Goal: Task Accomplishment & Management: Use online tool/utility

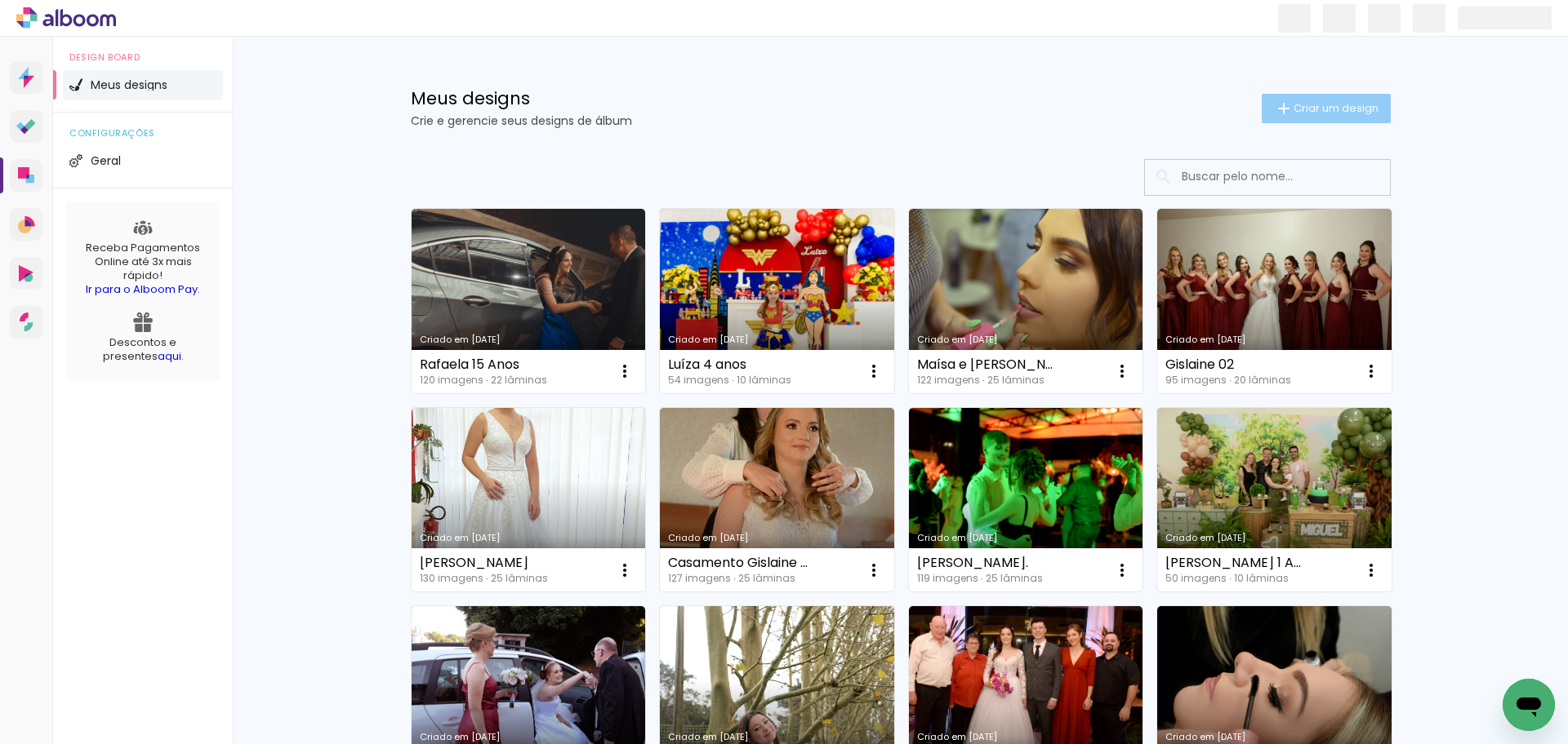
click at [1300, 113] on span "Criar um design" at bounding box center [1335, 108] width 85 height 11
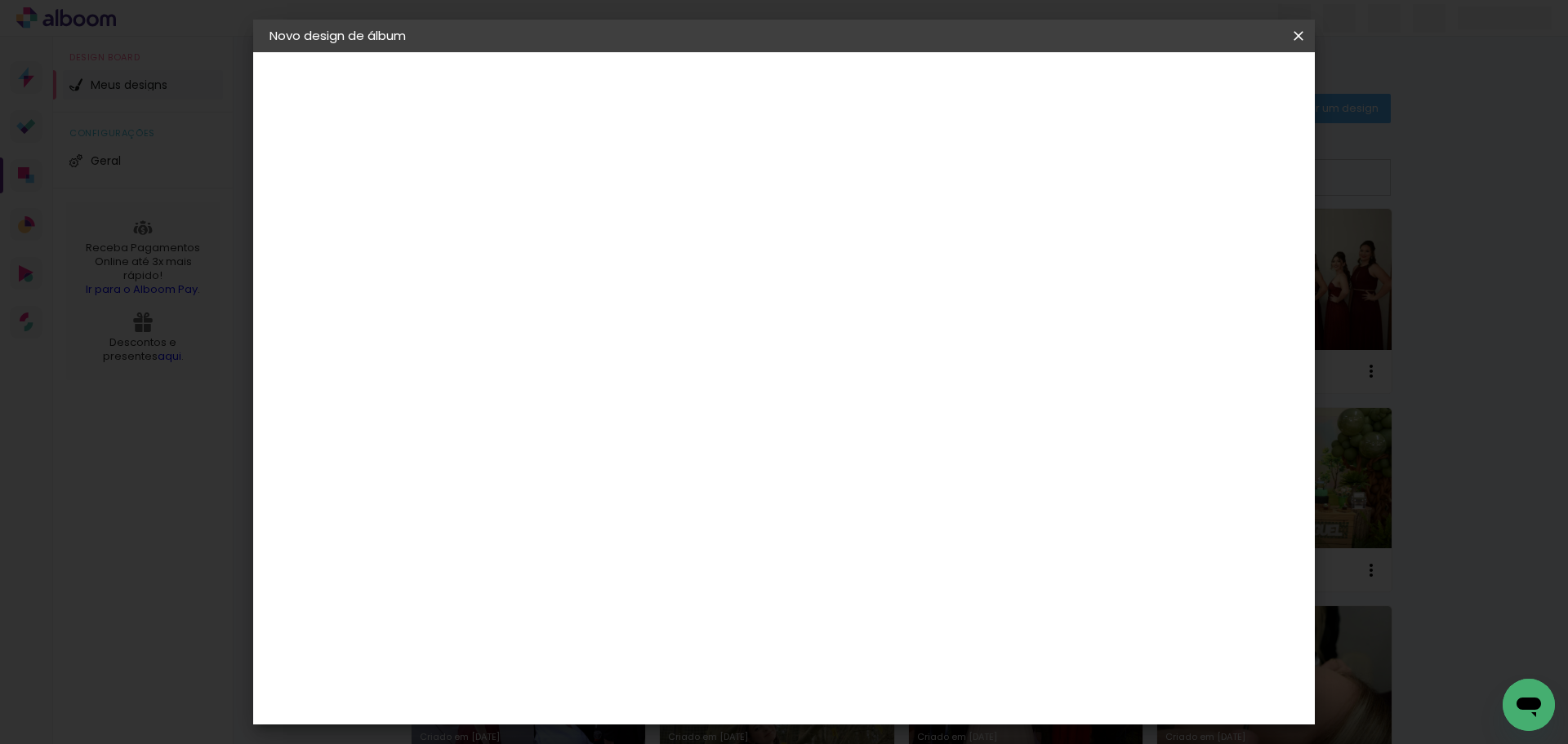
click at [536, 219] on input at bounding box center [536, 219] width 0 height 25
type input "[PERSON_NAME]"
type paper-input "[PERSON_NAME]"
click at [0, 0] on slot "Avançar" at bounding box center [0, 0] width 0 height 0
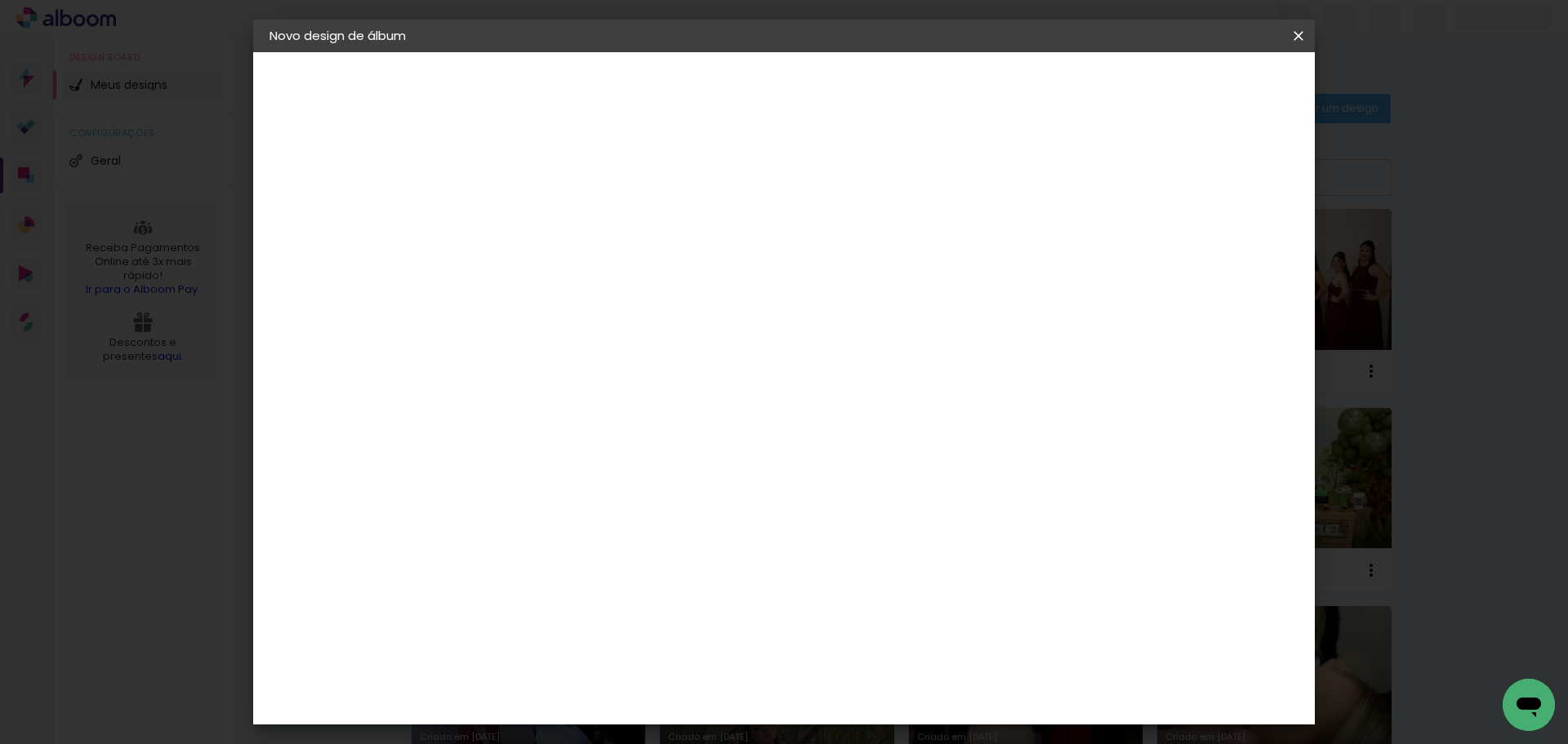
click at [707, 394] on span "20 × 30 cm" at bounding box center [677, 416] width 61 height 43
click at [0, 0] on slot "Avançar" at bounding box center [0, 0] width 0 height 0
click at [1102, 180] on div at bounding box center [1095, 176] width 14 height 14
type paper-checkbox "on"
click at [1195, 88] on span "Iniciar design" at bounding box center [1157, 87] width 74 height 12
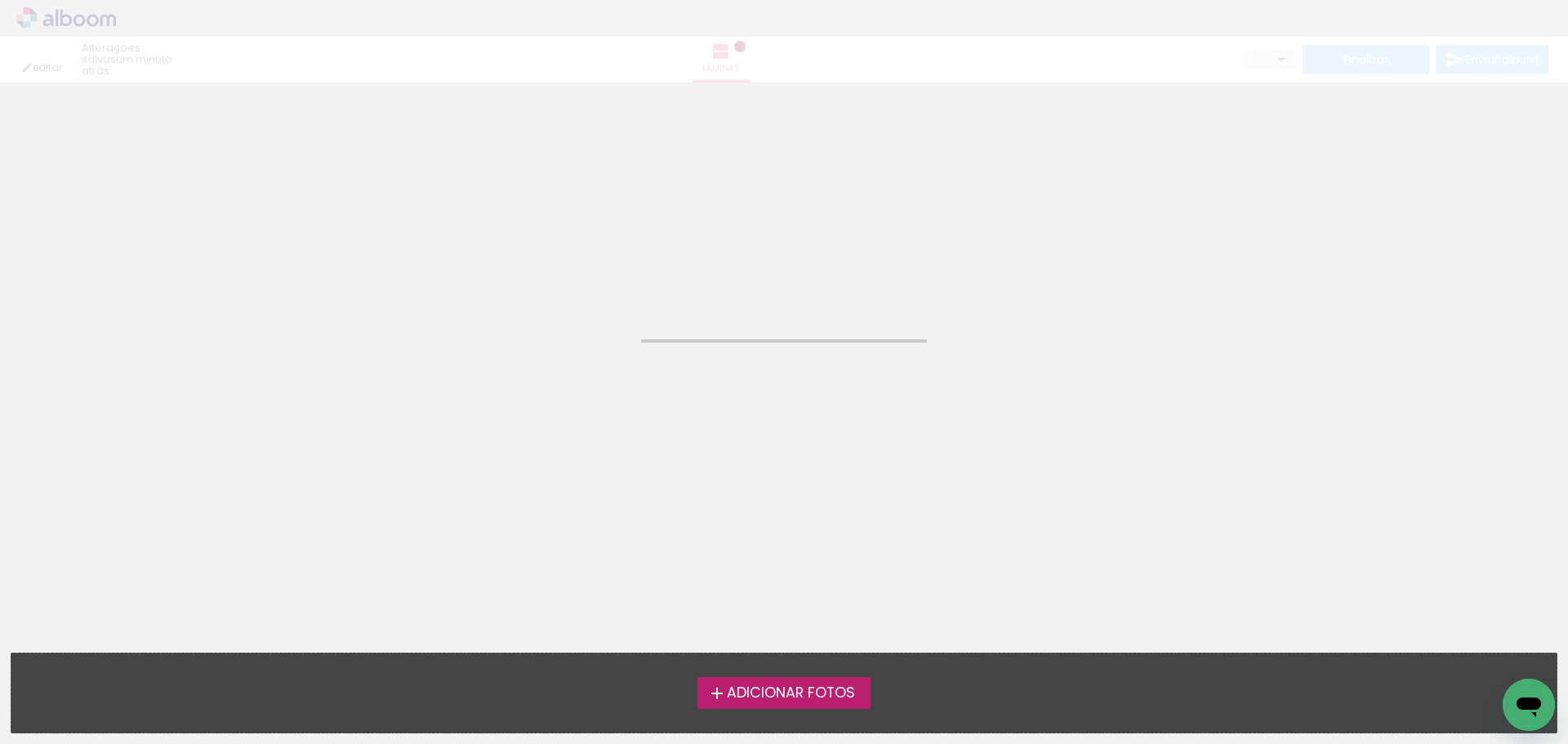
click at [784, 697] on span "Adicionar Fotos" at bounding box center [791, 693] width 129 height 14
click at [0, 0] on input "file" at bounding box center [0, 0] width 0 height 0
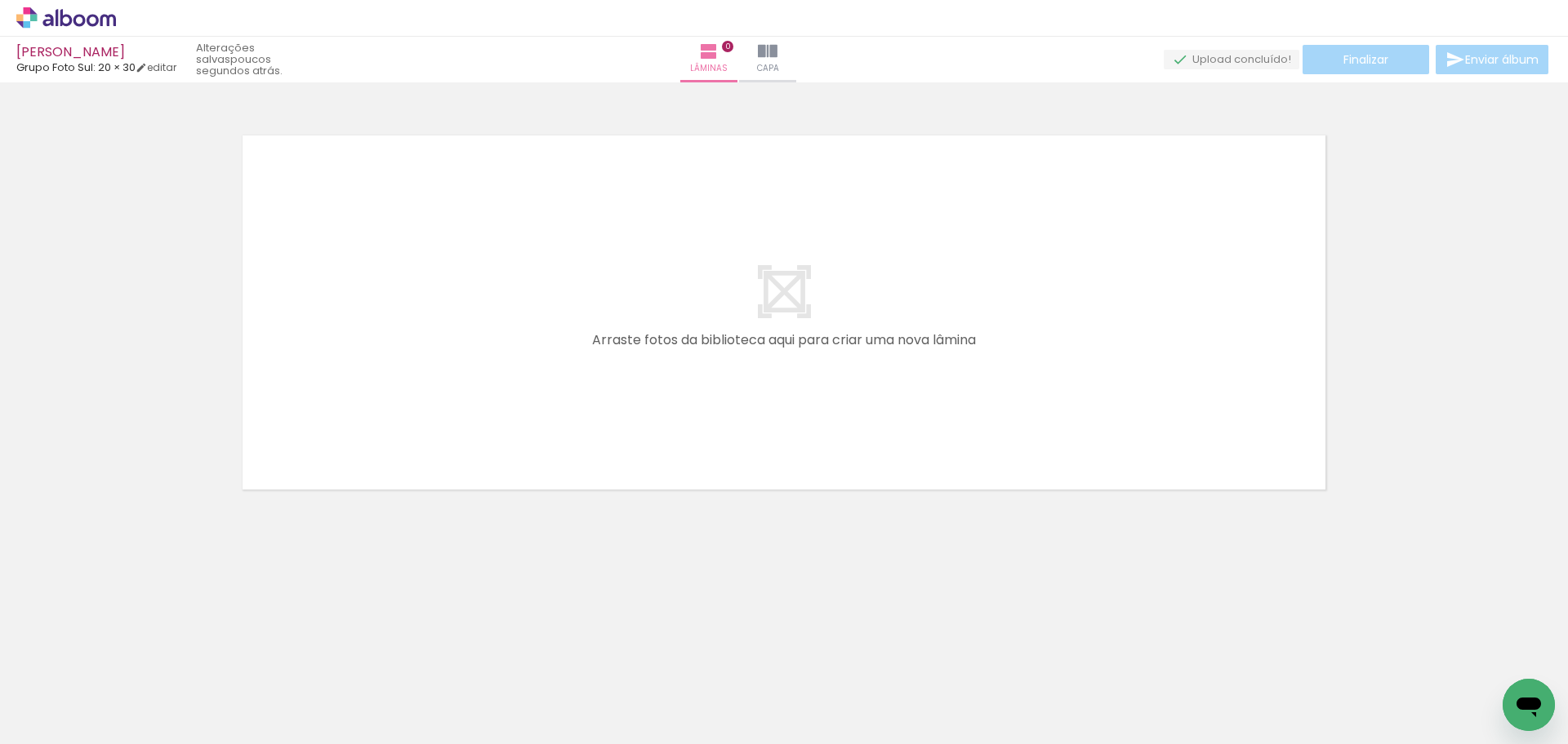
scroll to position [0, 3144]
click at [1273, 61] on iron-icon at bounding box center [1282, 60] width 20 height 20
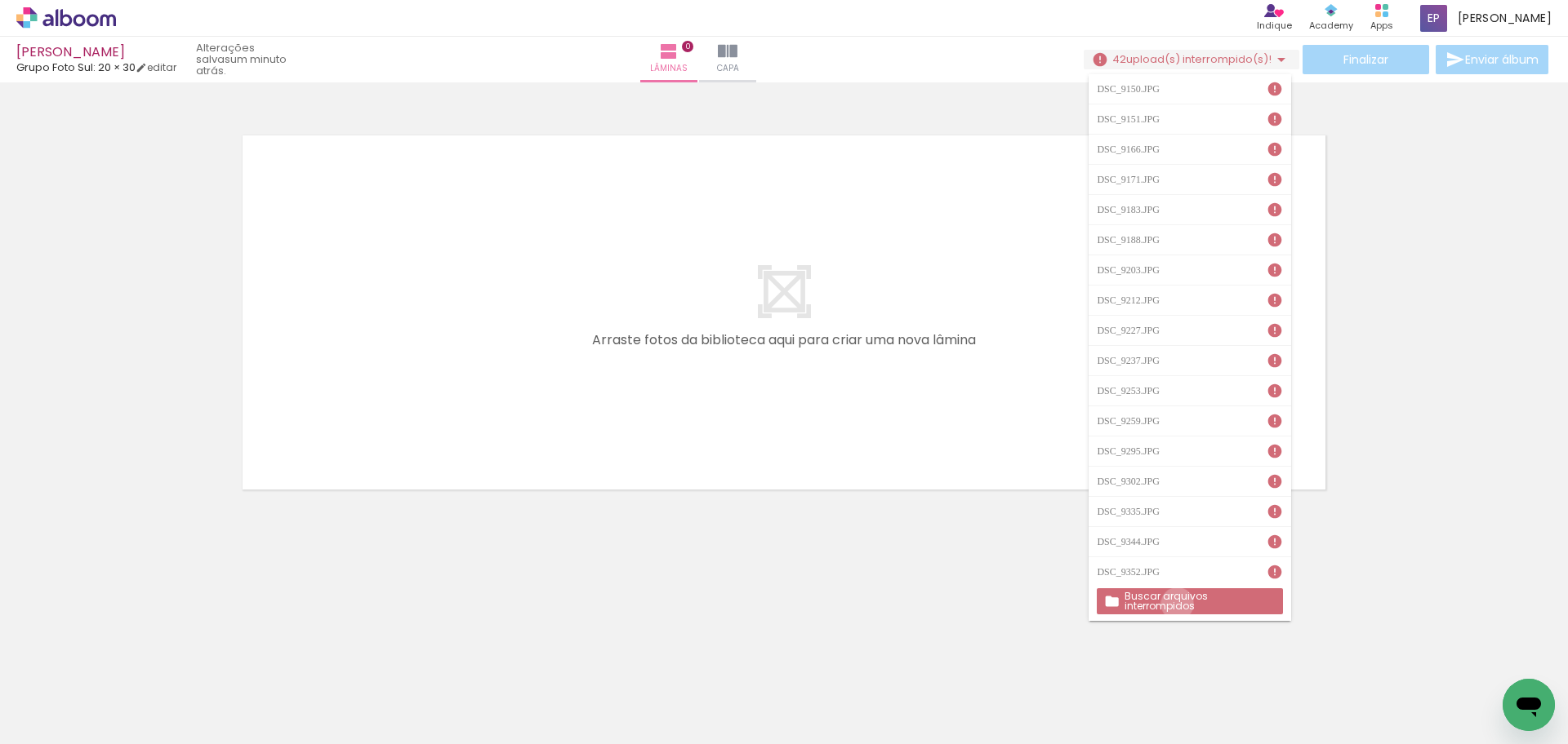
click at [0, 0] on slot "Buscar arquivos interrompidos" at bounding box center [0, 0] width 0 height 0
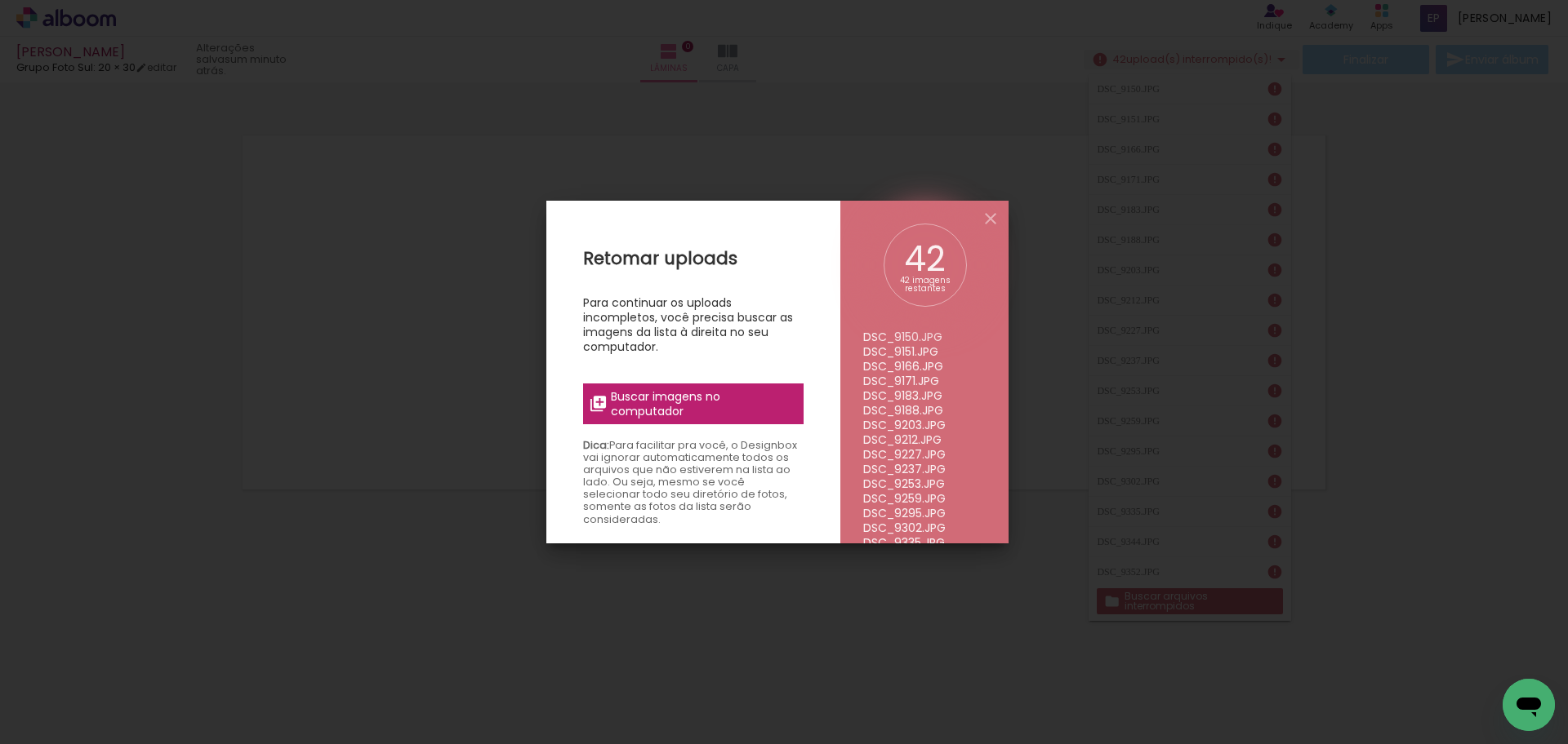
click at [682, 406] on span "Buscar imagens no computador" at bounding box center [701, 403] width 182 height 29
click at [0, 0] on input "file" at bounding box center [0, 0] width 0 height 0
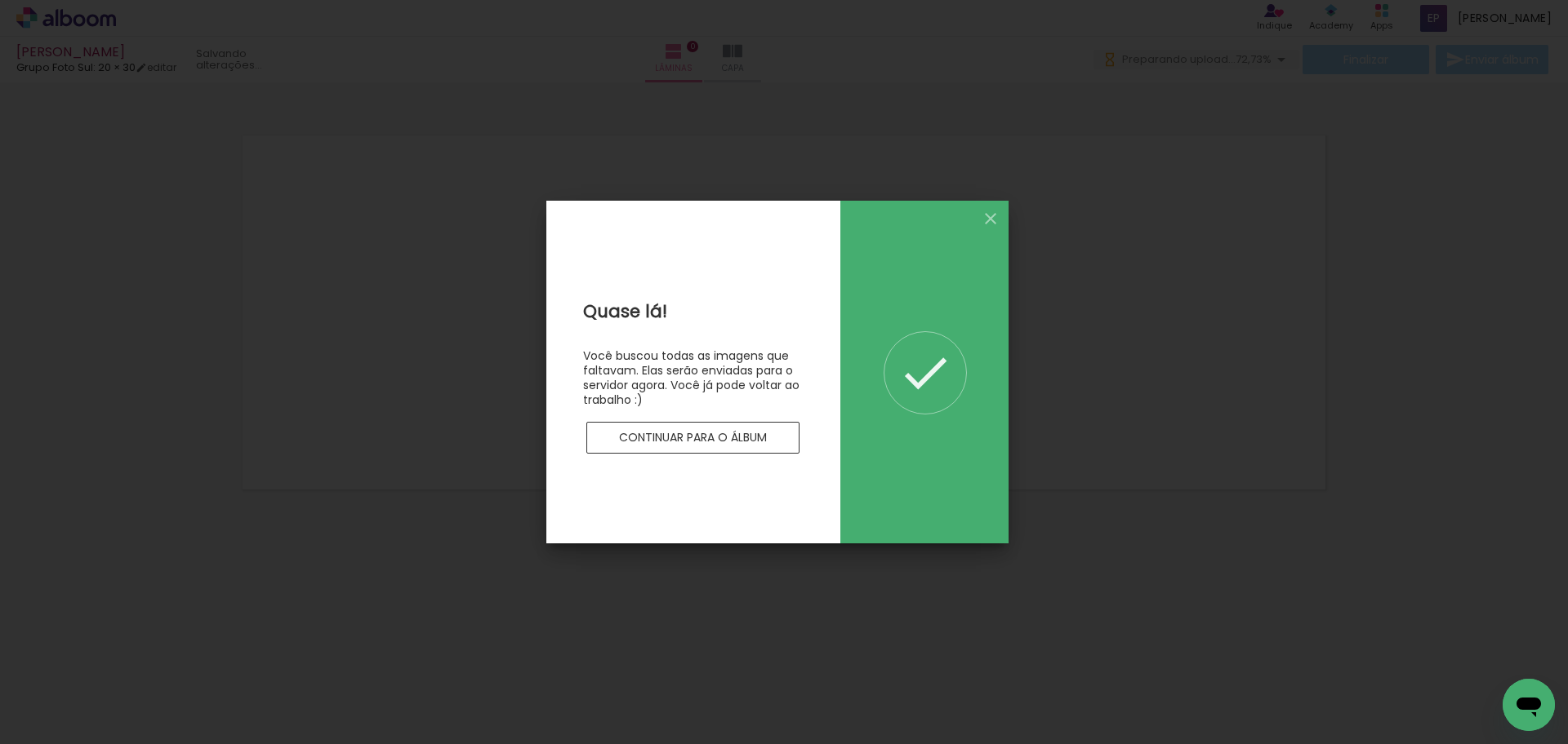
click at [0, 0] on slot "Continuar para o álbum" at bounding box center [0, 0] width 0 height 0
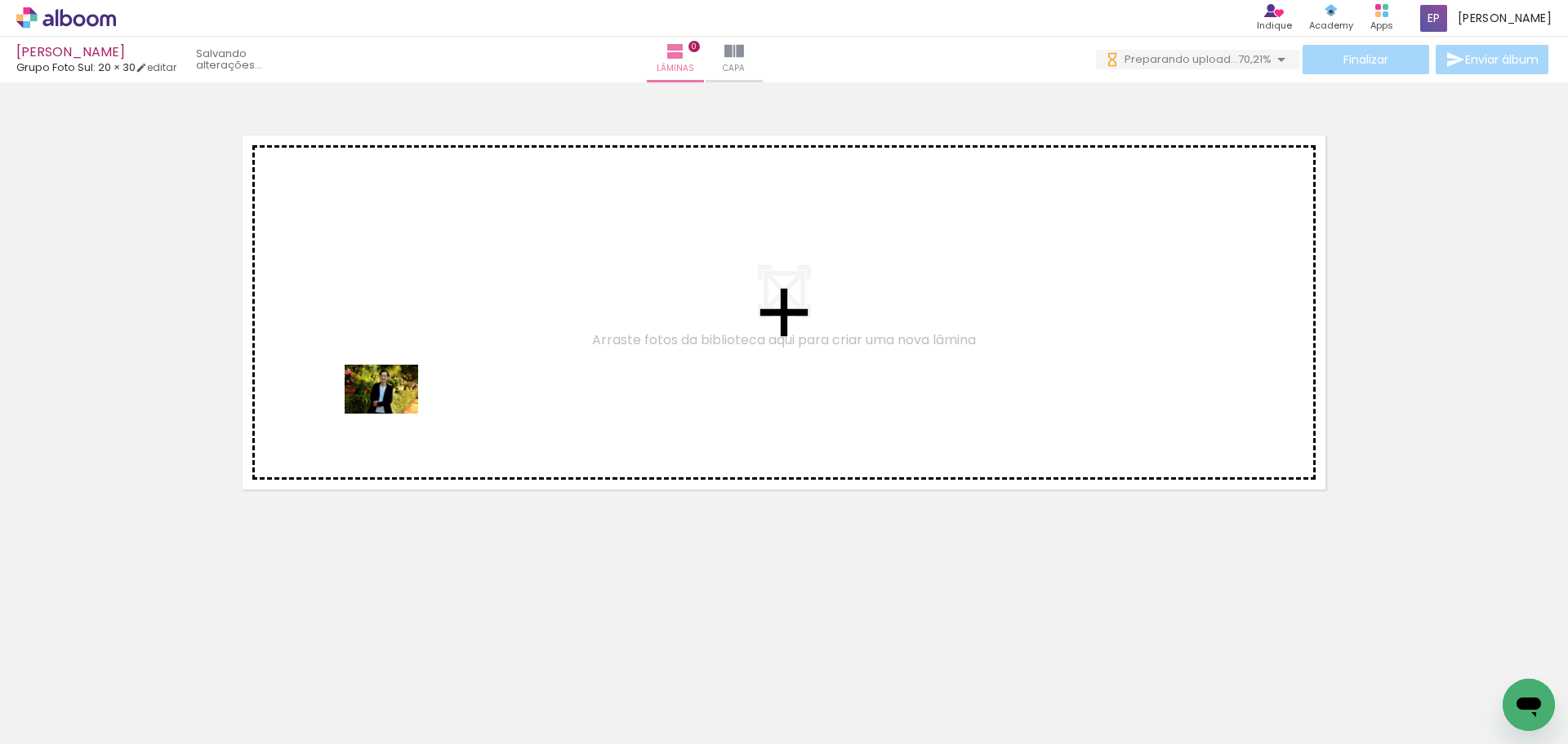
drag, startPoint x: 266, startPoint y: 692, endPoint x: 352, endPoint y: 624, distance: 109.6
click at [395, 346] on quentale-workspace at bounding box center [784, 372] width 1568 height 744
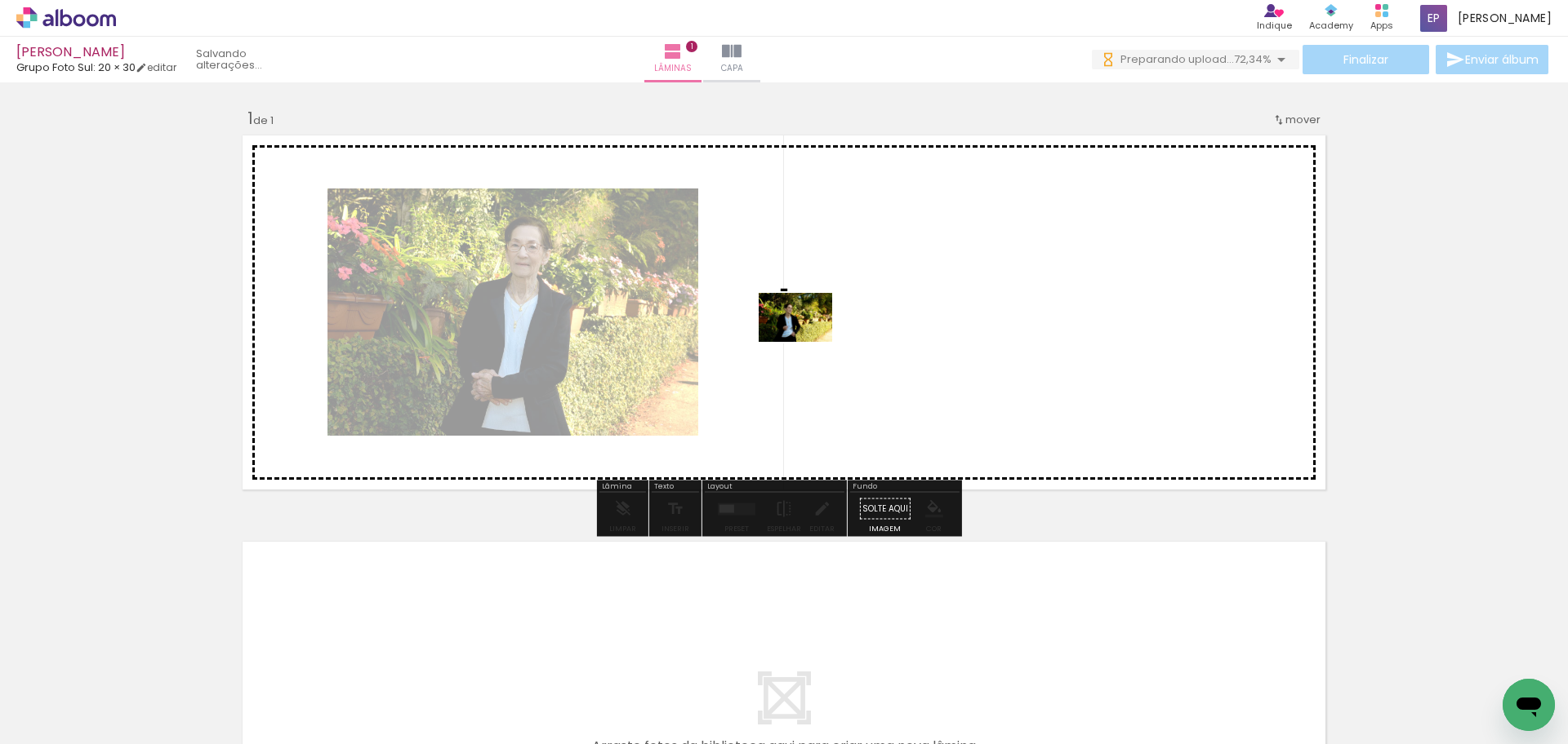
drag, startPoint x: 429, startPoint y: 618, endPoint x: 866, endPoint y: 277, distance: 554.3
click at [866, 277] on quentale-workspace at bounding box center [784, 372] width 1568 height 744
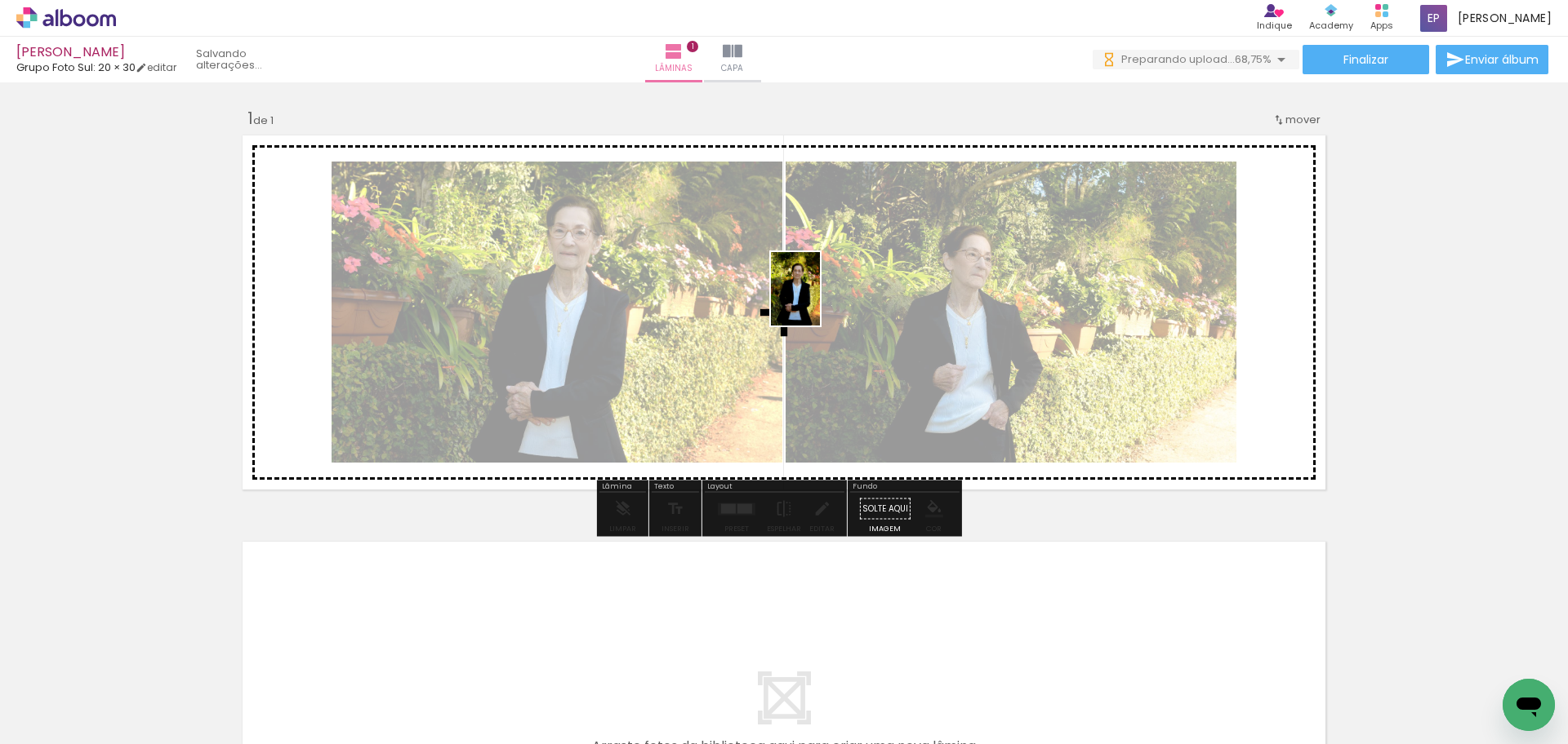
drag, startPoint x: 358, startPoint y: 599, endPoint x: 820, endPoint y: 302, distance: 549.2
click at [820, 302] on quentale-workspace at bounding box center [784, 372] width 1568 height 744
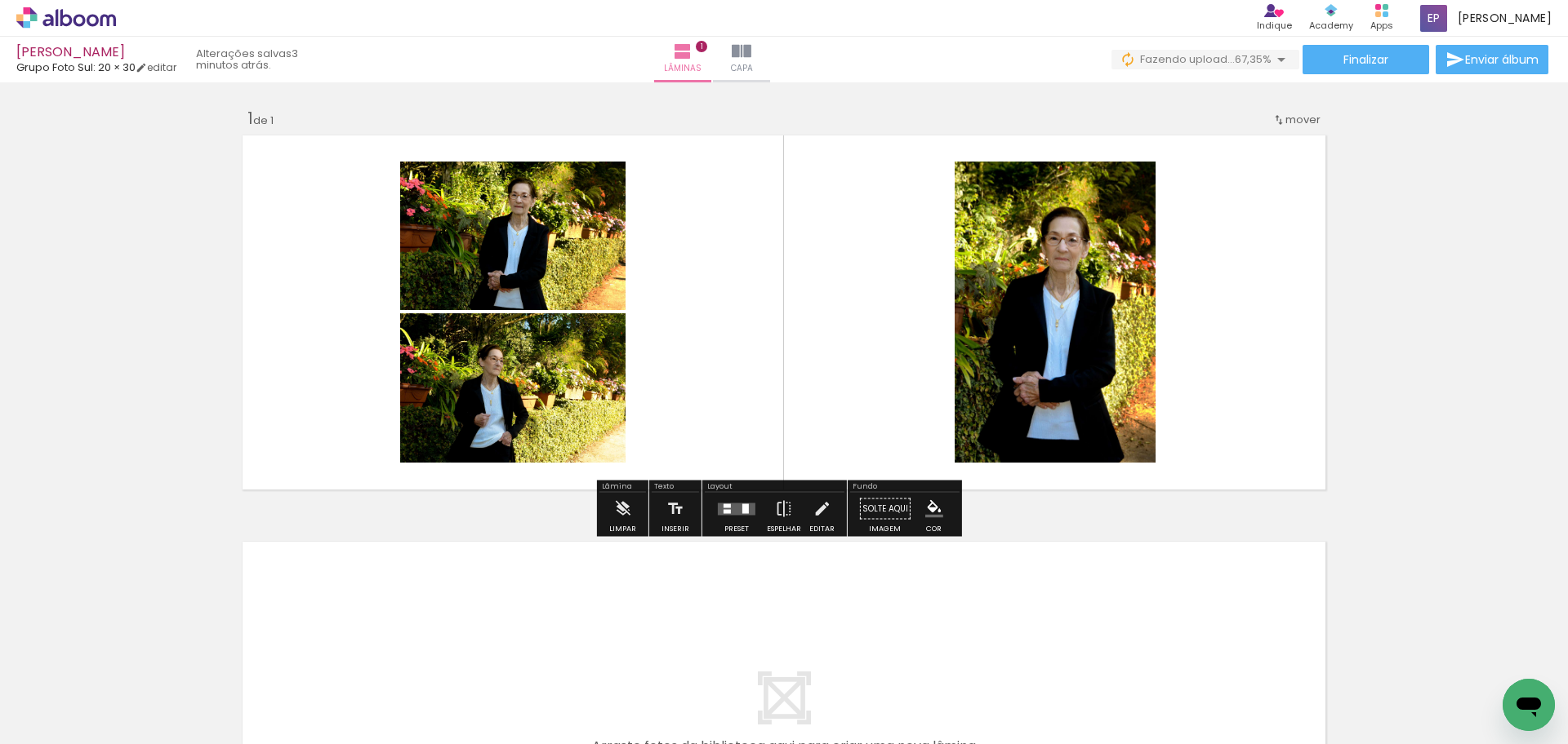
click at [734, 507] on quentale-layouter at bounding box center [736, 509] width 37 height 12
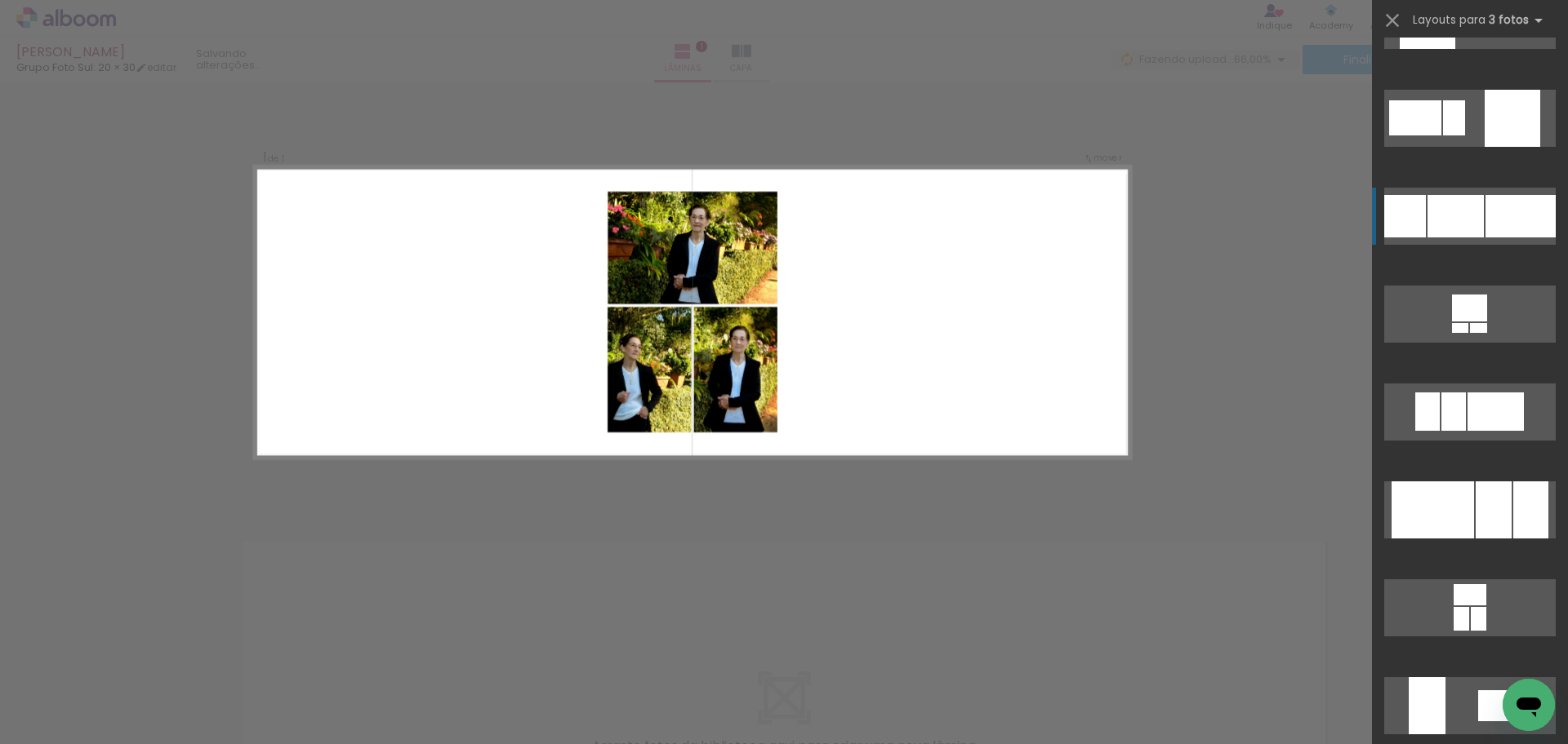
scroll to position [3999, 0]
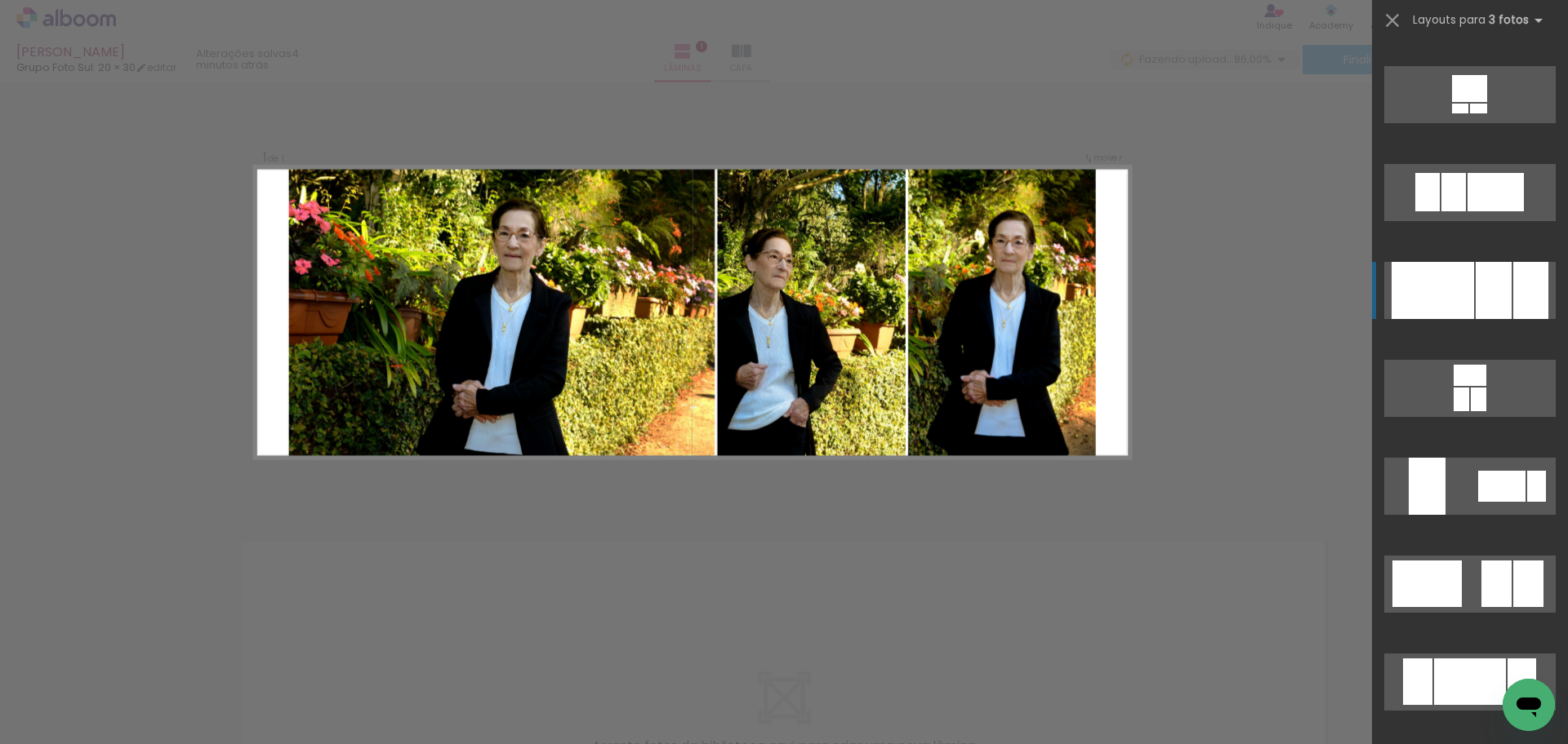
click at [1483, 297] on div at bounding box center [1493, 291] width 36 height 57
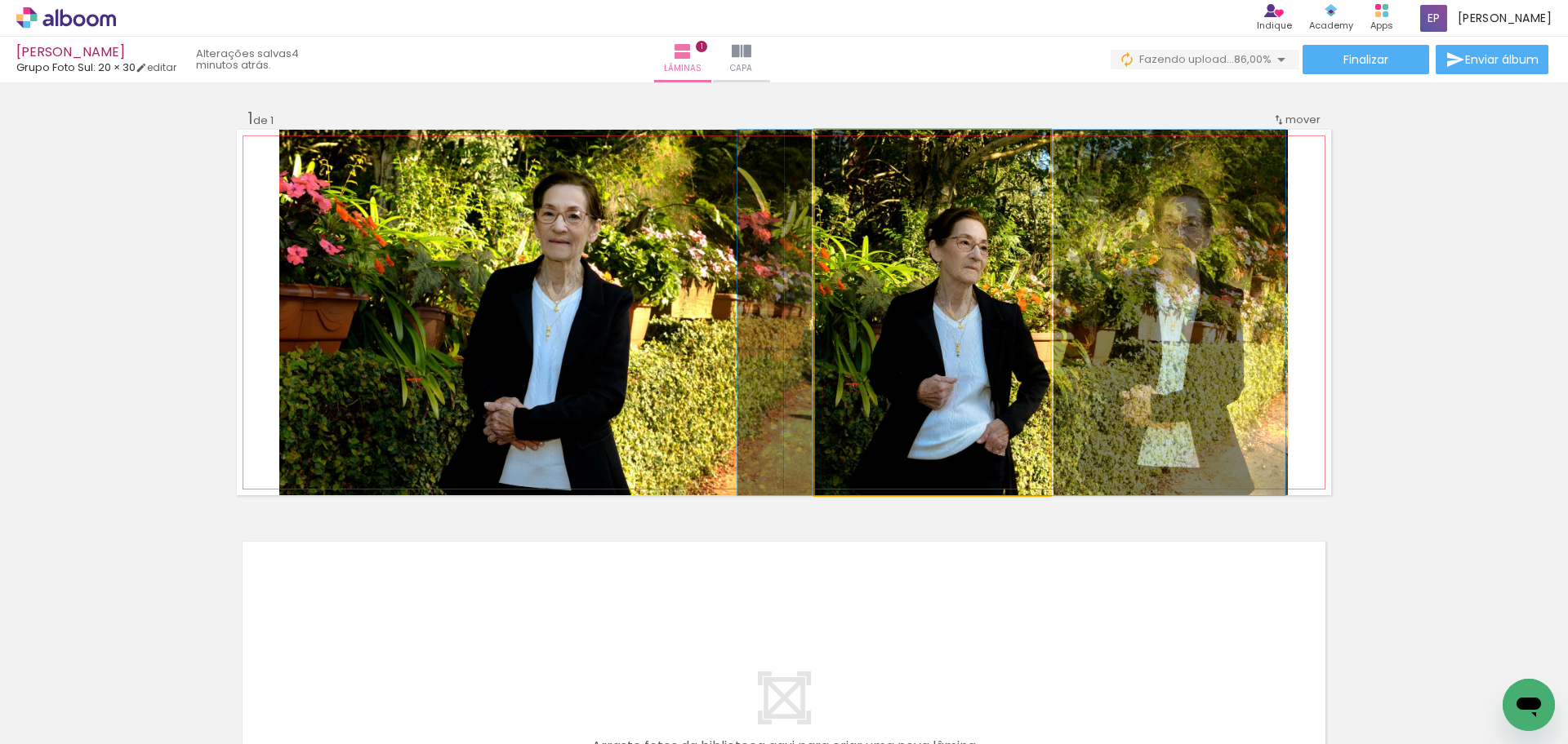
drag, startPoint x: 943, startPoint y: 336, endPoint x: 1023, endPoint y: 336, distance: 80.0
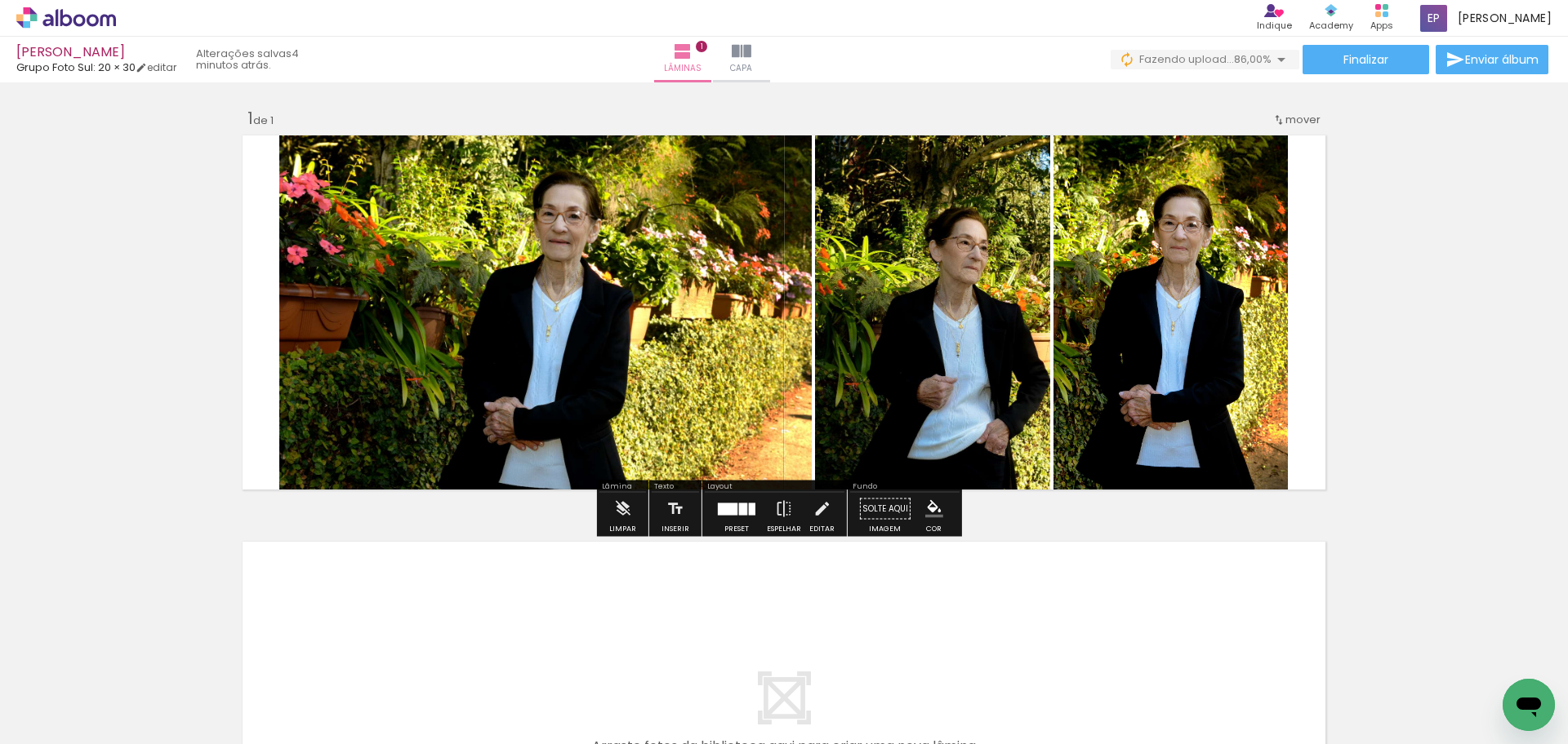
click at [739, 514] on div at bounding box center [743, 509] width 8 height 12
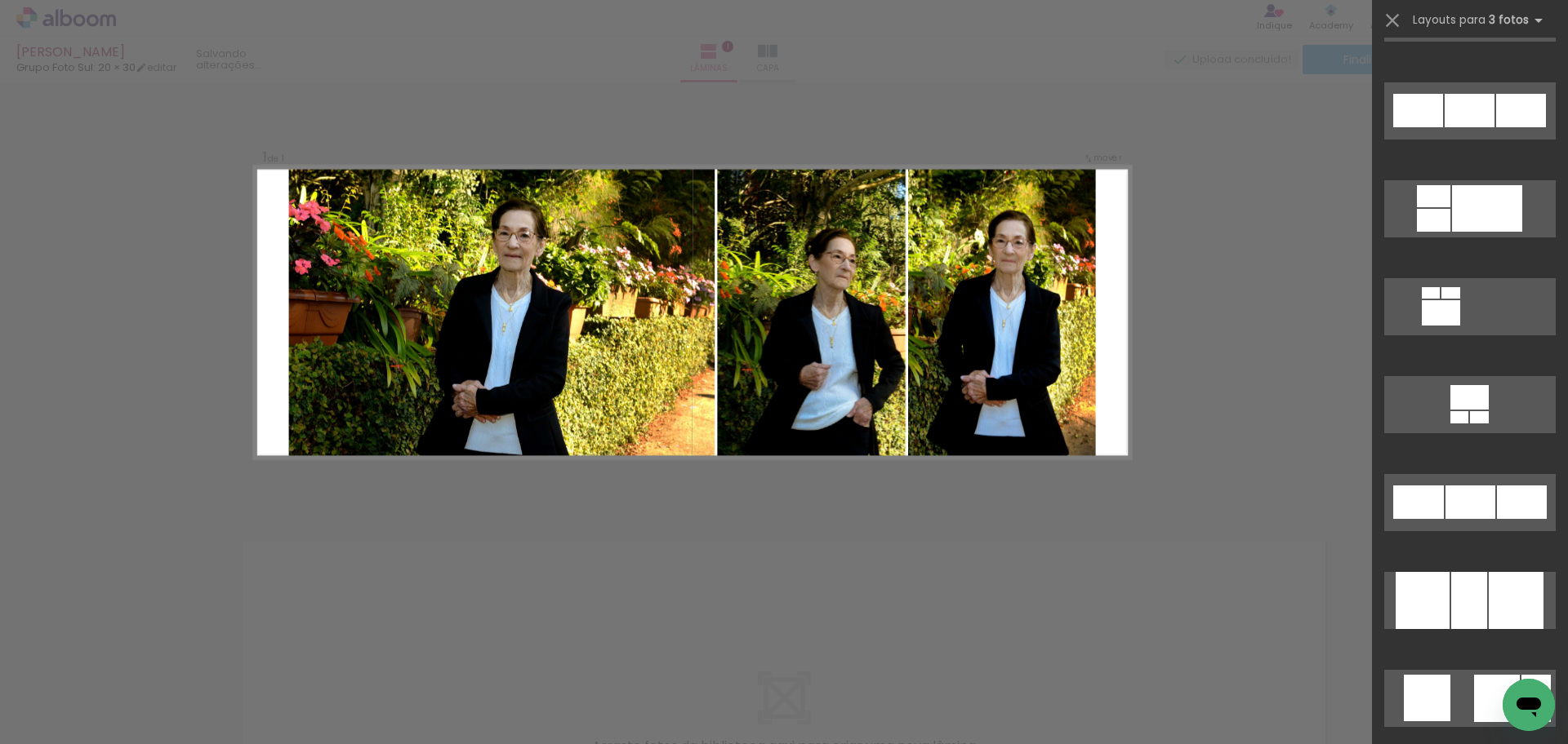
scroll to position [11395, 0]
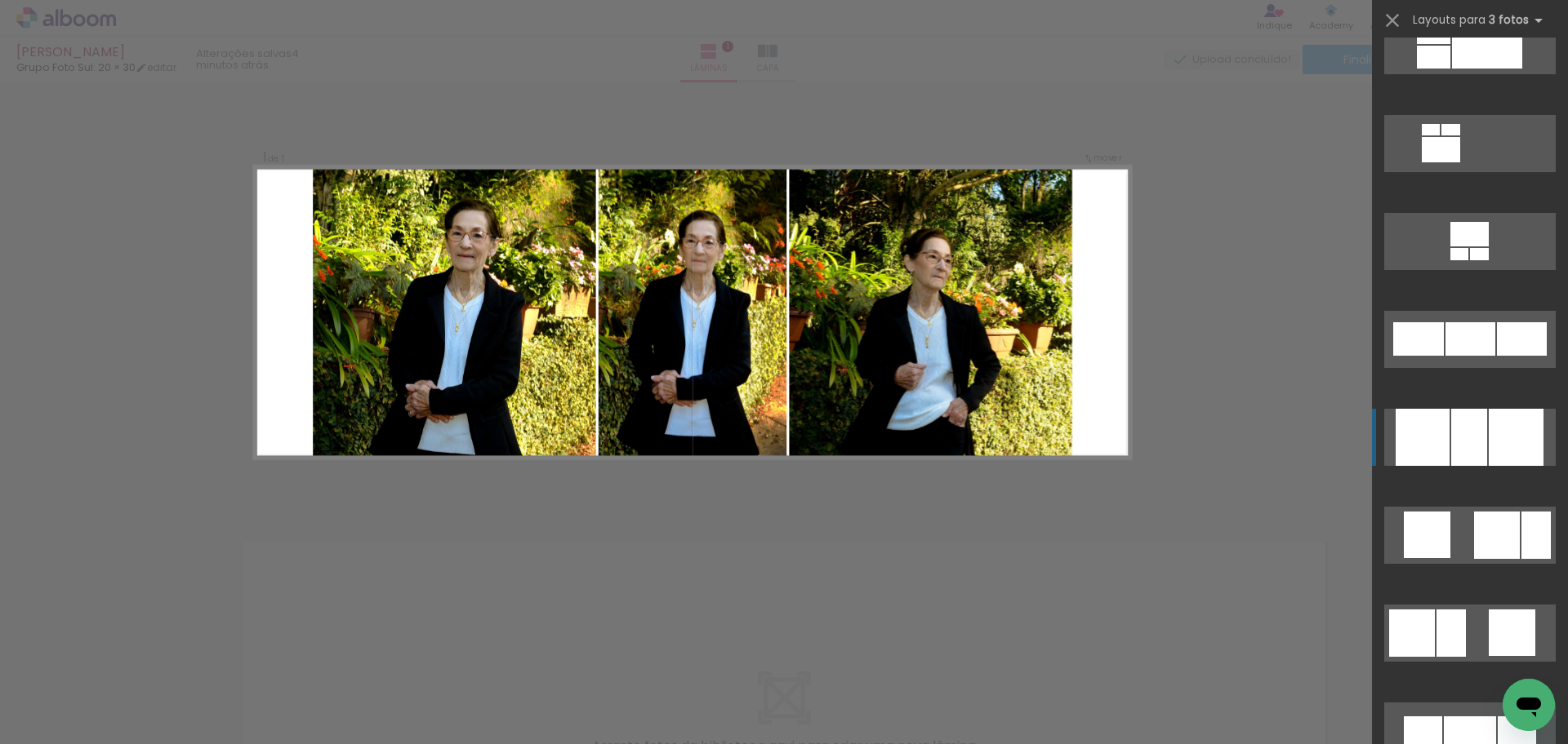
click at [1481, 431] on quentale-layouter at bounding box center [1470, 437] width 171 height 57
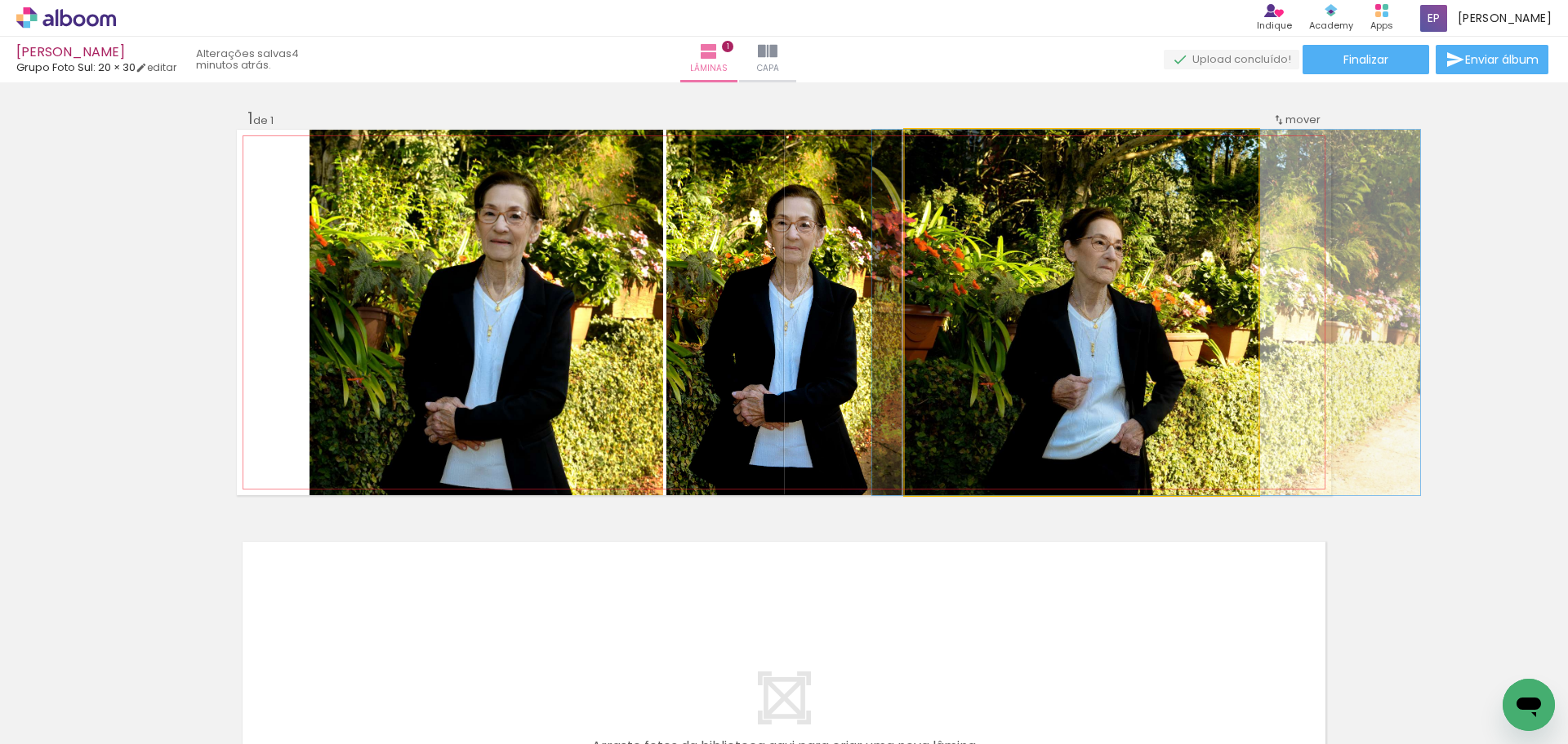
drag, startPoint x: 1135, startPoint y: 385, endPoint x: 1150, endPoint y: 384, distance: 15.0
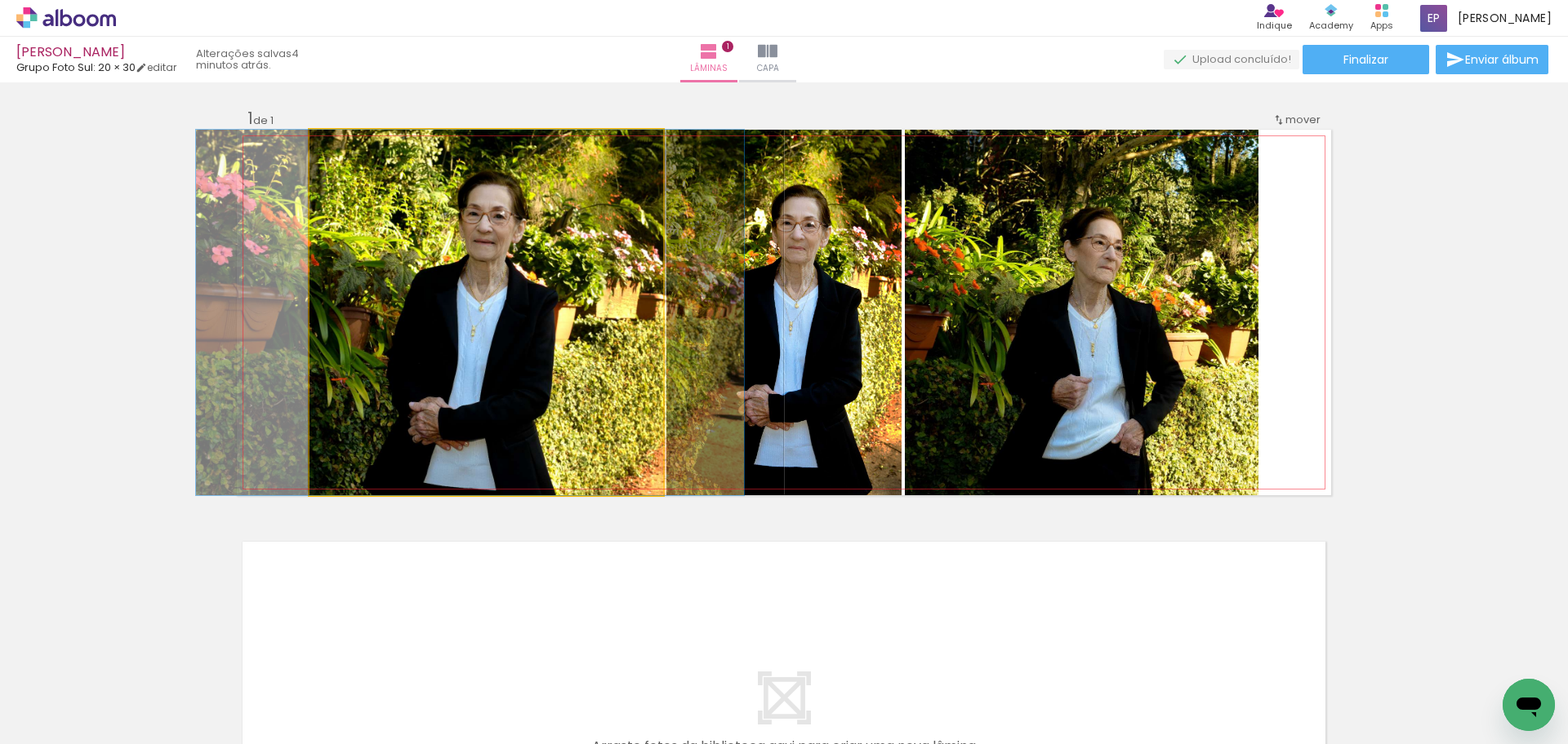
drag, startPoint x: 500, startPoint y: 355, endPoint x: 484, endPoint y: 355, distance: 16.0
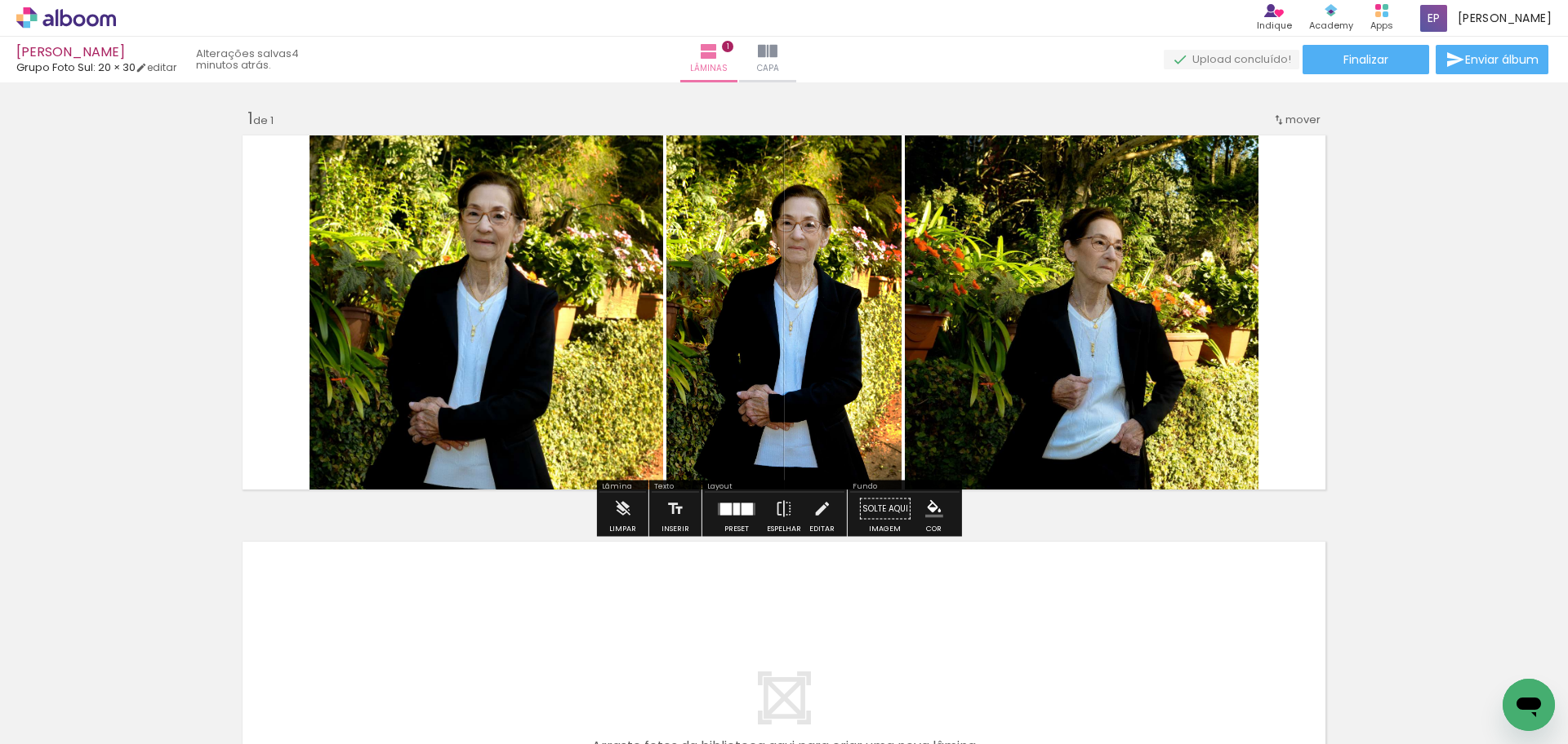
click at [369, 333] on quentale-photo at bounding box center [486, 312] width 353 height 366
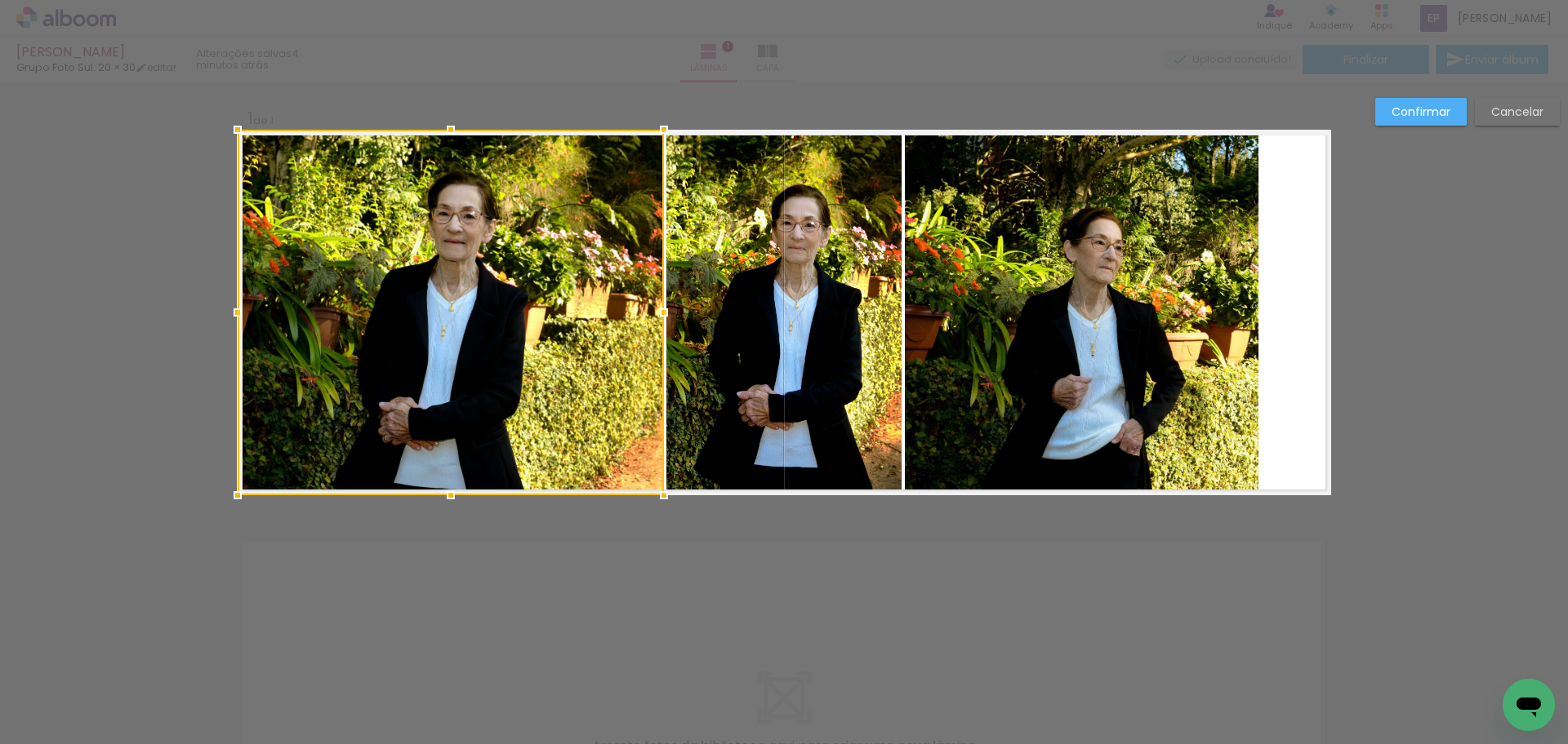
drag, startPoint x: 302, startPoint y: 314, endPoint x: 214, endPoint y: 314, distance: 88.0
click at [221, 314] on div at bounding box center [237, 312] width 33 height 33
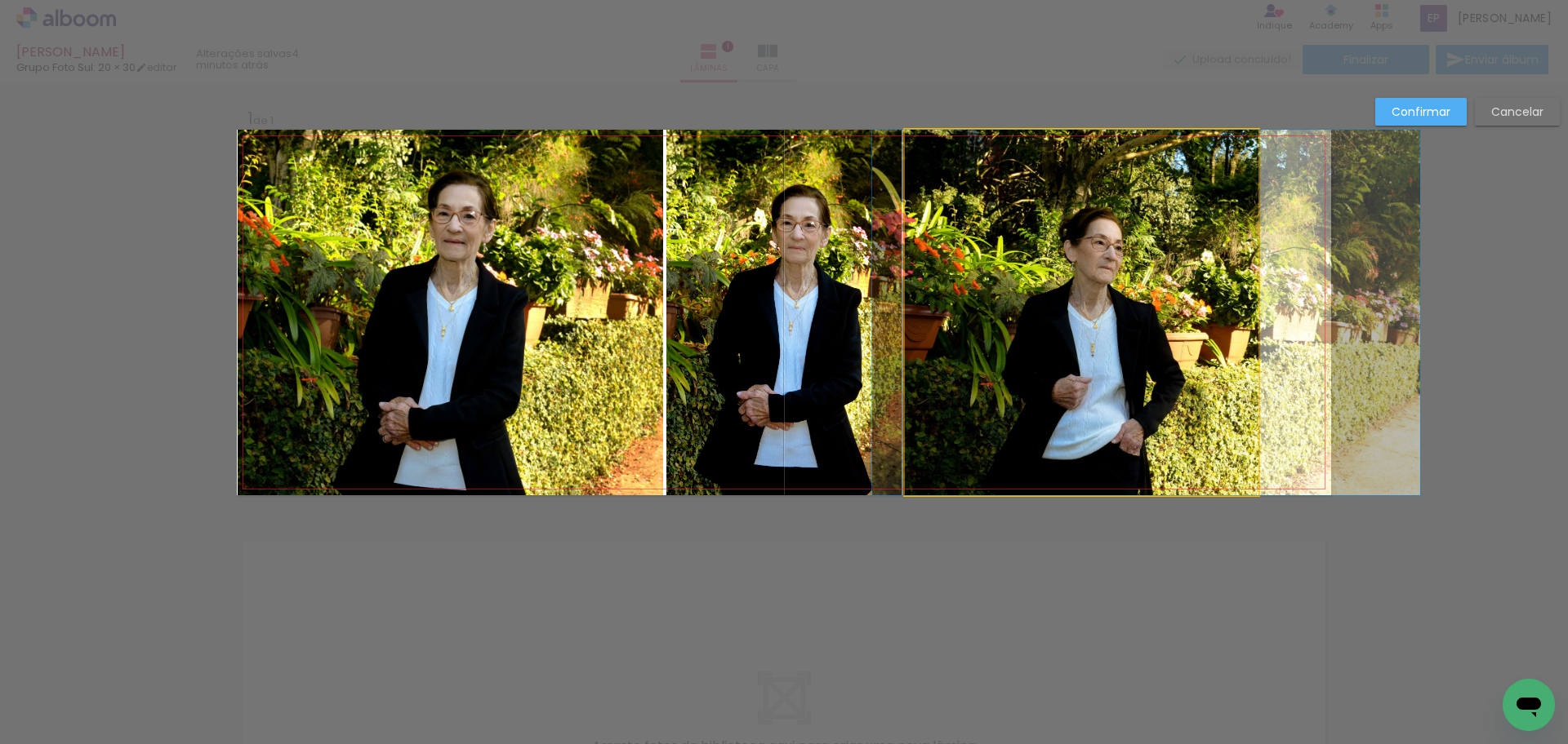
click at [1091, 380] on quentale-photo at bounding box center [1082, 312] width 353 height 366
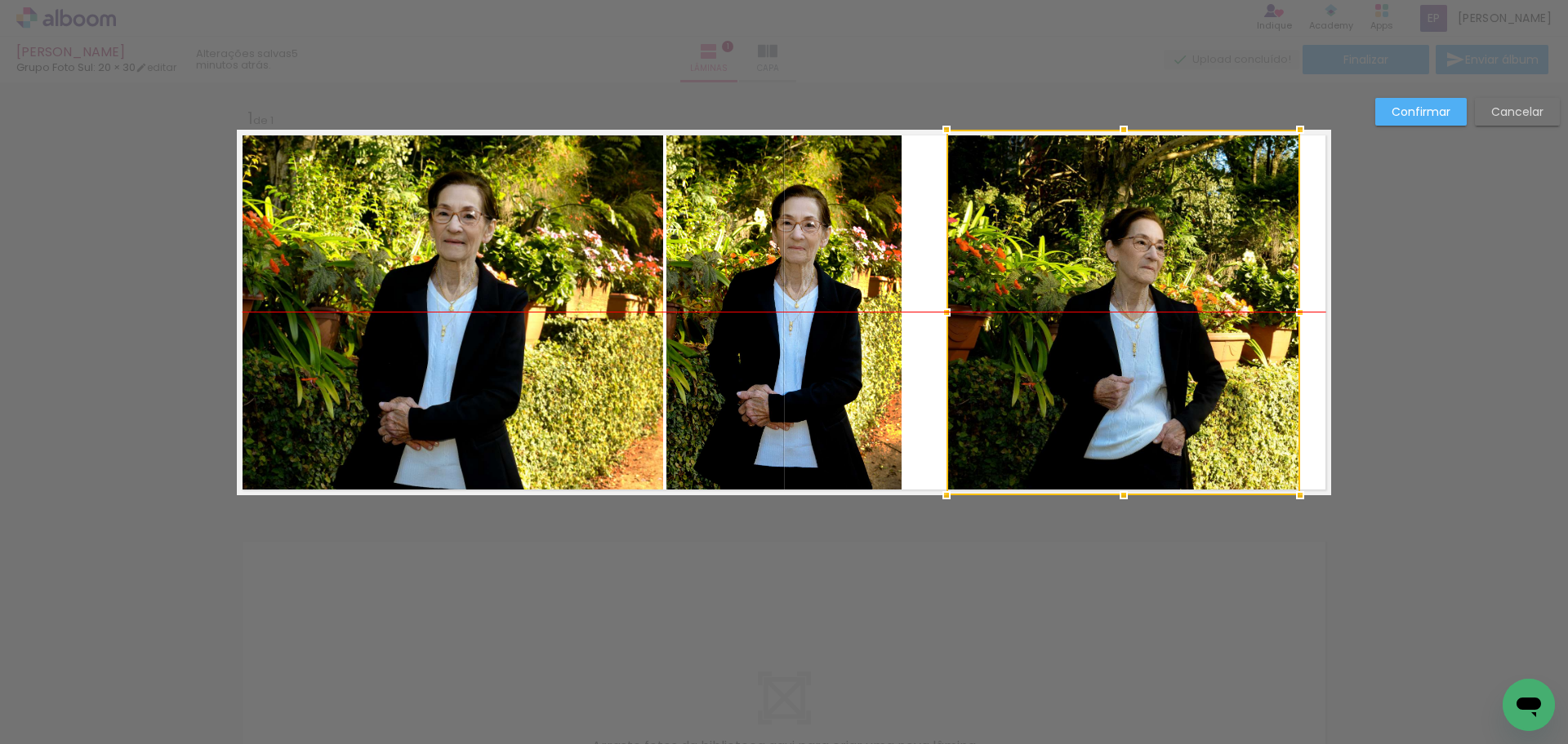
drag, startPoint x: 1038, startPoint y: 376, endPoint x: 1075, endPoint y: 370, distance: 37.5
click at [1075, 370] on div at bounding box center [1123, 312] width 353 height 366
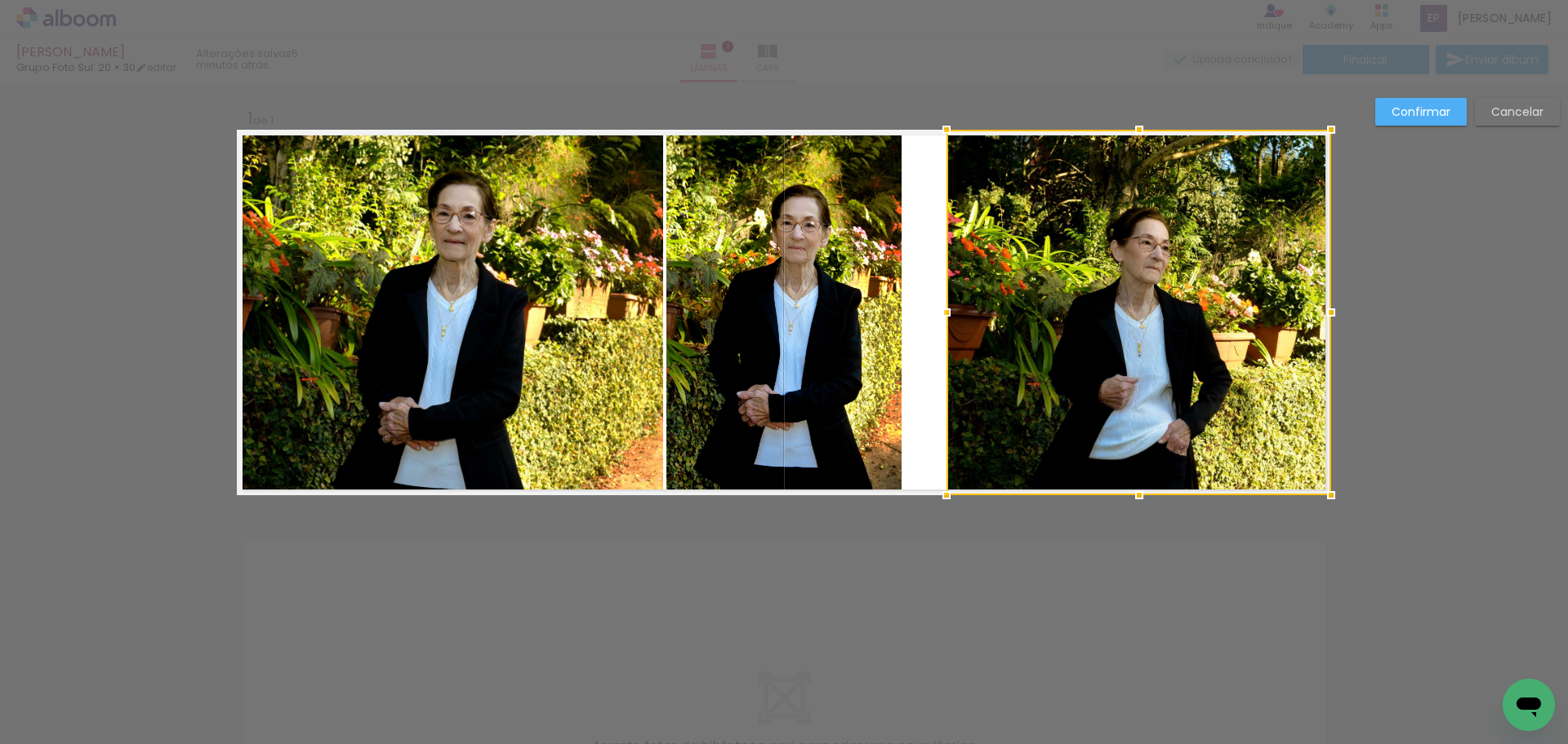
drag, startPoint x: 1304, startPoint y: 314, endPoint x: 1329, endPoint y: 314, distance: 25.0
click at [1329, 314] on div at bounding box center [1331, 312] width 33 height 33
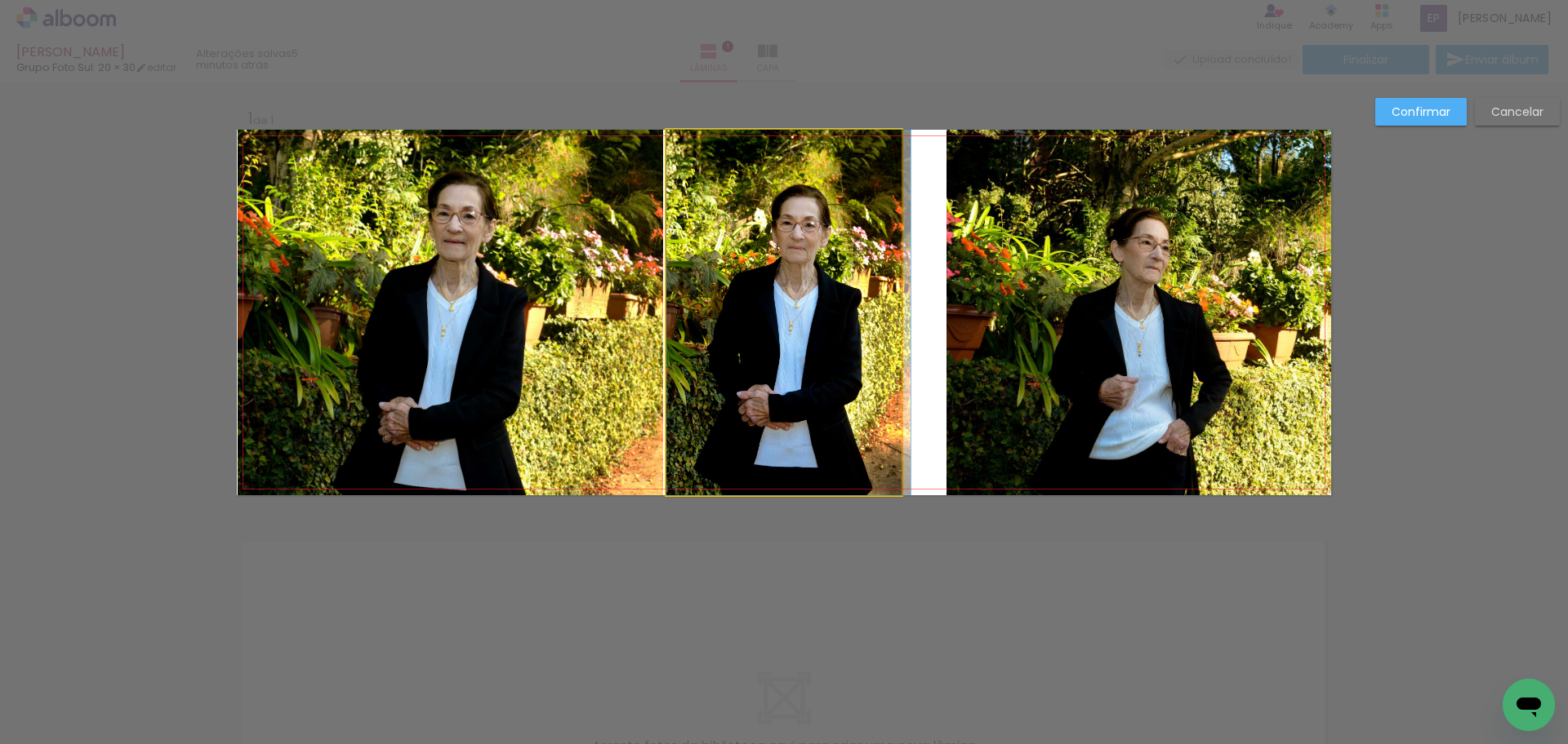
drag, startPoint x: 831, startPoint y: 299, endPoint x: 870, endPoint y: 299, distance: 39.0
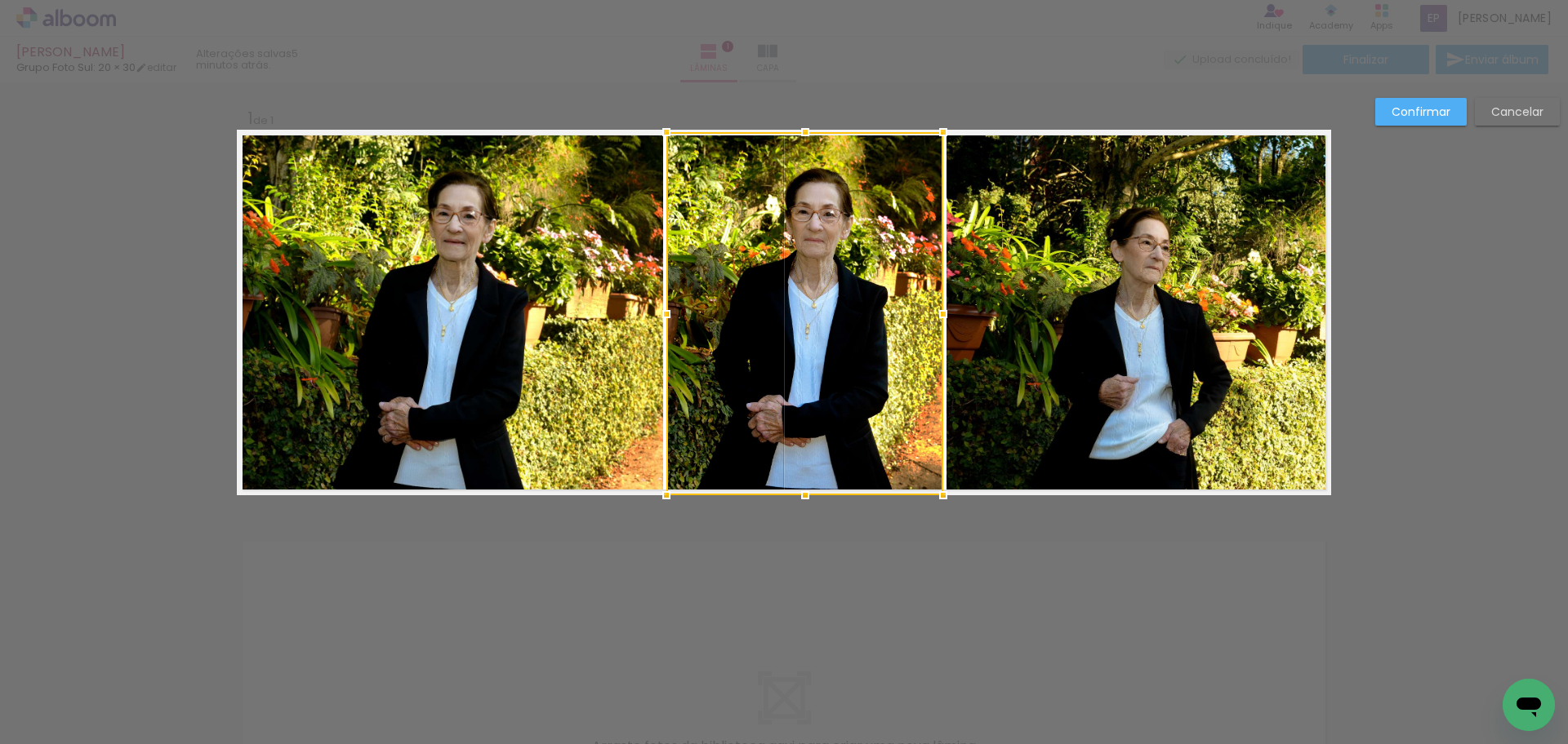
drag, startPoint x: 900, startPoint y: 124, endPoint x: 931, endPoint y: 102, distance: 38.0
click at [931, 102] on div "Inserir lâmina 1 de 1 Confirmar Cancelar" at bounding box center [784, 508] width 1568 height 852
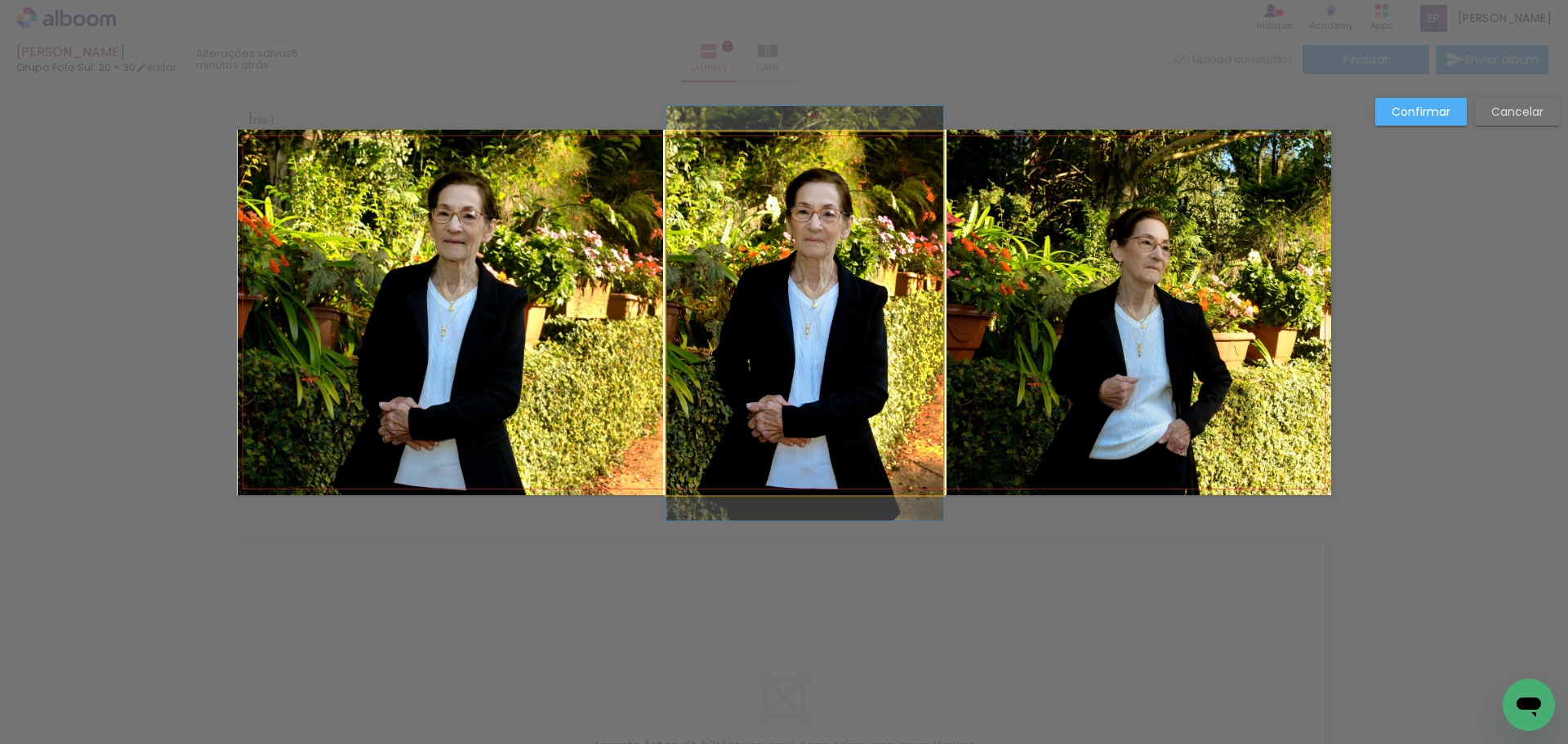
drag, startPoint x: 844, startPoint y: 236, endPoint x: 865, endPoint y: 237, distance: 21.0
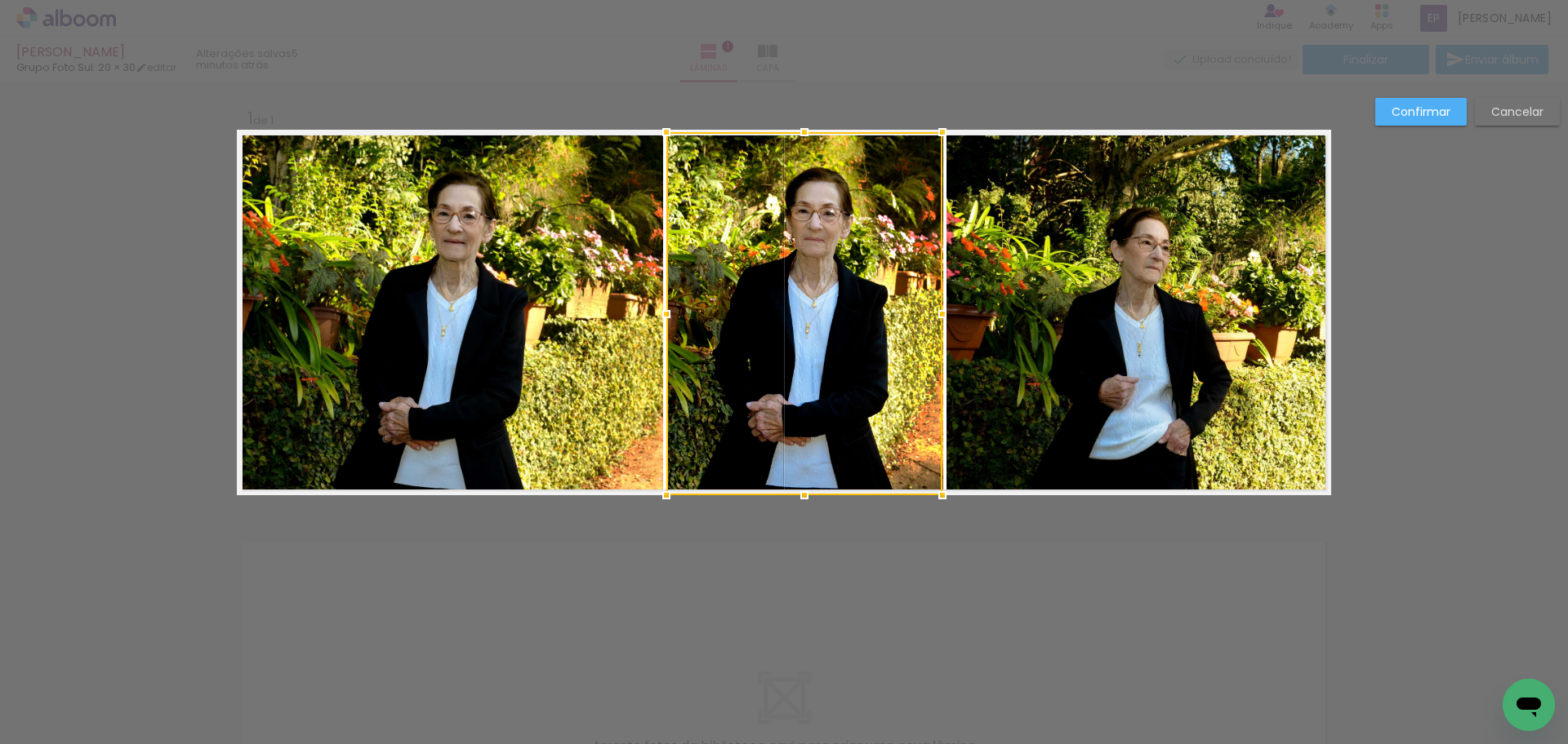
click at [830, 356] on div at bounding box center [804, 313] width 276 height 363
click at [0, 0] on slot "Confirmar" at bounding box center [0, 0] width 0 height 0
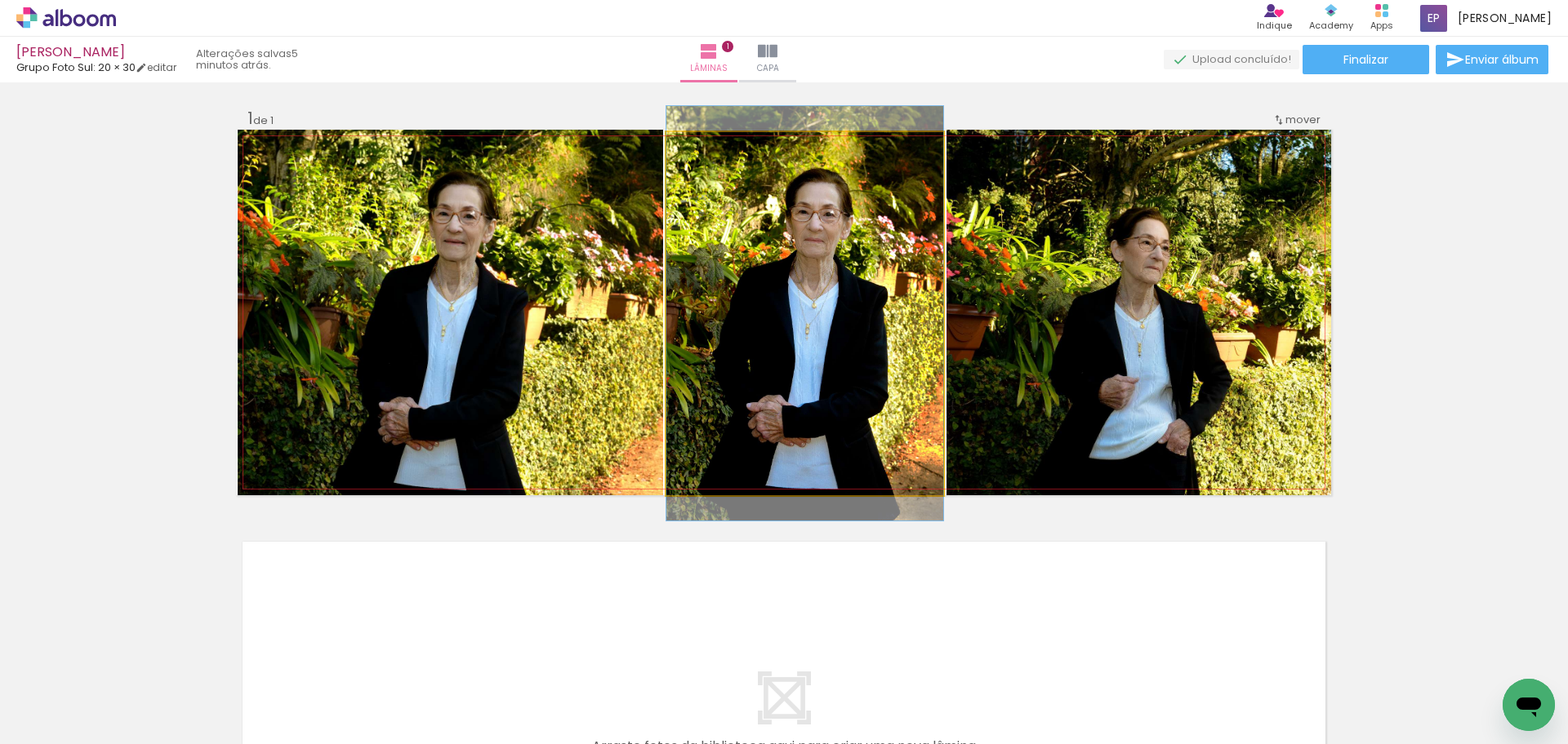
drag, startPoint x: 854, startPoint y: 324, endPoint x: 876, endPoint y: 323, distance: 22.0
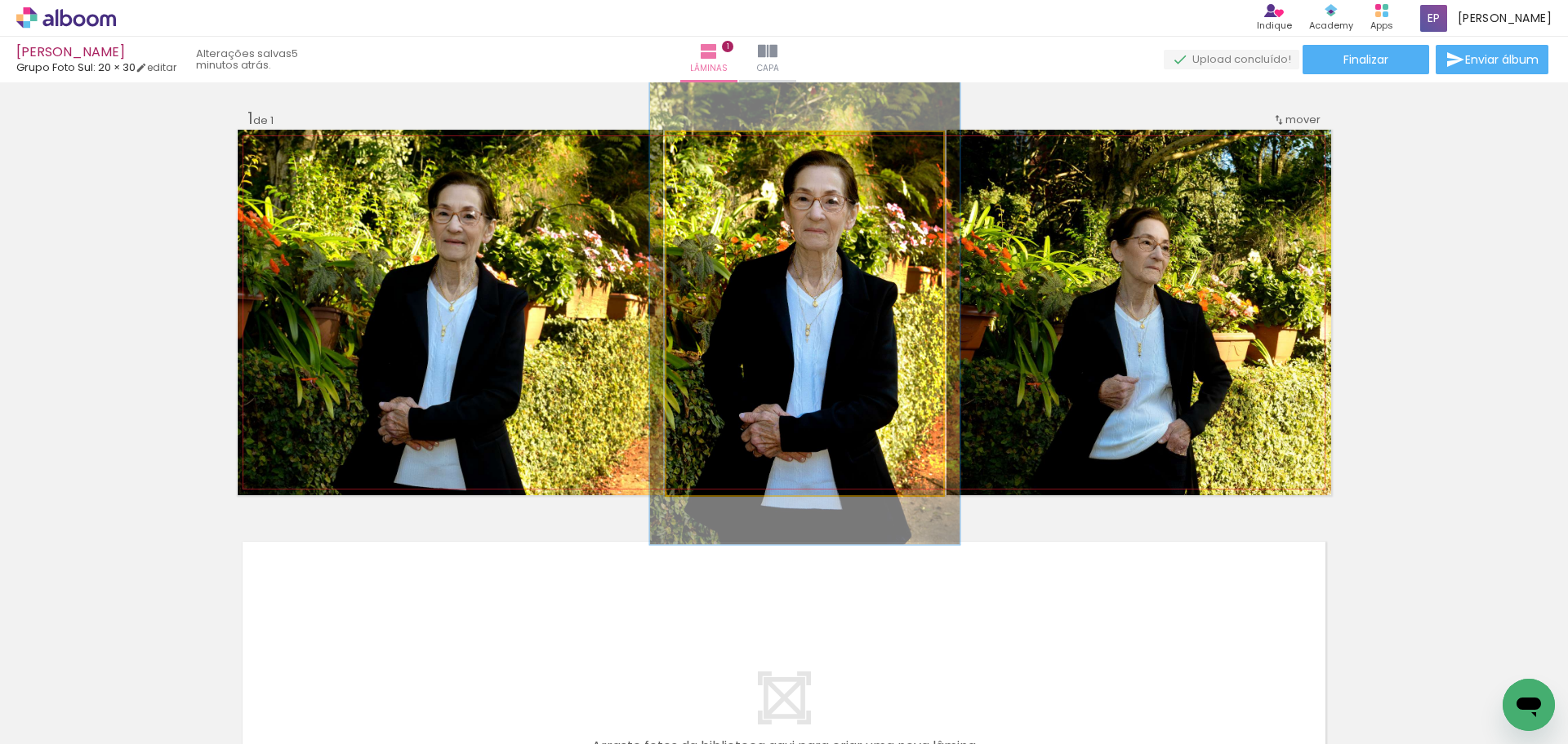
type paper-slider "112"
click at [711, 149] on div at bounding box center [710, 149] width 26 height 26
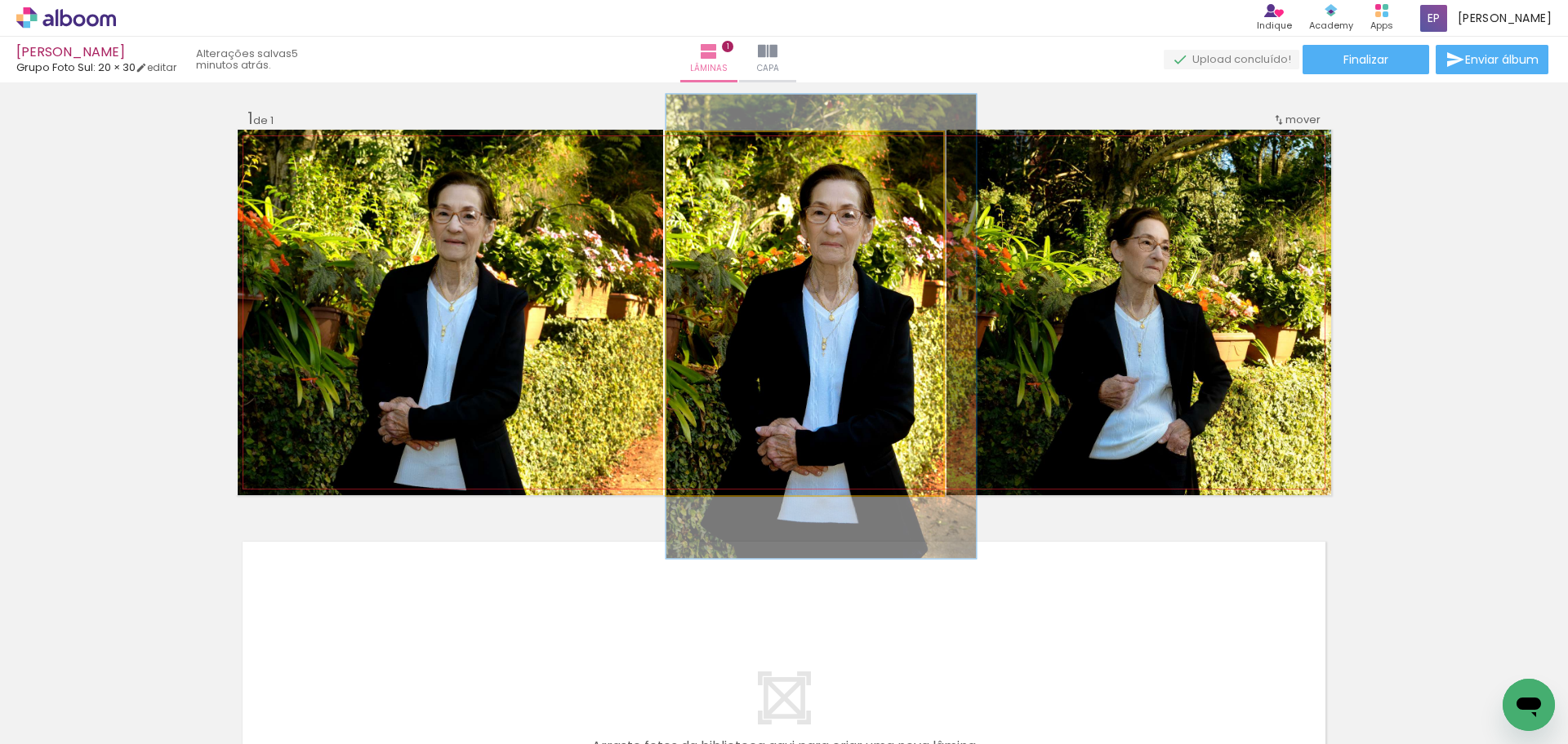
drag, startPoint x: 810, startPoint y: 330, endPoint x: 828, endPoint y: 341, distance: 21.1
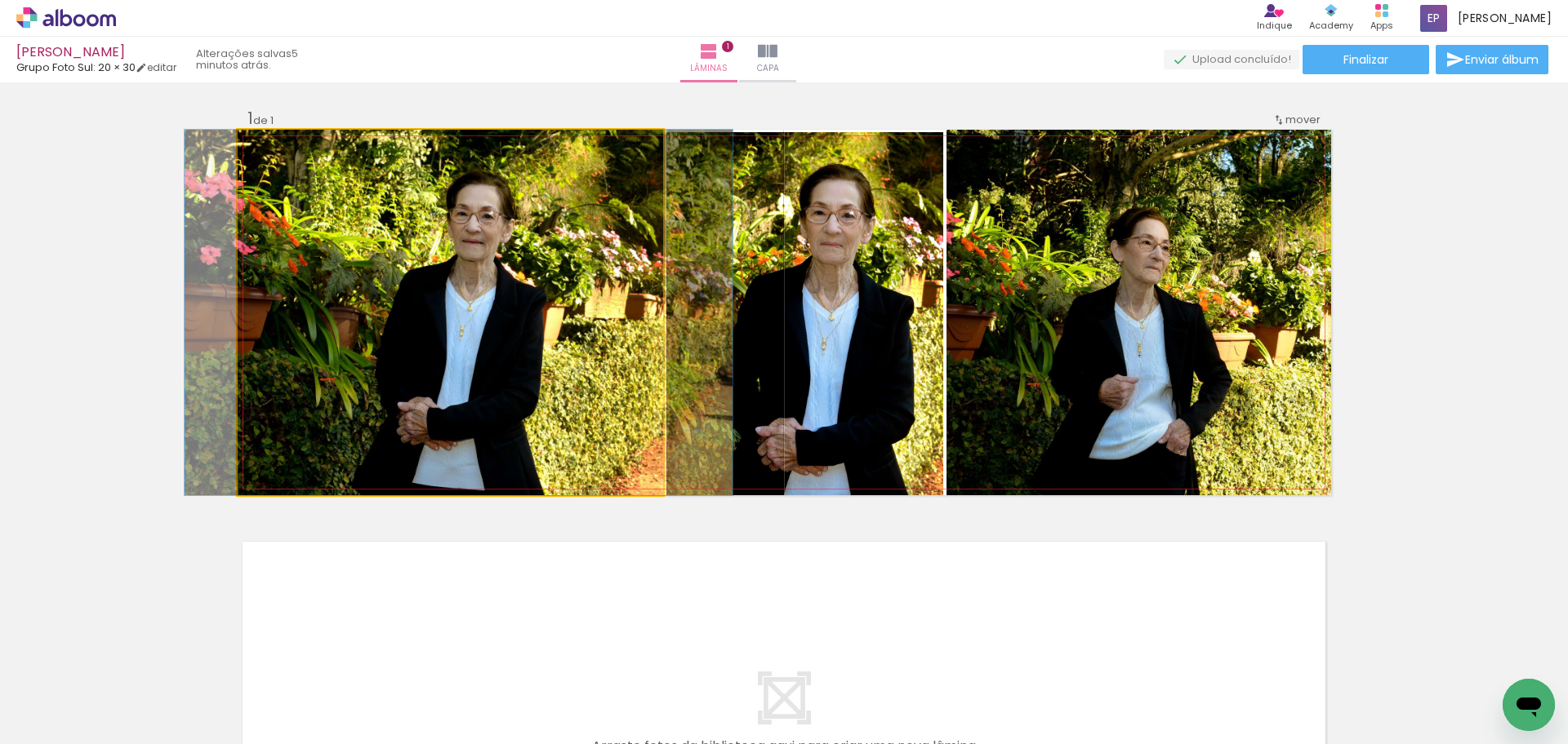
drag, startPoint x: 499, startPoint y: 367, endPoint x: 518, endPoint y: 361, distance: 19.9
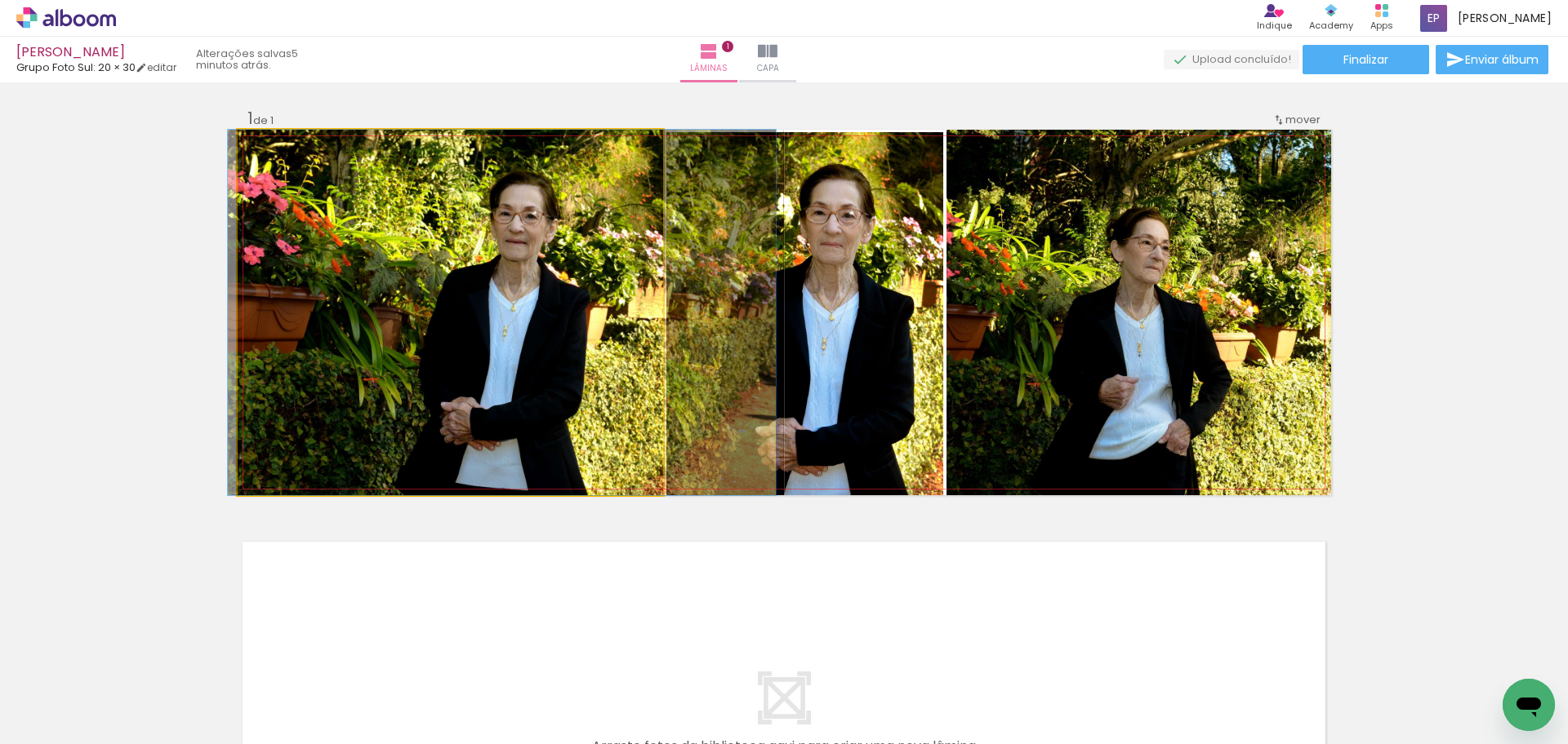
drag, startPoint x: 517, startPoint y: 361, endPoint x: 560, endPoint y: 361, distance: 43.0
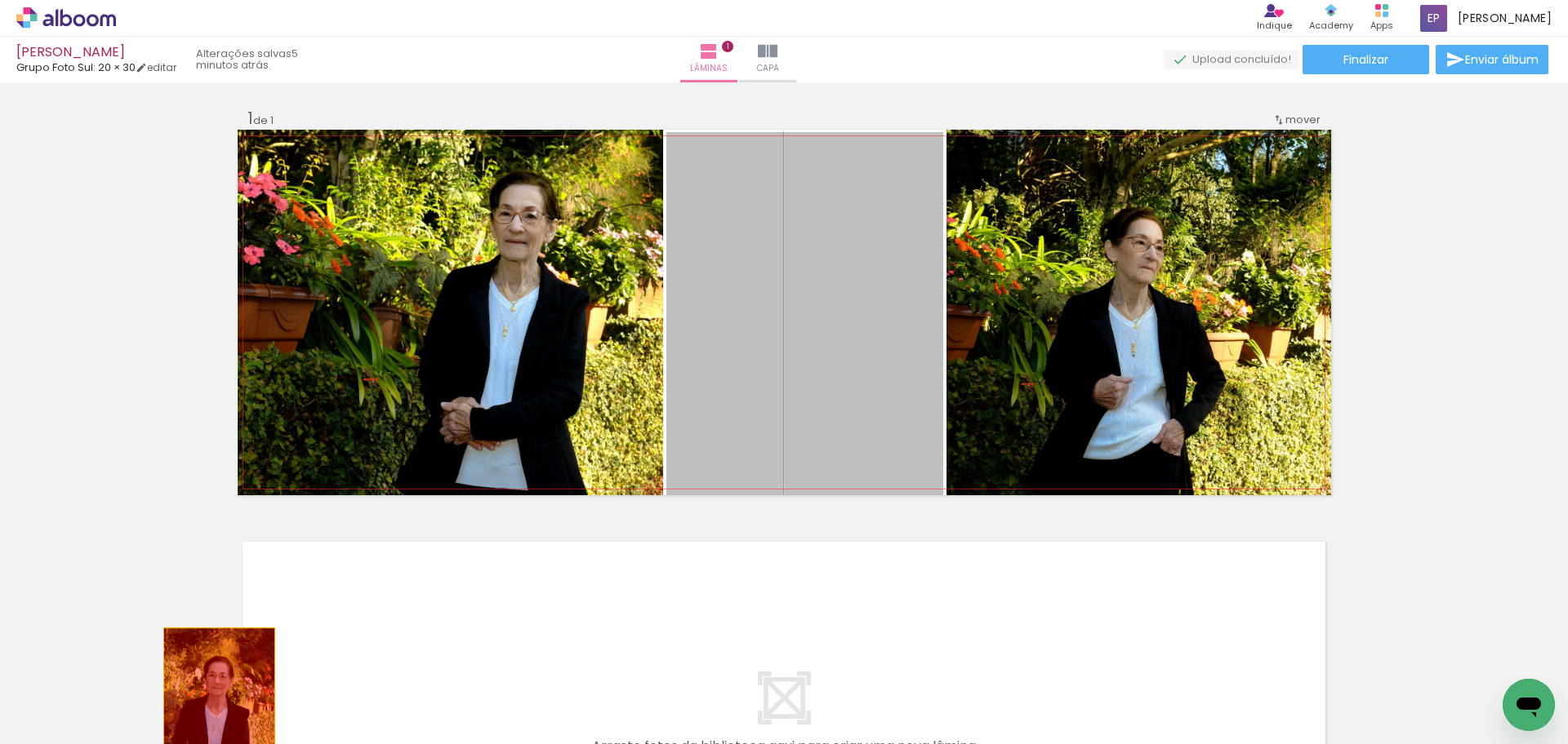
drag, startPoint x: 835, startPoint y: 303, endPoint x: 212, endPoint y: 701, distance: 739.3
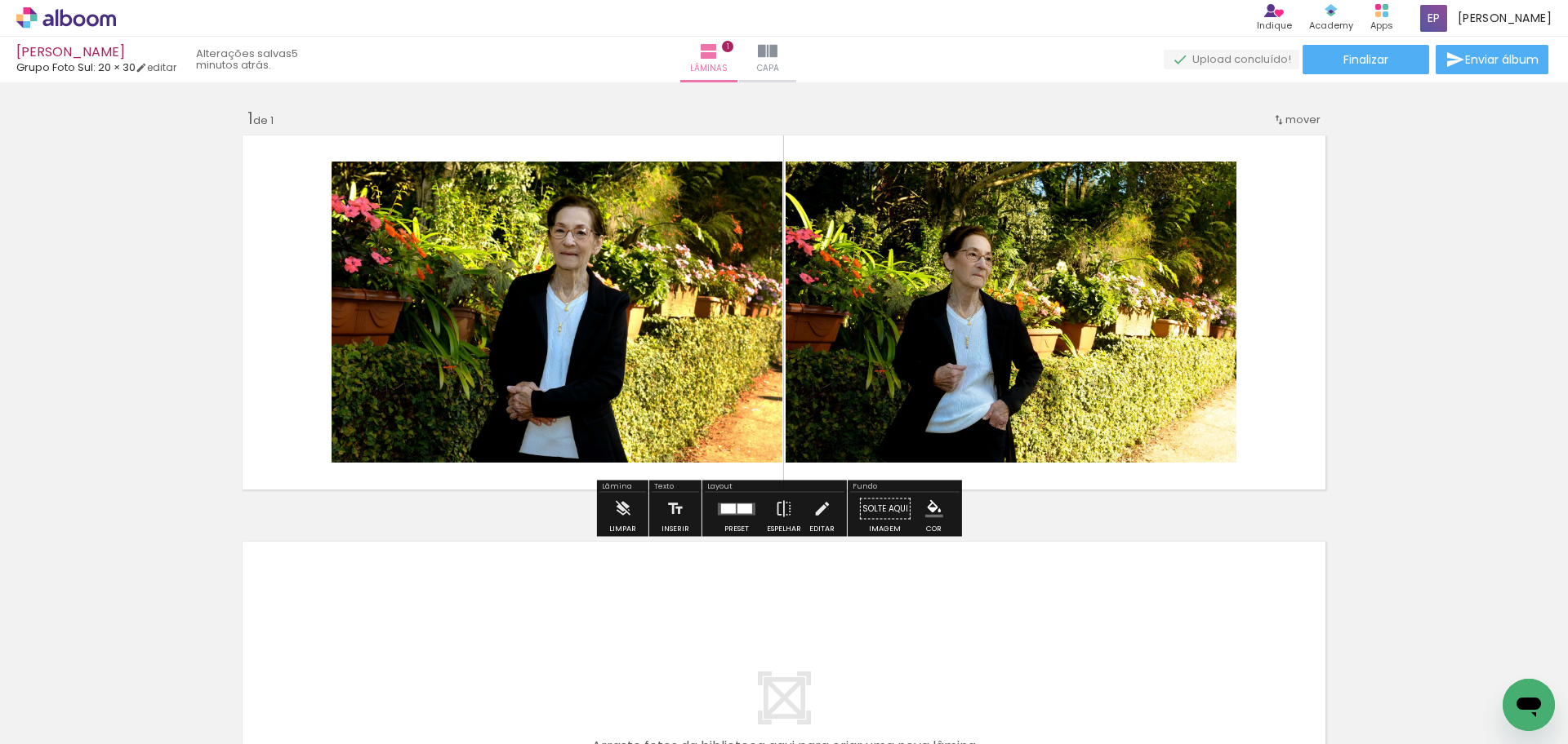
click at [742, 511] on div at bounding box center [744, 508] width 14 height 10
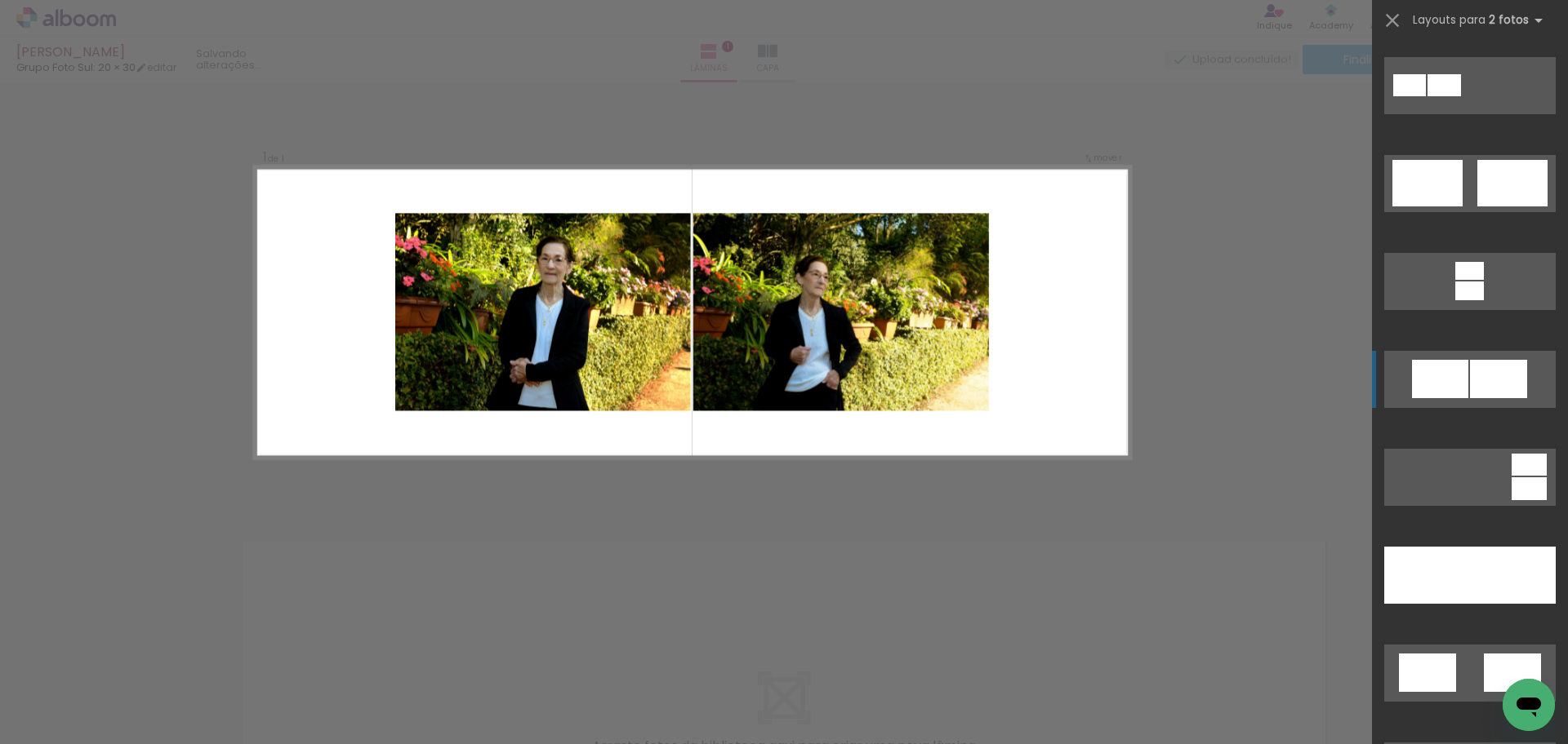
scroll to position [653, 0]
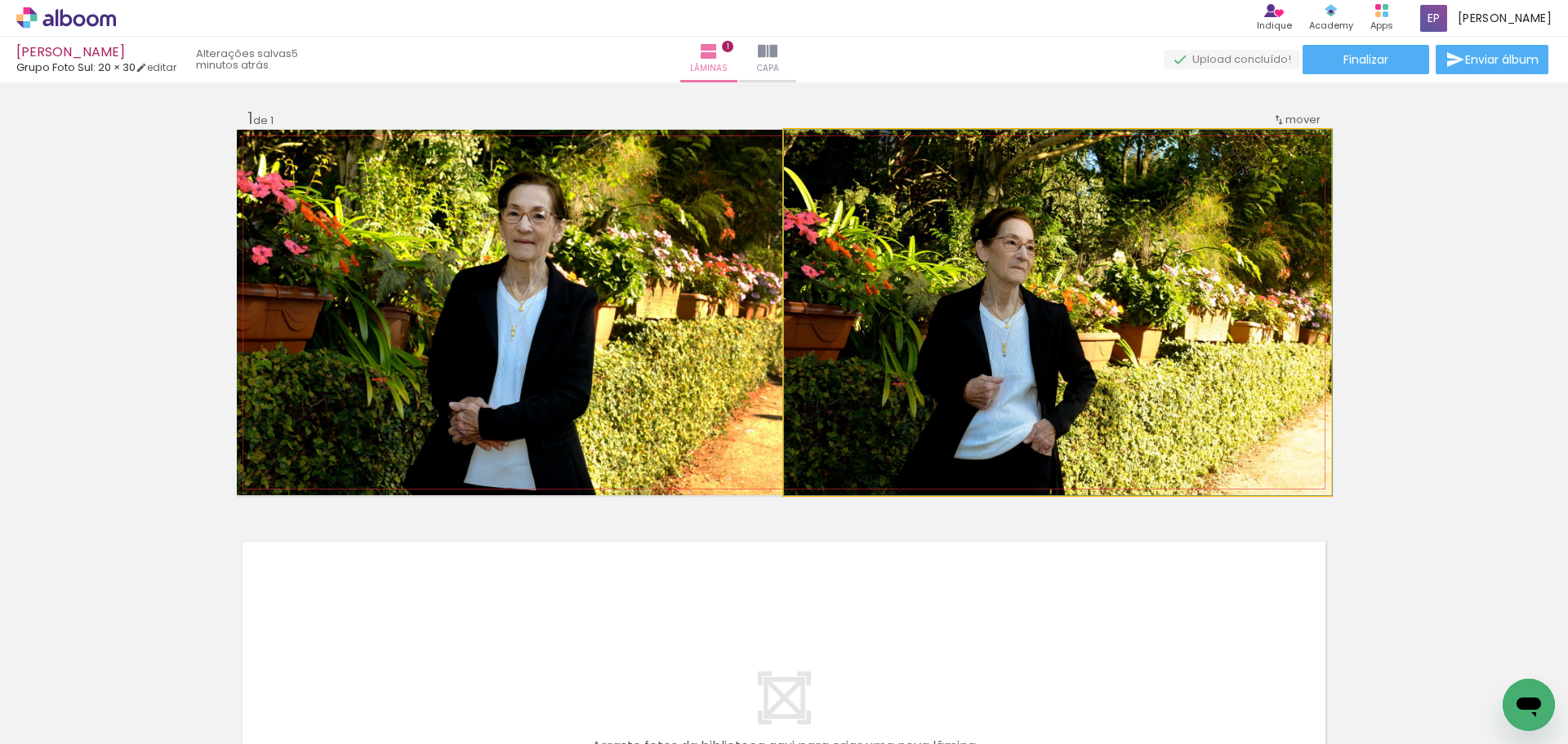
drag, startPoint x: 1137, startPoint y: 403, endPoint x: 1148, endPoint y: 401, distance: 11.2
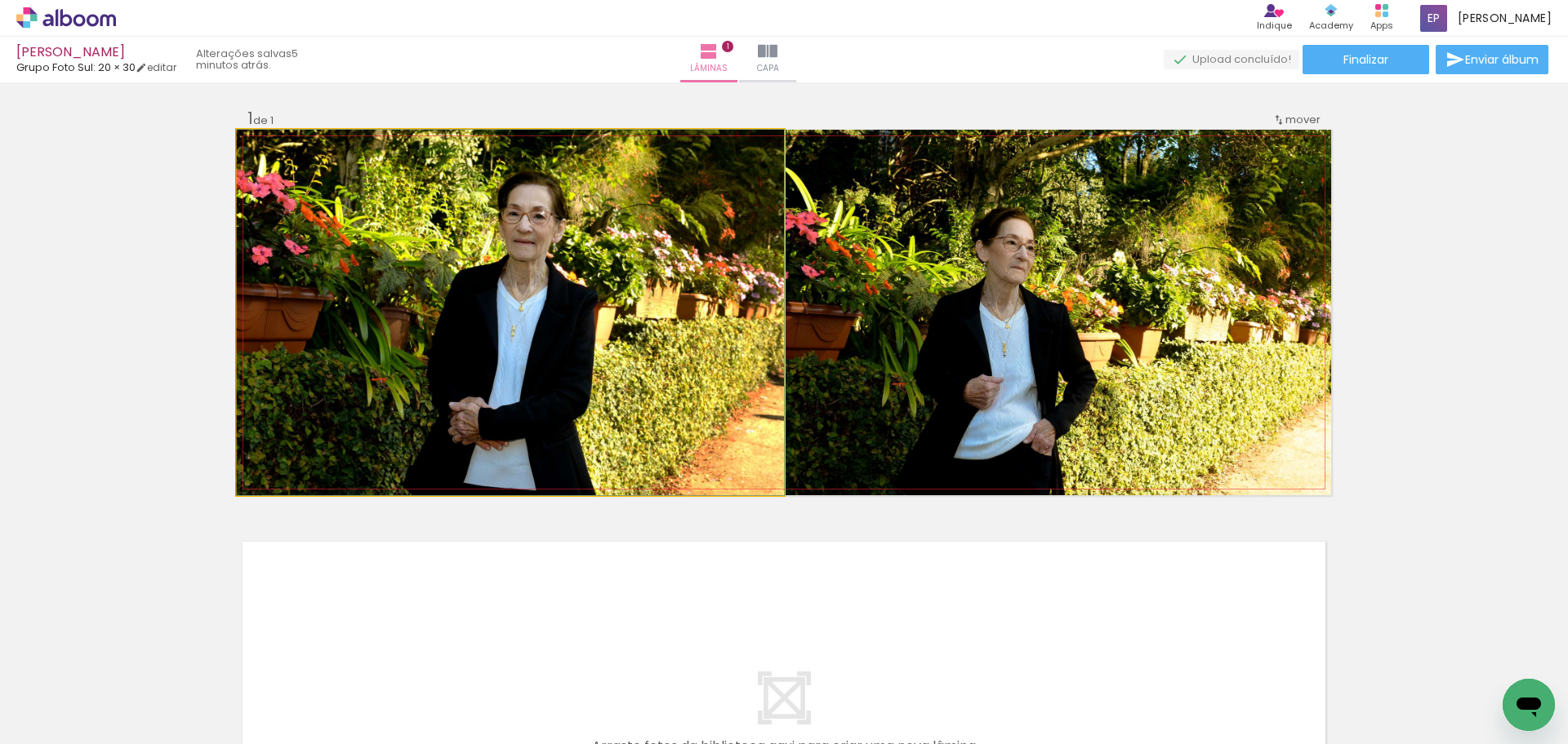
click at [645, 341] on quentale-photo at bounding box center [510, 312] width 547 height 366
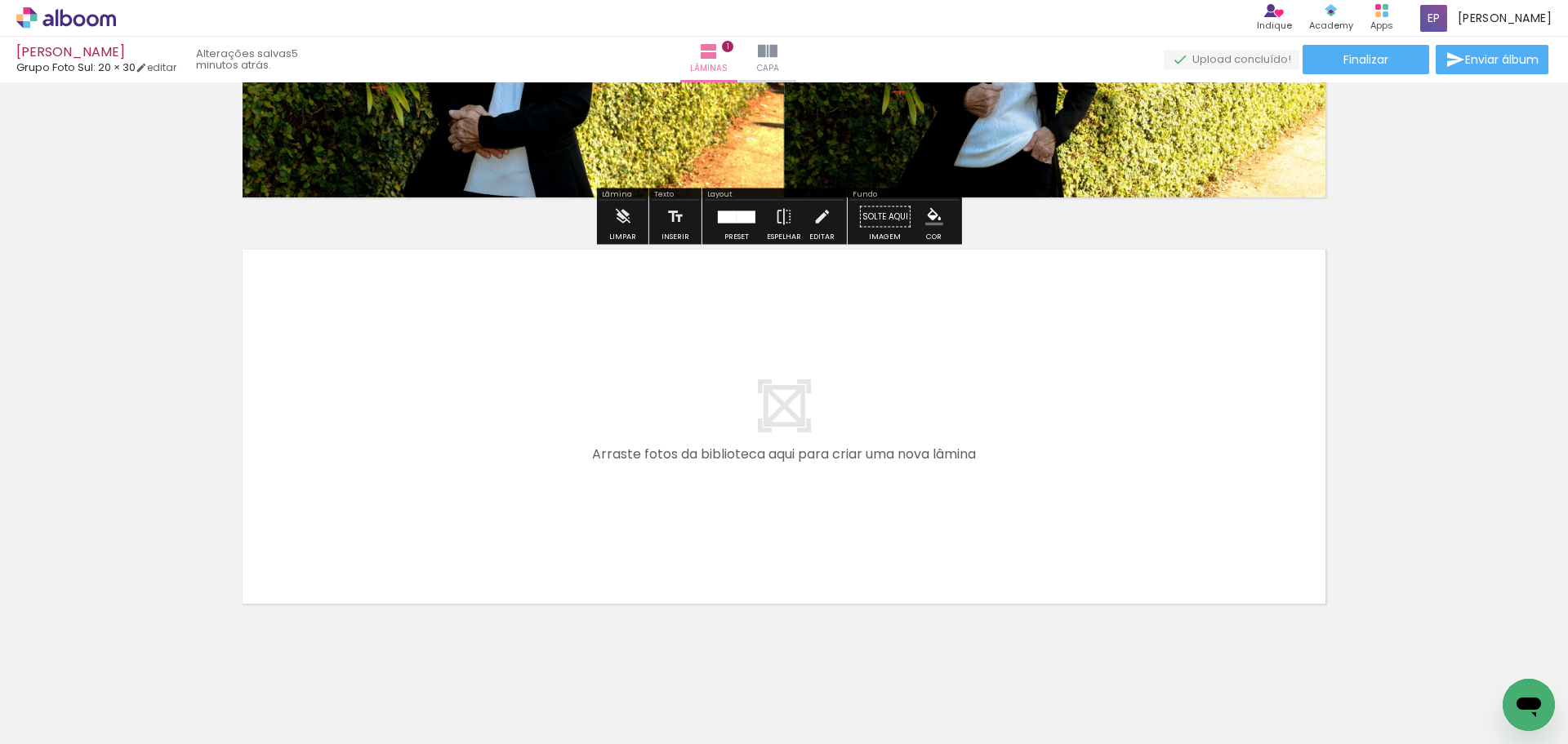
scroll to position [317, 0]
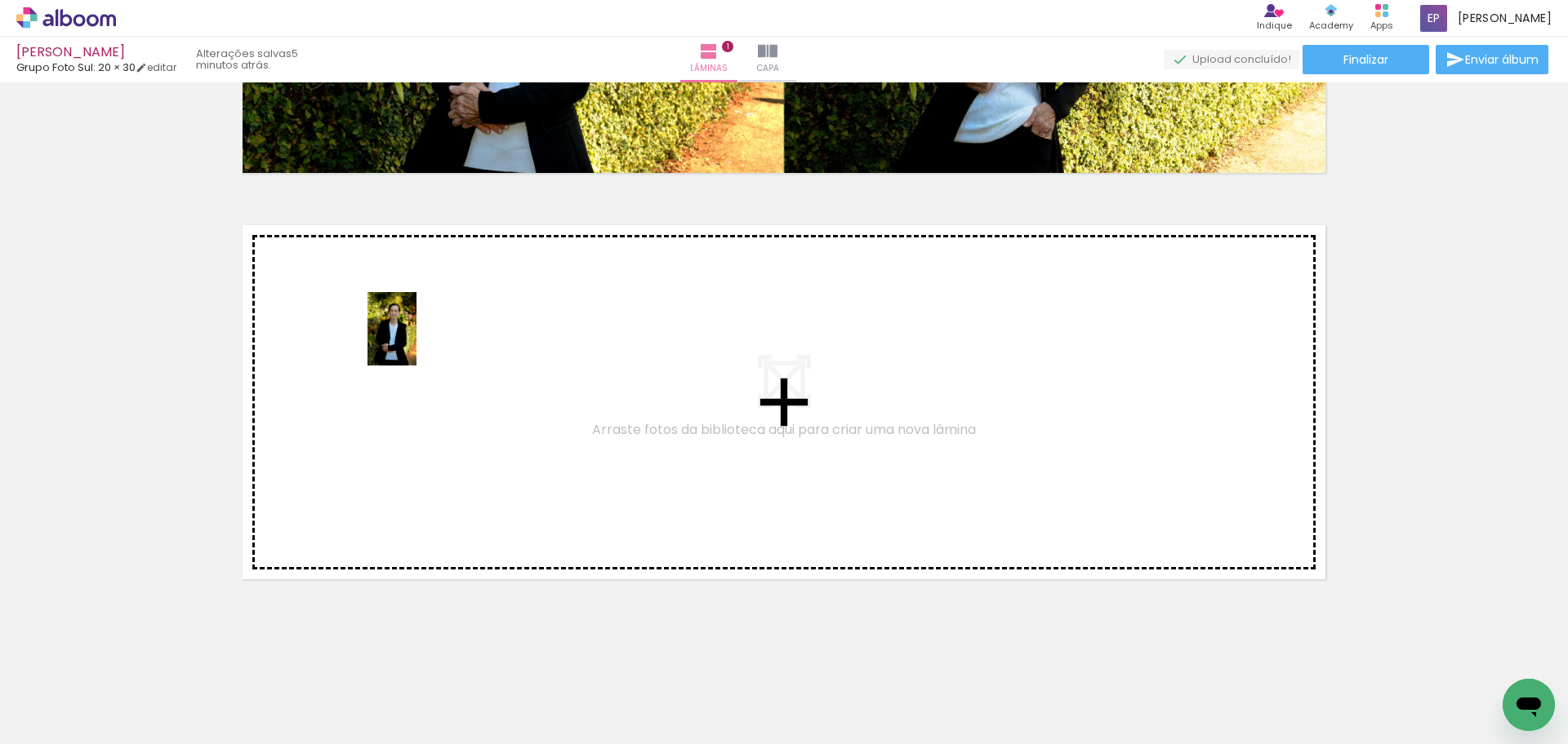
drag, startPoint x: 177, startPoint y: 690, endPoint x: 417, endPoint y: 341, distance: 423.6
click at [417, 341] on quentale-workspace at bounding box center [784, 372] width 1568 height 744
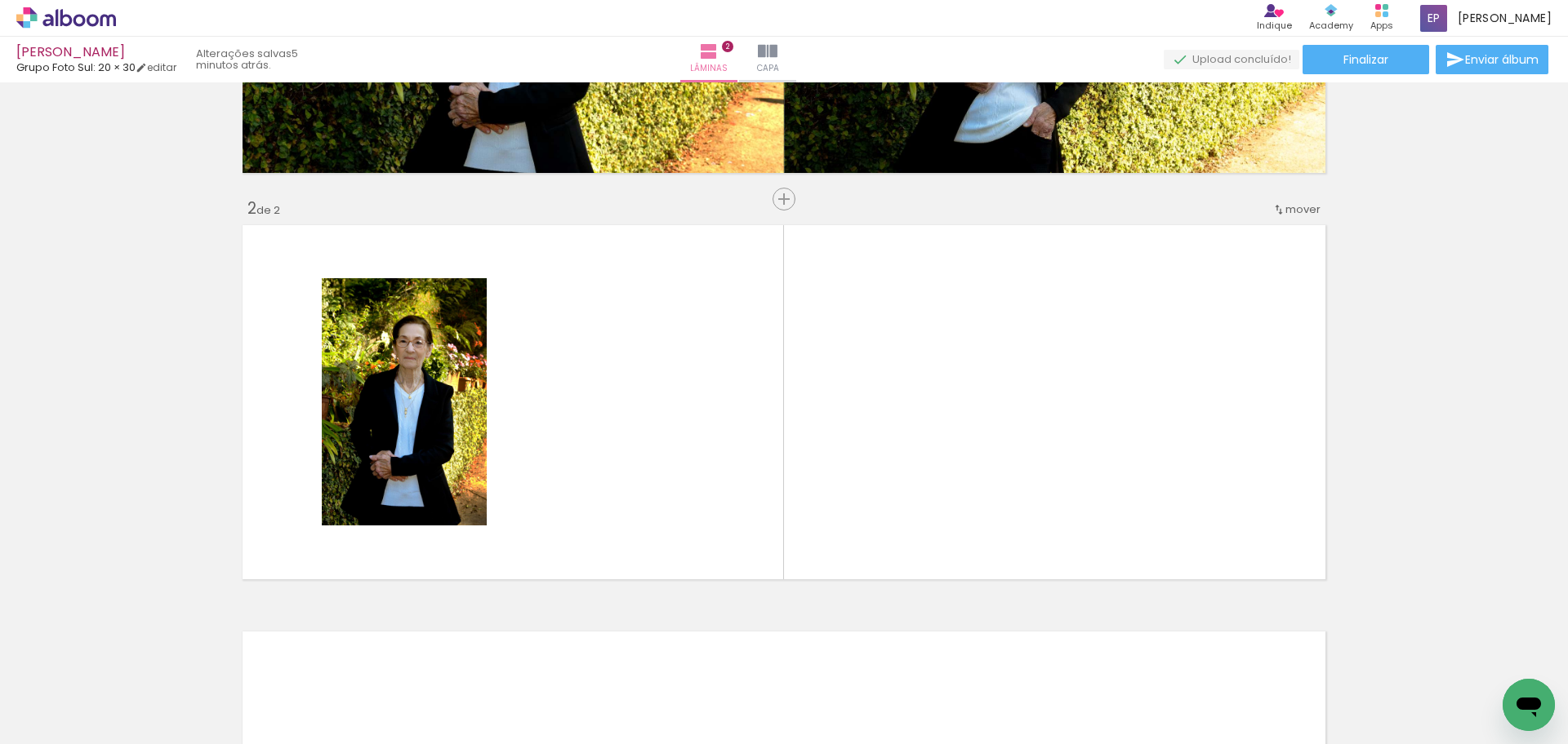
scroll to position [357, 0]
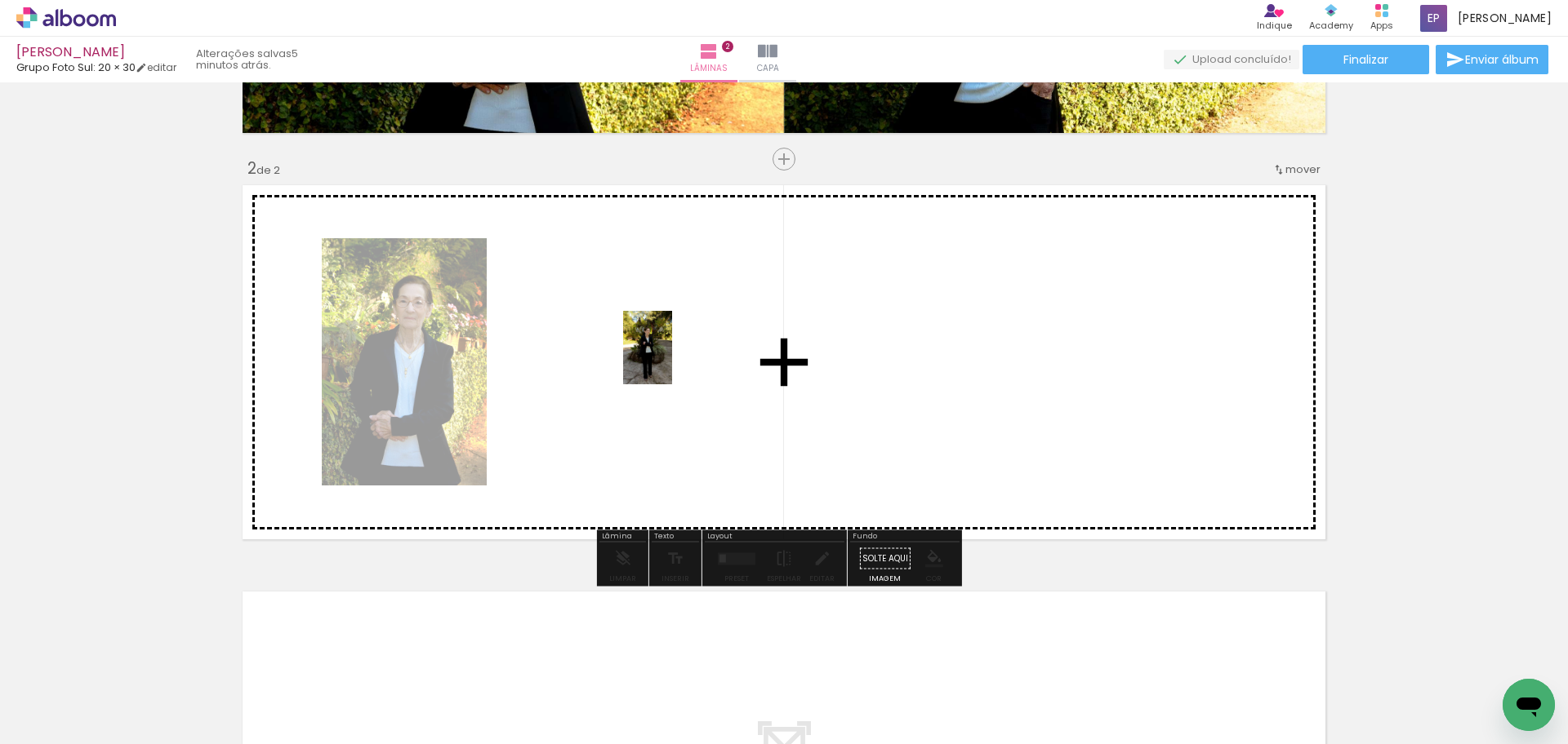
drag, startPoint x: 561, startPoint y: 666, endPoint x: 717, endPoint y: 378, distance: 327.5
click at [668, 331] on quentale-workspace at bounding box center [784, 372] width 1568 height 744
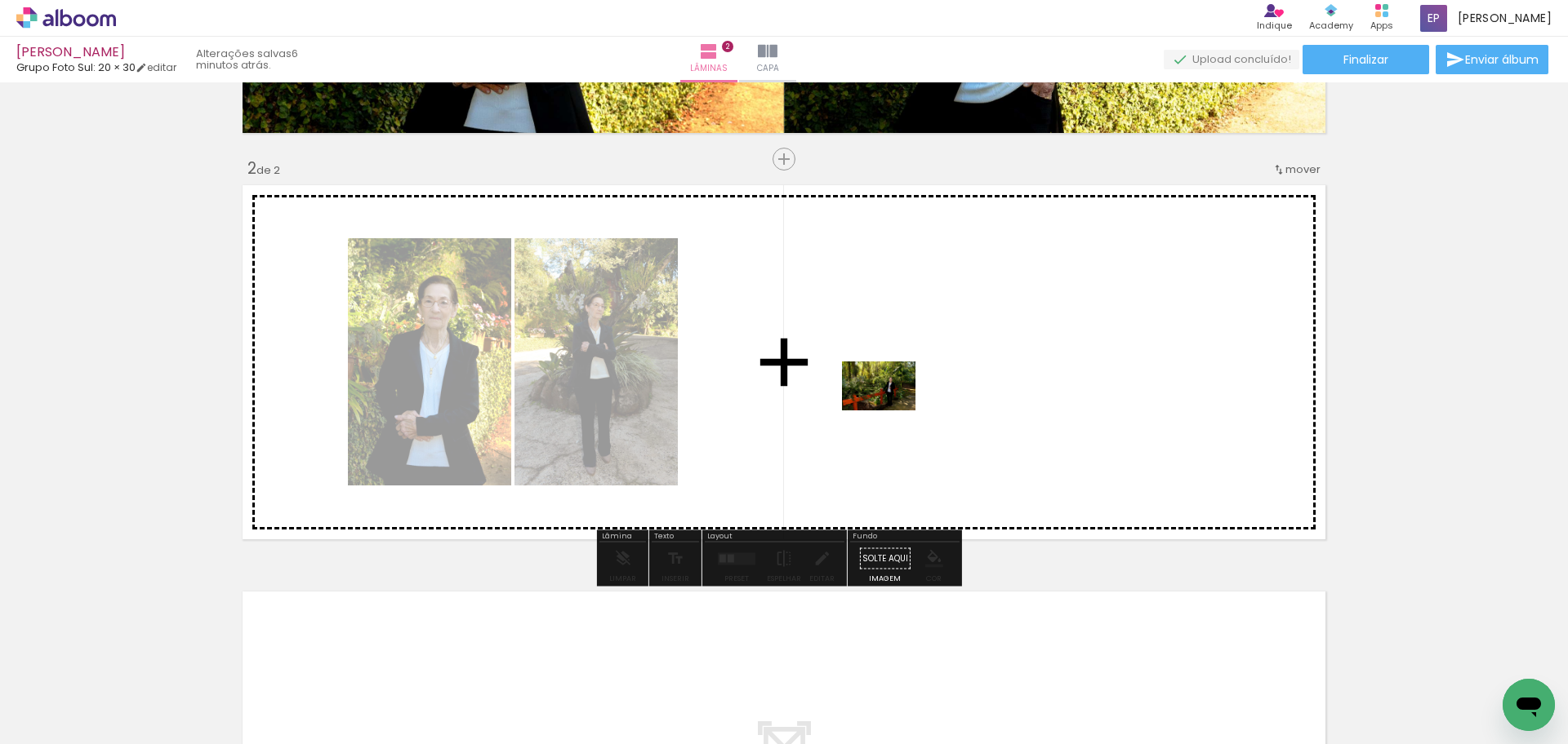
drag, startPoint x: 627, startPoint y: 705, endPoint x: 920, endPoint y: 376, distance: 440.6
click at [920, 376] on quentale-workspace at bounding box center [784, 372] width 1568 height 744
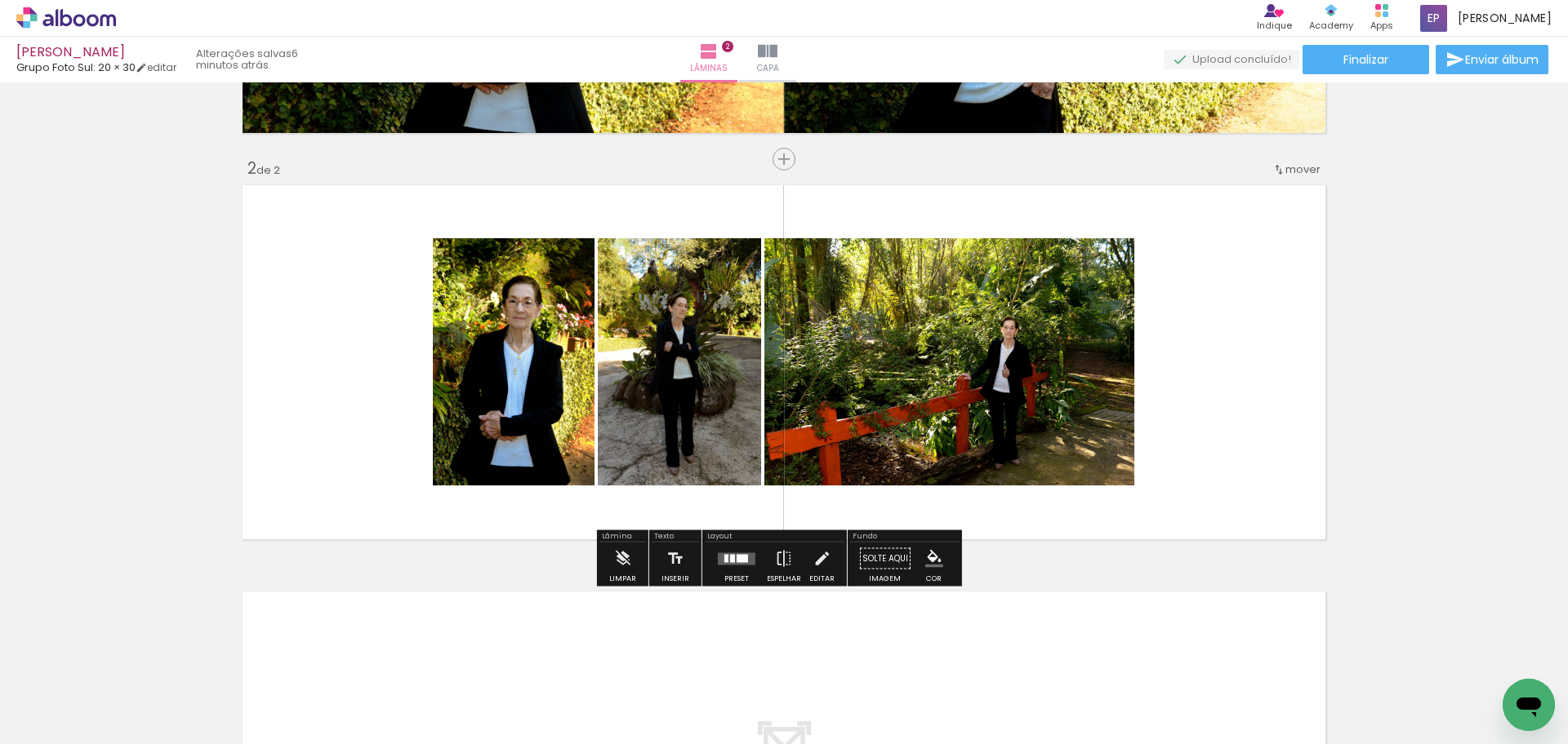
click at [730, 558] on div at bounding box center [732, 558] width 4 height 8
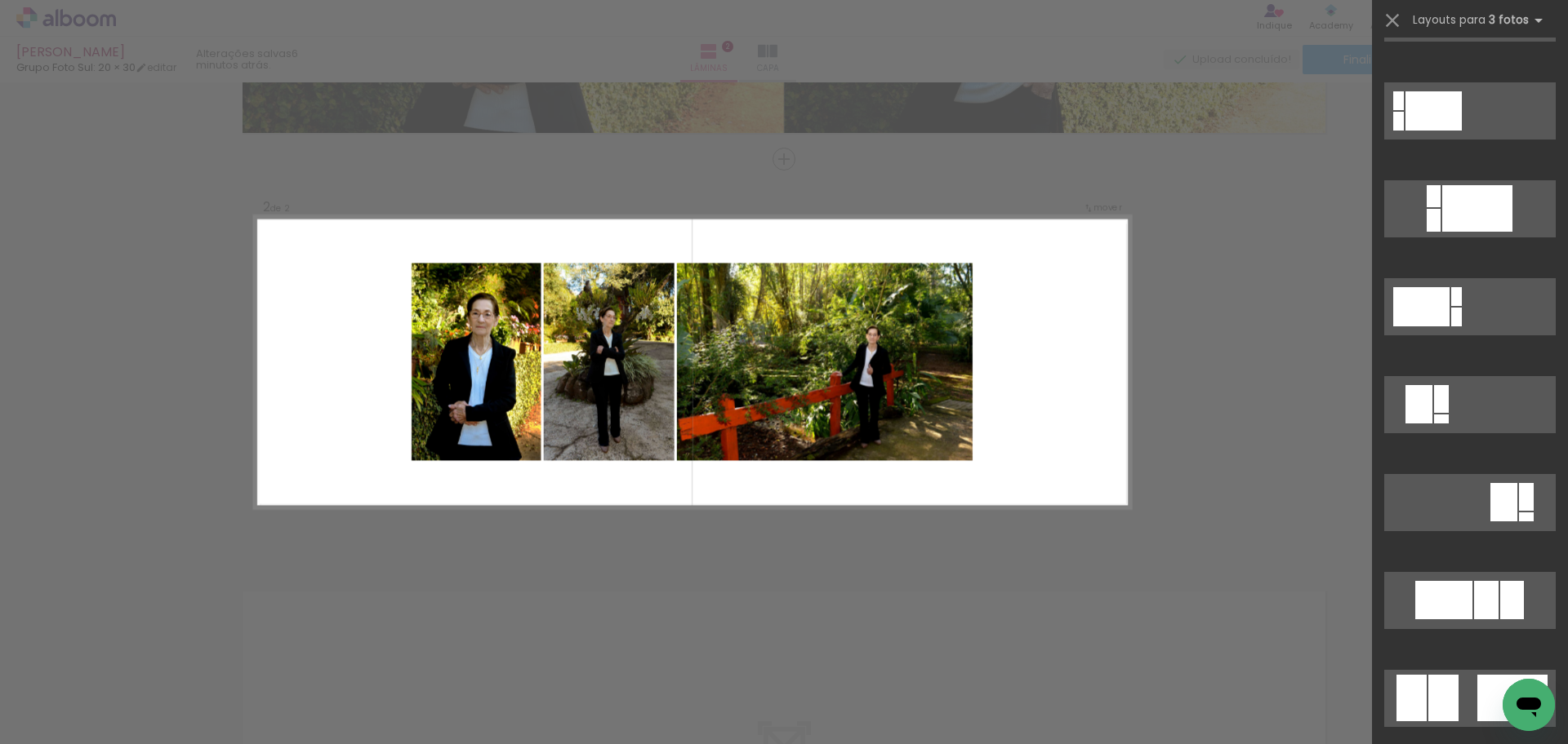
scroll to position [0, 0]
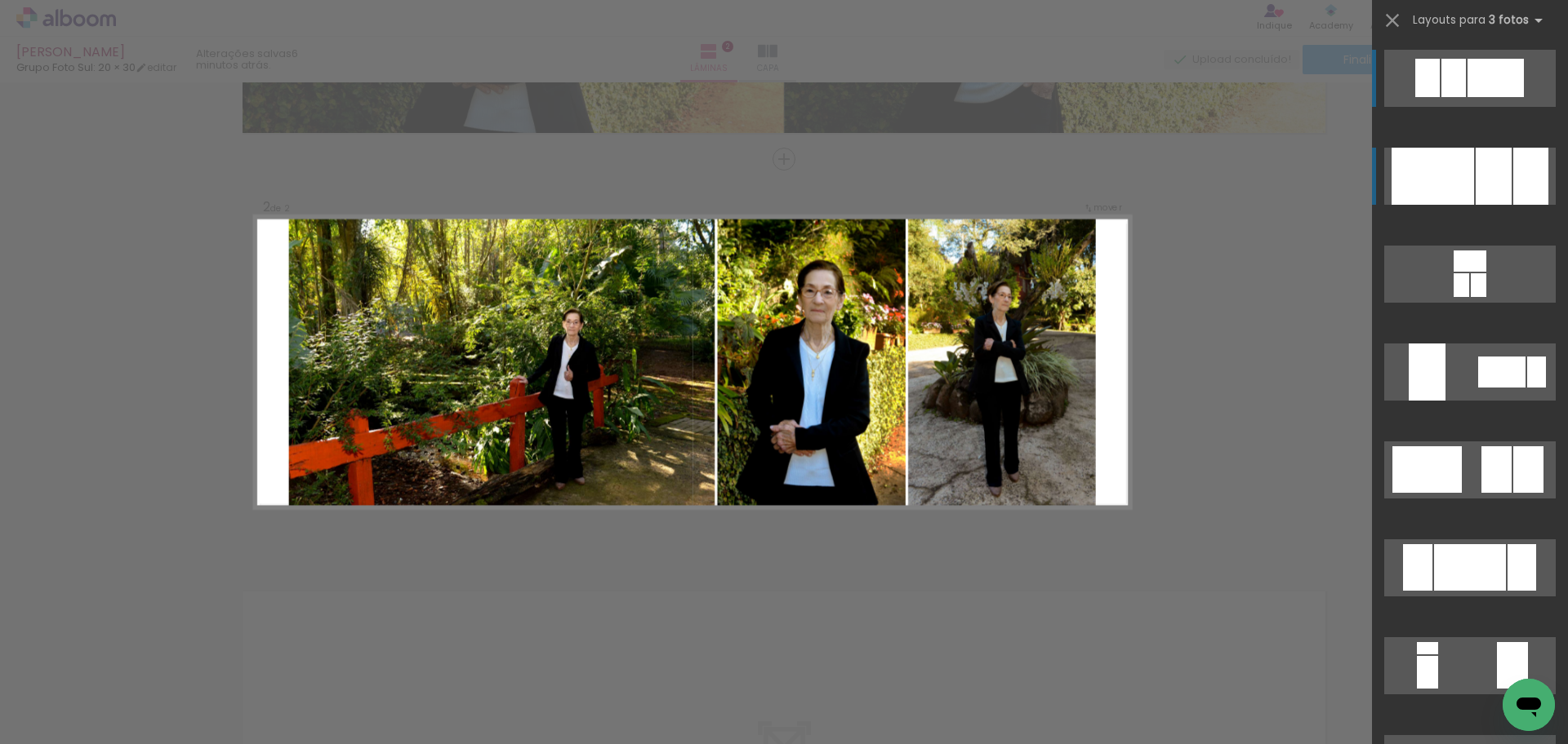
click at [1454, 173] on div at bounding box center [1432, 177] width 82 height 57
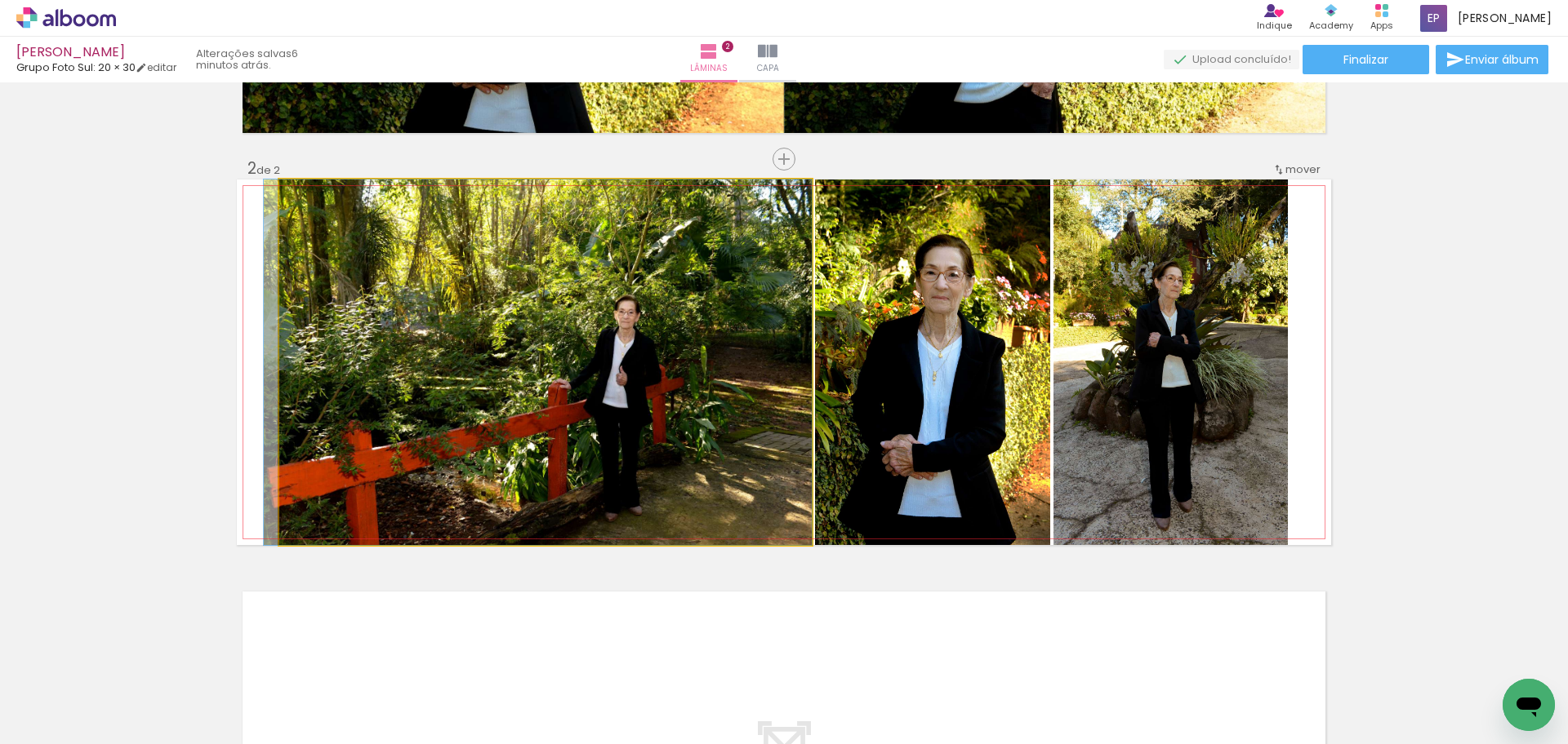
drag, startPoint x: 600, startPoint y: 418, endPoint x: 591, endPoint y: 418, distance: 9.0
click at [583, 404] on quentale-photo at bounding box center [545, 362] width 533 height 366
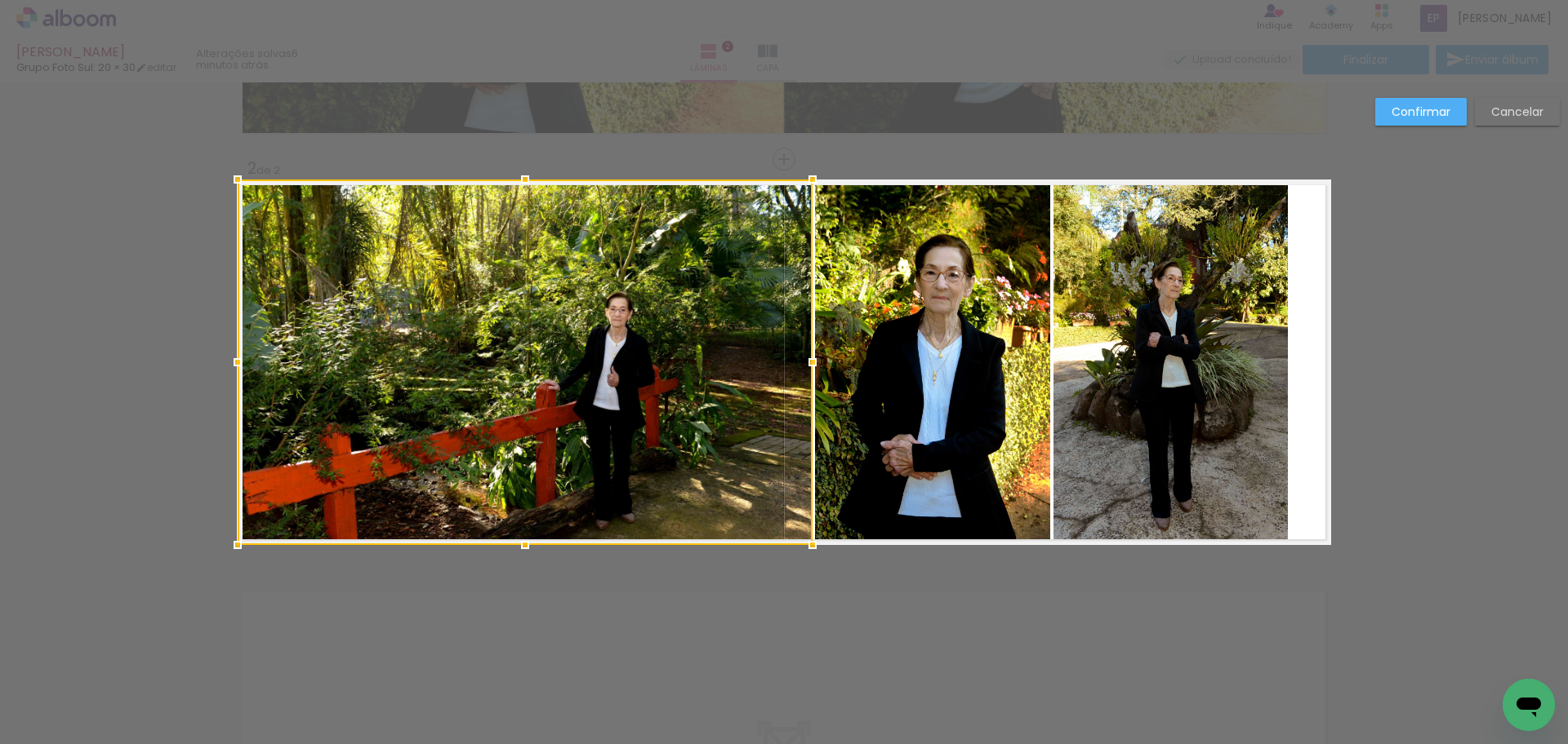
drag, startPoint x: 262, startPoint y: 368, endPoint x: 224, endPoint y: 371, distance: 38.1
click at [224, 371] on div at bounding box center [237, 362] width 33 height 33
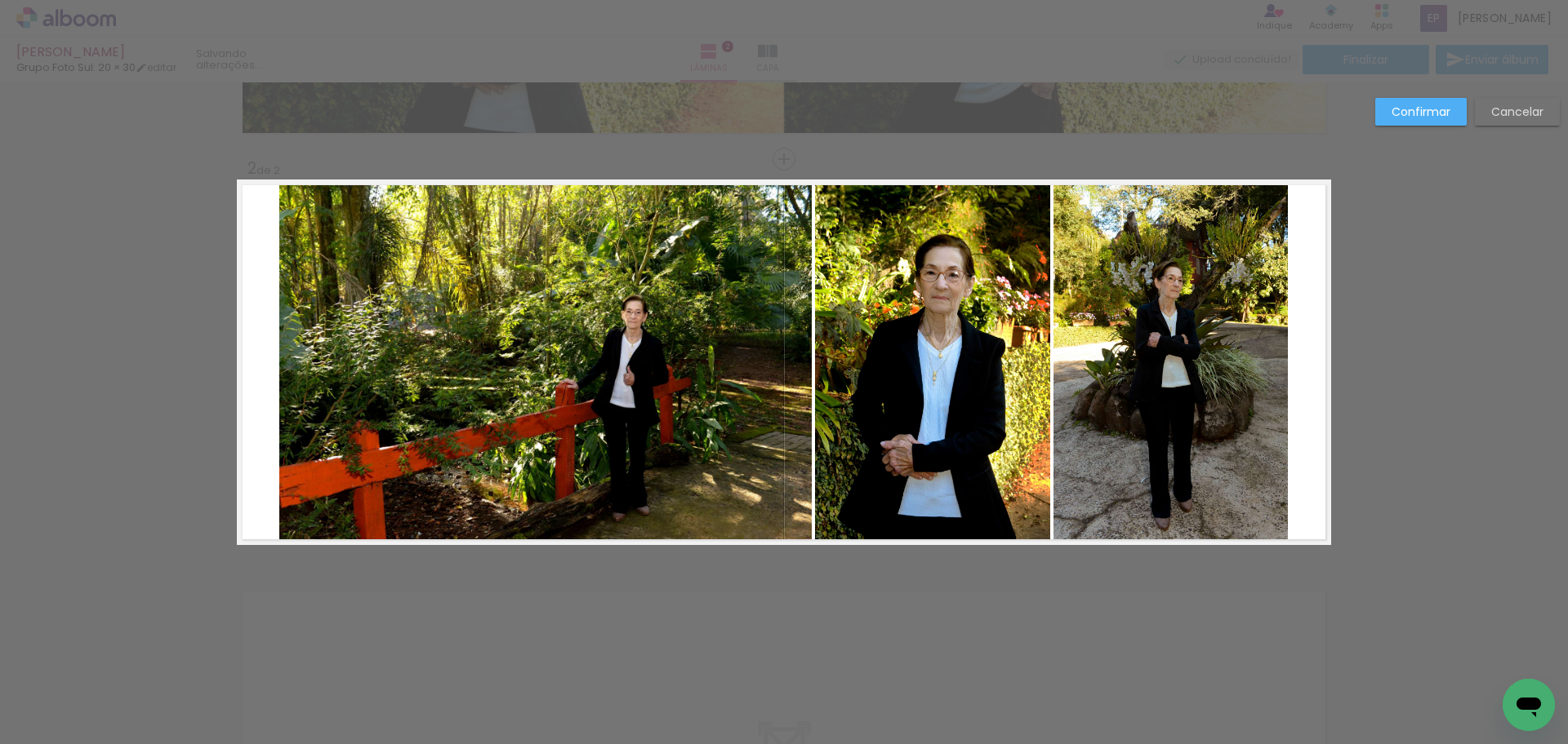
click at [331, 368] on quentale-photo at bounding box center [545, 362] width 533 height 366
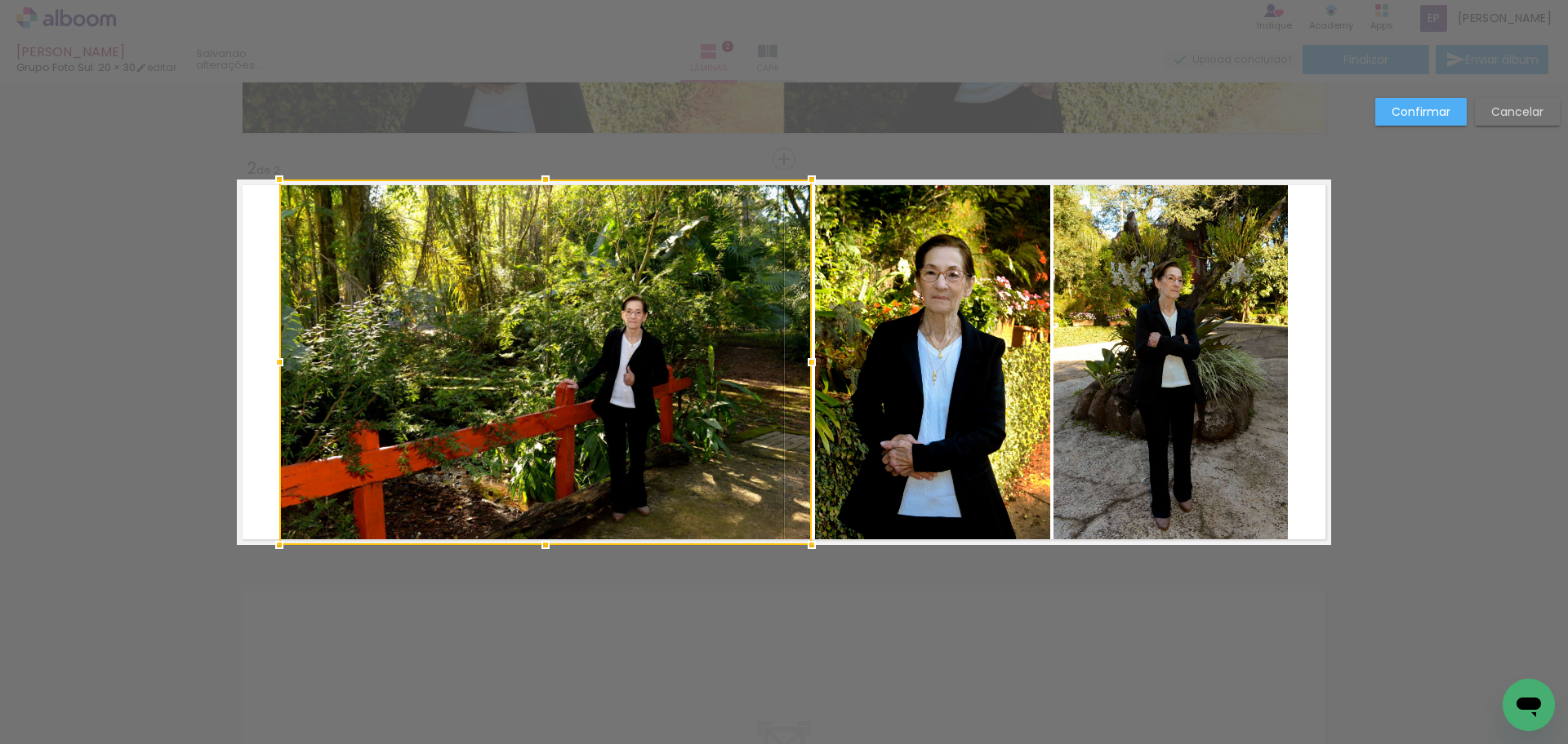
click at [328, 367] on div at bounding box center [545, 362] width 533 height 366
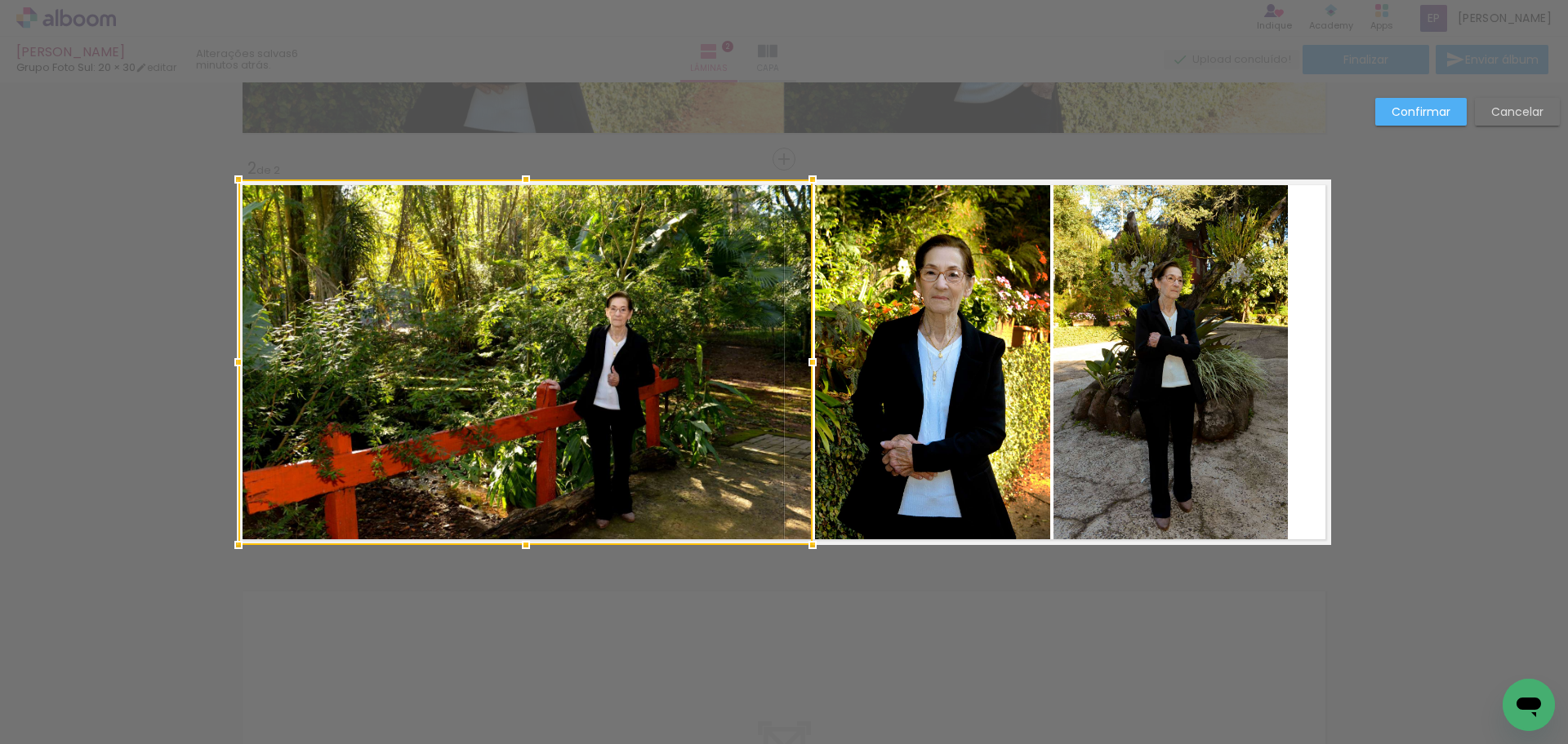
drag, startPoint x: 272, startPoint y: 364, endPoint x: 236, endPoint y: 369, distance: 36.3
click at [236, 369] on div at bounding box center [238, 362] width 33 height 33
drag, startPoint x: 494, startPoint y: 417, endPoint x: 493, endPoint y: 402, distance: 15.0
click at [493, 402] on div at bounding box center [523, 362] width 574 height 366
click at [913, 419] on quentale-photo at bounding box center [933, 362] width 236 height 366
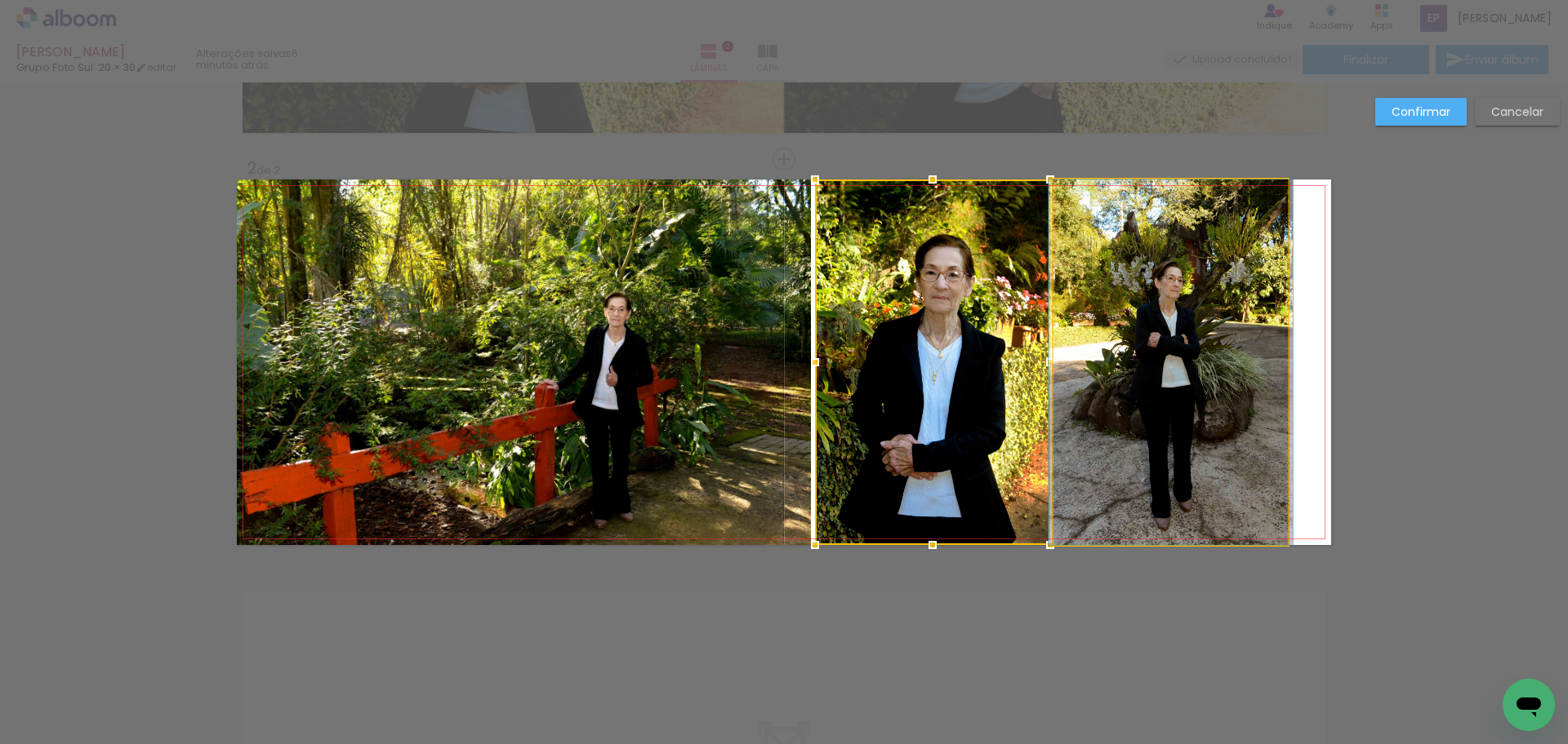
click at [1163, 427] on quentale-photo at bounding box center [1170, 362] width 235 height 366
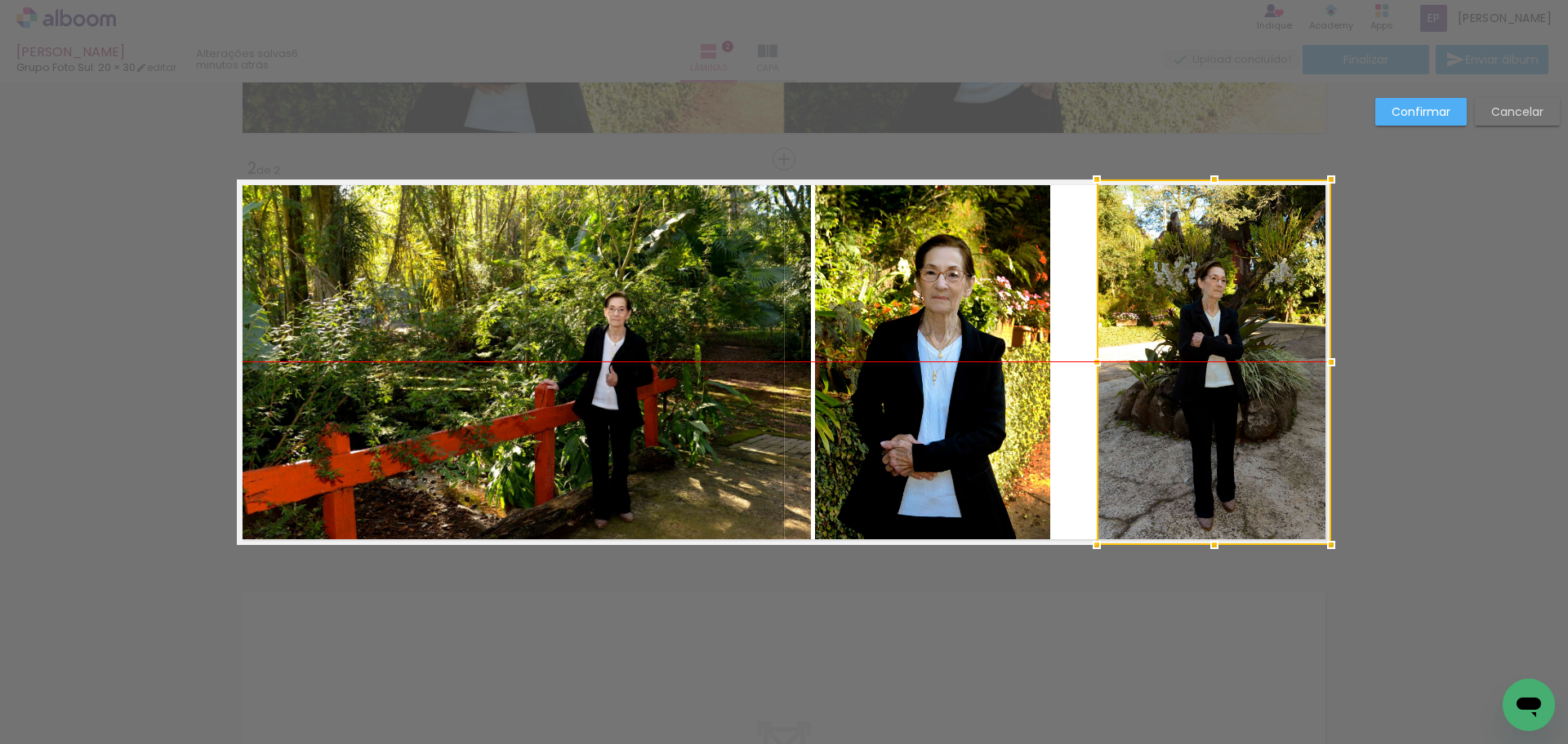
drag, startPoint x: 1163, startPoint y: 427, endPoint x: 1206, endPoint y: 423, distance: 43.2
click at [1206, 423] on div at bounding box center [1214, 362] width 235 height 366
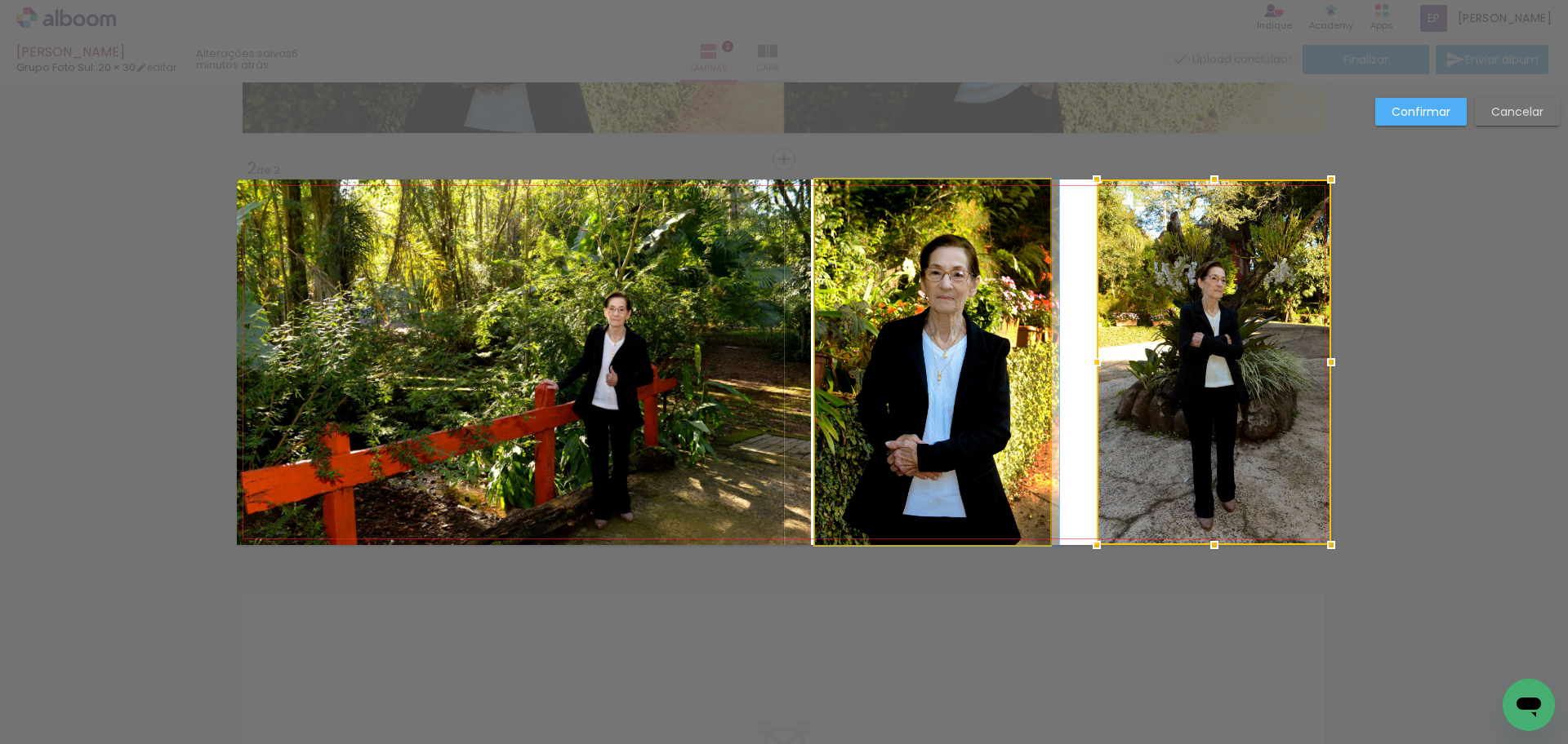
drag, startPoint x: 980, startPoint y: 396, endPoint x: 996, endPoint y: 396, distance: 16.0
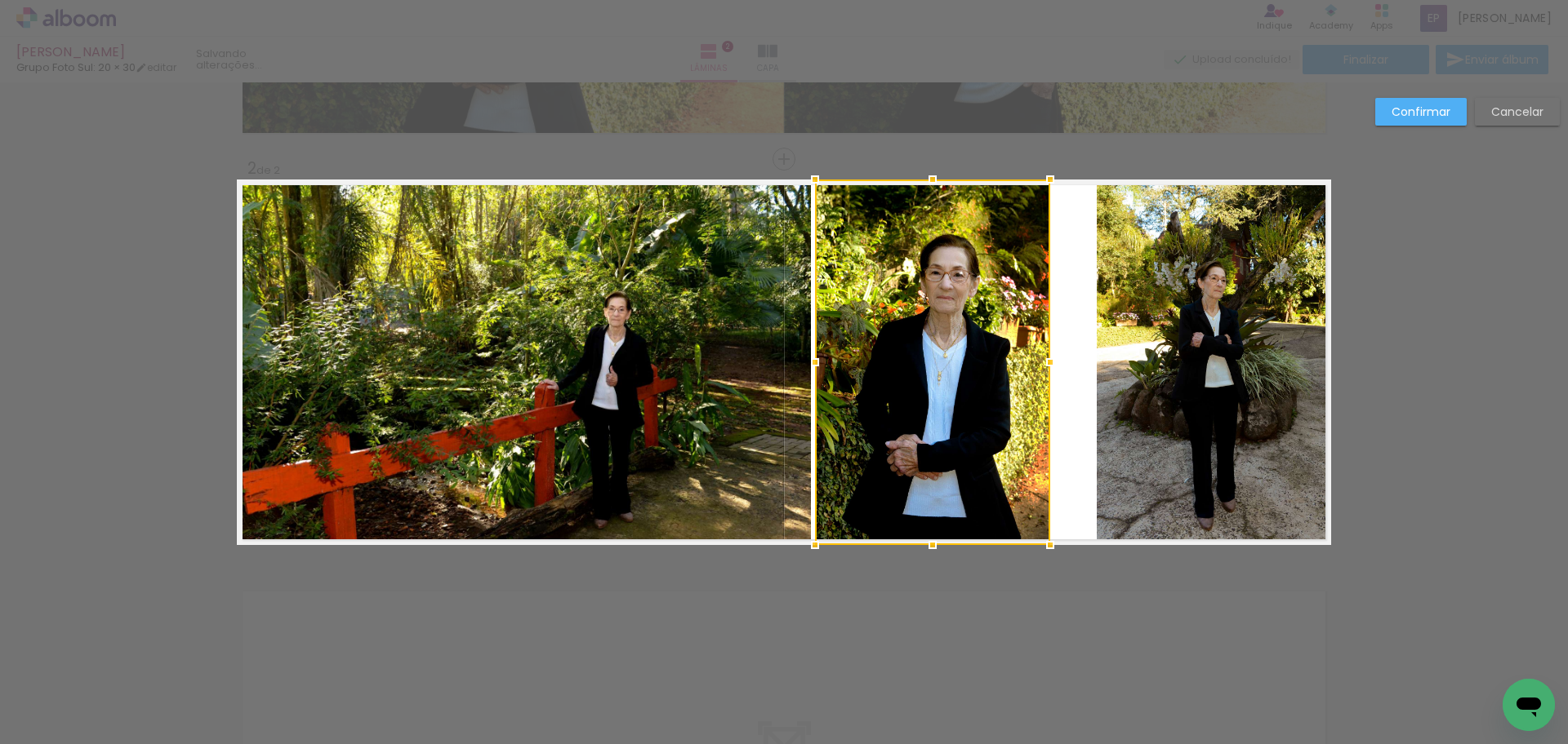
click at [1104, 244] on quentale-photo at bounding box center [1214, 362] width 235 height 366
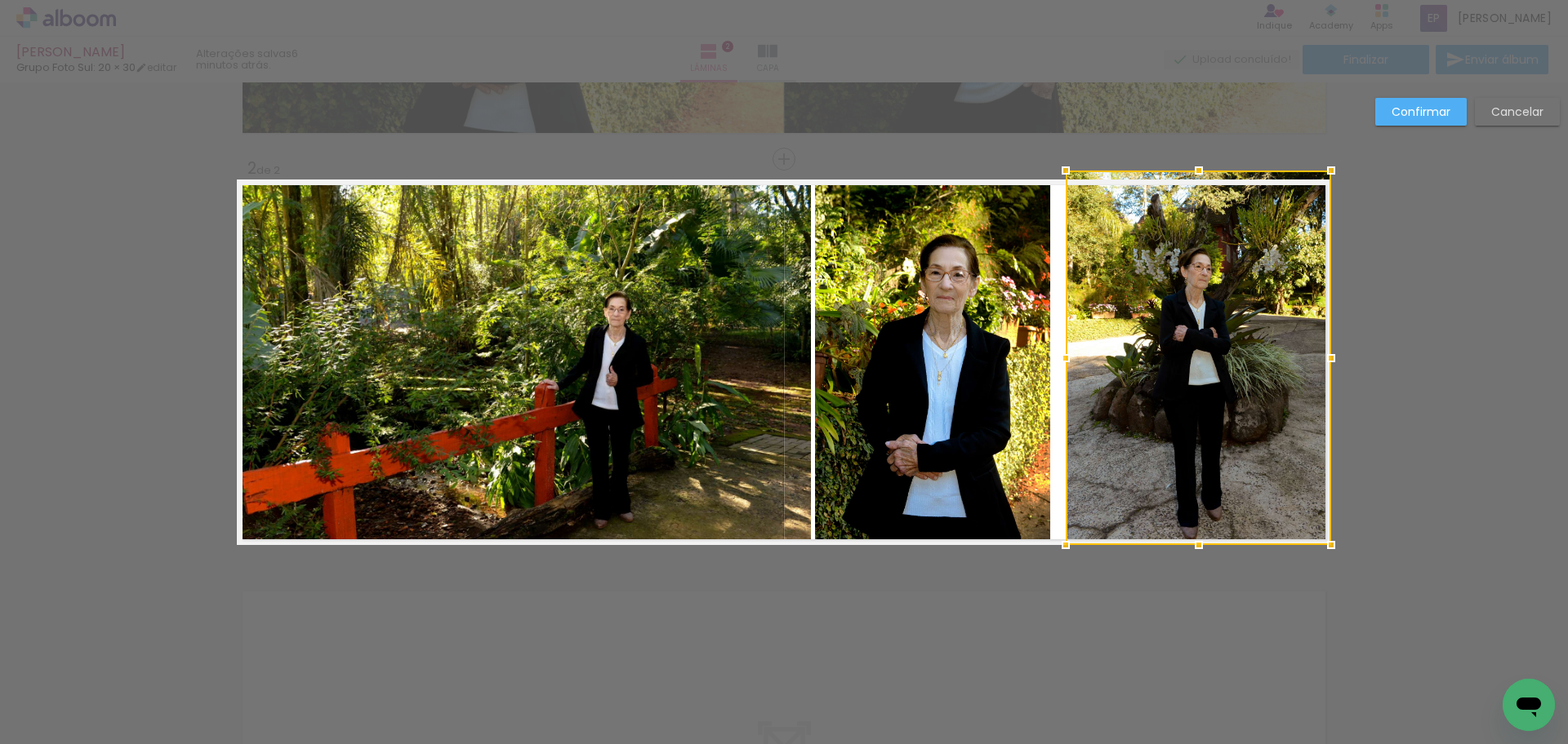
drag, startPoint x: 1084, startPoint y: 183, endPoint x: 1059, endPoint y: 176, distance: 26.0
click at [1059, 176] on div at bounding box center [1066, 170] width 33 height 33
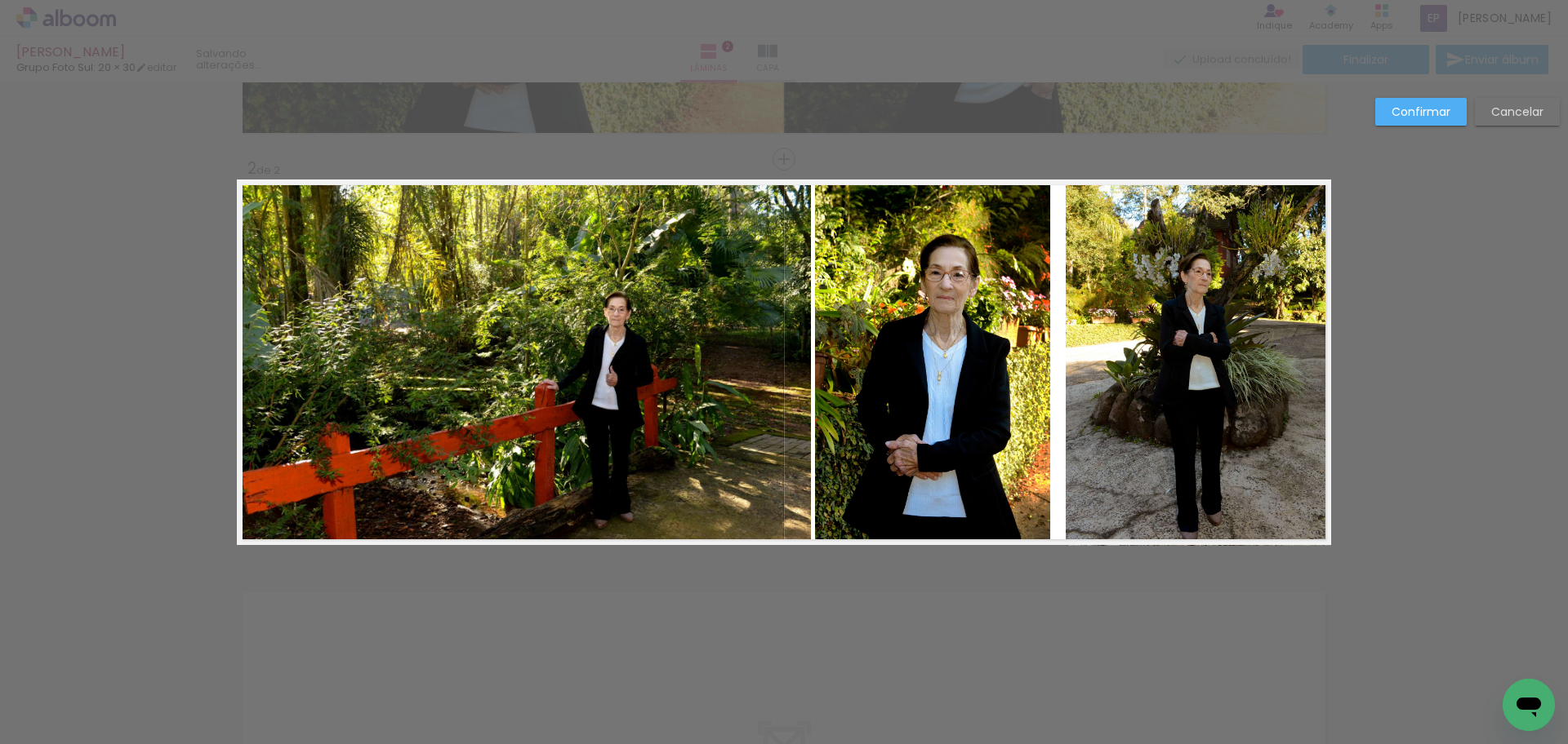
click at [900, 264] on quentale-photo at bounding box center [933, 362] width 236 height 366
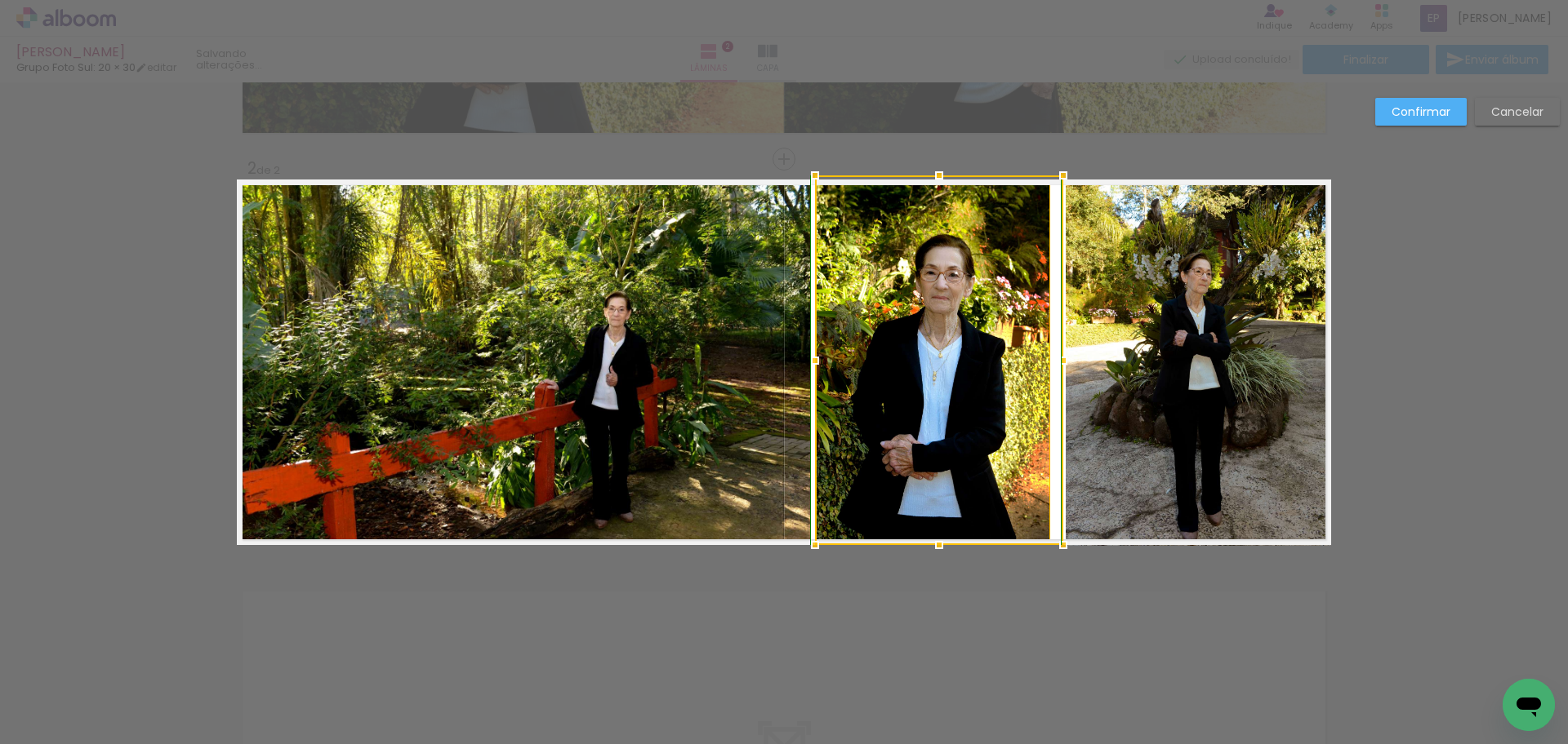
drag, startPoint x: 1043, startPoint y: 179, endPoint x: 1057, endPoint y: 173, distance: 15.2
click at [1057, 173] on div at bounding box center [1063, 175] width 33 height 33
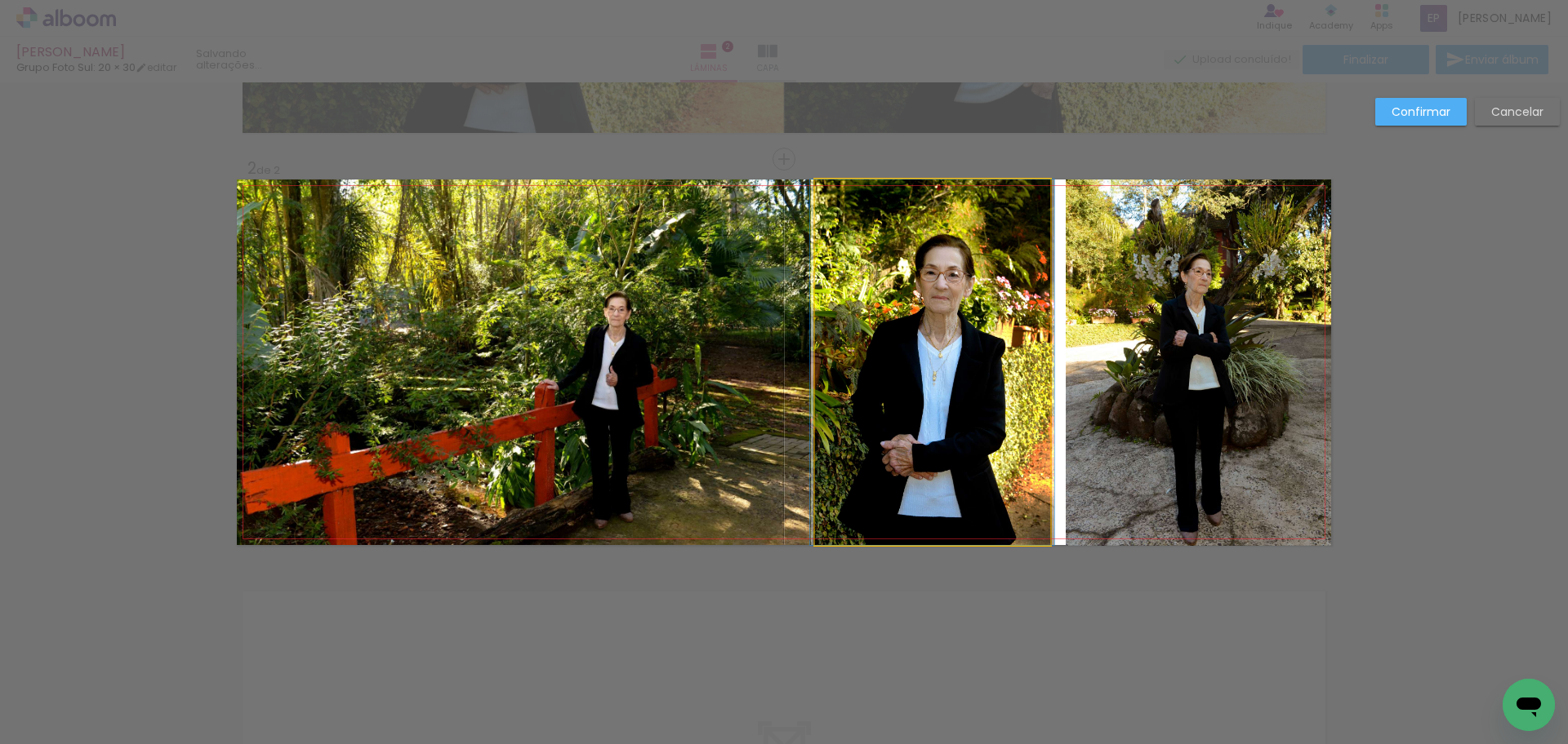
drag, startPoint x: 967, startPoint y: 263, endPoint x: 1027, endPoint y: 237, distance: 65.4
click at [969, 262] on quentale-photo at bounding box center [933, 362] width 236 height 366
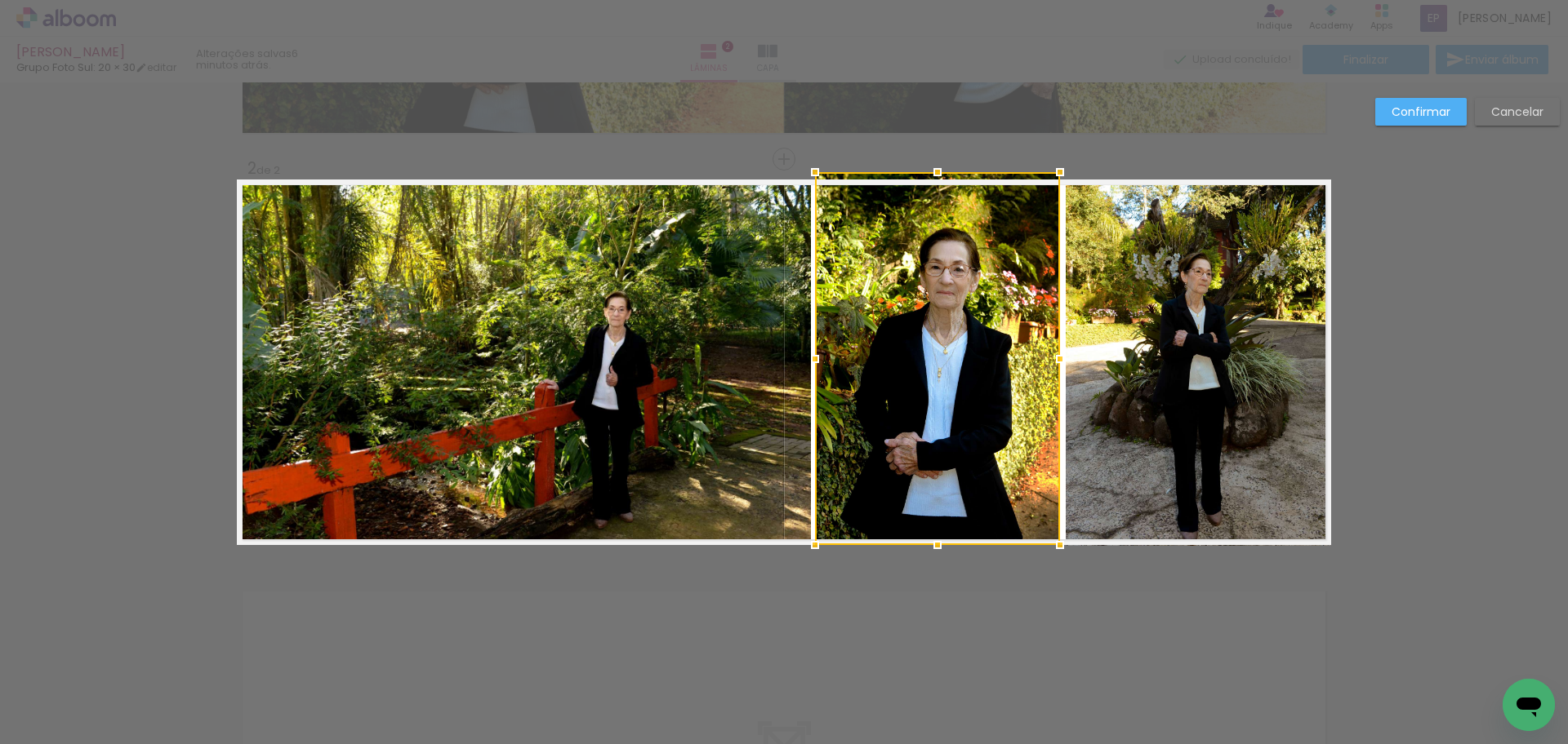
drag, startPoint x: 1046, startPoint y: 180, endPoint x: 1056, endPoint y: 173, distance: 12.2
click at [1056, 173] on div at bounding box center [1059, 172] width 33 height 33
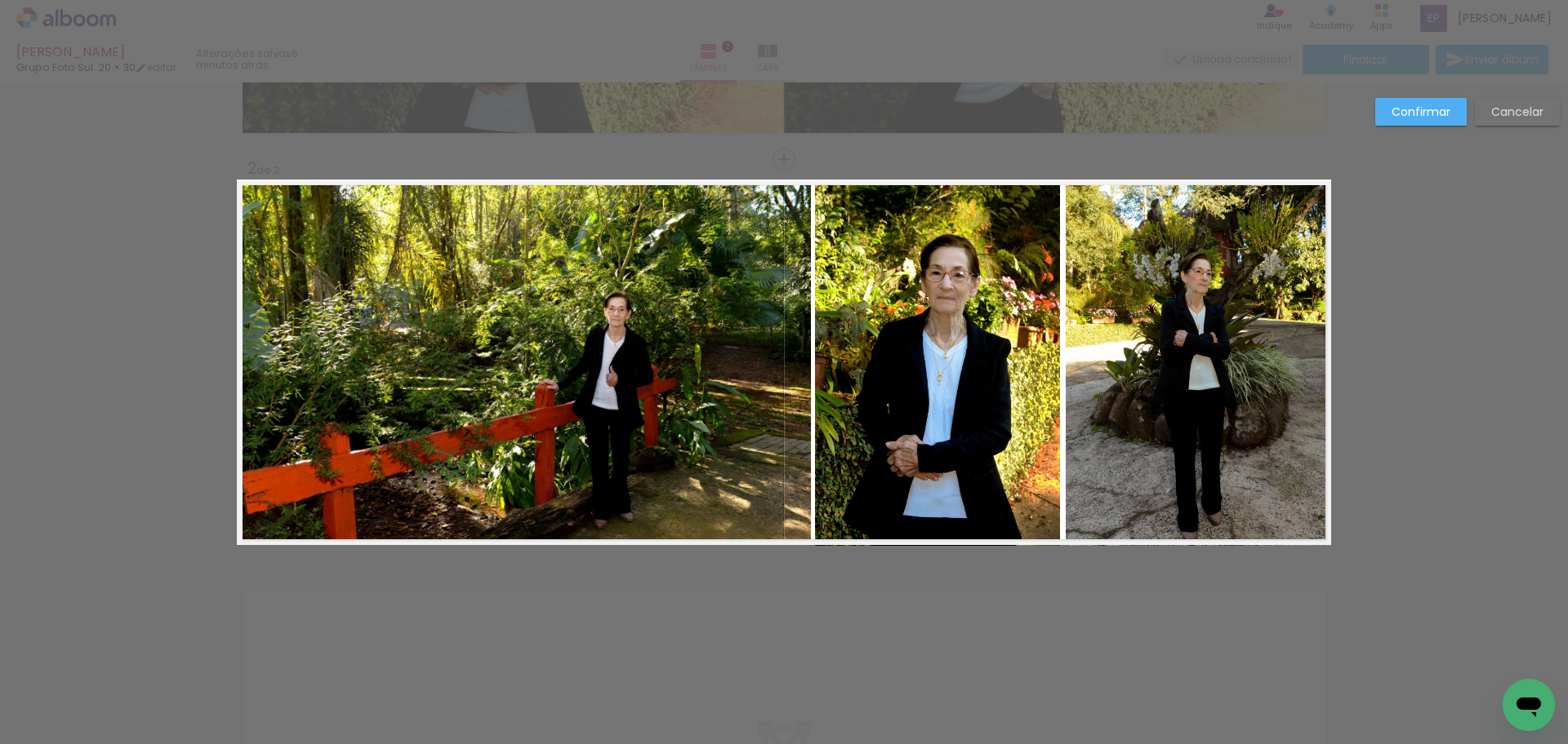
click at [871, 668] on div "Confirmar Cancelar" at bounding box center [784, 355] width 1568 height 1259
click at [0, 0] on slot "Confirmar" at bounding box center [0, 0] width 0 height 0
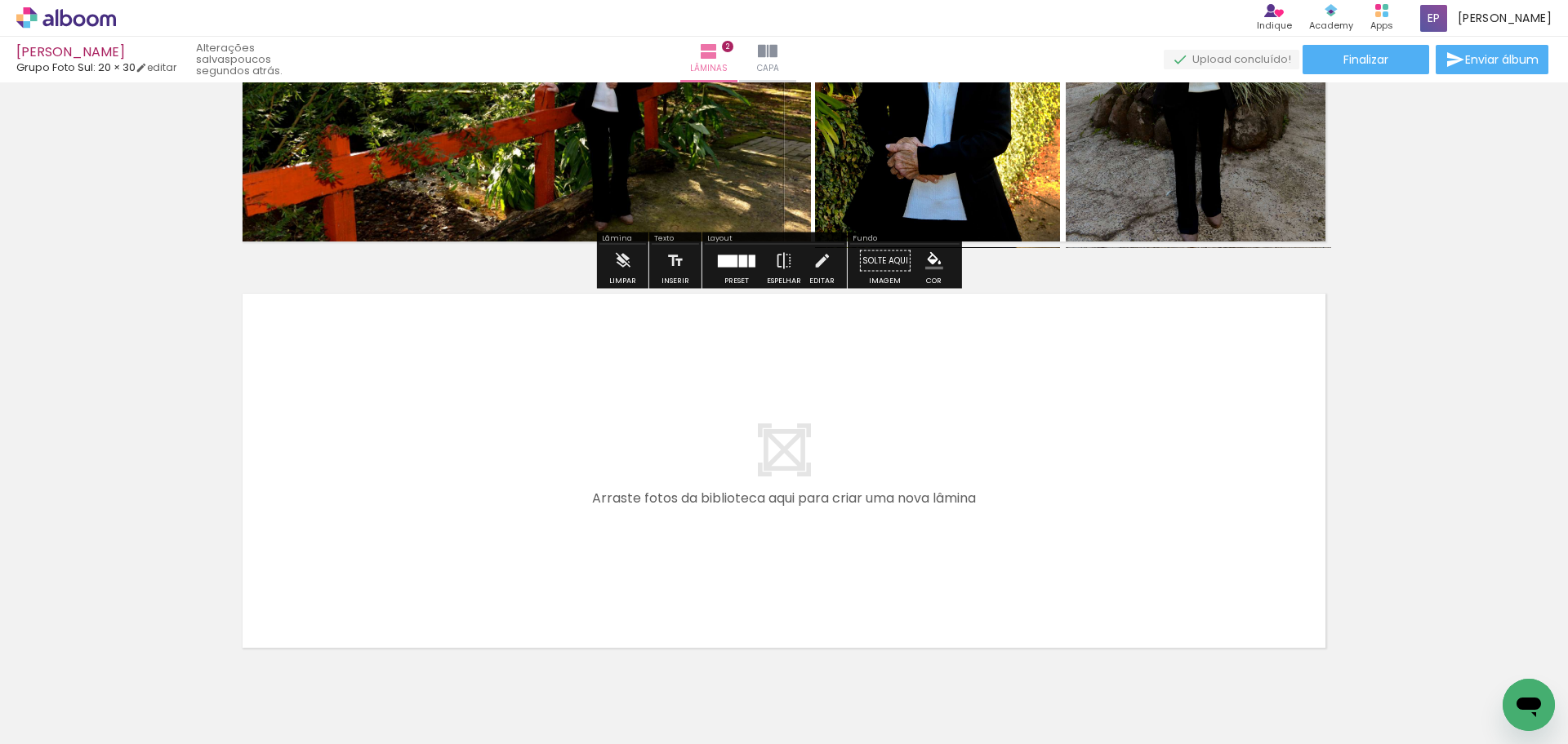
scroll to position [683, 0]
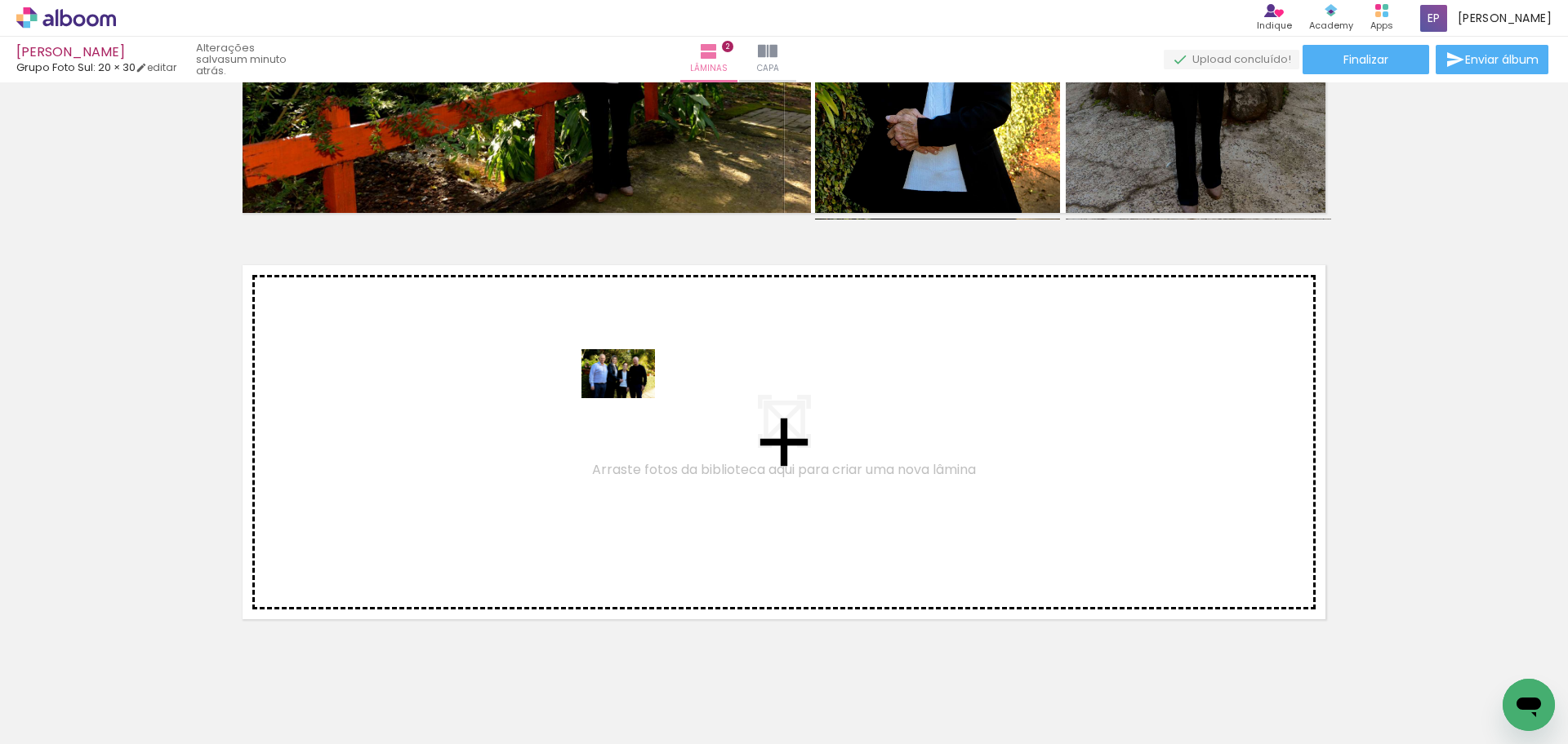
drag, startPoint x: 452, startPoint y: 703, endPoint x: 643, endPoint y: 386, distance: 370.1
click at [643, 386] on quentale-workspace at bounding box center [784, 372] width 1568 height 744
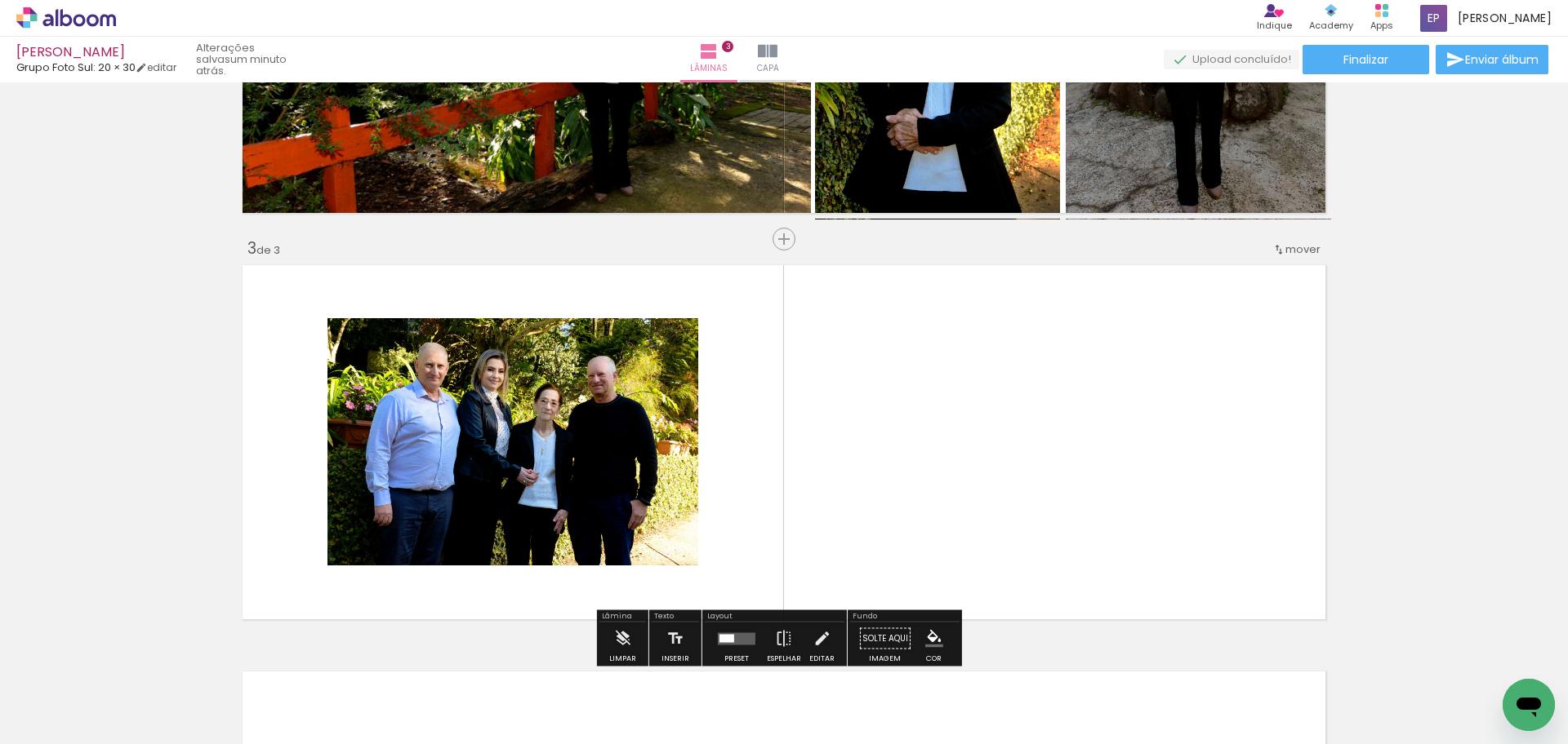
scroll to position [763, 0]
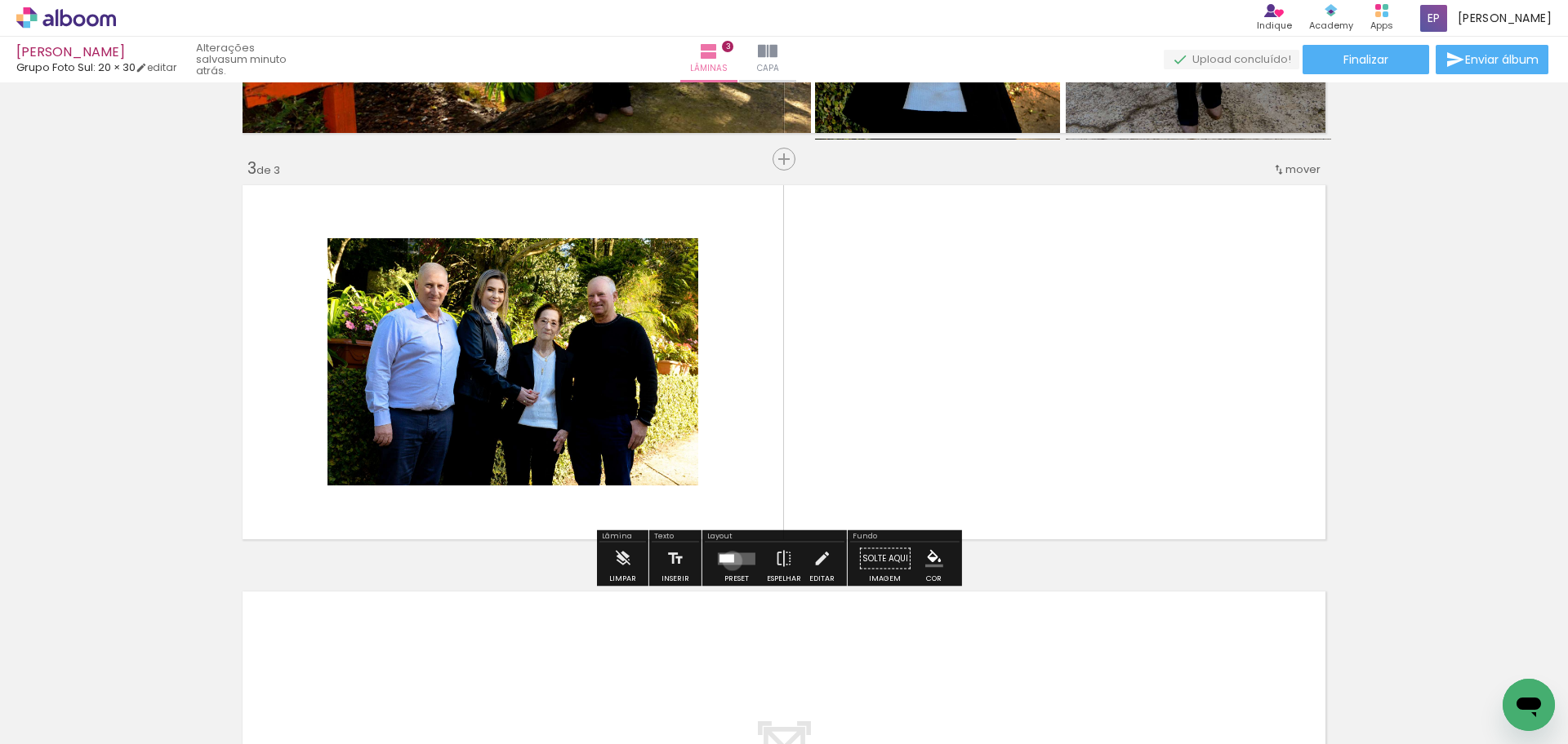
click at [728, 561] on div at bounding box center [726, 558] width 14 height 8
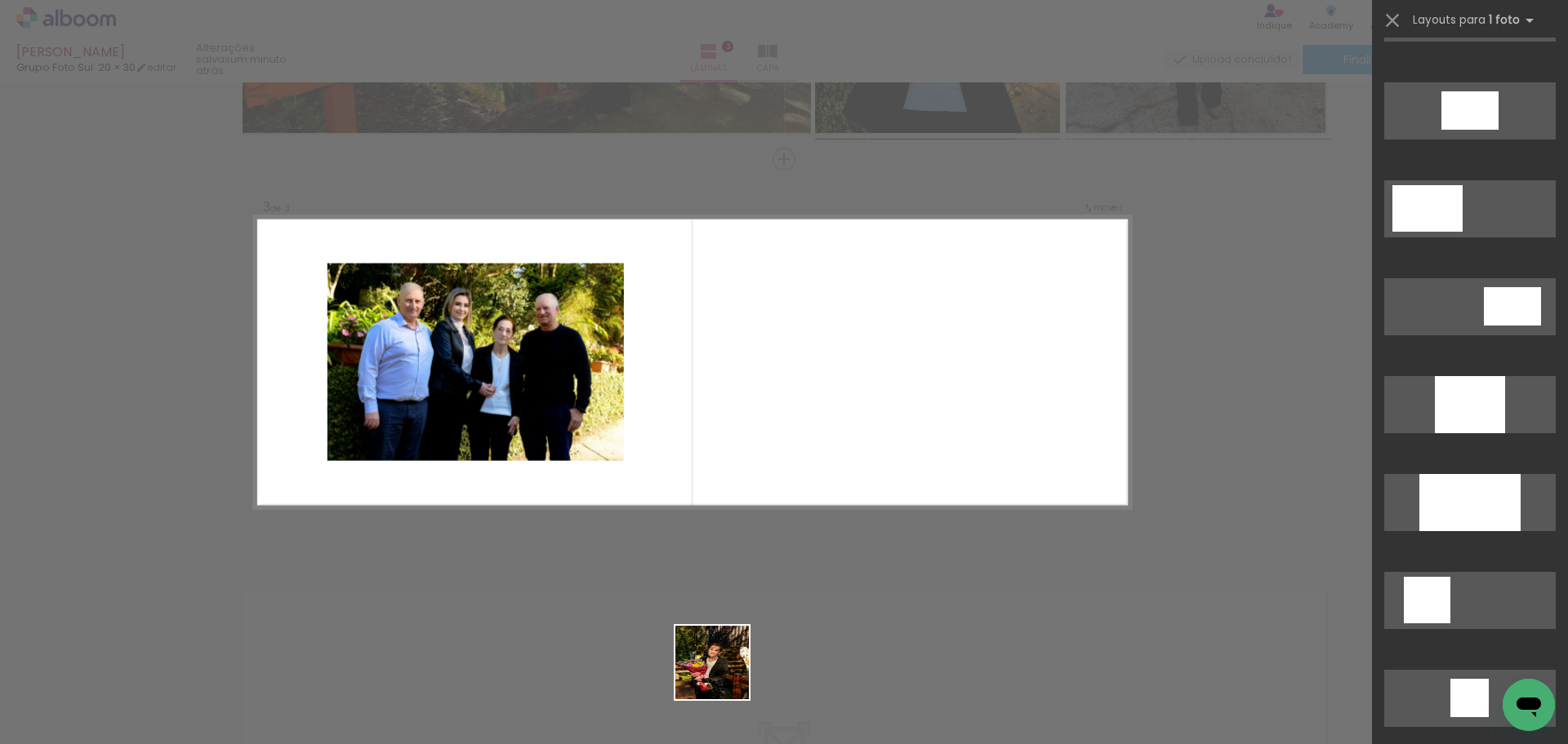
scroll to position [0, 0]
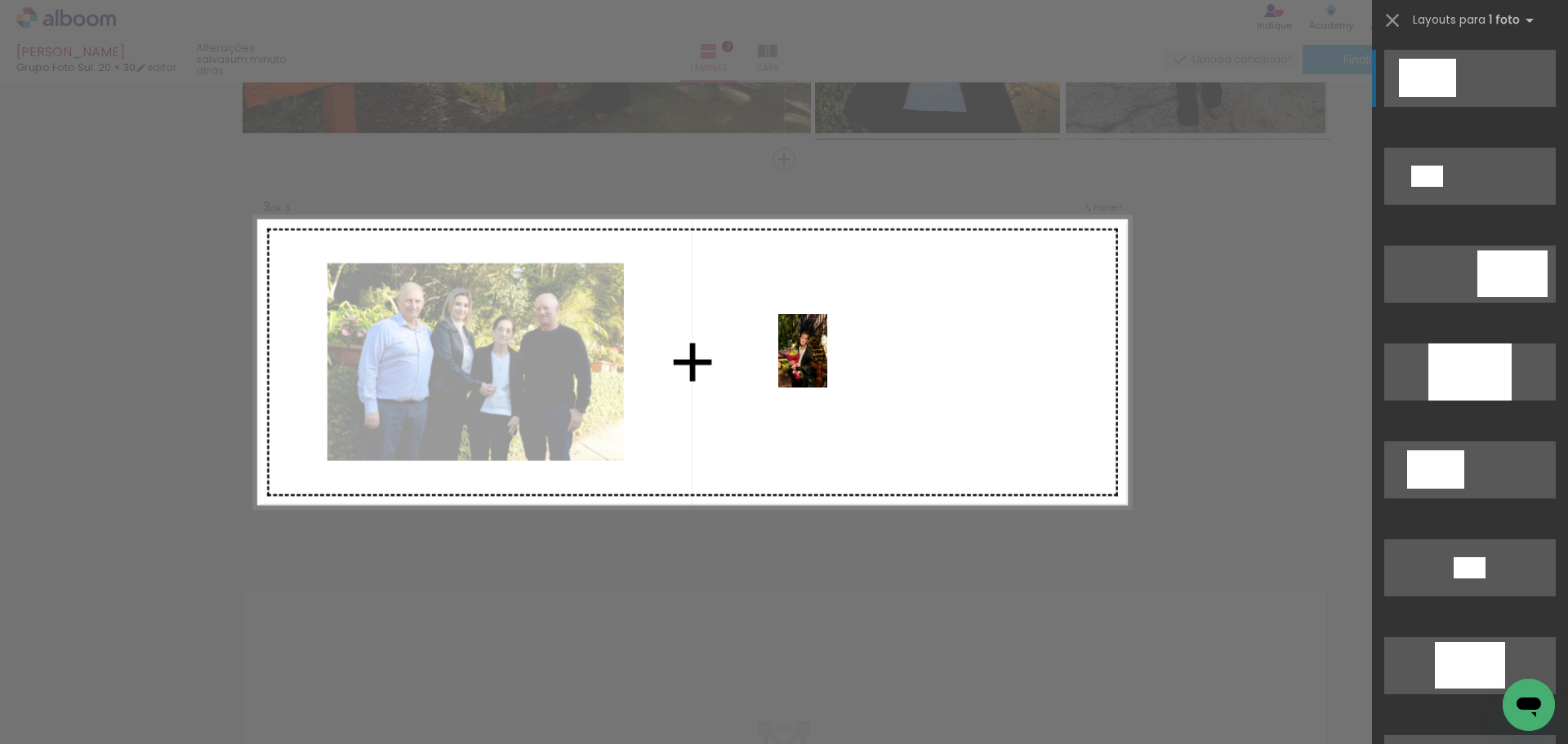
drag, startPoint x: 718, startPoint y: 686, endPoint x: 827, endPoint y: 363, distance: 340.9
click at [827, 363] on quentale-workspace at bounding box center [784, 372] width 1568 height 744
drag, startPoint x: 743, startPoint y: 558, endPoint x: 776, endPoint y: 365, distance: 195.8
click at [775, 366] on quentale-workspace at bounding box center [784, 372] width 1568 height 744
drag, startPoint x: 726, startPoint y: 707, endPoint x: 833, endPoint y: 358, distance: 365.0
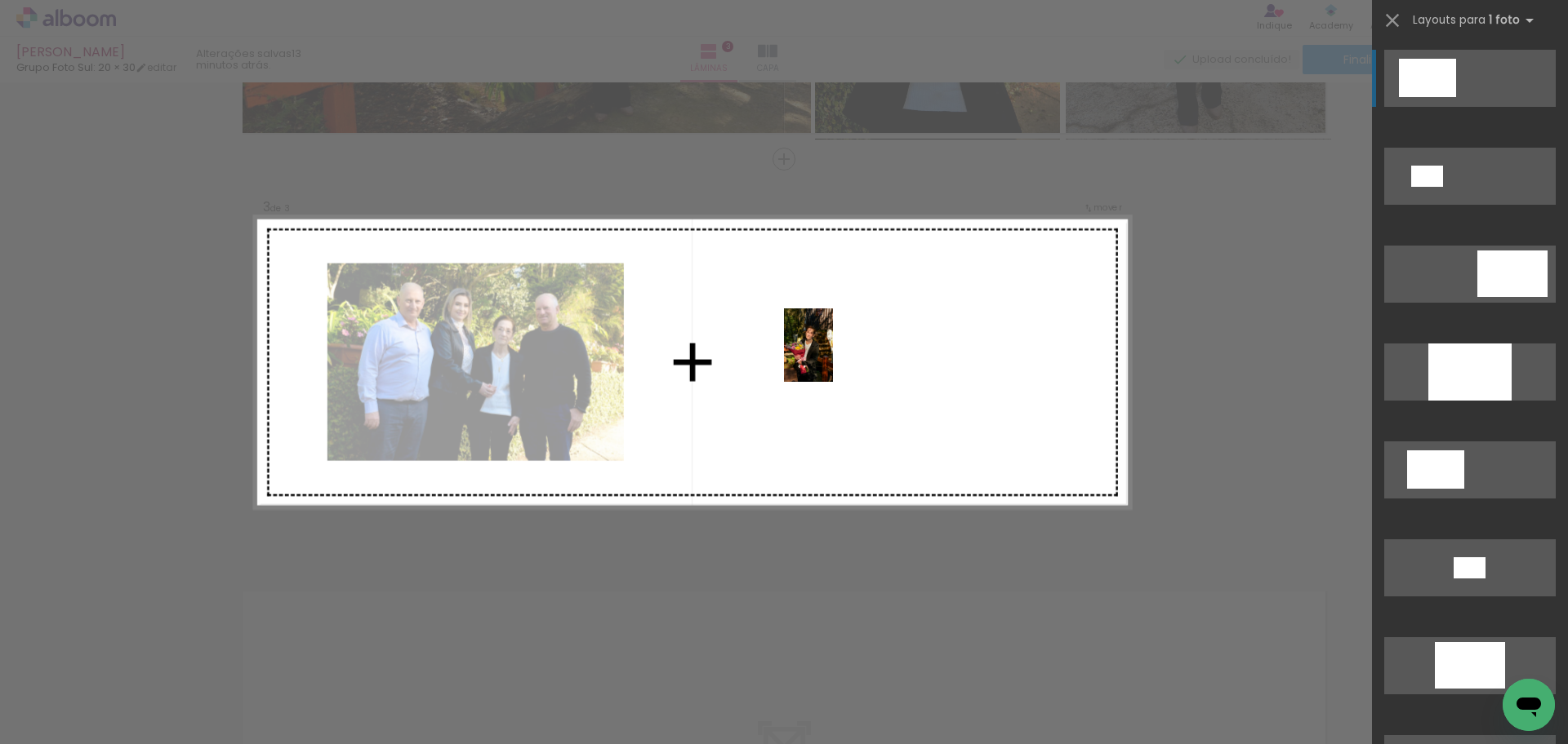
click at [833, 358] on quentale-workspace at bounding box center [784, 372] width 1568 height 744
drag, startPoint x: 718, startPoint y: 705, endPoint x: 877, endPoint y: 321, distance: 415.6
click at [877, 321] on quentale-workspace at bounding box center [784, 372] width 1568 height 744
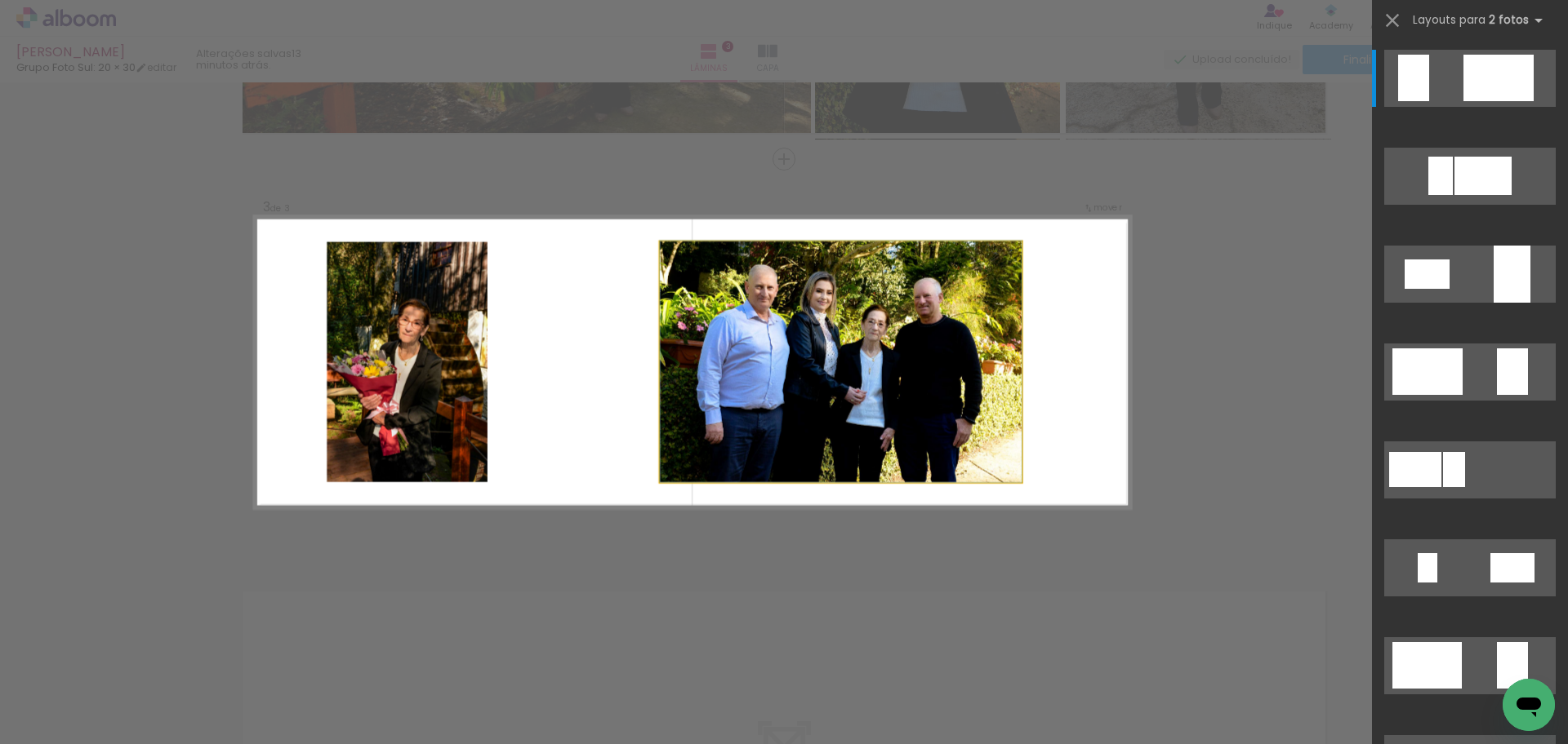
click at [1000, 370] on quentale-photo at bounding box center [840, 362] width 361 height 241
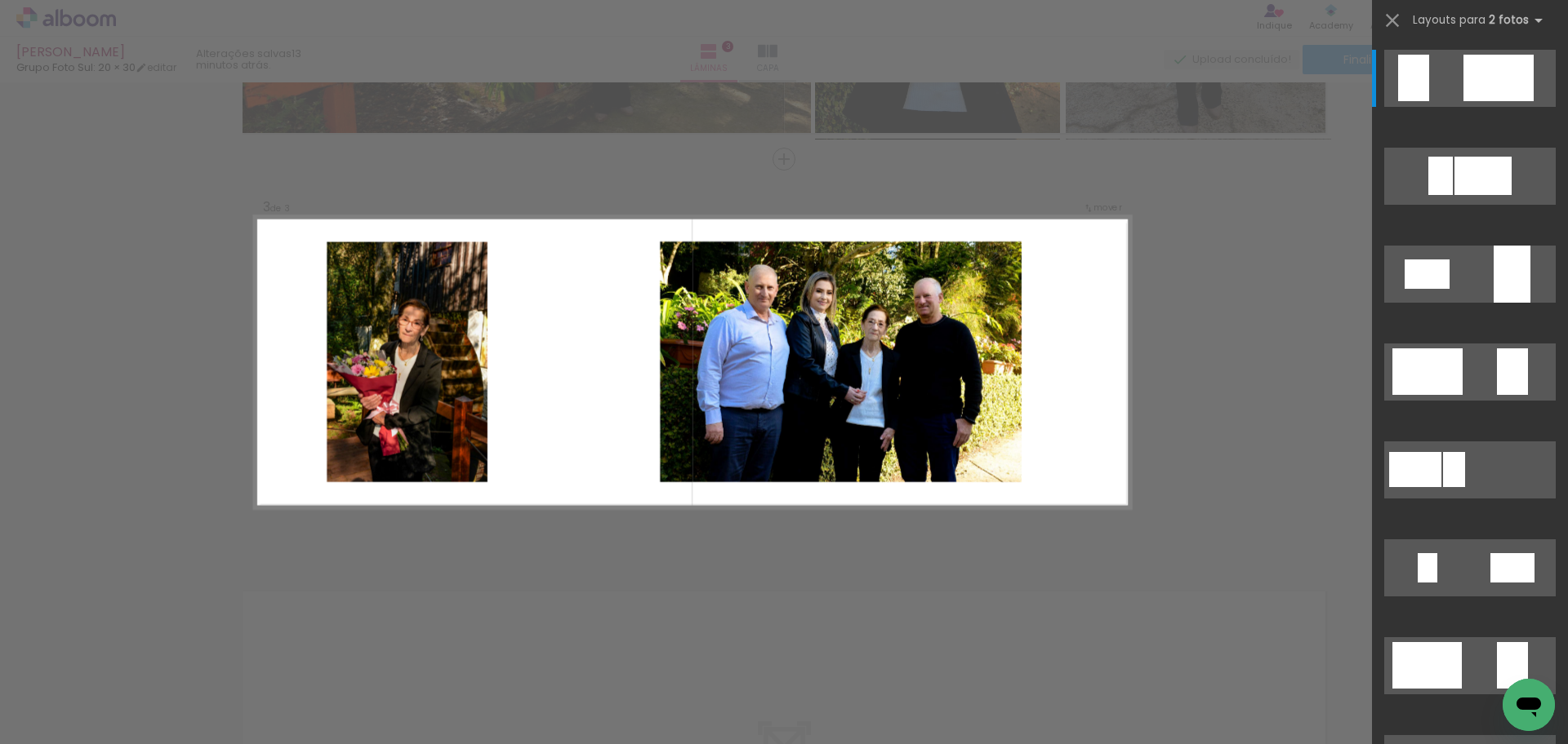
click at [1075, 394] on quentale-layouter at bounding box center [692, 362] width 875 height 293
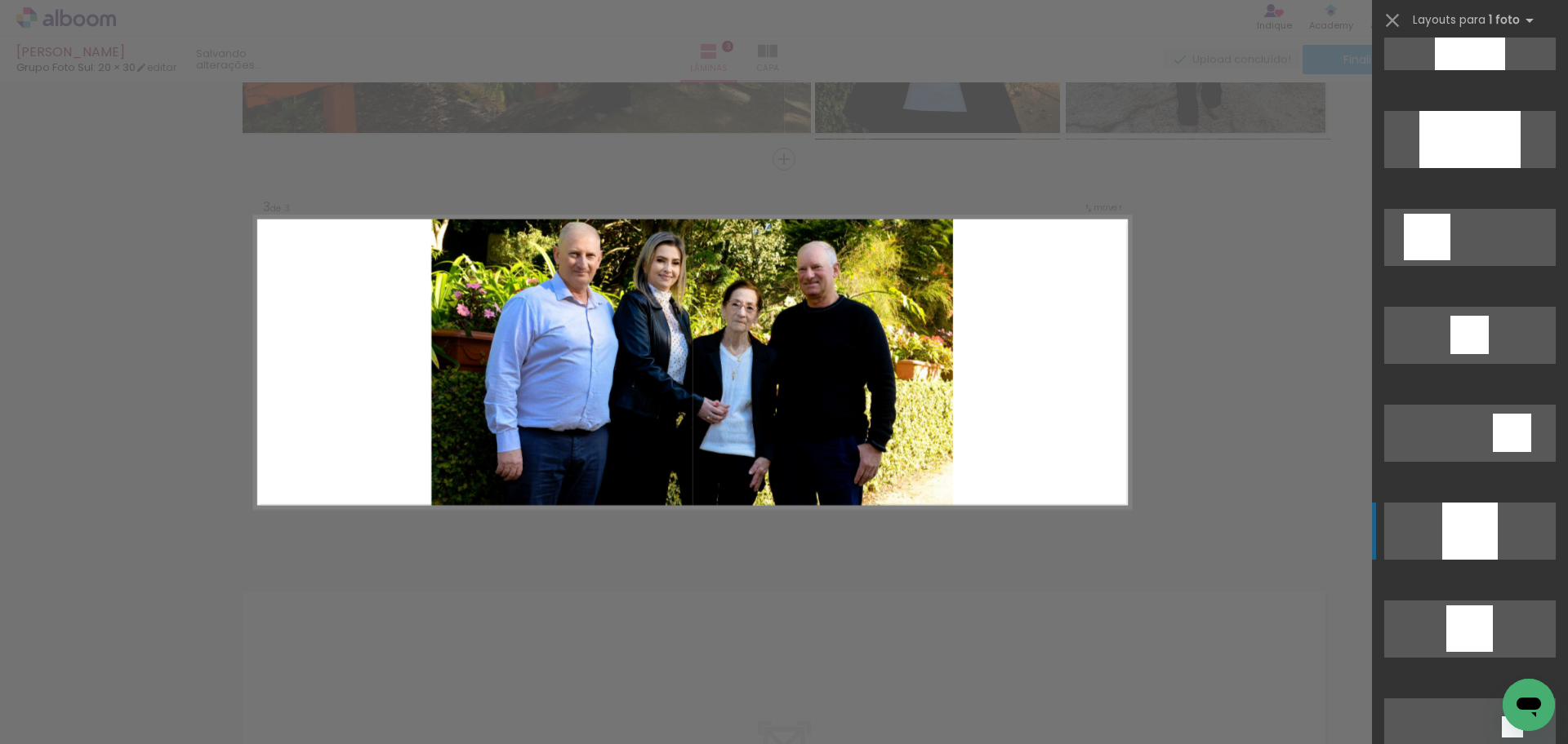
scroll to position [991, 0]
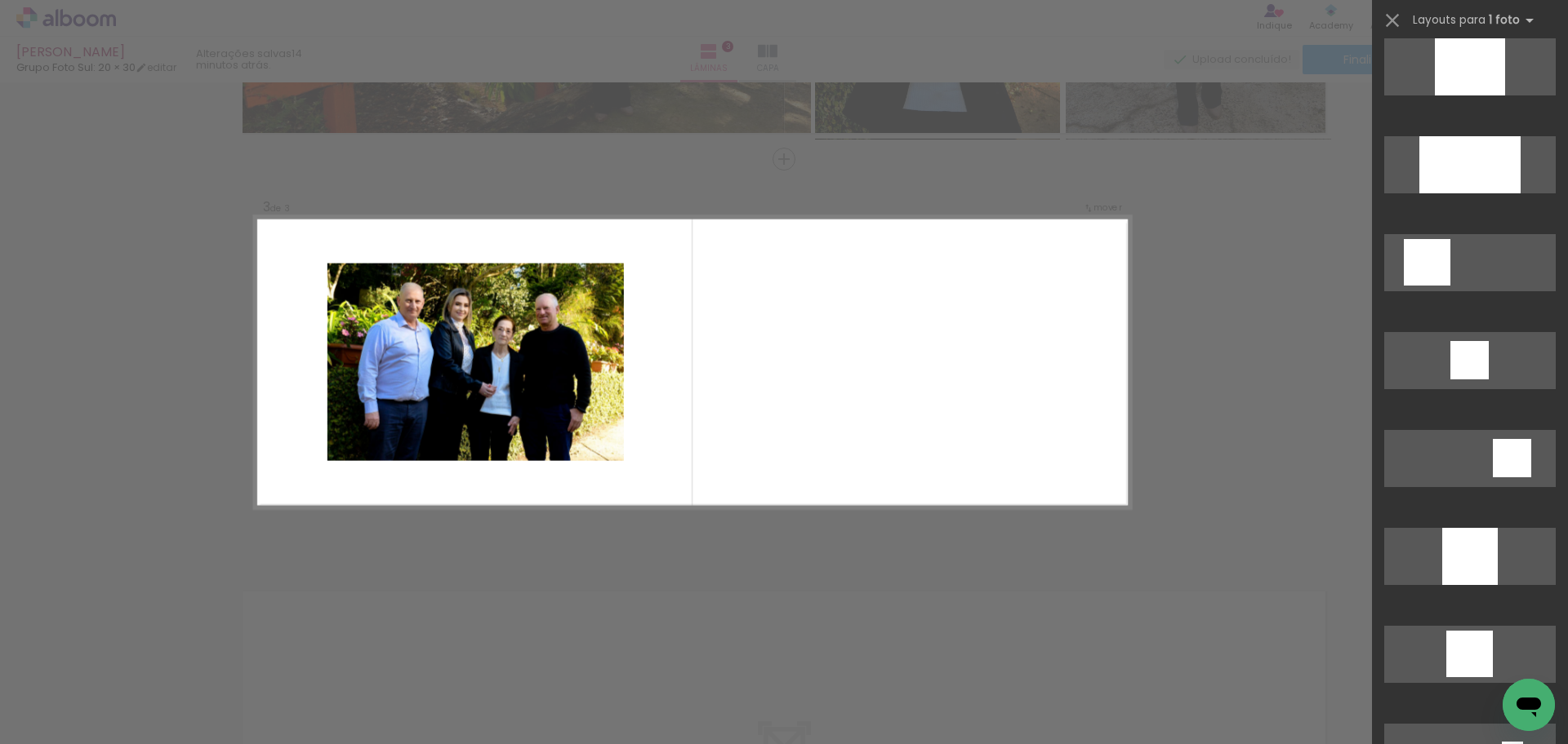
click at [965, 362] on quentale-layouter at bounding box center [692, 362] width 875 height 293
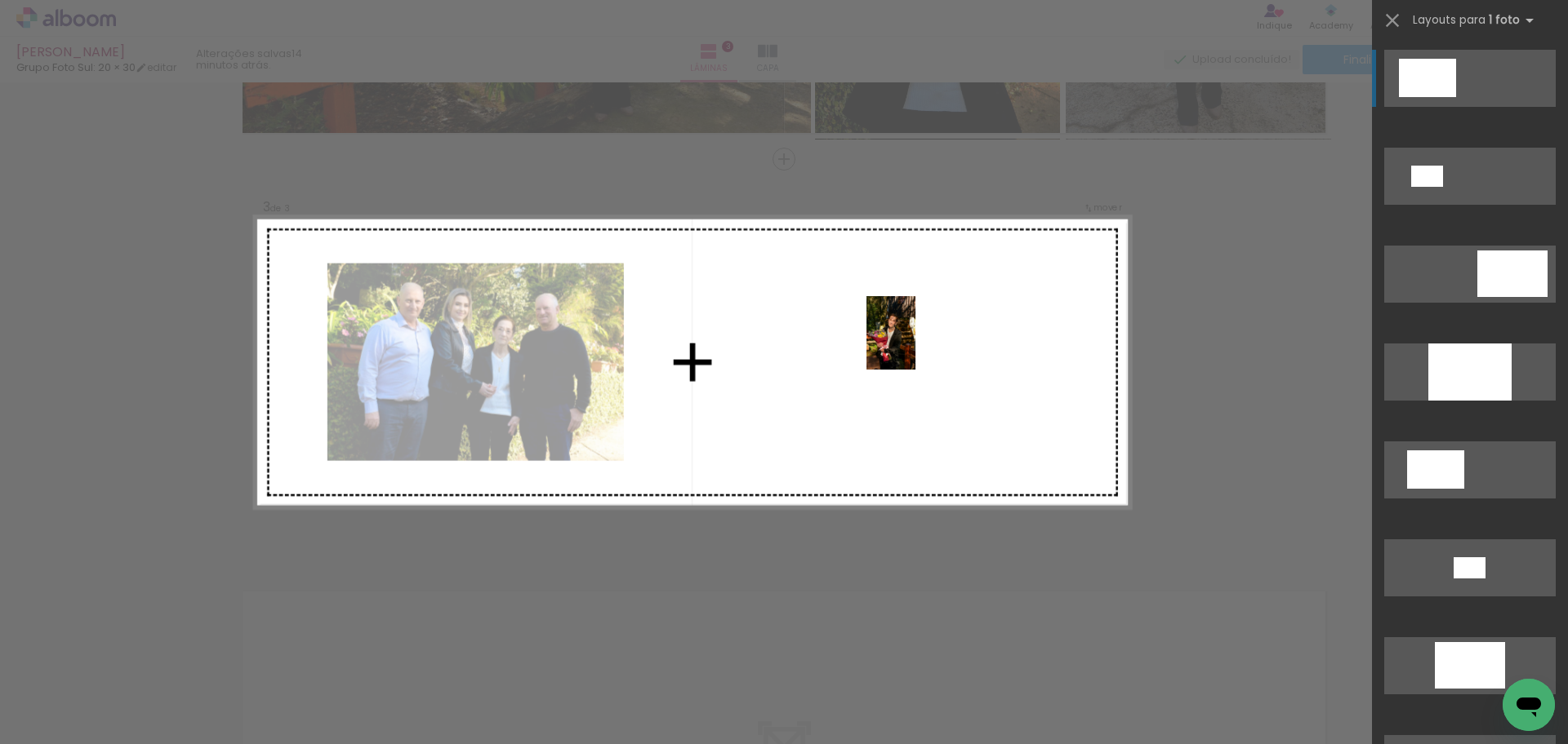
drag, startPoint x: 834, startPoint y: 542, endPoint x: 916, endPoint y: 345, distance: 213.4
click at [916, 345] on quentale-workspace at bounding box center [784, 372] width 1568 height 744
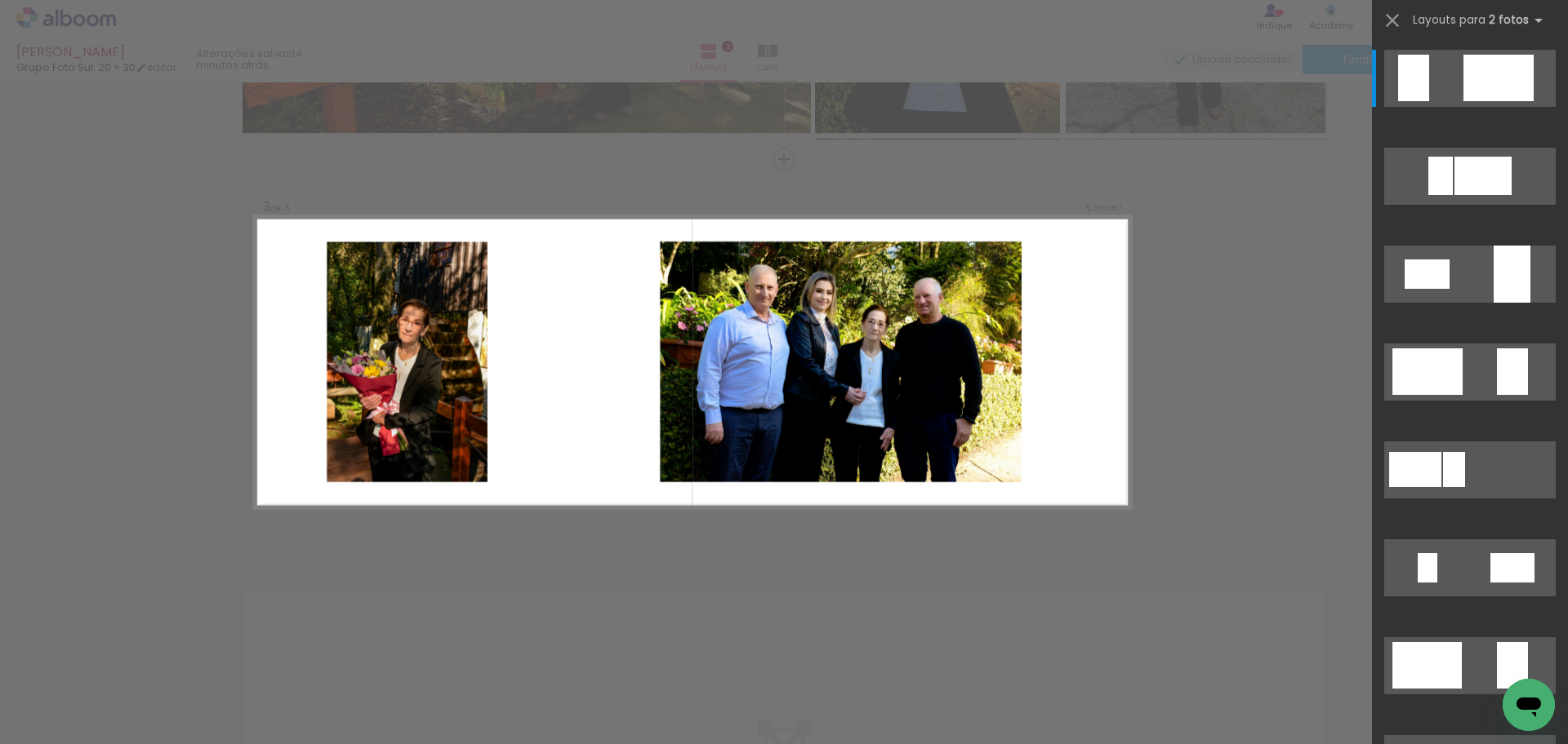
click at [1074, 335] on quentale-layouter at bounding box center [692, 362] width 875 height 293
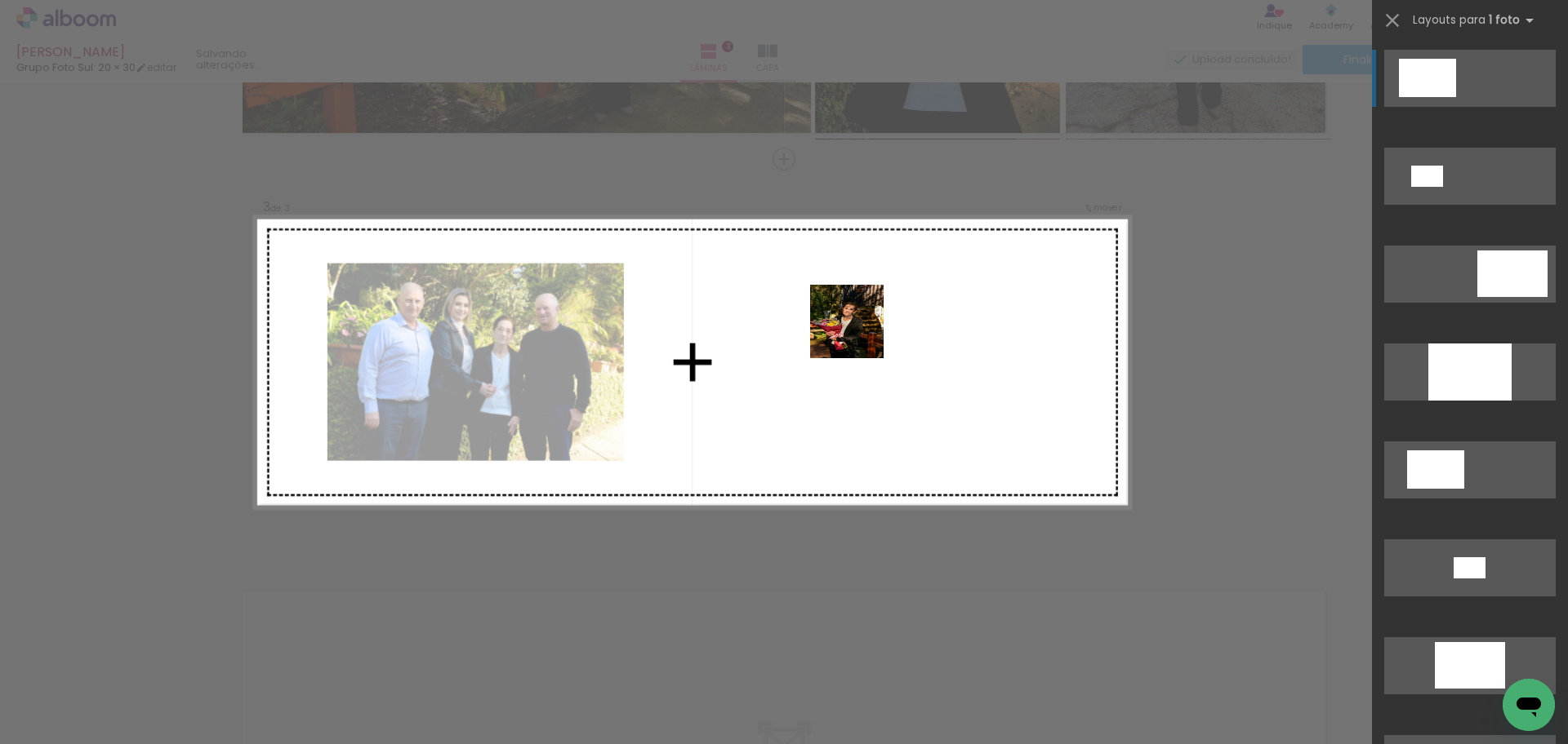
drag, startPoint x: 767, startPoint y: 567, endPoint x: 863, endPoint y: 330, distance: 255.7
click at [860, 330] on quentale-workspace at bounding box center [784, 372] width 1568 height 744
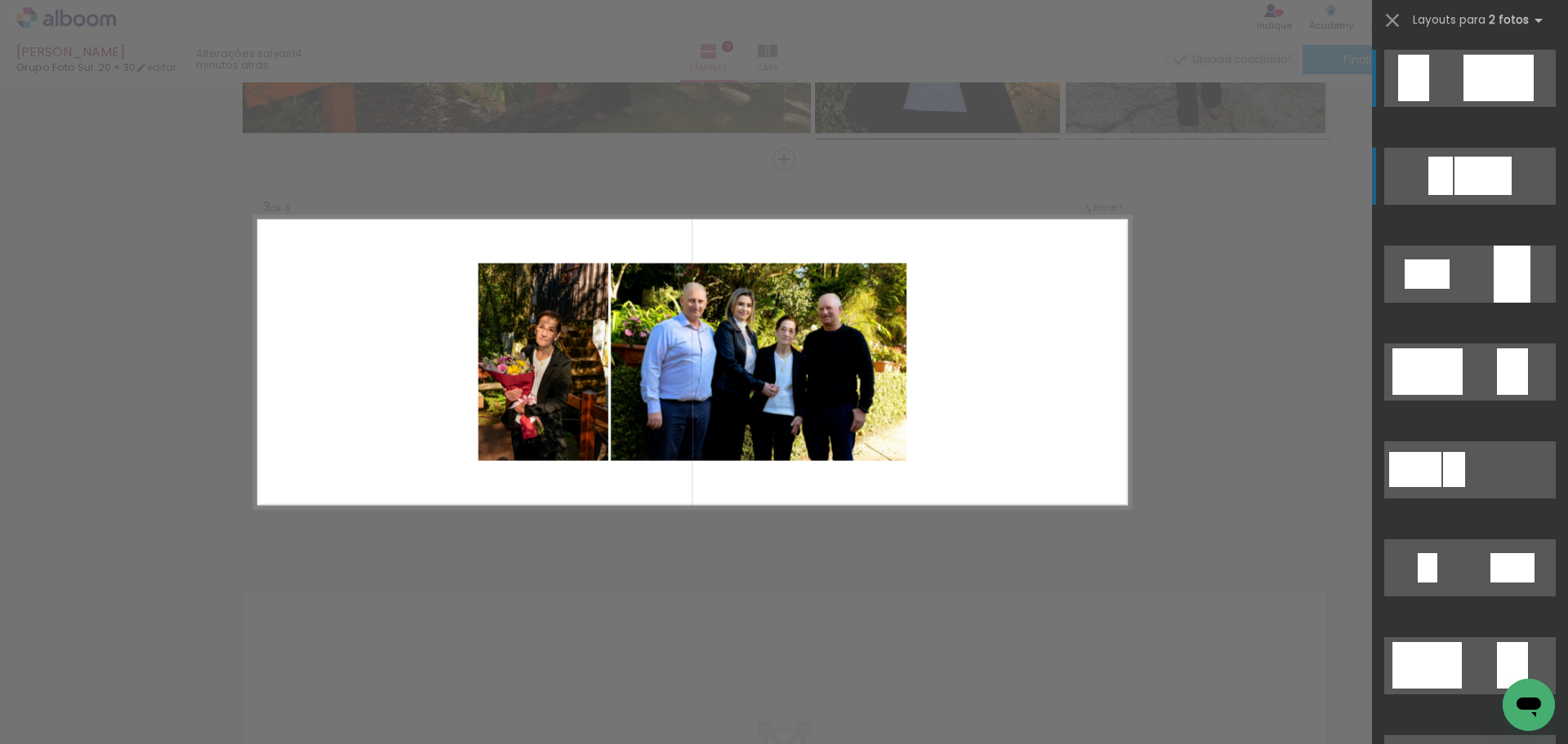
click at [1507, 171] on quentale-layouter at bounding box center [1470, 177] width 171 height 57
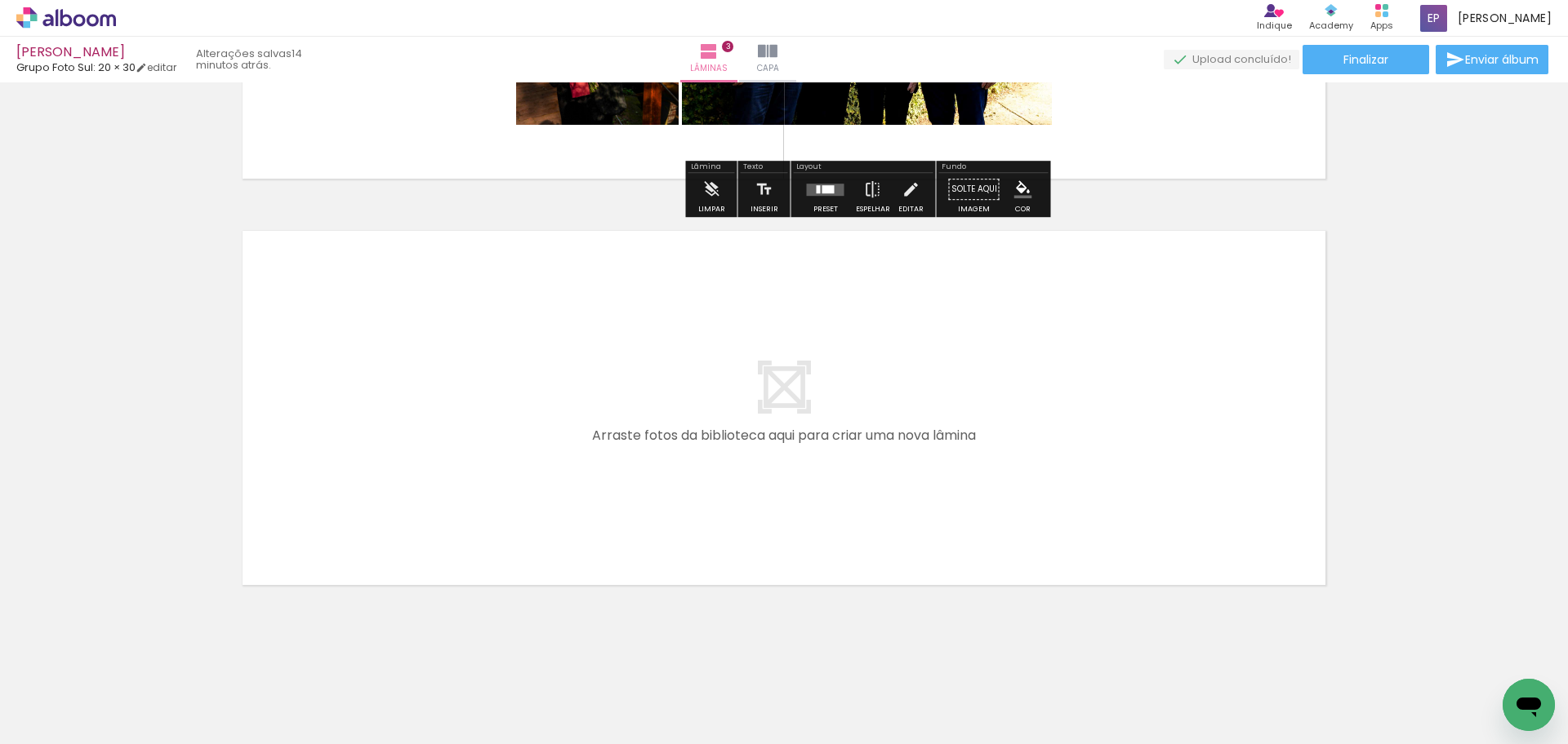
scroll to position [1129, 0]
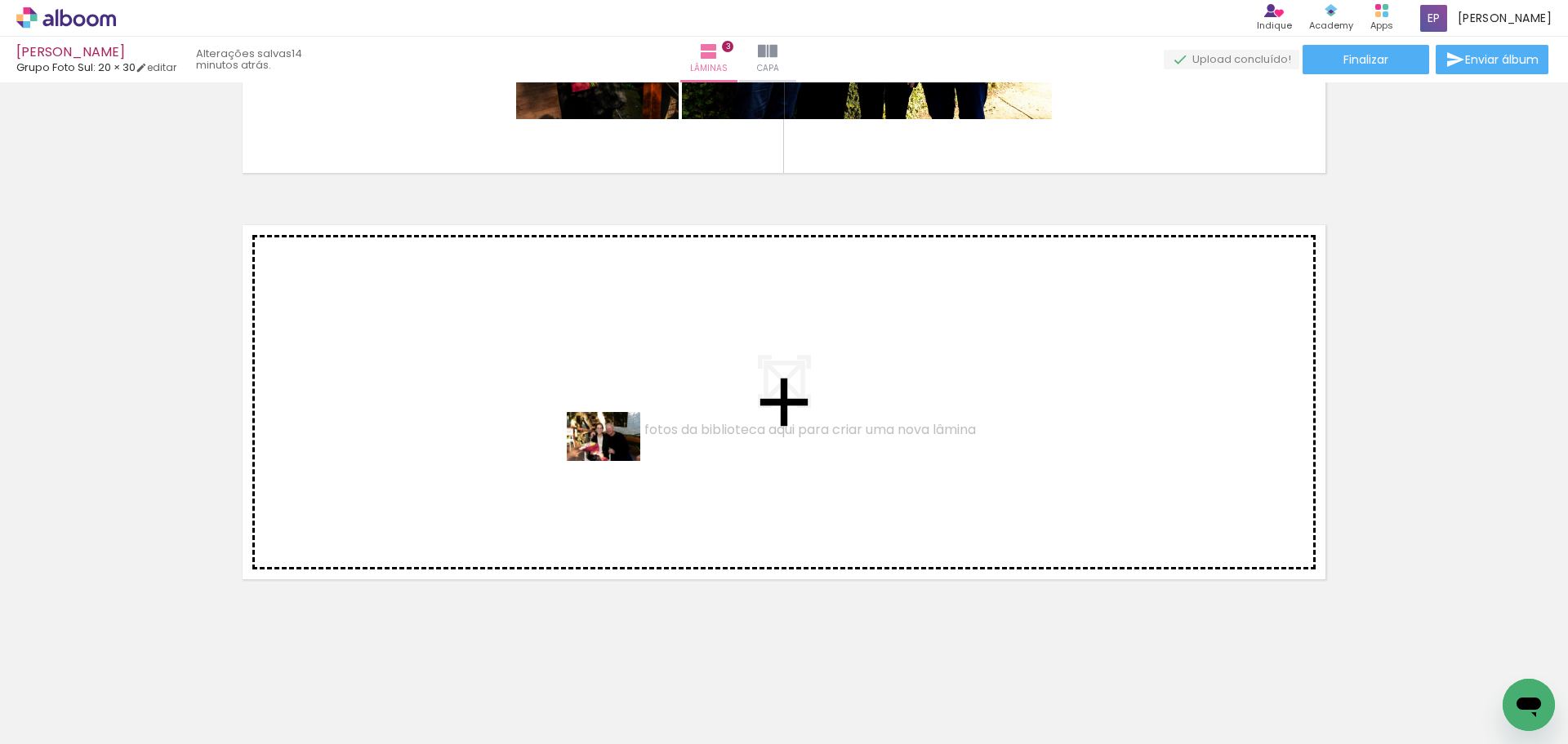
drag, startPoint x: 821, startPoint y: 700, endPoint x: 615, endPoint y: 461, distance: 315.5
click at [615, 461] on quentale-workspace at bounding box center [784, 372] width 1568 height 744
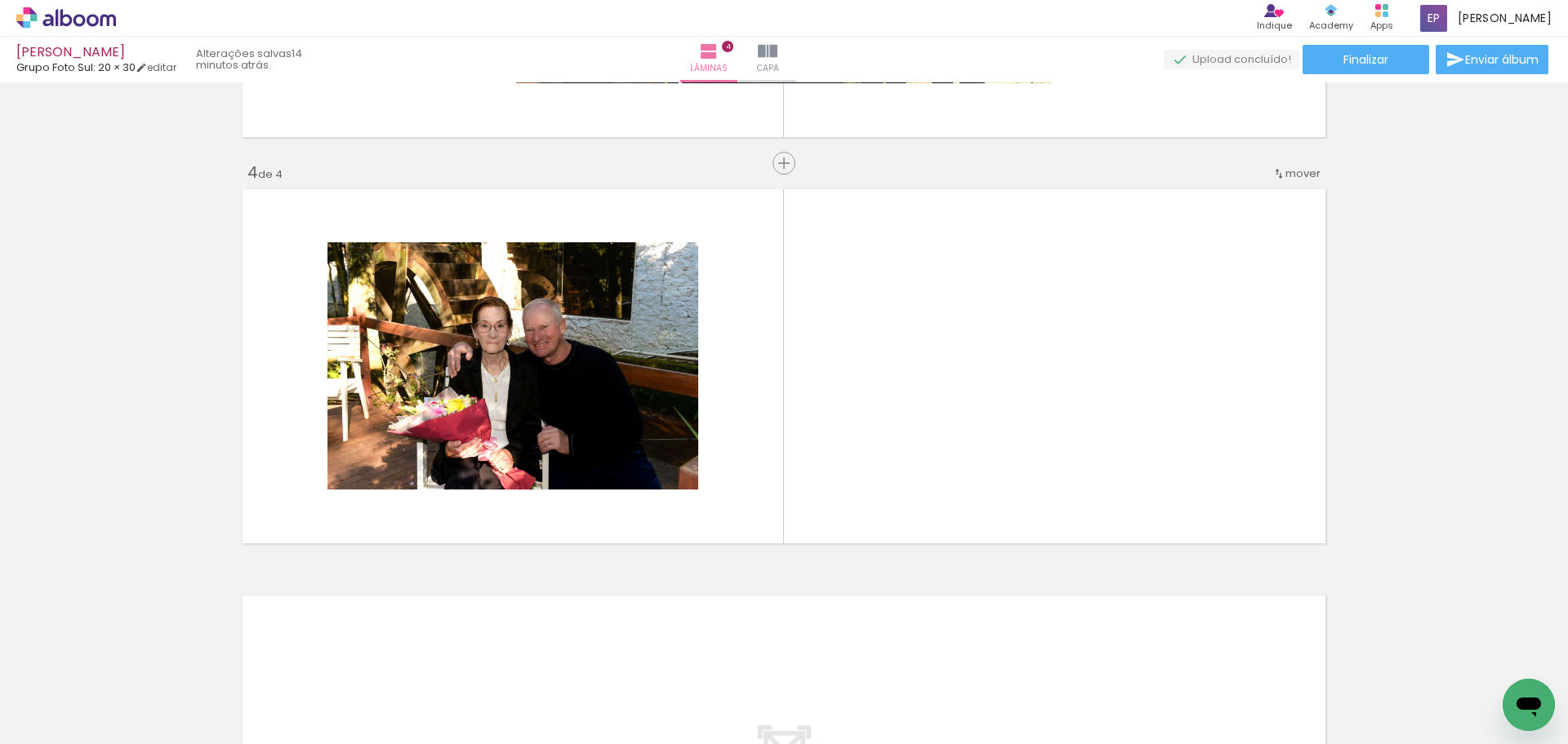
scroll to position [1170, 0]
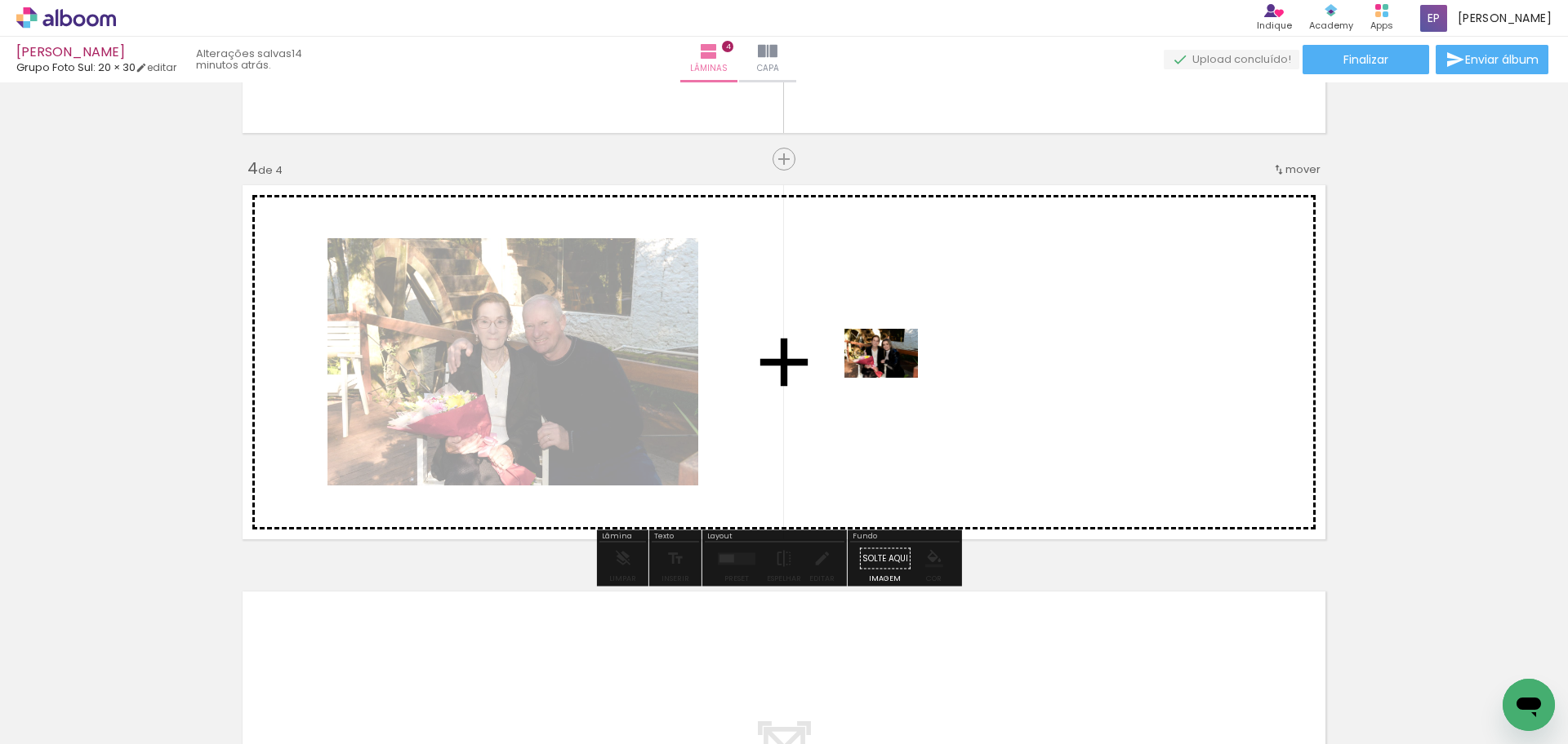
drag, startPoint x: 906, startPoint y: 691, endPoint x: 884, endPoint y: 355, distance: 336.7
click at [884, 355] on quentale-workspace at bounding box center [784, 372] width 1568 height 744
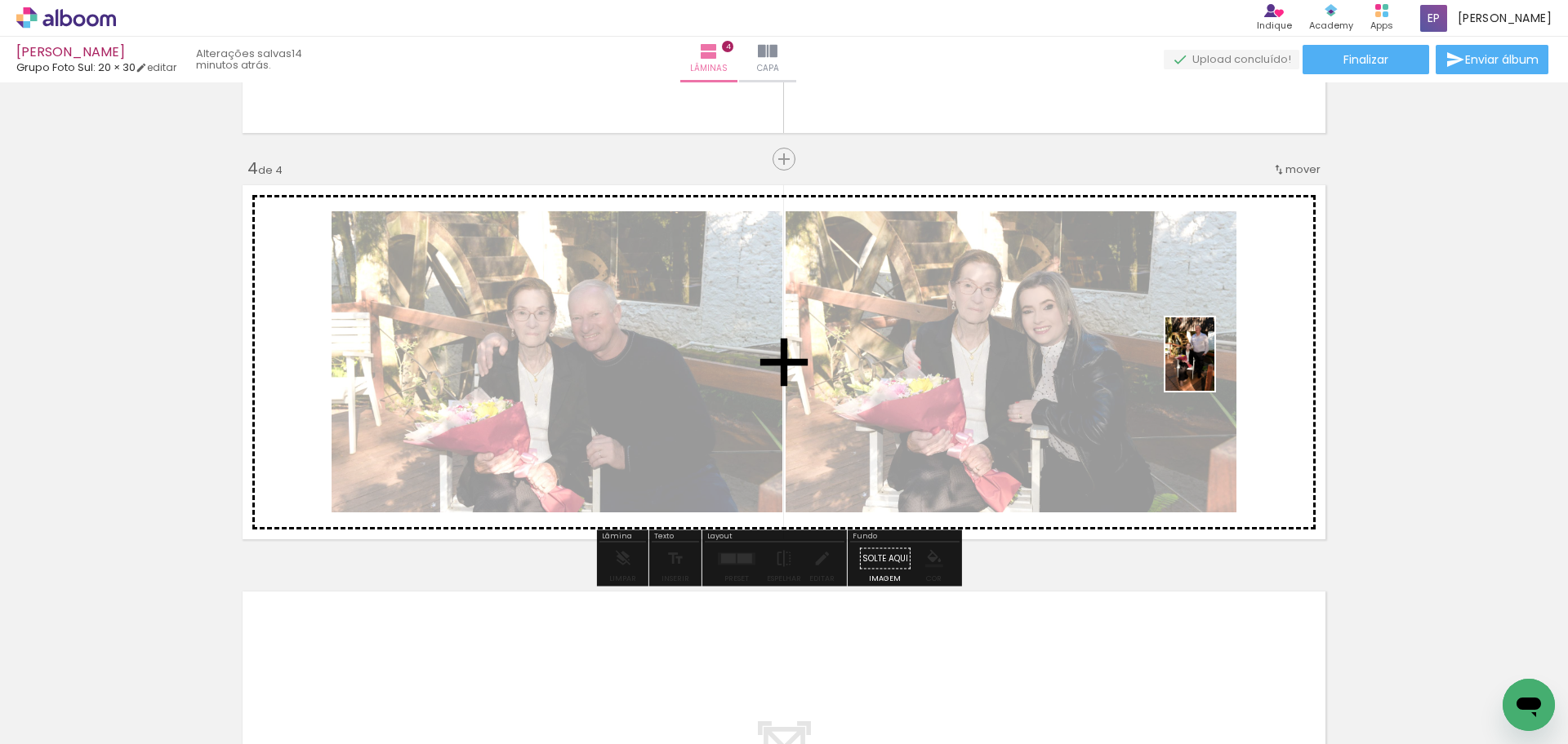
drag, startPoint x: 991, startPoint y: 694, endPoint x: 1252, endPoint y: 319, distance: 456.9
click at [1252, 319] on quentale-workspace at bounding box center [784, 372] width 1568 height 744
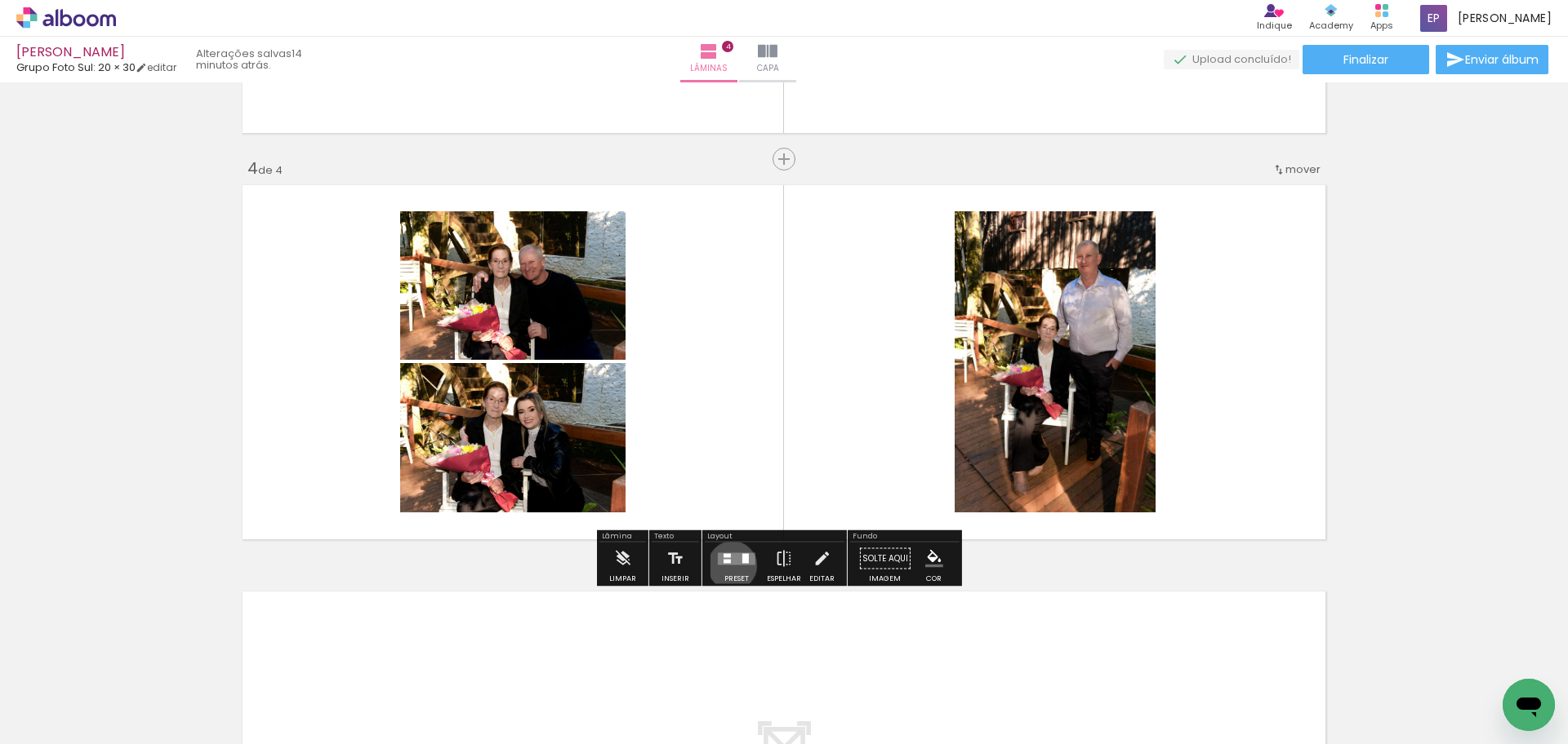
click at [728, 566] on div at bounding box center [736, 558] width 44 height 33
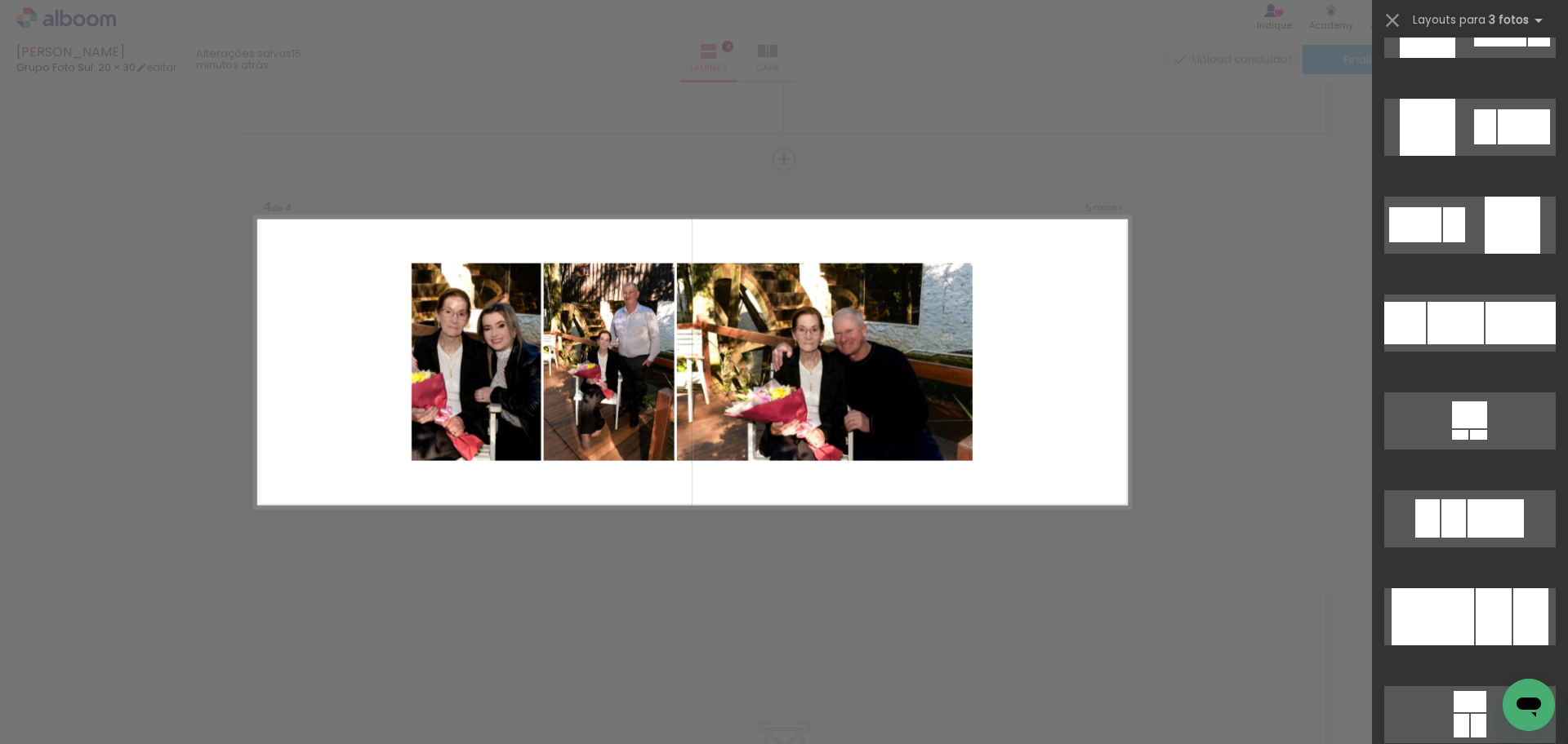
scroll to position [3755, 0]
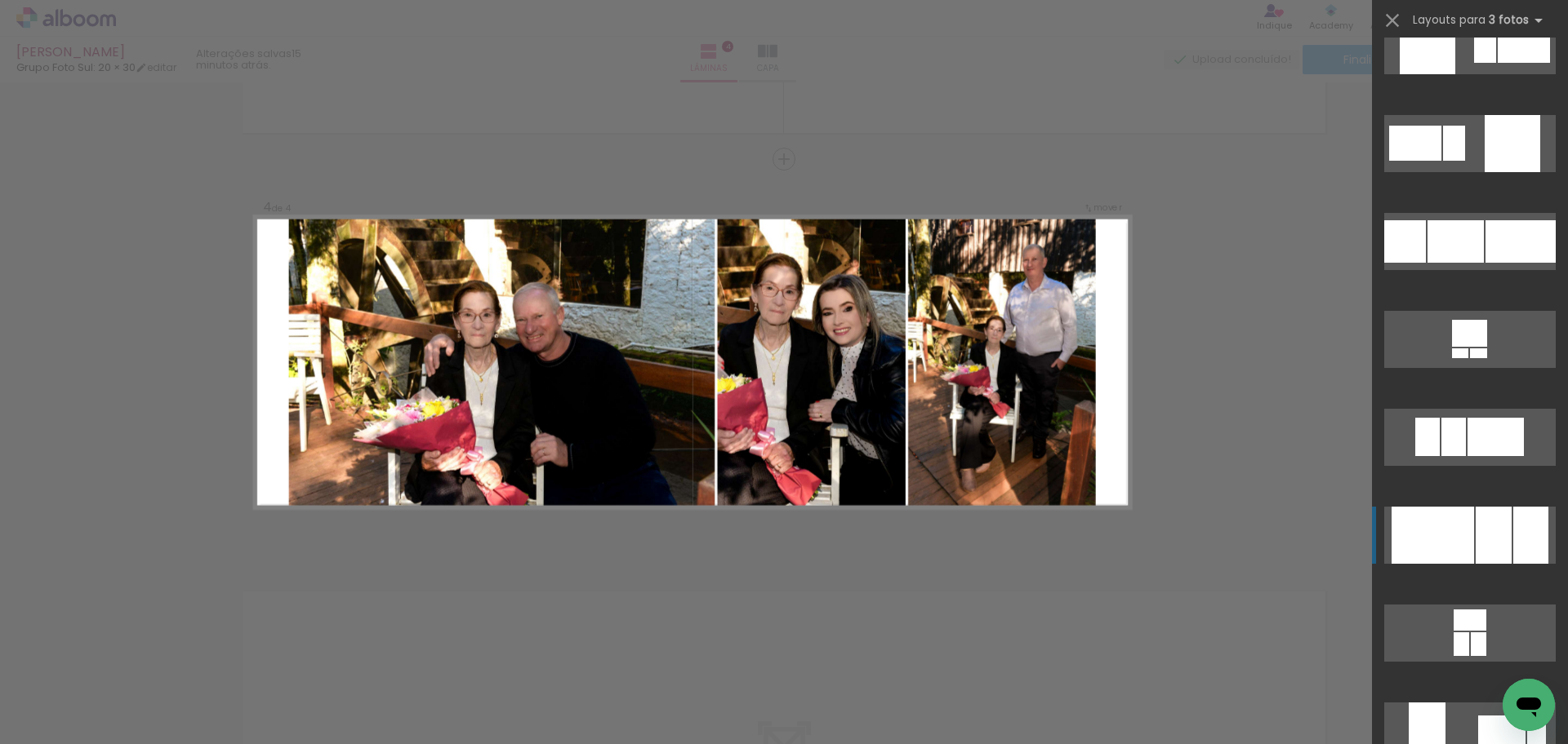
click at [1490, 558] on div at bounding box center [1493, 535] width 36 height 57
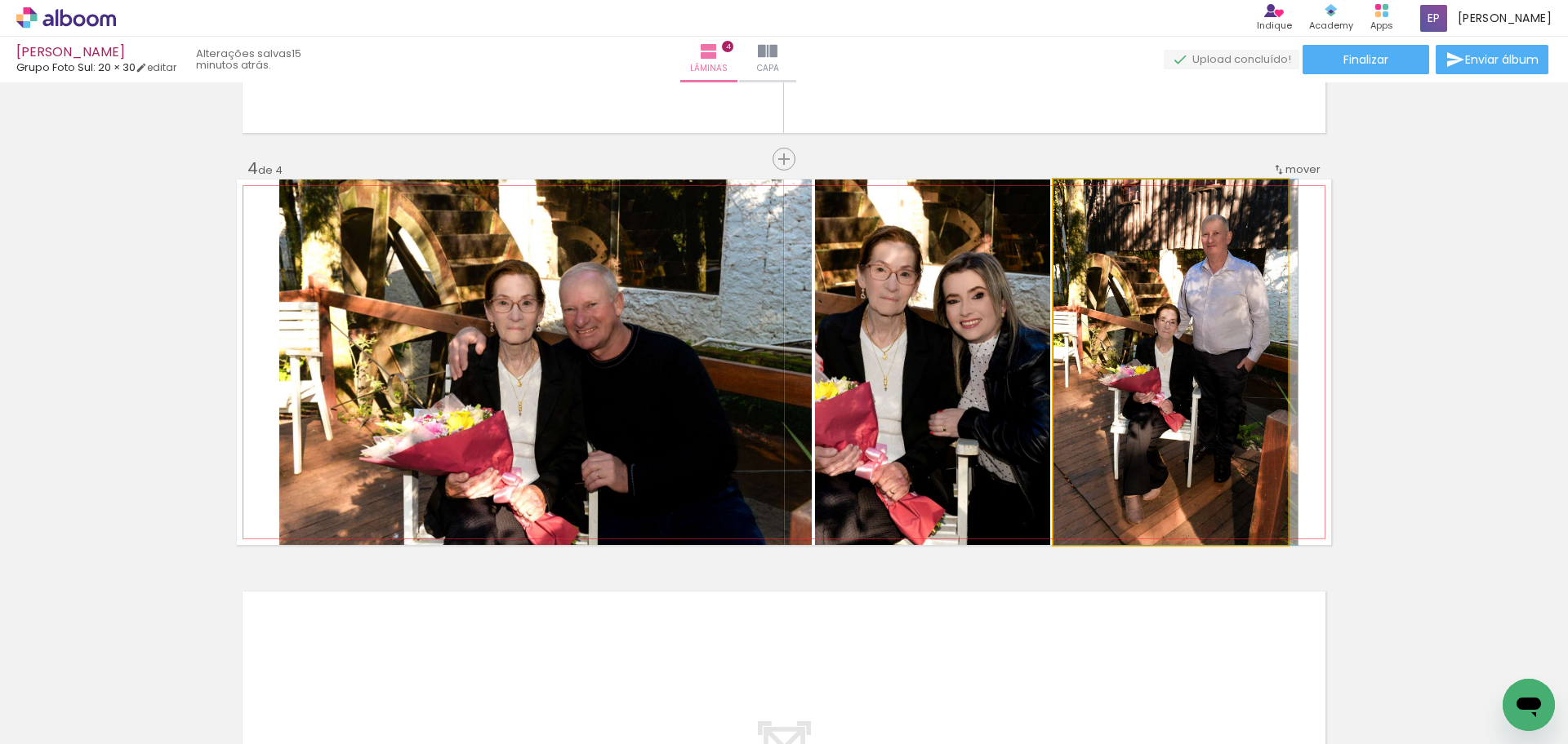
drag, startPoint x: 1171, startPoint y: 477, endPoint x: 1182, endPoint y: 476, distance: 11.0
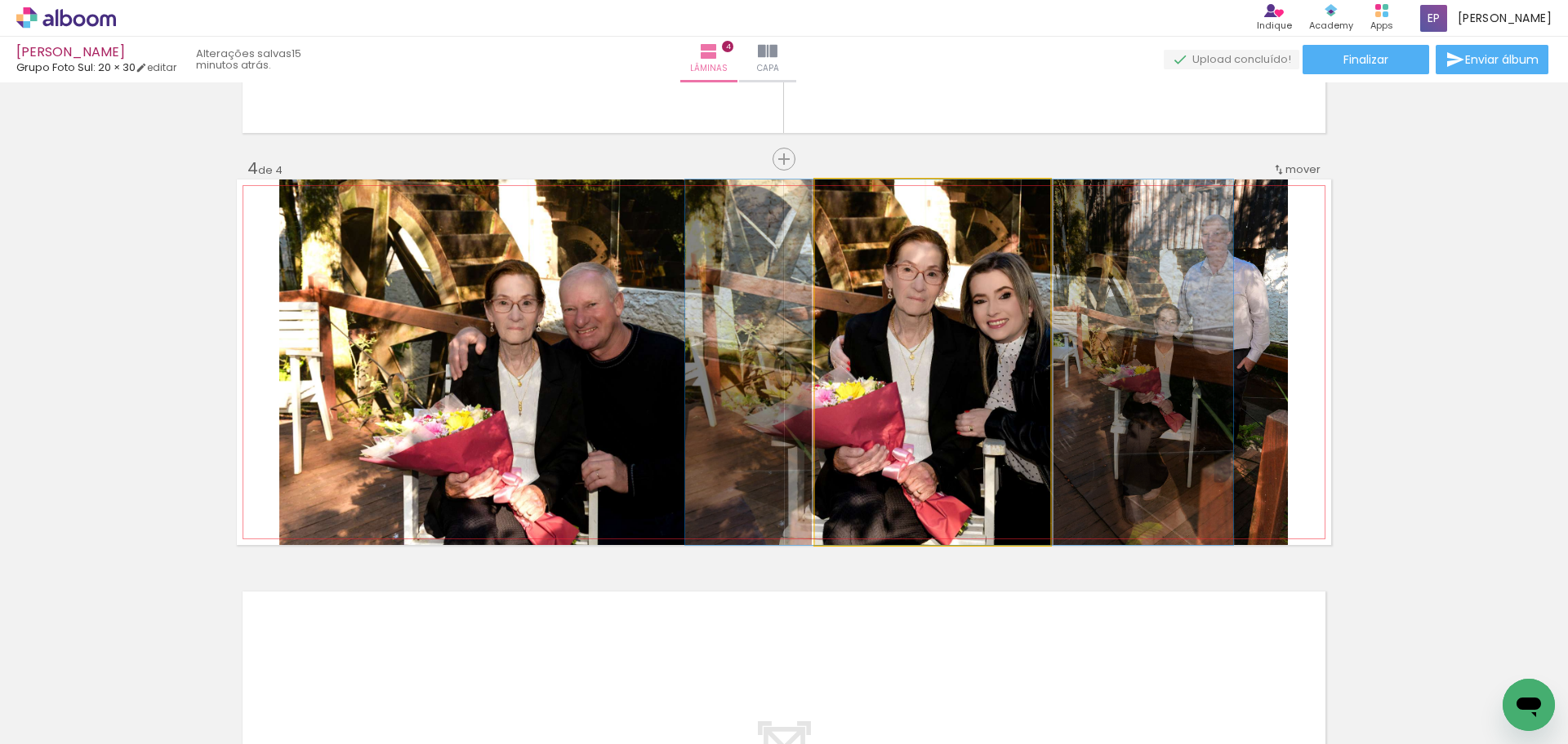
drag, startPoint x: 946, startPoint y: 417, endPoint x: 973, endPoint y: 417, distance: 27.0
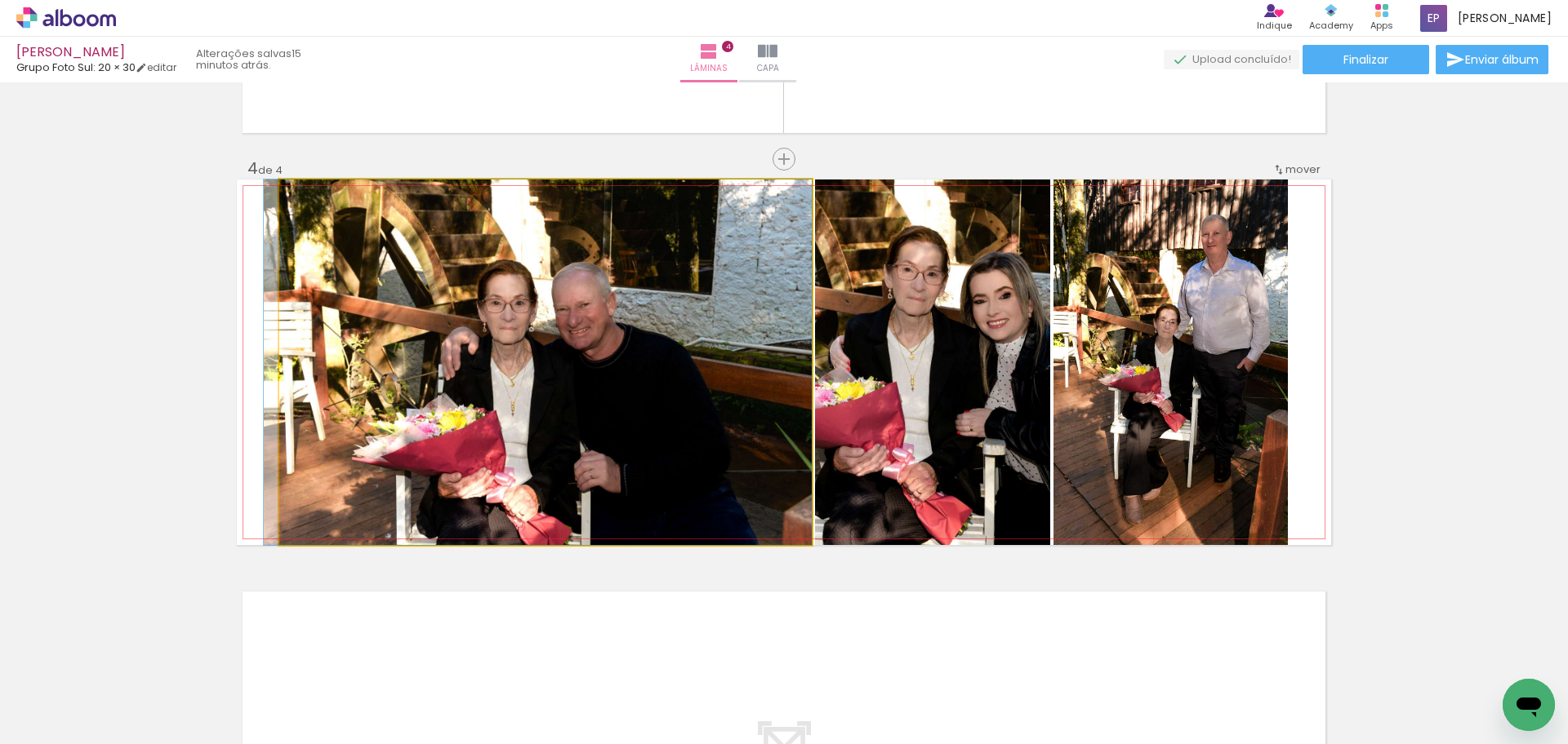
drag, startPoint x: 630, startPoint y: 421, endPoint x: 617, endPoint y: 419, distance: 13.2
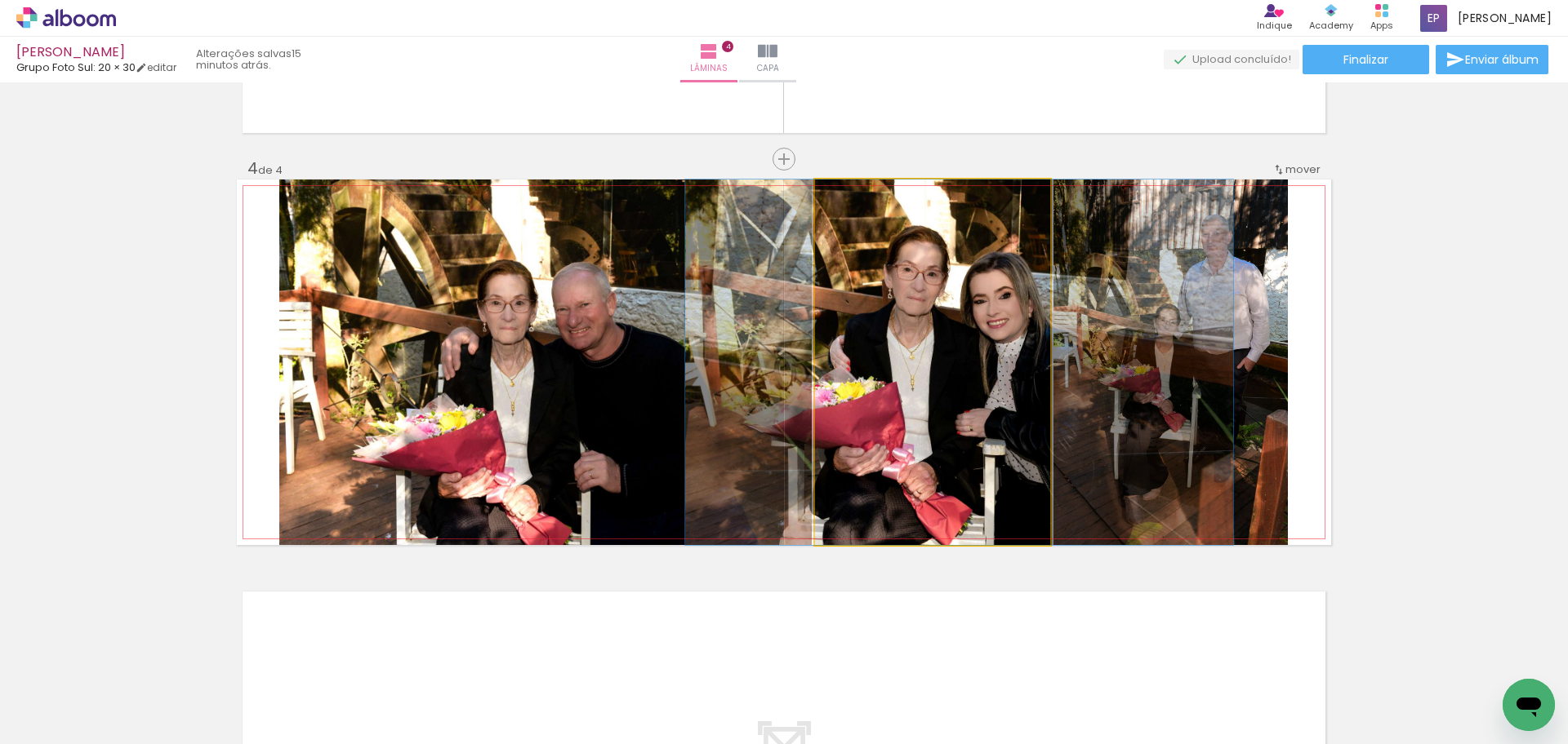
click at [906, 353] on quentale-photo at bounding box center [933, 362] width 236 height 366
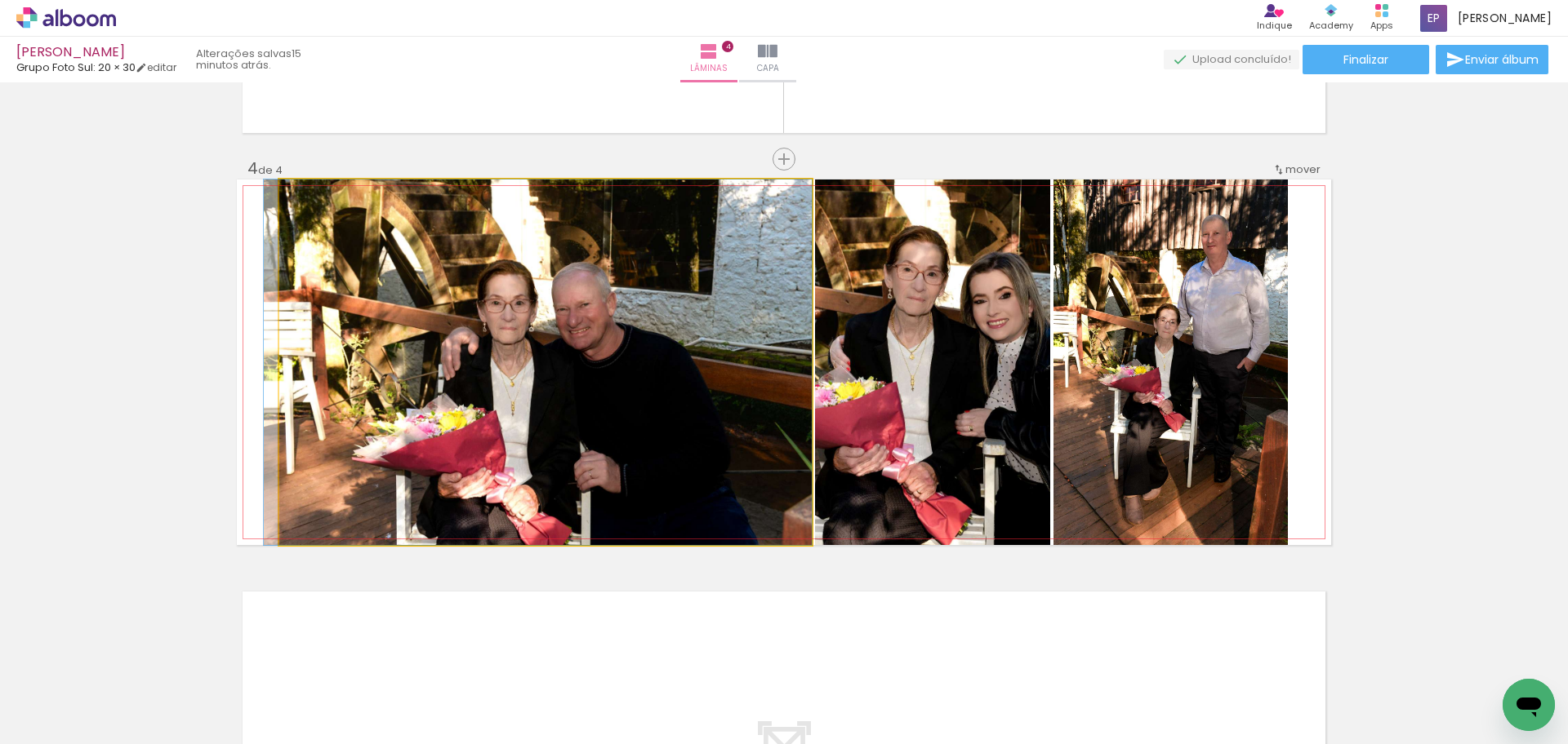
click at [705, 359] on quentale-photo at bounding box center [545, 362] width 533 height 366
click at [700, 360] on quentale-photo at bounding box center [545, 362] width 533 height 366
click at [699, 359] on quentale-photo at bounding box center [545, 362] width 533 height 366
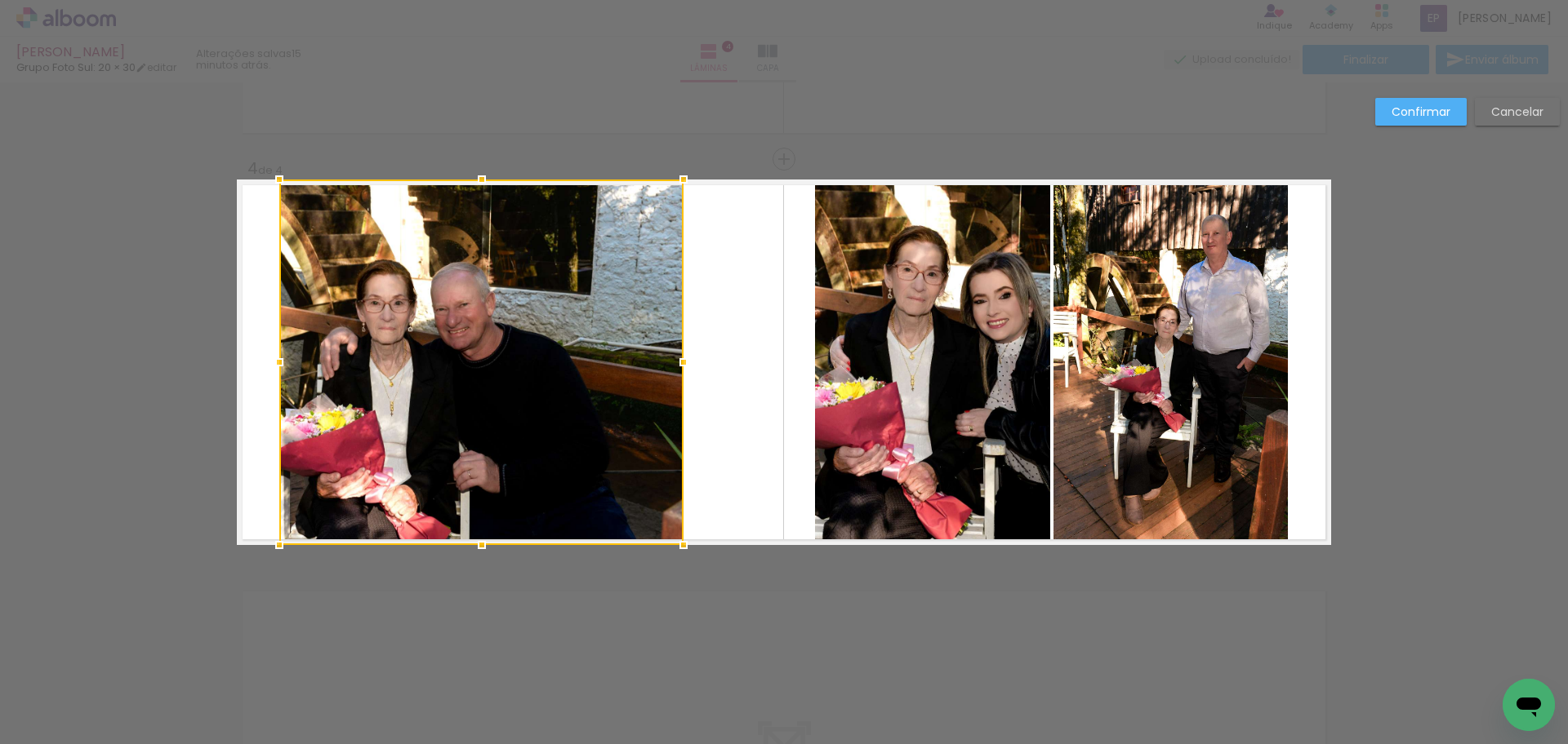
drag, startPoint x: 804, startPoint y: 360, endPoint x: 676, endPoint y: 363, distance: 128.0
click at [676, 363] on div at bounding box center [684, 362] width 33 height 33
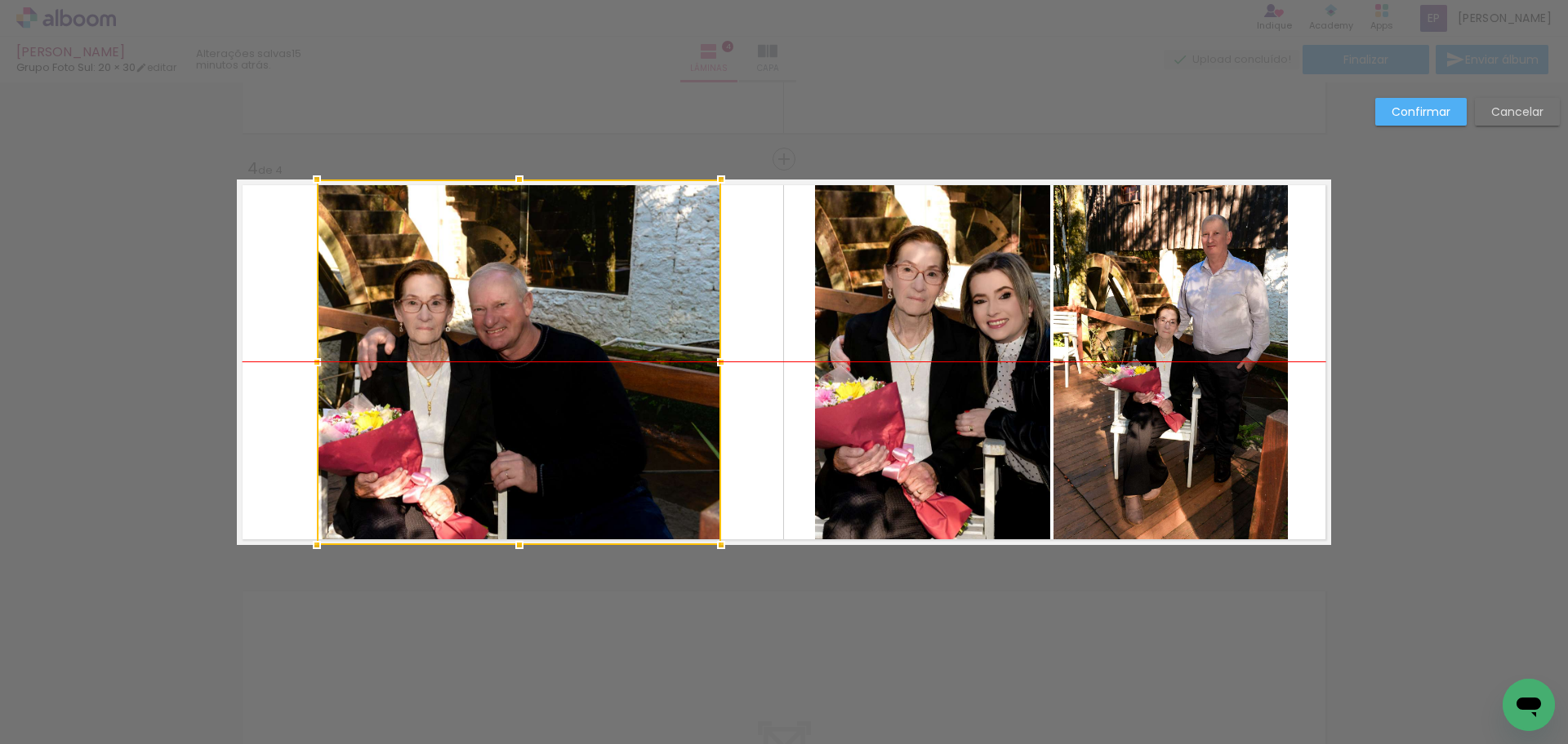
drag, startPoint x: 502, startPoint y: 398, endPoint x: 529, endPoint y: 398, distance: 27.0
click at [529, 398] on div at bounding box center [519, 362] width 404 height 366
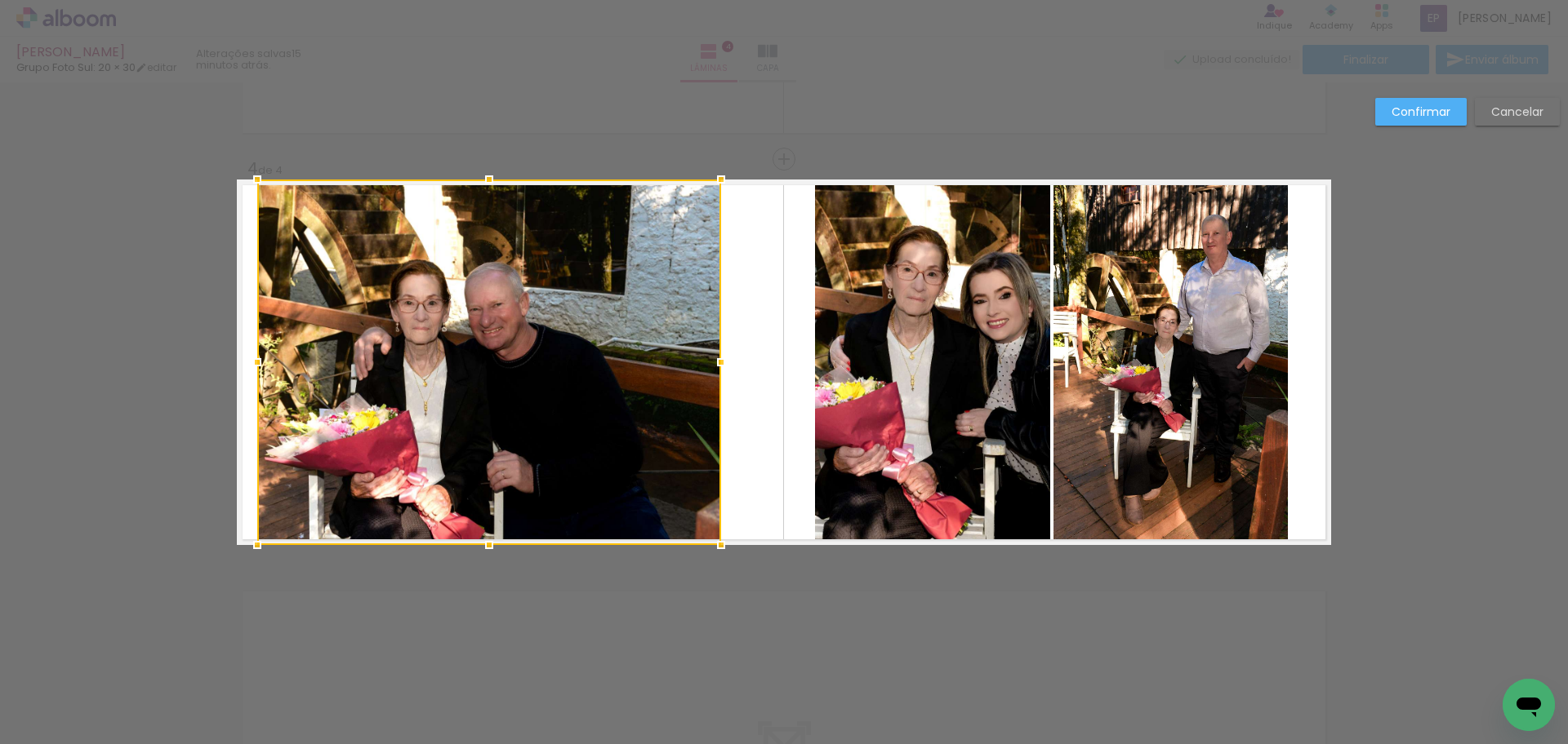
drag, startPoint x: 302, startPoint y: 361, endPoint x: 245, endPoint y: 372, distance: 58.1
click at [245, 372] on div at bounding box center [257, 362] width 33 height 33
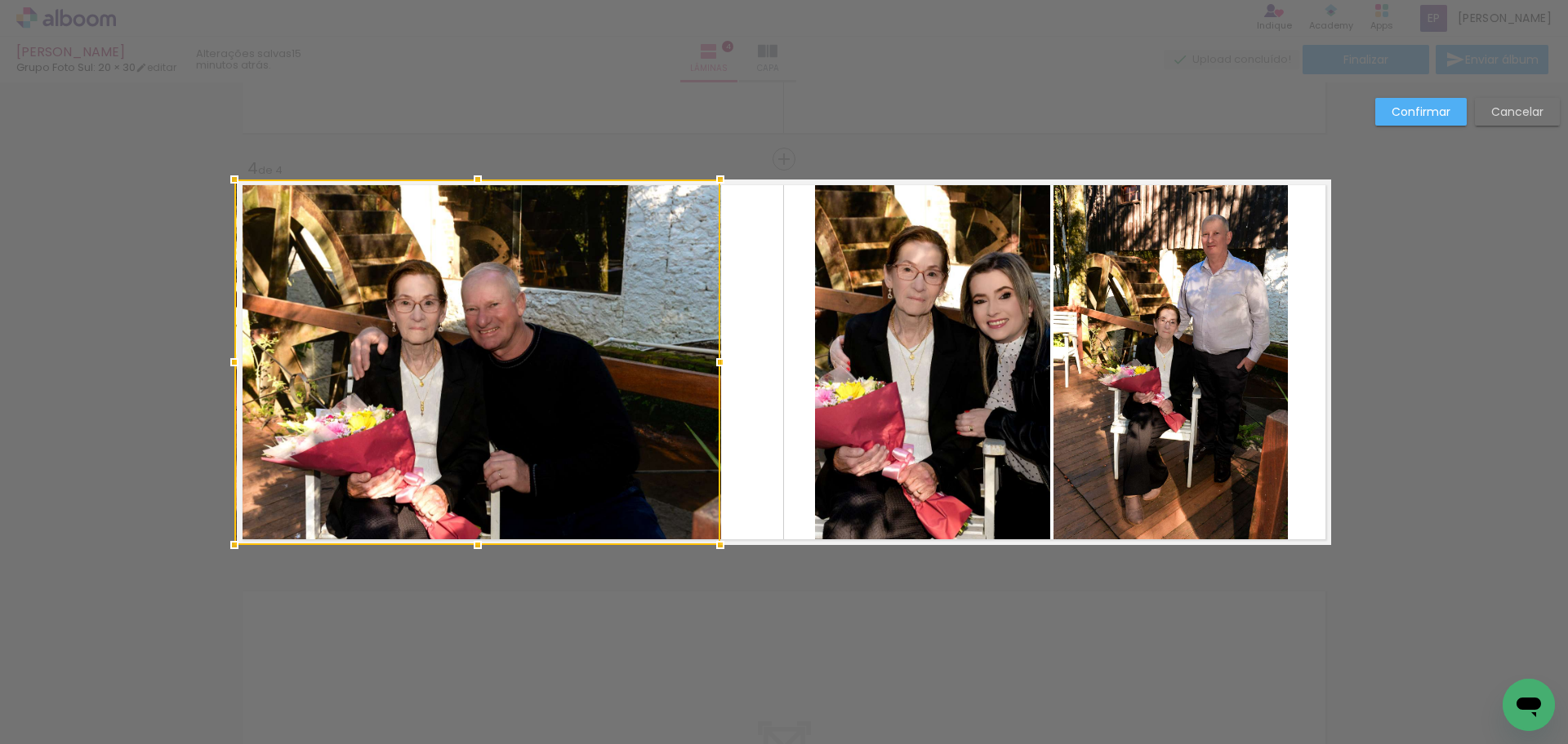
drag, startPoint x: 251, startPoint y: 364, endPoint x: 234, endPoint y: 369, distance: 17.7
click at [234, 369] on div at bounding box center [234, 362] width 33 height 33
click at [225, 365] on div at bounding box center [241, 362] width 33 height 33
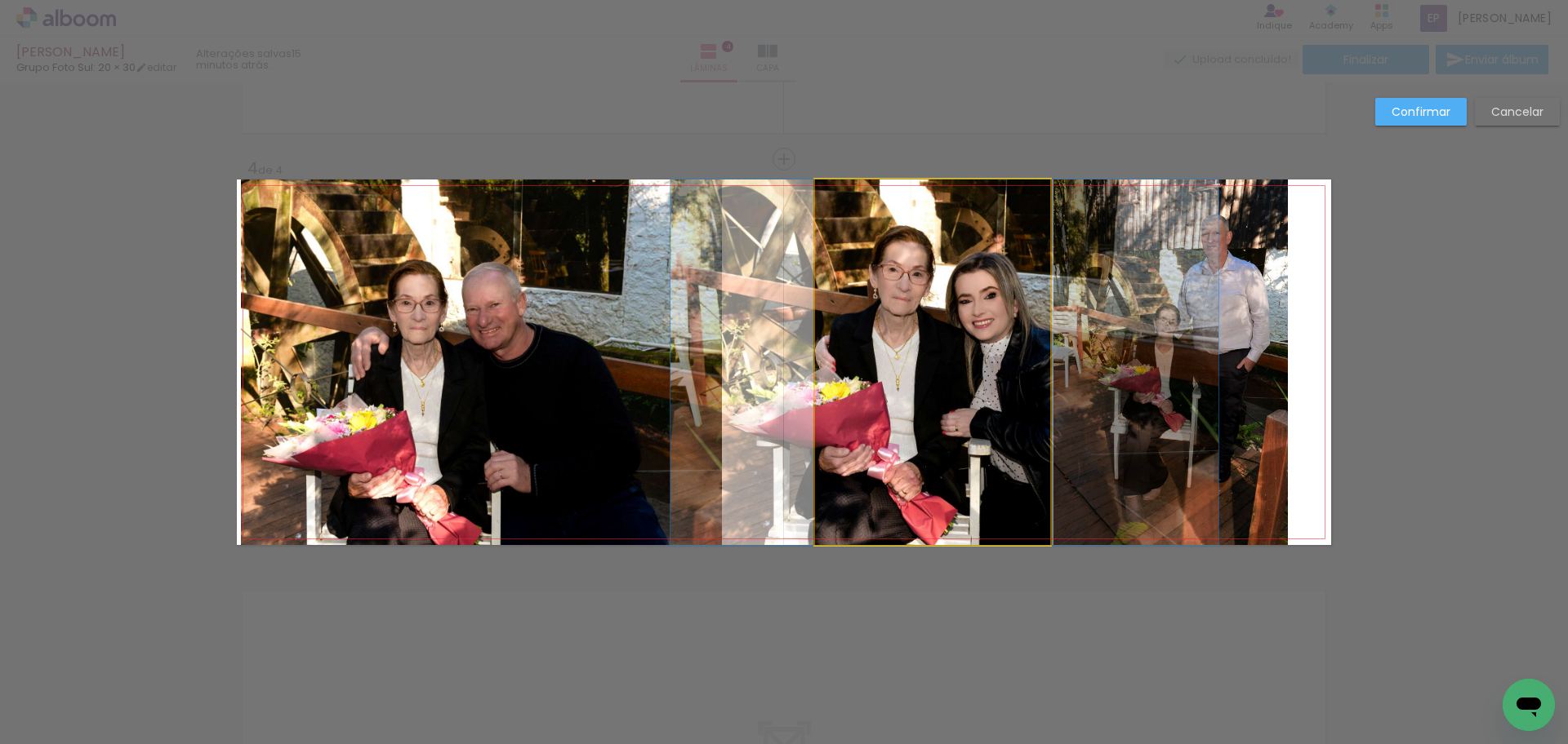
drag, startPoint x: 908, startPoint y: 359, endPoint x: 893, endPoint y: 360, distance: 15.0
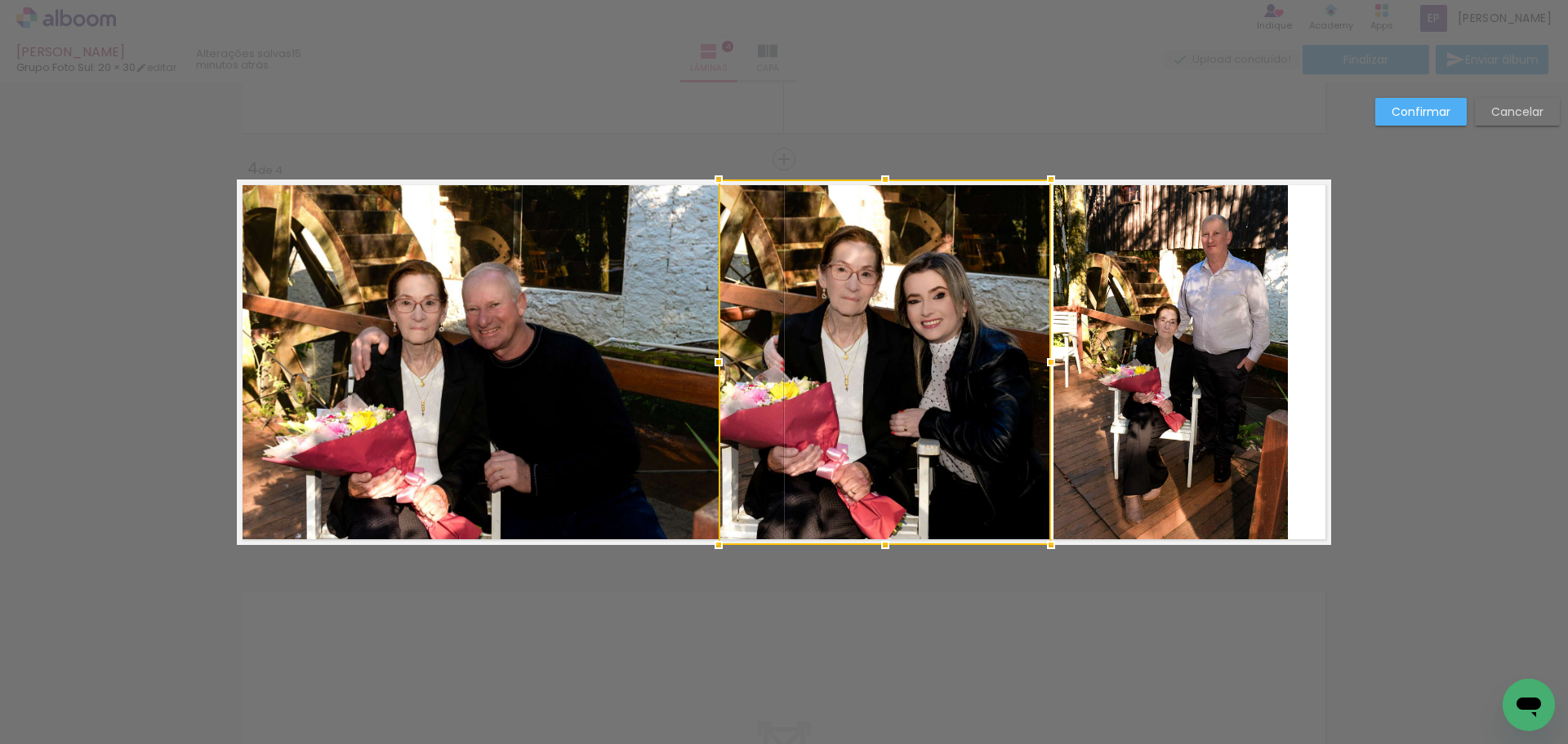
drag, startPoint x: 811, startPoint y: 365, endPoint x: 719, endPoint y: 372, distance: 92.3
click at [719, 372] on div at bounding box center [718, 362] width 33 height 33
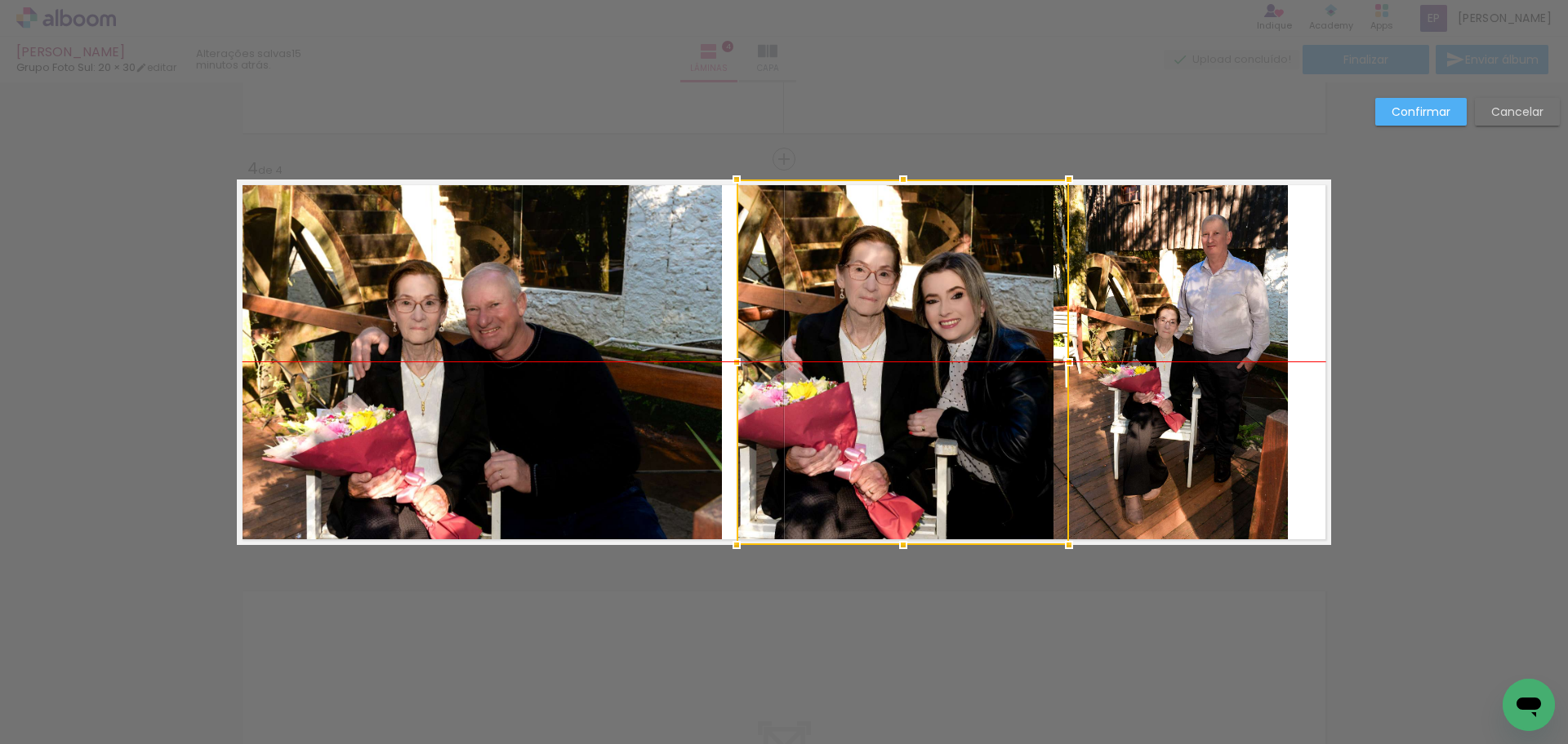
drag, startPoint x: 912, startPoint y: 384, endPoint x: 892, endPoint y: 383, distance: 20.0
click at [931, 383] on div at bounding box center [902, 362] width 332 height 366
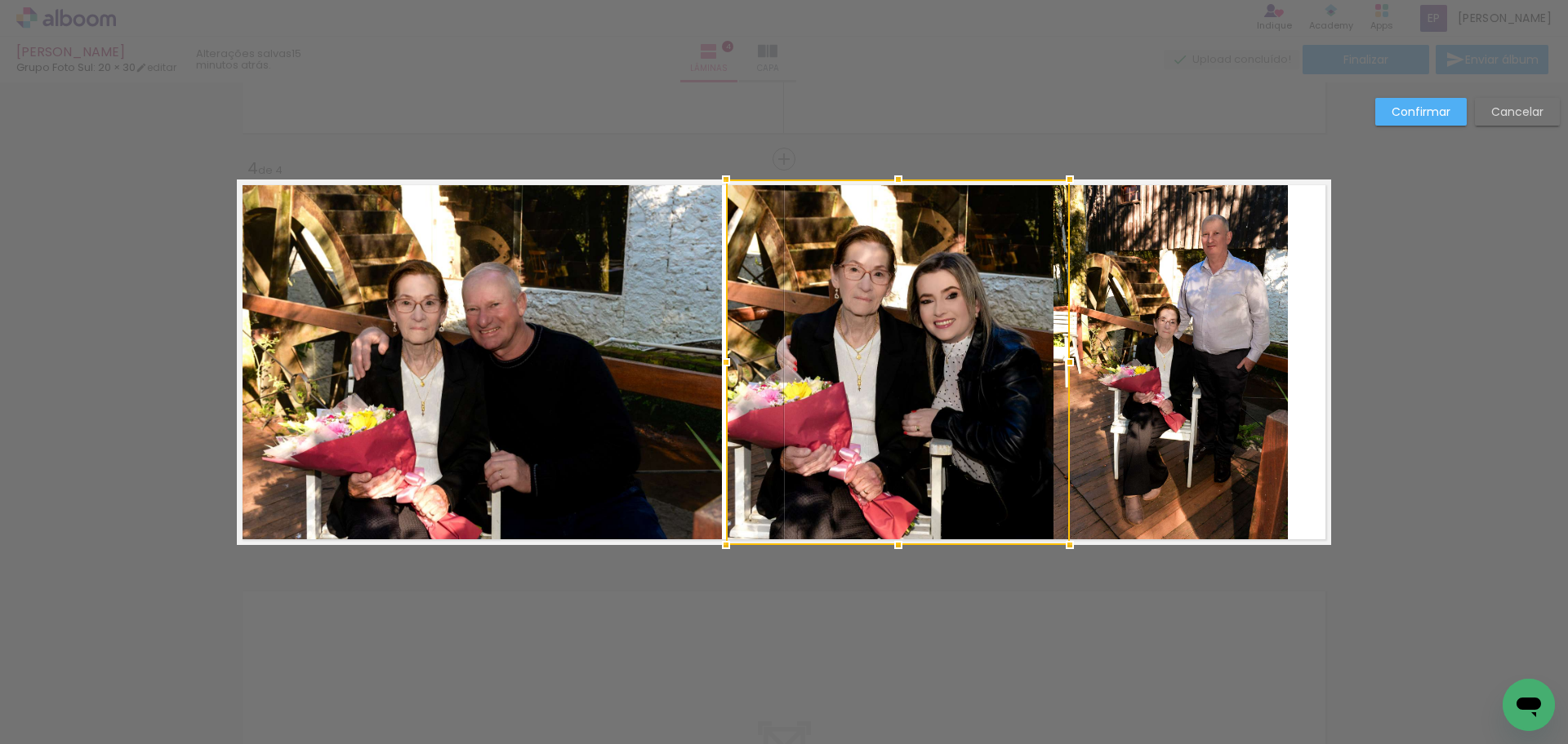
drag, startPoint x: 733, startPoint y: 368, endPoint x: 721, endPoint y: 369, distance: 12.0
click at [721, 369] on div at bounding box center [726, 362] width 33 height 33
click at [898, 387] on div at bounding box center [897, 362] width 344 height 366
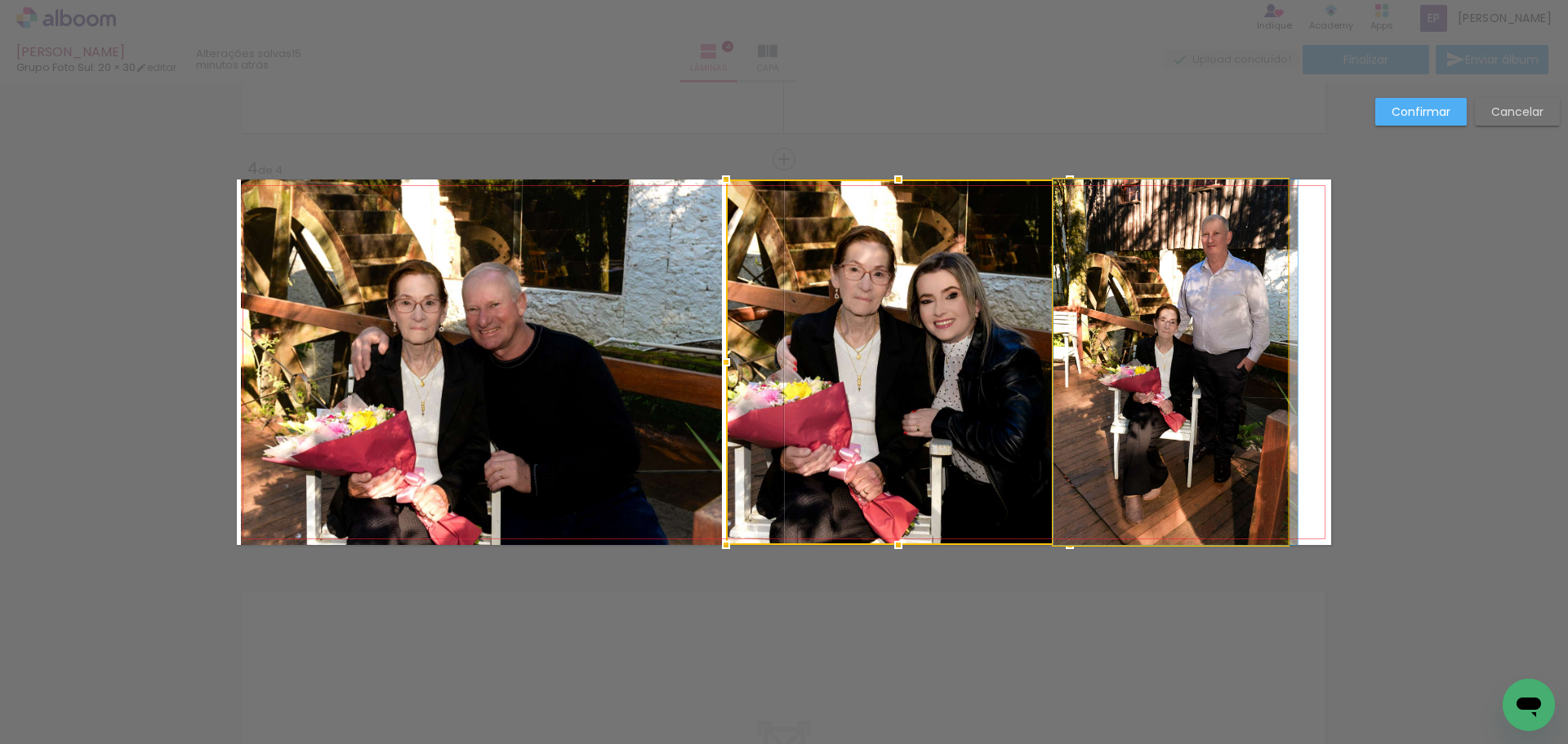
drag, startPoint x: 1157, startPoint y: 384, endPoint x: 1181, endPoint y: 382, distance: 24.1
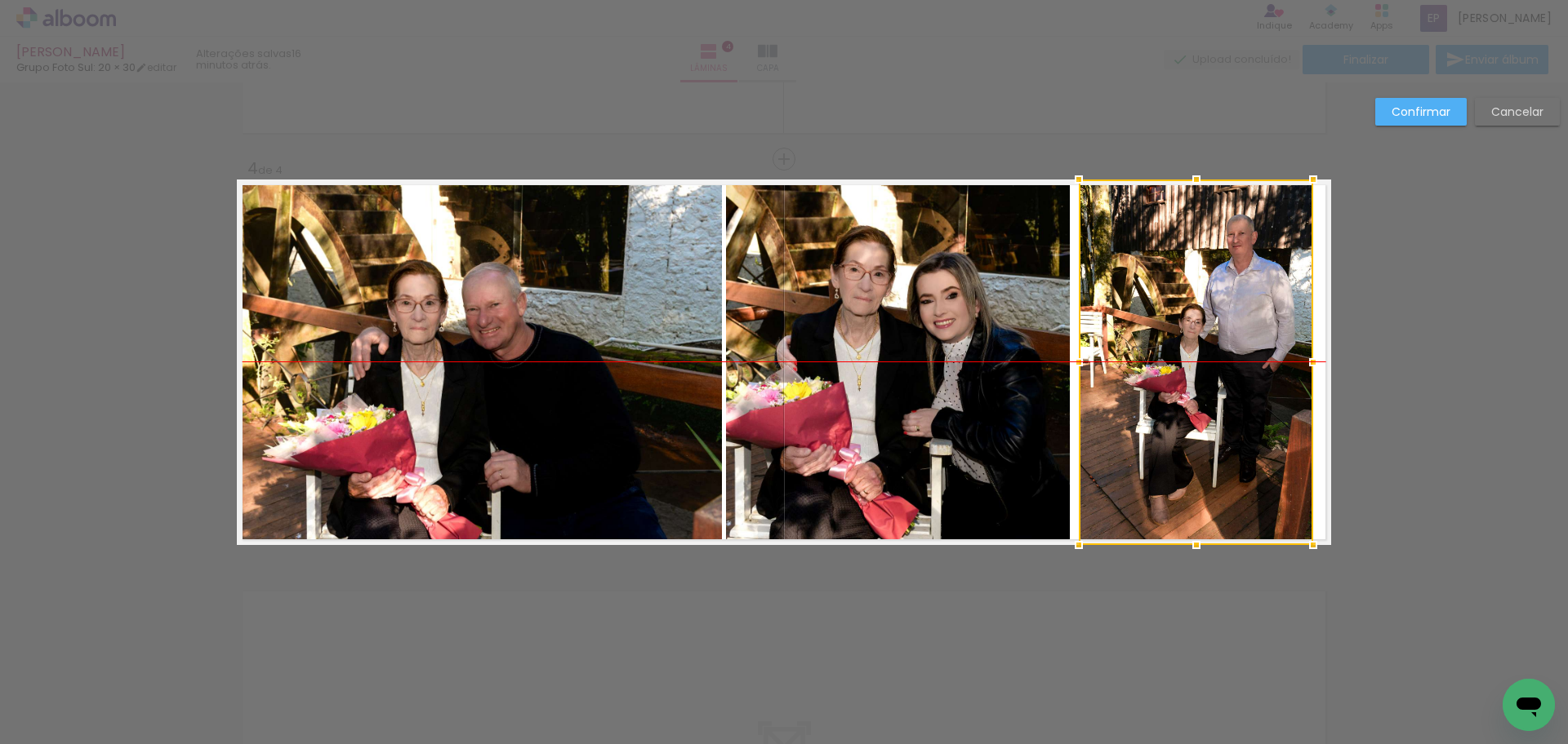
drag, startPoint x: 1196, startPoint y: 363, endPoint x: 1222, endPoint y: 365, distance: 26.1
click at [1222, 365] on div at bounding box center [1196, 362] width 235 height 366
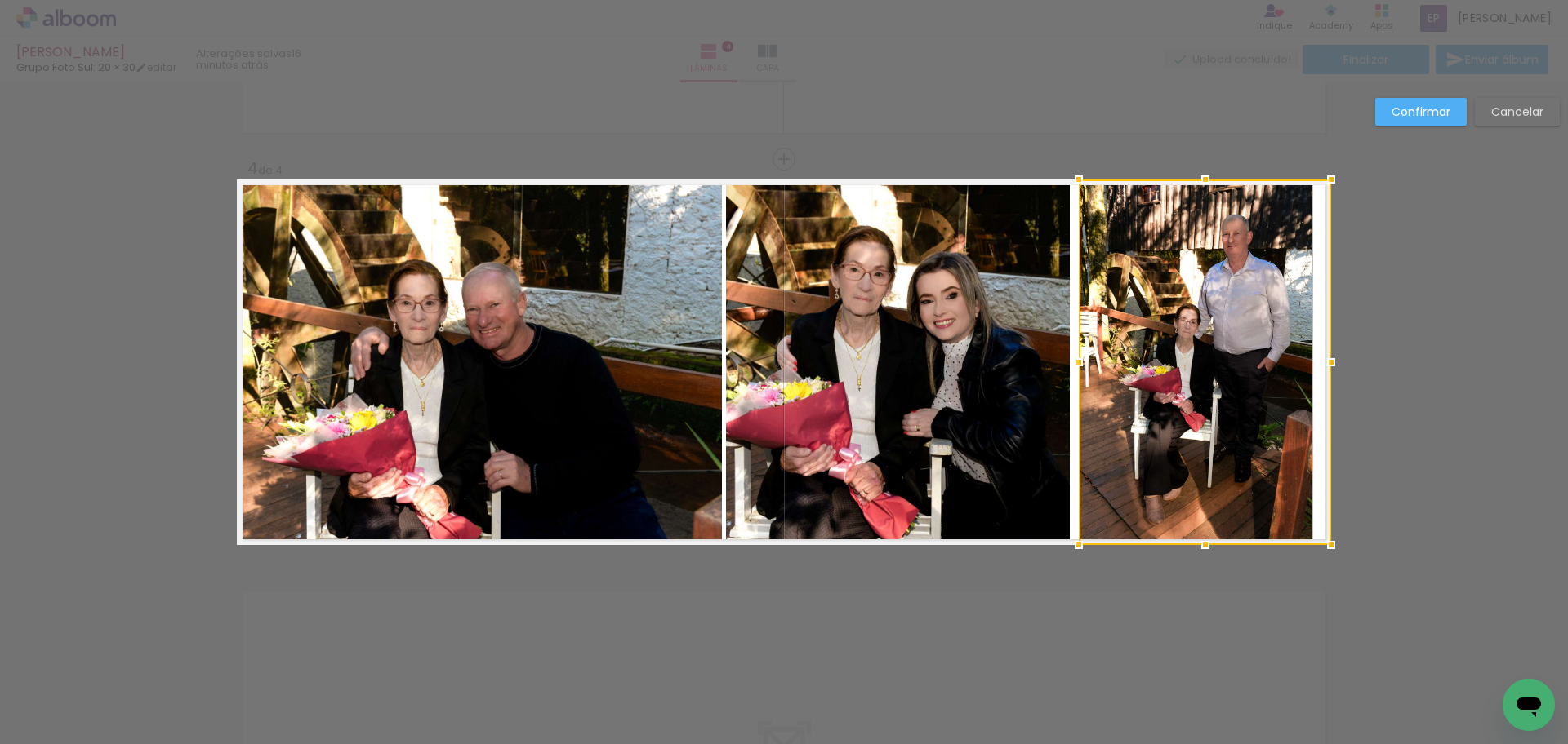
drag, startPoint x: 1307, startPoint y: 363, endPoint x: 1322, endPoint y: 364, distance: 15.0
click at [1322, 364] on div at bounding box center [1331, 362] width 33 height 33
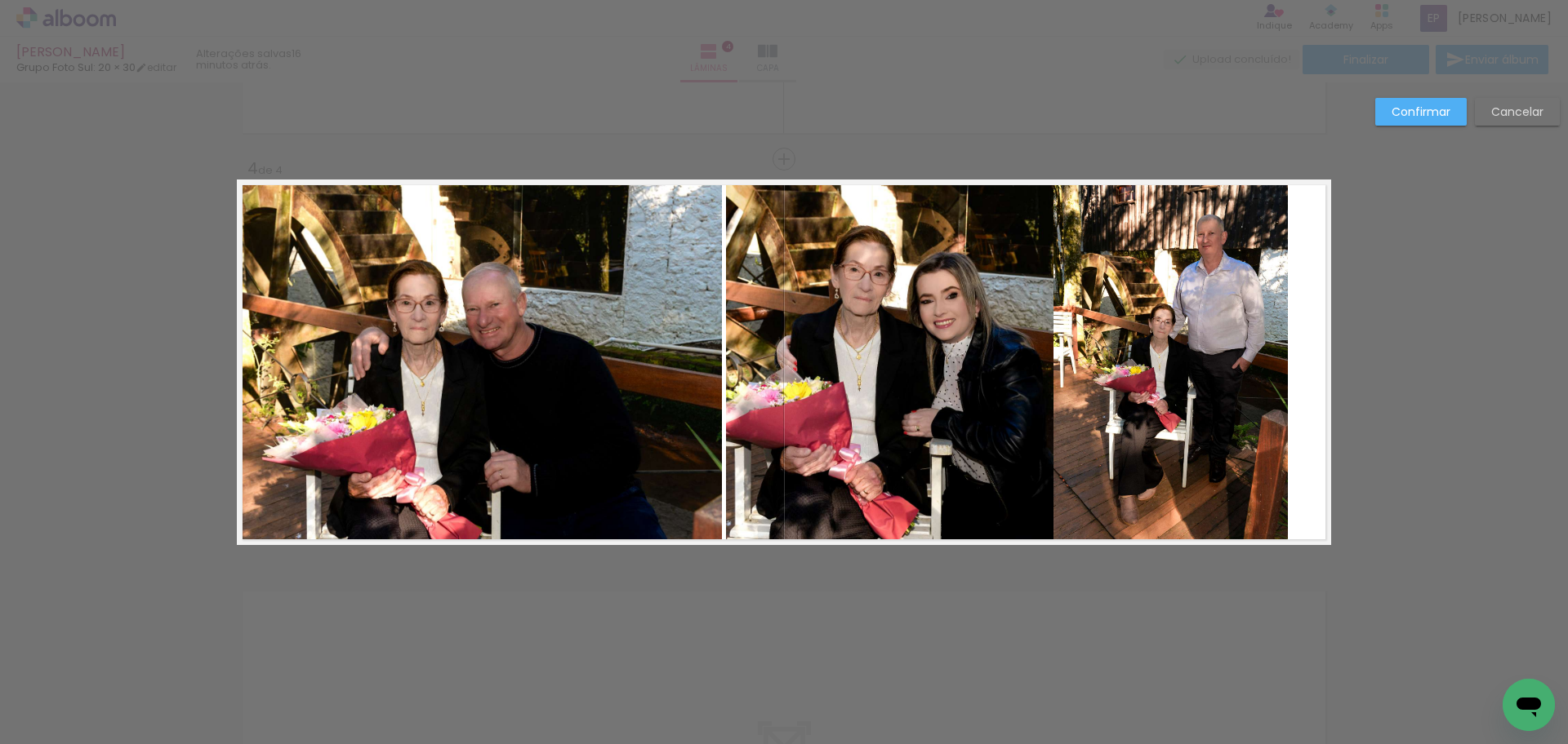
click at [1256, 365] on quentale-photo at bounding box center [1170, 362] width 235 height 366
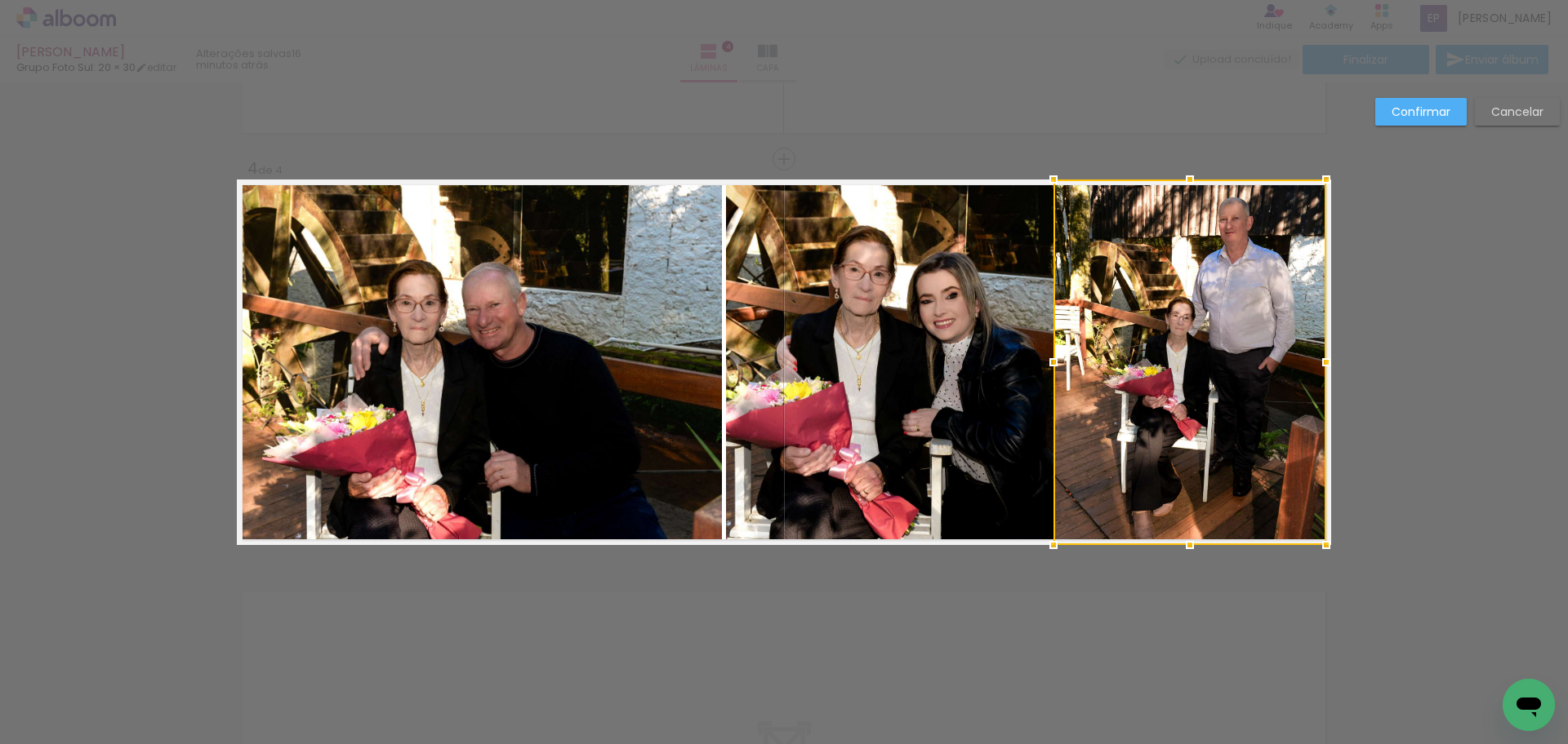
drag, startPoint x: 1290, startPoint y: 360, endPoint x: 1335, endPoint y: 355, distance: 45.3
click at [1335, 355] on div at bounding box center [1326, 362] width 33 height 33
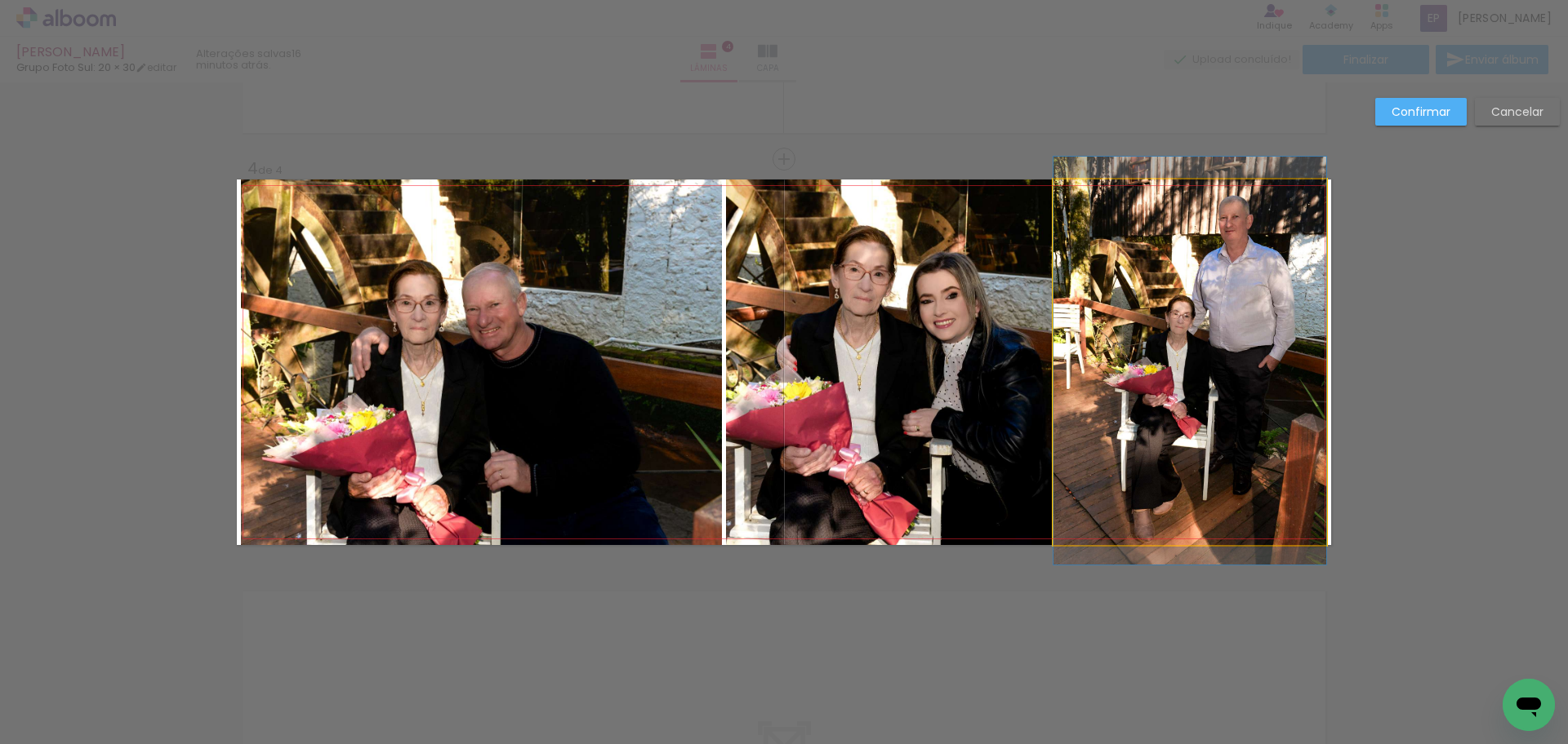
drag, startPoint x: 1231, startPoint y: 383, endPoint x: 1256, endPoint y: 381, distance: 25.1
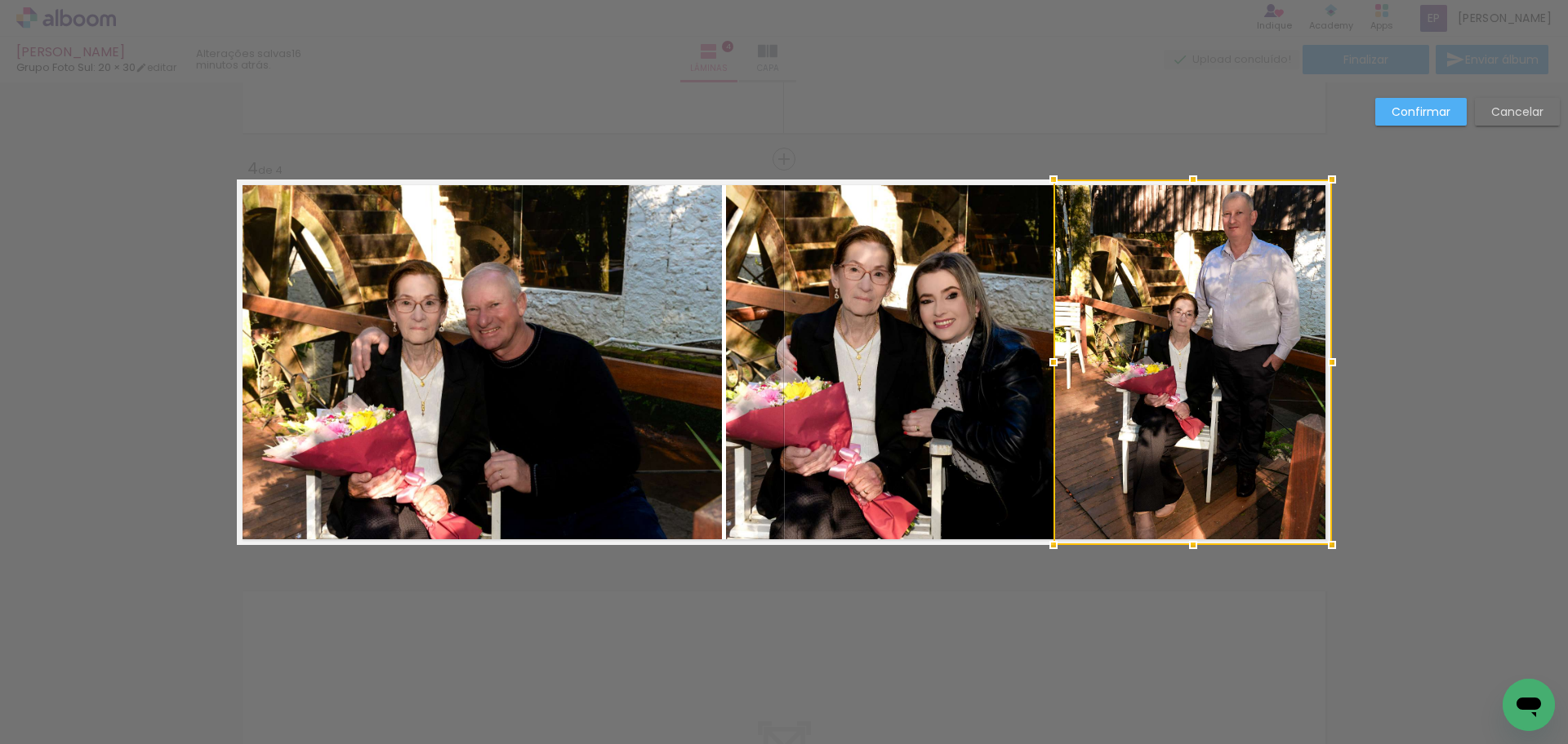
click at [1317, 363] on div at bounding box center [1332, 362] width 33 height 33
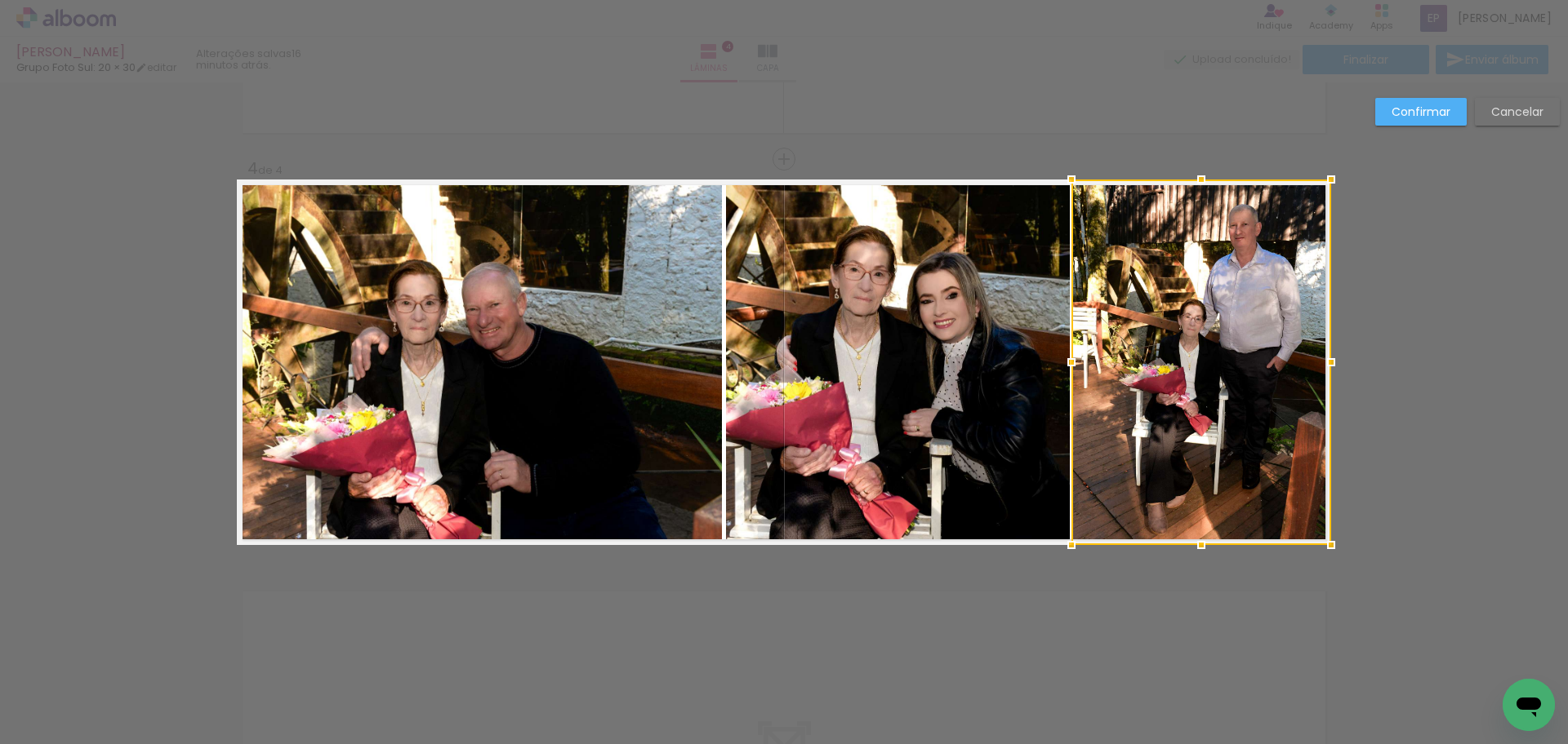
drag, startPoint x: 1058, startPoint y: 364, endPoint x: 1074, endPoint y: 364, distance: 16.0
click at [1074, 364] on div at bounding box center [1071, 362] width 33 height 33
click at [0, 0] on slot "Confirmar" at bounding box center [0, 0] width 0 height 0
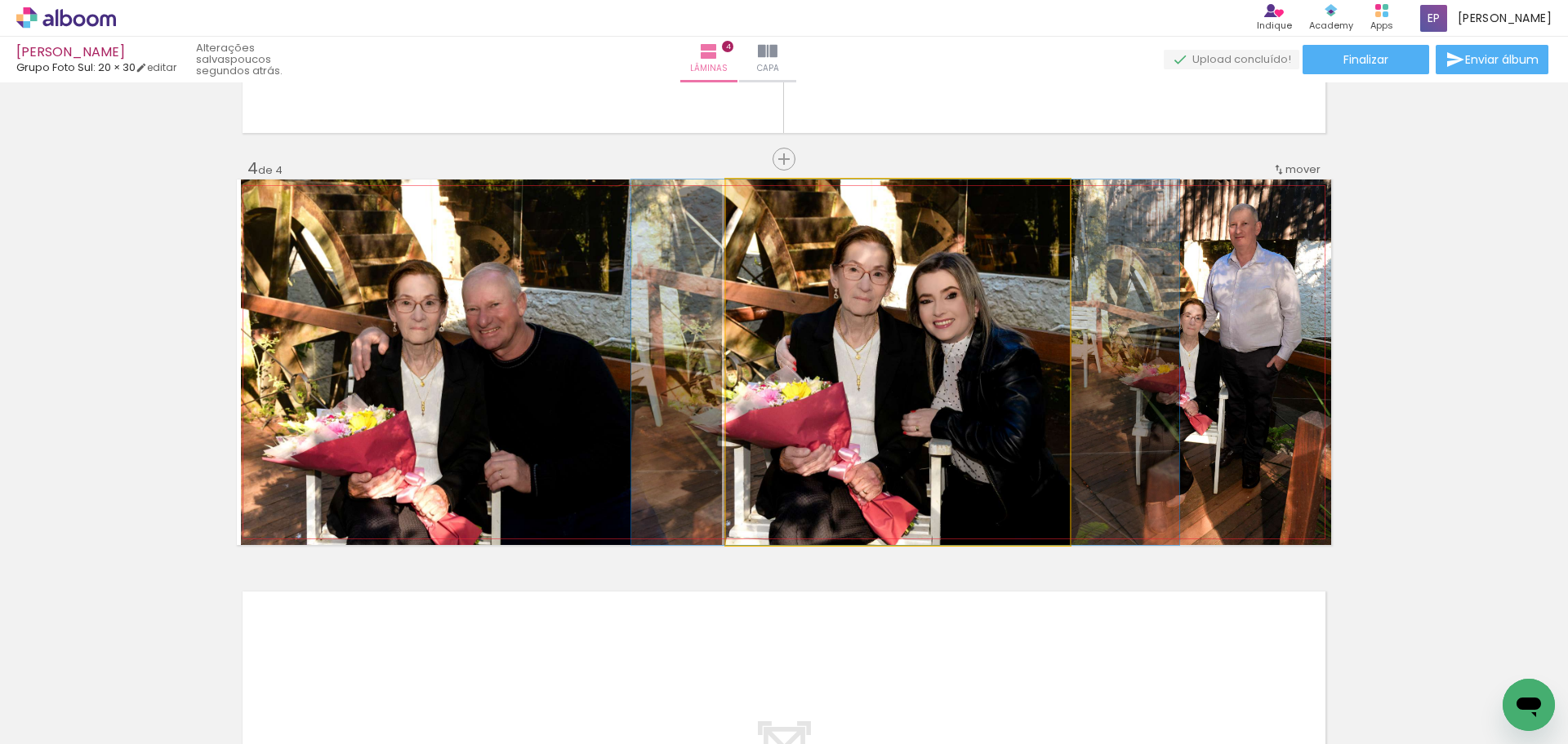
drag, startPoint x: 943, startPoint y: 421, endPoint x: 942, endPoint y: 408, distance: 13.0
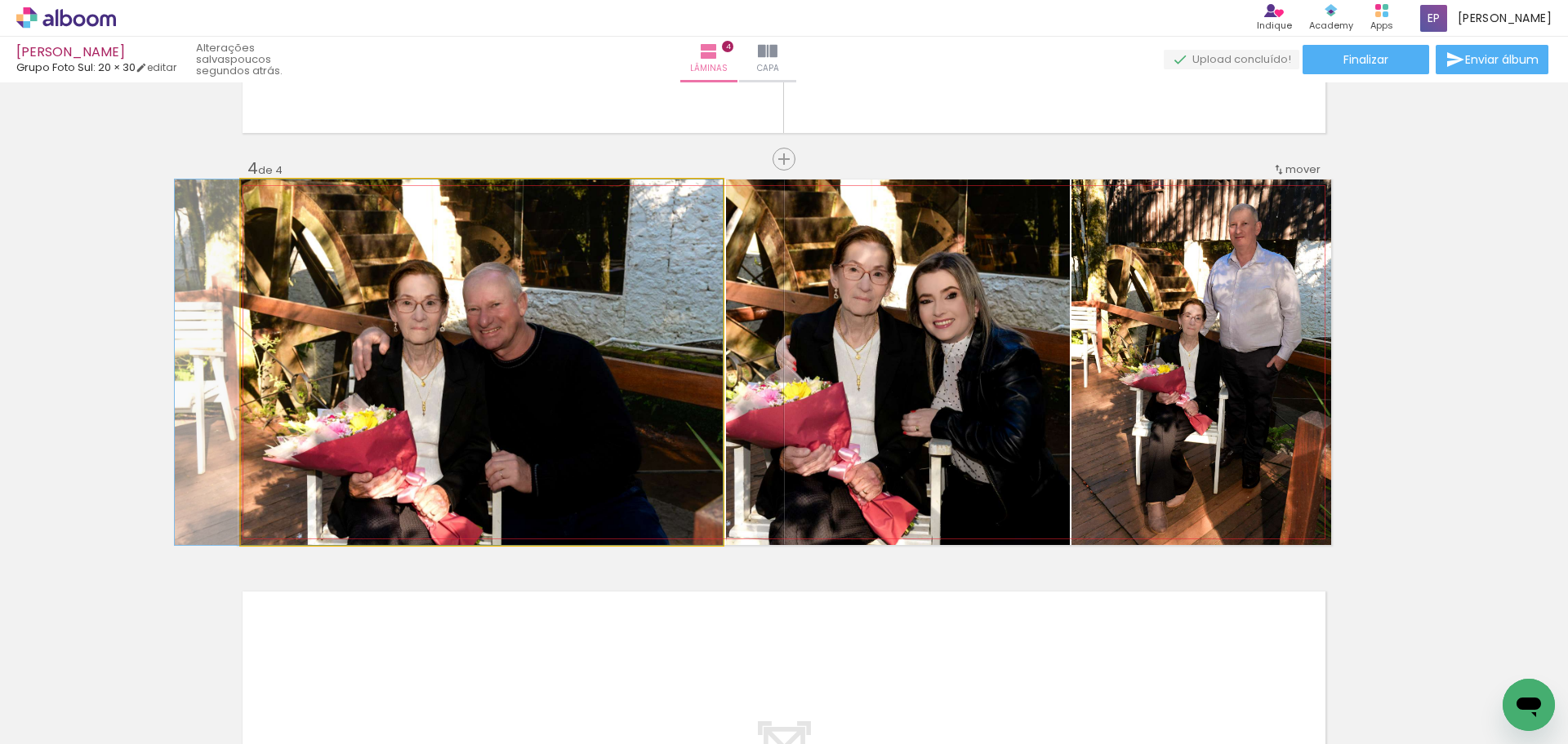
drag, startPoint x: 535, startPoint y: 423, endPoint x: 523, endPoint y: 411, distance: 17.0
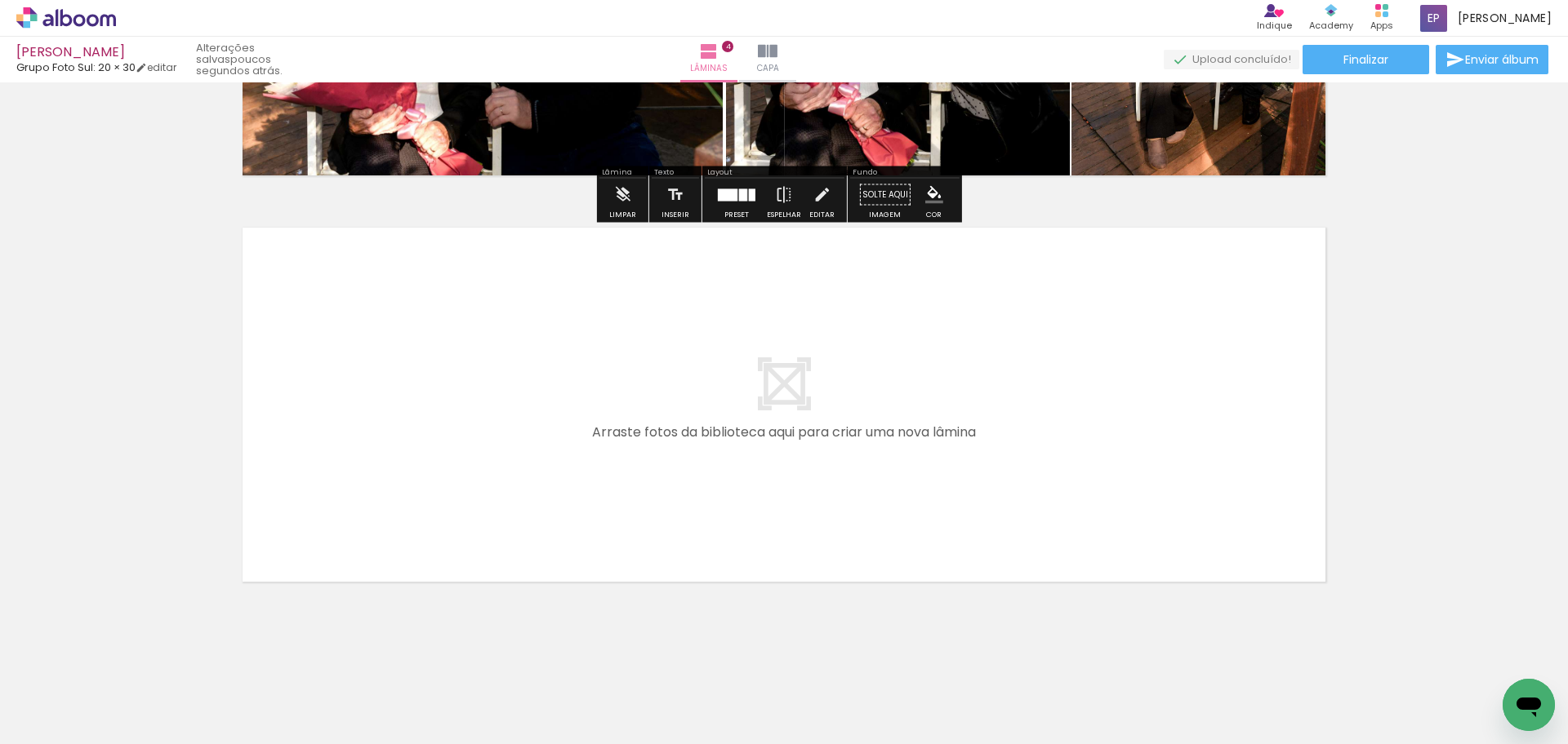
scroll to position [1536, 0]
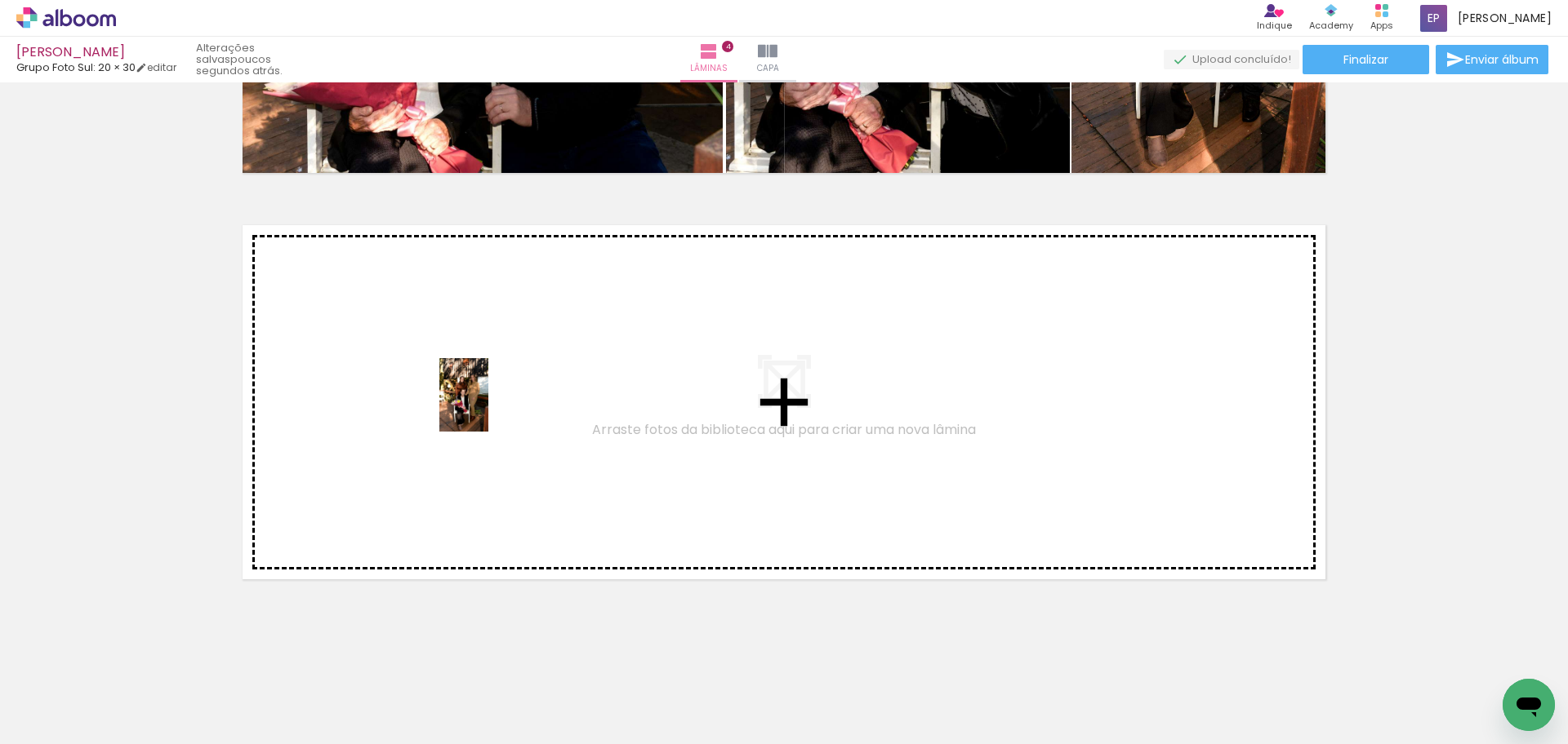
drag, startPoint x: 1091, startPoint y: 696, endPoint x: 487, endPoint y: 407, distance: 669.6
click at [487, 407] on quentale-workspace at bounding box center [784, 372] width 1568 height 744
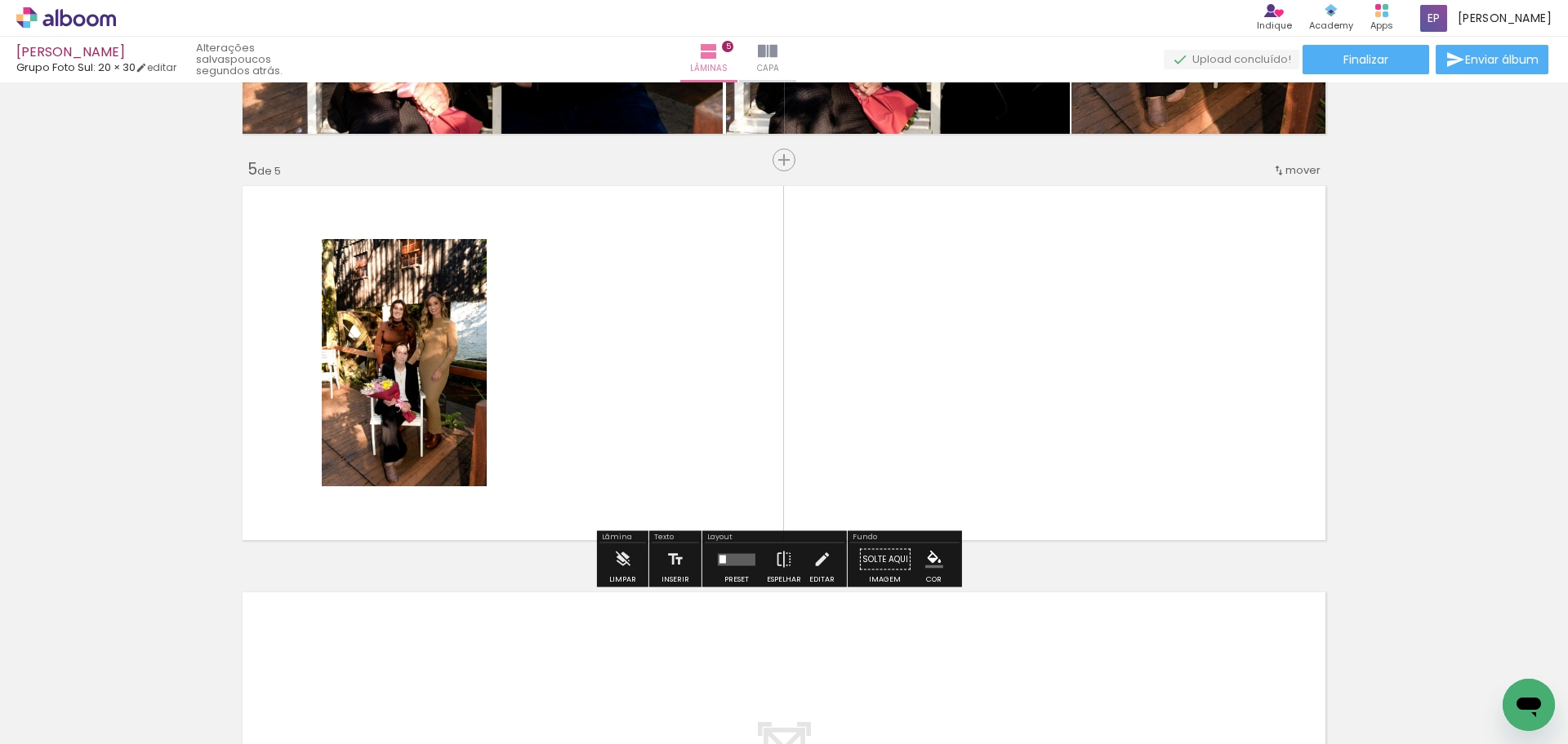
scroll to position [1576, 0]
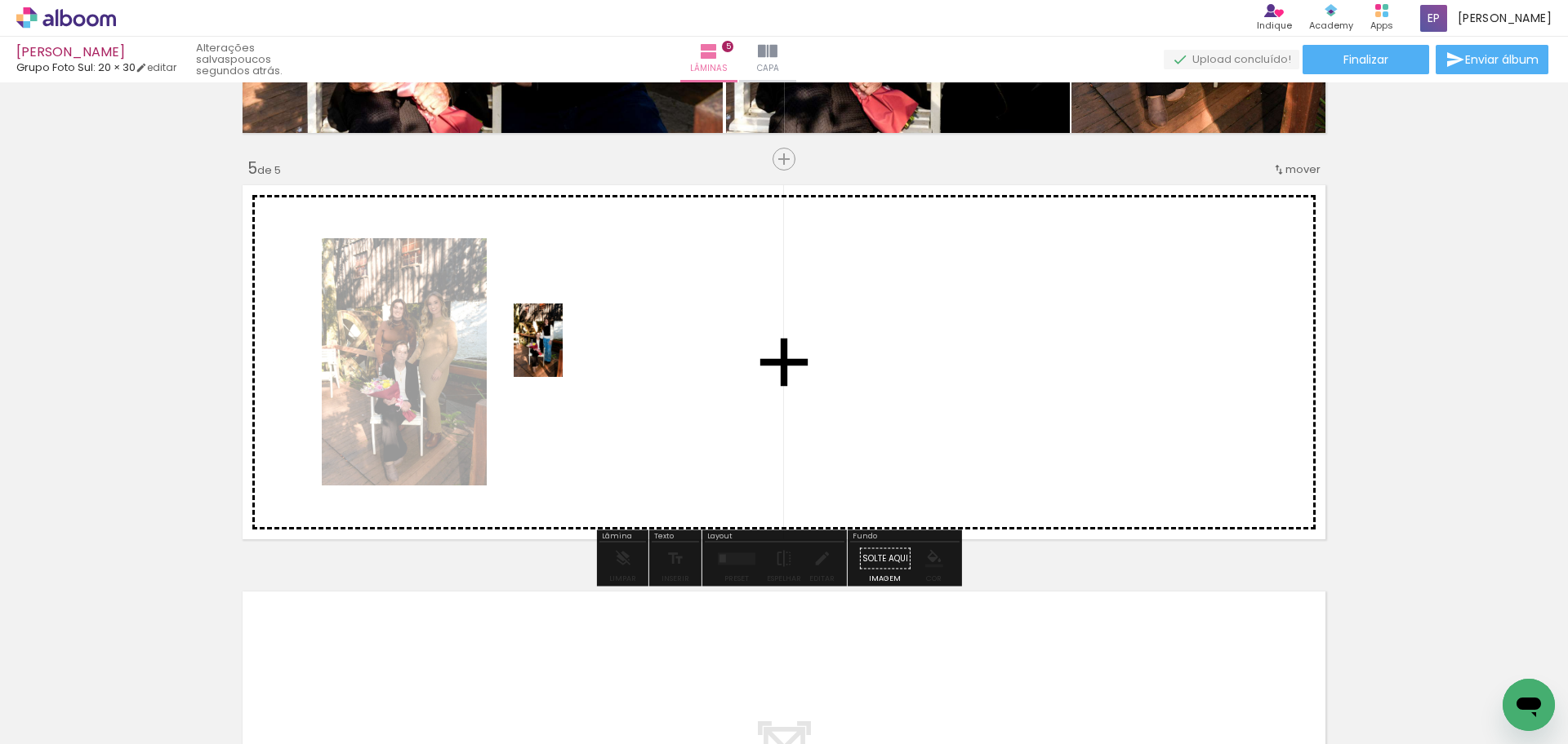
drag, startPoint x: 1183, startPoint y: 704, endPoint x: 545, endPoint y: 349, distance: 730.1
click at [545, 349] on quentale-workspace at bounding box center [784, 372] width 1568 height 744
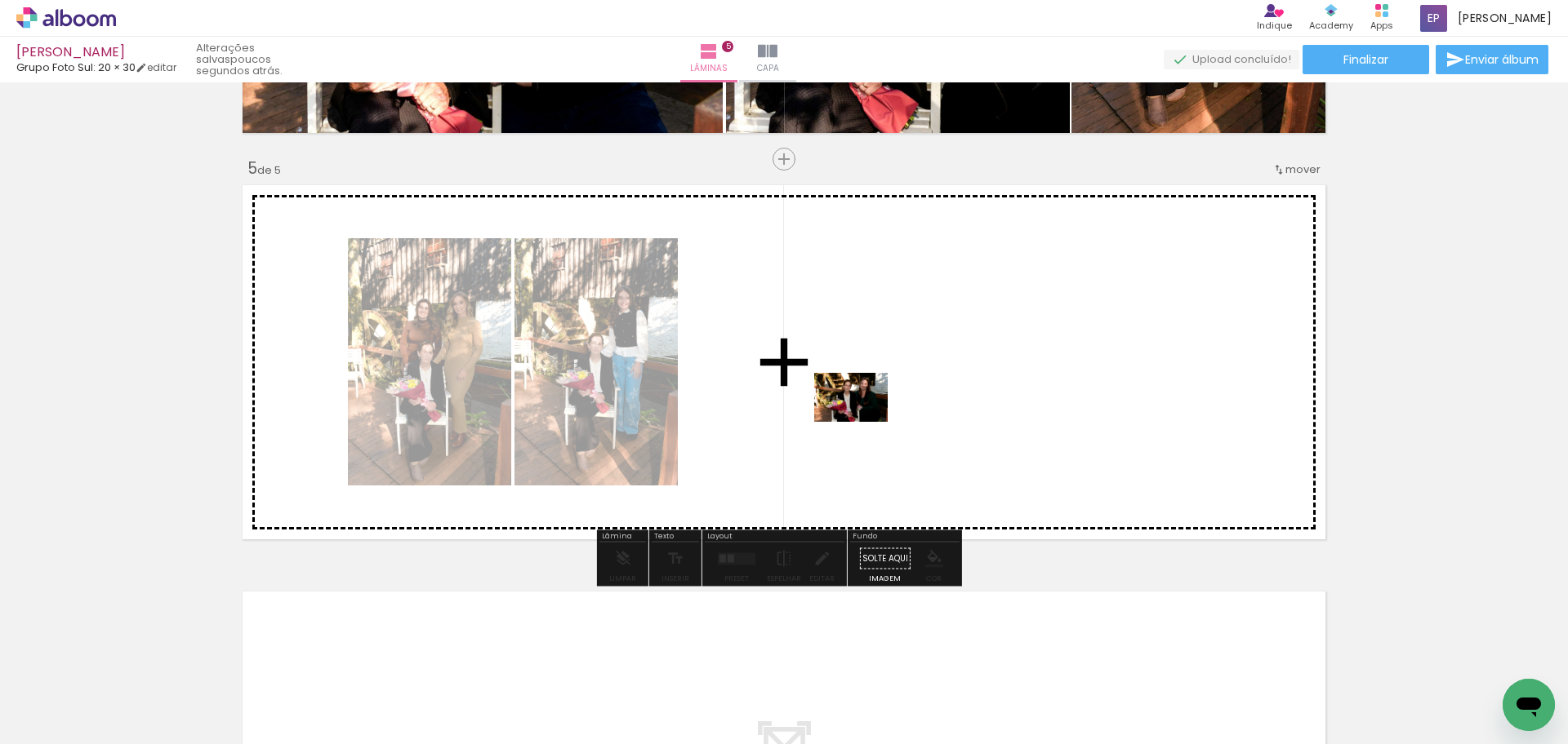
drag, startPoint x: 1283, startPoint y: 710, endPoint x: 859, endPoint y: 417, distance: 515.4
click at [859, 417] on quentale-workspace at bounding box center [784, 372] width 1568 height 744
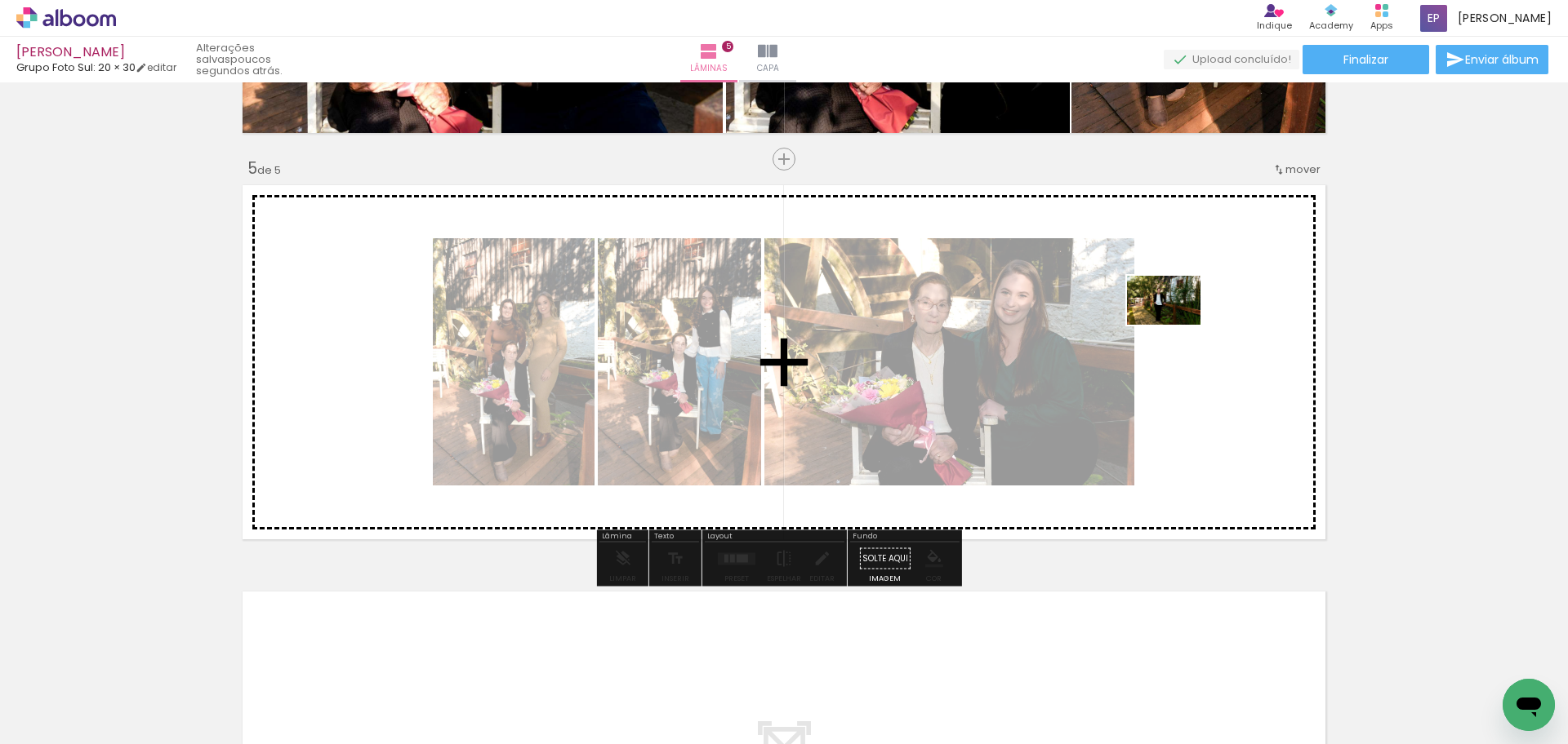
drag, startPoint x: 1359, startPoint y: 700, endPoint x: 1176, endPoint y: 325, distance: 417.3
click at [1176, 325] on quentale-workspace at bounding box center [784, 372] width 1568 height 744
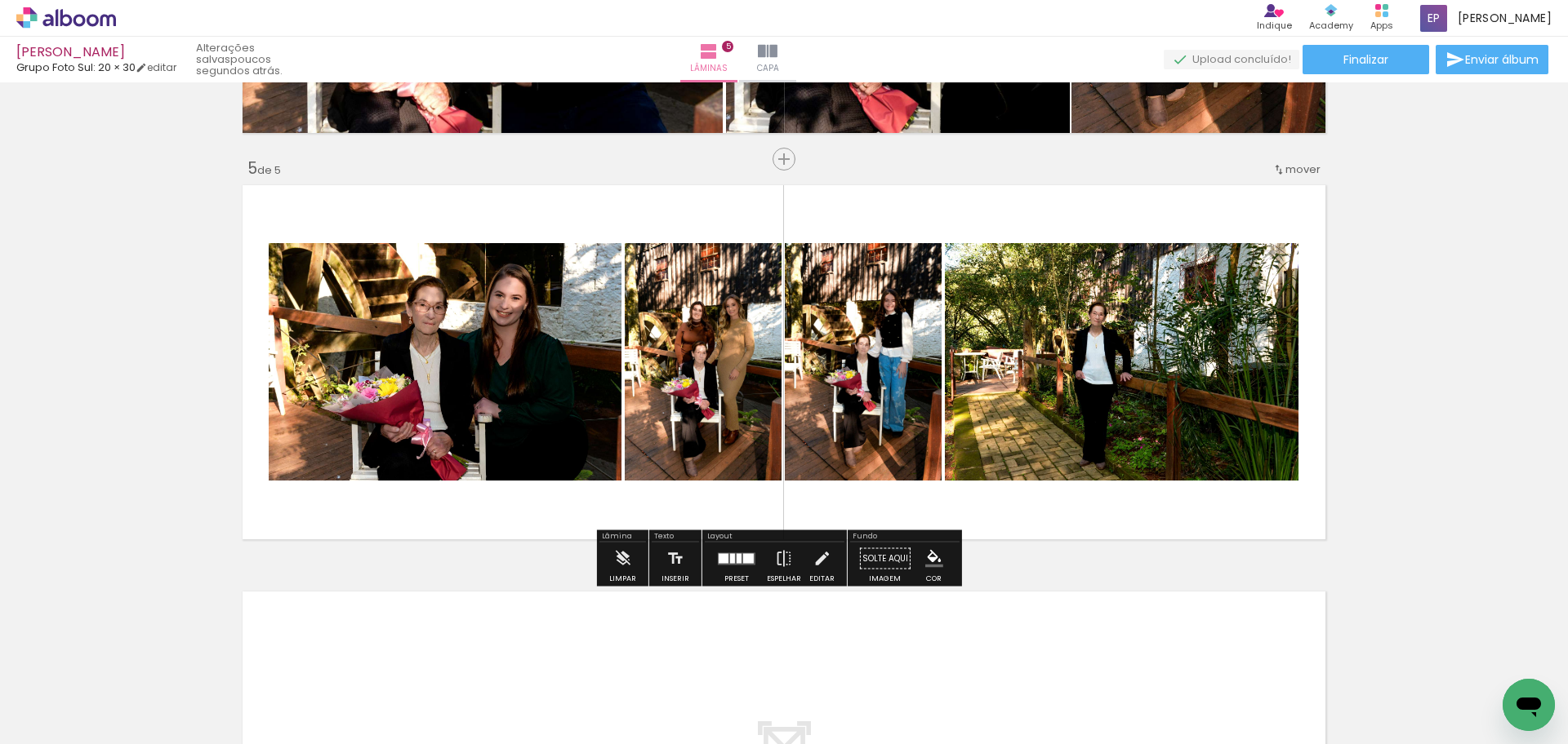
scroll to position [0, 514]
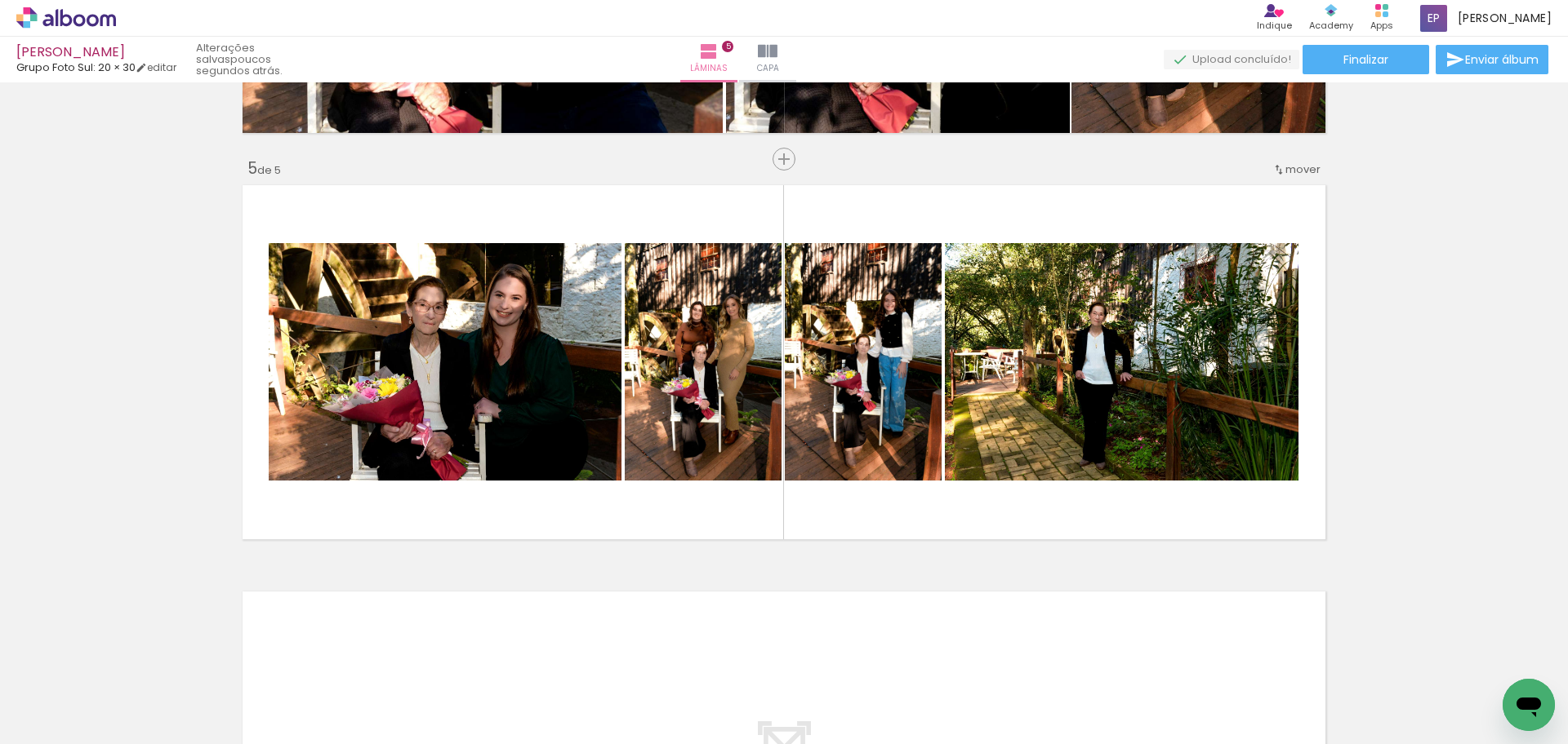
scroll to position [0, 668]
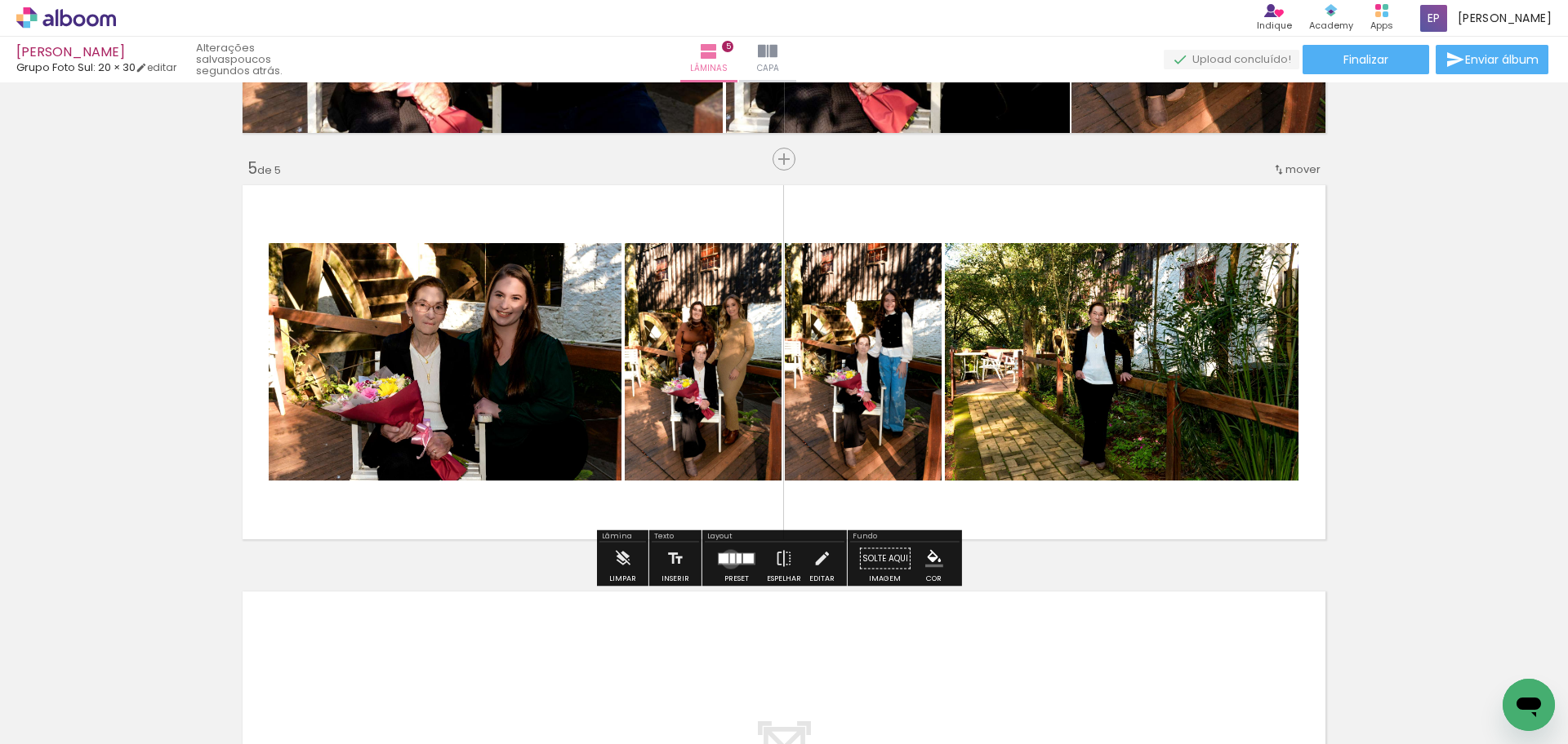
click at [730, 559] on div at bounding box center [732, 558] width 4 height 10
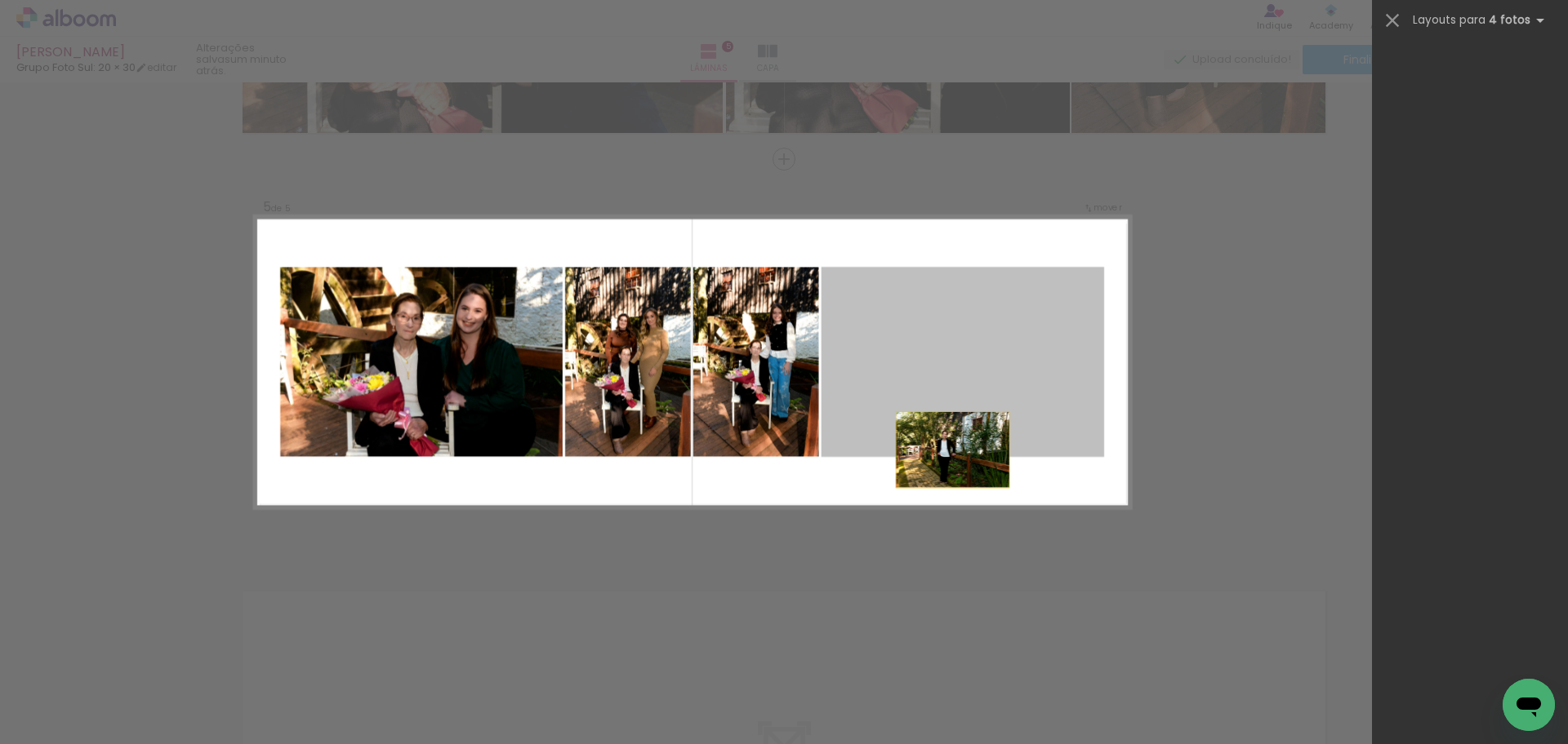
scroll to position [0, 0]
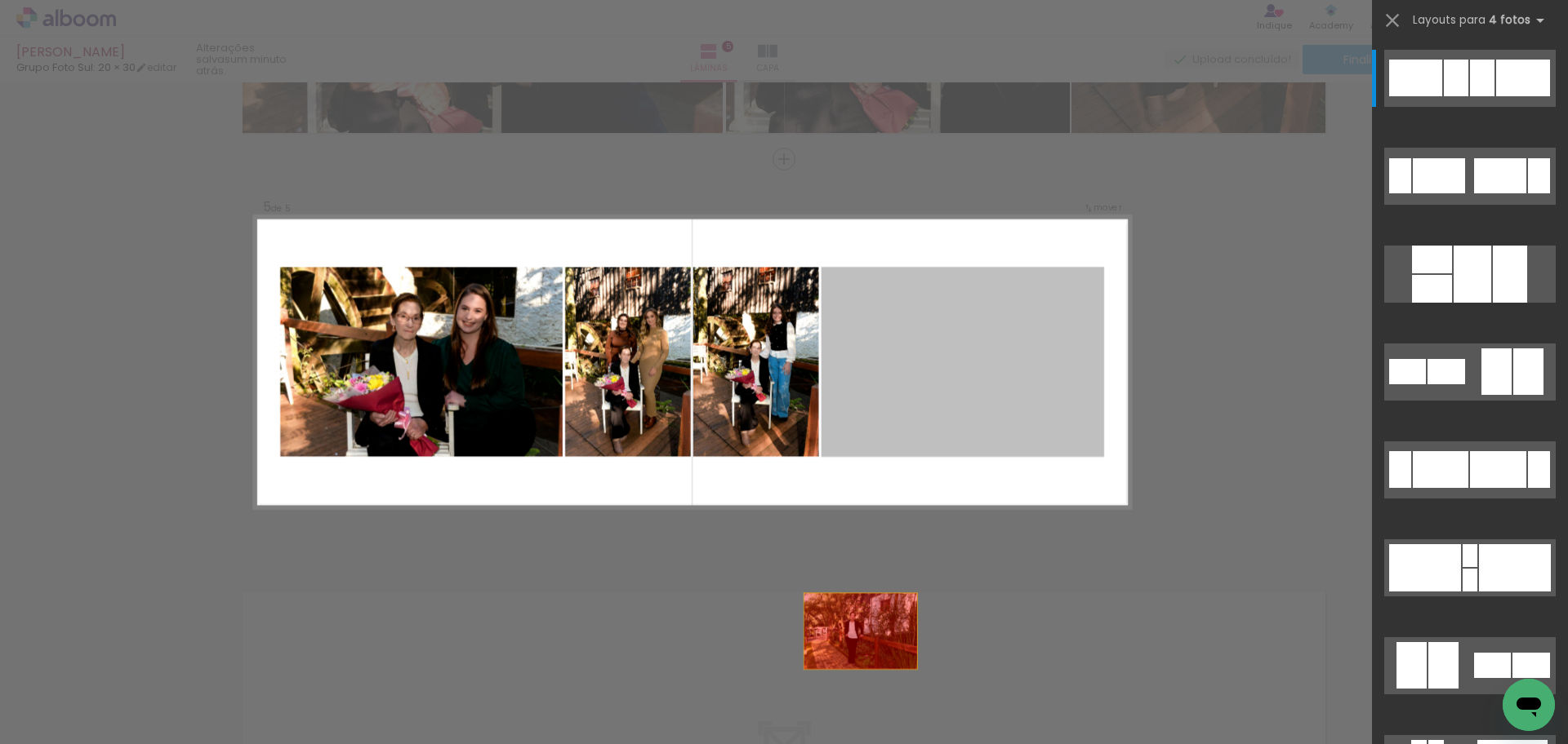
drag, startPoint x: 964, startPoint y: 379, endPoint x: 827, endPoint y: 699, distance: 348.1
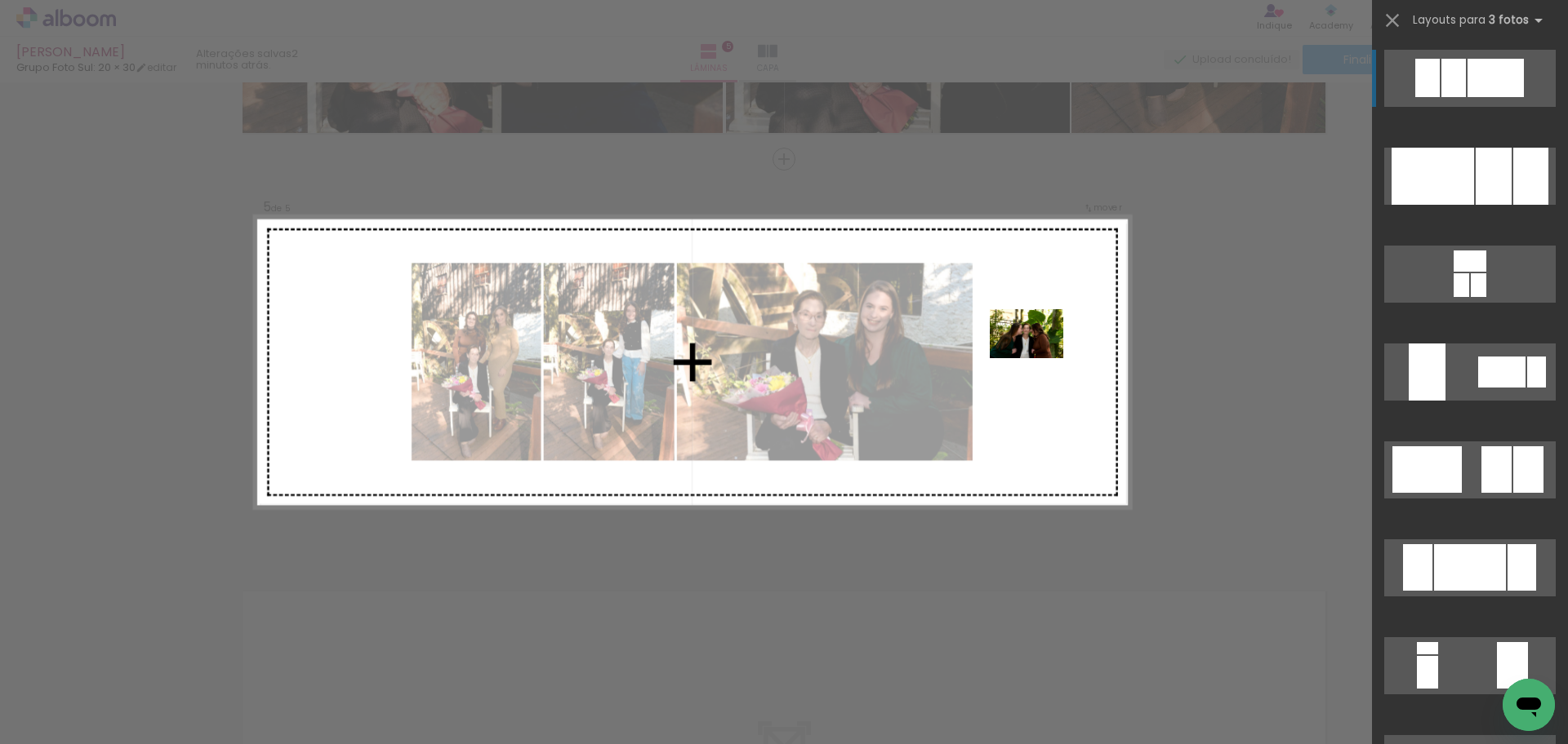
drag, startPoint x: 787, startPoint y: 686, endPoint x: 1039, endPoint y: 359, distance: 412.8
click at [1039, 359] on quentale-workspace at bounding box center [784, 372] width 1568 height 744
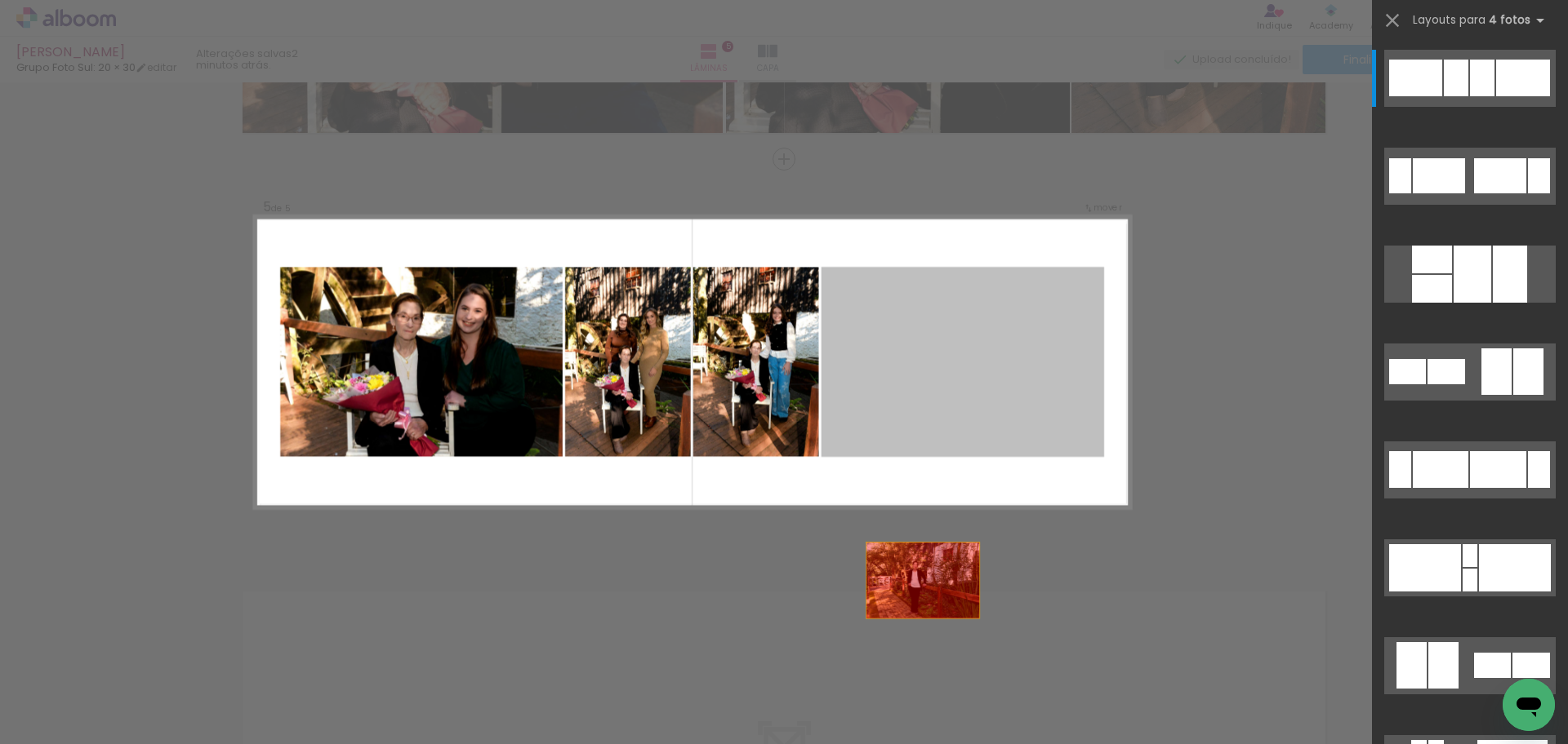
drag, startPoint x: 888, startPoint y: 441, endPoint x: 825, endPoint y: 705, distance: 271.4
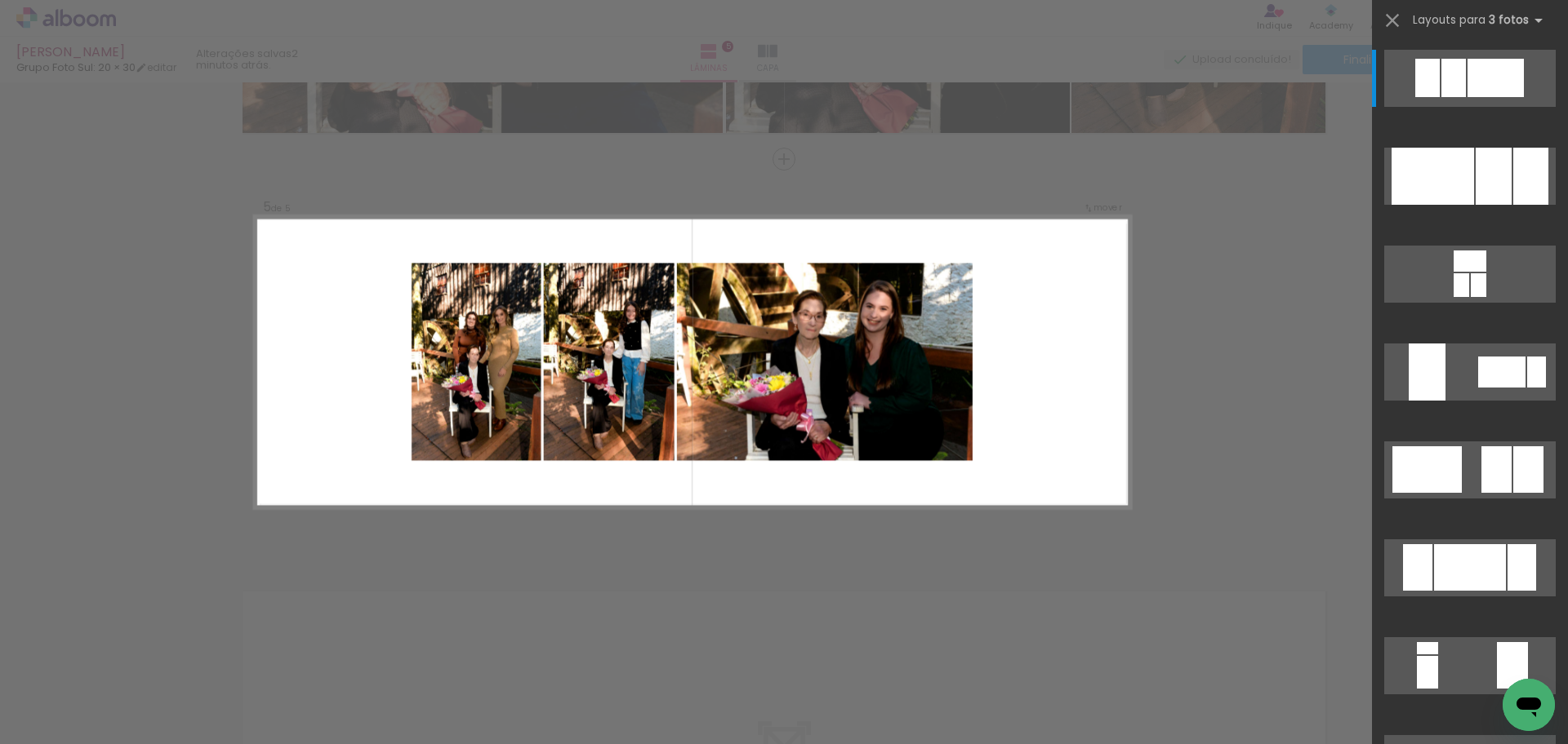
scroll to position [0, 1680]
click at [1070, 431] on div at bounding box center [1026, 362] width 207 height 293
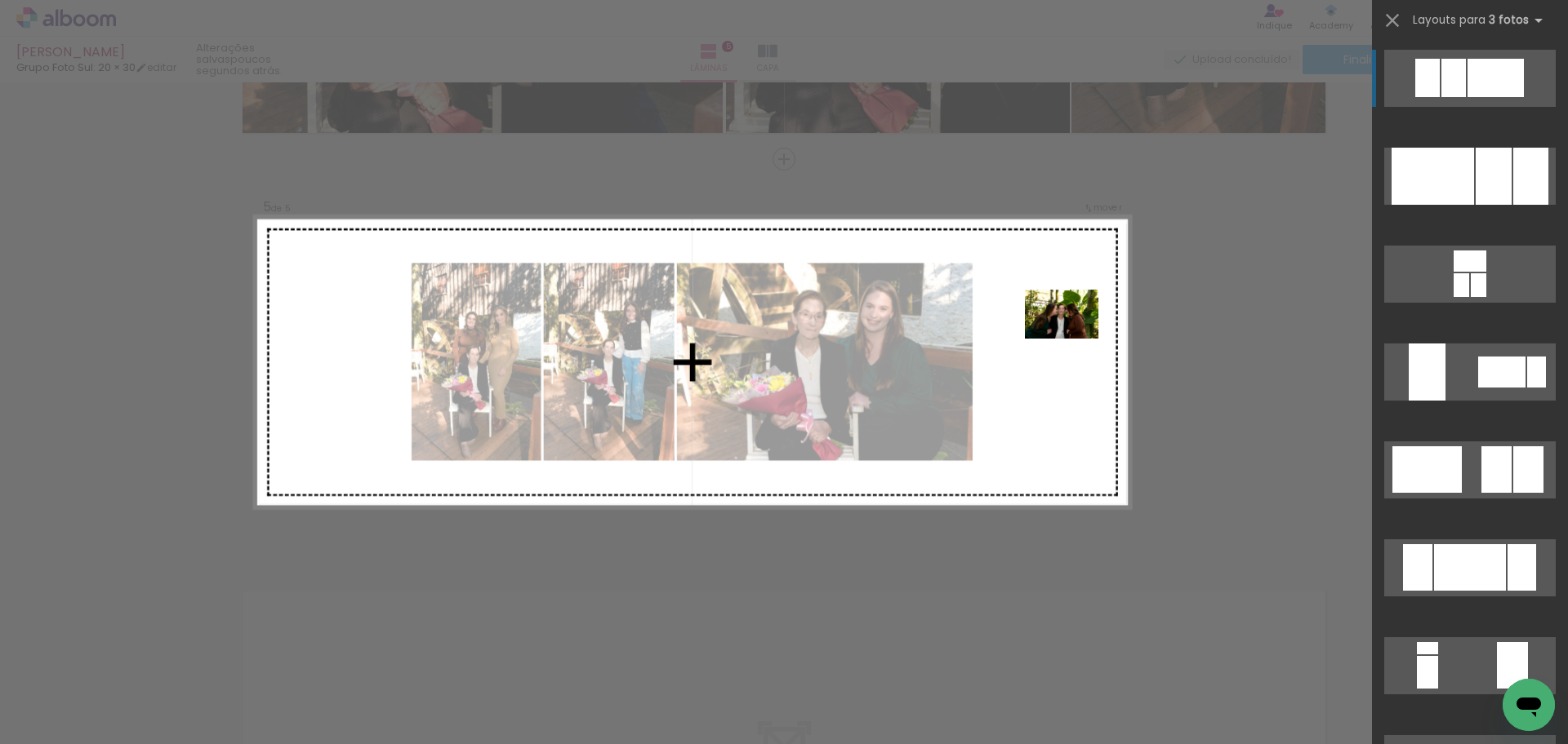
drag, startPoint x: 551, startPoint y: 703, endPoint x: 1073, endPoint y: 340, distance: 635.8
click at [1073, 340] on quentale-workspace at bounding box center [784, 372] width 1568 height 744
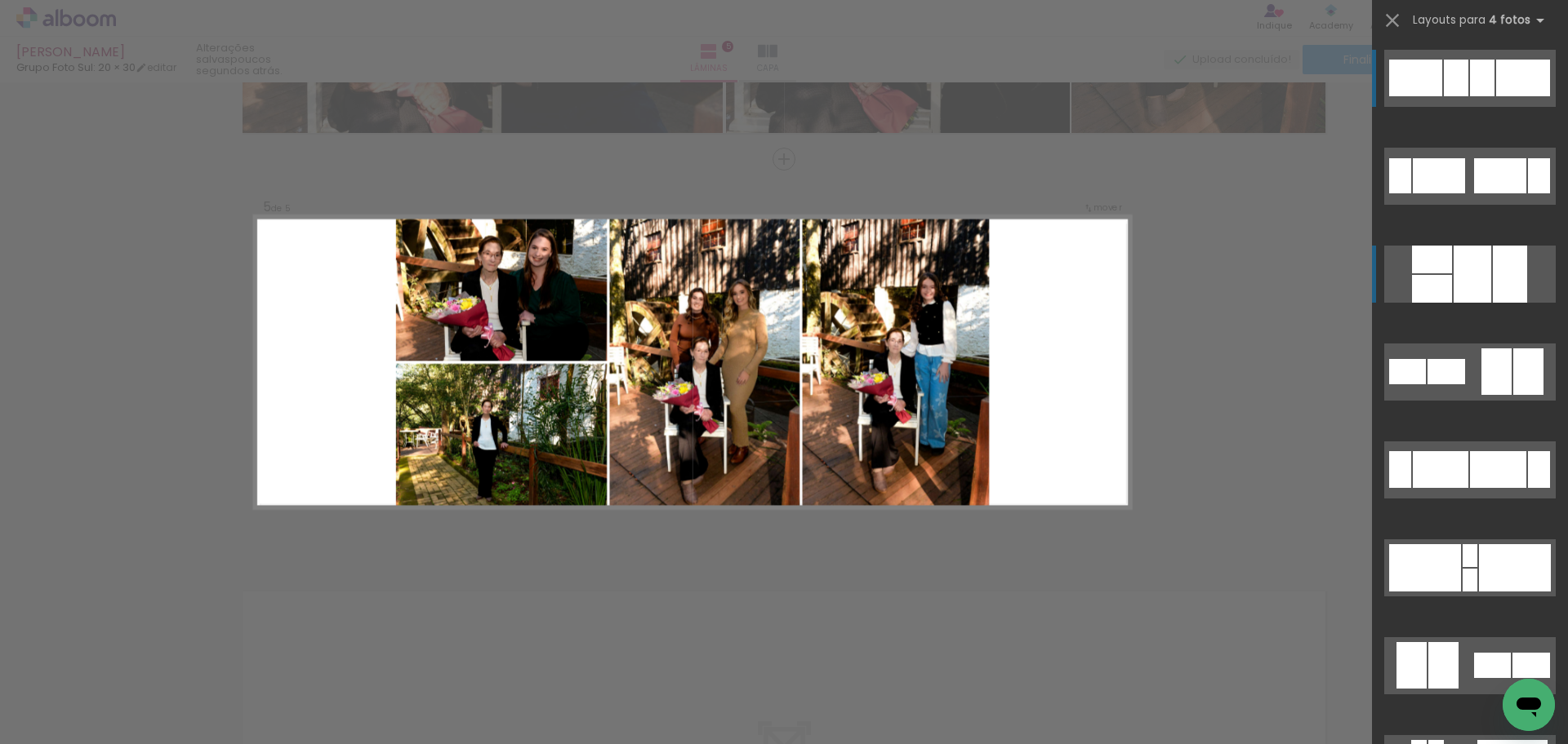
click at [1493, 269] on div at bounding box center [1510, 274] width 34 height 57
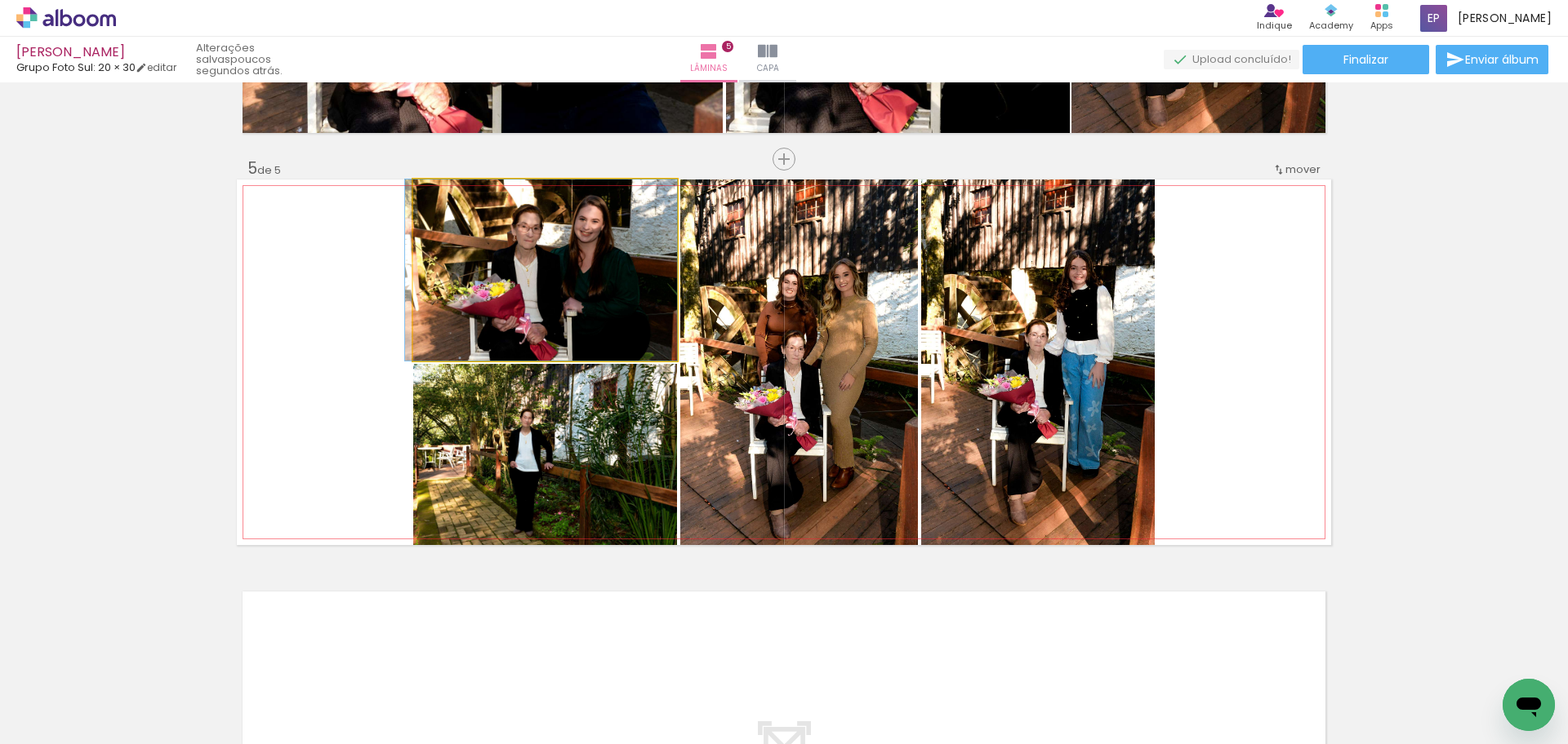
drag, startPoint x: 552, startPoint y: 303, endPoint x: 542, endPoint y: 302, distance: 10.0
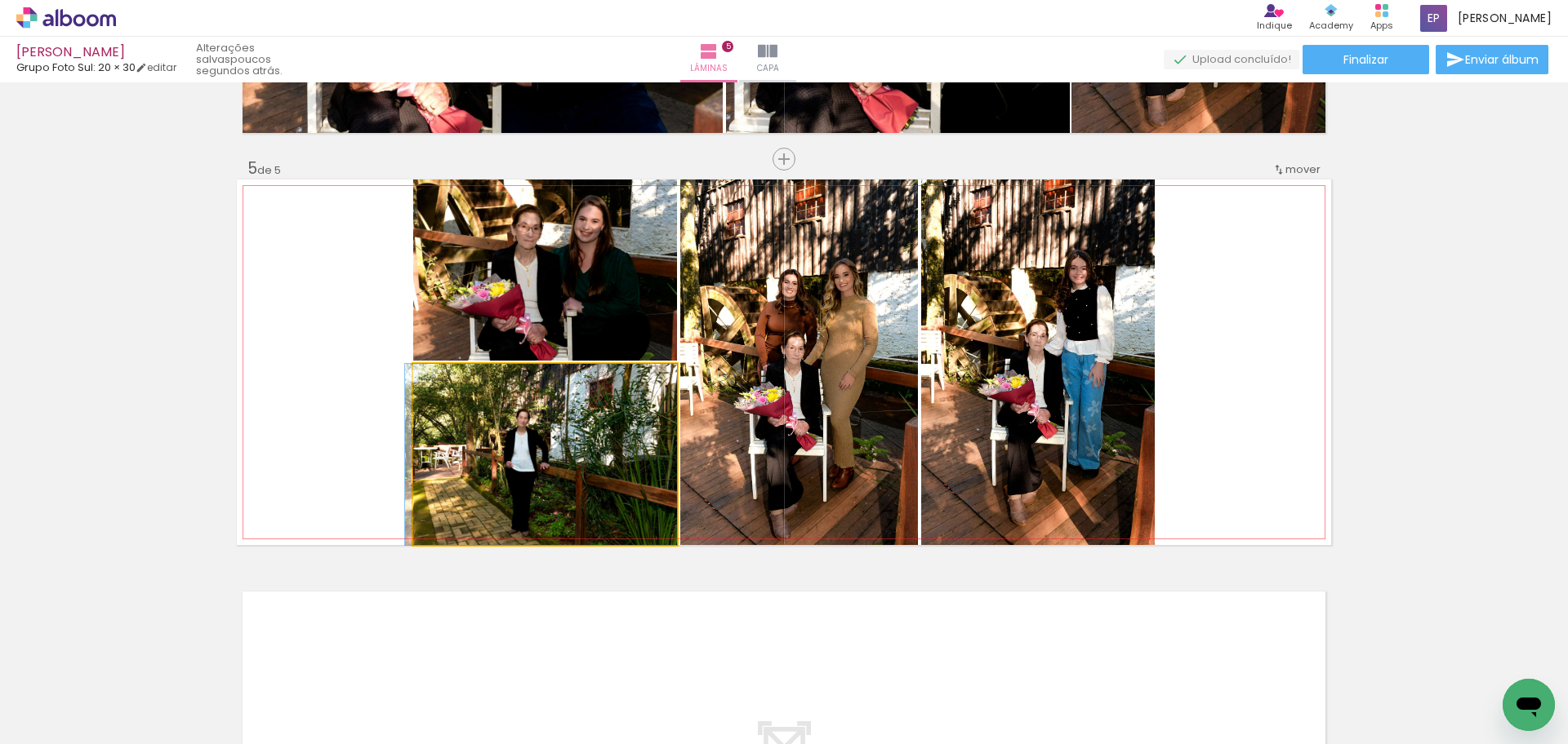
drag, startPoint x: 572, startPoint y: 467, endPoint x: 561, endPoint y: 470, distance: 11.4
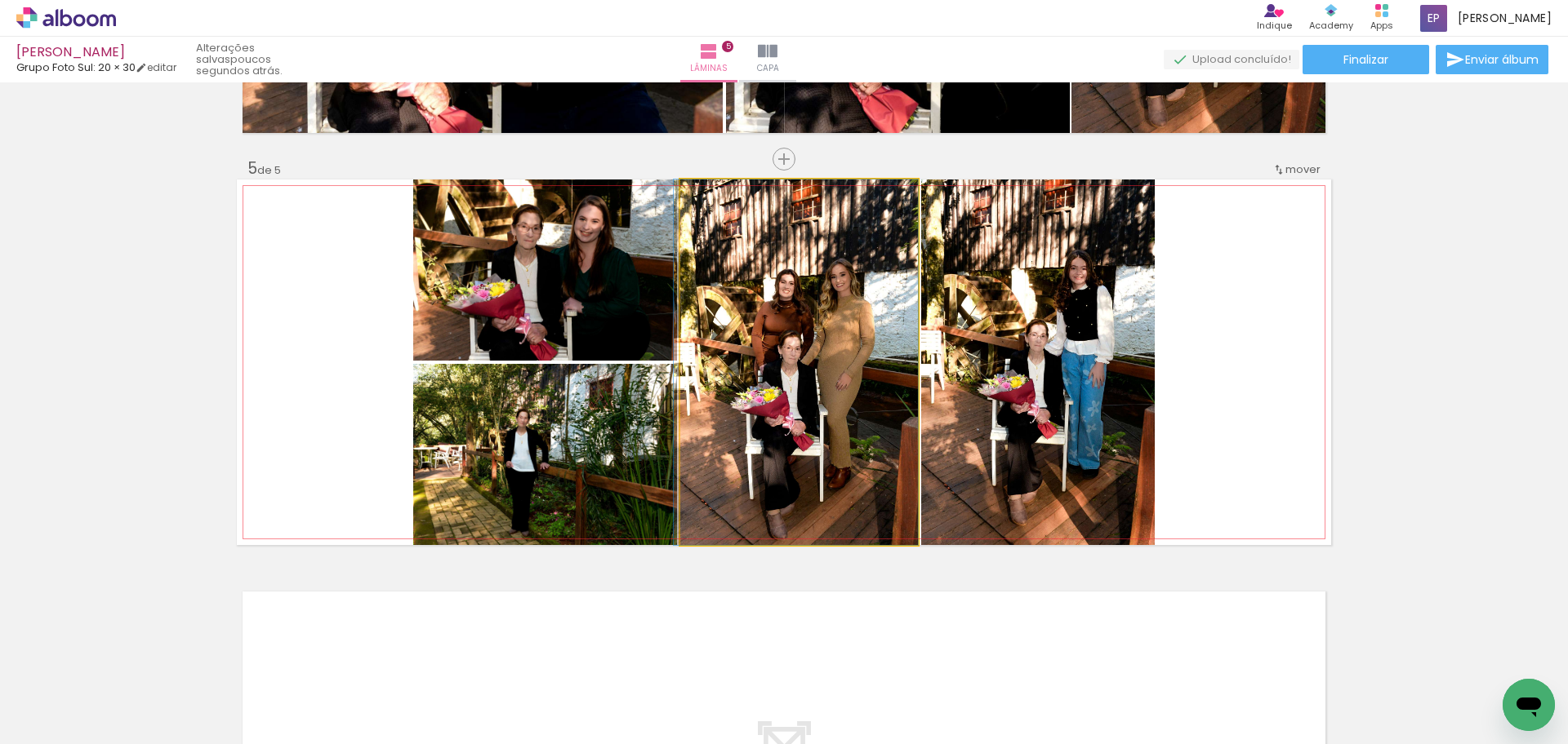
drag, startPoint x: 834, startPoint y: 414, endPoint x: 814, endPoint y: 416, distance: 20.1
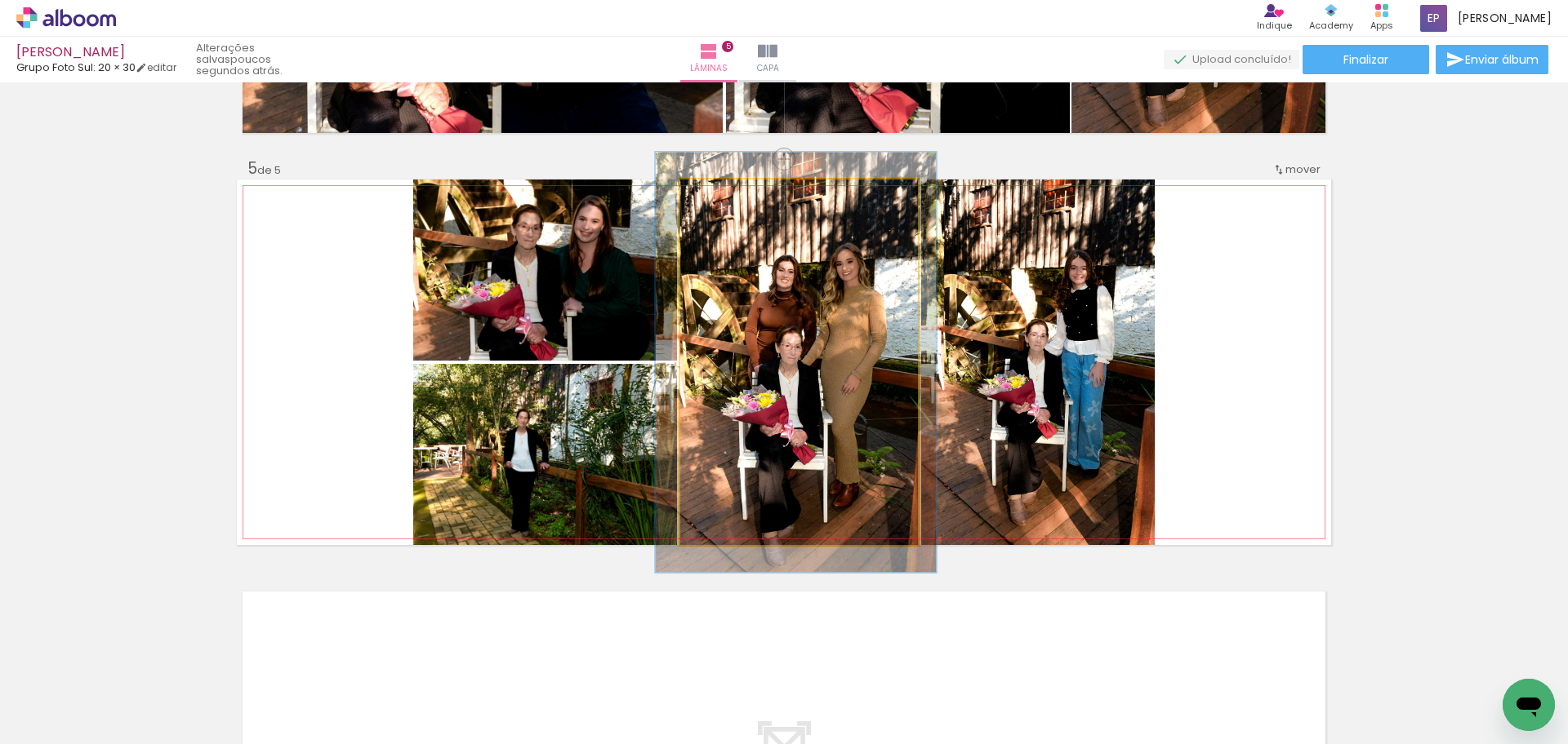
click at [731, 205] on div at bounding box center [727, 196] width 26 height 26
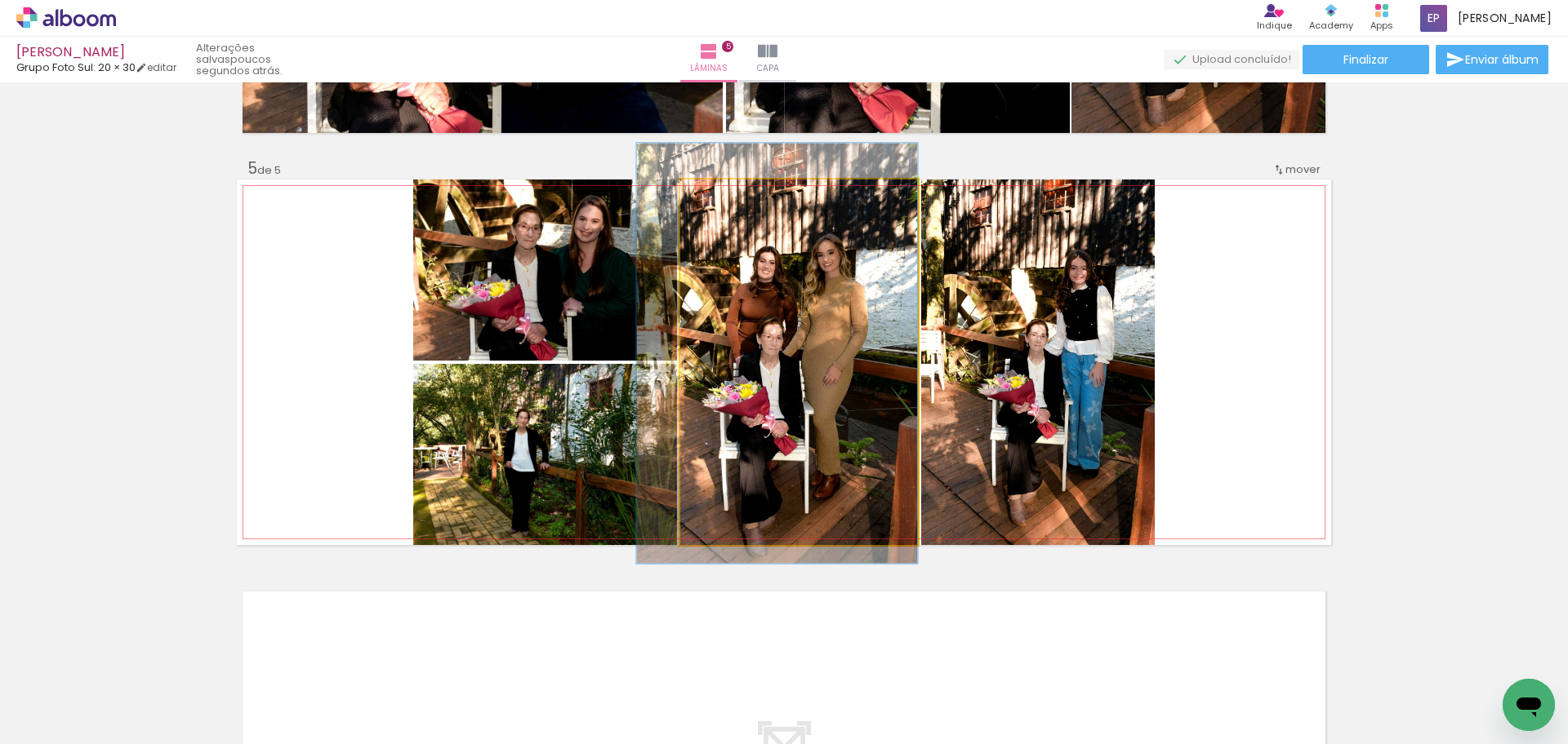
drag, startPoint x: 734, startPoint y: 369, endPoint x: 699, endPoint y: 360, distance: 36.1
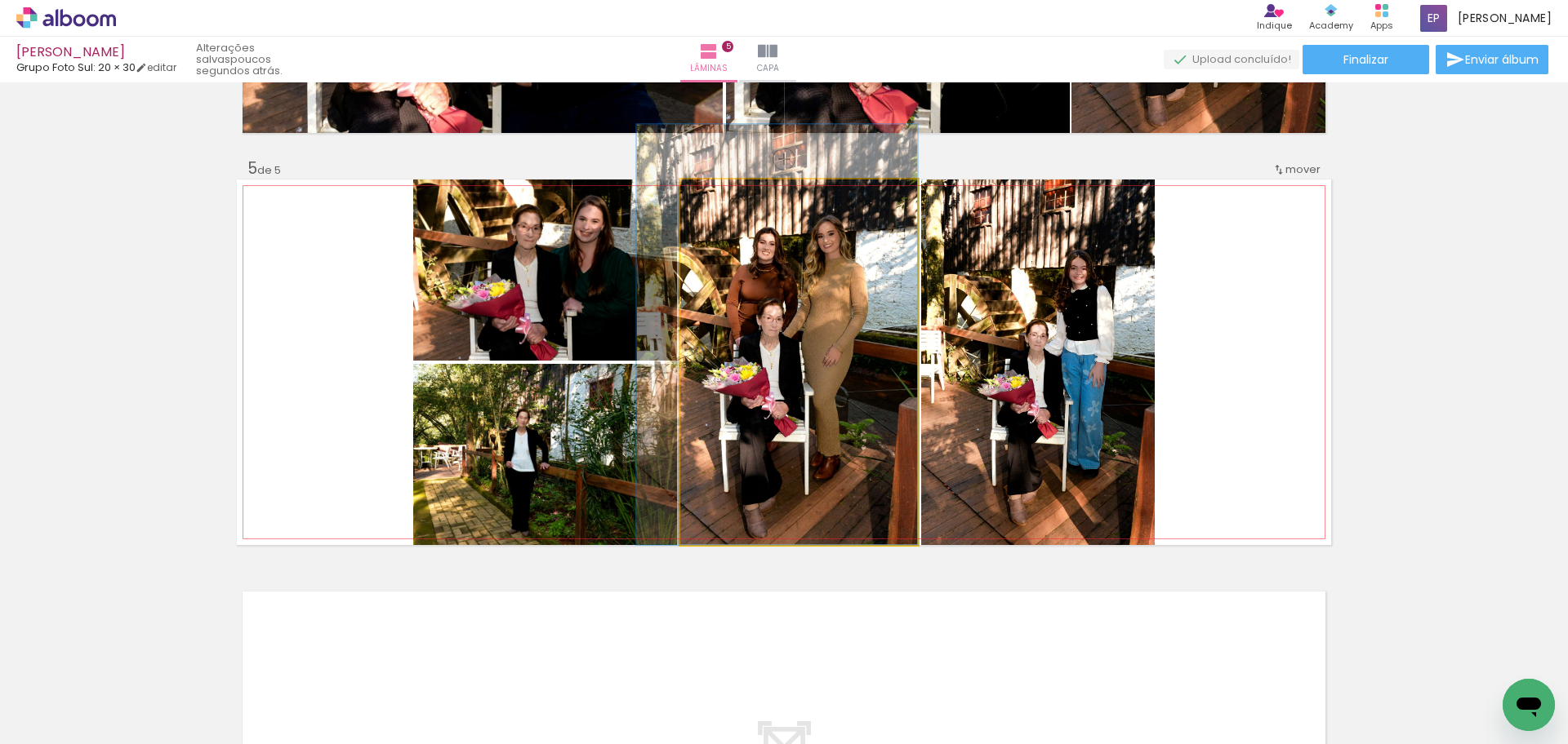
drag, startPoint x: 720, startPoint y: 369, endPoint x: 704, endPoint y: 346, distance: 28.0
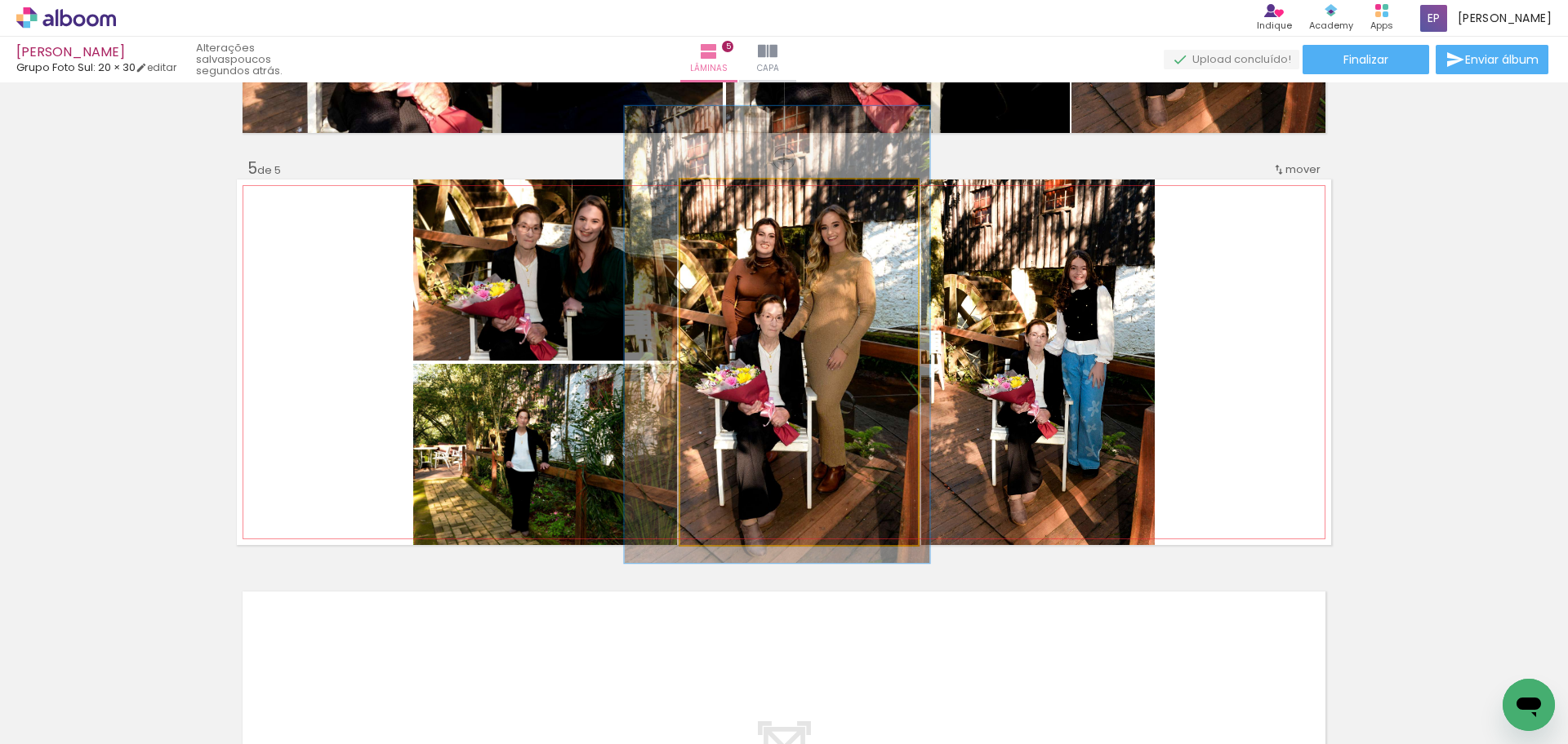
type paper-slider "125"
click at [731, 199] on div at bounding box center [734, 196] width 14 height 14
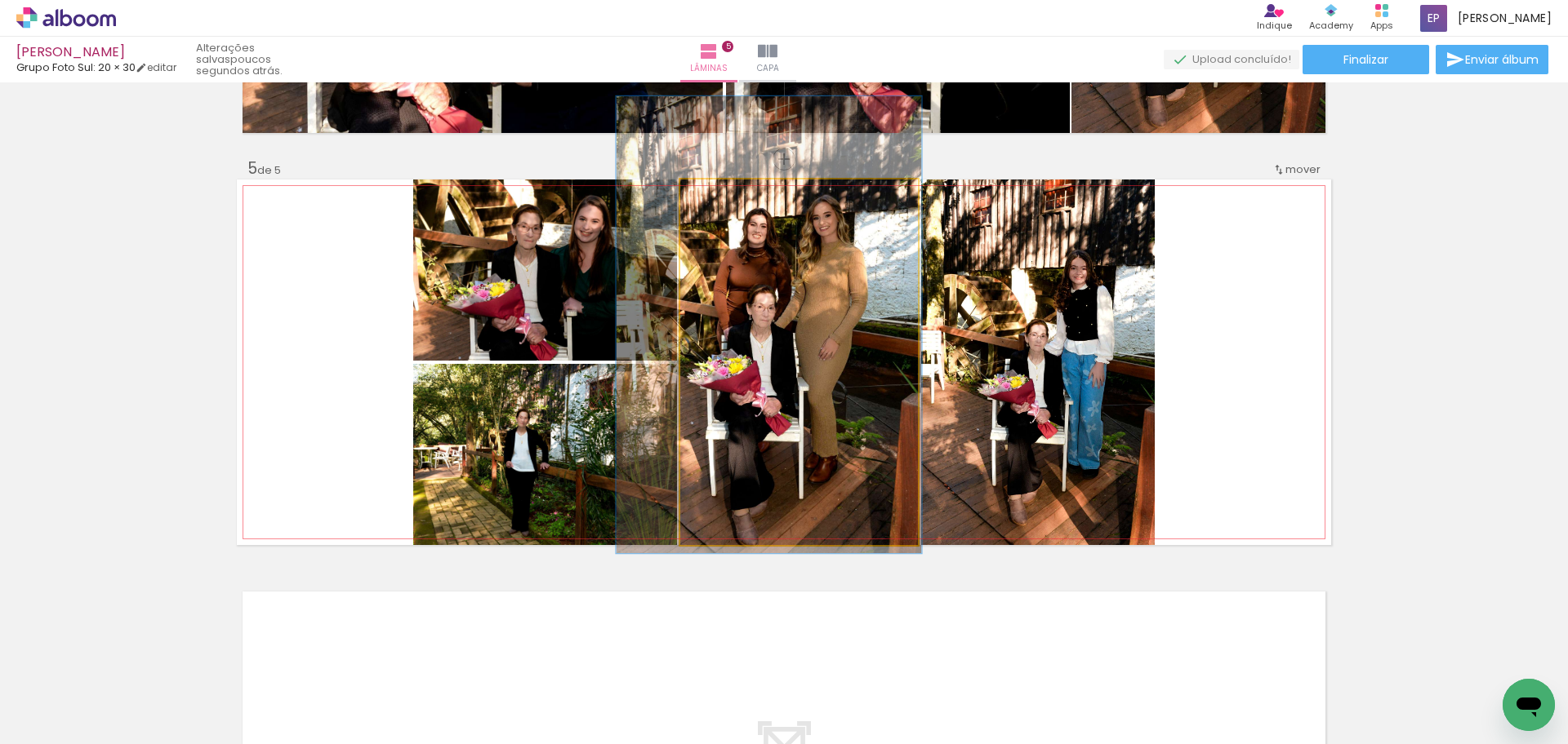
drag, startPoint x: 748, startPoint y: 376, endPoint x: 743, endPoint y: 367, distance: 10.3
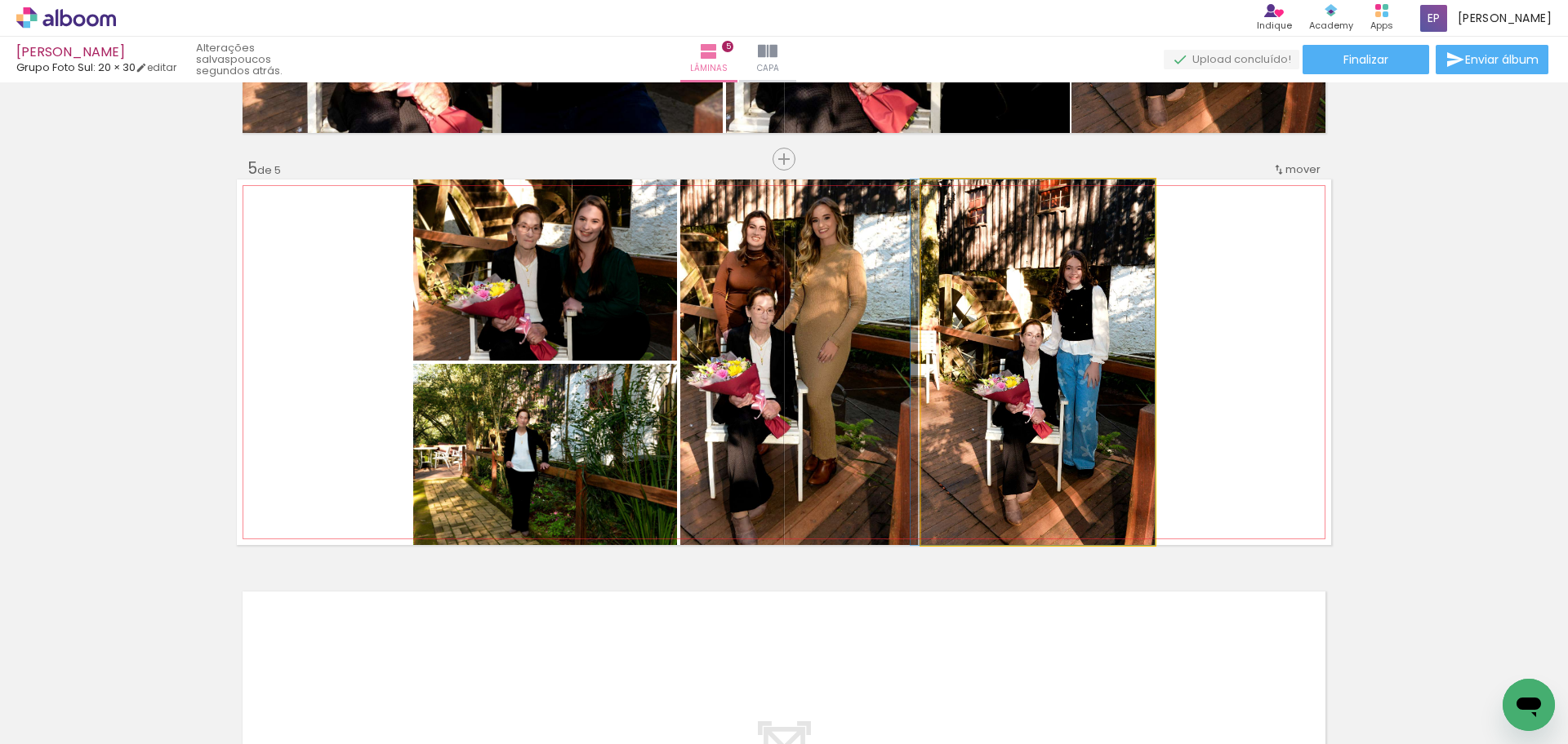
drag, startPoint x: 1055, startPoint y: 408, endPoint x: 1039, endPoint y: 409, distance: 16.0
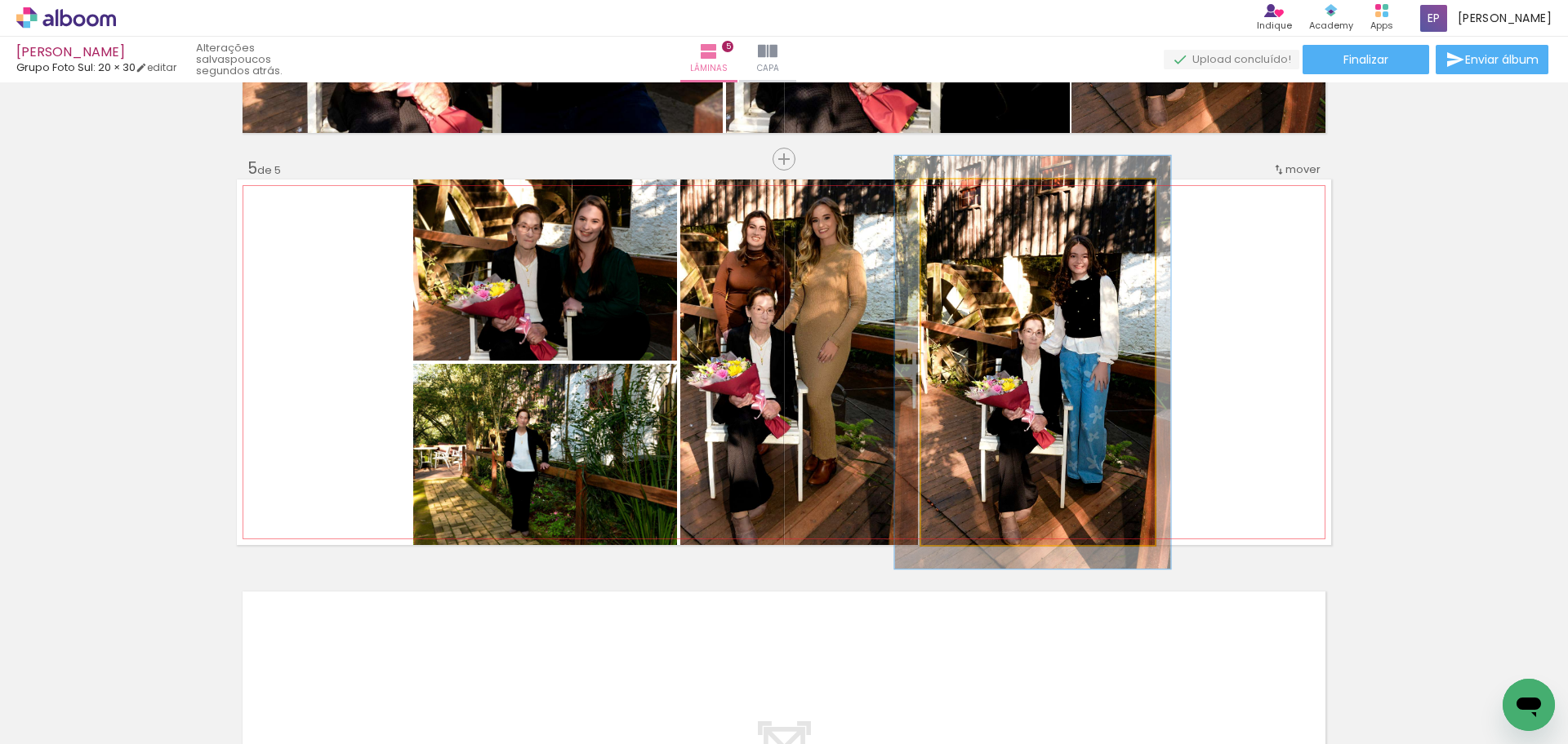
click at [971, 196] on div at bounding box center [967, 196] width 26 height 26
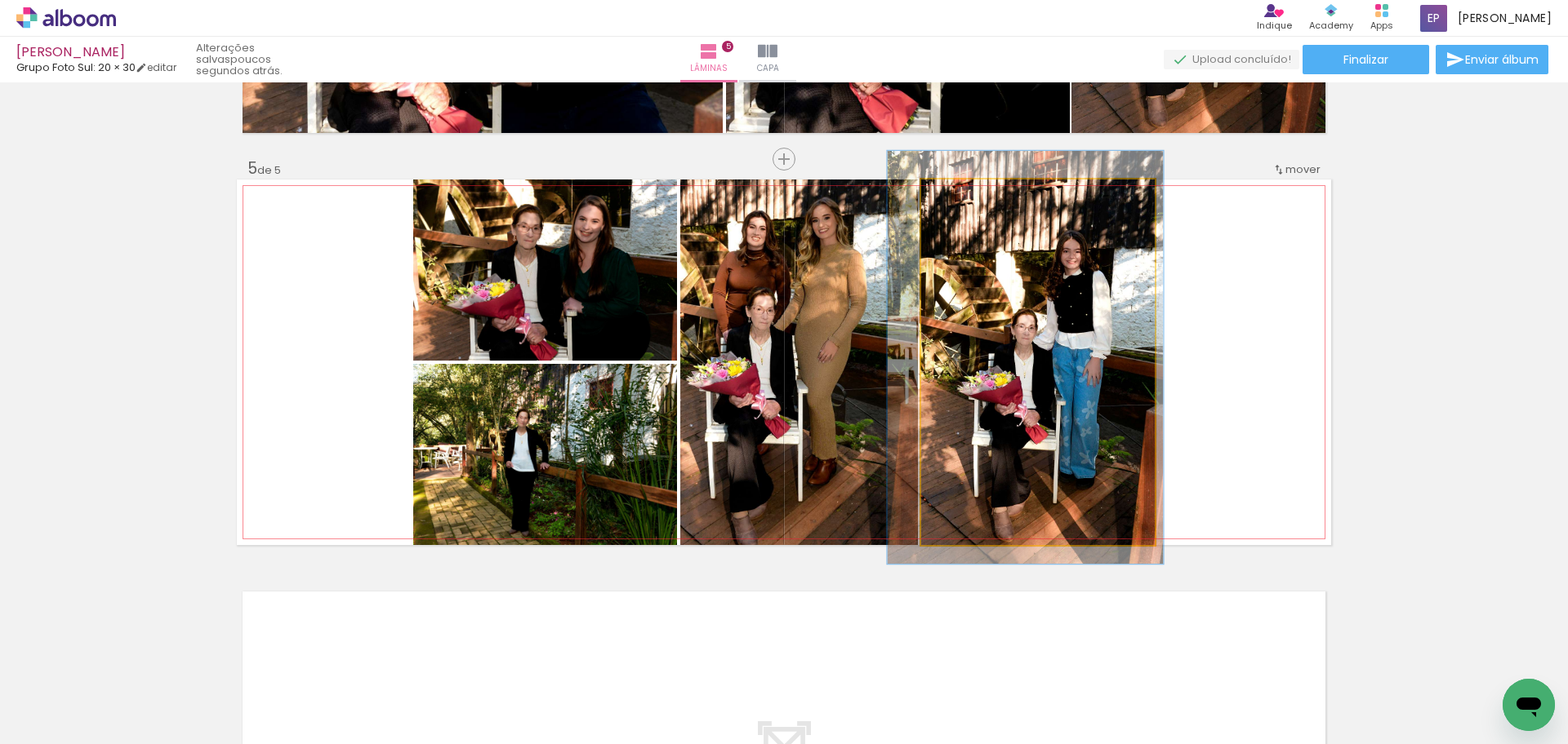
drag, startPoint x: 1008, startPoint y: 368, endPoint x: 1000, endPoint y: 362, distance: 10.0
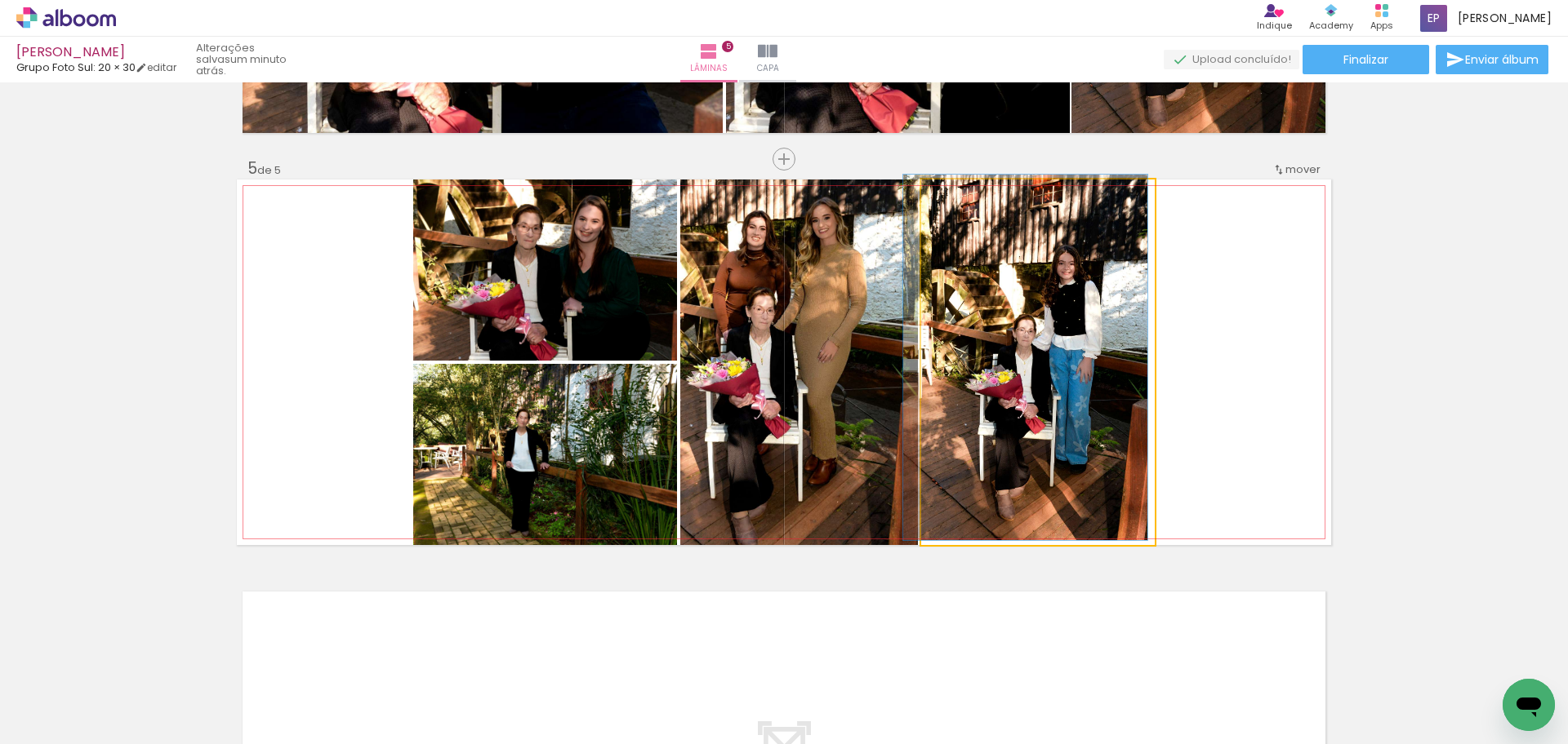
drag, startPoint x: 960, startPoint y: 201, endPoint x: 950, endPoint y: 203, distance: 10.2
type paper-slider "100"
click at [952, 203] on div at bounding box center [959, 196] width 14 height 14
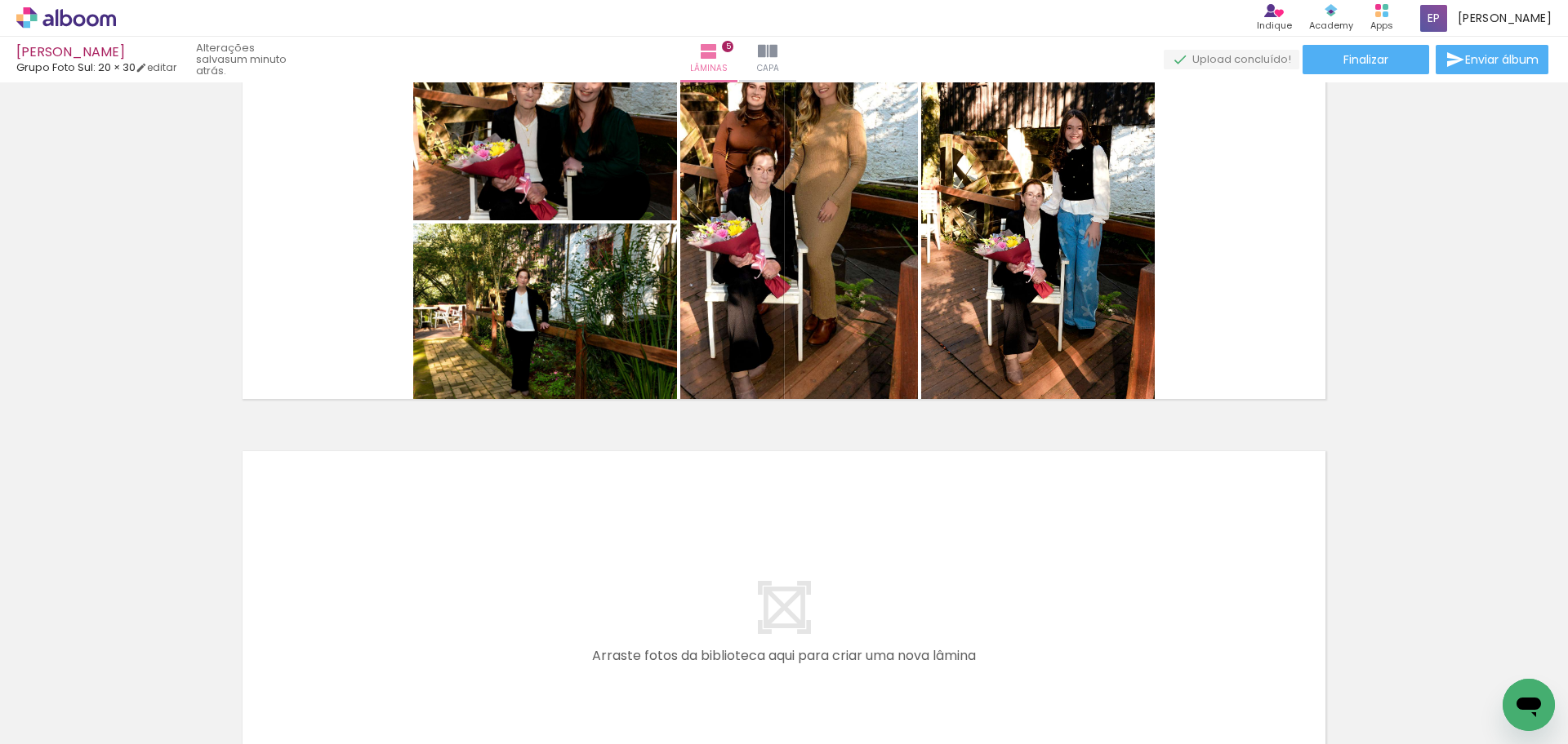
scroll to position [1616, 0]
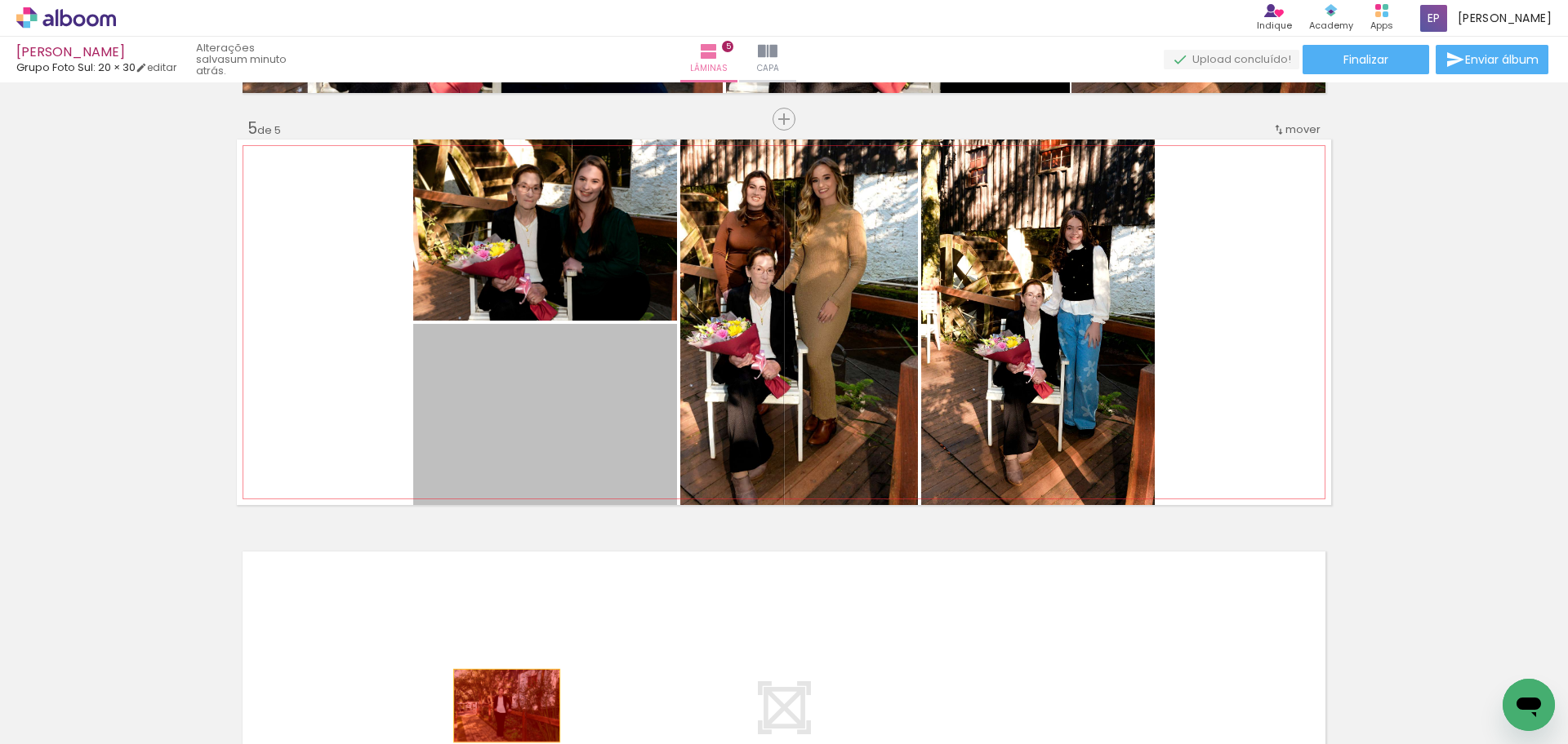
drag, startPoint x: 468, startPoint y: 430, endPoint x: 500, endPoint y: 706, distance: 277.8
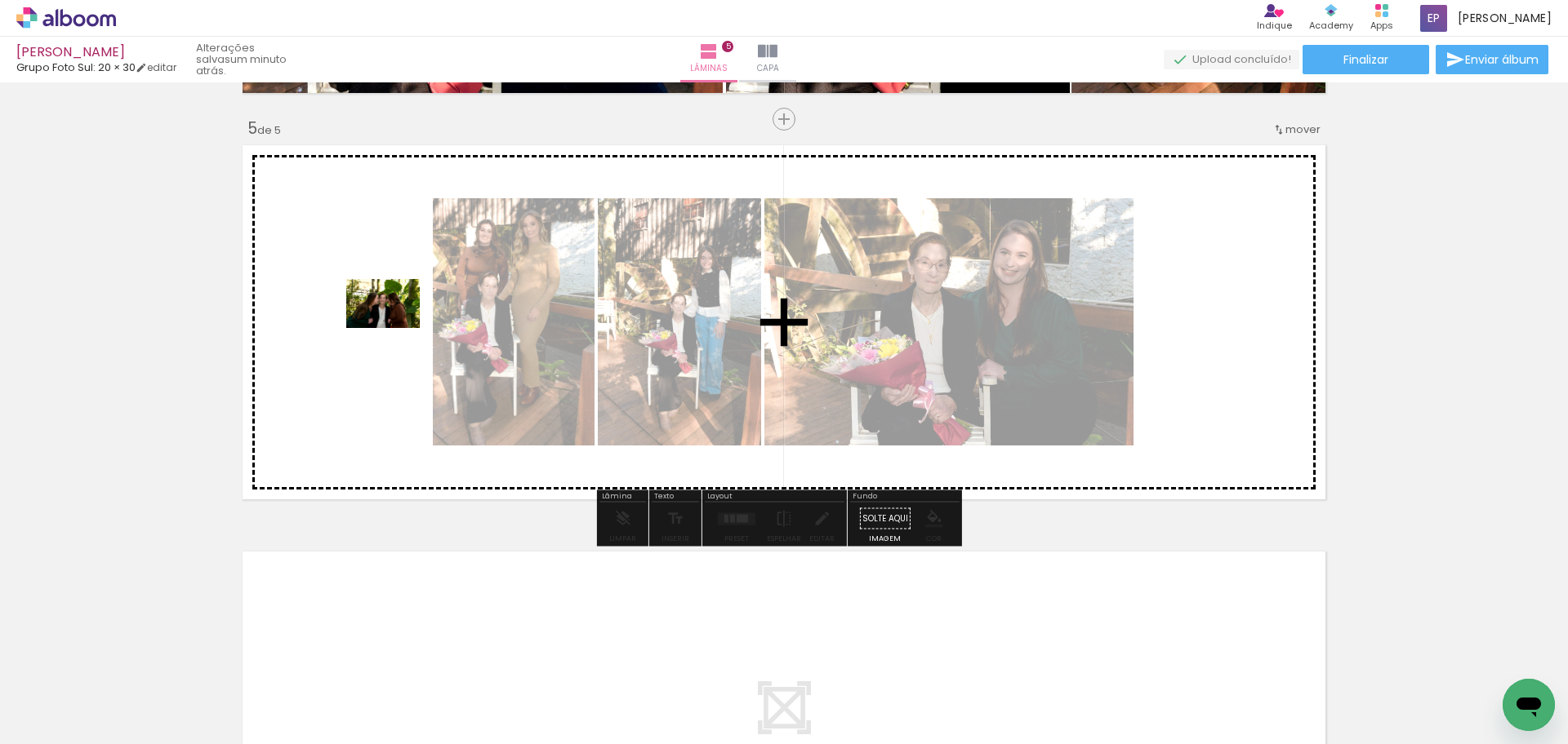
drag, startPoint x: 560, startPoint y: 698, endPoint x: 395, endPoint y: 328, distance: 405.1
click at [395, 328] on quentale-workspace at bounding box center [784, 372] width 1568 height 744
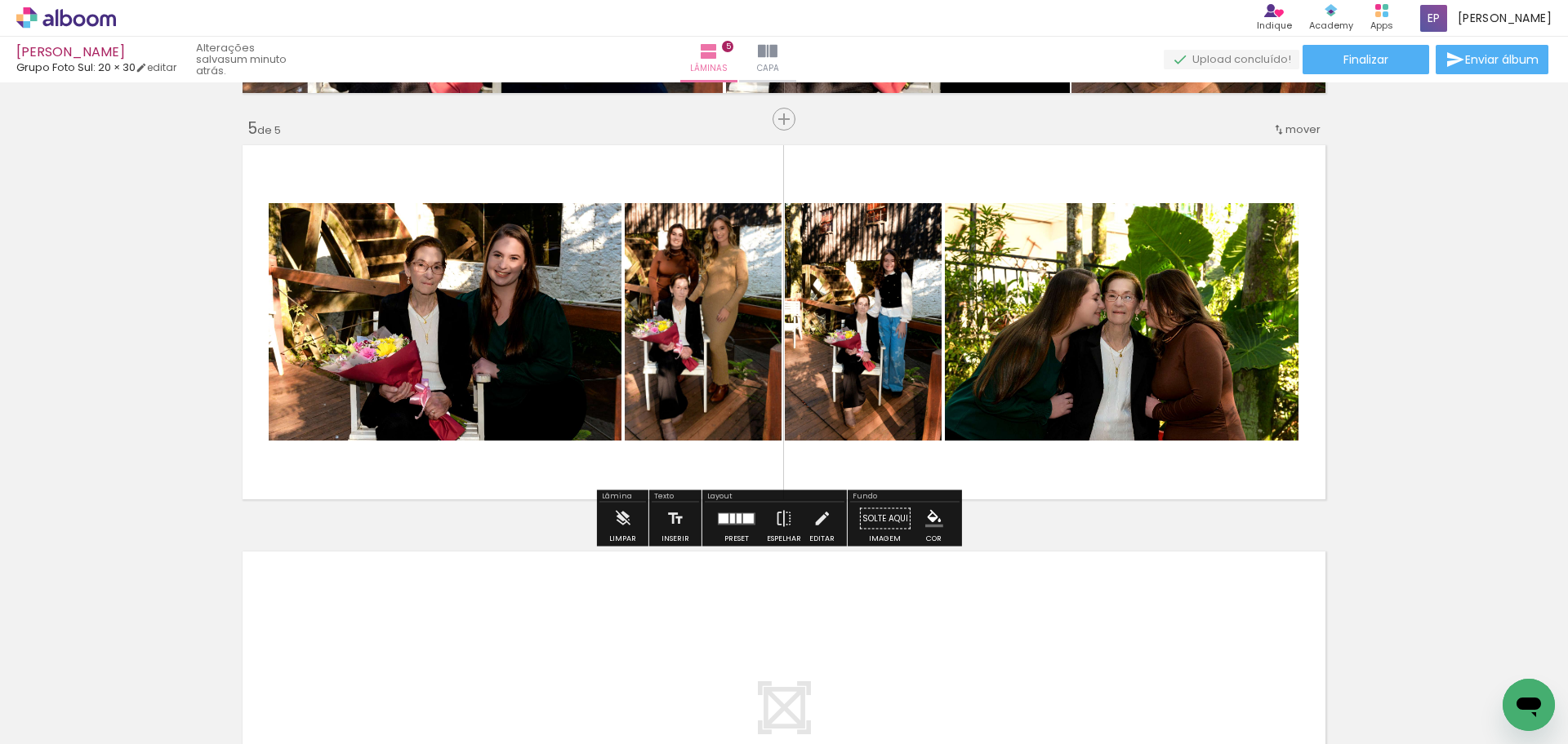
click at [718, 522] on div at bounding box center [723, 518] width 10 height 10
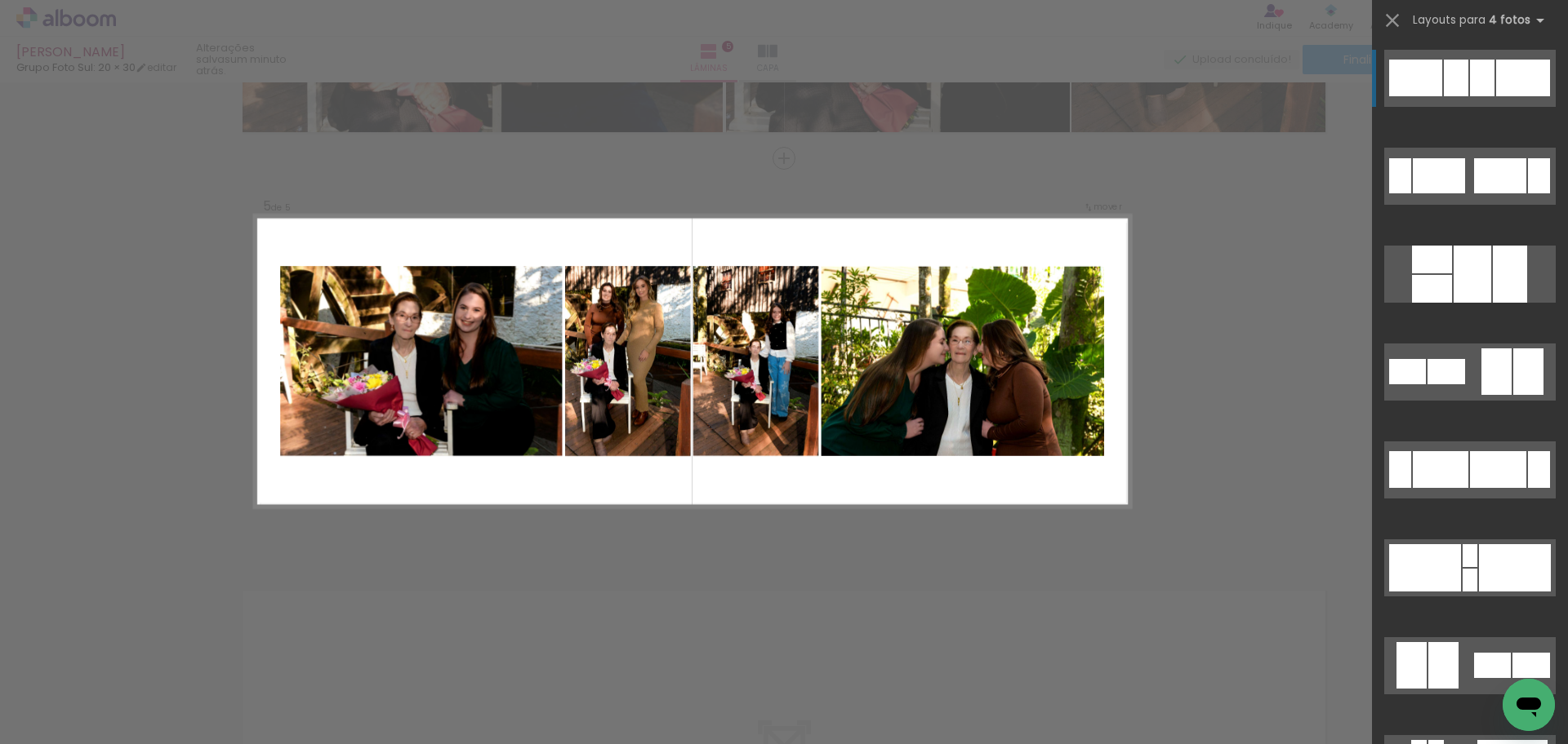
scroll to position [1576, 0]
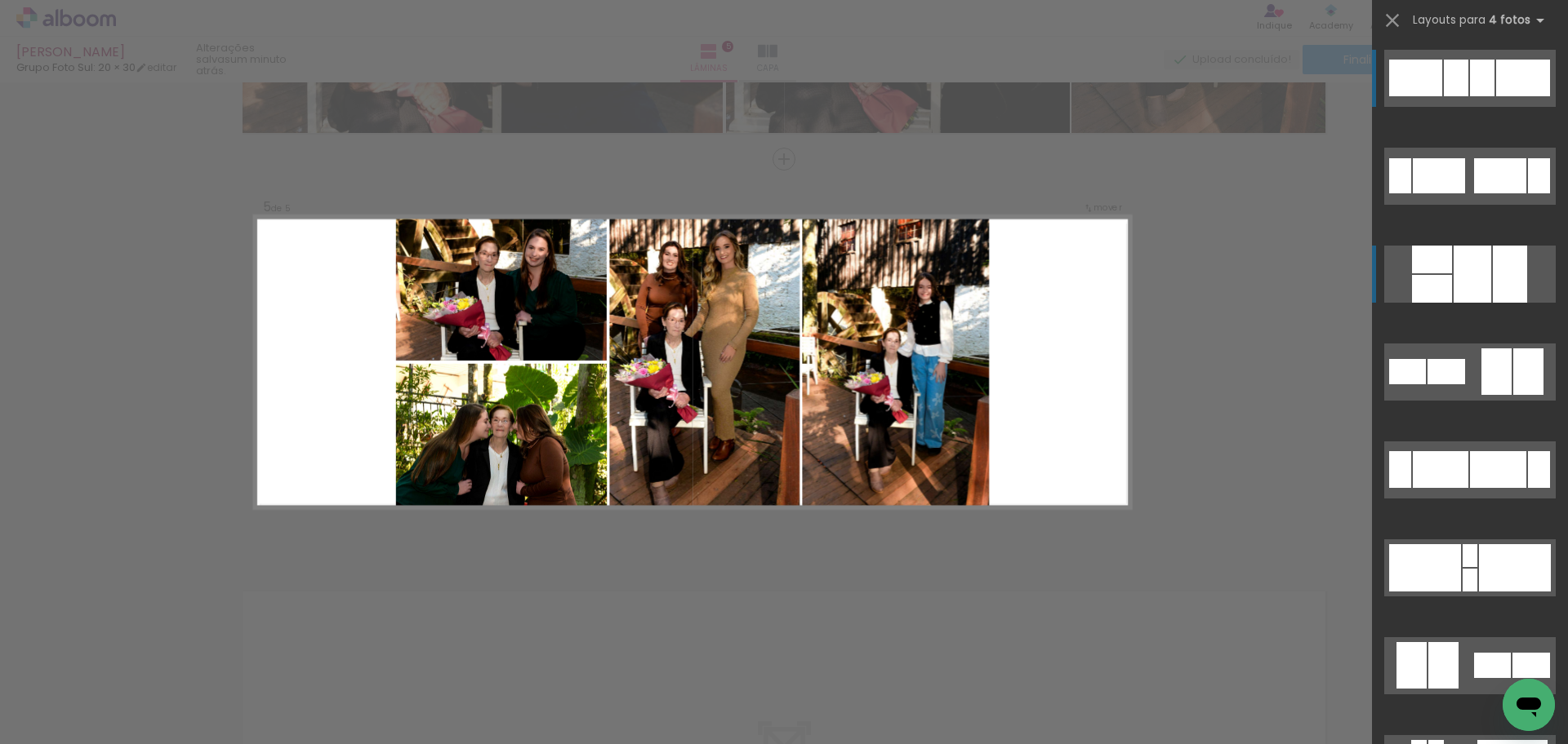
click at [1464, 283] on div at bounding box center [1473, 274] width 37 height 57
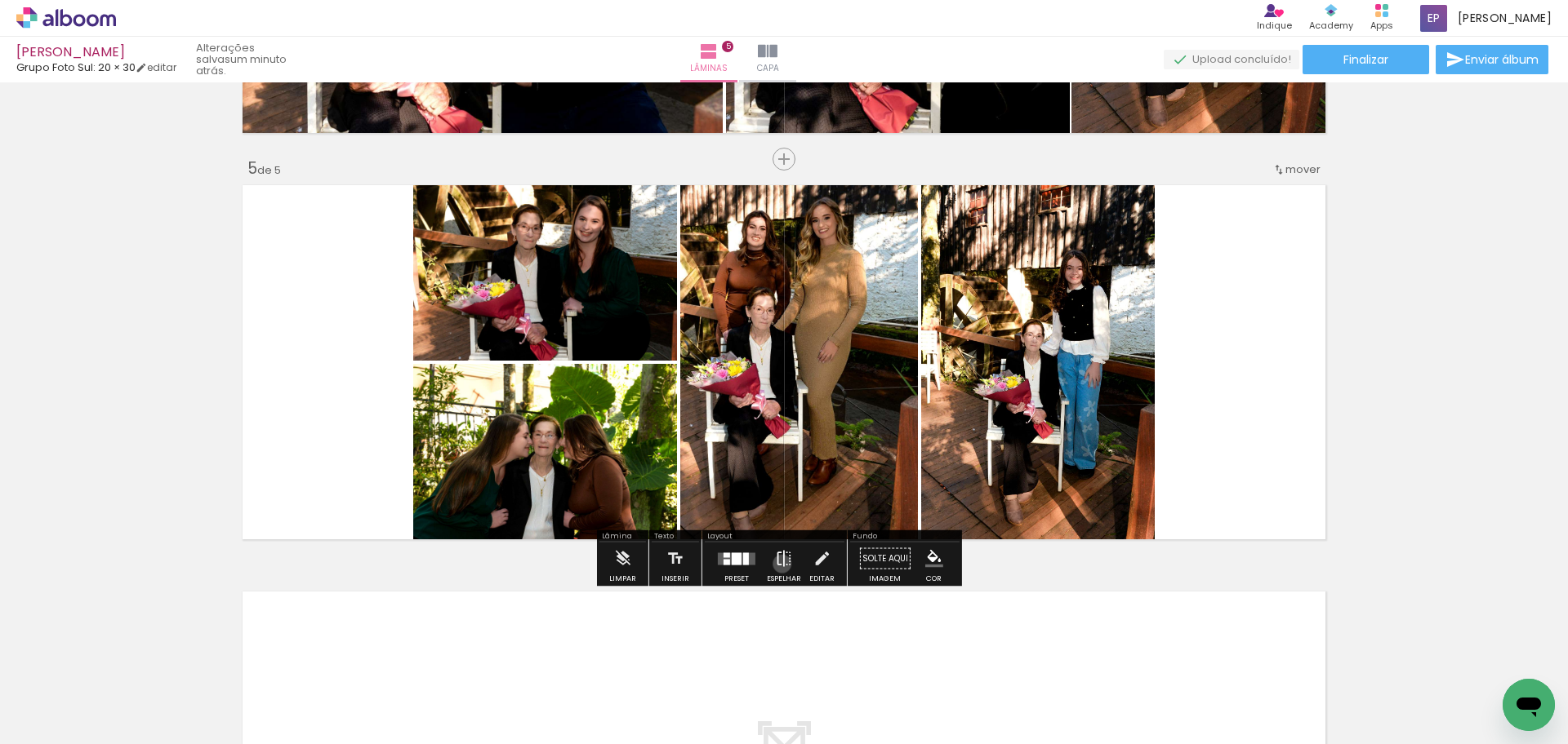
click at [778, 564] on iron-icon at bounding box center [784, 558] width 18 height 33
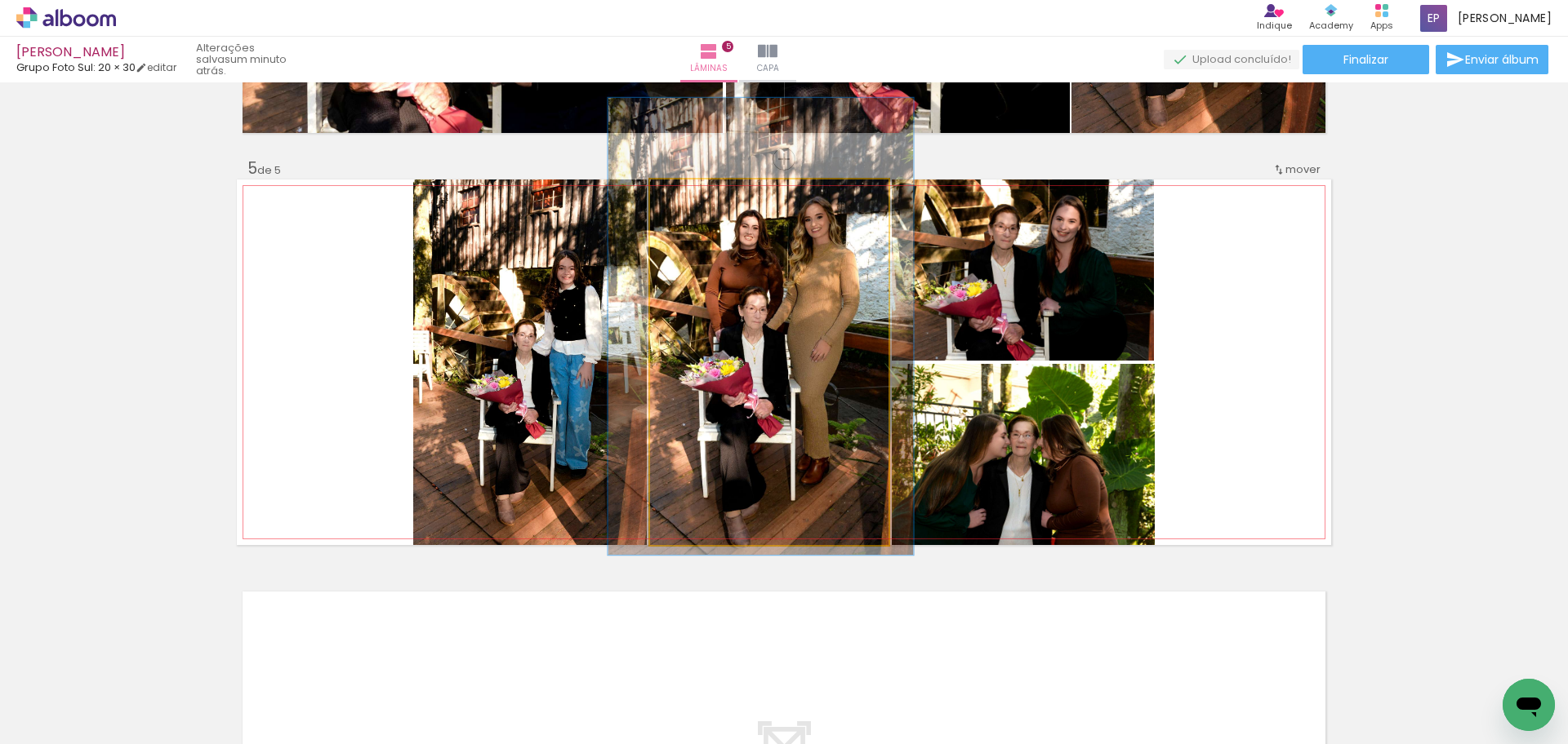
drag, startPoint x: 817, startPoint y: 362, endPoint x: 840, endPoint y: 361, distance: 23.0
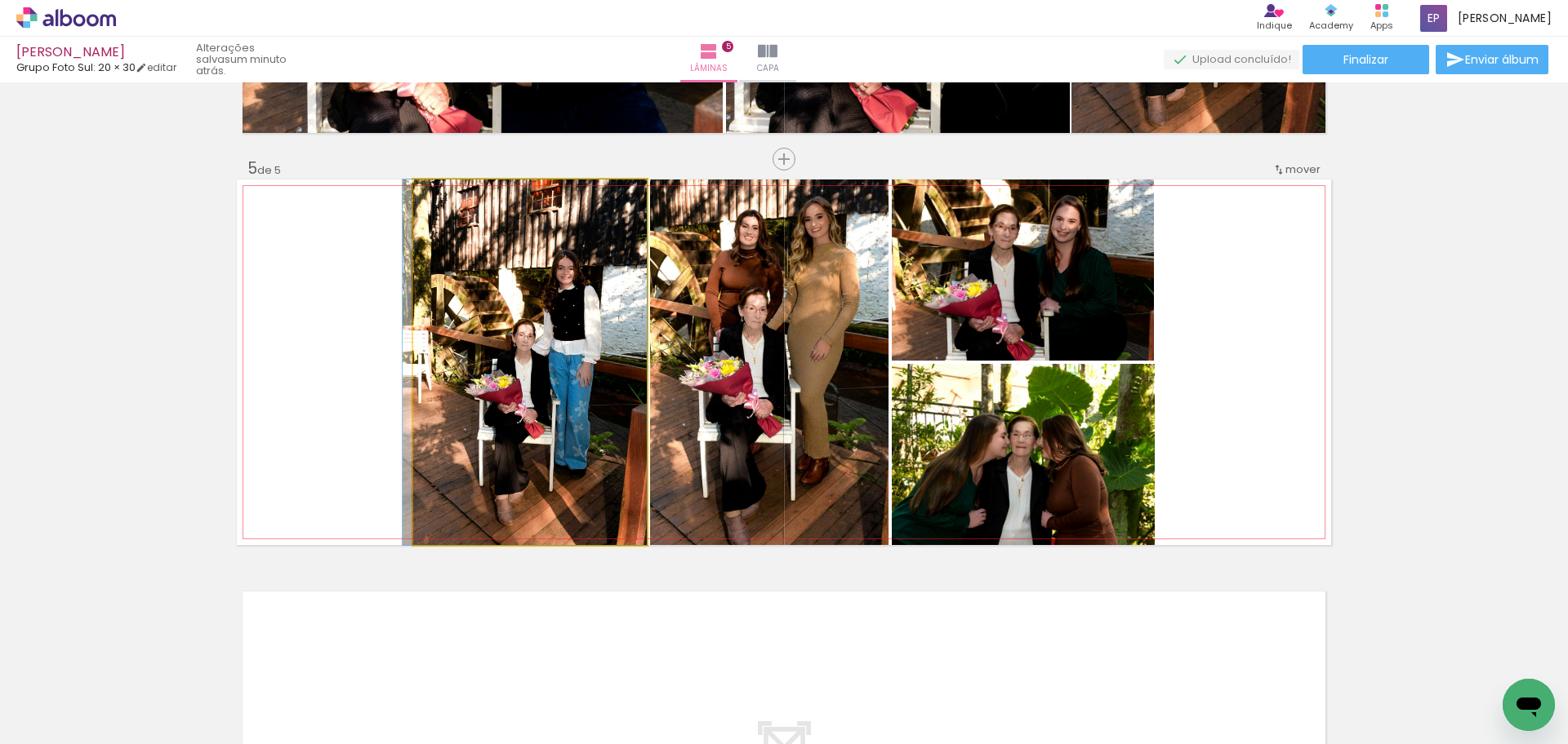
drag, startPoint x: 489, startPoint y: 367, endPoint x: 477, endPoint y: 365, distance: 12.2
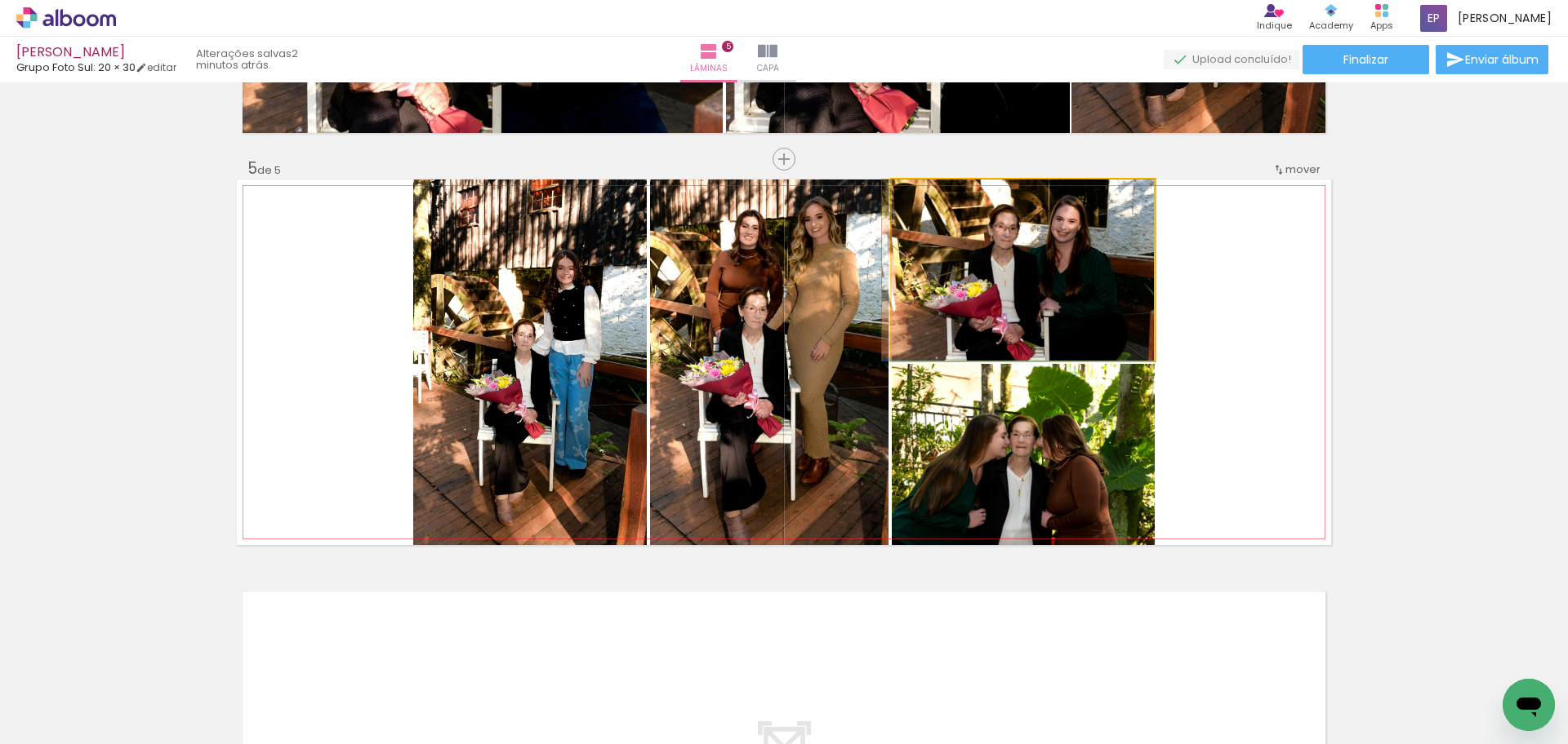
click at [1033, 302] on quentale-photo at bounding box center [1023, 269] width 263 height 181
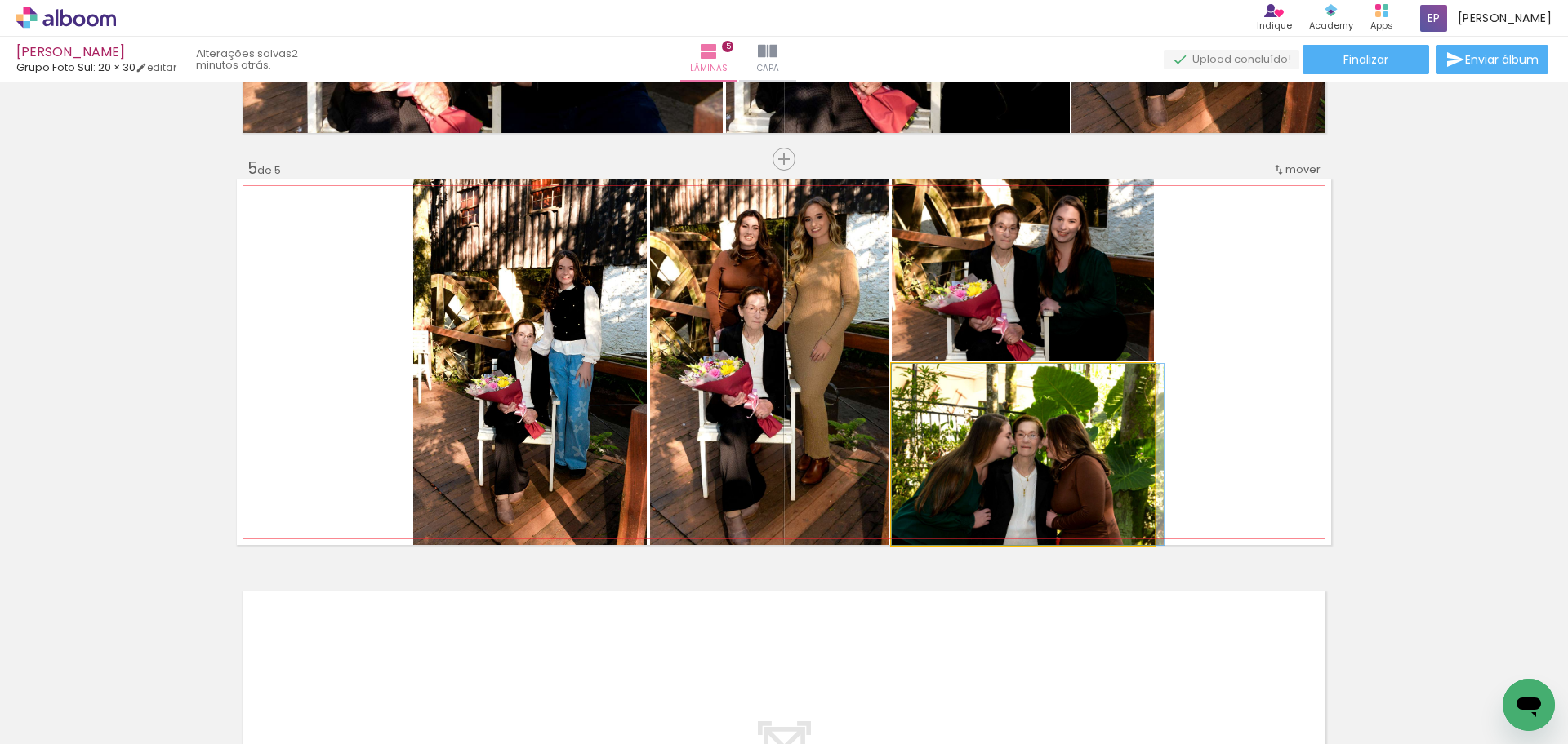
drag, startPoint x: 996, startPoint y: 481, endPoint x: 1002, endPoint y: 470, distance: 12.5
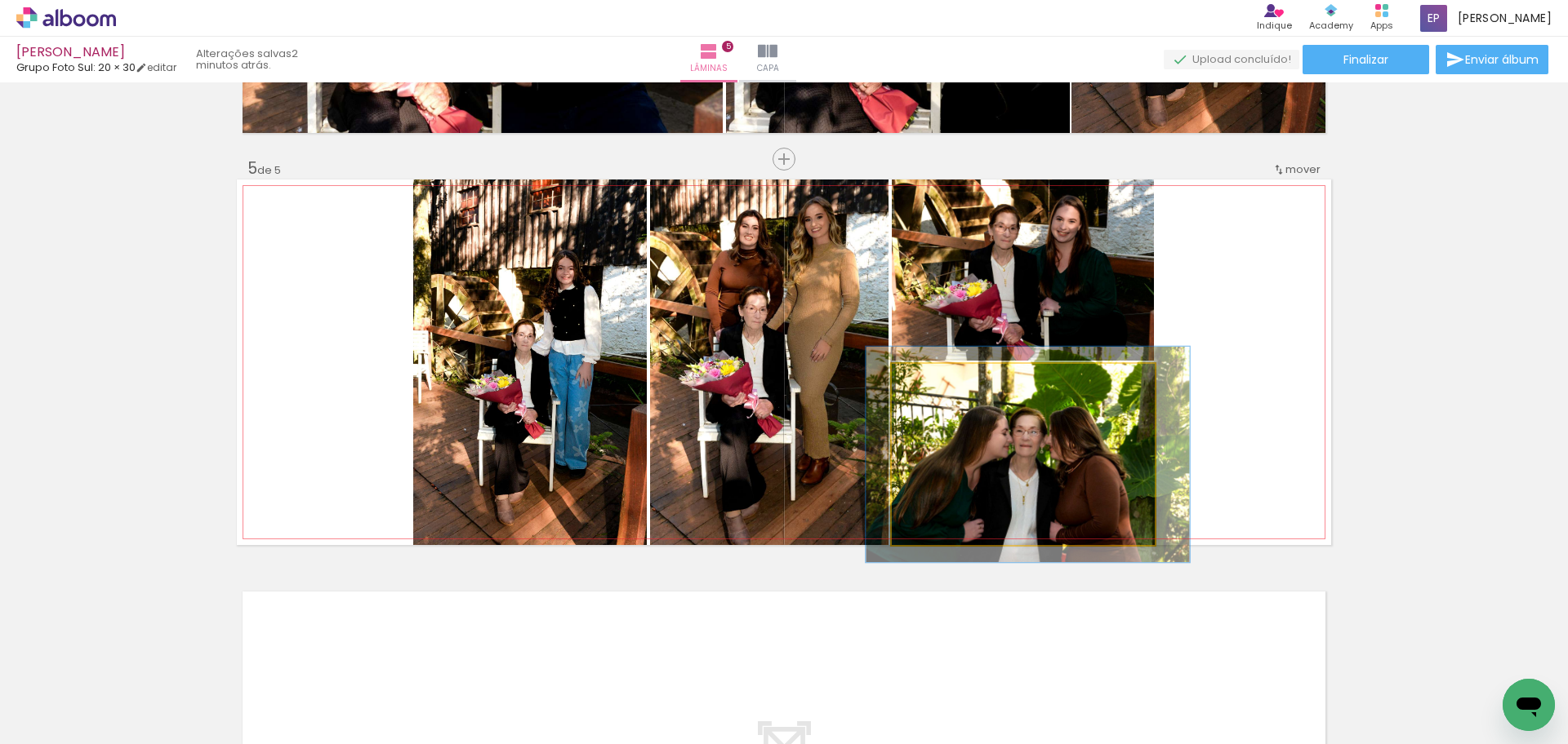
drag, startPoint x: 933, startPoint y: 381, endPoint x: 942, endPoint y: 382, distance: 9.1
click at [942, 382] on div at bounding box center [940, 381] width 26 height 26
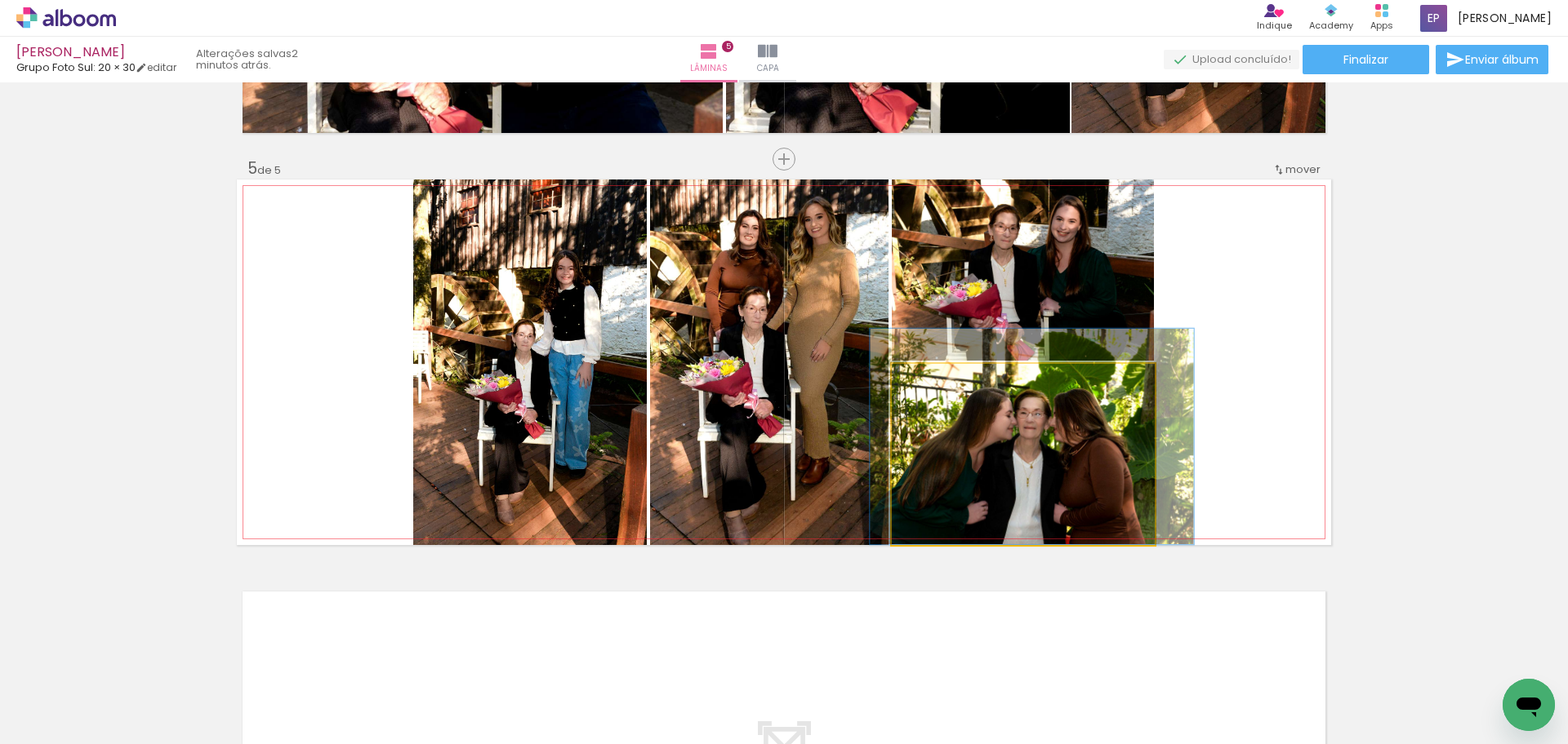
drag, startPoint x: 997, startPoint y: 483, endPoint x: 1001, endPoint y: 458, distance: 25.3
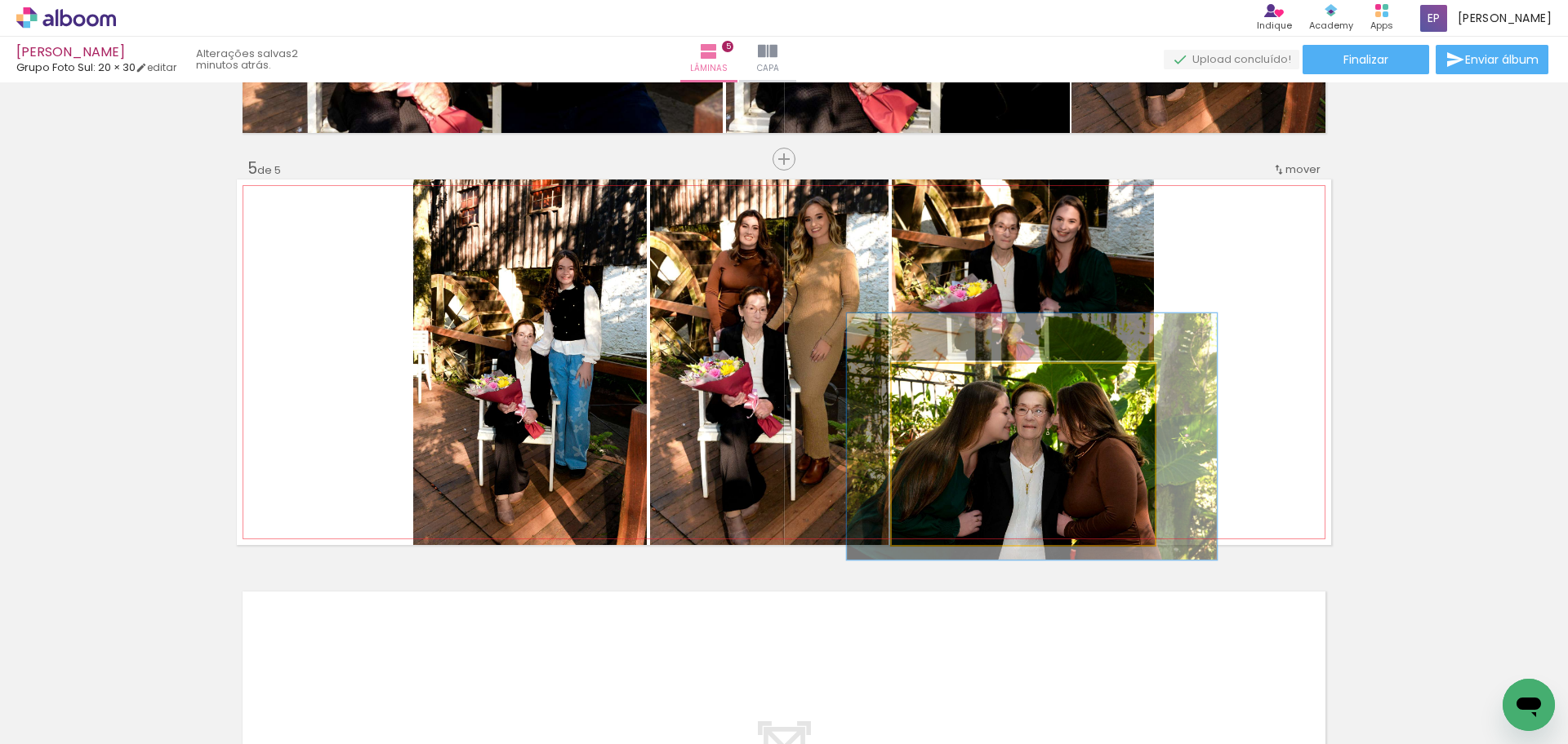
drag, startPoint x: 946, startPoint y: 383, endPoint x: 976, endPoint y: 401, distance: 35.0
type paper-slider "134"
click at [955, 382] on div at bounding box center [952, 381] width 26 height 26
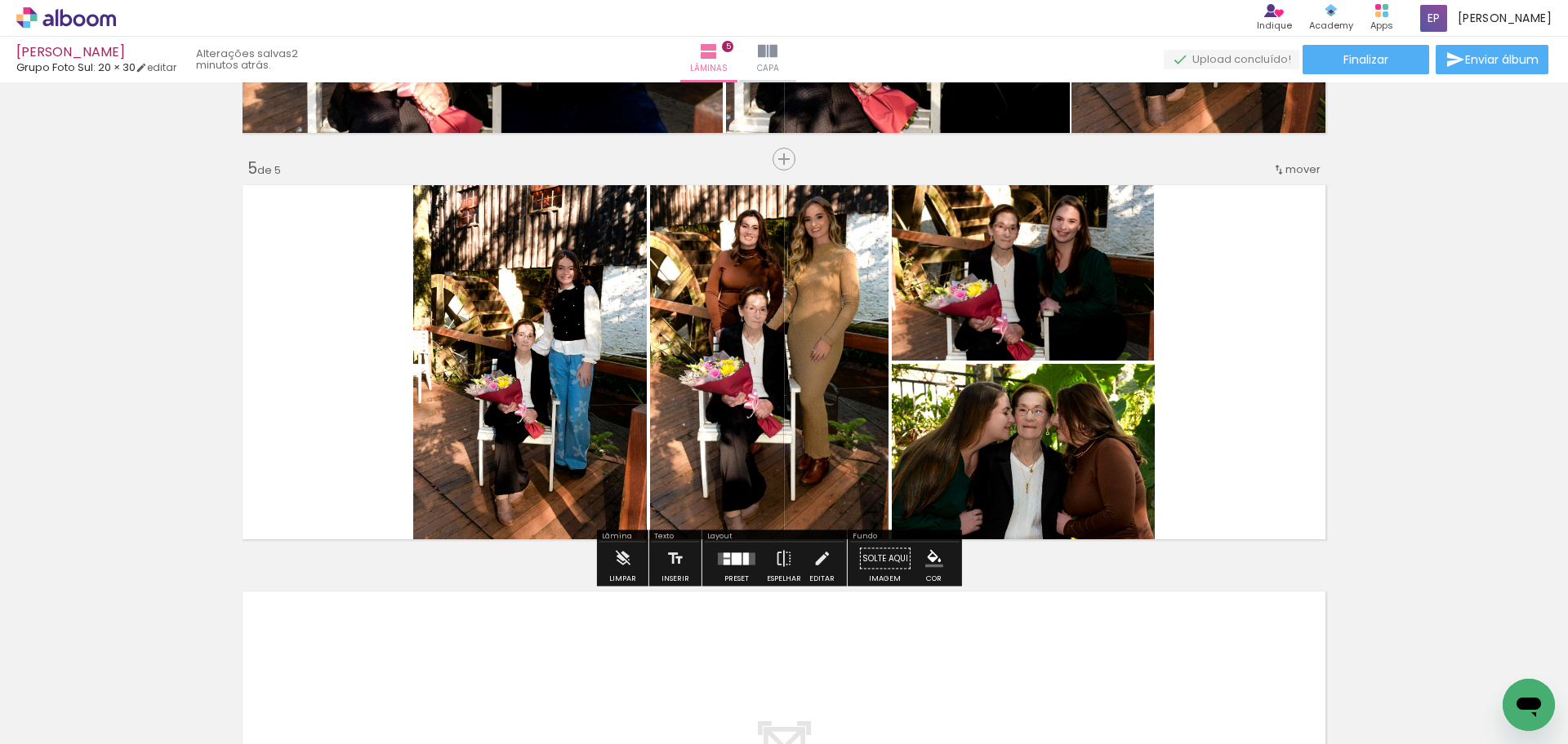
click at [1256, 410] on quentale-layouter at bounding box center [784, 362] width 1094 height 366
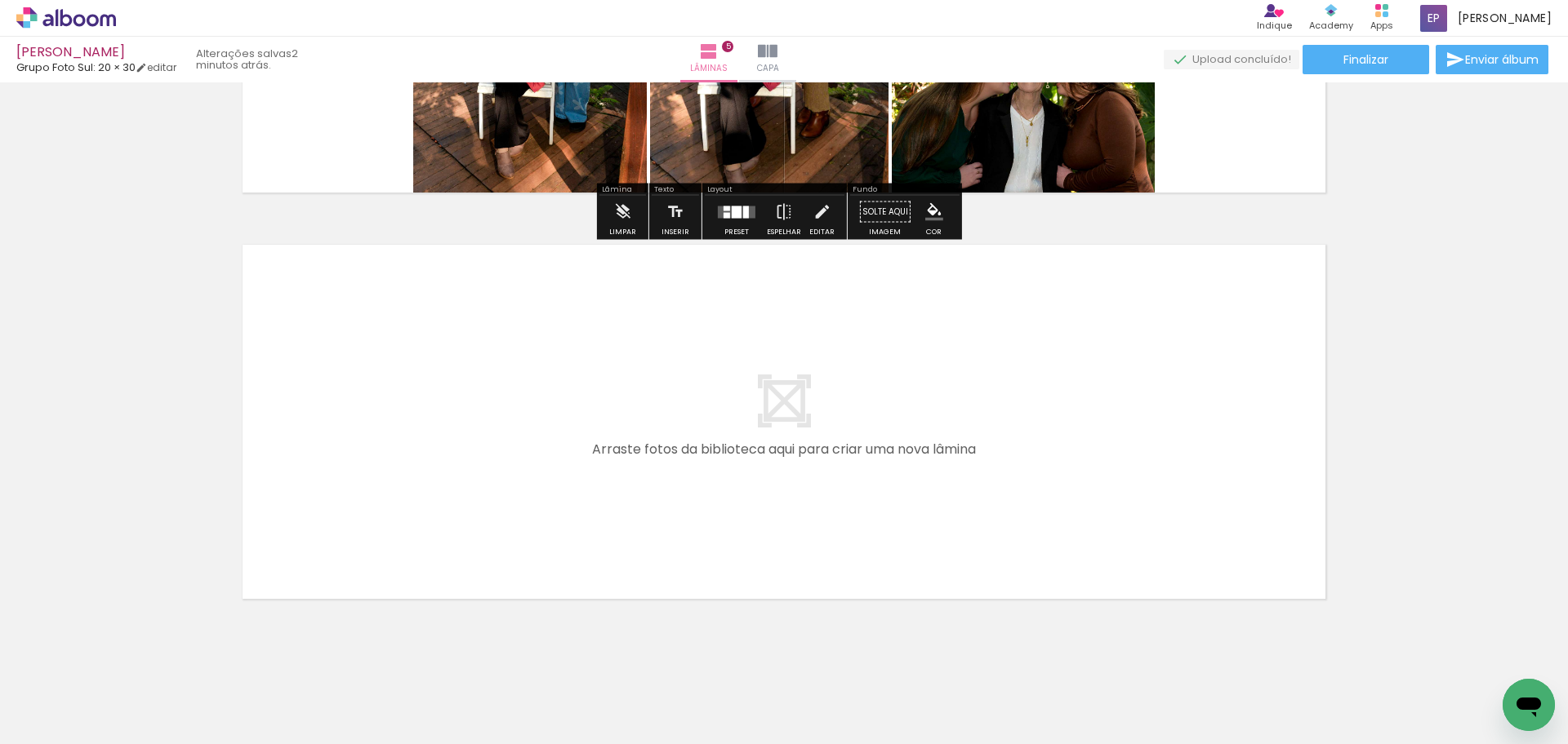
scroll to position [1943, 0]
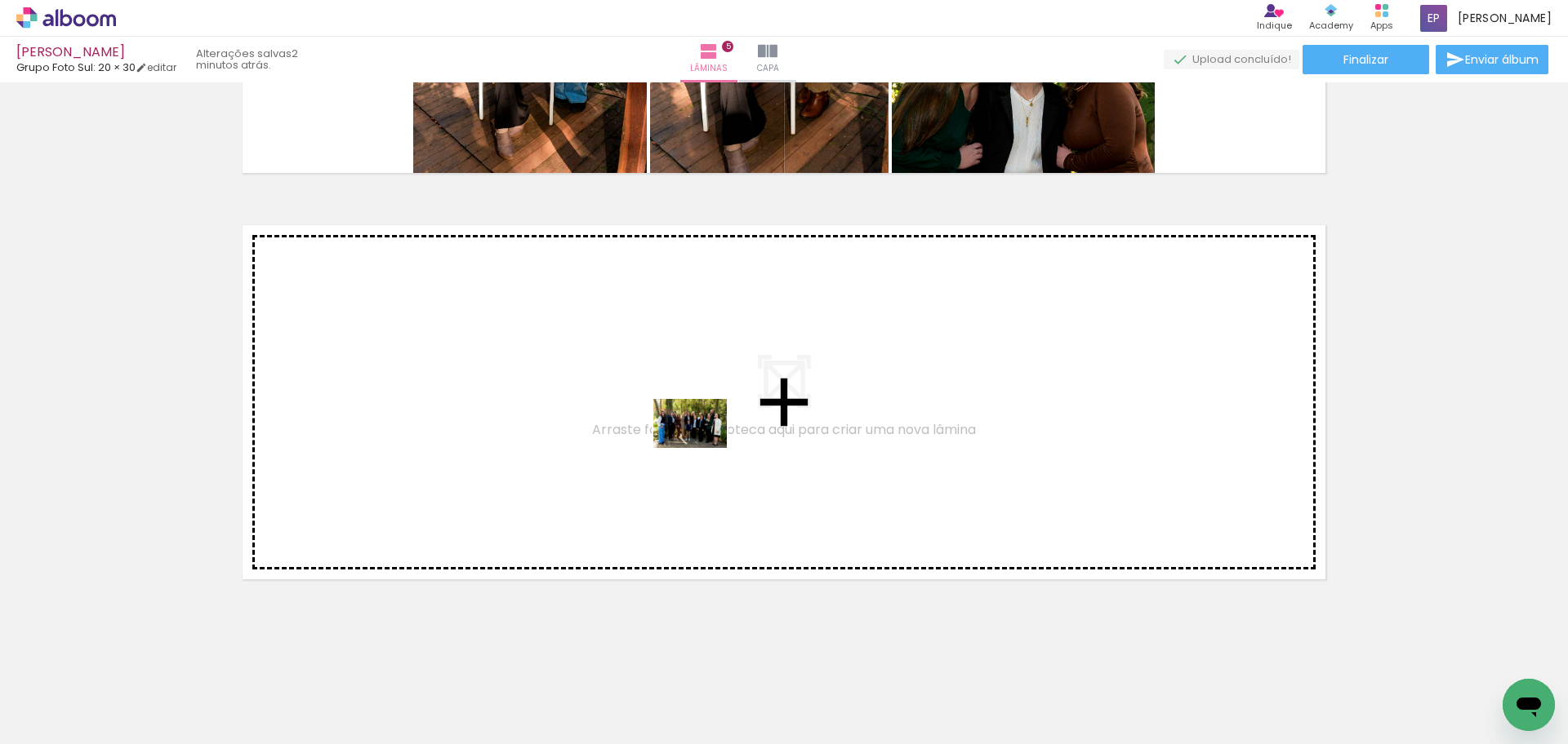
drag, startPoint x: 648, startPoint y: 694, endPoint x: 702, endPoint y: 448, distance: 251.9
click at [702, 448] on quentale-workspace at bounding box center [784, 372] width 1568 height 744
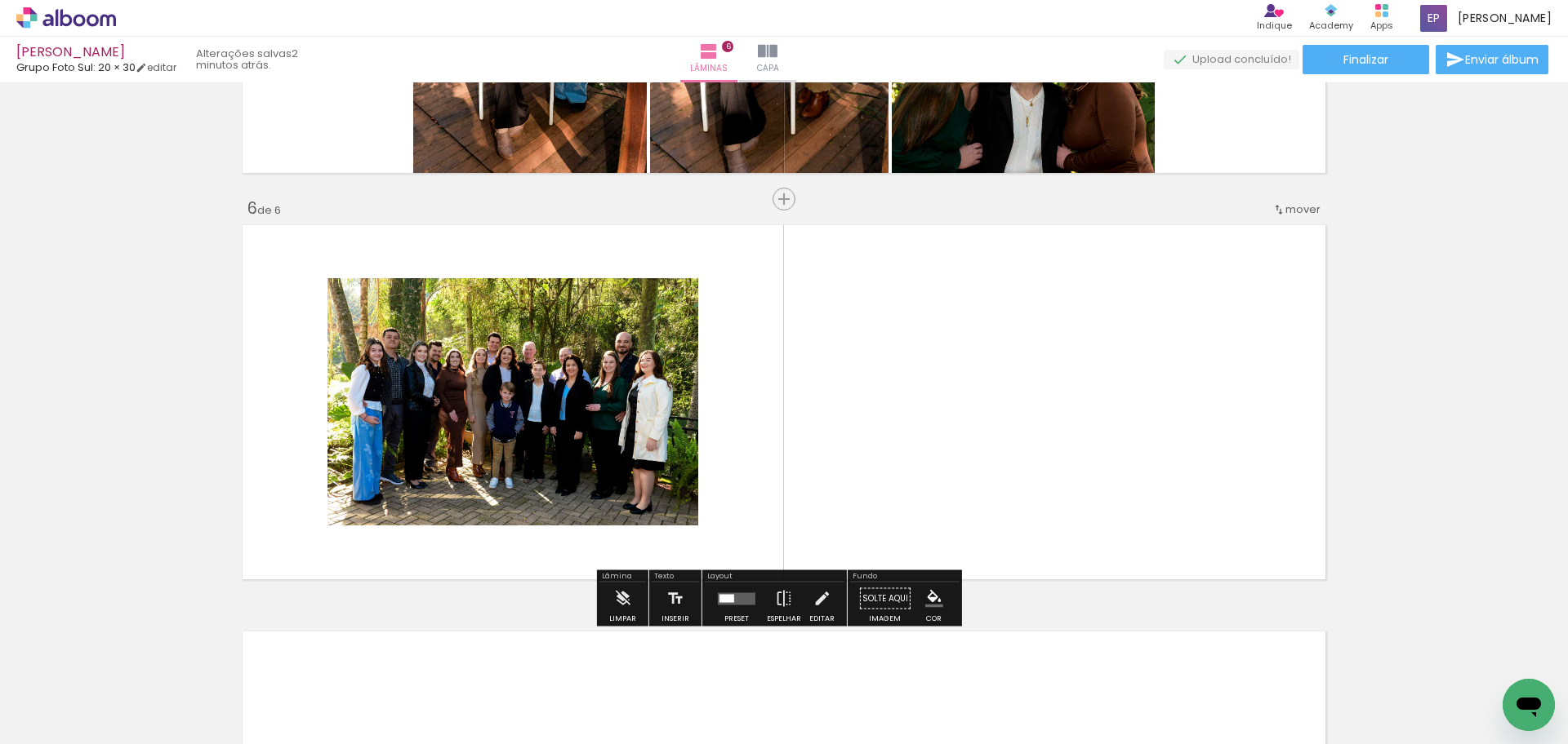
scroll to position [1982, 0]
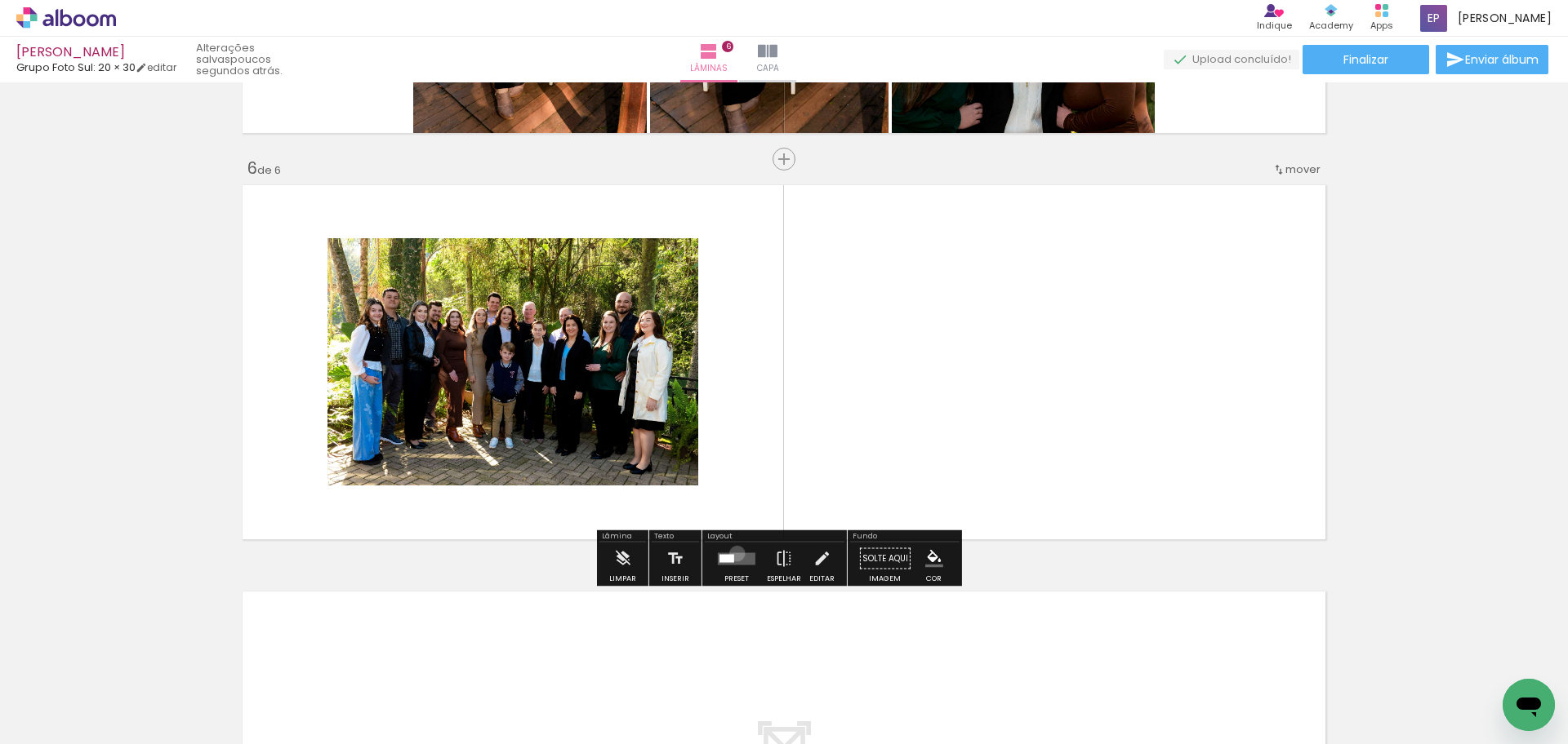
click at [734, 553] on quentale-layouter at bounding box center [736, 558] width 37 height 12
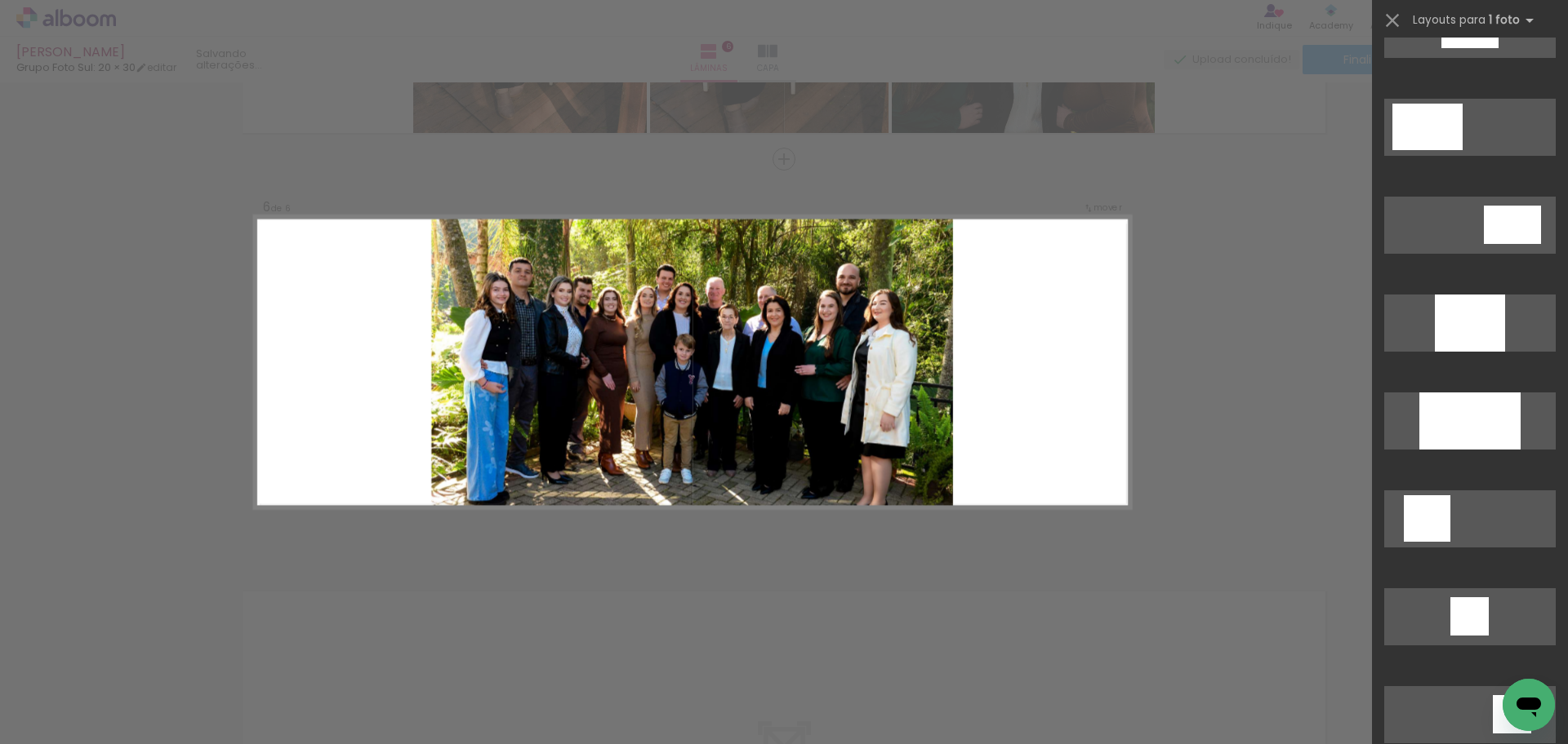
scroll to position [816, 0]
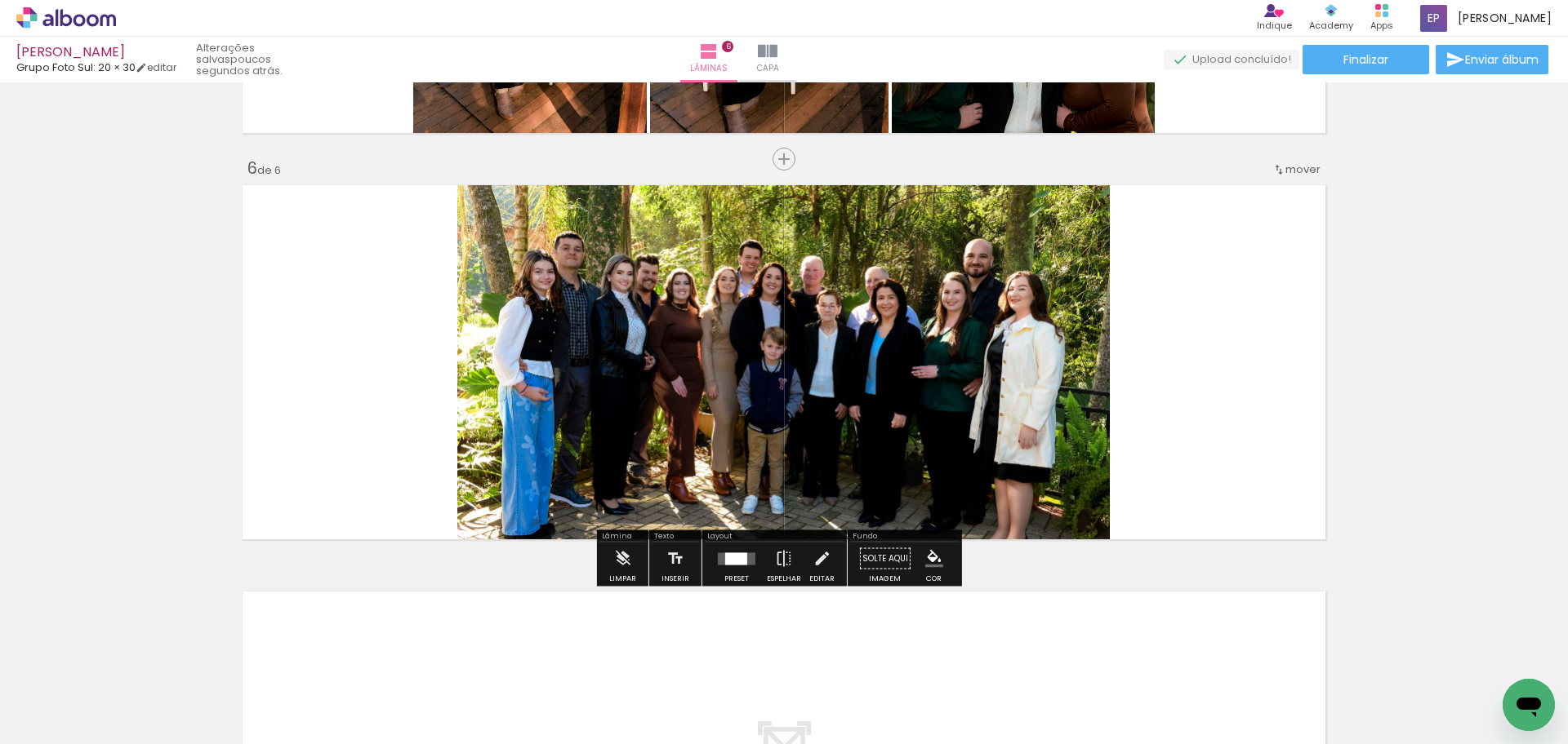
click at [704, 356] on quentale-photo at bounding box center [783, 362] width 652 height 366
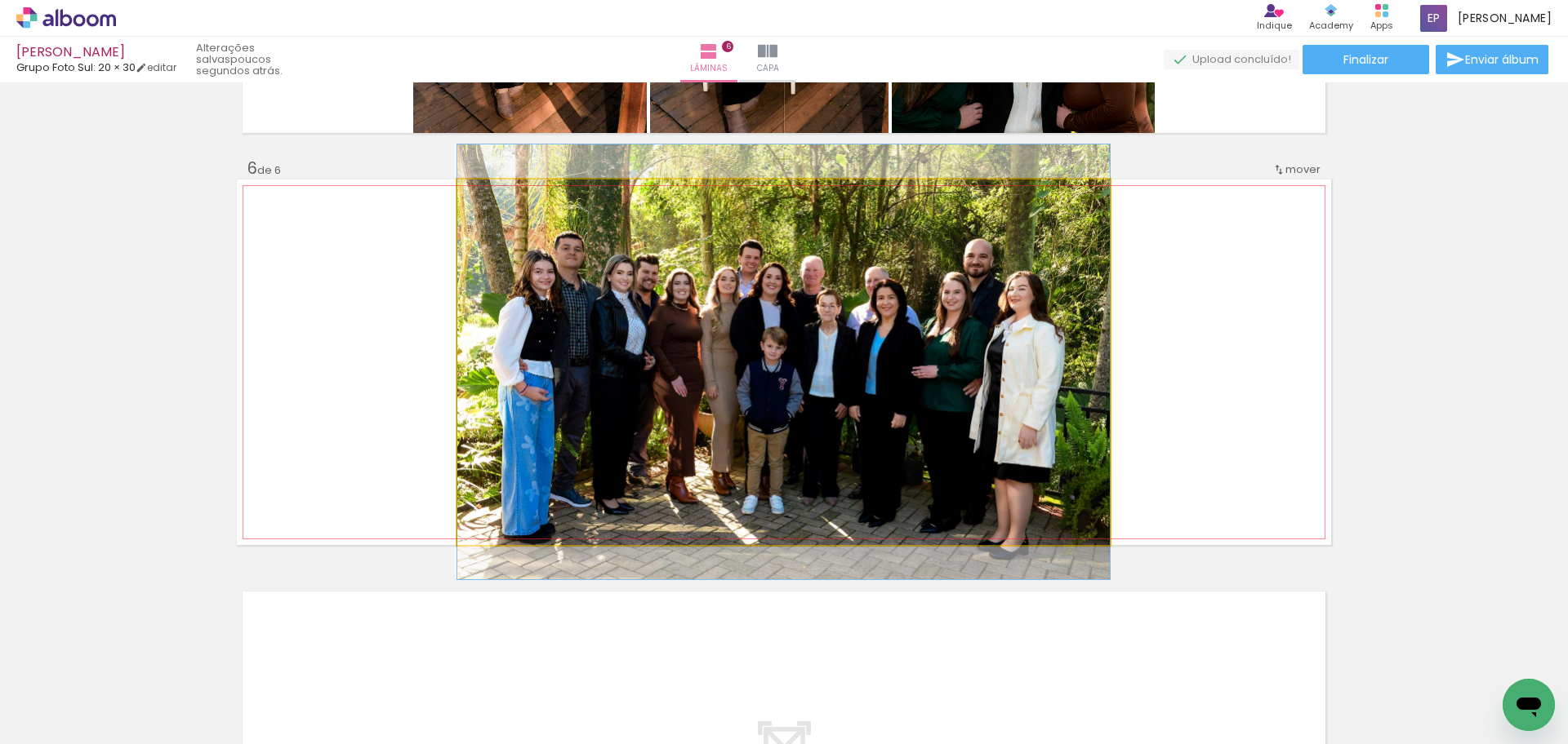
click at [704, 356] on quentale-photo at bounding box center [783, 362] width 652 height 366
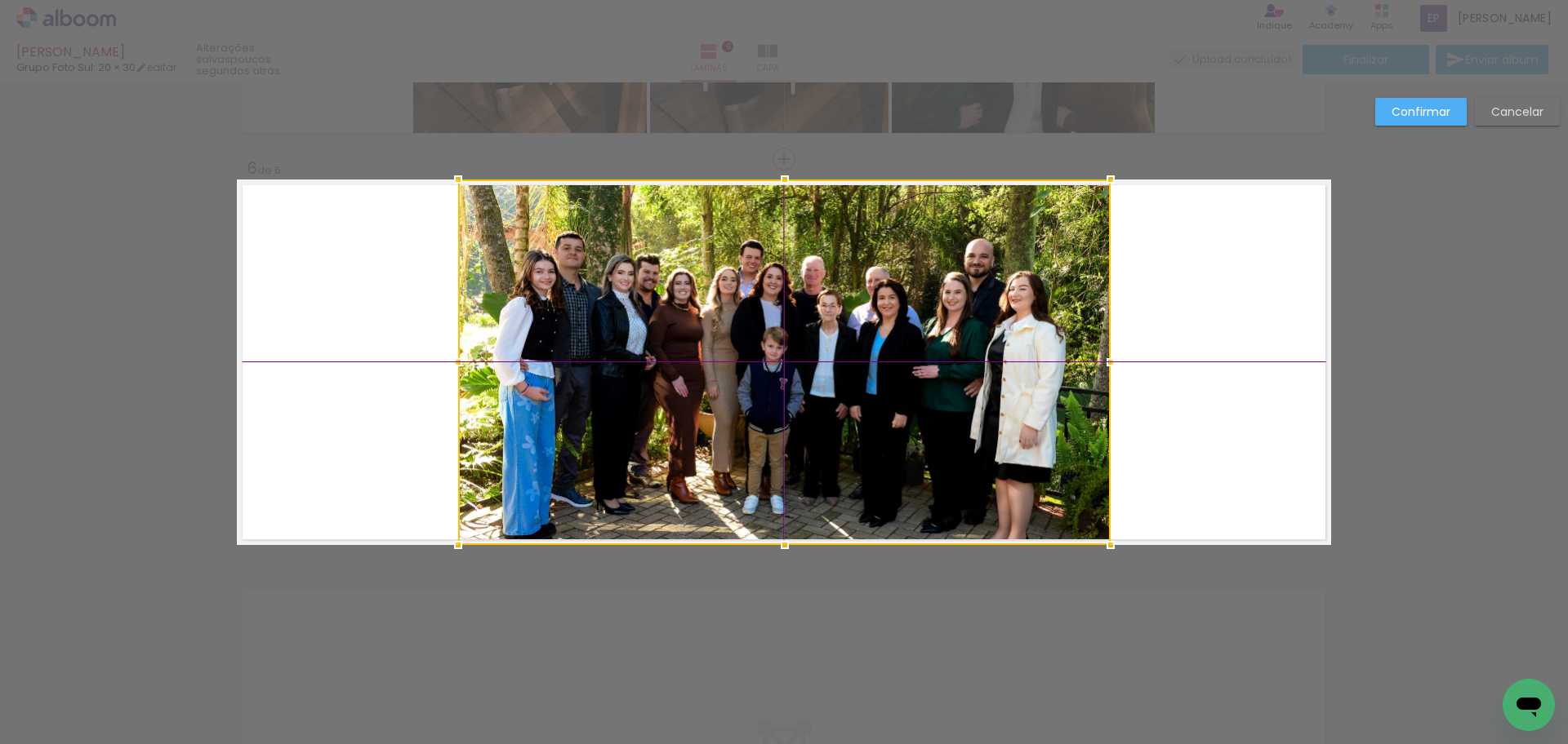
drag, startPoint x: 673, startPoint y: 365, endPoint x: 670, endPoint y: 342, distance: 23.2
click at [670, 342] on div at bounding box center [784, 362] width 652 height 366
drag, startPoint x: 888, startPoint y: 482, endPoint x: 879, endPoint y: 443, distance: 40.0
click at [879, 443] on div at bounding box center [783, 362] width 652 height 366
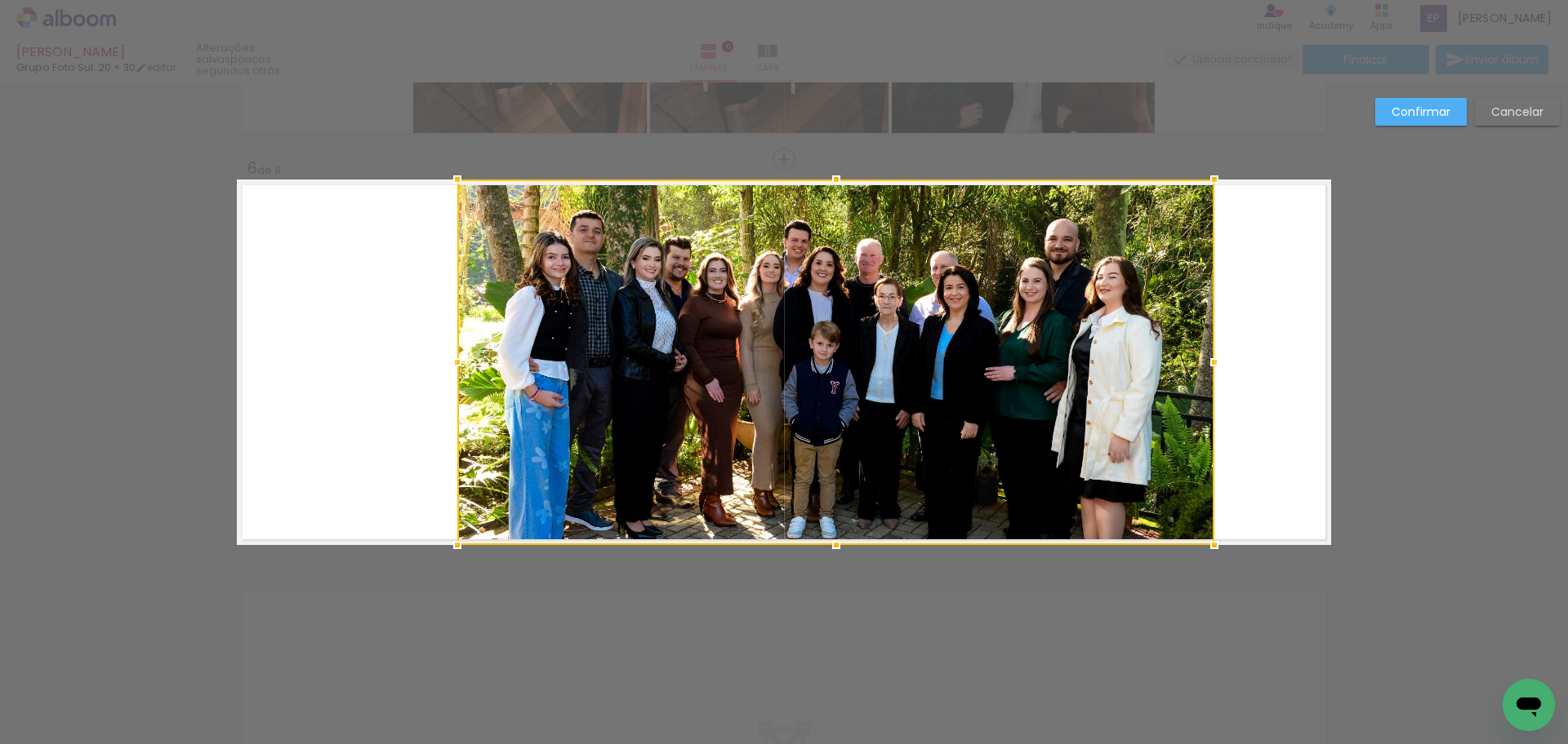
drag, startPoint x: 1106, startPoint y: 365, endPoint x: 1219, endPoint y: 358, distance: 113.2
click at [1219, 358] on div at bounding box center [1214, 362] width 33 height 33
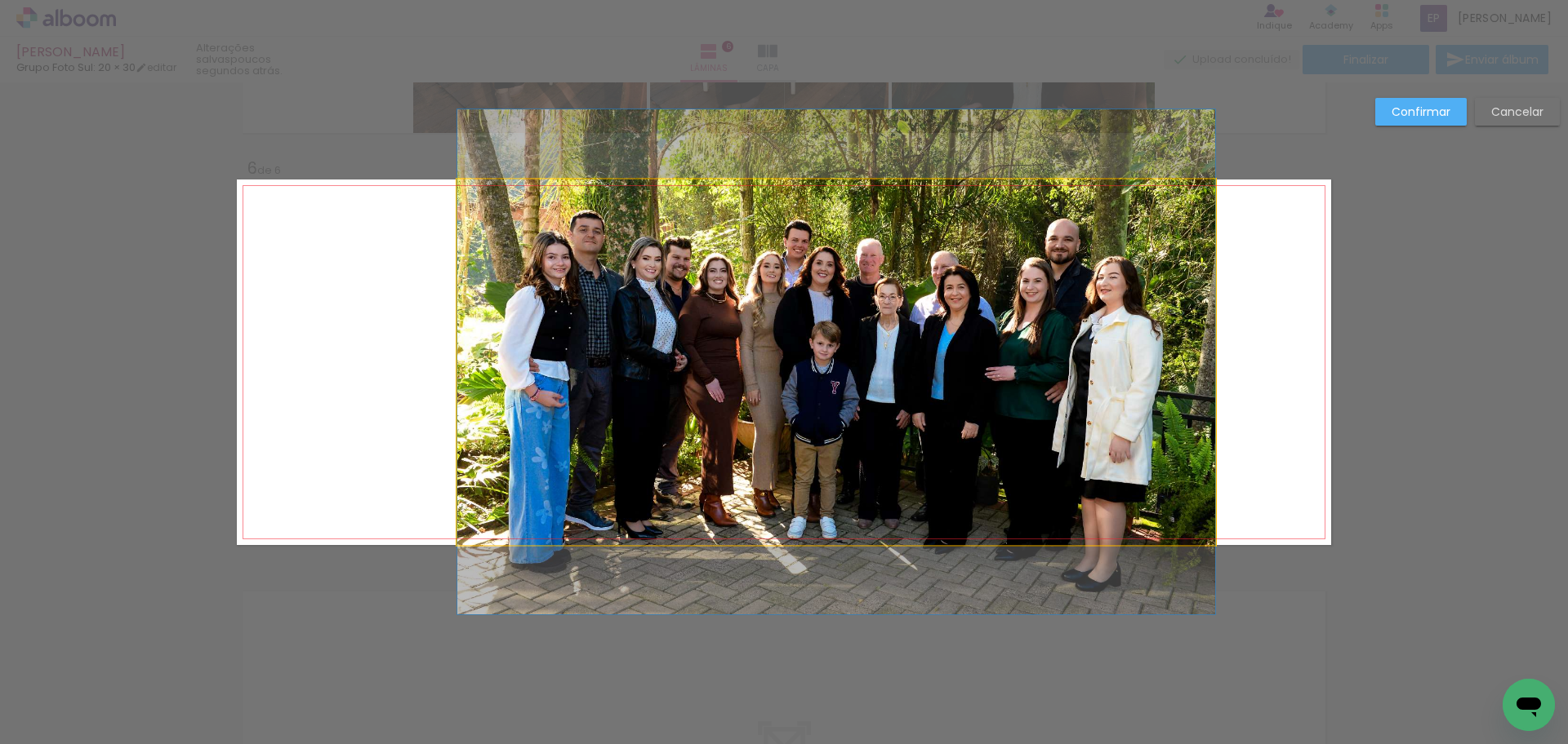
click at [479, 351] on quentale-photo at bounding box center [835, 362] width 758 height 366
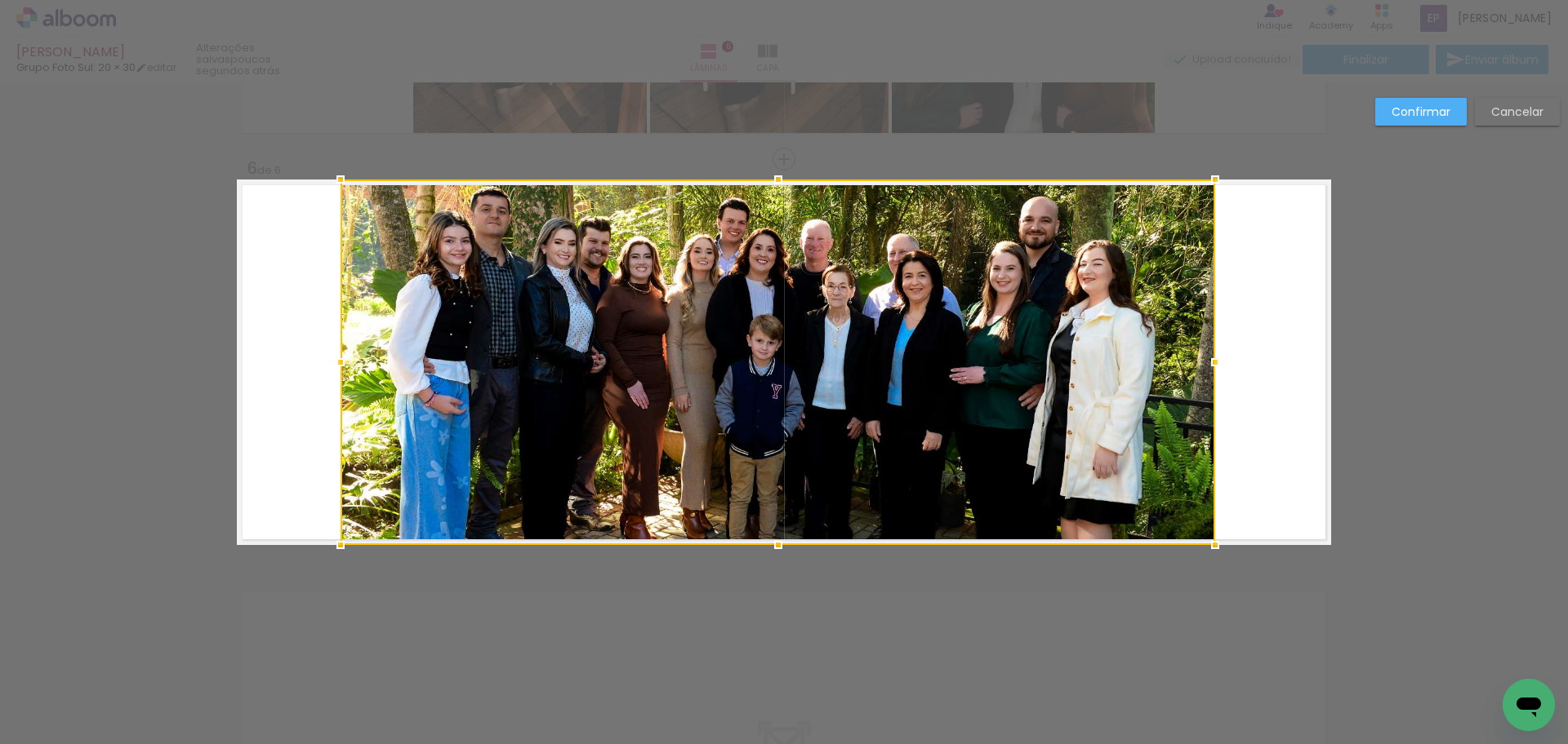
drag, startPoint x: 440, startPoint y: 357, endPoint x: 331, endPoint y: 370, distance: 109.8
click at [331, 370] on div at bounding box center [340, 362] width 33 height 33
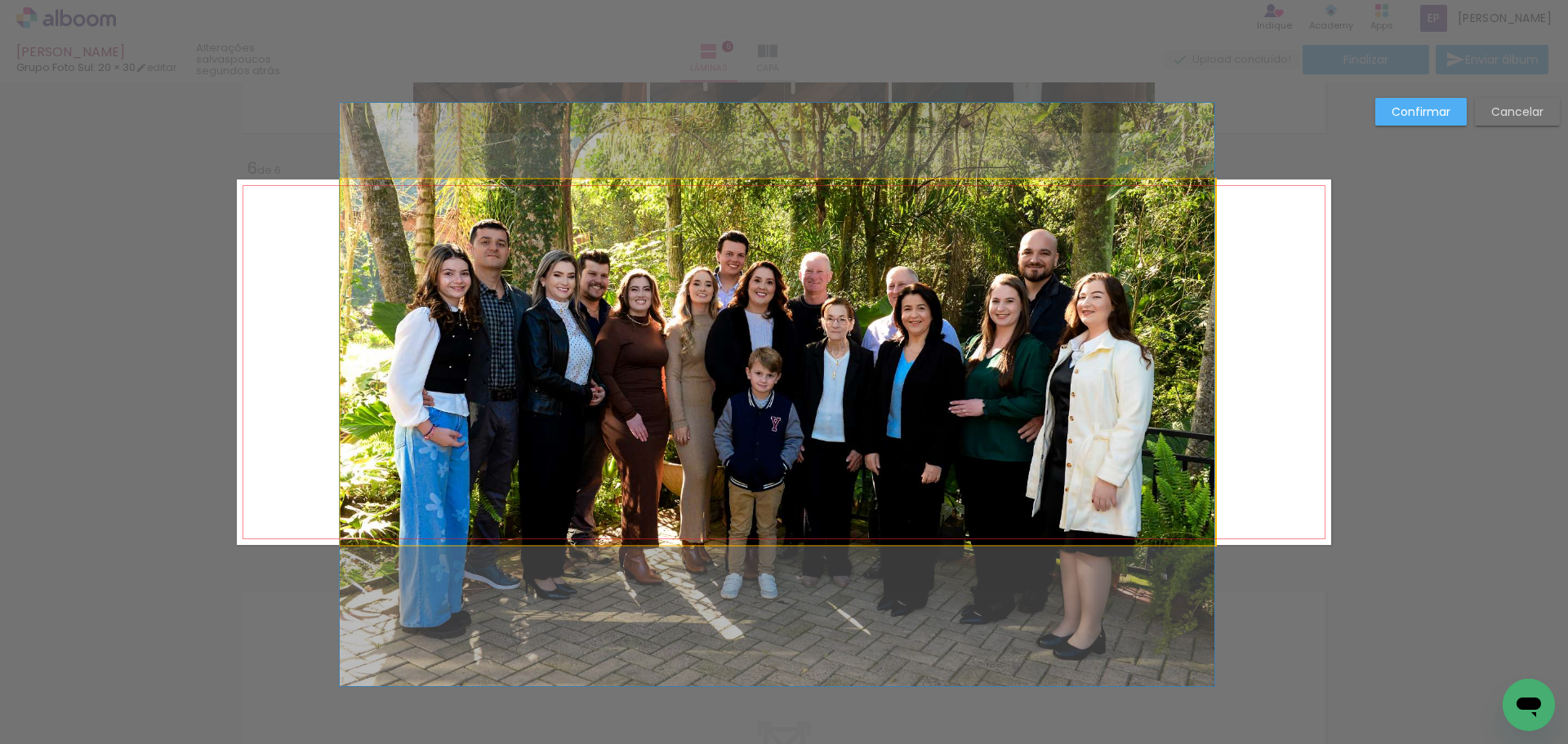
drag, startPoint x: 539, startPoint y: 393, endPoint x: 534, endPoint y: 426, distance: 33.4
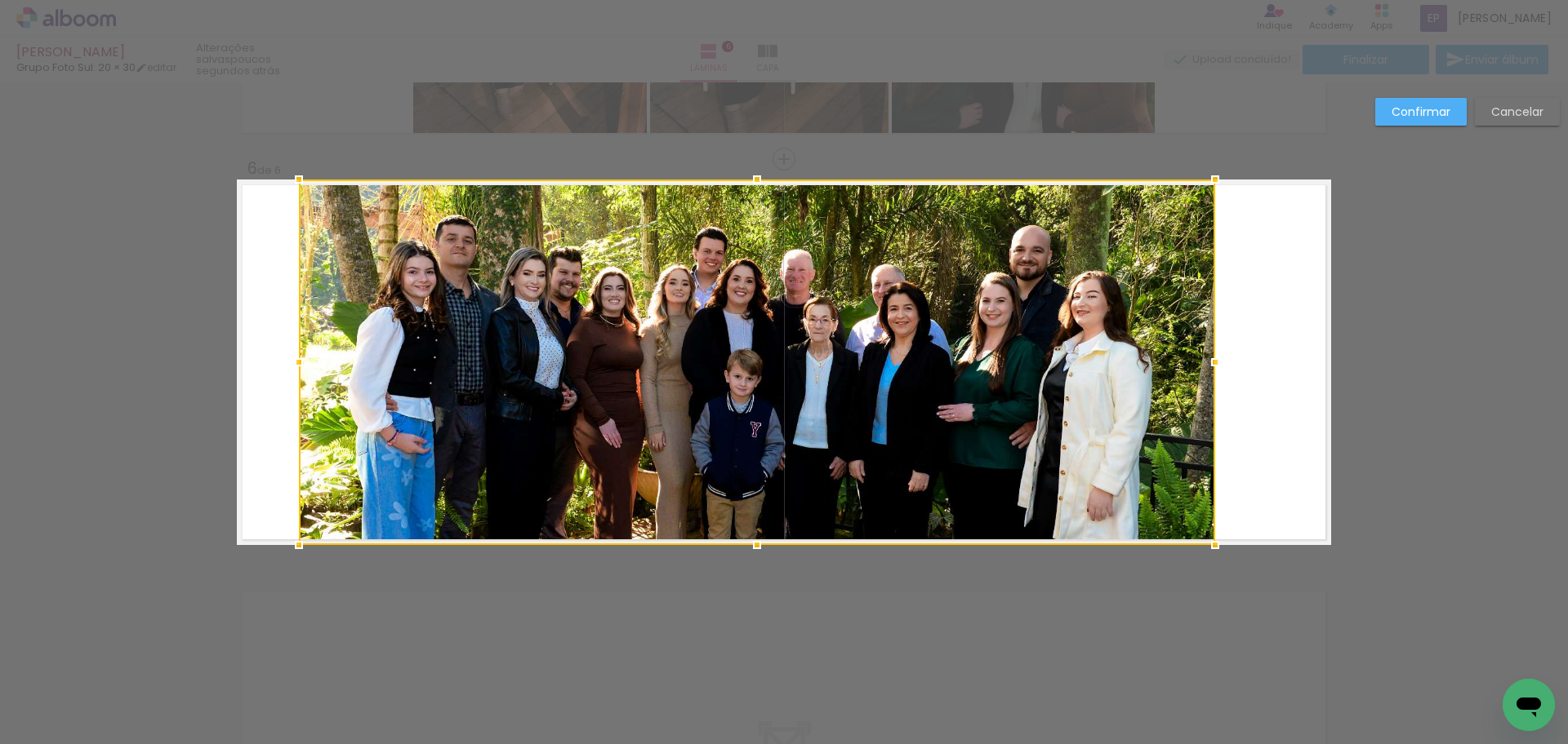
drag, startPoint x: 332, startPoint y: 365, endPoint x: 291, endPoint y: 371, distance: 41.4
click at [291, 371] on div at bounding box center [299, 362] width 33 height 33
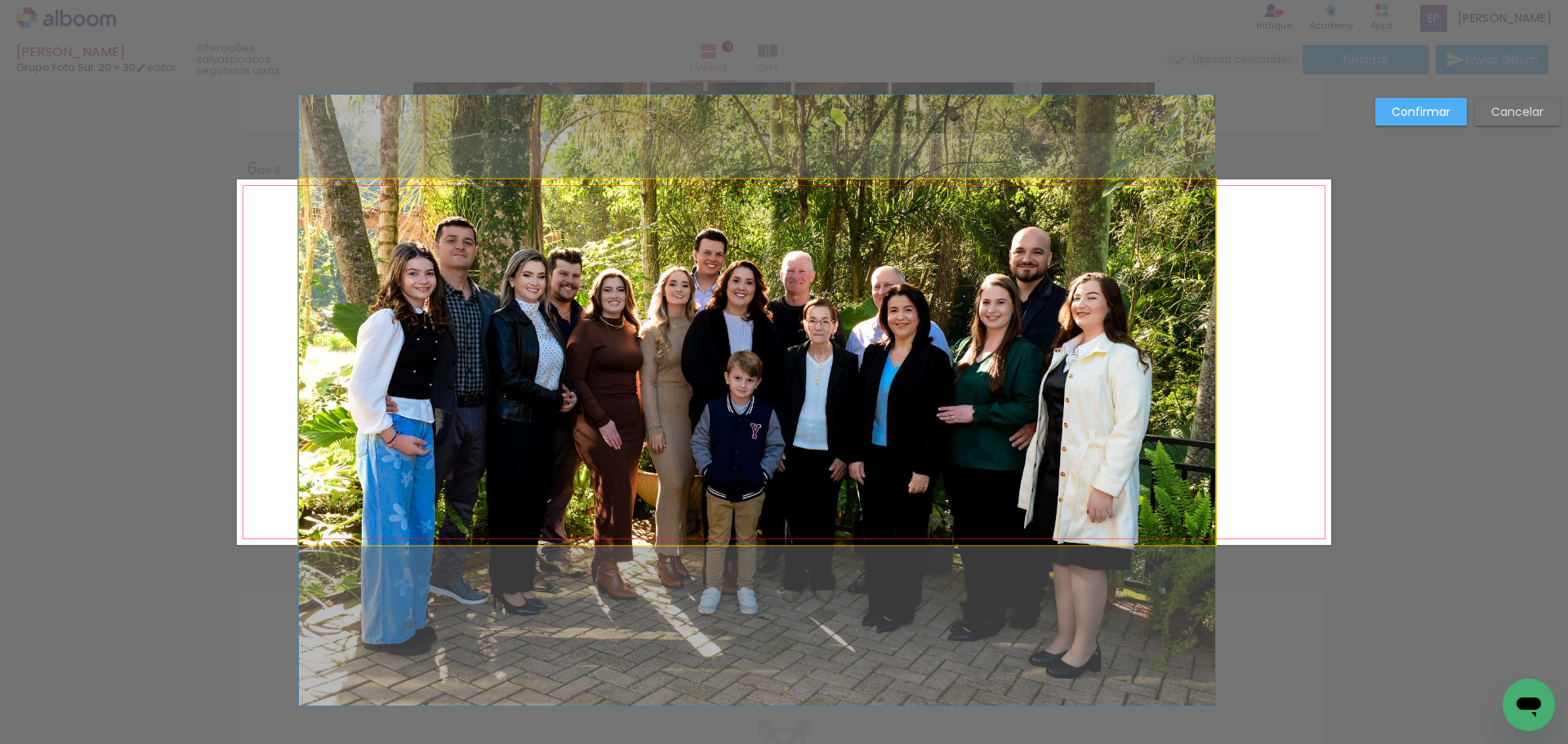
drag, startPoint x: 900, startPoint y: 379, endPoint x: 919, endPoint y: 380, distance: 19.0
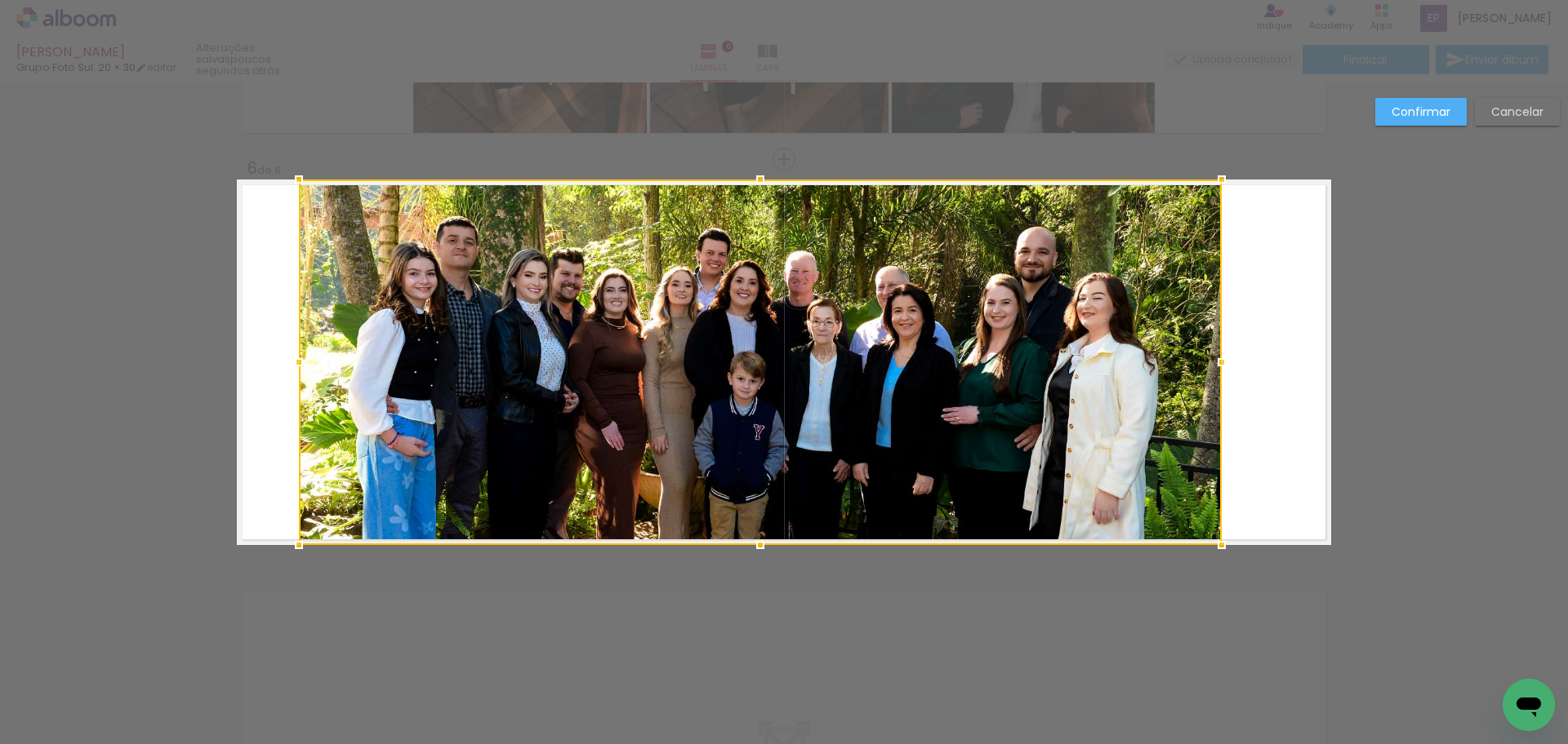
click at [1221, 361] on div at bounding box center [1221, 362] width 33 height 33
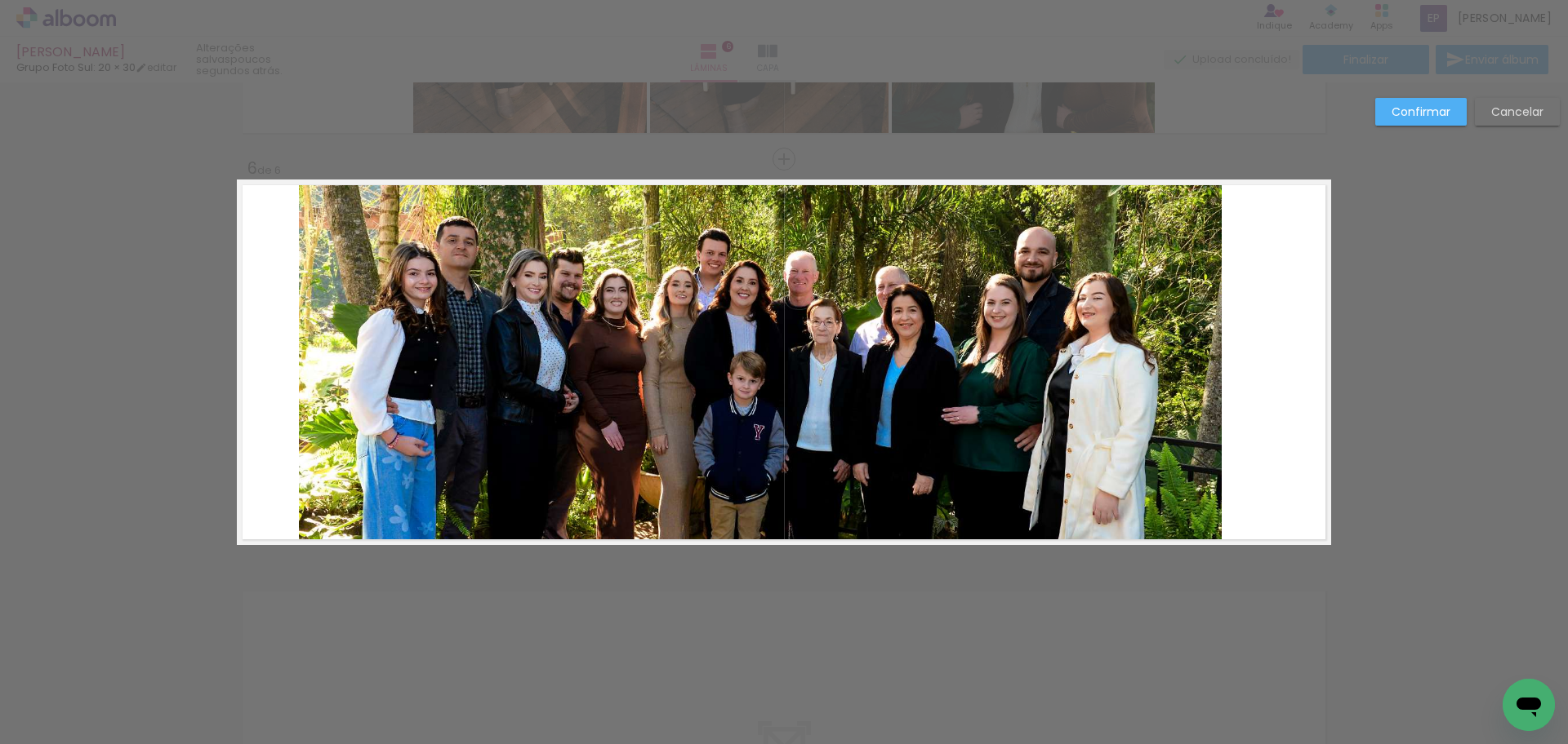
click at [1191, 359] on quentale-photo at bounding box center [760, 362] width 923 height 366
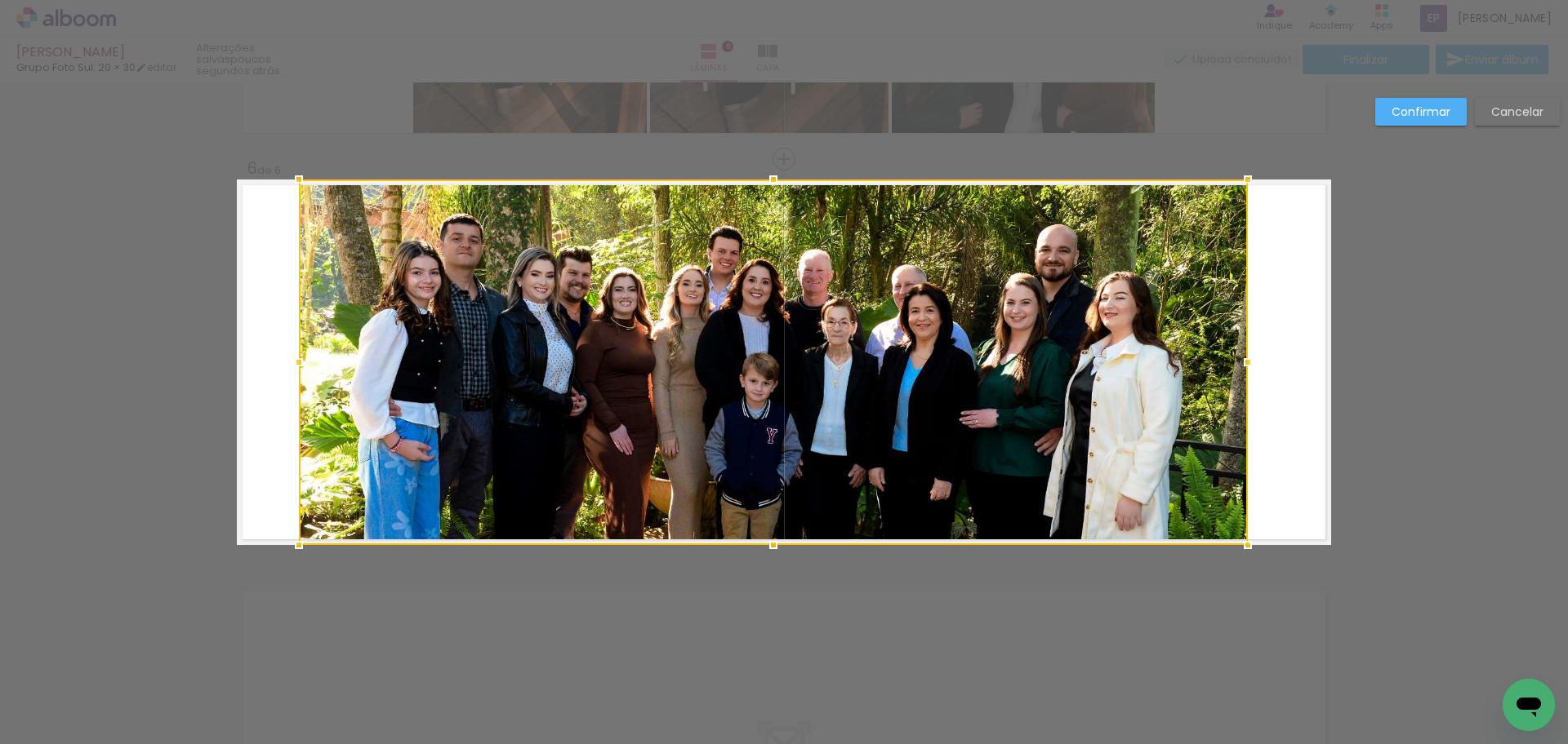
drag, startPoint x: 1222, startPoint y: 364, endPoint x: 1248, endPoint y: 367, distance: 26.2
click at [1248, 367] on div at bounding box center [1248, 362] width 33 height 33
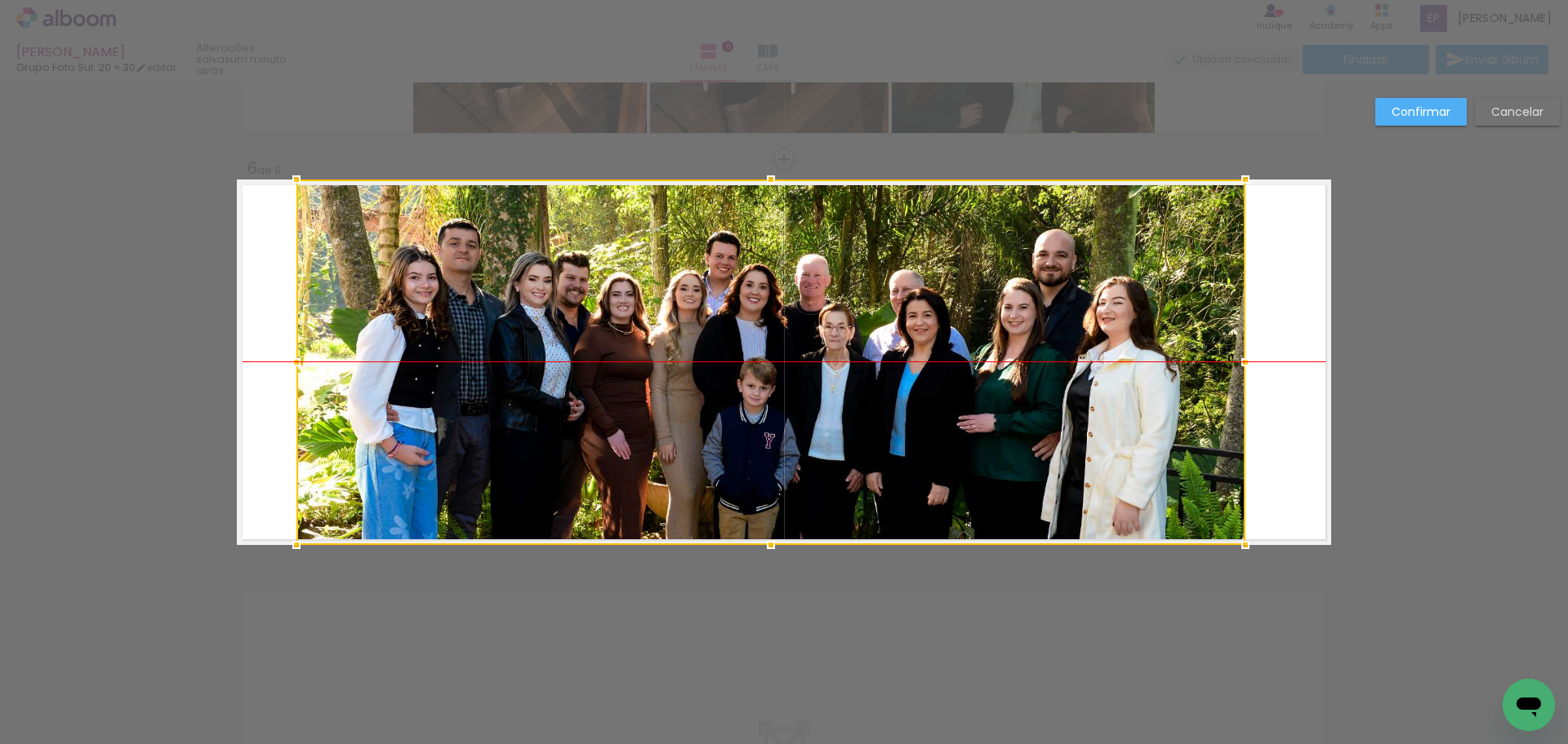
click at [1016, 401] on div at bounding box center [770, 362] width 949 height 366
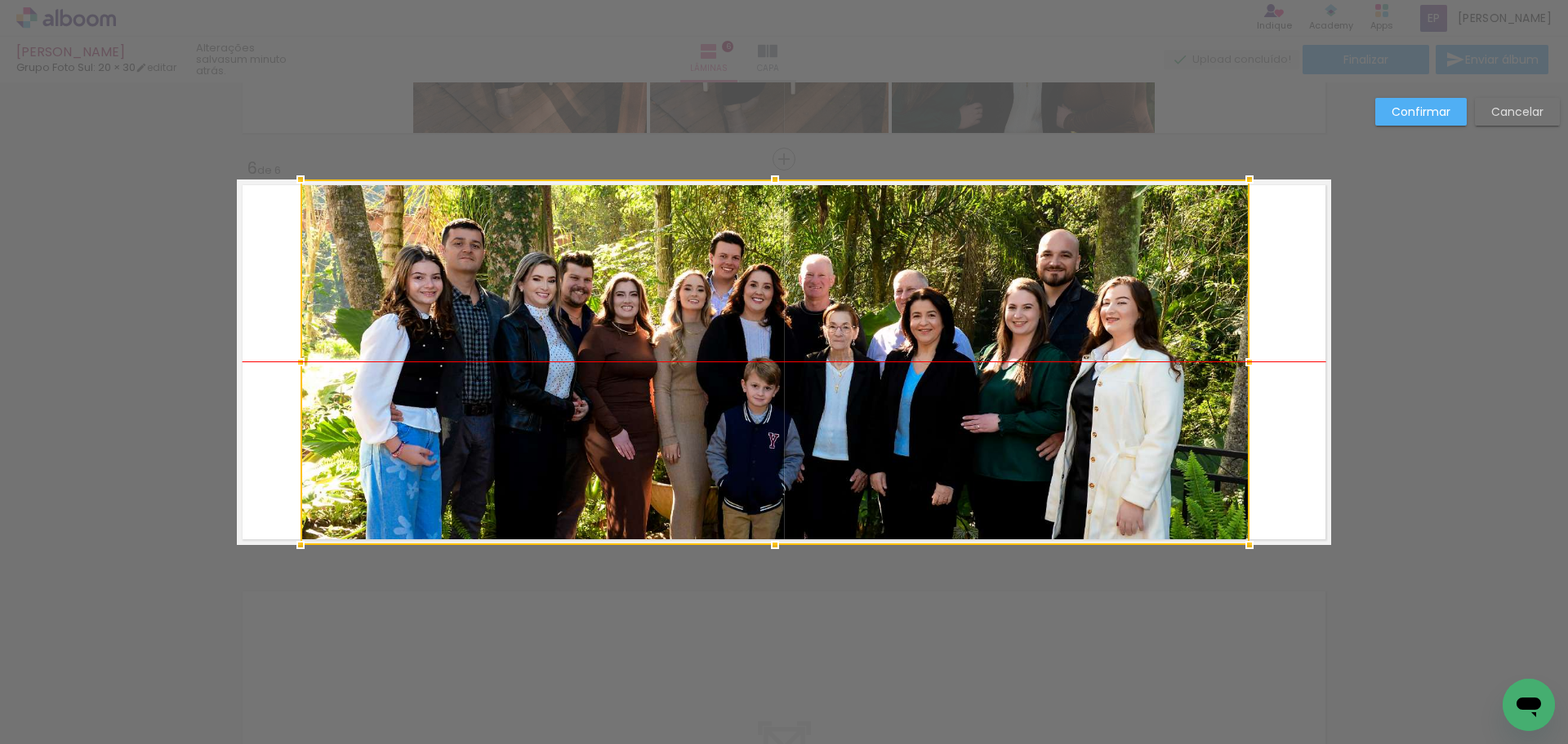
click at [1137, 419] on div at bounding box center [775, 362] width 949 height 366
click at [1305, 362] on quentale-layouter at bounding box center [784, 362] width 1094 height 366
click at [0, 0] on slot "Confirmar" at bounding box center [0, 0] width 0 height 0
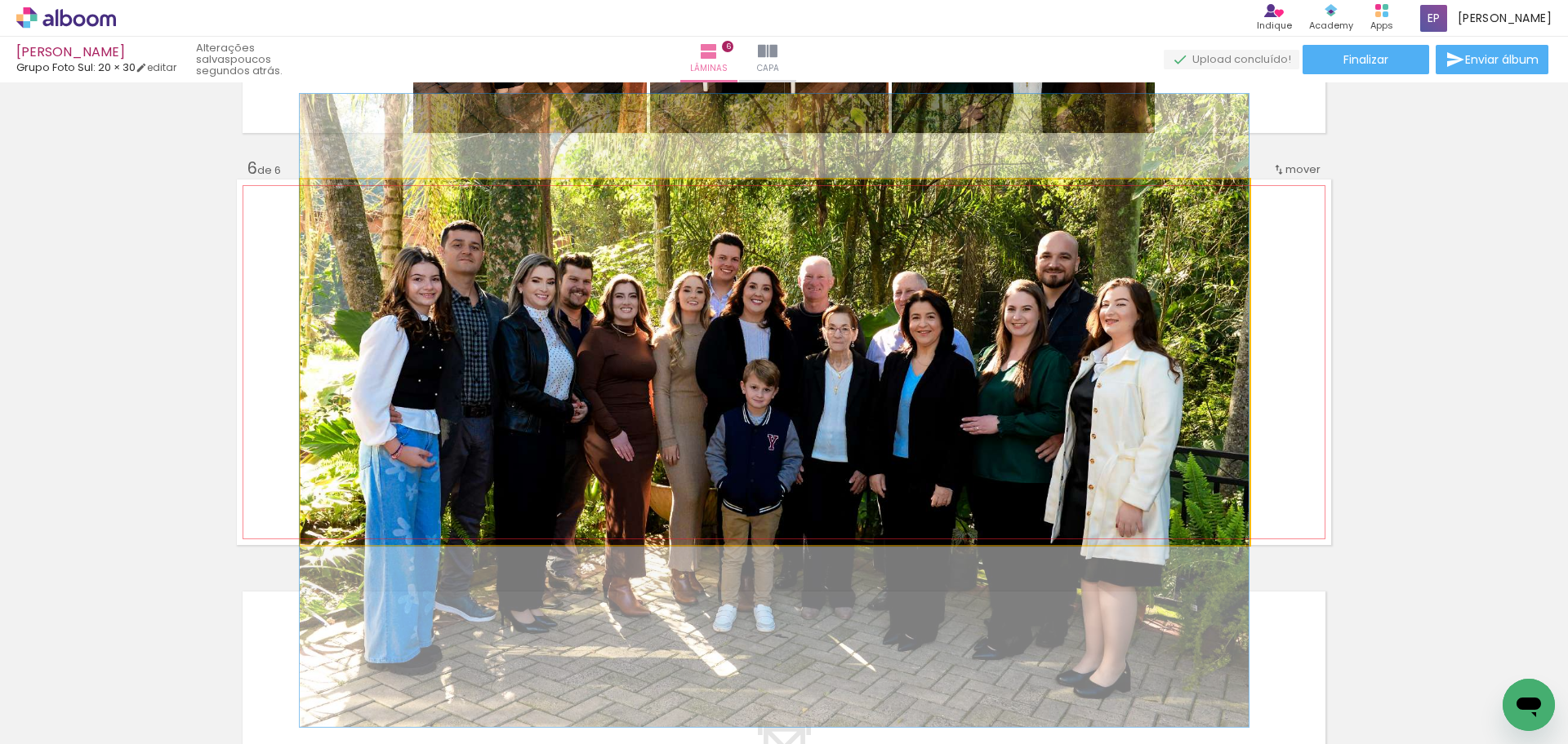
drag, startPoint x: 648, startPoint y: 376, endPoint x: 637, endPoint y: 377, distance: 11.0
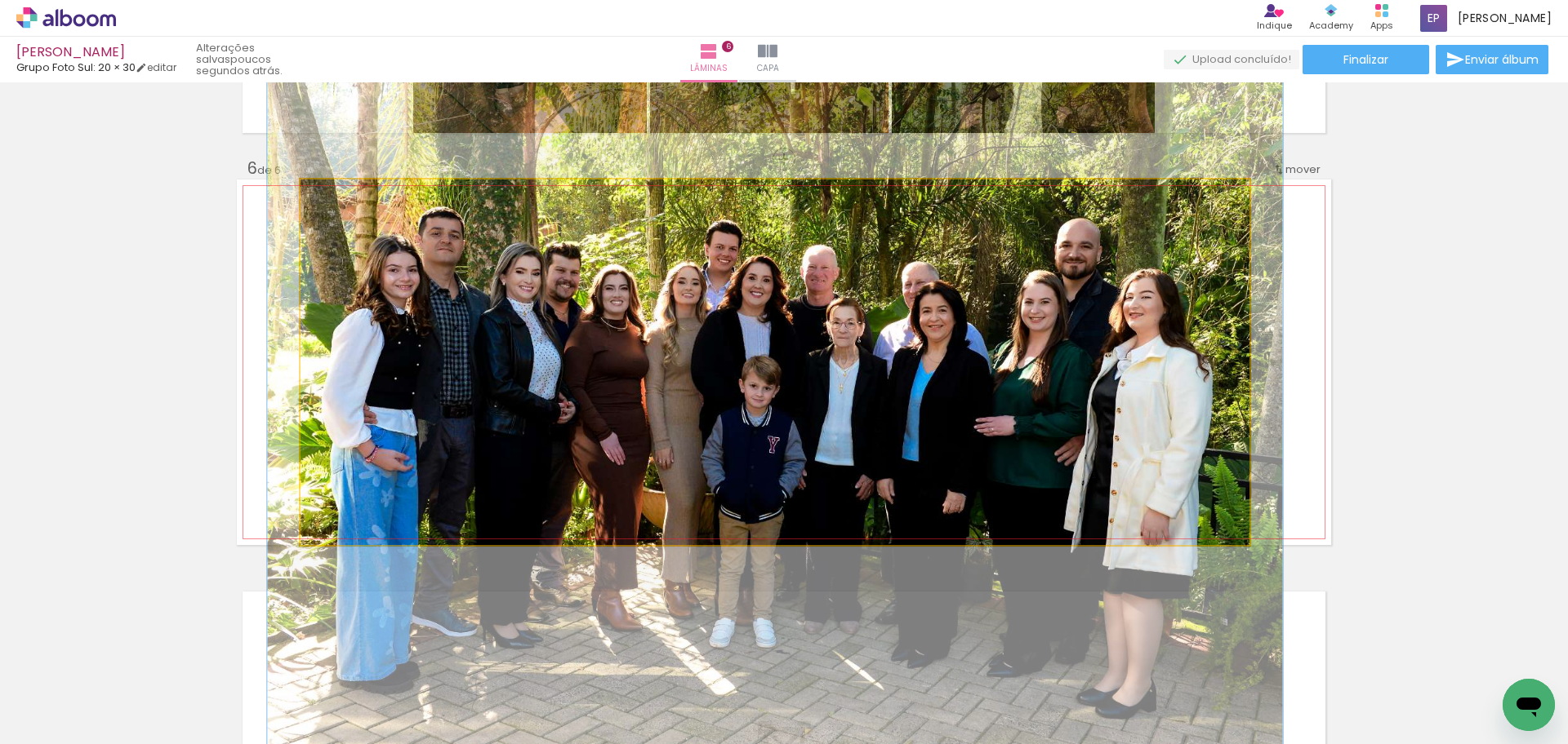
type paper-slider "107"
click at [346, 197] on div at bounding box center [343, 196] width 26 height 26
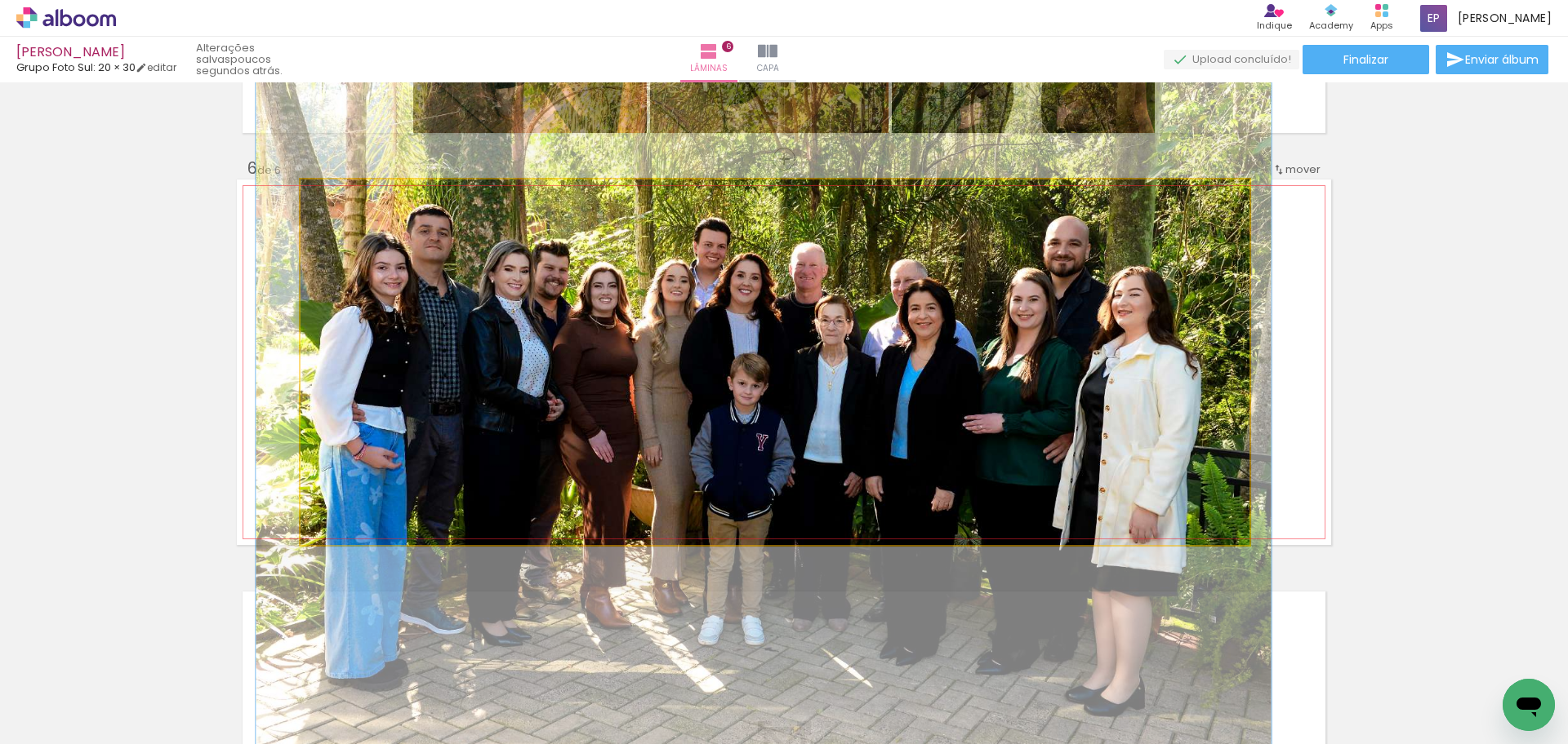
drag, startPoint x: 610, startPoint y: 368, endPoint x: 600, endPoint y: 365, distance: 10.4
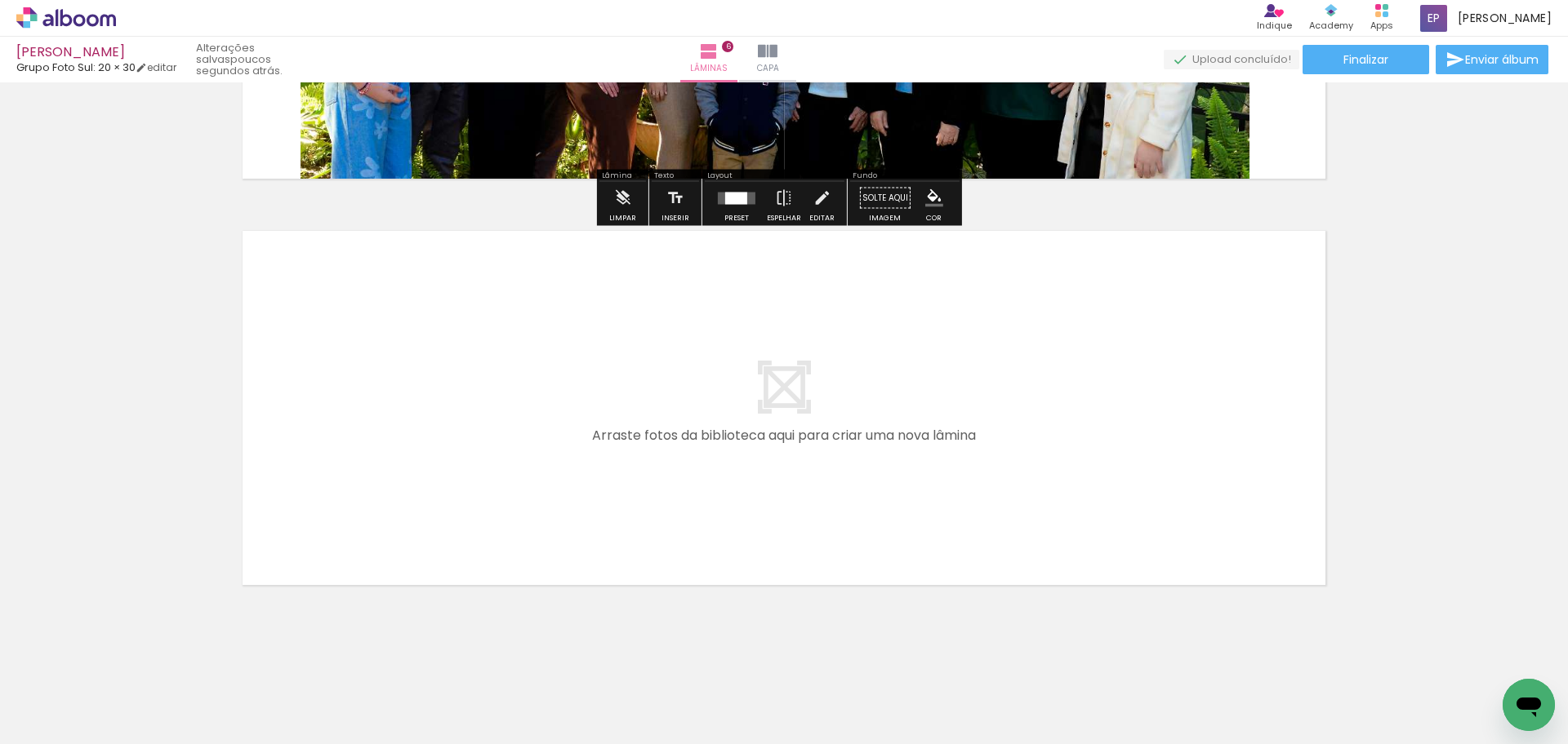
scroll to position [2349, 0]
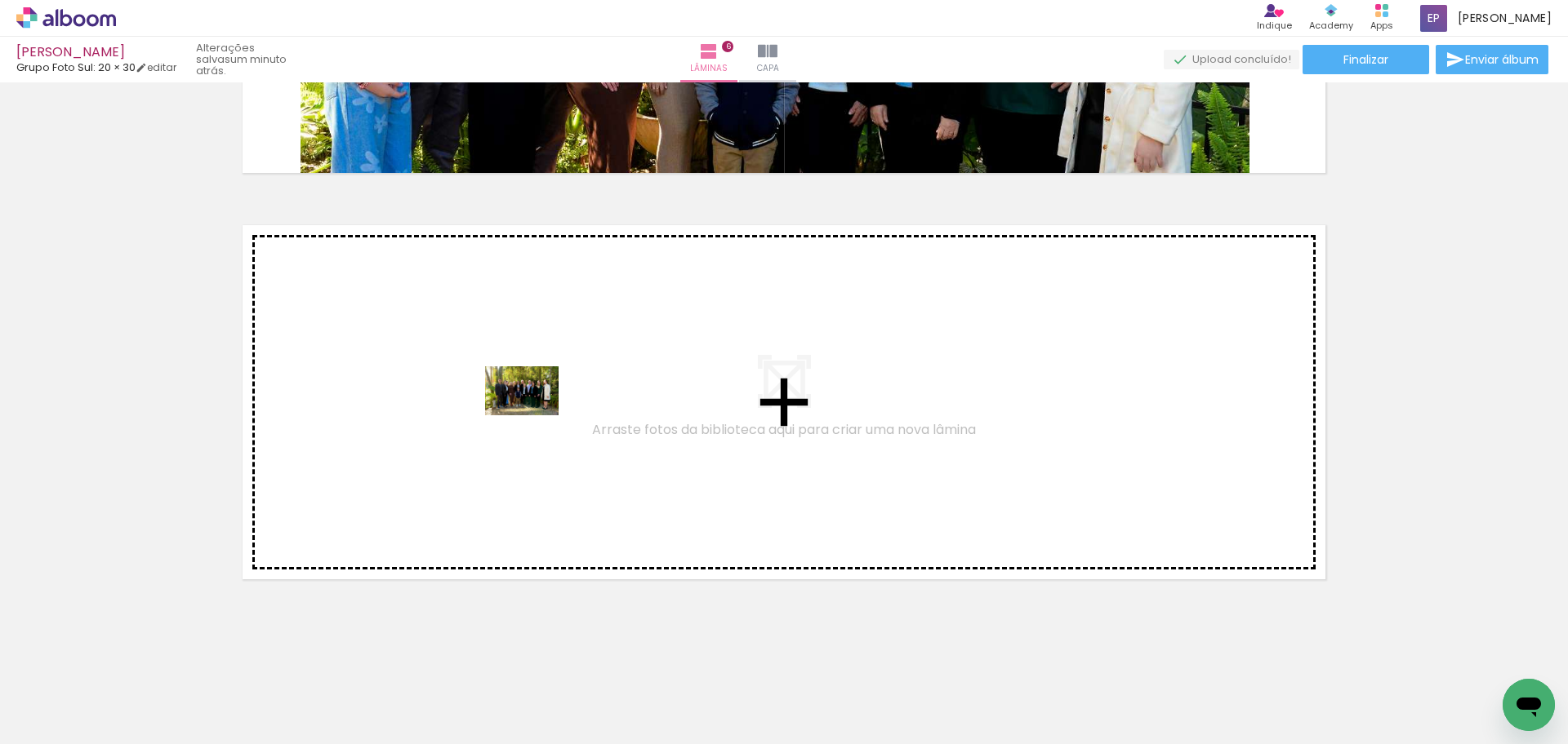
drag, startPoint x: 737, startPoint y: 686, endPoint x: 534, endPoint y: 416, distance: 337.8
click at [534, 416] on quentale-workspace at bounding box center [784, 372] width 1568 height 744
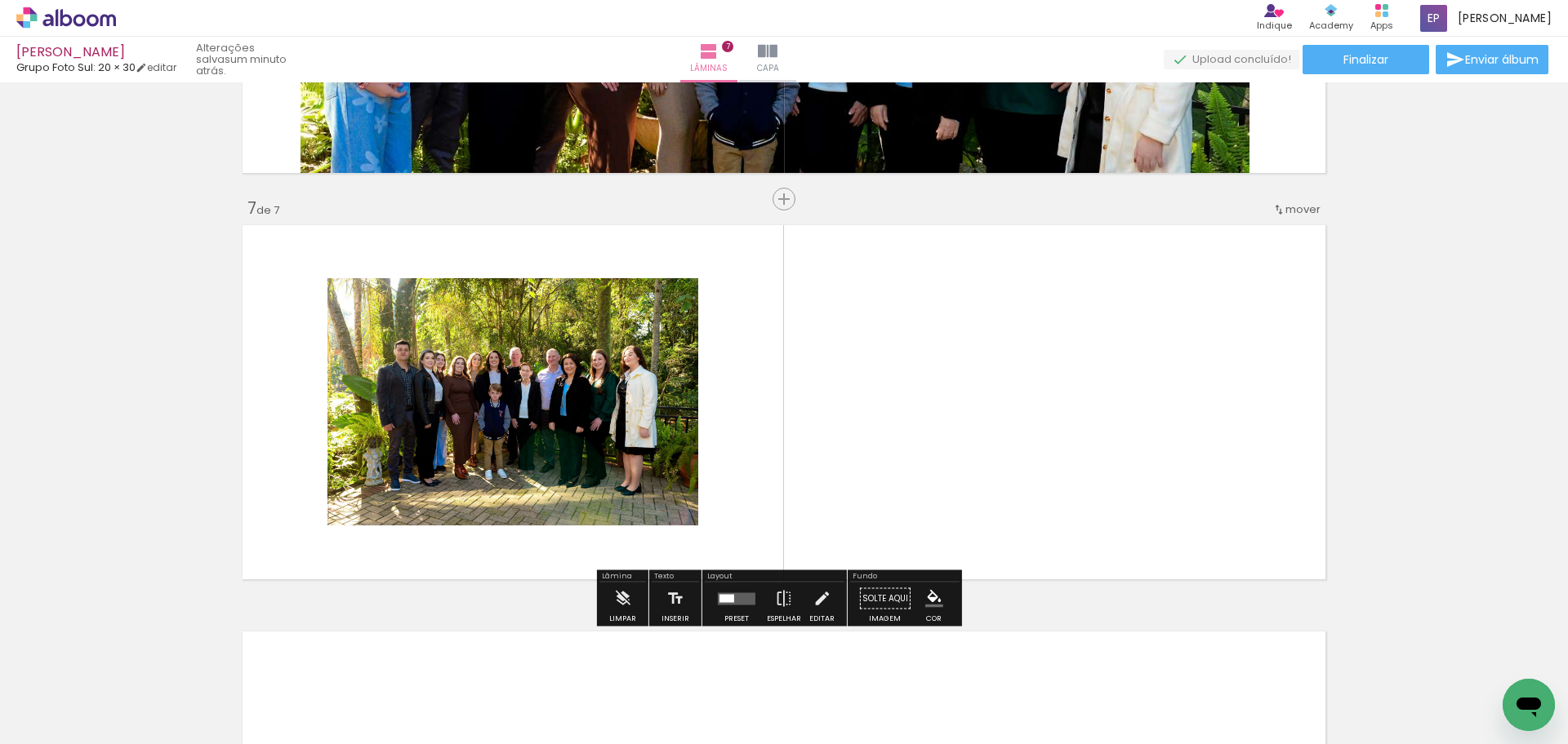
scroll to position [2389, 0]
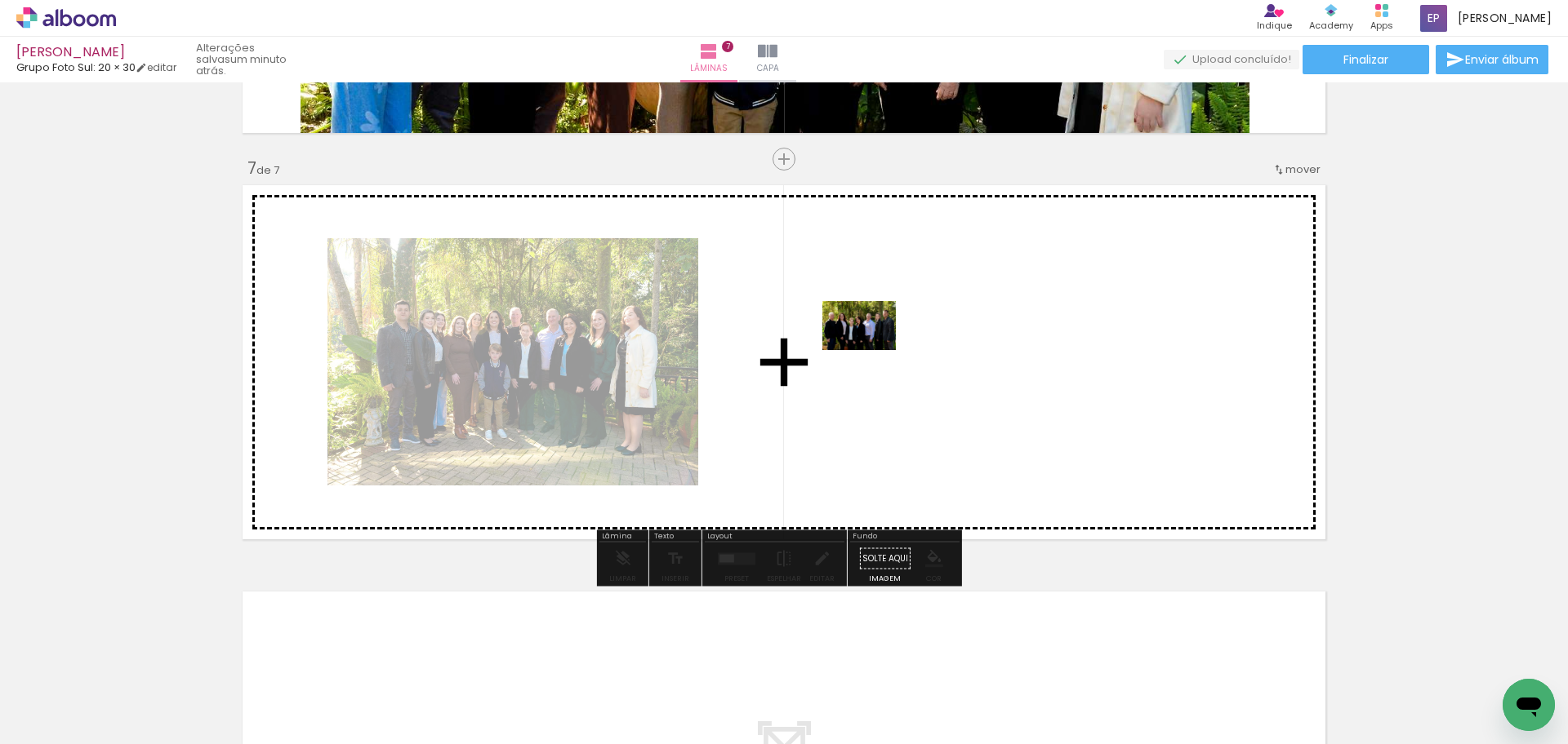
drag, startPoint x: 832, startPoint y: 699, endPoint x: 871, endPoint y: 351, distance: 350.2
click at [871, 351] on quentale-workspace at bounding box center [784, 372] width 1568 height 744
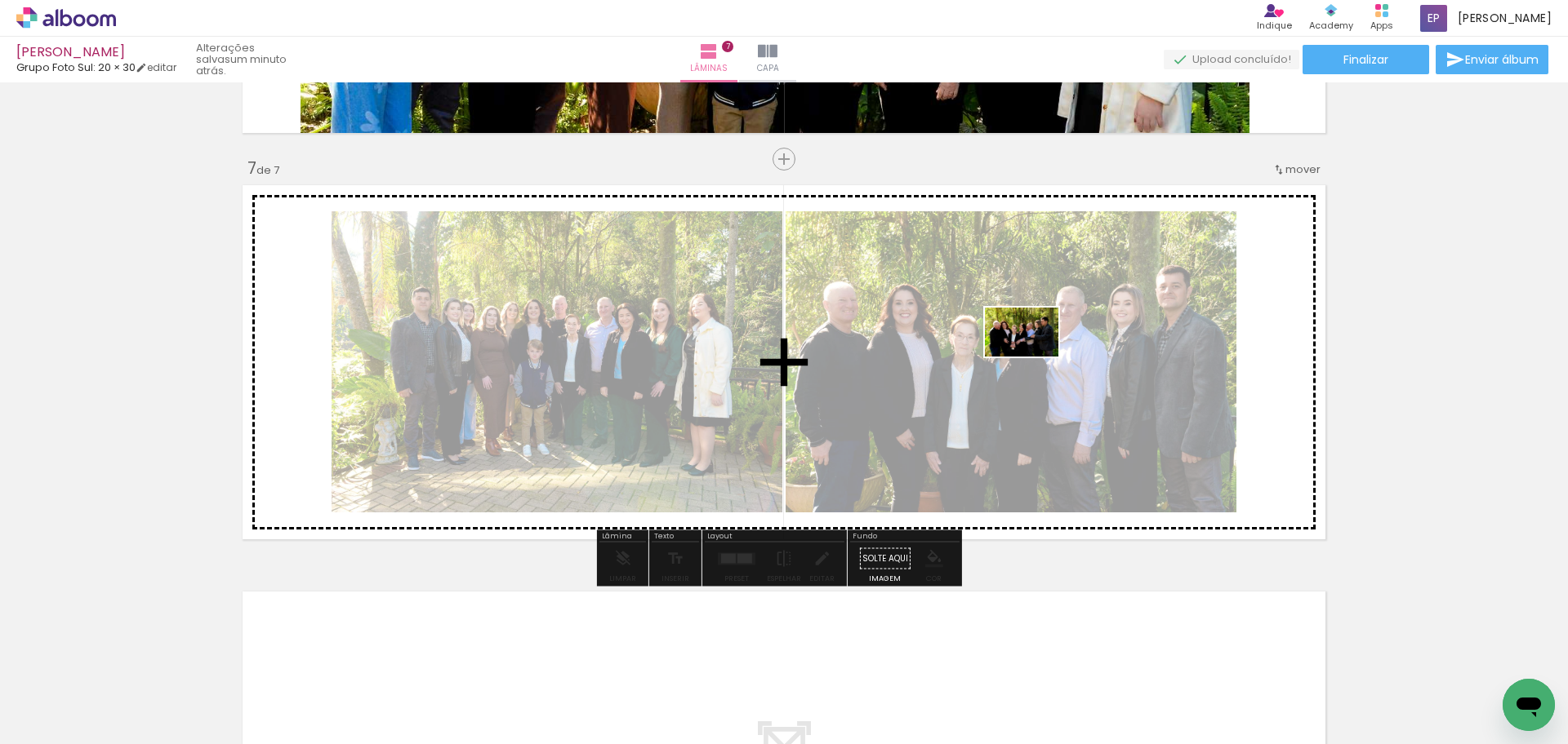
drag, startPoint x: 925, startPoint y: 705, endPoint x: 1056, endPoint y: 600, distance: 167.9
click at [1033, 357] on quentale-workspace at bounding box center [784, 372] width 1568 height 744
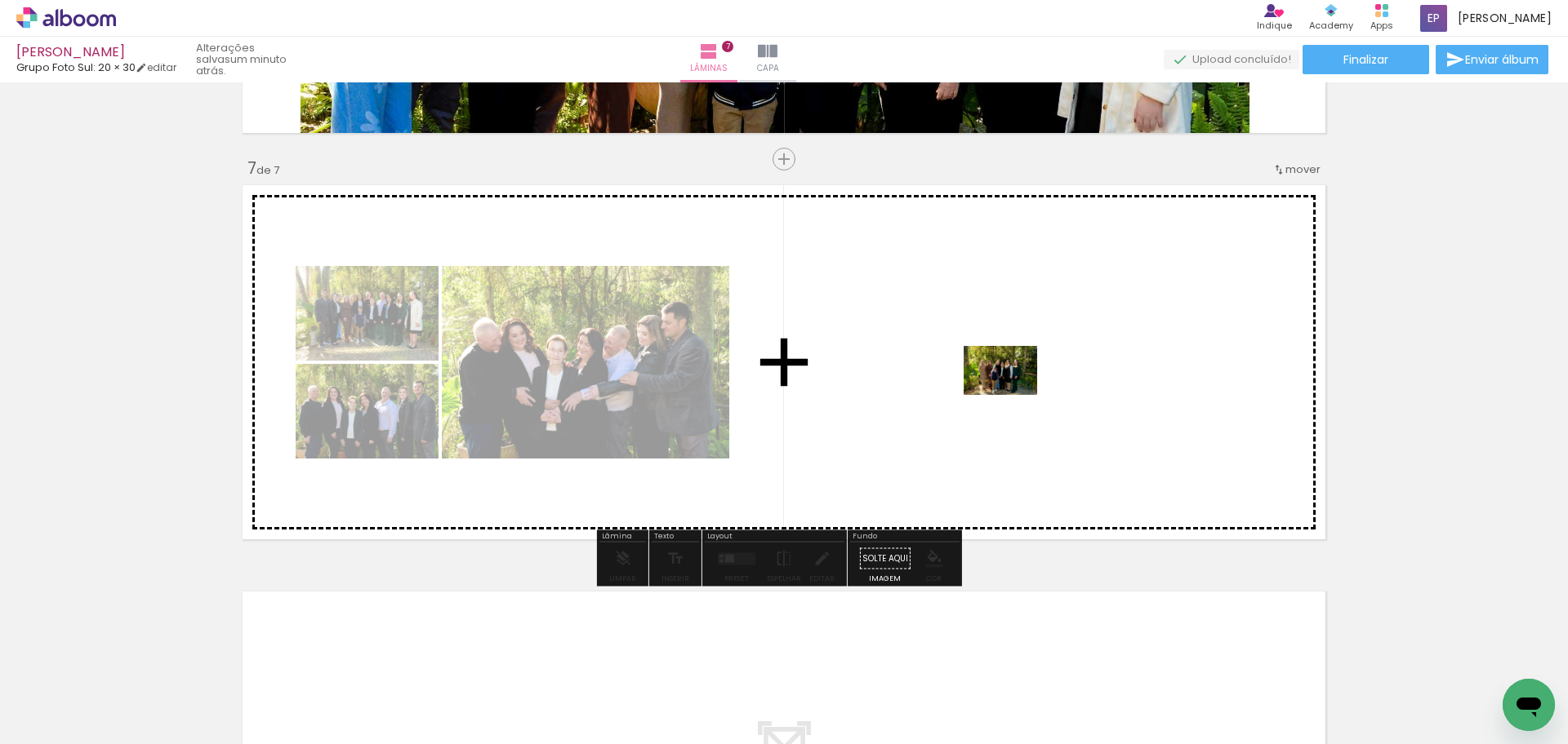
drag, startPoint x: 1016, startPoint y: 705, endPoint x: 966, endPoint y: 357, distance: 351.6
click at [966, 357] on quentale-workspace at bounding box center [784, 372] width 1568 height 744
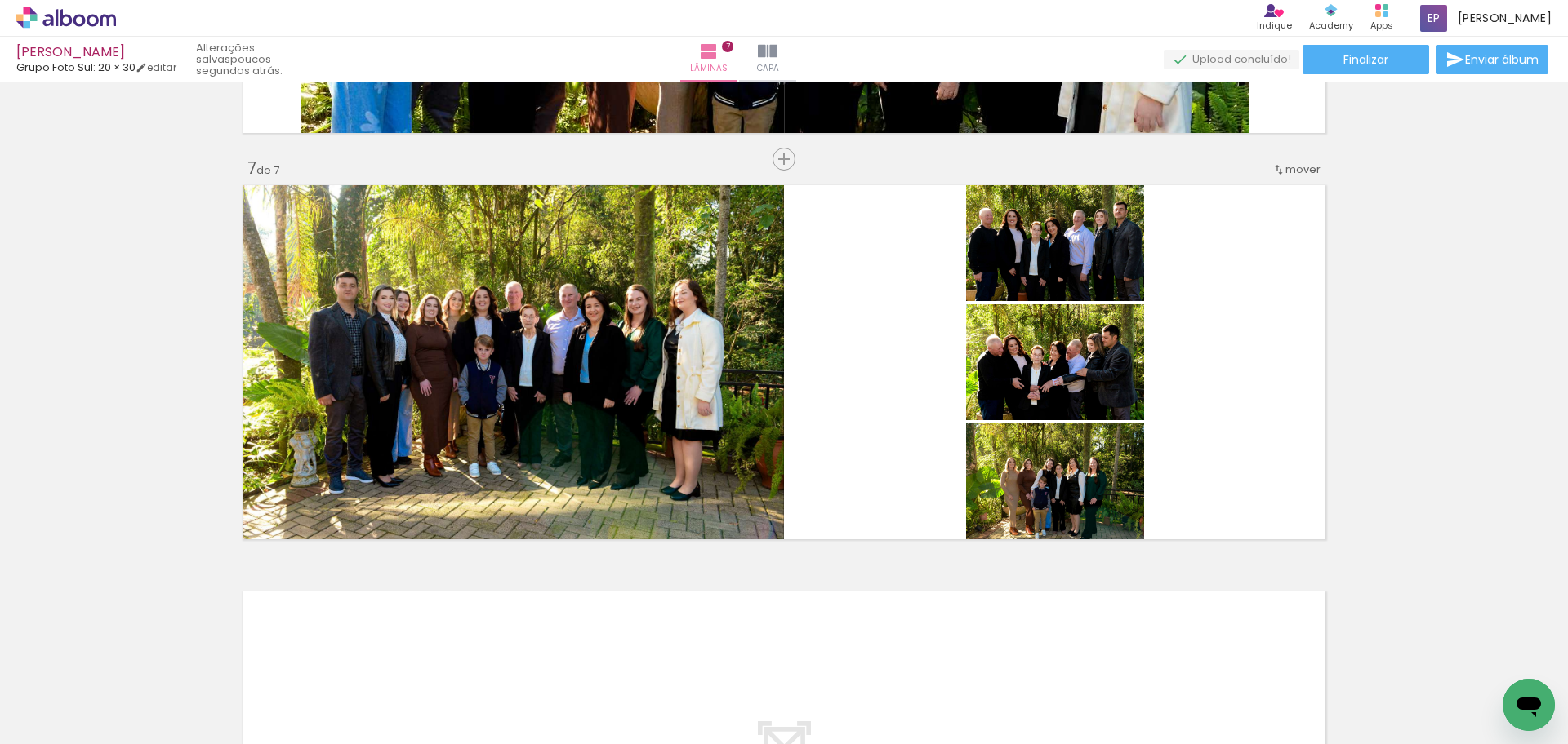
scroll to position [0, 1665]
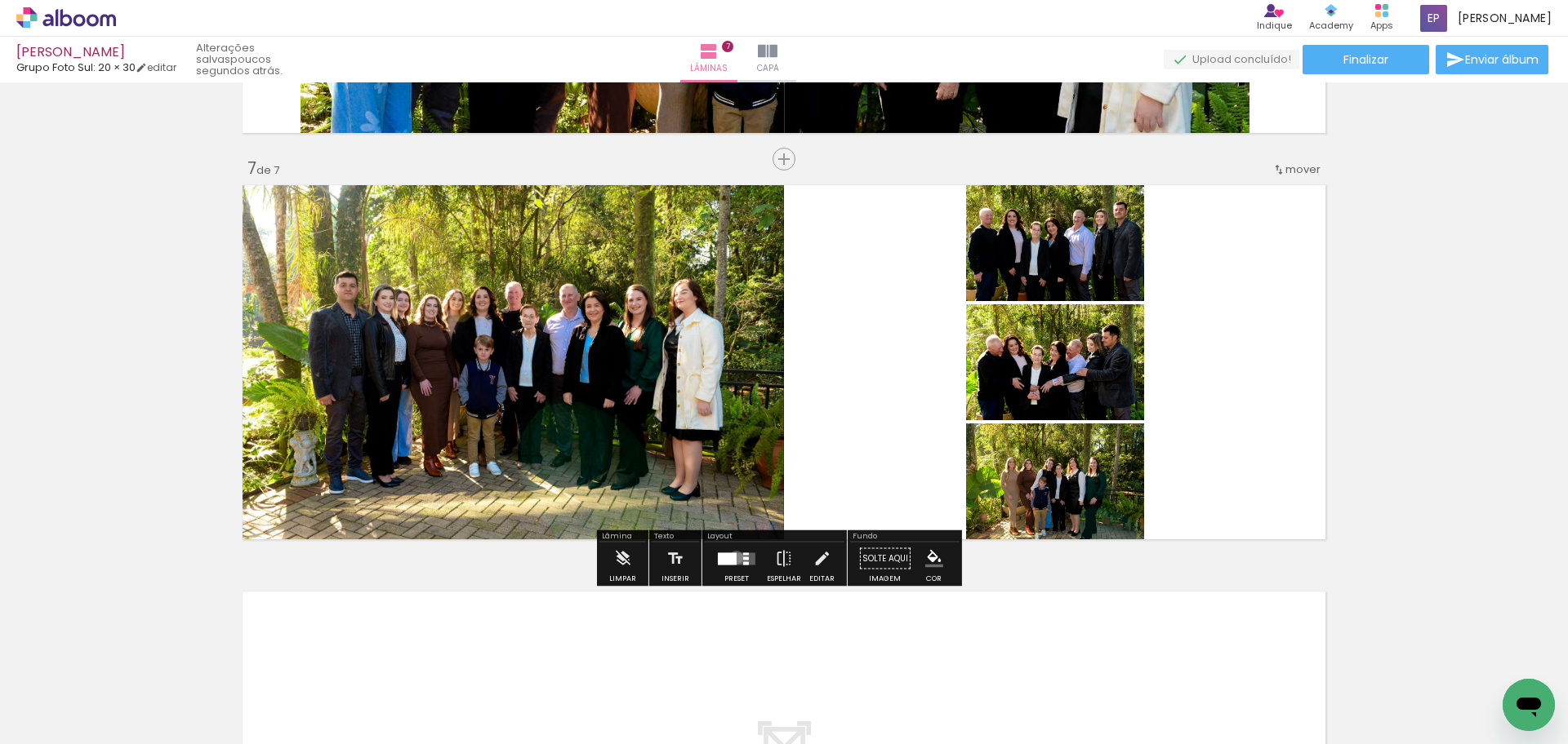
click at [733, 558] on div at bounding box center [726, 558] width 19 height 12
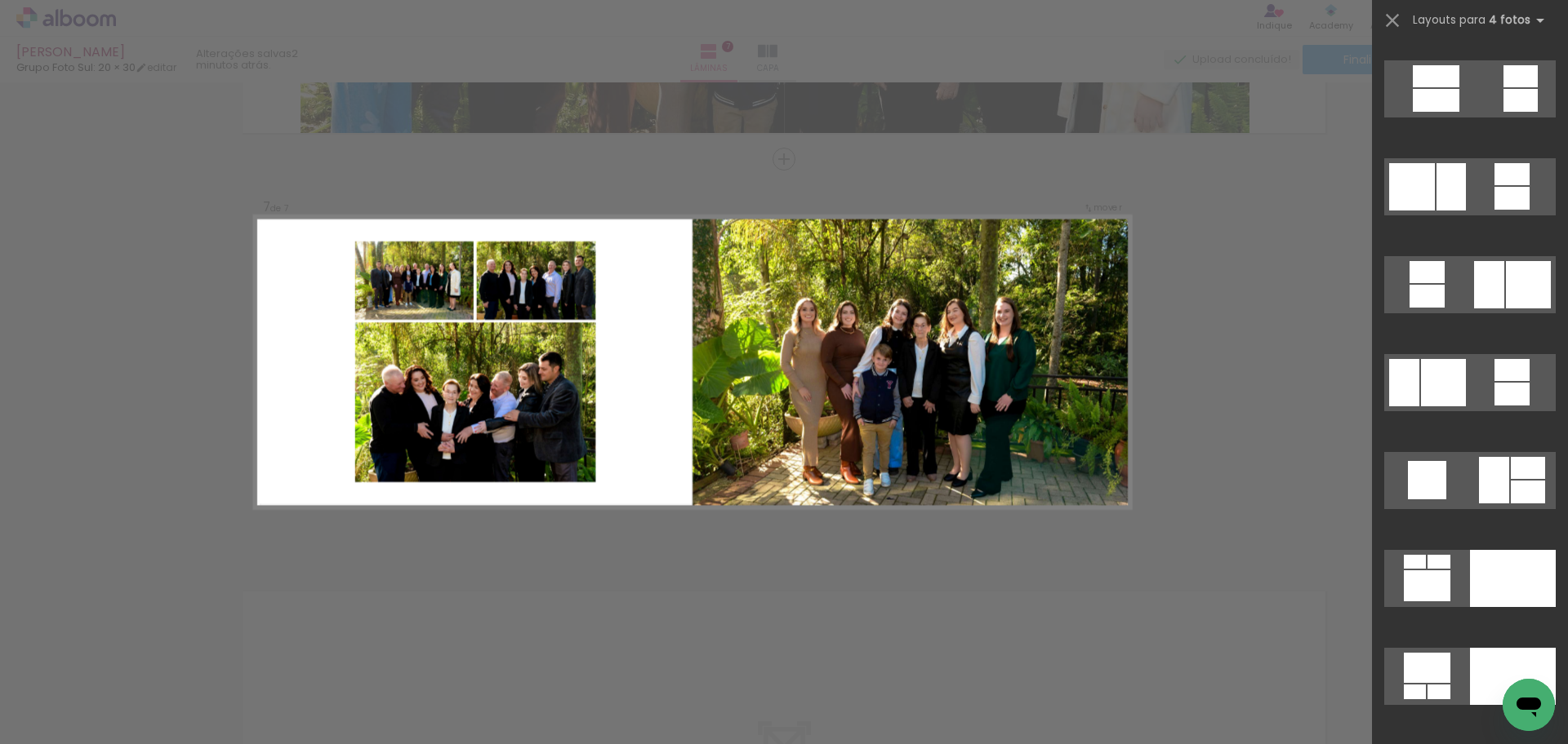
scroll to position [13712, 0]
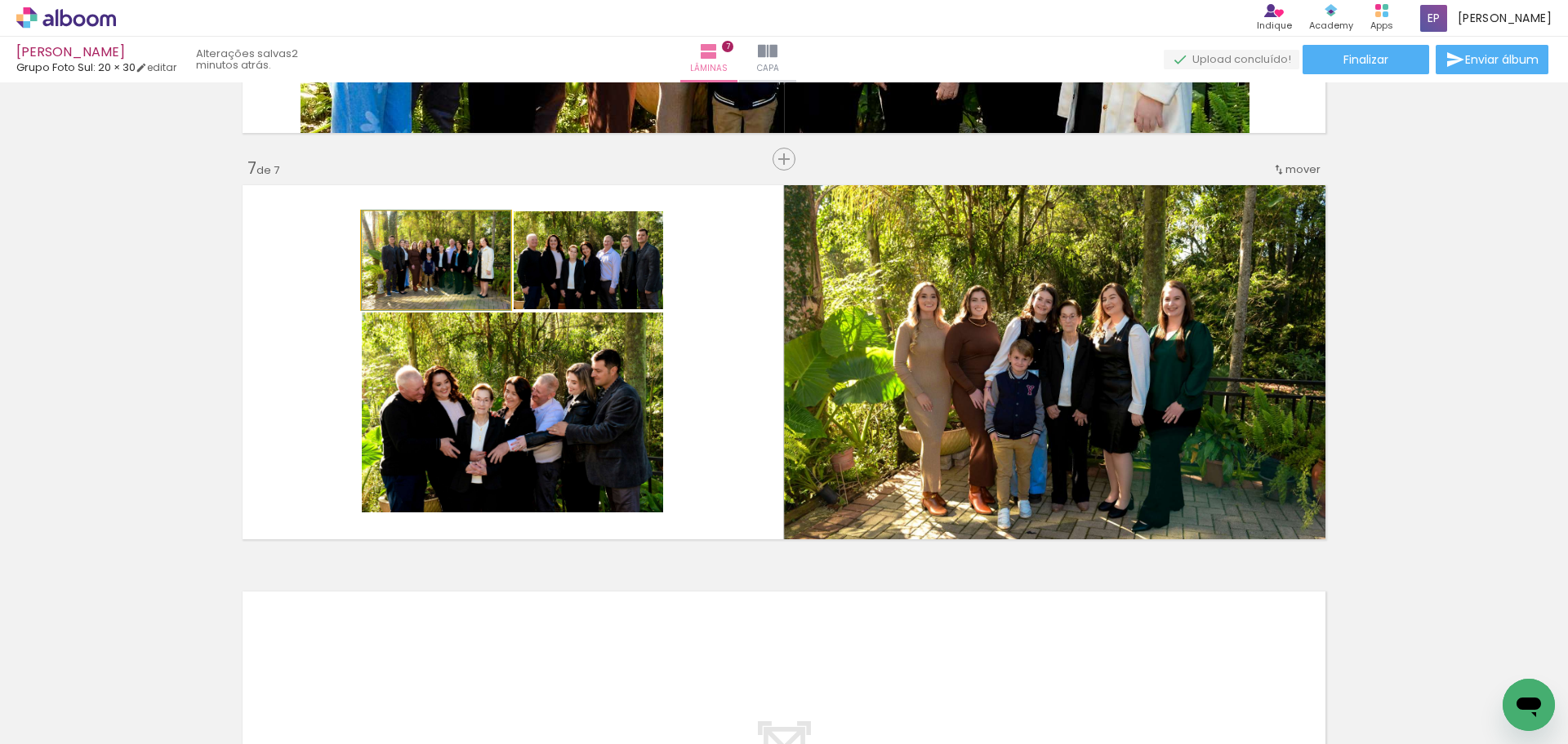
click at [428, 288] on quentale-photo at bounding box center [436, 260] width 149 height 98
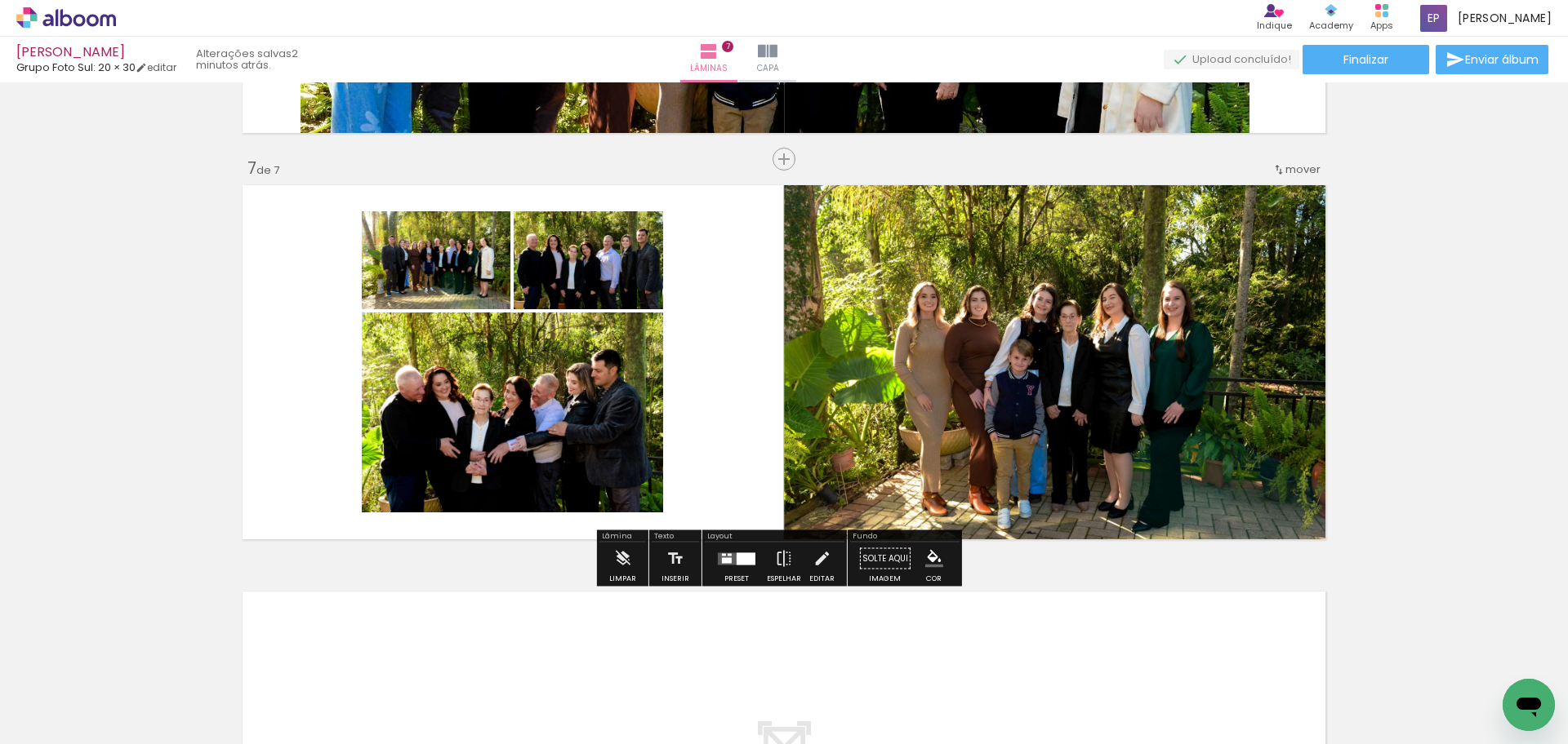
click at [428, 288] on quentale-photo at bounding box center [436, 260] width 149 height 98
click at [441, 285] on quentale-photo at bounding box center [436, 260] width 149 height 98
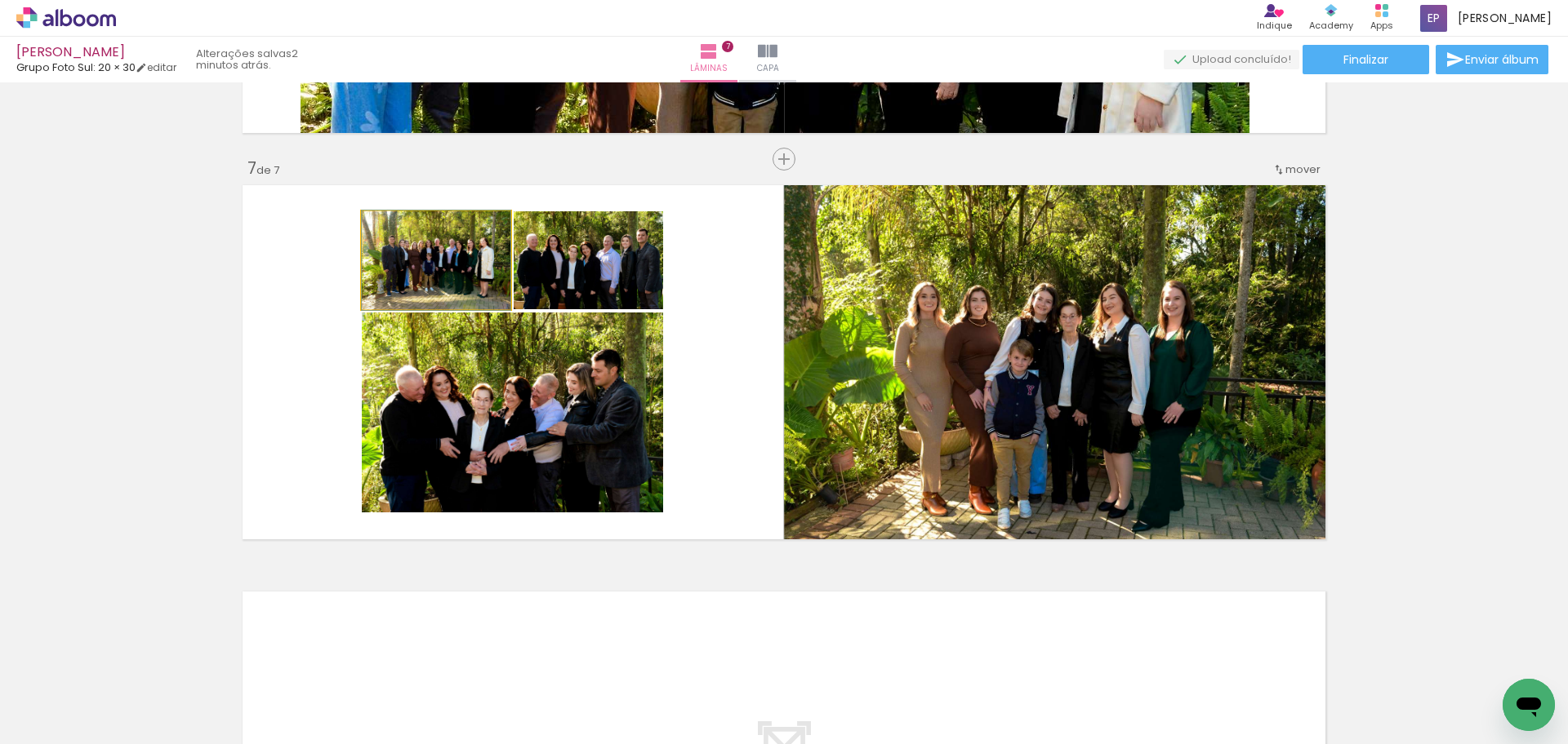
click at [441, 285] on quentale-photo at bounding box center [436, 260] width 149 height 98
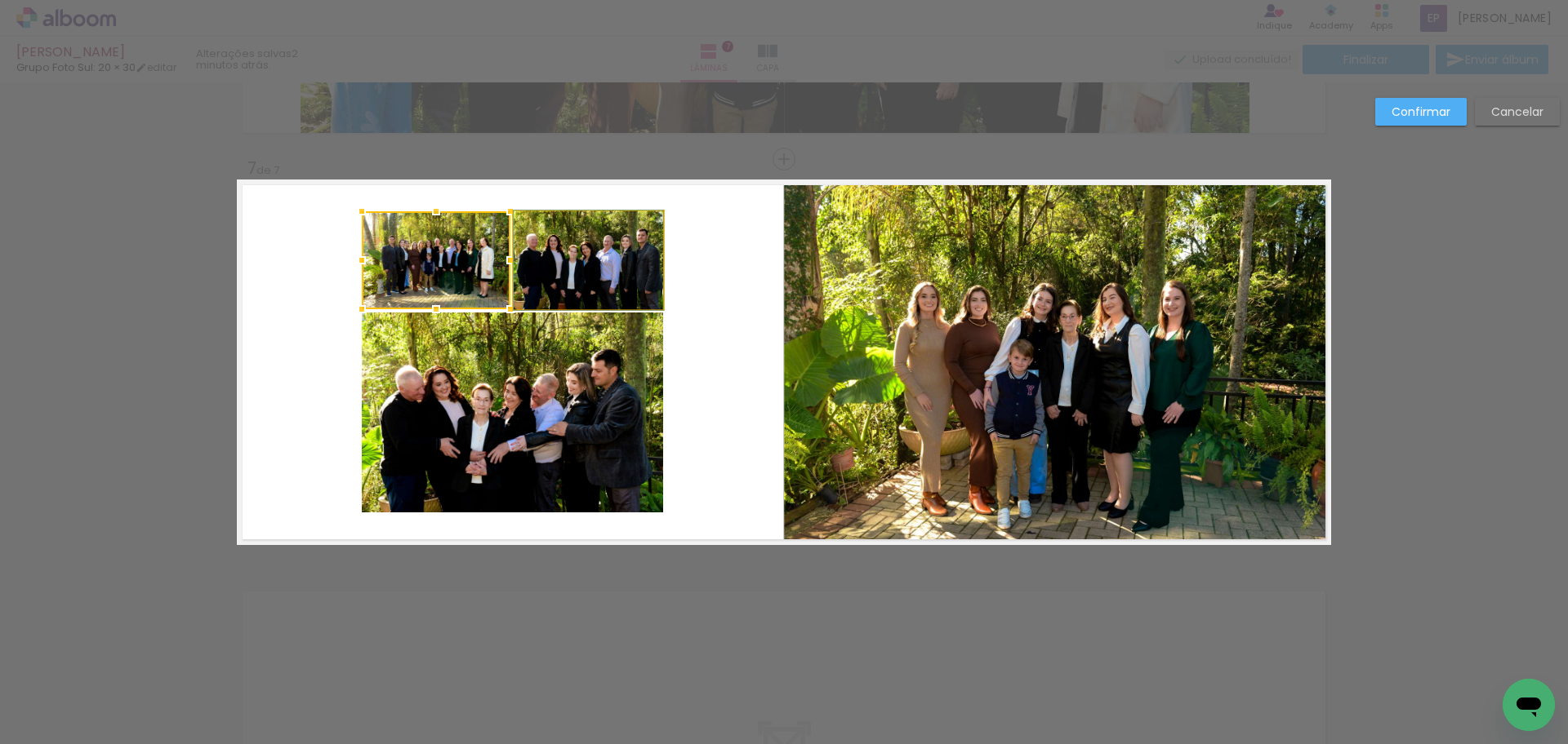
click at [576, 293] on quentale-photo at bounding box center [588, 260] width 149 height 98
click at [566, 402] on quentale-photo at bounding box center [512, 412] width 302 height 200
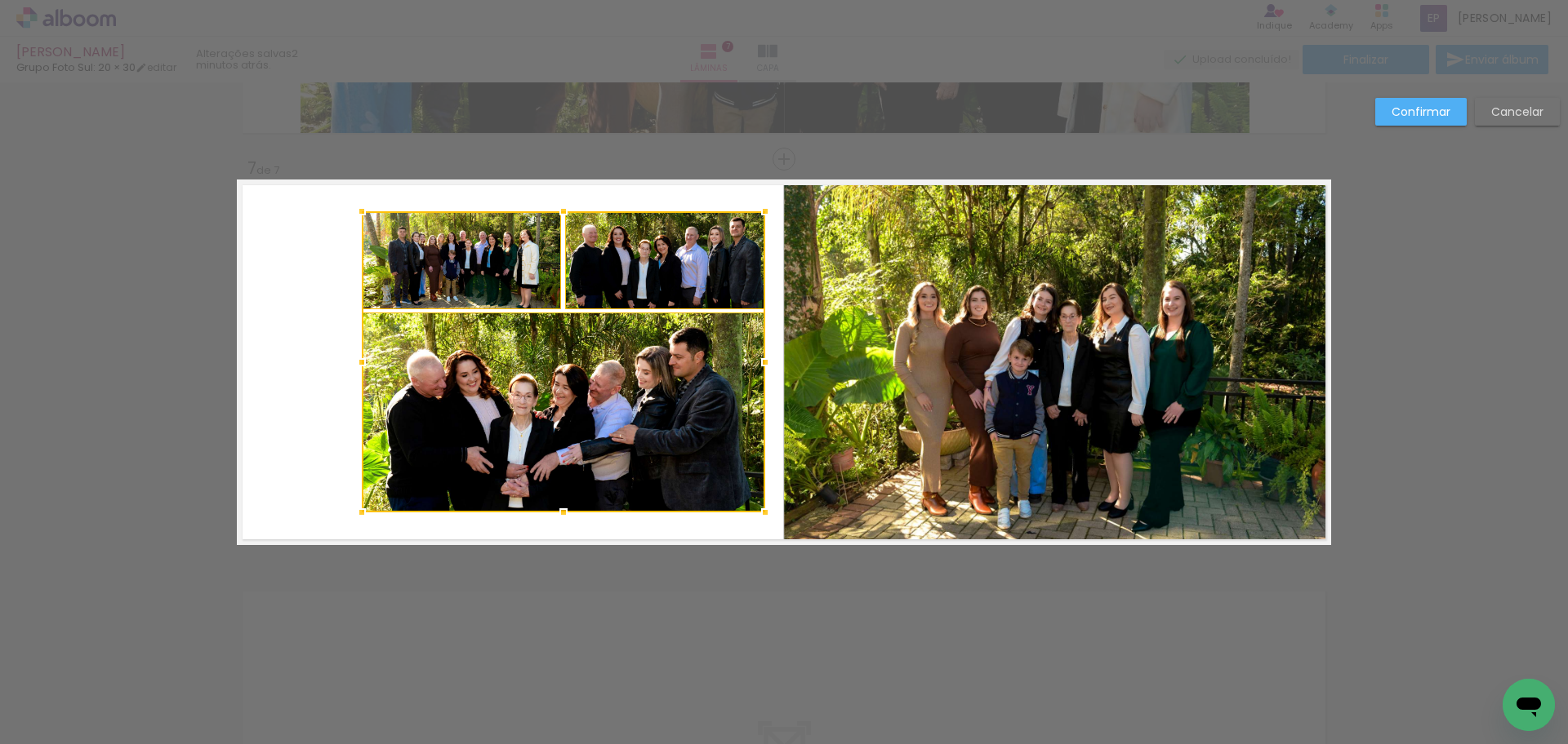
drag, startPoint x: 665, startPoint y: 360, endPoint x: 767, endPoint y: 364, distance: 102.1
click at [767, 364] on div at bounding box center [765, 362] width 33 height 33
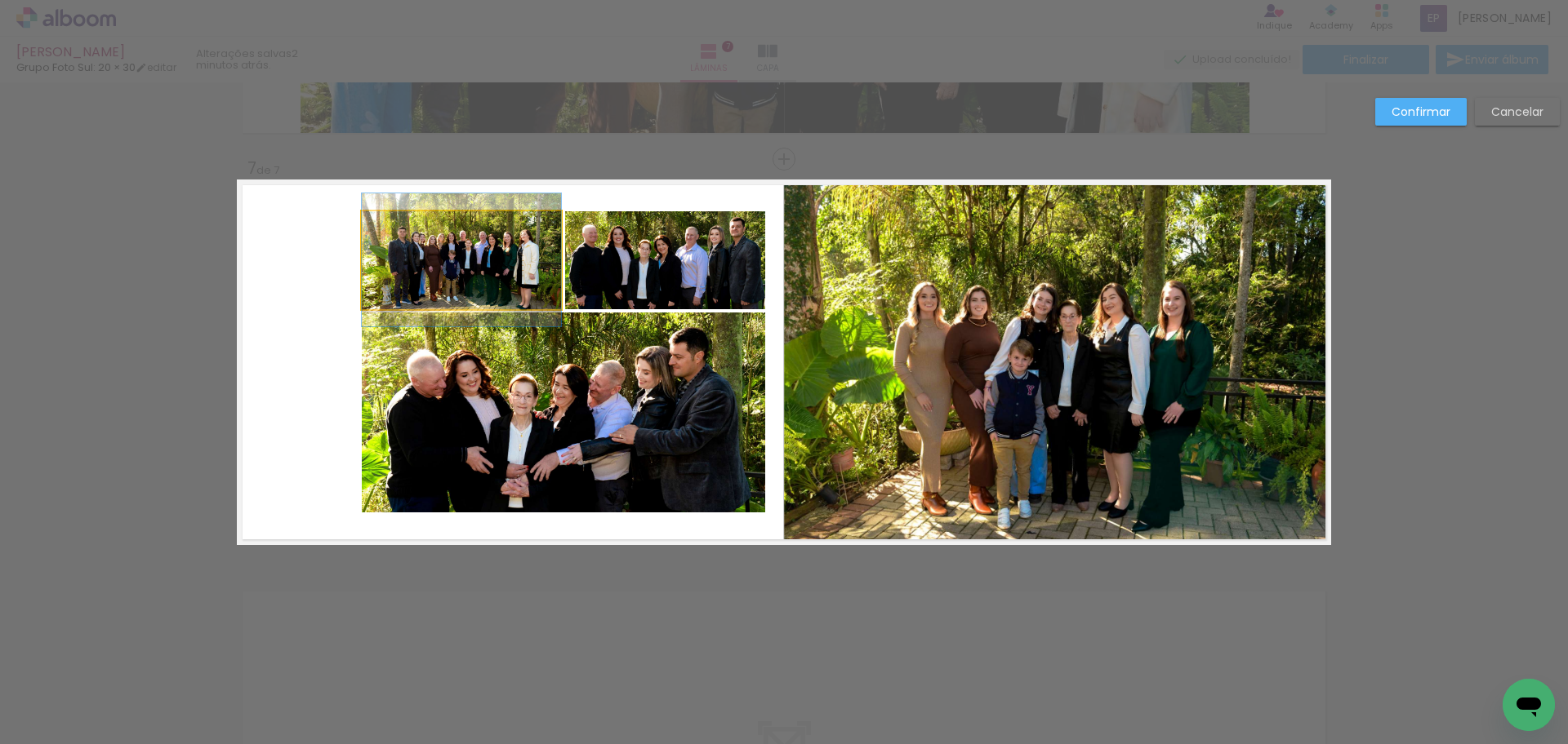
click at [449, 252] on quentale-photo at bounding box center [460, 260] width 199 height 98
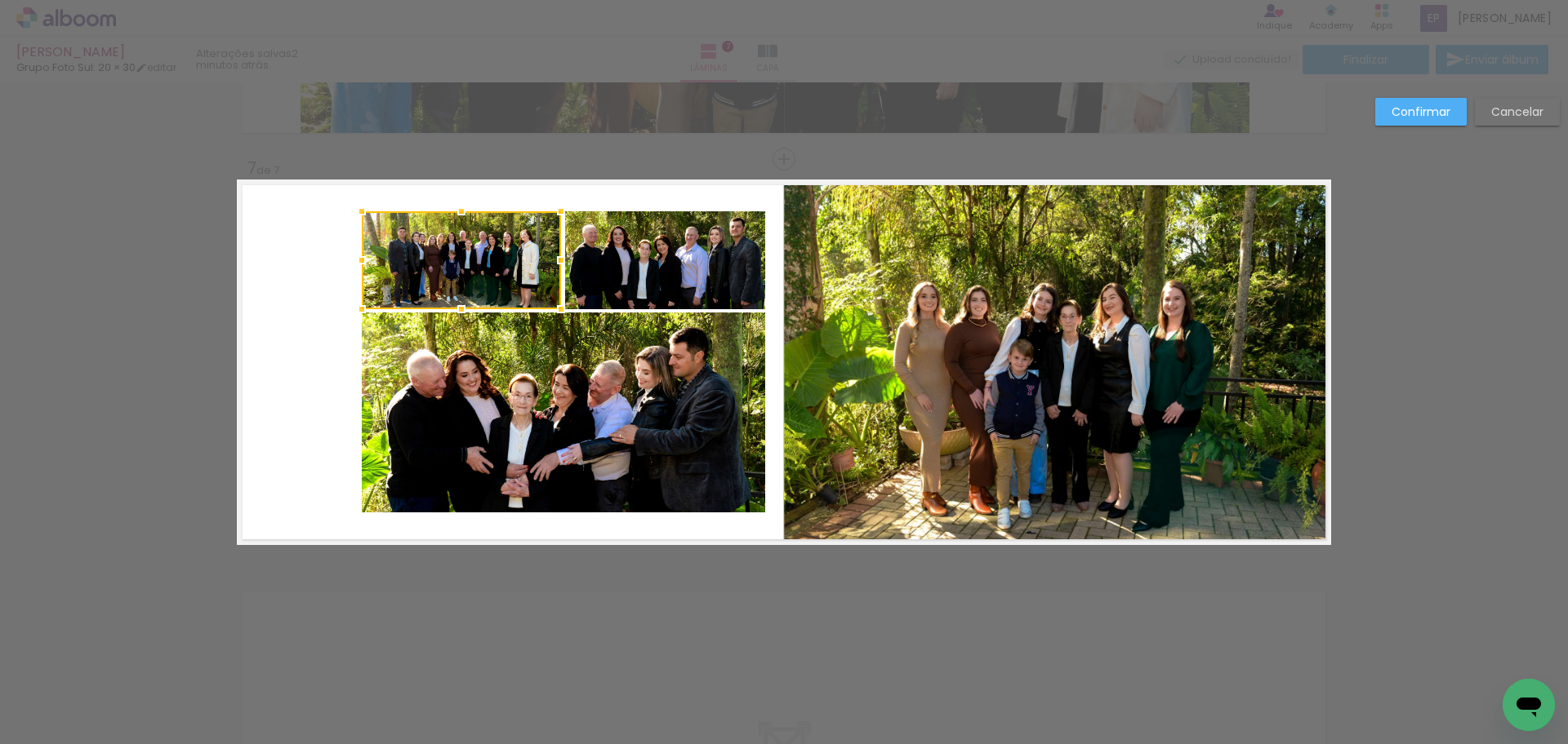
click at [637, 269] on quentale-photo at bounding box center [665, 260] width 200 height 98
click at [581, 431] on quentale-photo at bounding box center [563, 412] width 403 height 200
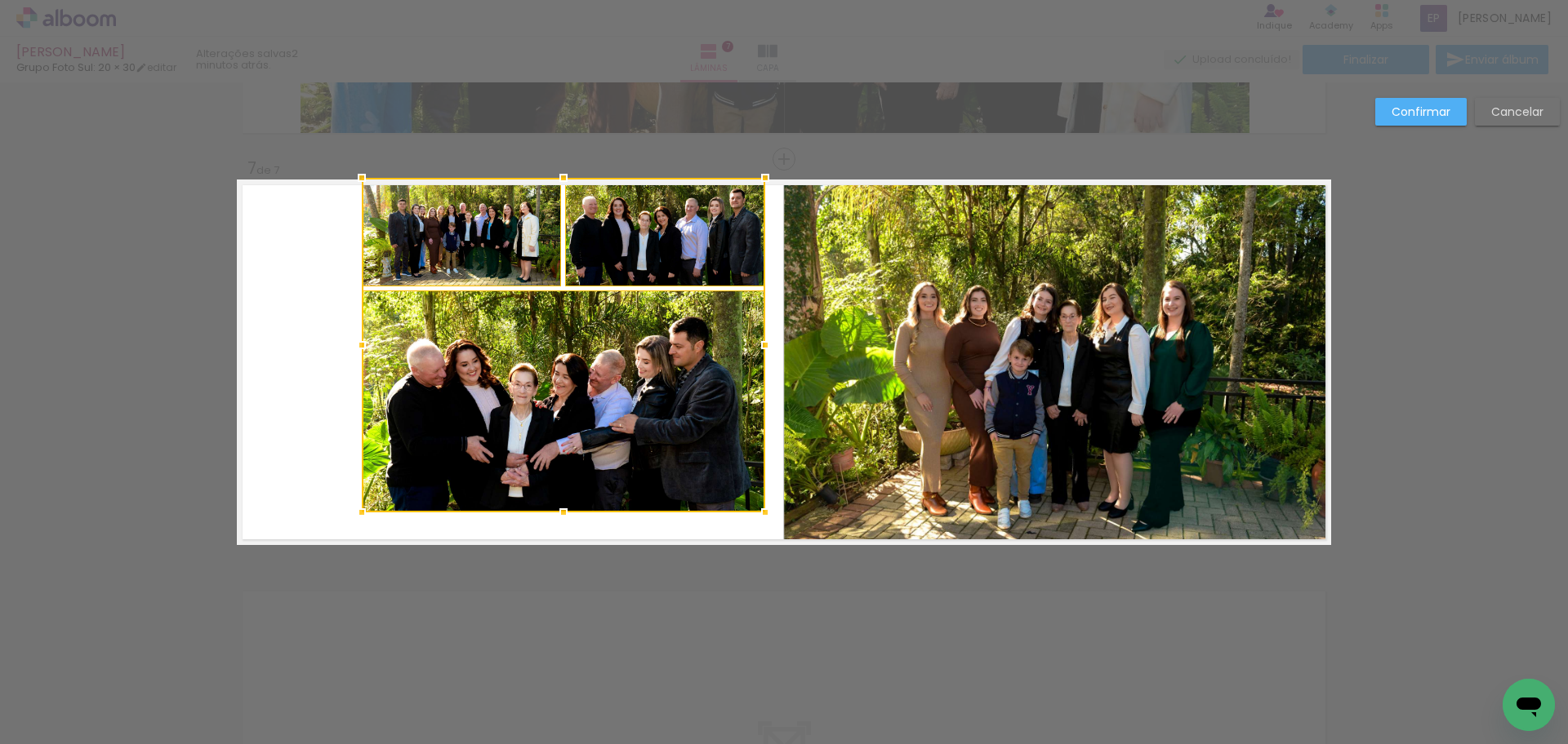
drag, startPoint x: 559, startPoint y: 213, endPoint x: 560, endPoint y: 178, distance: 35.0
click at [560, 178] on div at bounding box center [563, 178] width 33 height 33
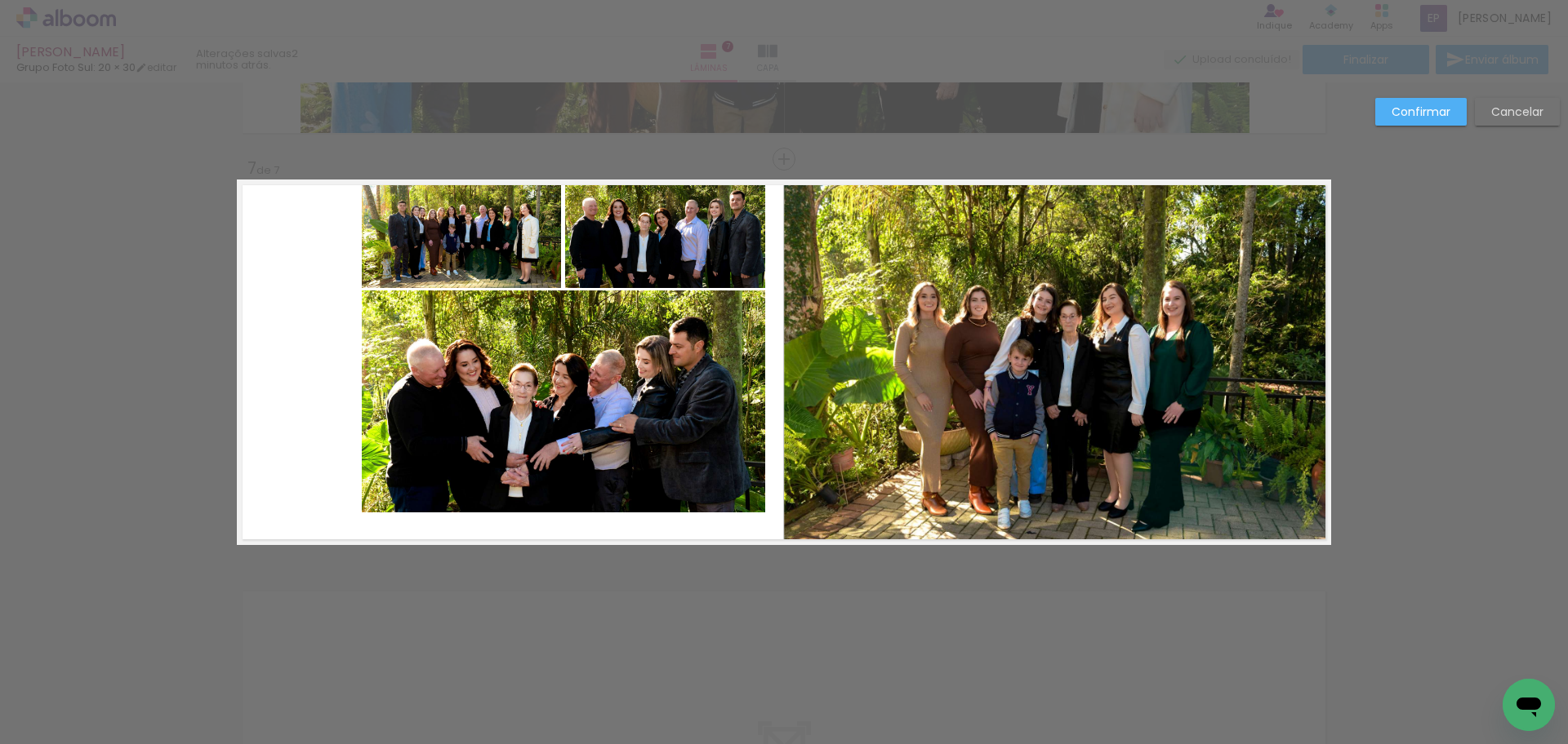
click at [492, 238] on quentale-photo at bounding box center [460, 234] width 199 height 109
click at [616, 249] on quentale-photo at bounding box center [665, 234] width 200 height 109
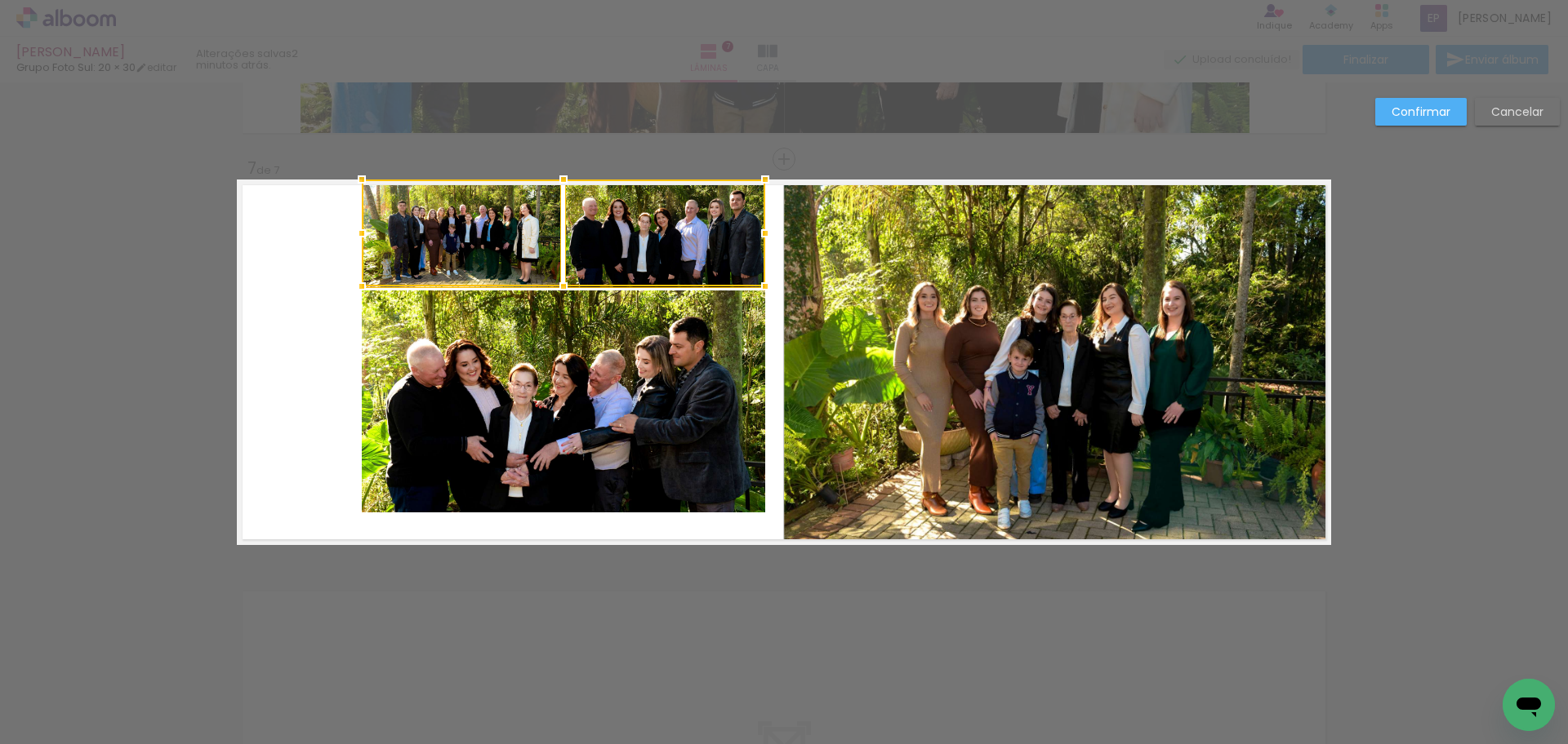
click at [560, 425] on quentale-photo at bounding box center [563, 401] width 403 height 222
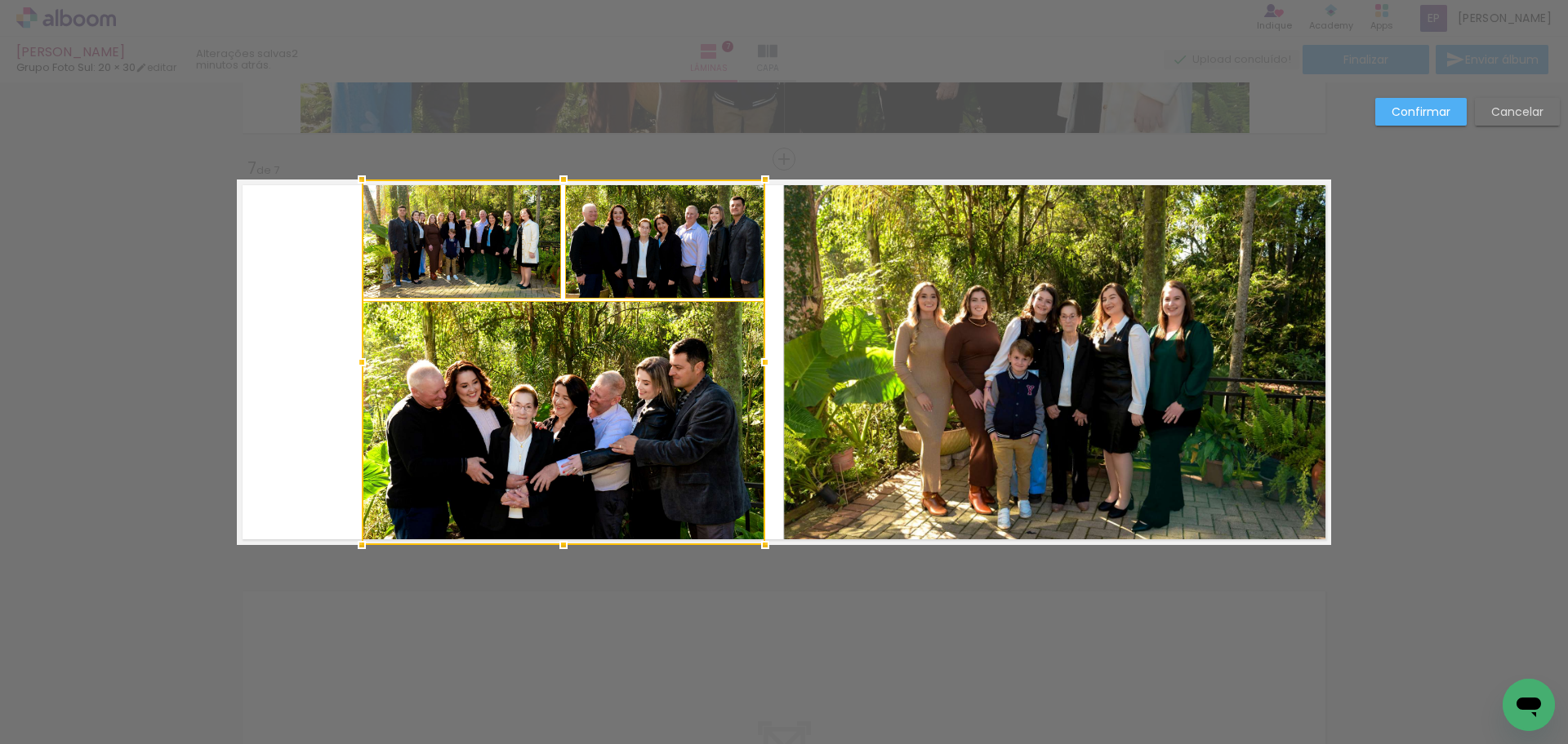
drag, startPoint x: 556, startPoint y: 512, endPoint x: 562, endPoint y: 549, distance: 37.5
click at [562, 549] on div at bounding box center [563, 545] width 33 height 33
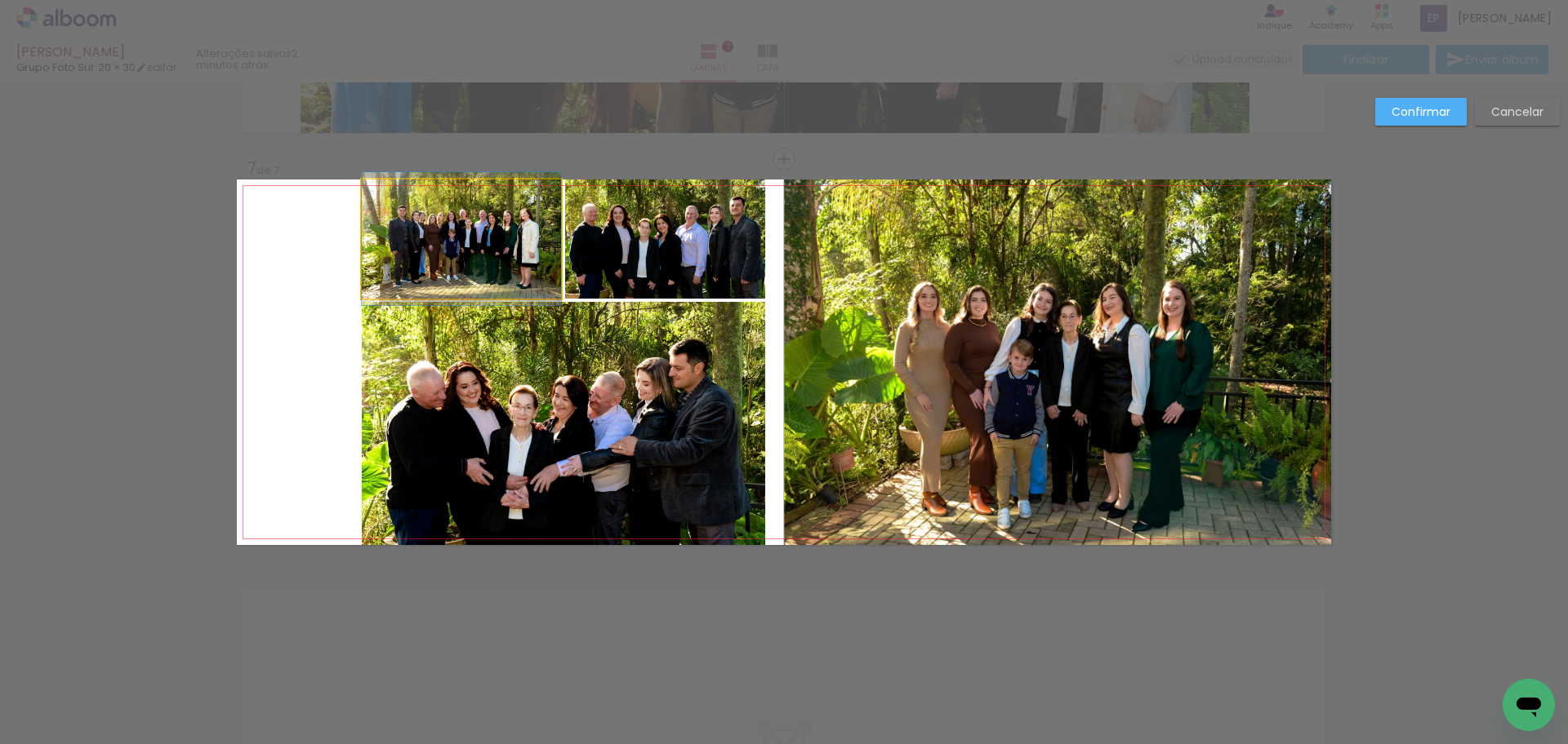
click at [411, 260] on quentale-photo at bounding box center [460, 239] width 199 height 120
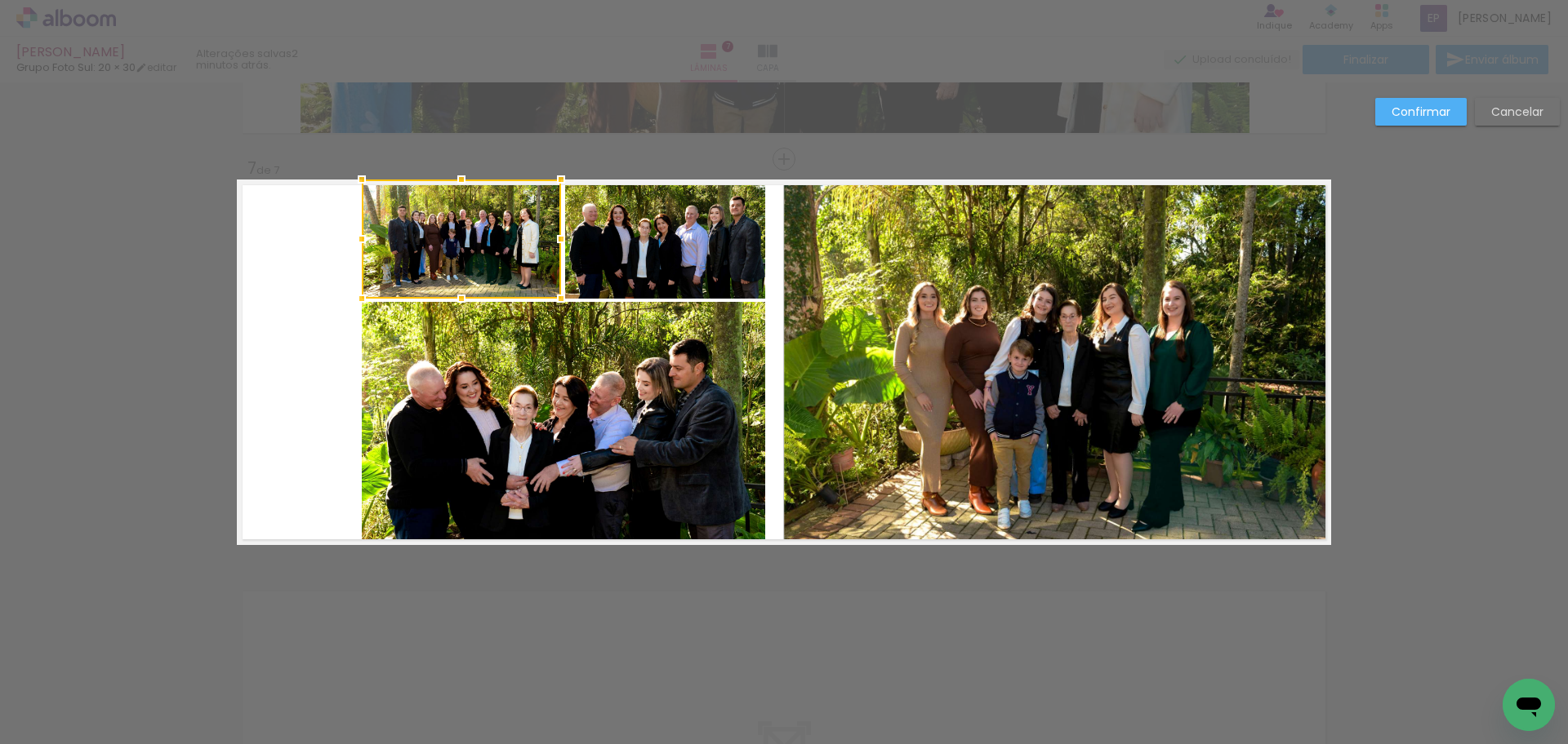
click at [623, 272] on quentale-photo at bounding box center [665, 239] width 200 height 120
click at [585, 451] on quentale-photo at bounding box center [563, 424] width 403 height 244
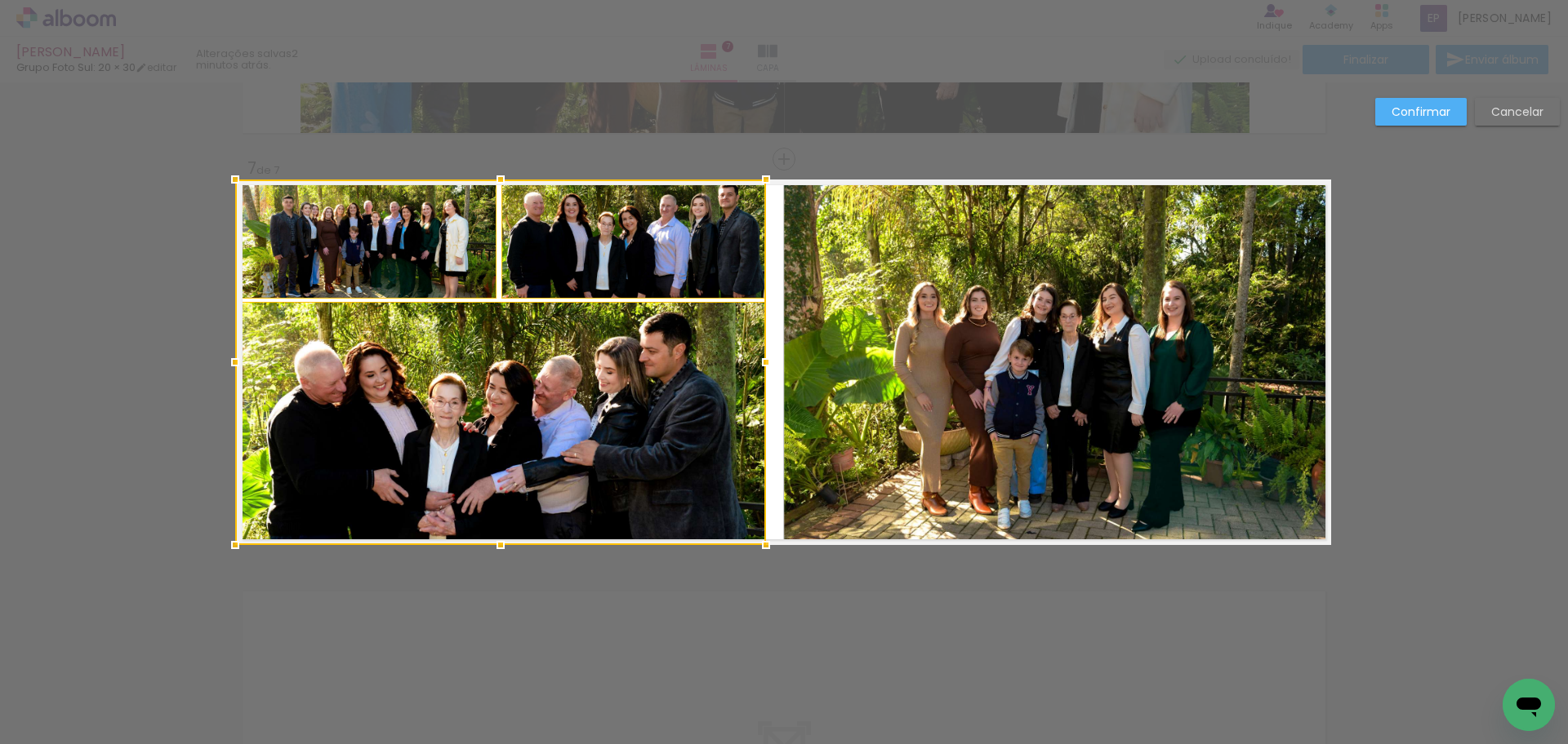
drag, startPoint x: 357, startPoint y: 361, endPoint x: 229, endPoint y: 369, distance: 128.2
click at [229, 369] on div at bounding box center [235, 362] width 33 height 33
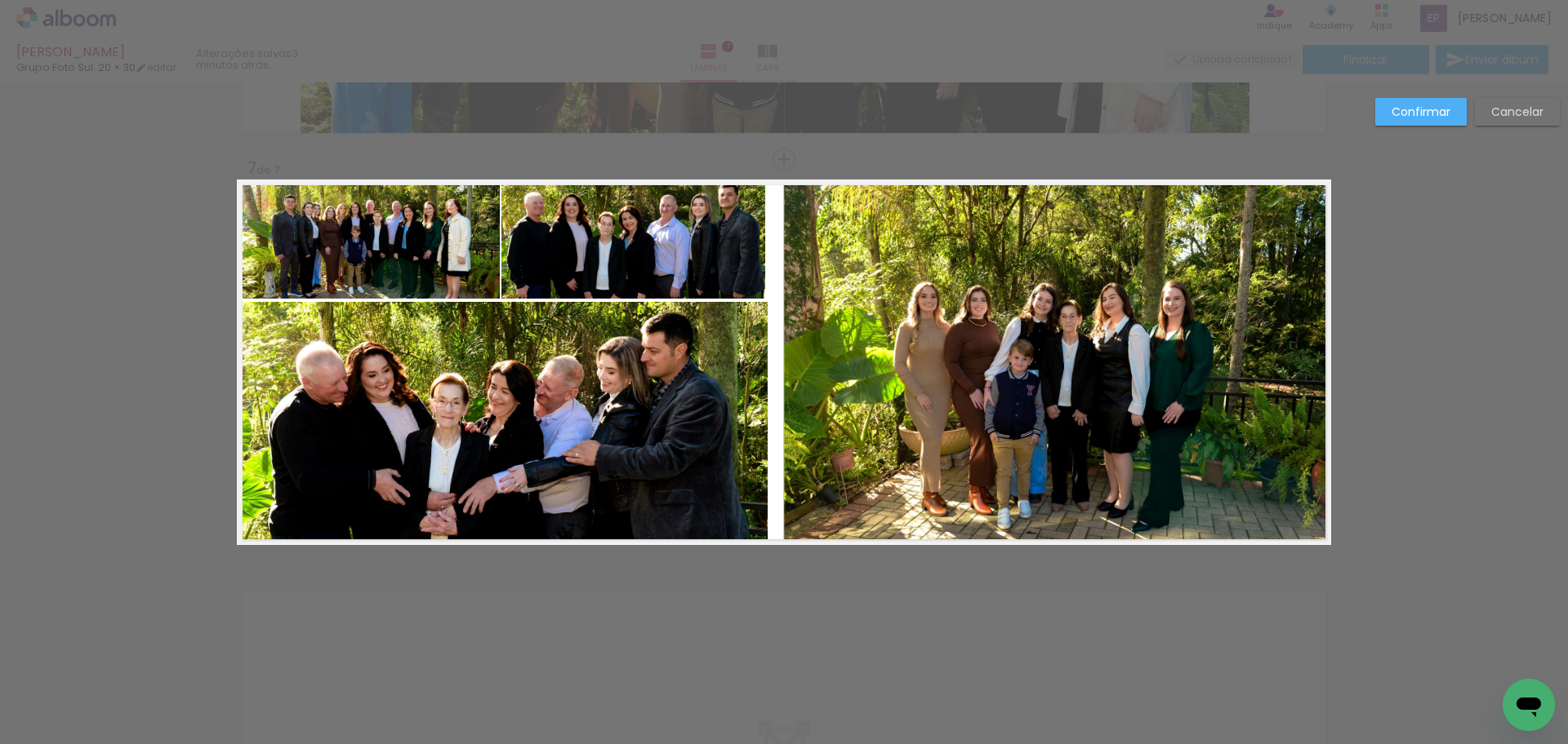
click at [427, 246] on quentale-photo at bounding box center [368, 239] width 263 height 120
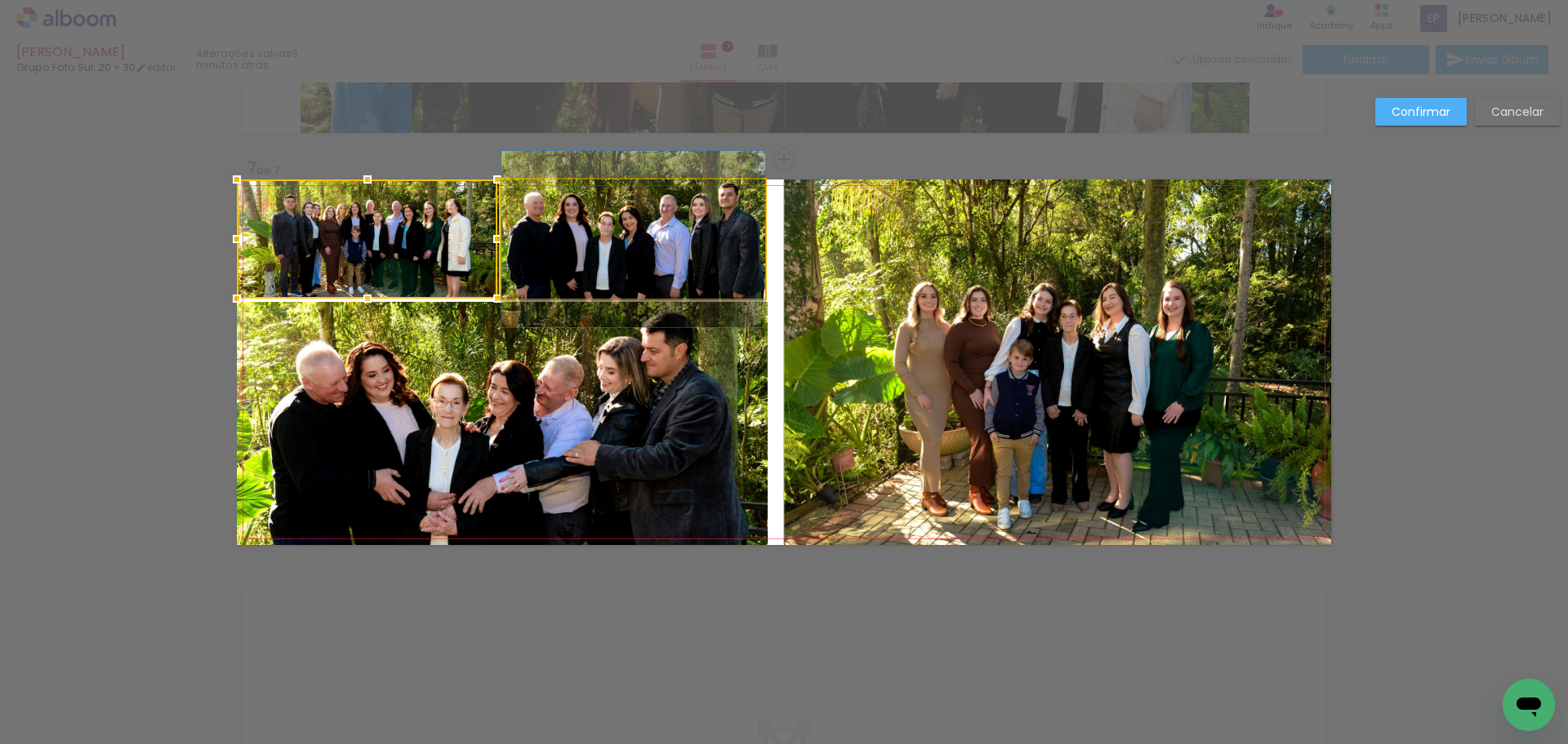
click at [594, 265] on quentale-photo at bounding box center [634, 239] width 264 height 120
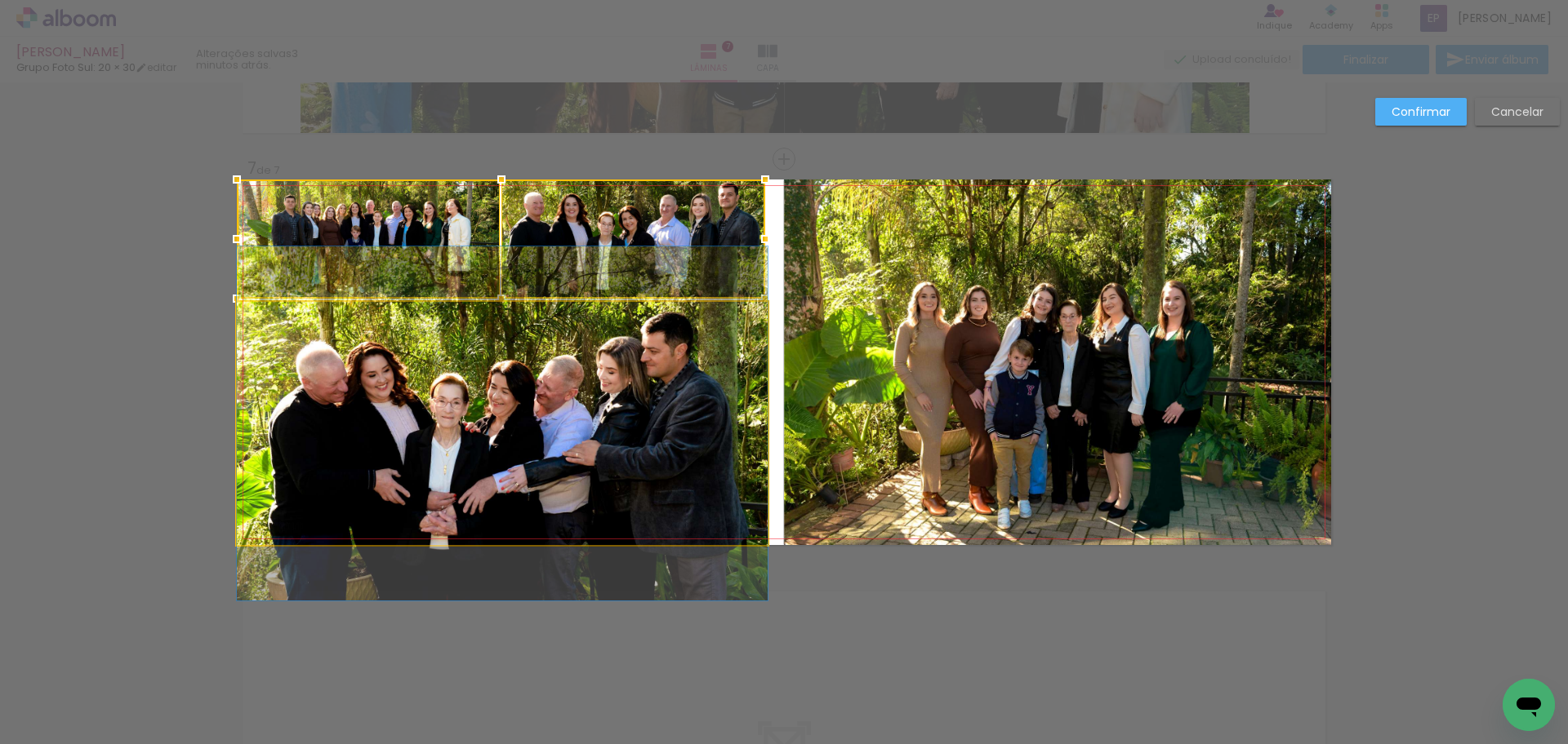
click at [580, 420] on quentale-photo at bounding box center [502, 424] width 531 height 244
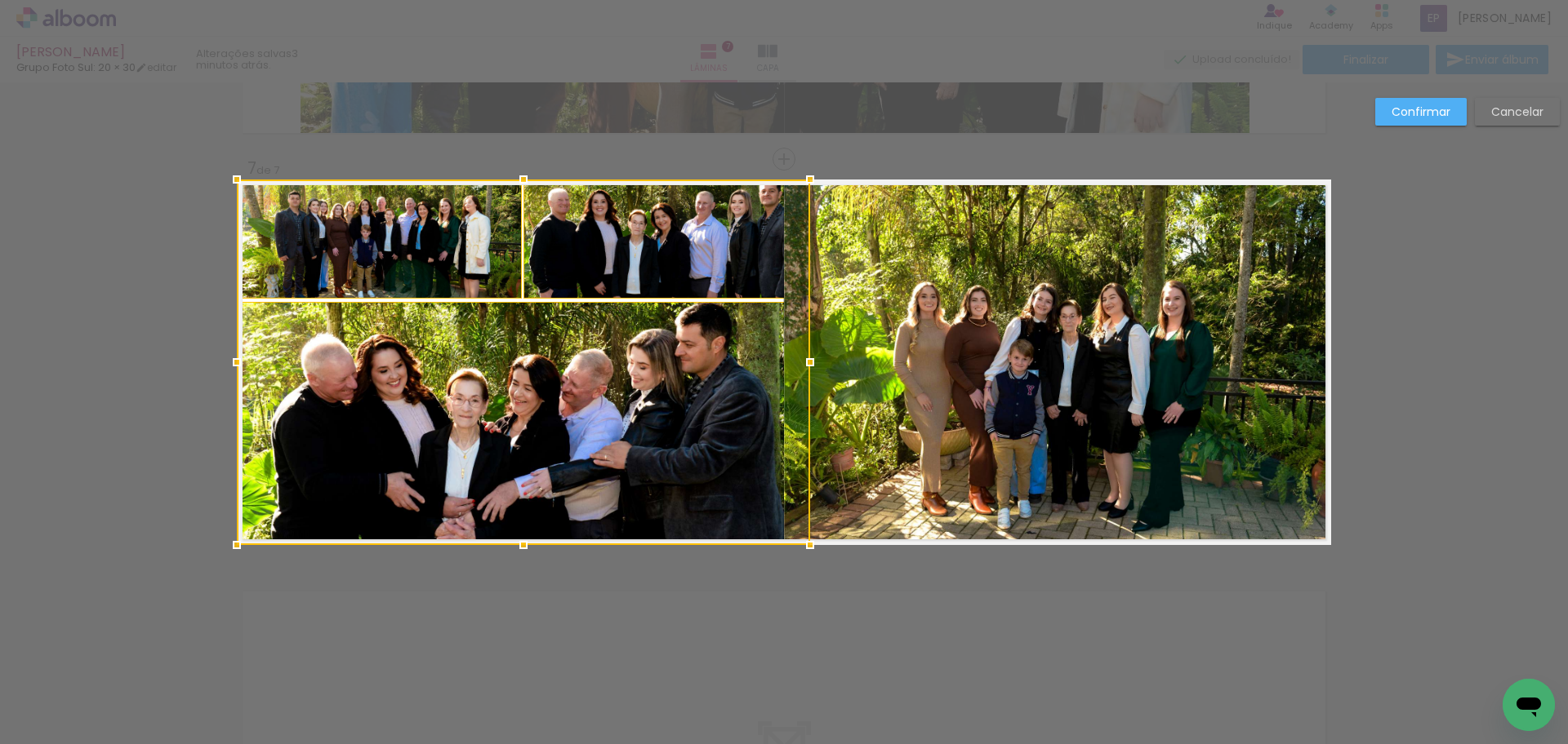
drag, startPoint x: 761, startPoint y: 364, endPoint x: 615, endPoint y: 370, distance: 146.1
click at [615, 370] on div at bounding box center [523, 362] width 573 height 366
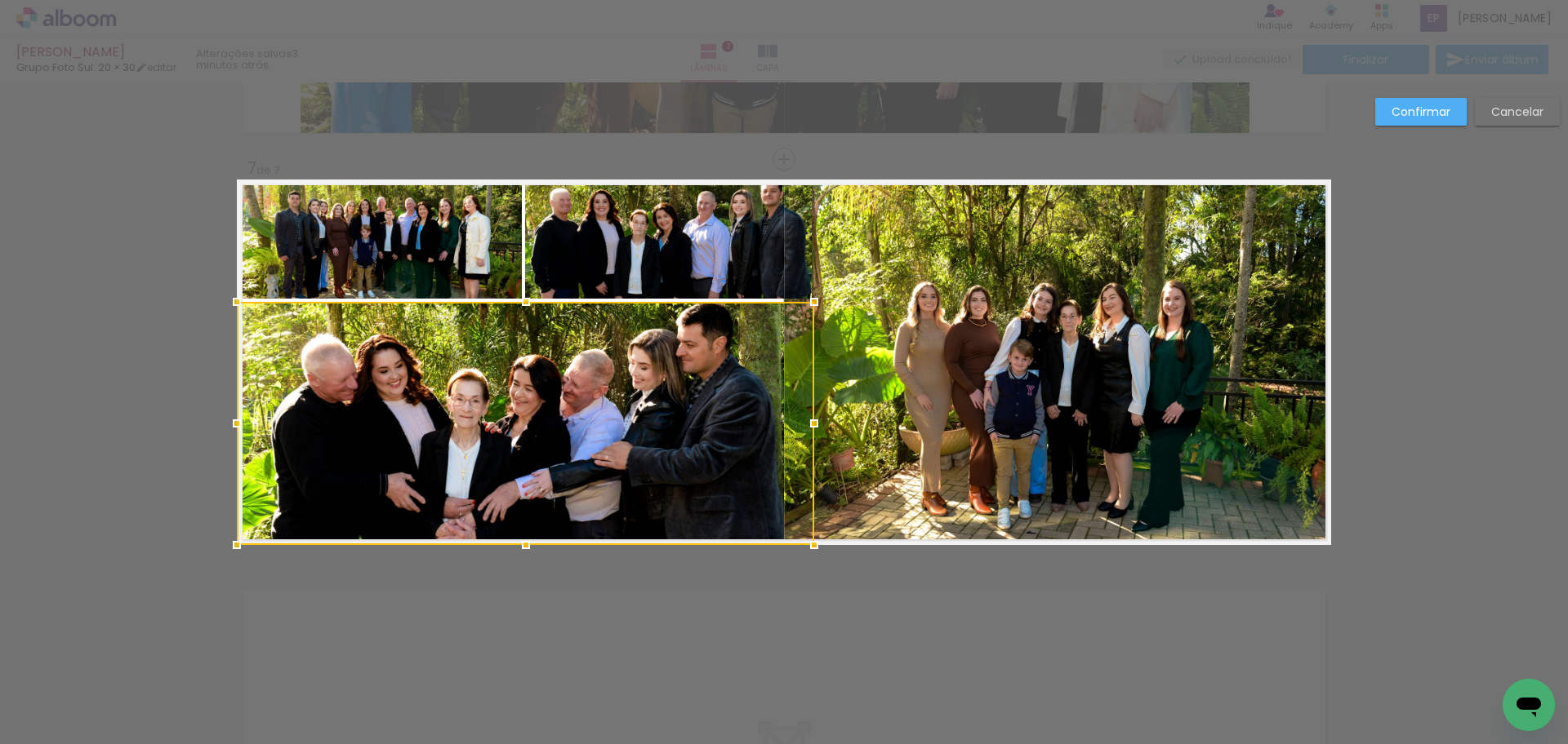
click at [733, 261] on quentale-photo at bounding box center [668, 239] width 286 height 120
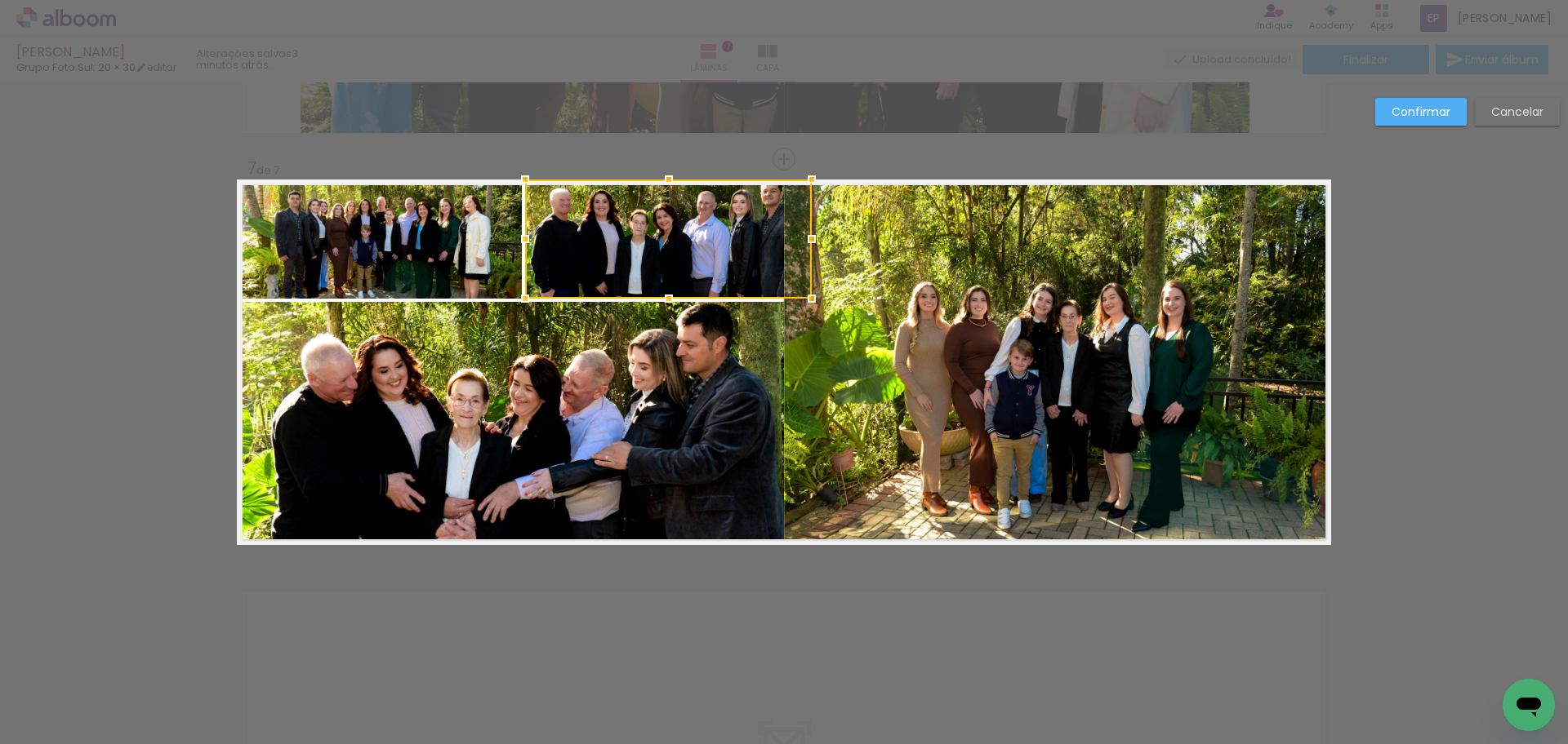
click at [469, 245] on quentale-photo at bounding box center [378, 239] width 285 height 120
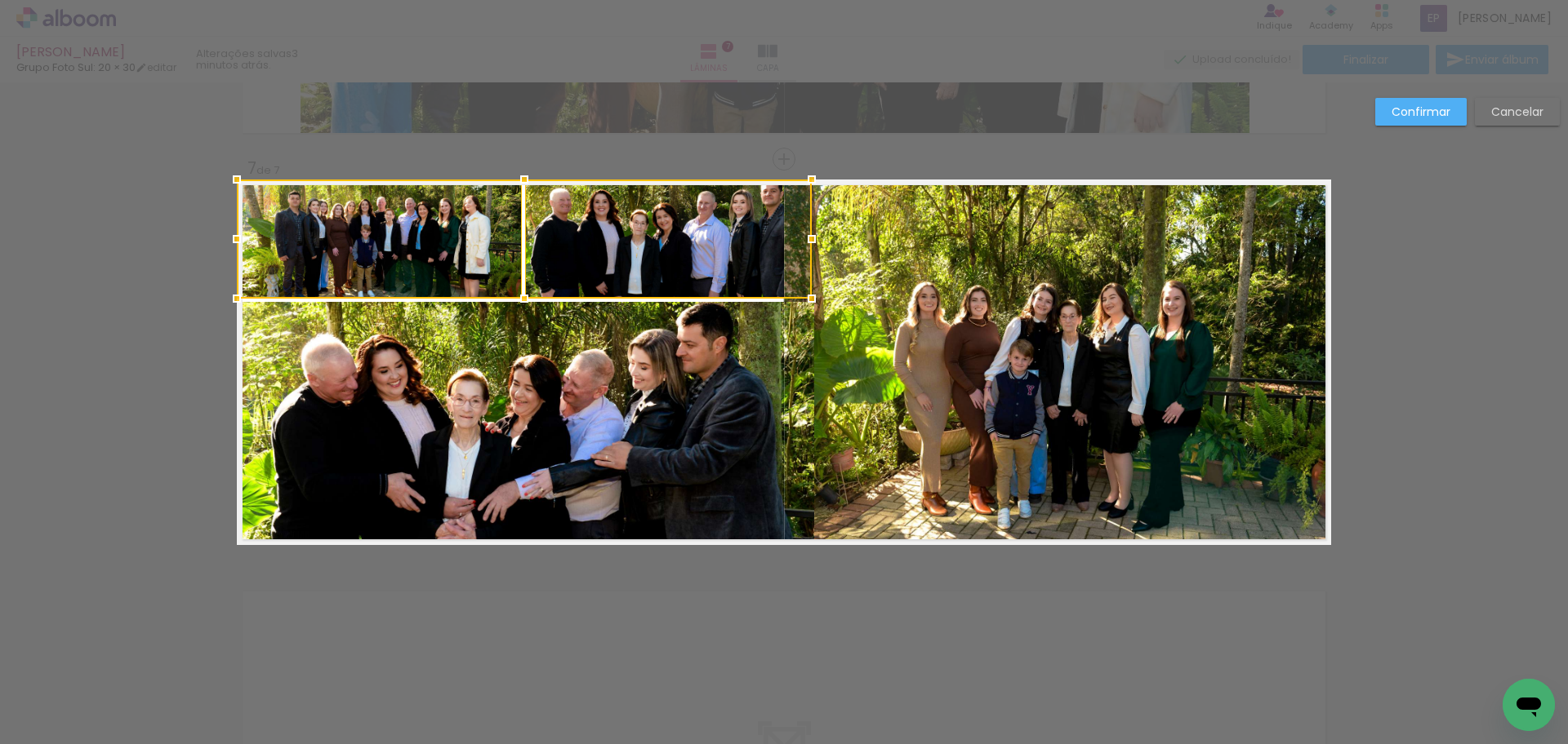
click at [484, 426] on quentale-photo at bounding box center [525, 424] width 577 height 244
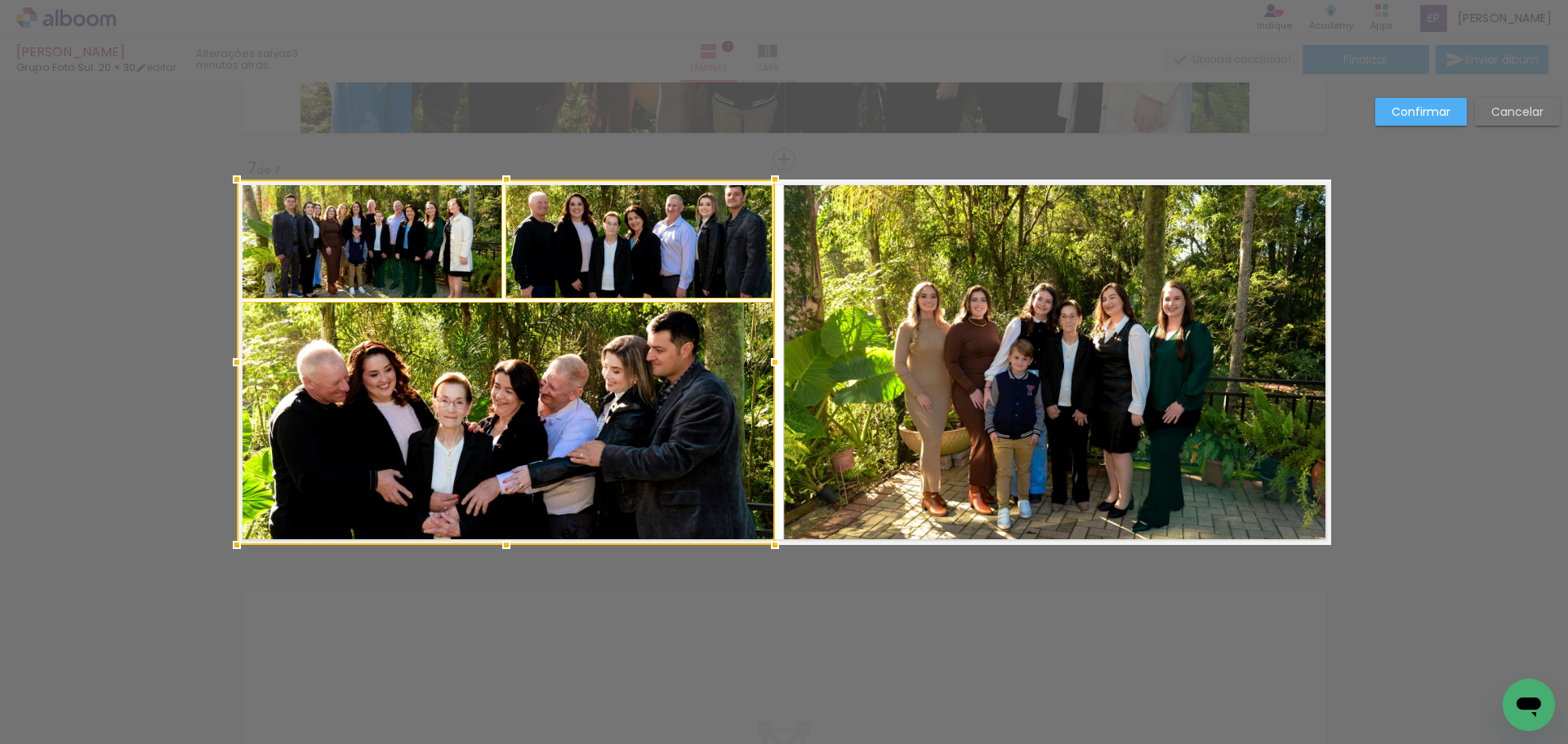
drag, startPoint x: 804, startPoint y: 362, endPoint x: 766, endPoint y: 364, distance: 38.1
click at [766, 364] on div at bounding box center [775, 362] width 33 height 33
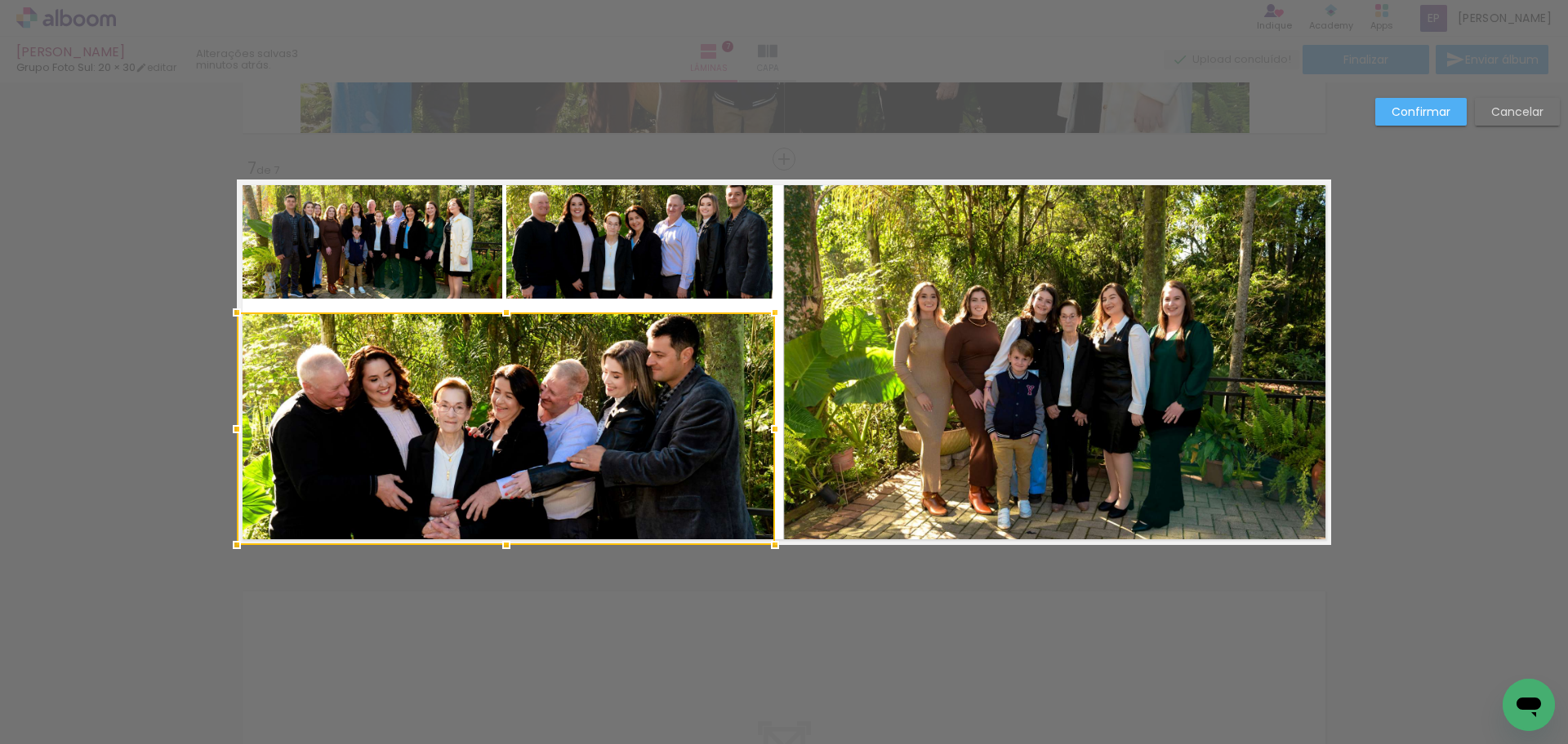
drag, startPoint x: 498, startPoint y: 307, endPoint x: 496, endPoint y: 318, distance: 11.2
click at [496, 318] on div at bounding box center [506, 312] width 33 height 33
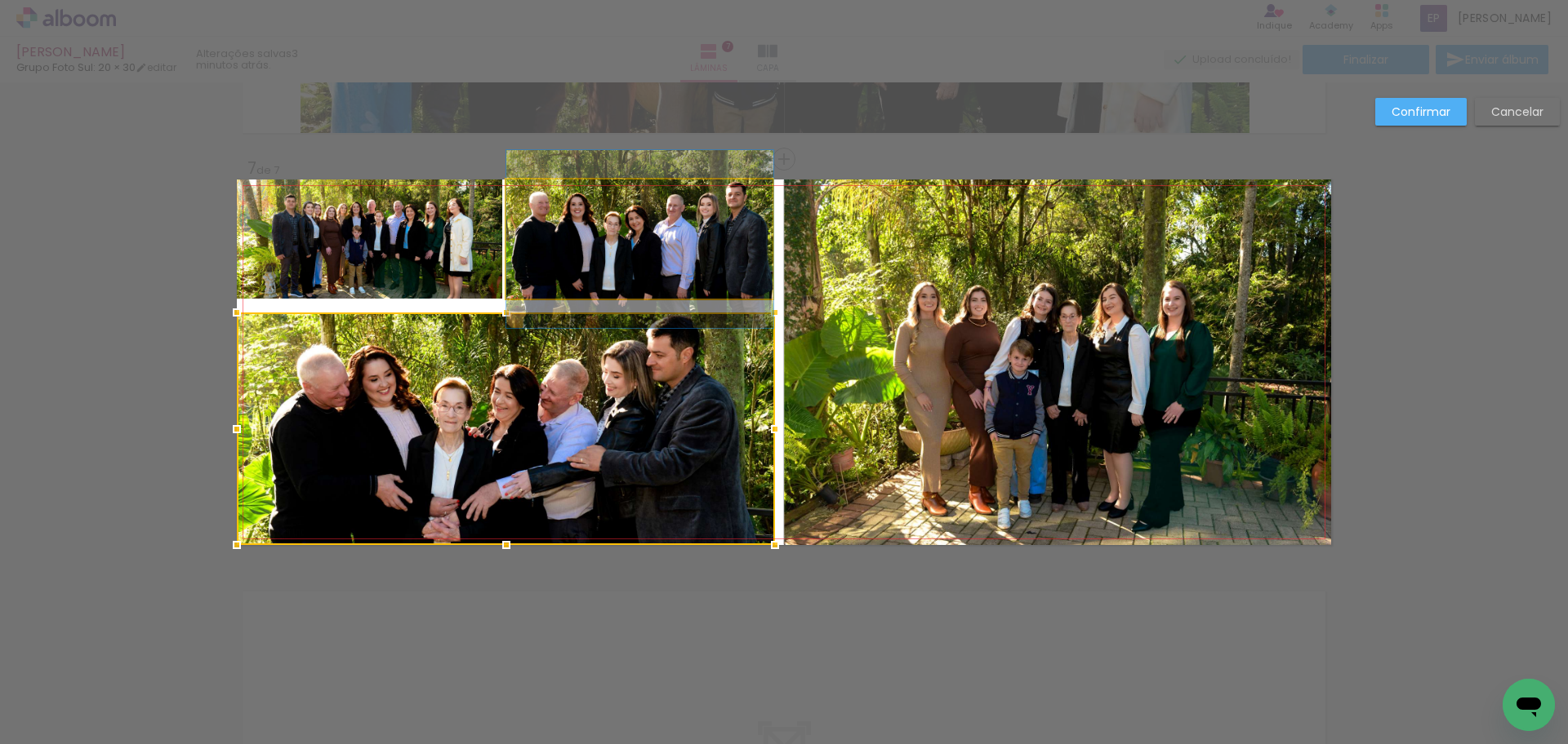
click at [571, 248] on quentale-photo at bounding box center [639, 239] width 267 height 120
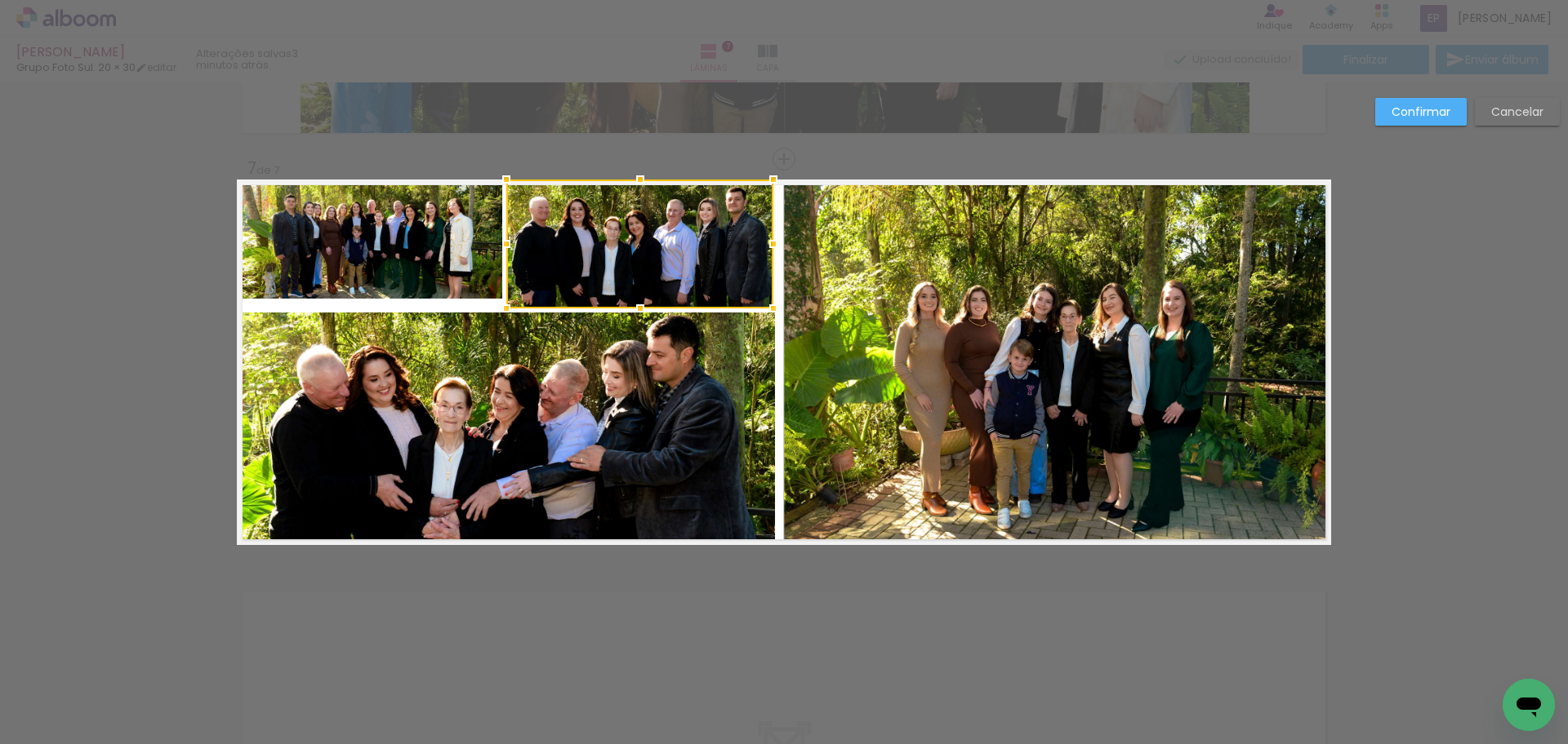
drag, startPoint x: 637, startPoint y: 297, endPoint x: 635, endPoint y: 307, distance: 10.2
click at [635, 307] on div at bounding box center [640, 309] width 33 height 33
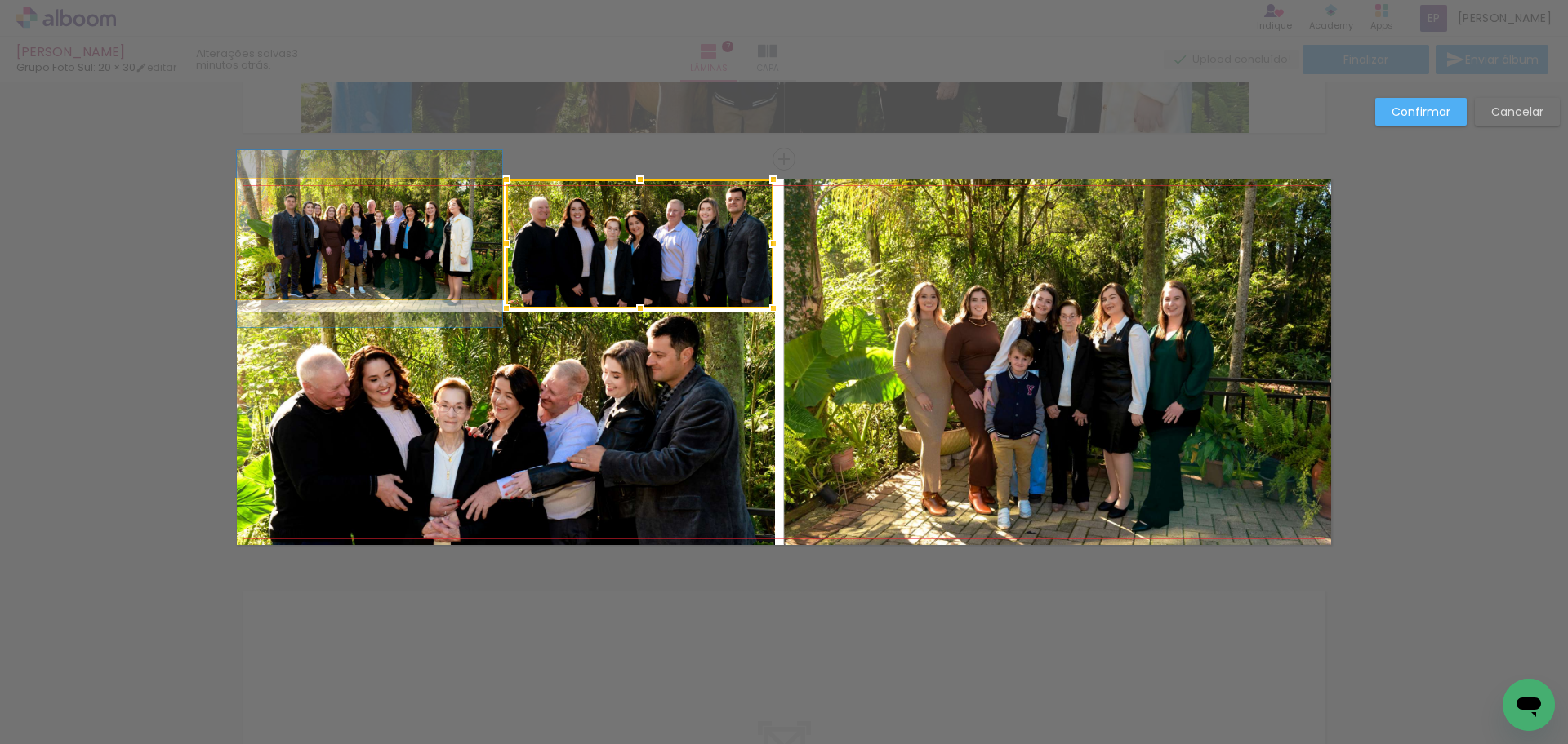
click at [420, 254] on quentale-photo at bounding box center [369, 239] width 265 height 120
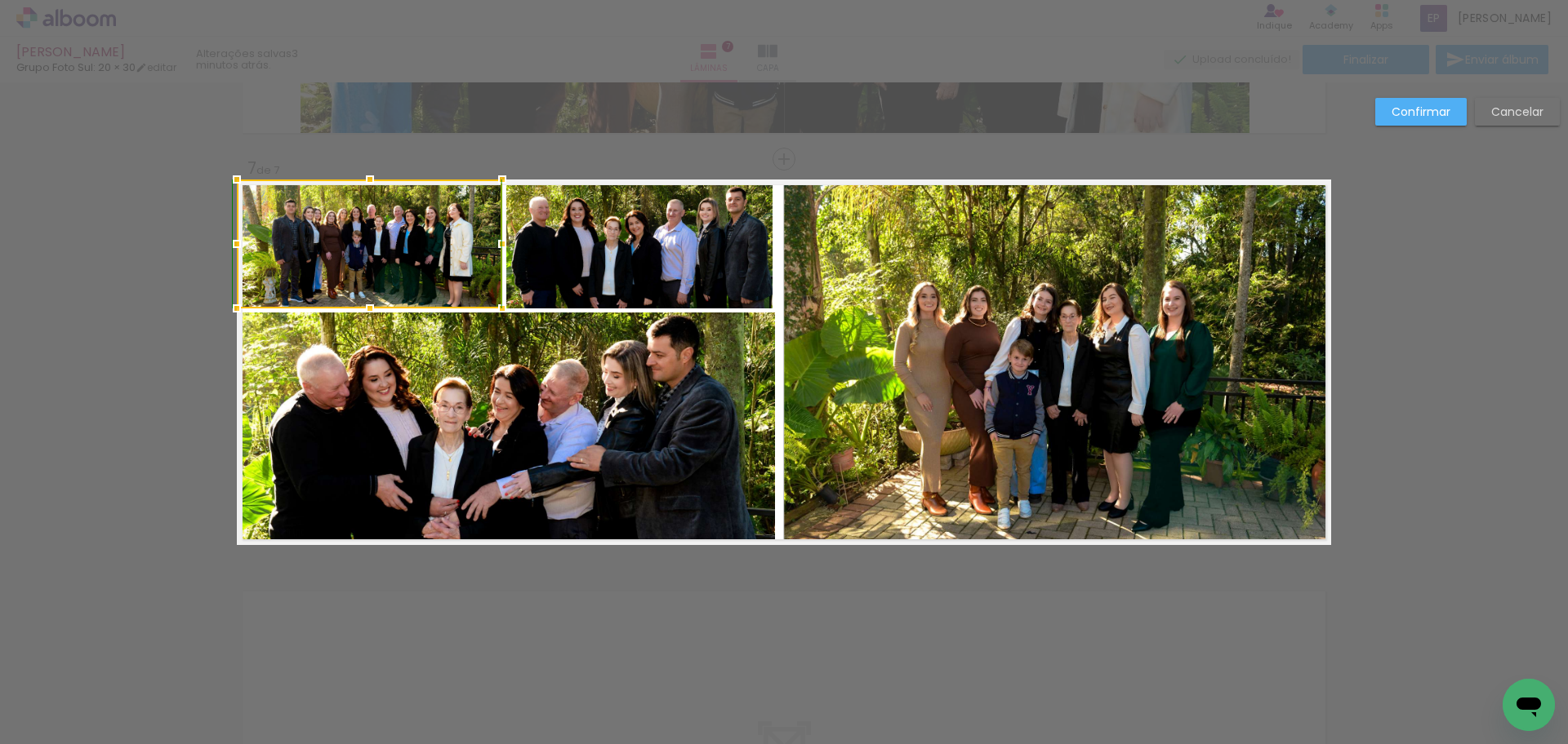
click at [362, 310] on div at bounding box center [369, 309] width 33 height 33
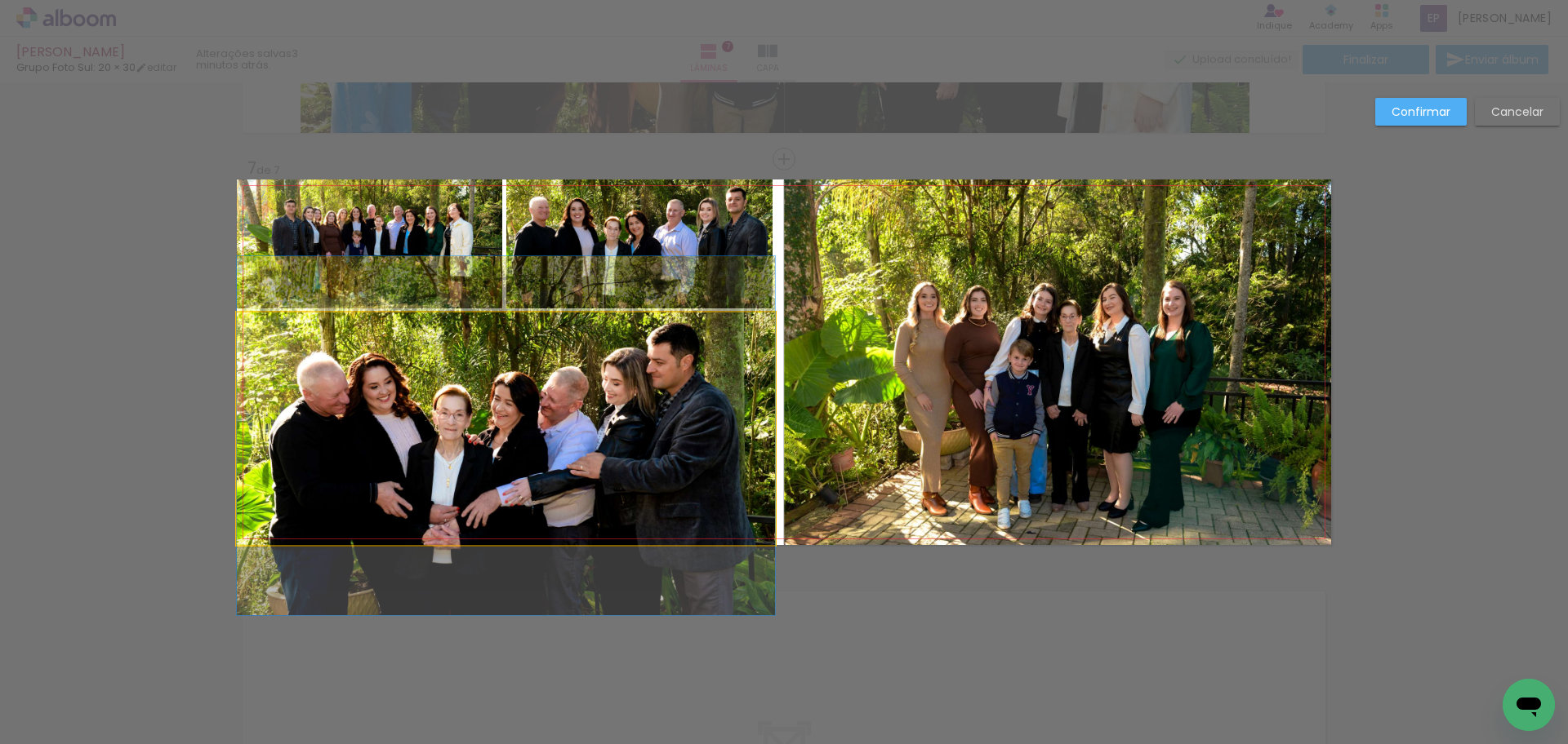
drag, startPoint x: 531, startPoint y: 420, endPoint x: 515, endPoint y: 371, distance: 51.5
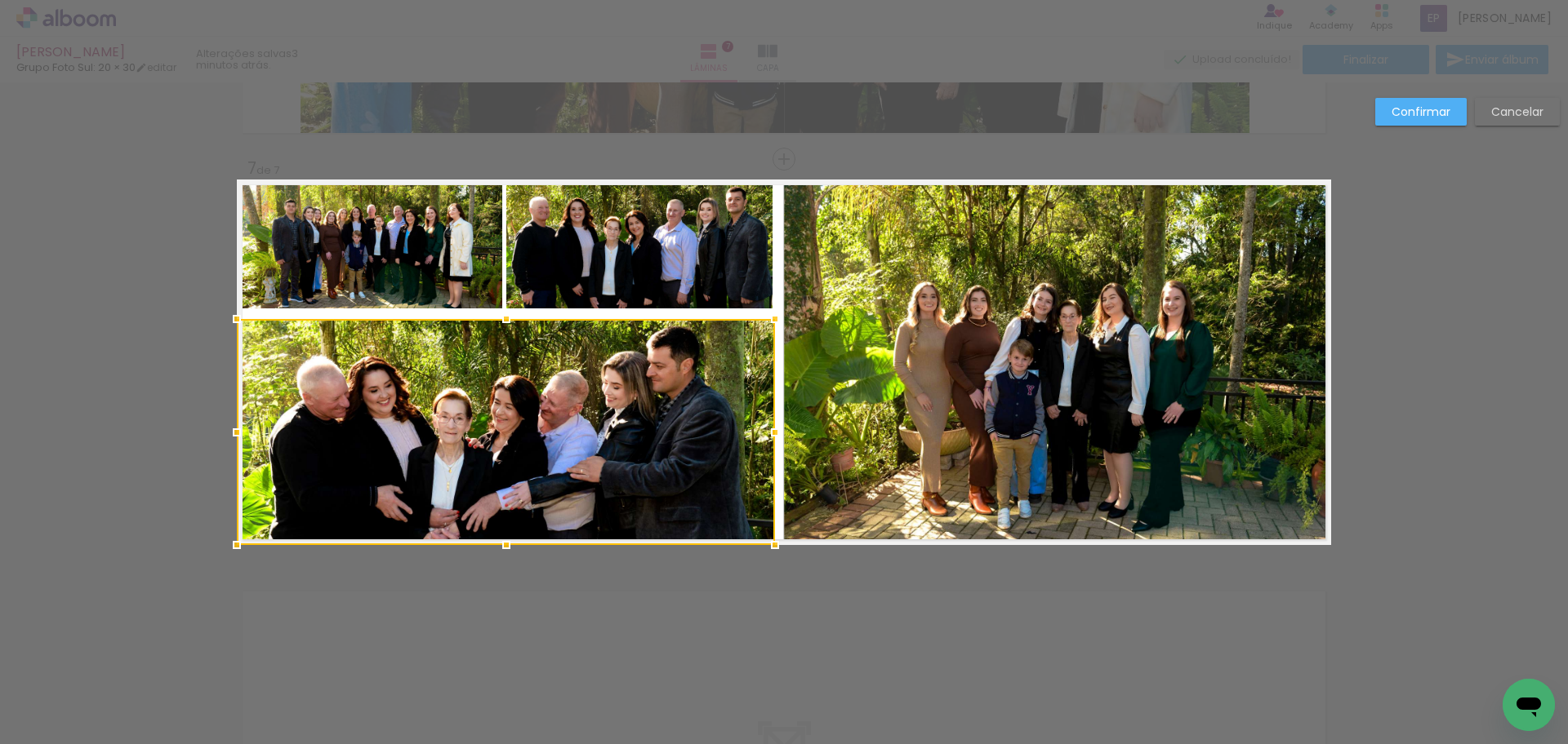
drag, startPoint x: 501, startPoint y: 312, endPoint x: 501, endPoint y: 321, distance: 9.0
click at [501, 321] on div at bounding box center [506, 318] width 33 height 33
click at [774, 434] on div at bounding box center [775, 433] width 33 height 33
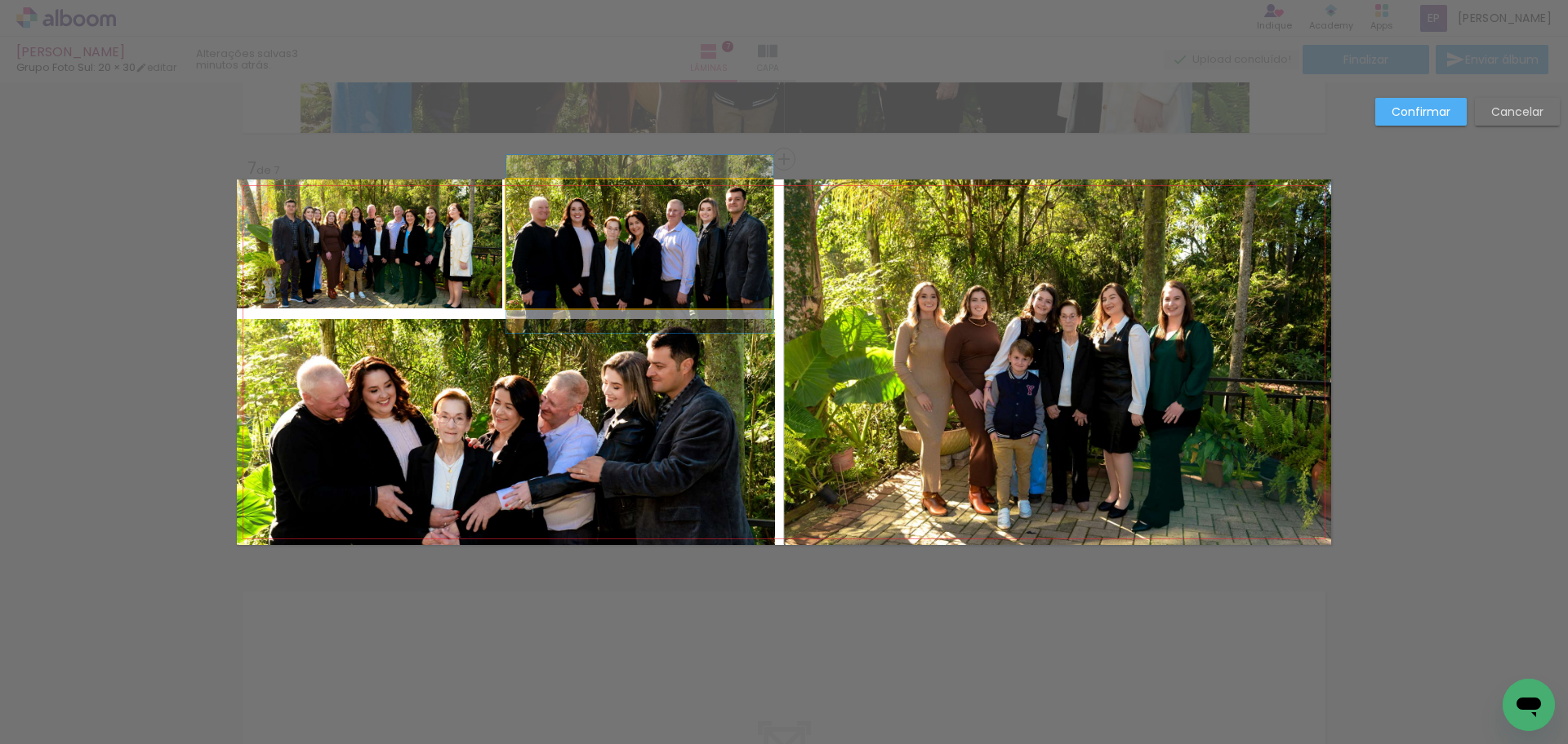
click at [647, 285] on quentale-photo at bounding box center [639, 244] width 267 height 129
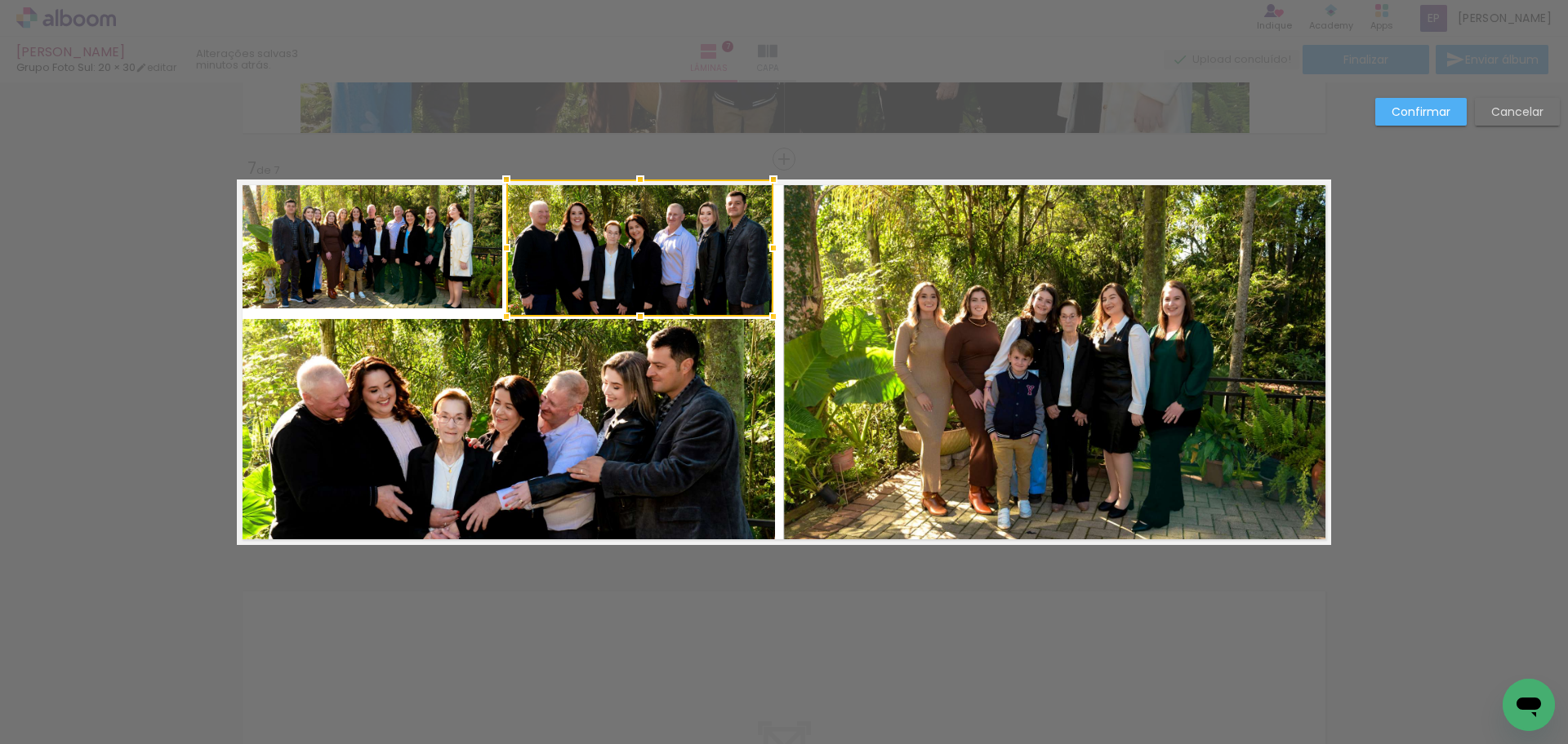
drag, startPoint x: 635, startPoint y: 305, endPoint x: 635, endPoint y: 313, distance: 8.0
click at [635, 313] on div at bounding box center [640, 317] width 33 height 33
click at [469, 263] on quentale-photo at bounding box center [369, 244] width 265 height 129
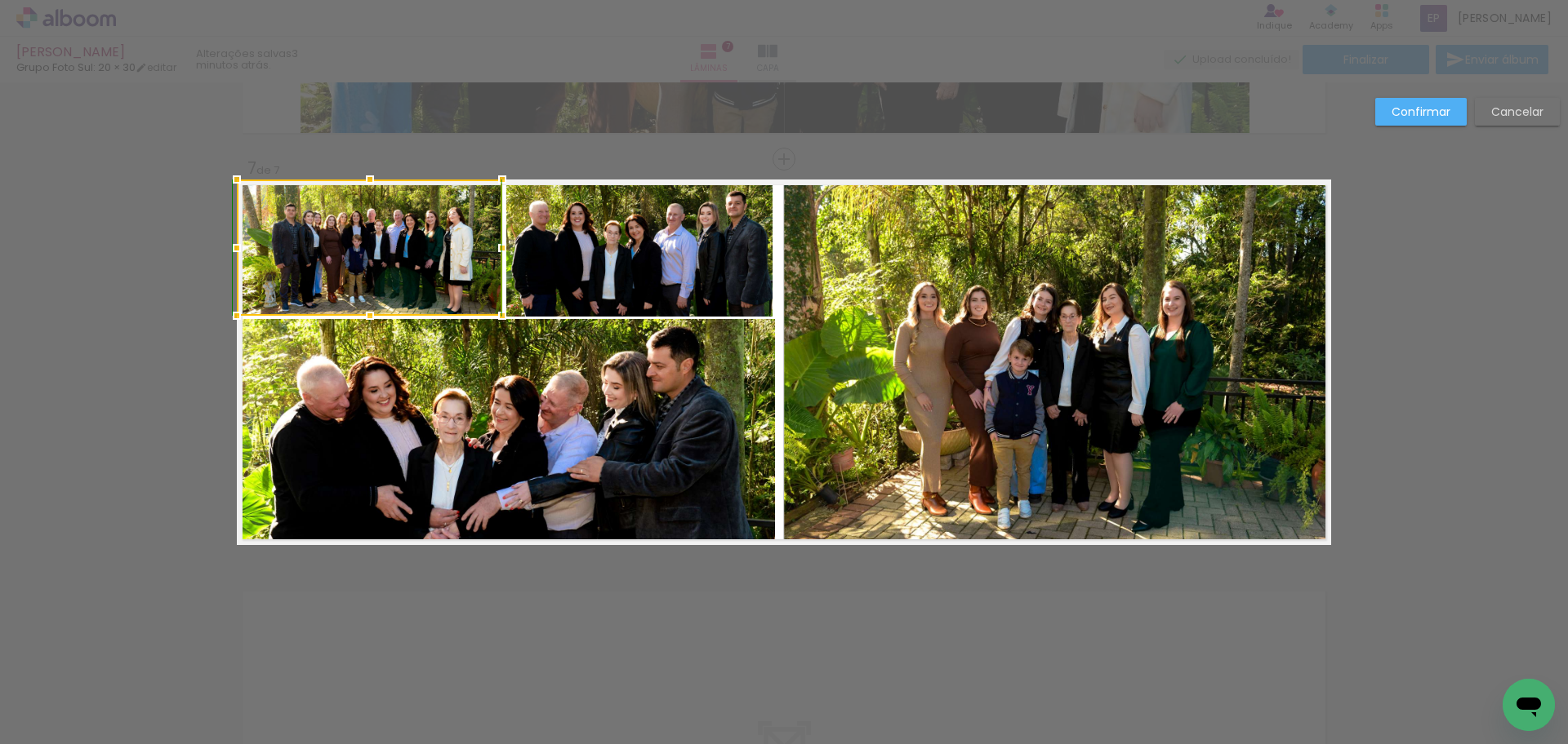
drag, startPoint x: 362, startPoint y: 302, endPoint x: 379, endPoint y: 304, distance: 17.1
click at [366, 305] on div at bounding box center [369, 316] width 33 height 33
click at [0, 0] on slot "Confirmar" at bounding box center [0, 0] width 0 height 0
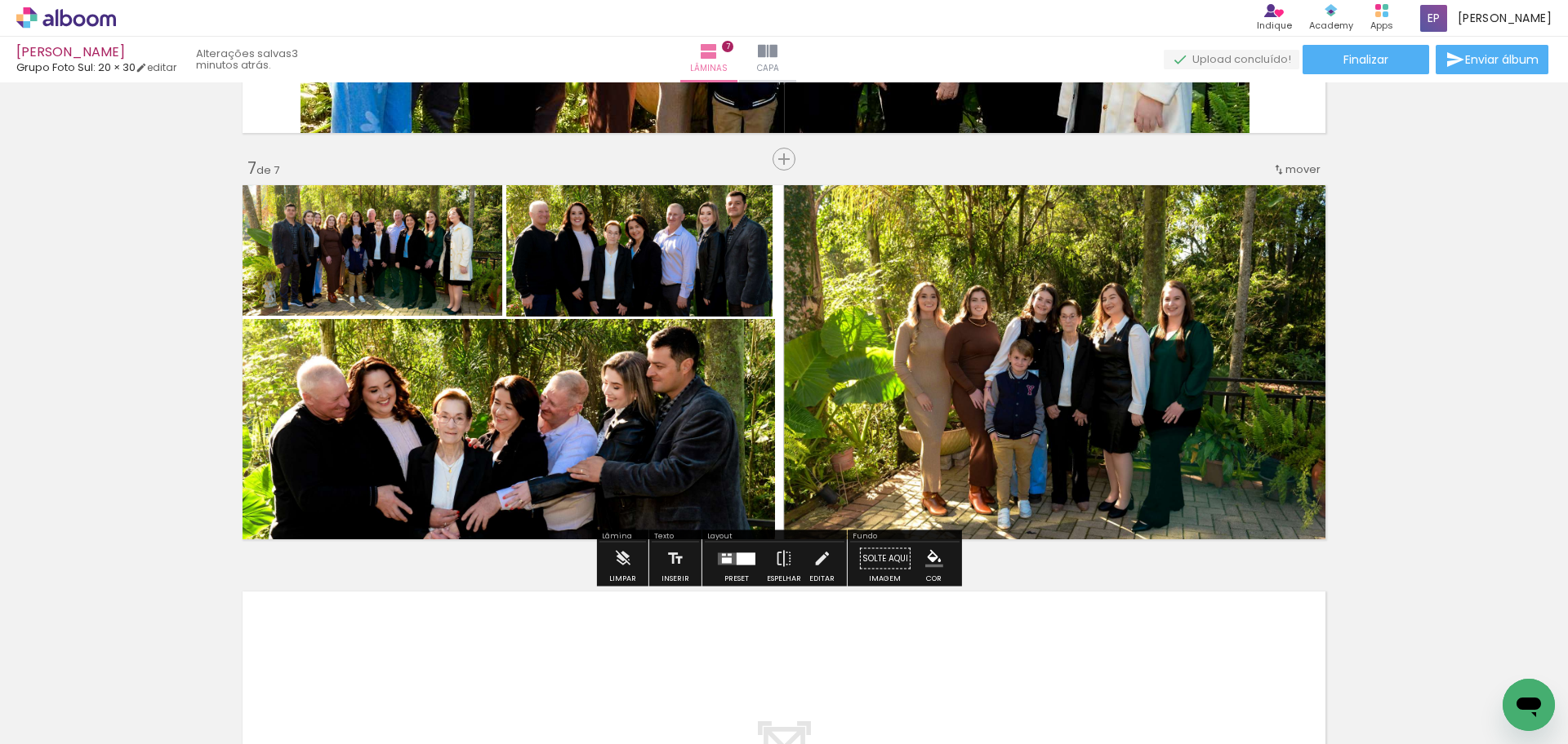
click at [1101, 367] on quentale-photo at bounding box center [1057, 362] width 547 height 366
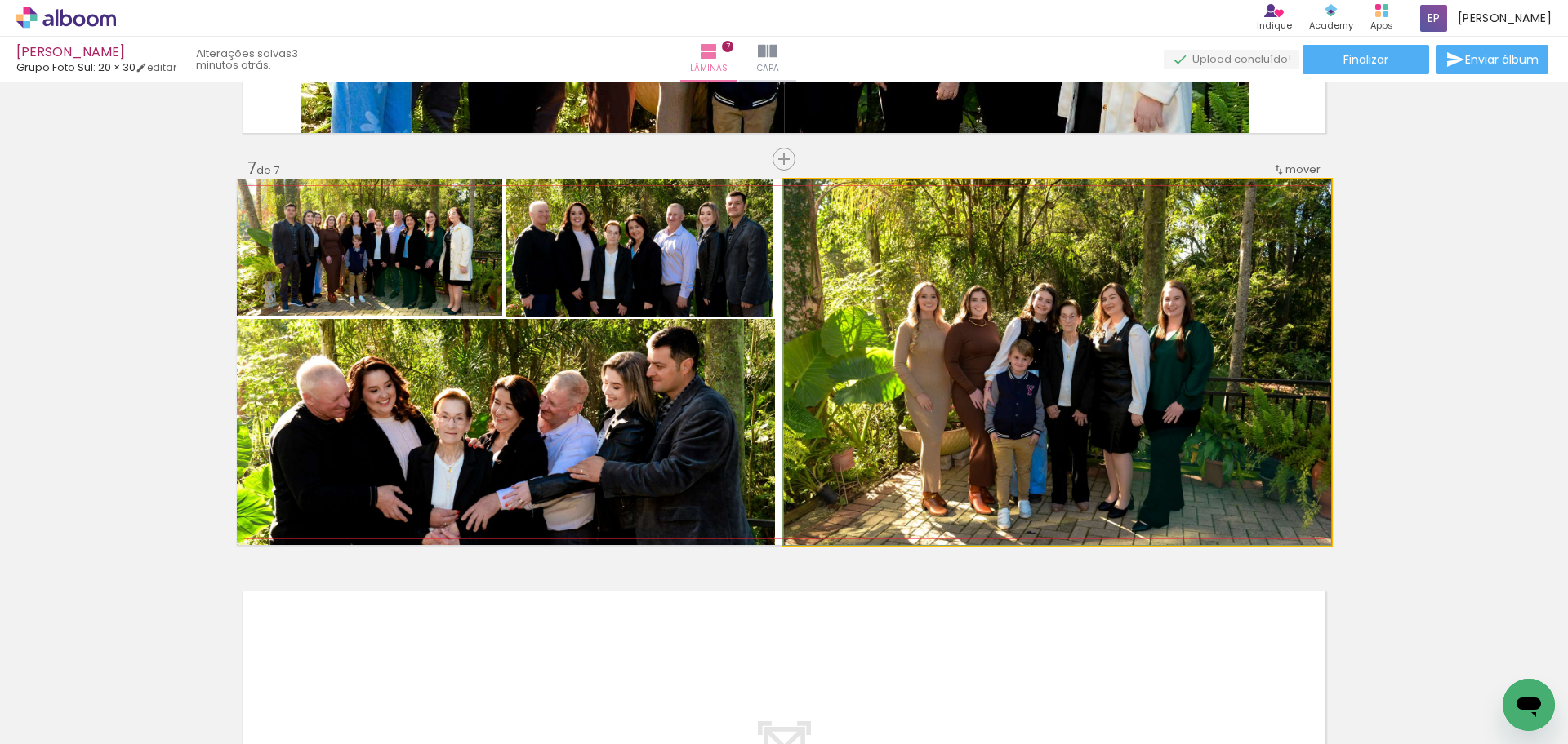
click at [802, 339] on quentale-photo at bounding box center [1057, 362] width 547 height 366
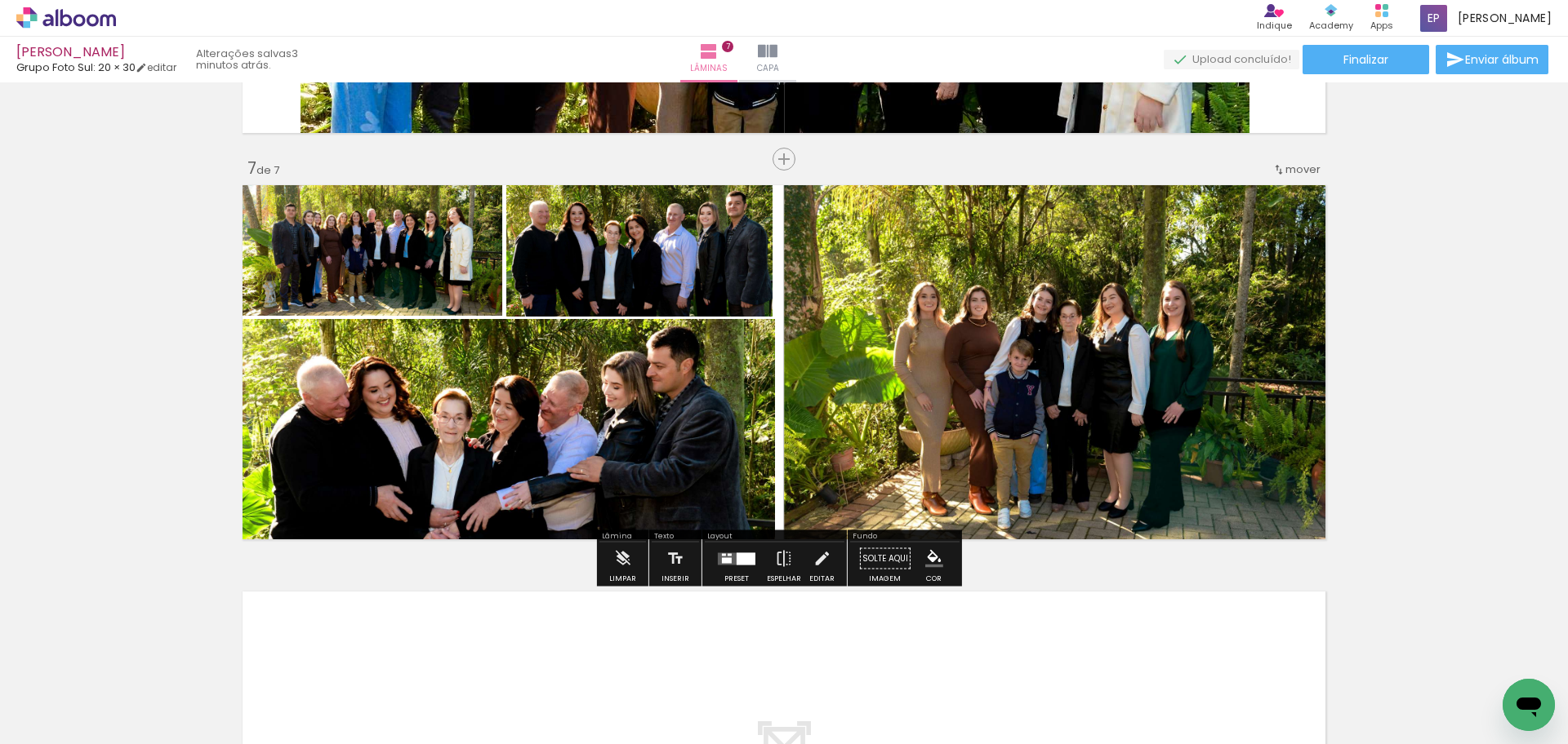
click at [795, 362] on quentale-photo at bounding box center [1057, 362] width 547 height 366
click at [795, 361] on quentale-photo at bounding box center [1057, 362] width 547 height 366
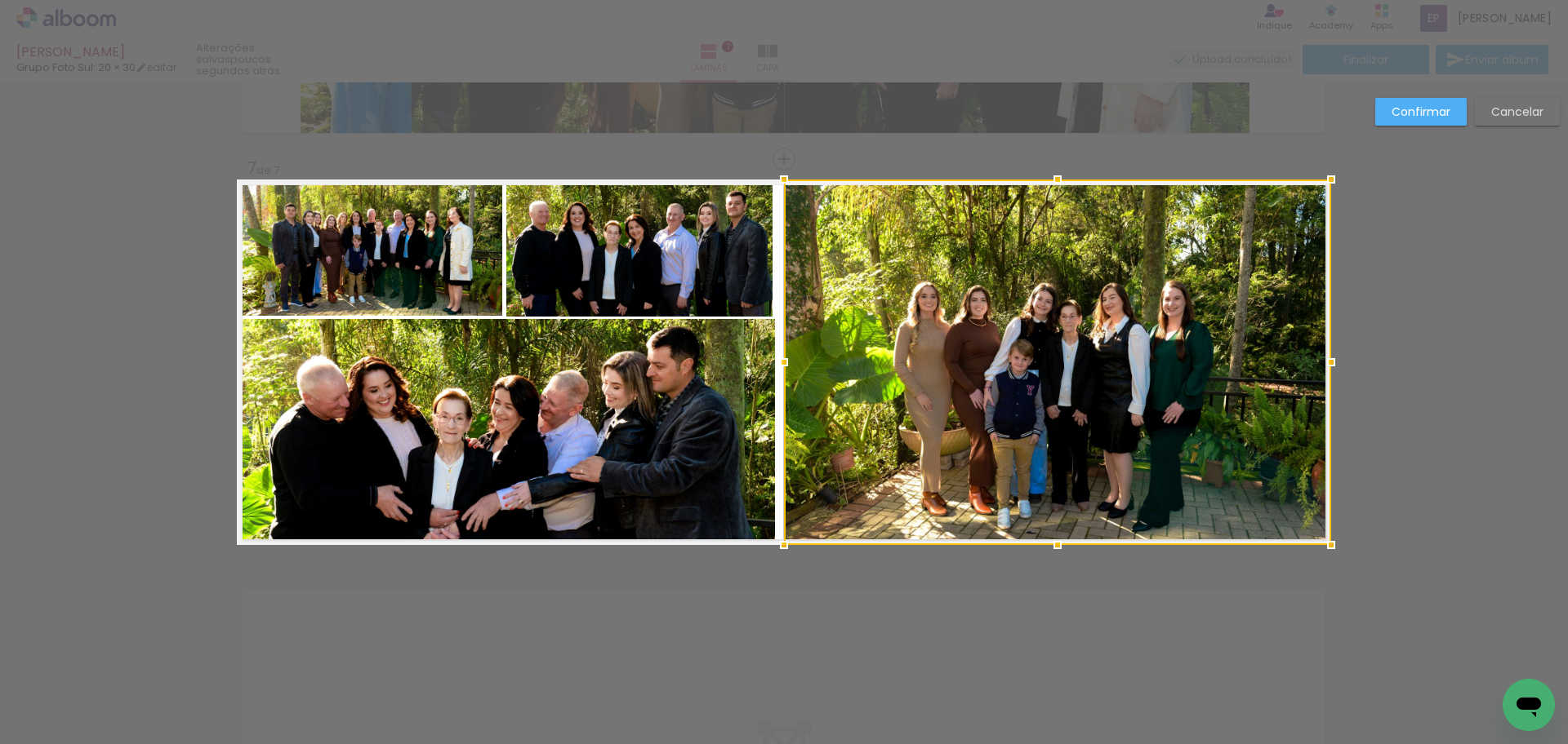
click at [781, 360] on div at bounding box center [784, 362] width 33 height 33
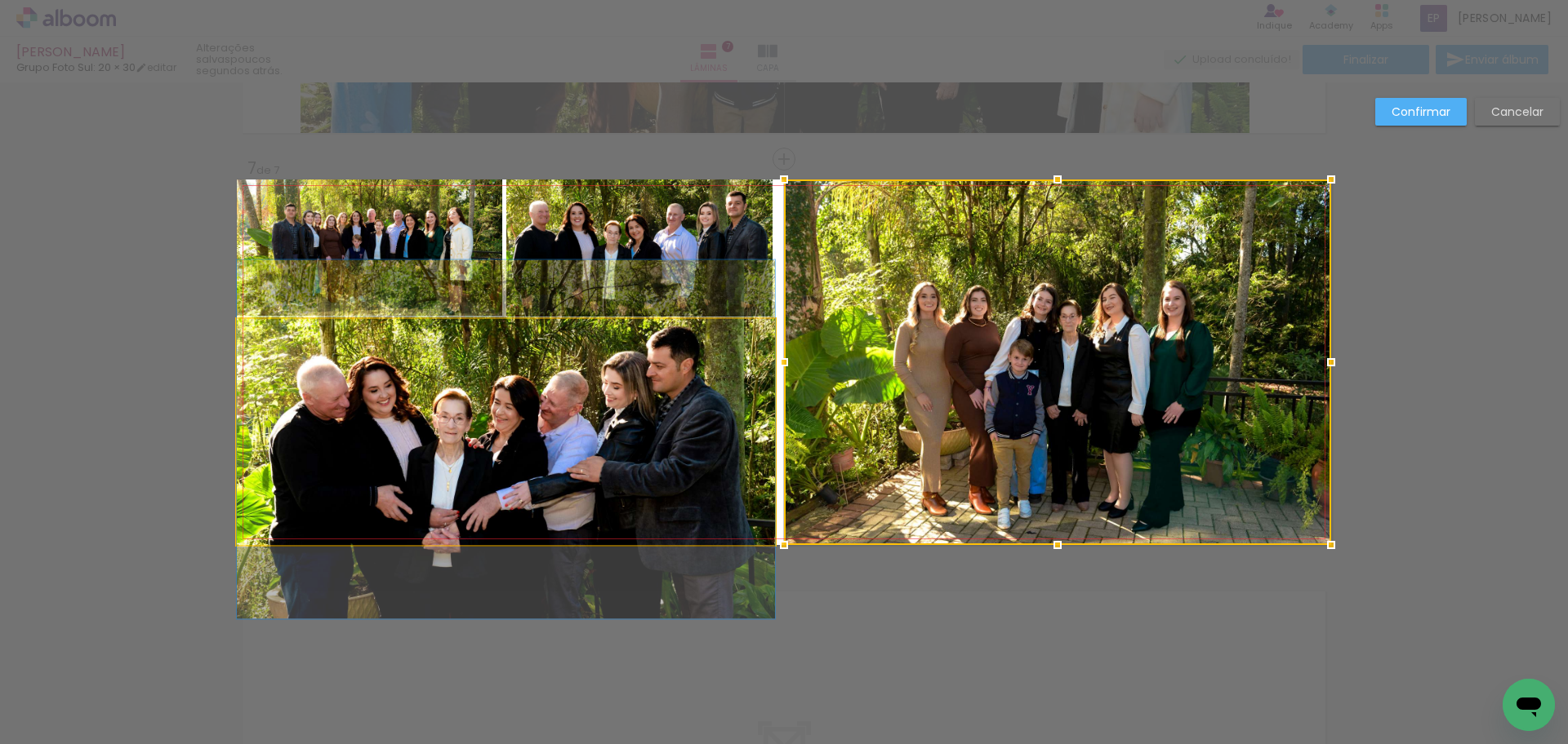
click at [716, 372] on quentale-photo at bounding box center [505, 432] width 538 height 226
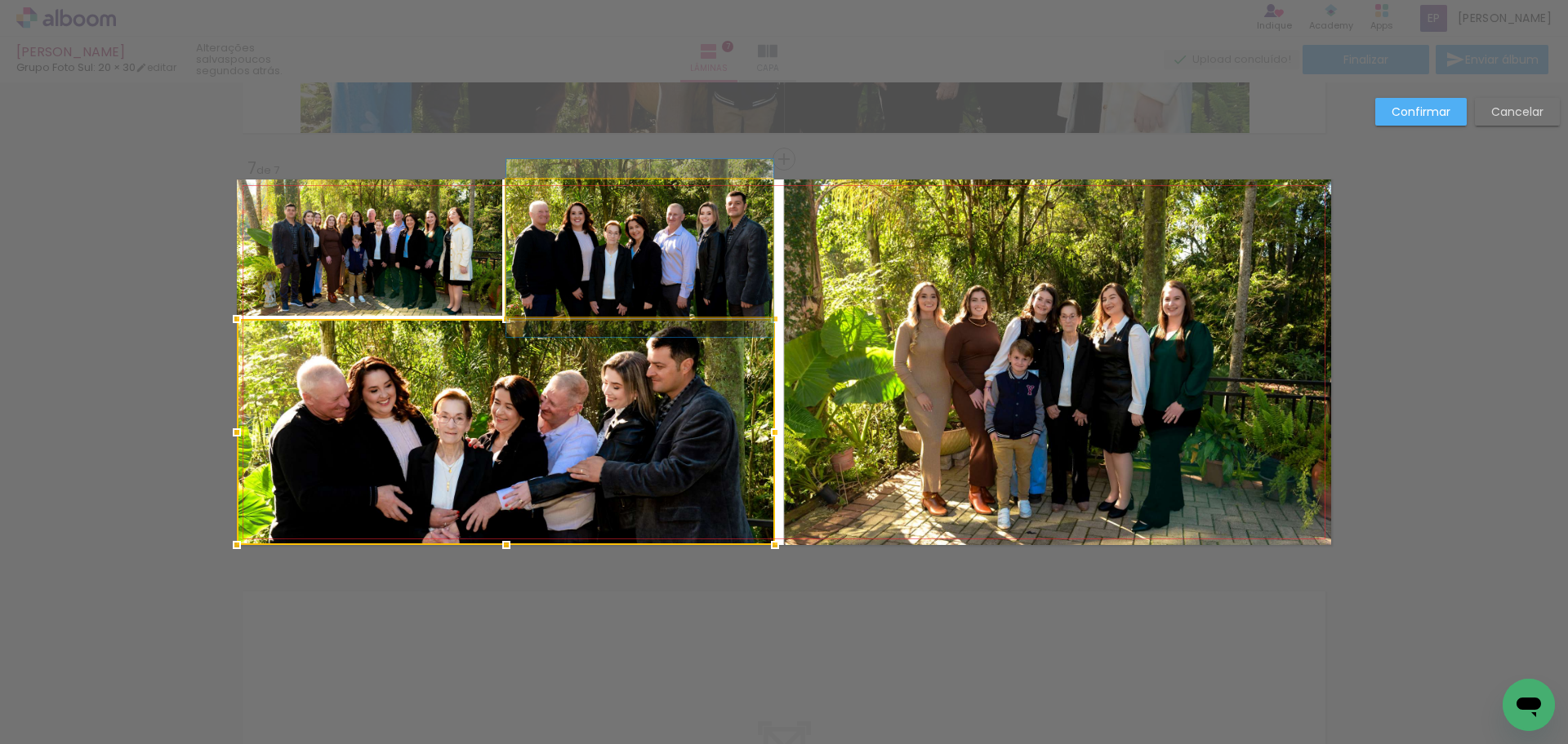
click at [704, 252] on quentale-photo at bounding box center [639, 248] width 267 height 137
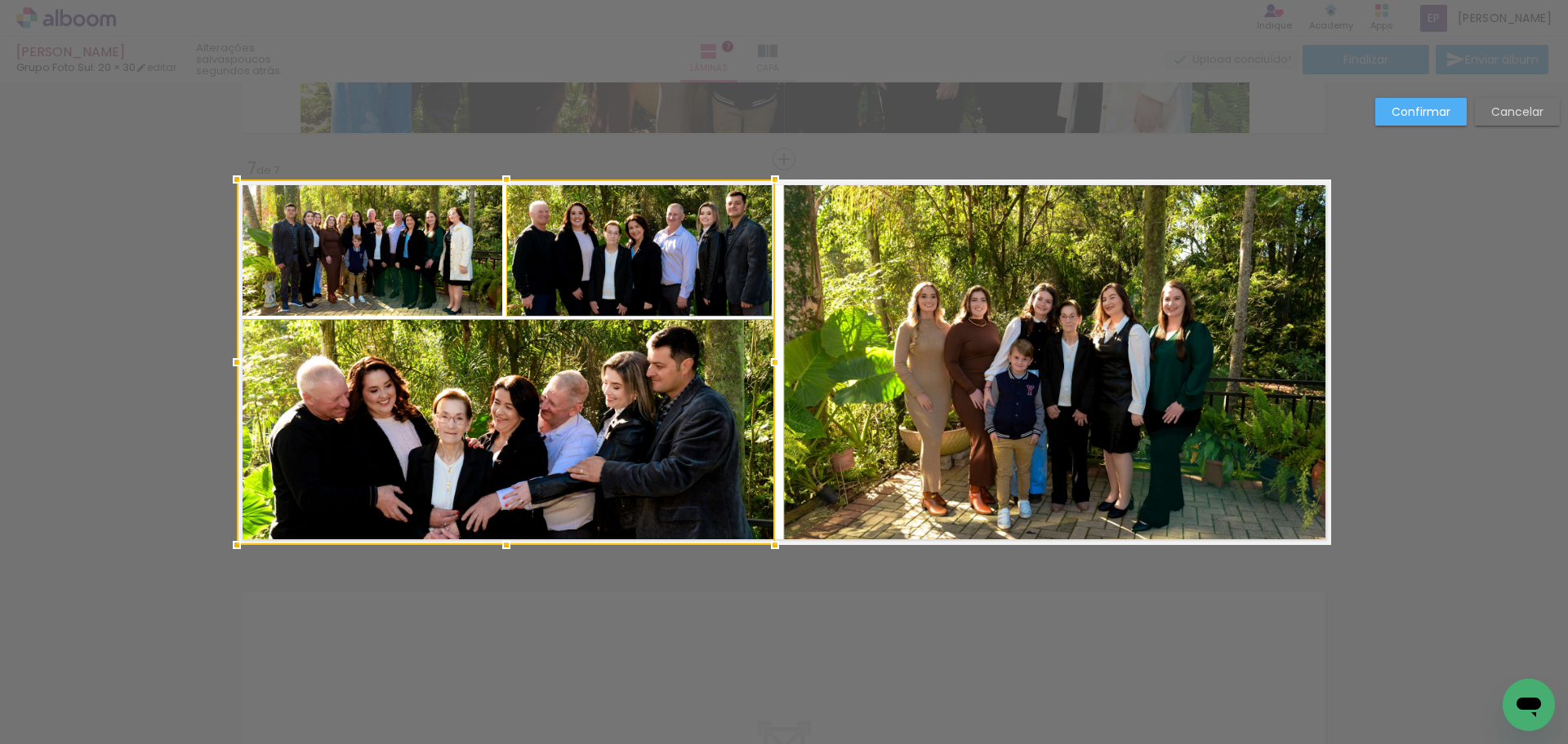
click at [461, 252] on div at bounding box center [505, 362] width 538 height 366
click at [775, 364] on div at bounding box center [775, 362] width 33 height 33
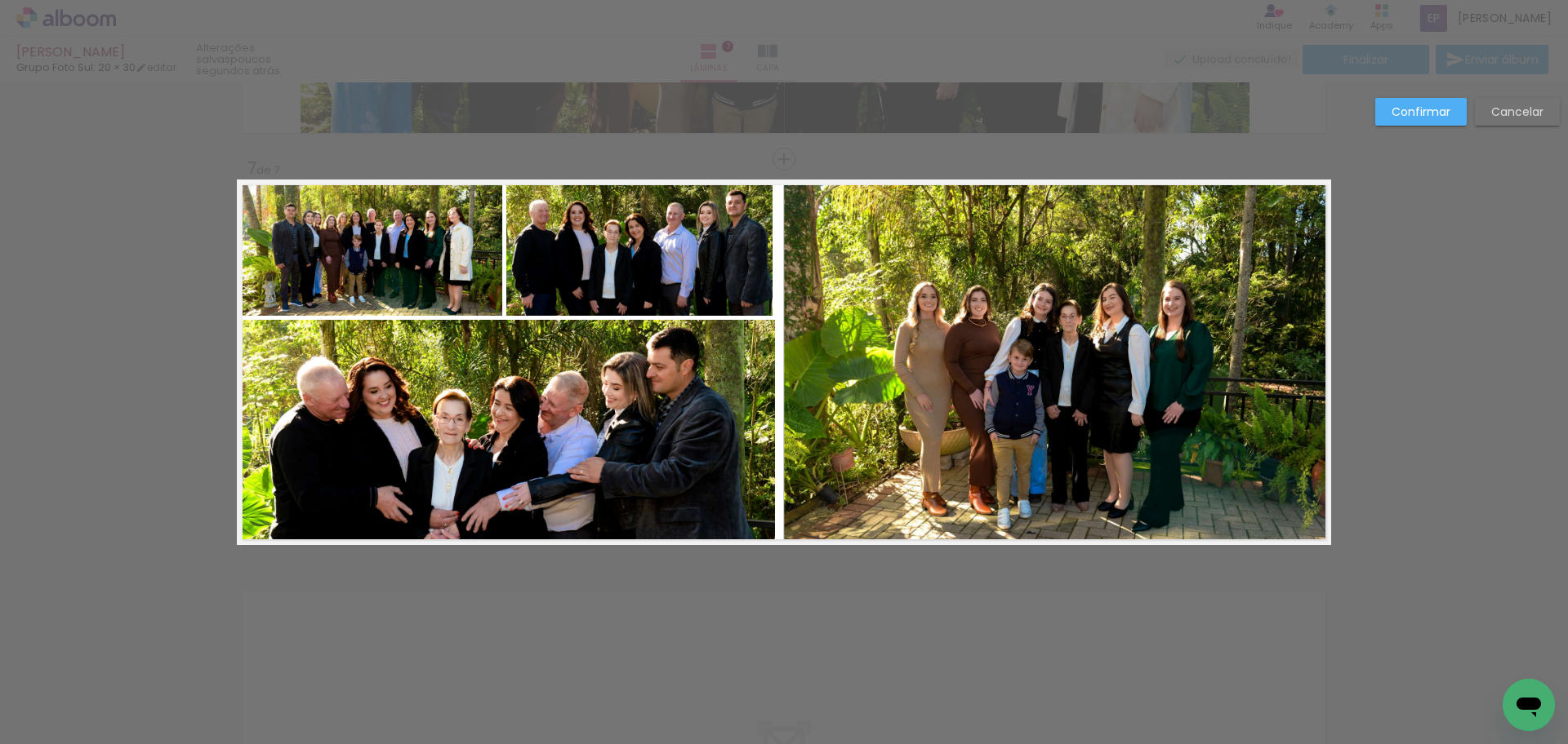
click at [586, 409] on quentale-photo at bounding box center [505, 433] width 538 height 226
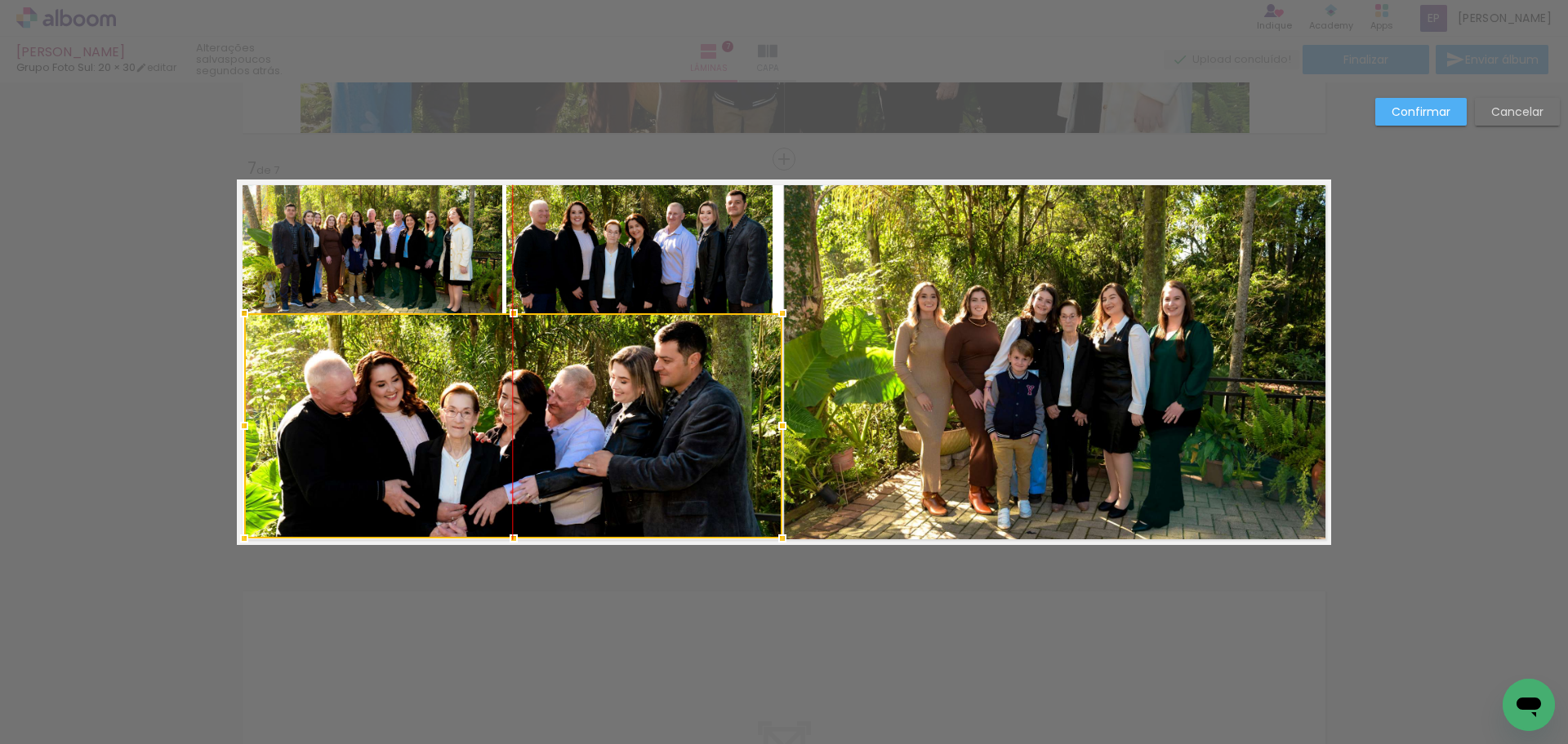
click at [554, 407] on div at bounding box center [513, 426] width 538 height 226
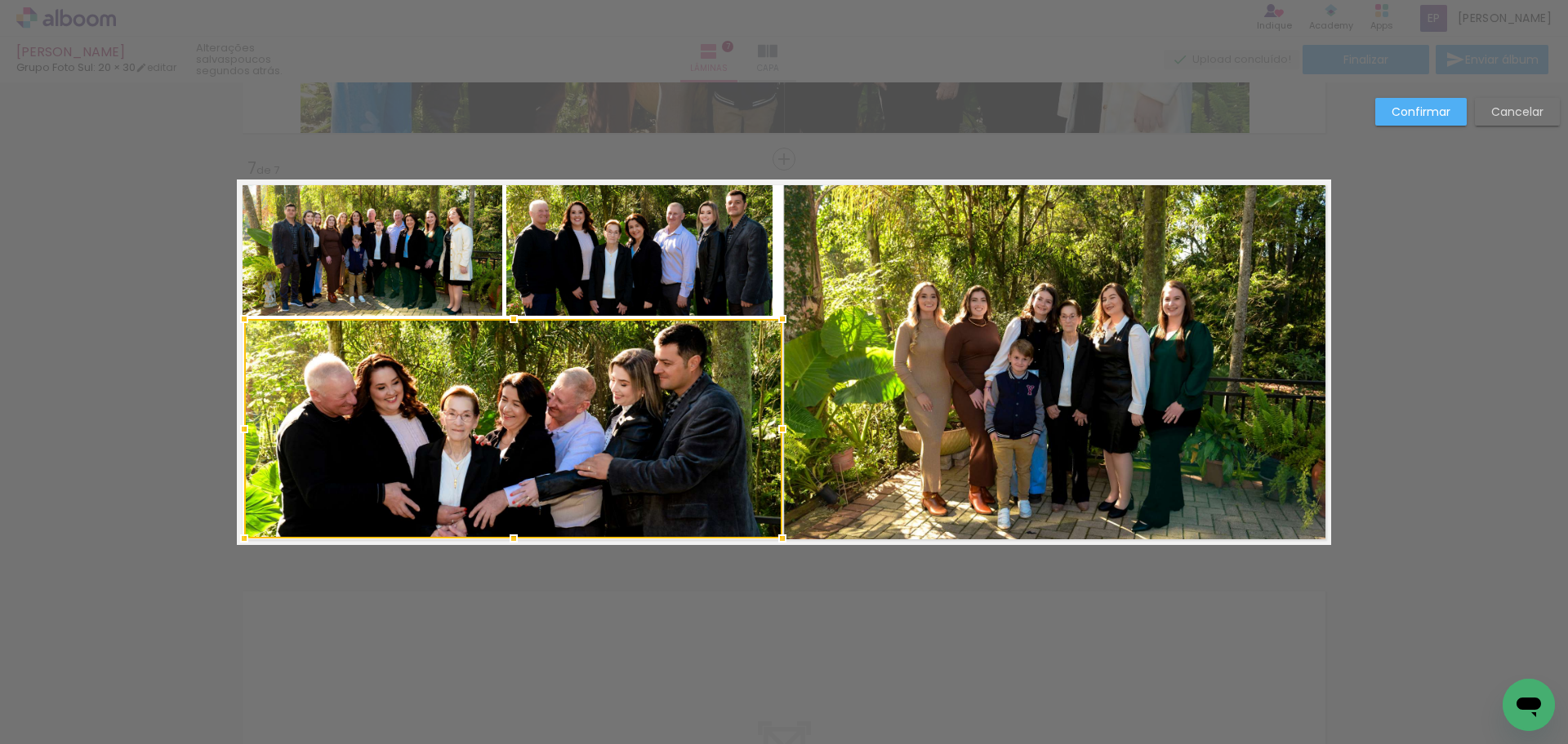
click at [506, 325] on div at bounding box center [513, 318] width 33 height 33
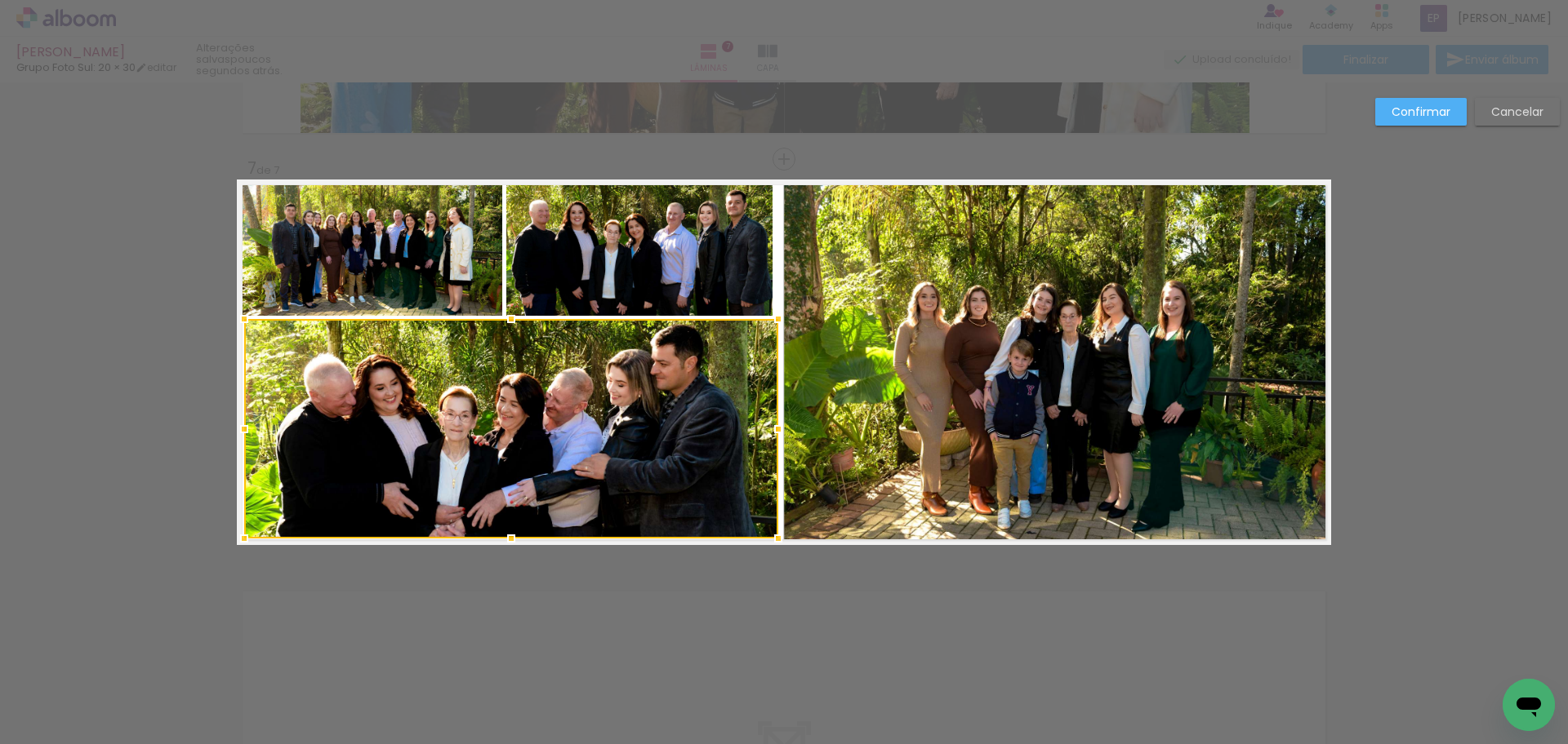
click at [765, 427] on div at bounding box center [778, 429] width 33 height 33
click at [680, 244] on quentale-photo at bounding box center [639, 247] width 267 height 136
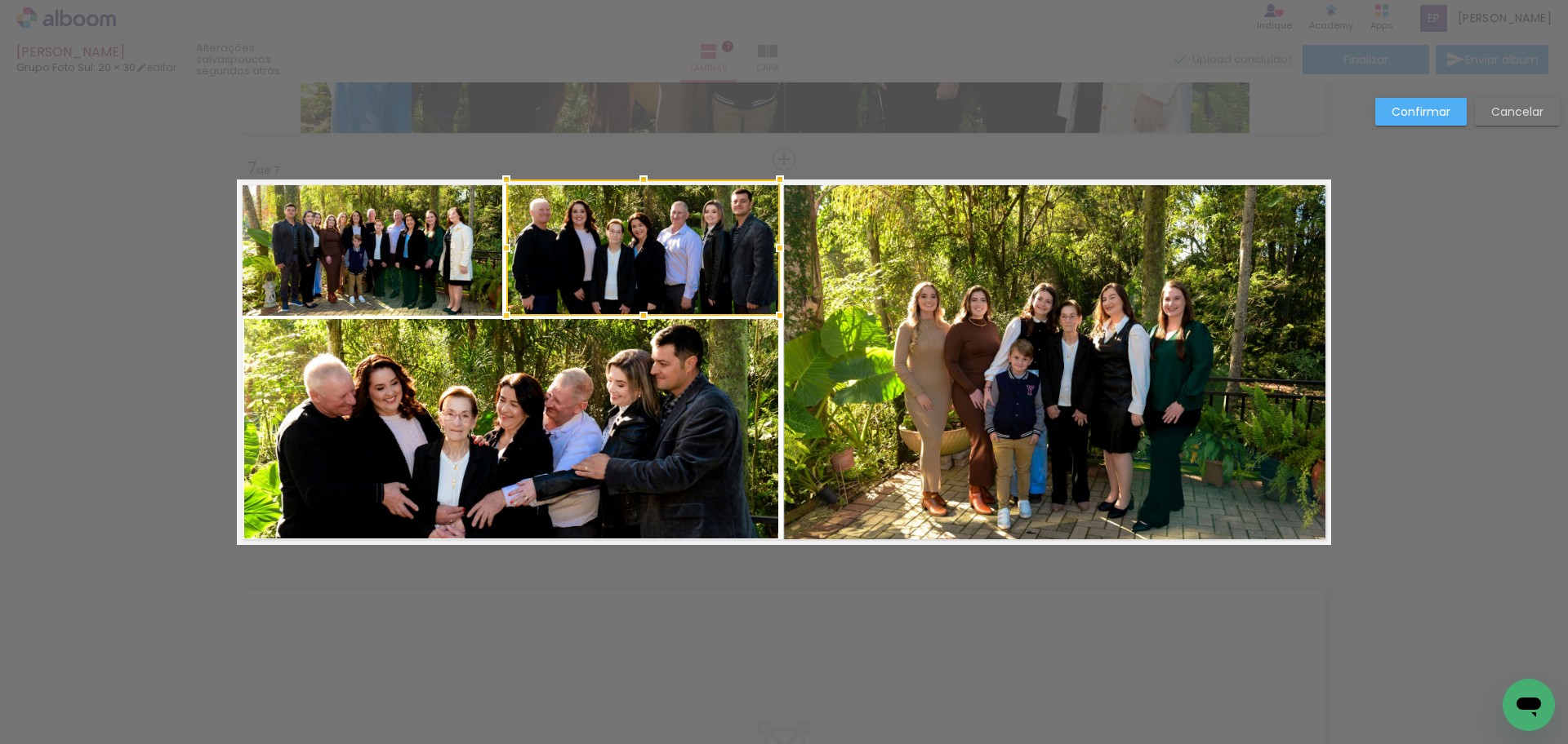
click at [776, 254] on div at bounding box center [779, 248] width 33 height 33
click at [0, 0] on slot "Confirmar" at bounding box center [0, 0] width 0 height 0
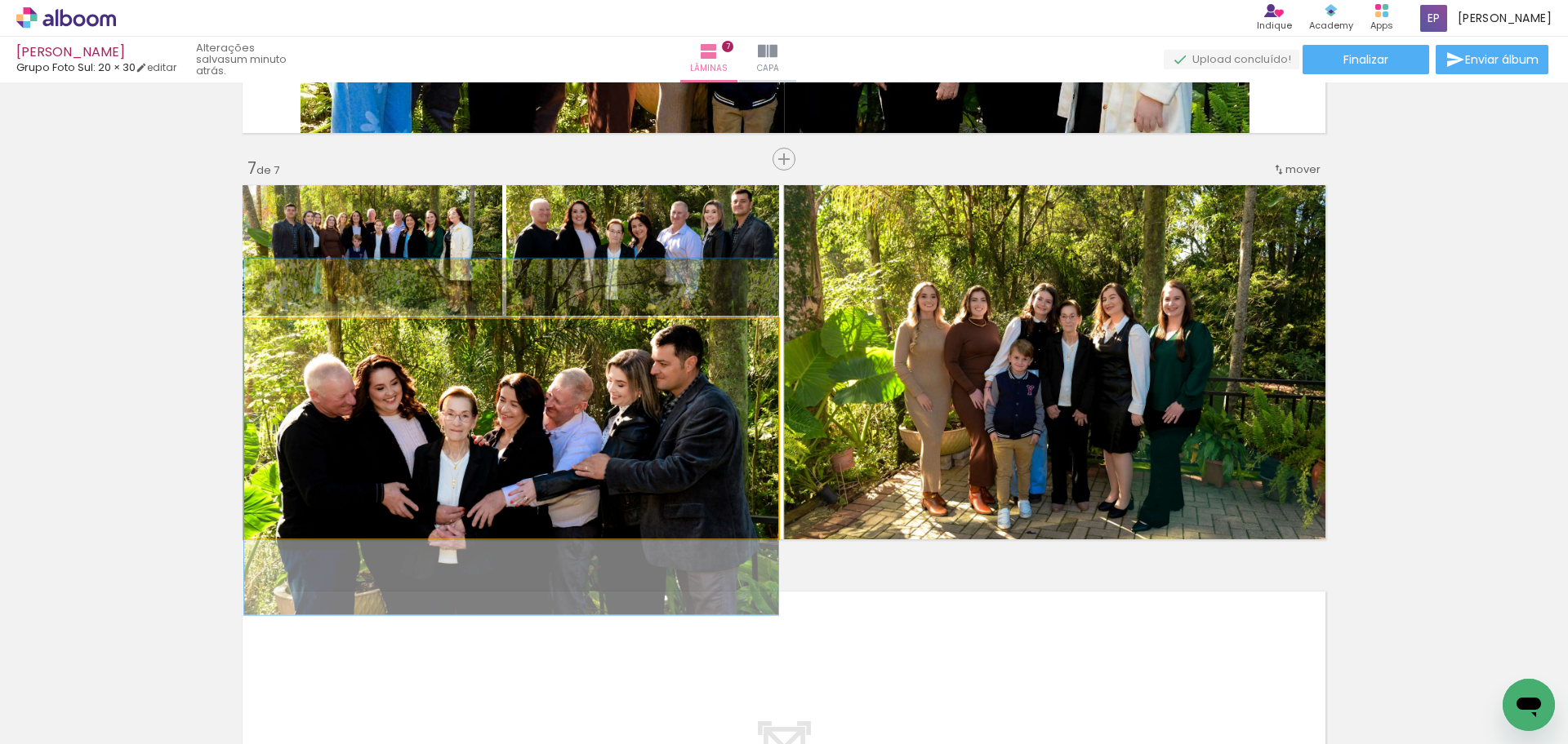
click at [721, 379] on quentale-photo at bounding box center [511, 429] width 534 height 219
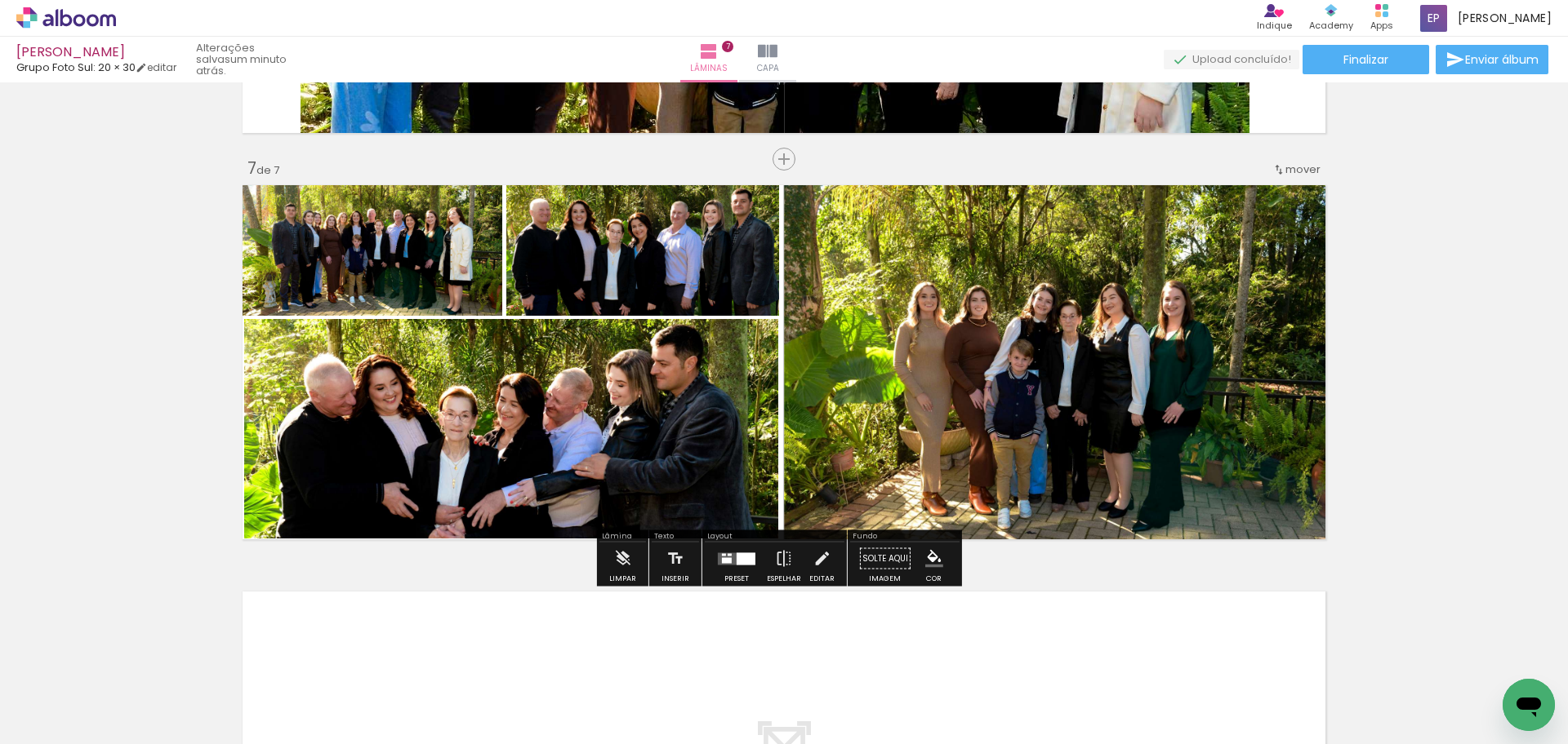
click at [744, 436] on quentale-photo at bounding box center [511, 429] width 534 height 219
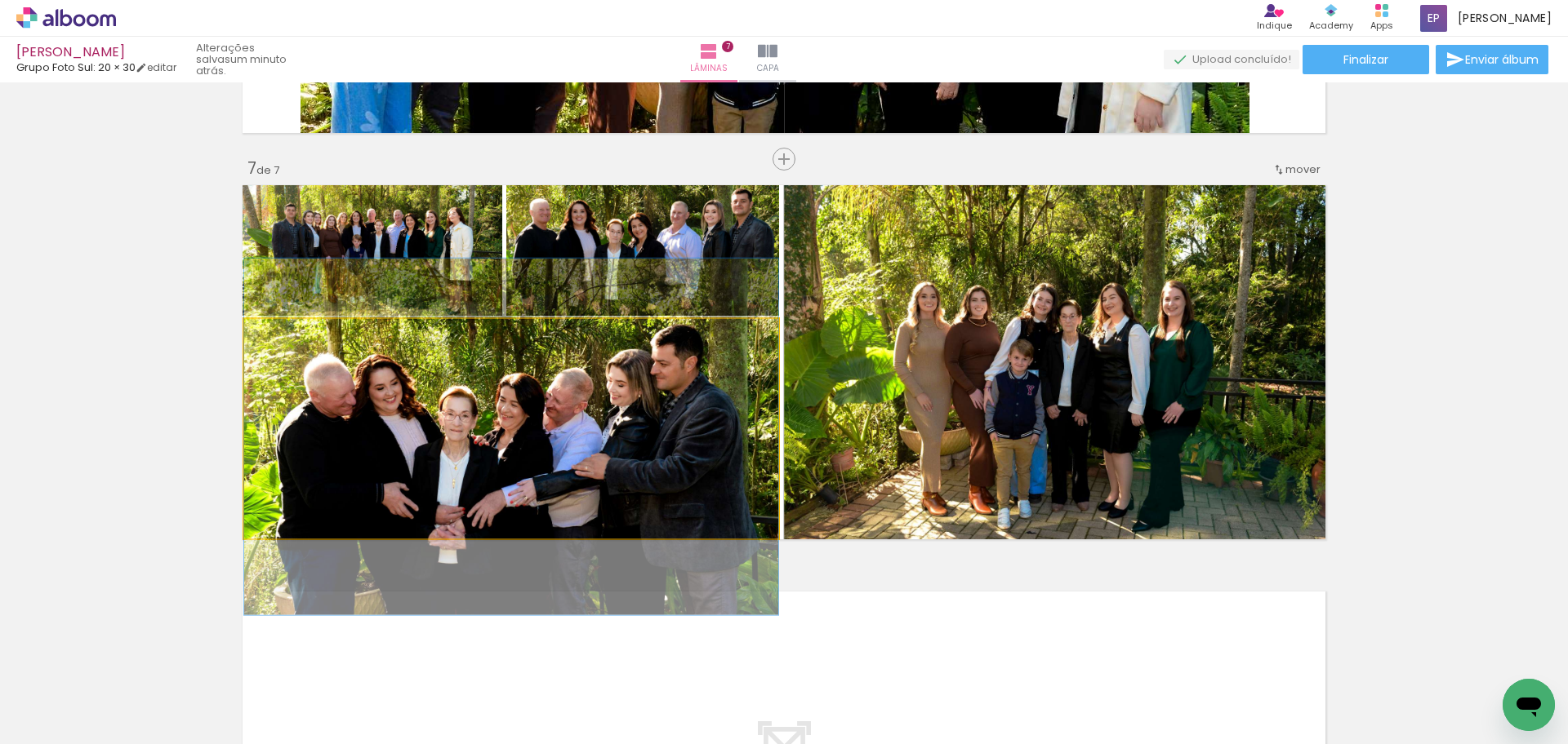
click at [575, 428] on quentale-photo at bounding box center [511, 429] width 534 height 219
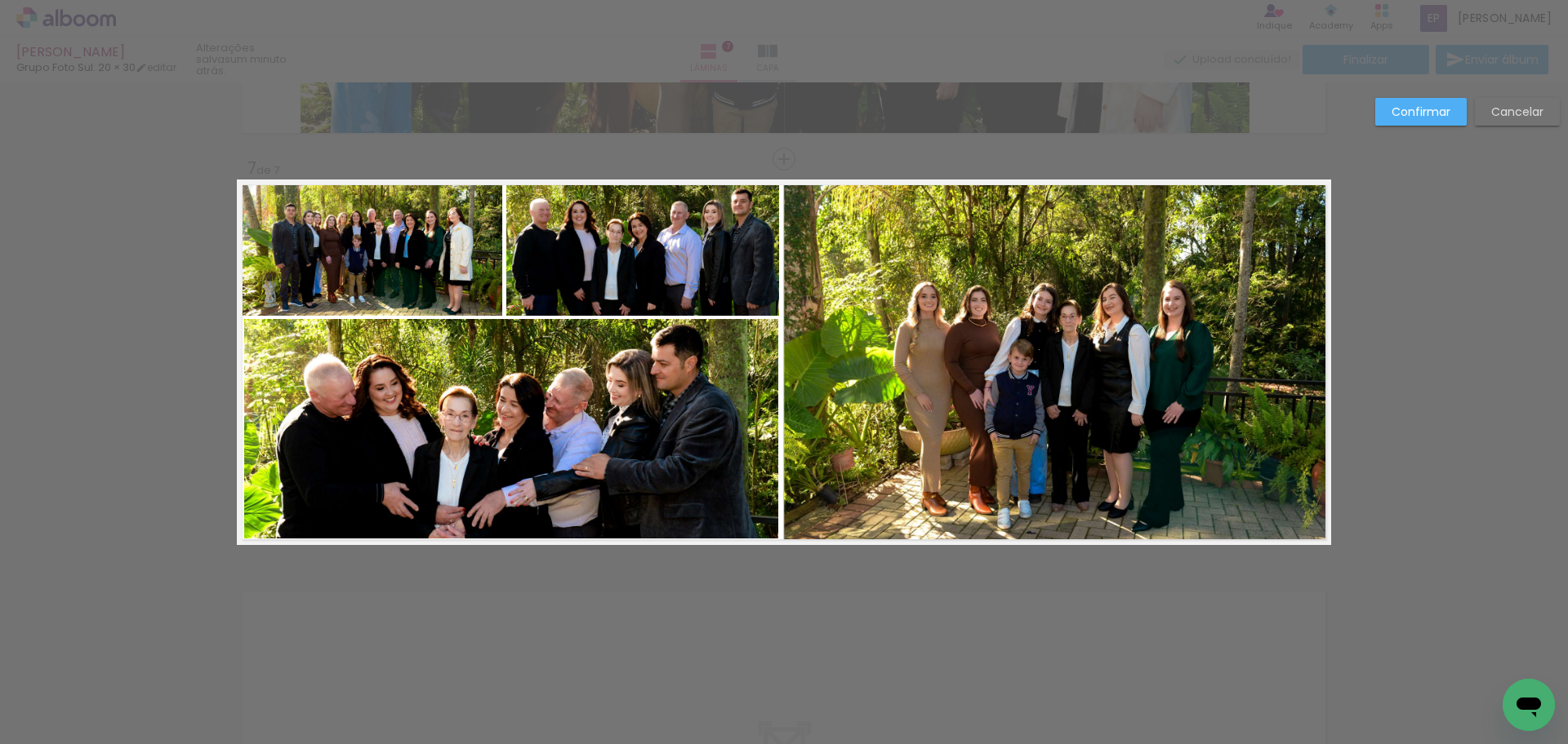
click at [752, 436] on quentale-photo at bounding box center [511, 429] width 534 height 219
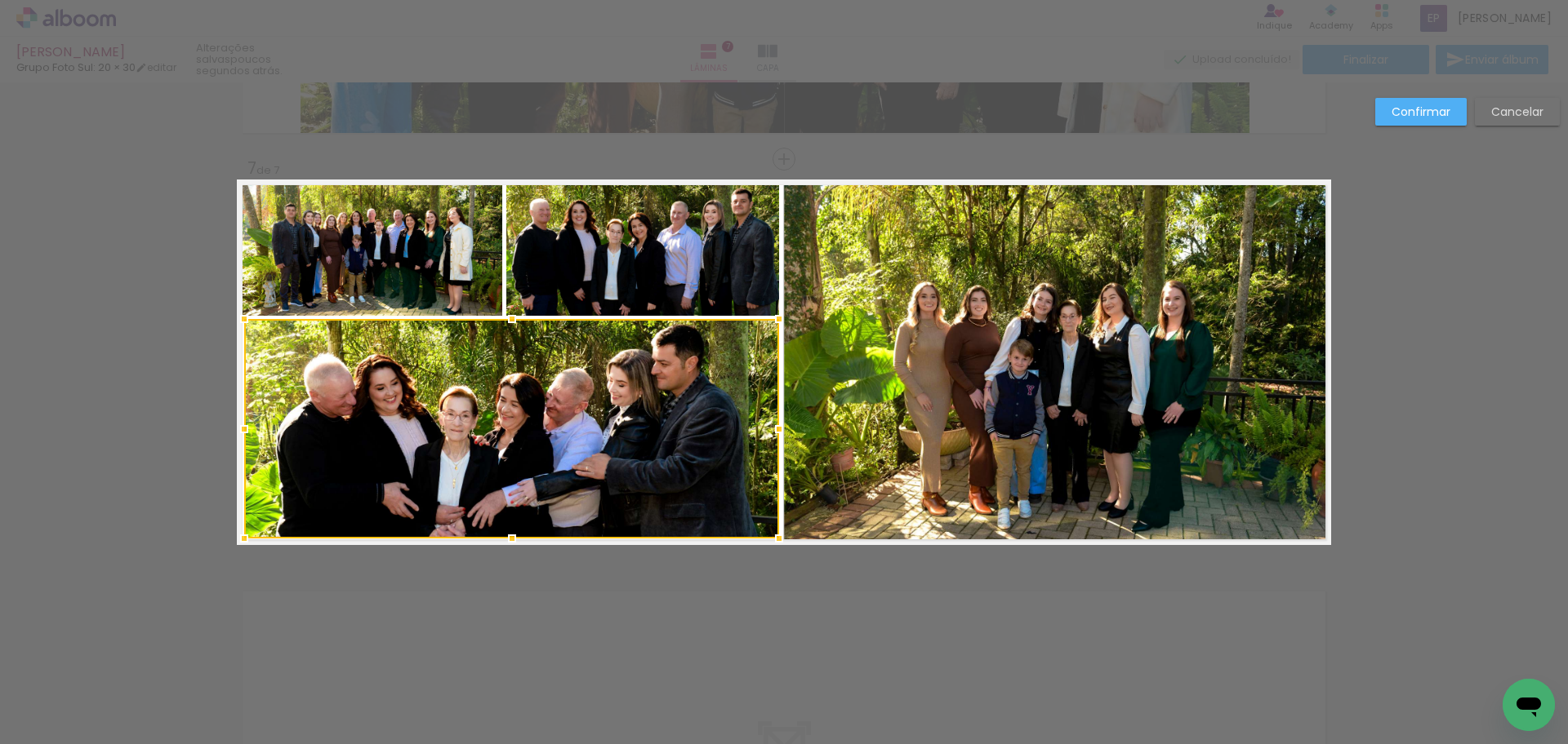
click at [768, 432] on div at bounding box center [779, 429] width 33 height 33
click at [0, 0] on slot "Confirmar" at bounding box center [0, 0] width 0 height 0
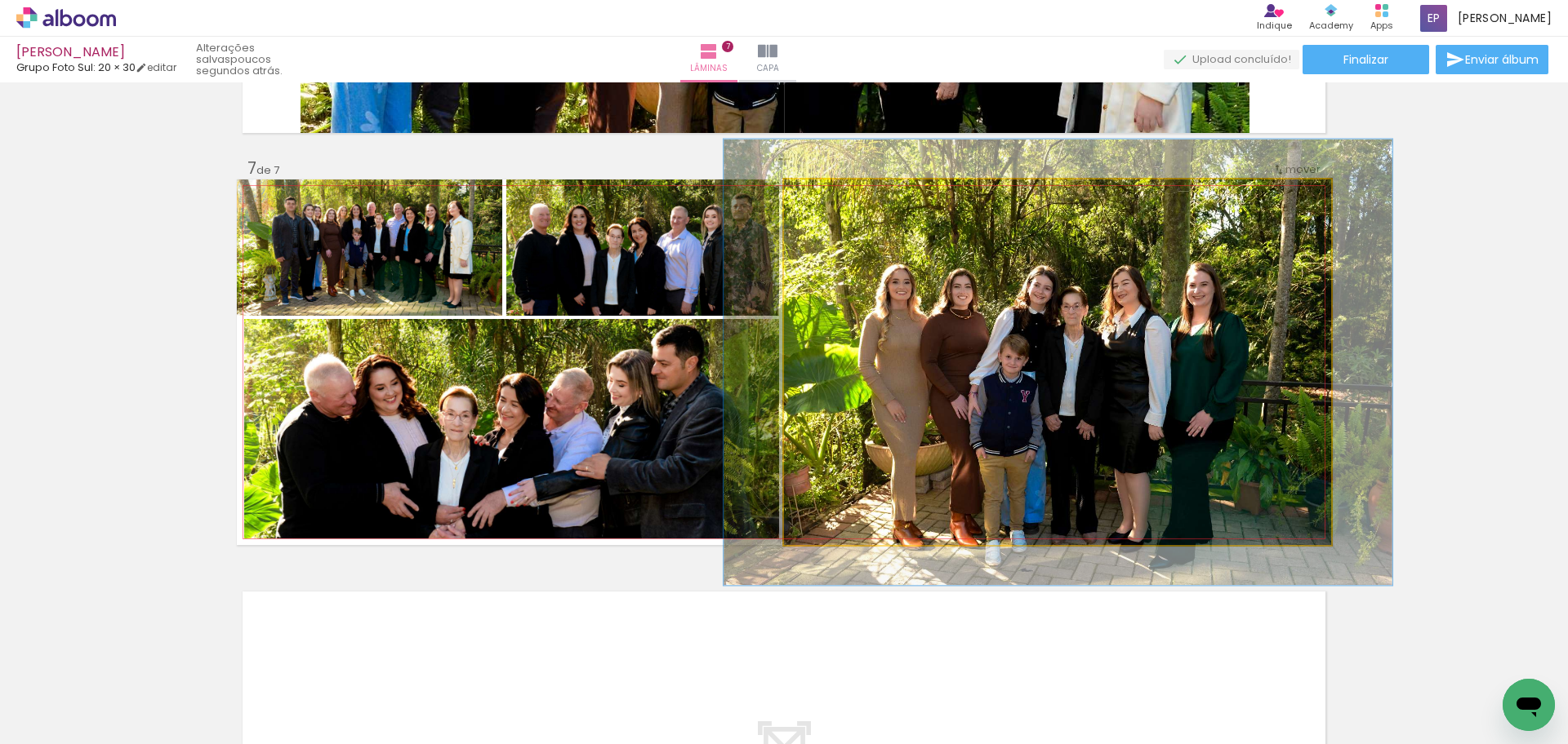
drag, startPoint x: 824, startPoint y: 201, endPoint x: 836, endPoint y: 203, distance: 12.2
type paper-slider "122"
click at [836, 203] on div at bounding box center [834, 196] width 26 height 26
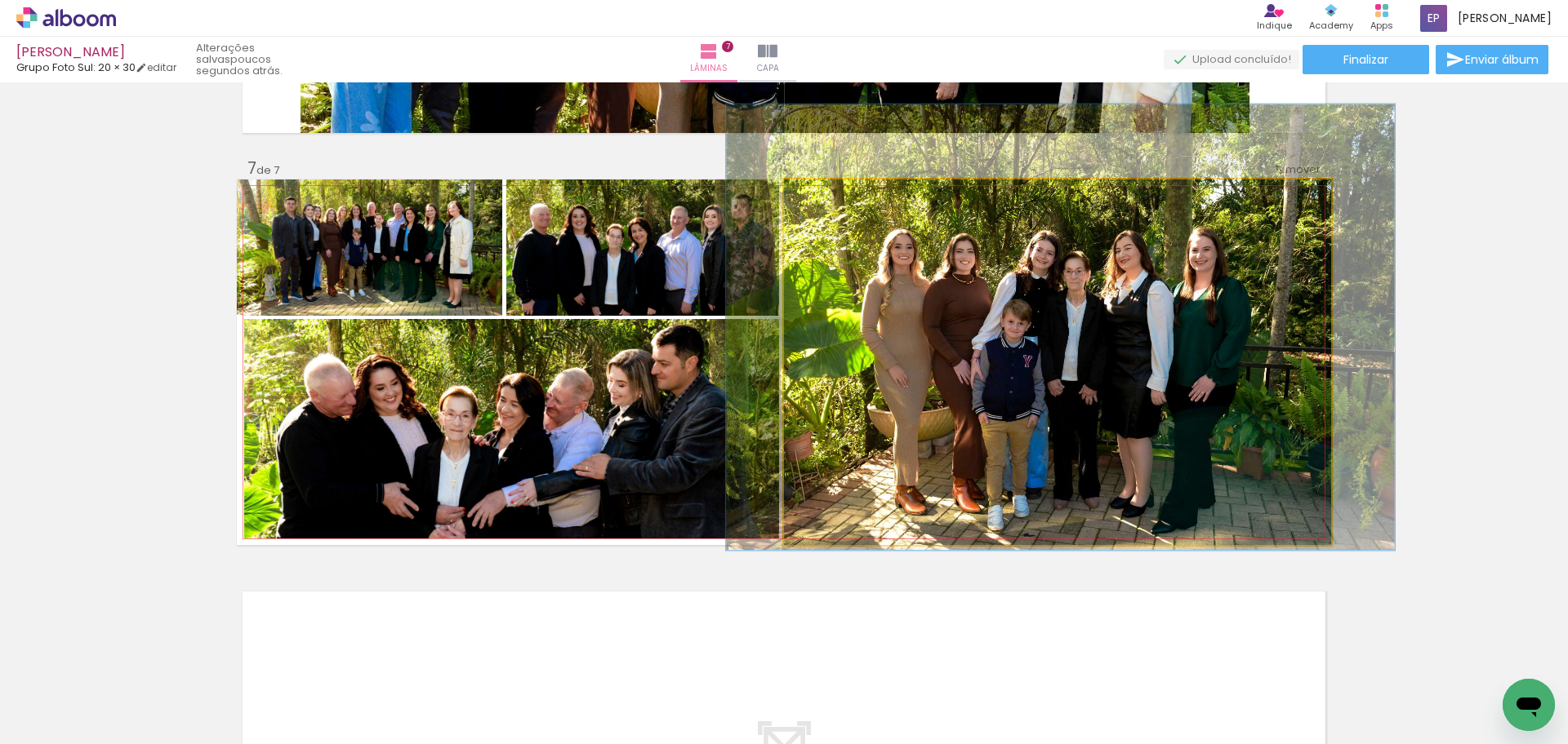
drag, startPoint x: 1068, startPoint y: 412, endPoint x: 1071, endPoint y: 377, distance: 35.1
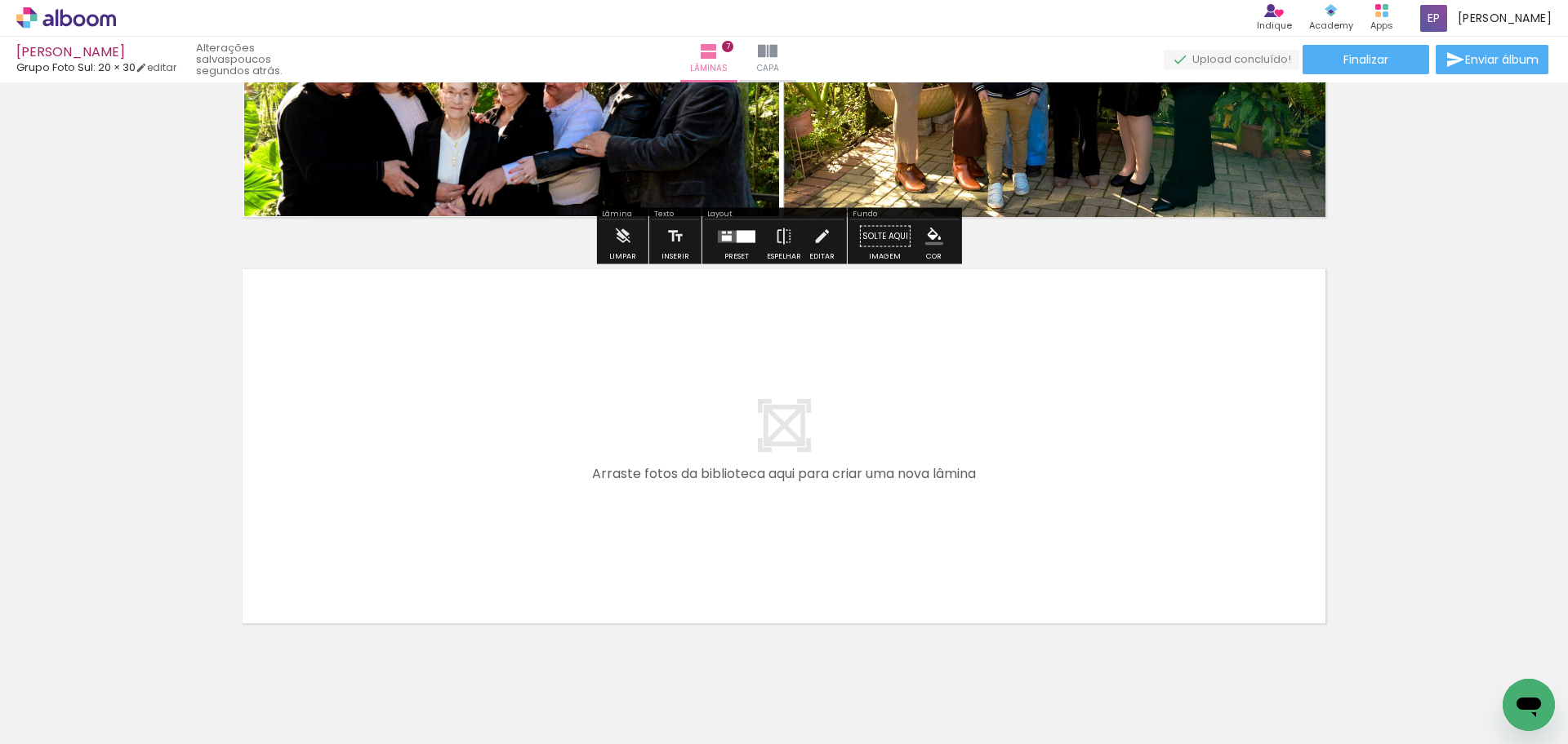
scroll to position [2716, 0]
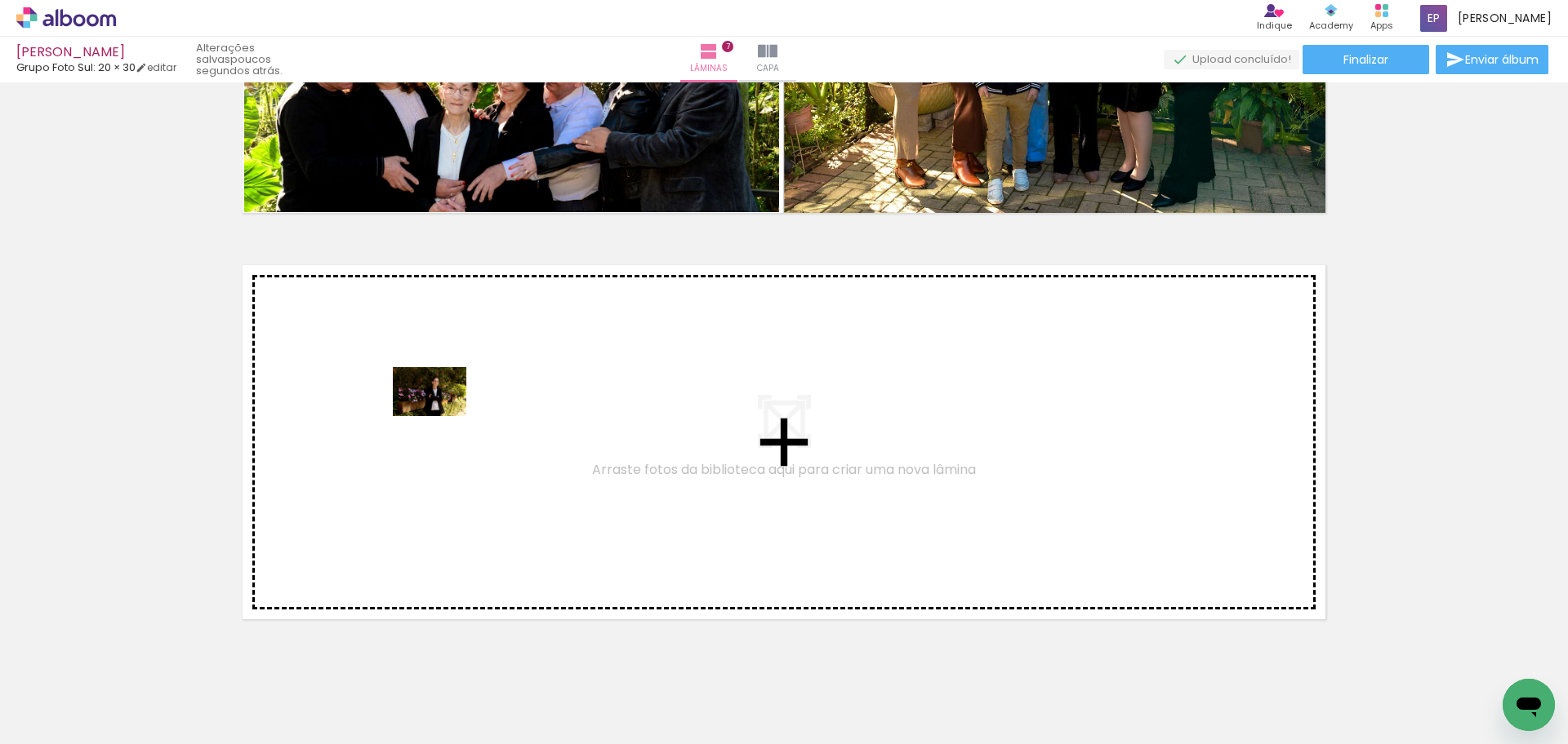
drag, startPoint x: 336, startPoint y: 699, endPoint x: 453, endPoint y: 739, distance: 123.6
click at [442, 416] on quentale-workspace at bounding box center [784, 372] width 1568 height 744
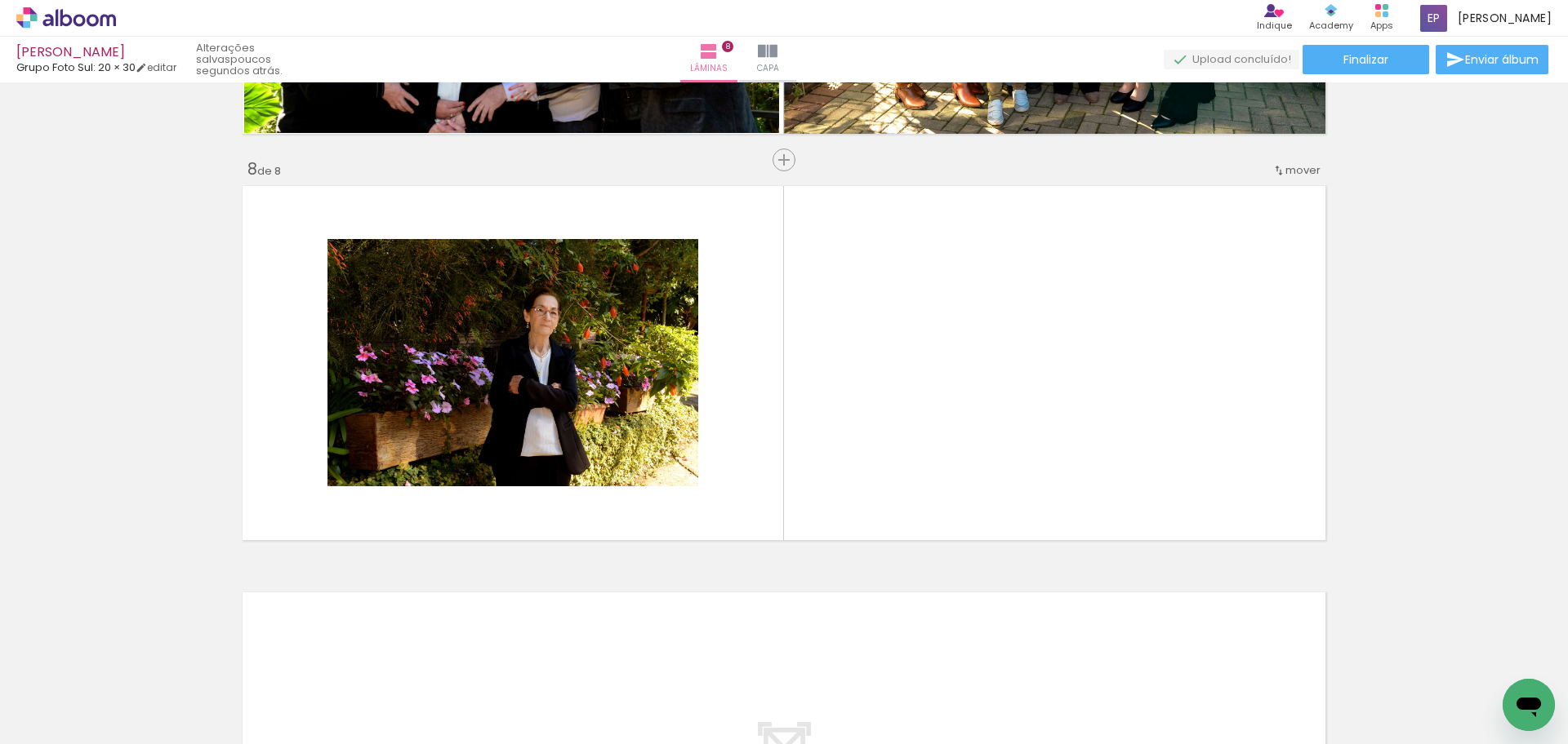
scroll to position [2796, 0]
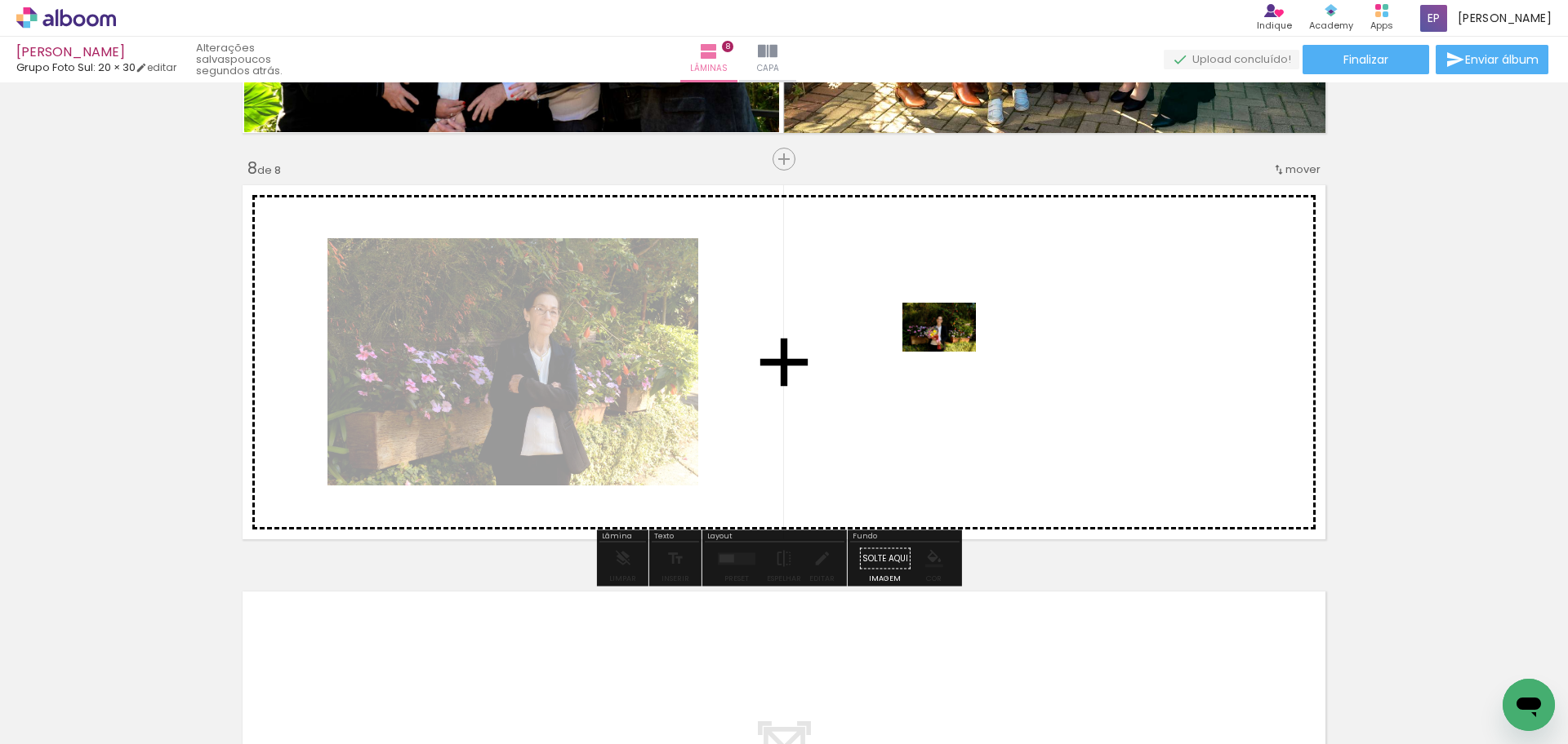
drag, startPoint x: 428, startPoint y: 697, endPoint x: 949, endPoint y: 342, distance: 630.4
click at [949, 342] on quentale-workspace at bounding box center [784, 372] width 1568 height 744
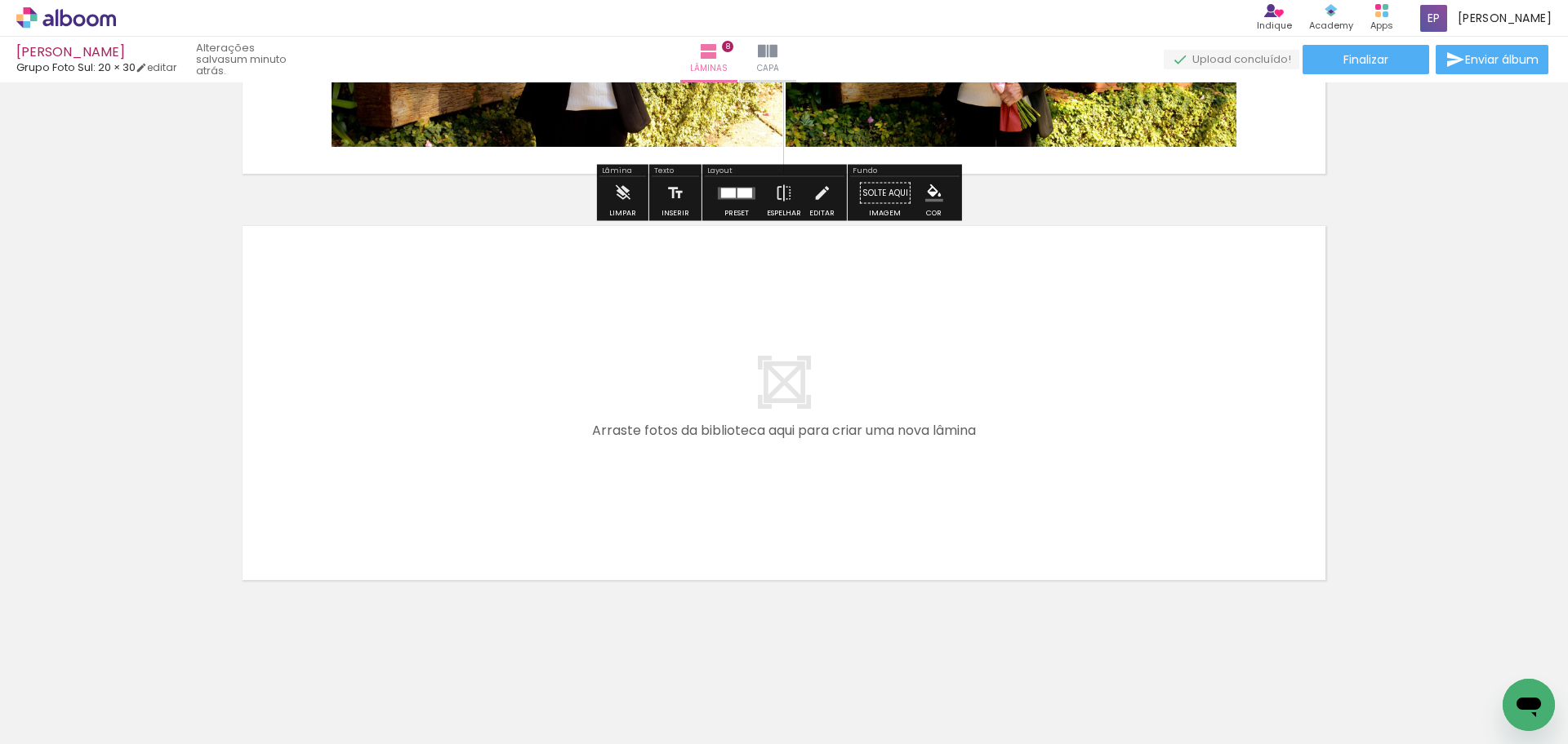
scroll to position [3162, 0]
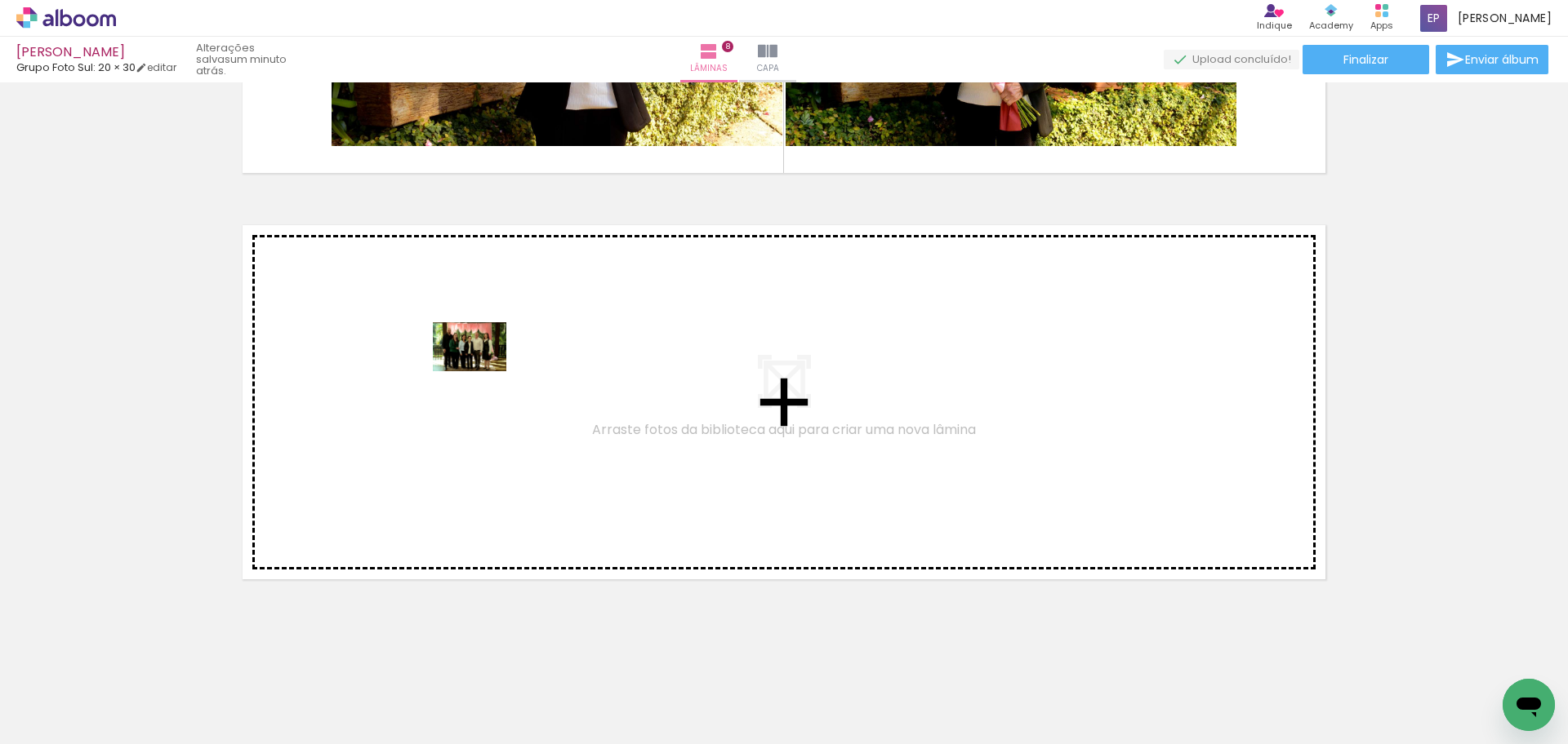
drag, startPoint x: 527, startPoint y: 691, endPoint x: 482, endPoint y: 371, distance: 323.1
click at [482, 371] on quentale-workspace at bounding box center [784, 372] width 1568 height 744
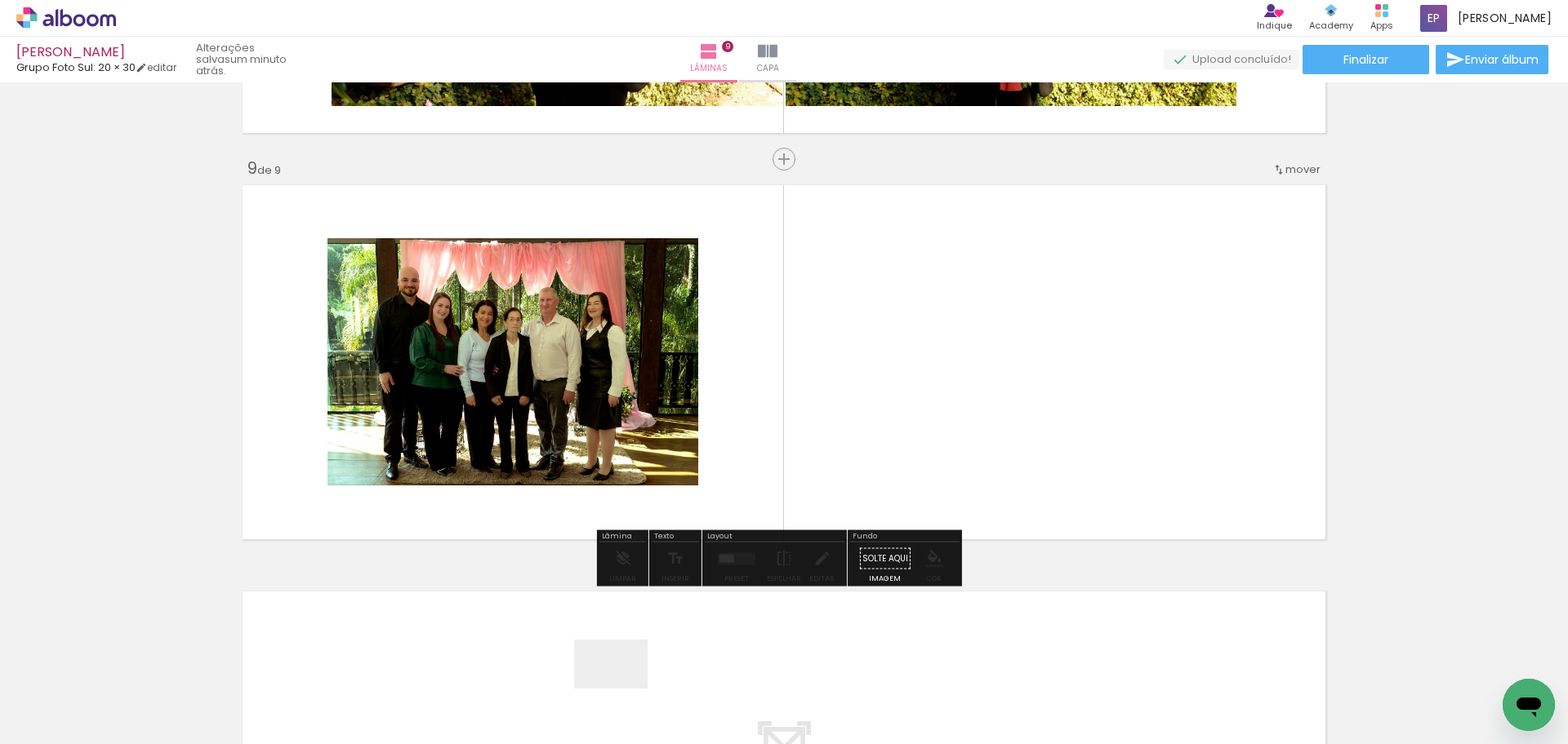
scroll to position [0, 1665]
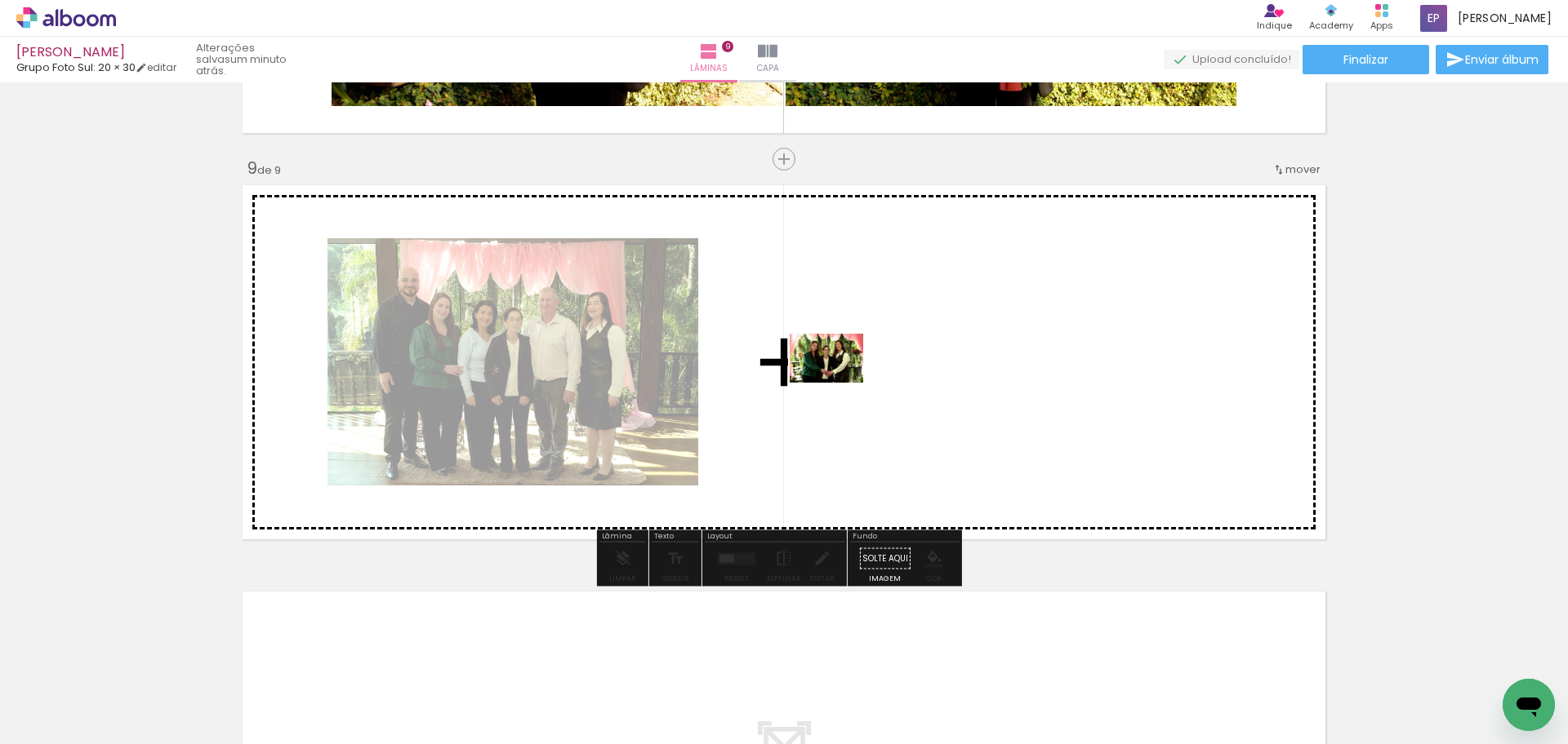
drag, startPoint x: 623, startPoint y: 689, endPoint x: 854, endPoint y: 356, distance: 405.3
click at [854, 356] on quentale-workspace at bounding box center [784, 372] width 1568 height 744
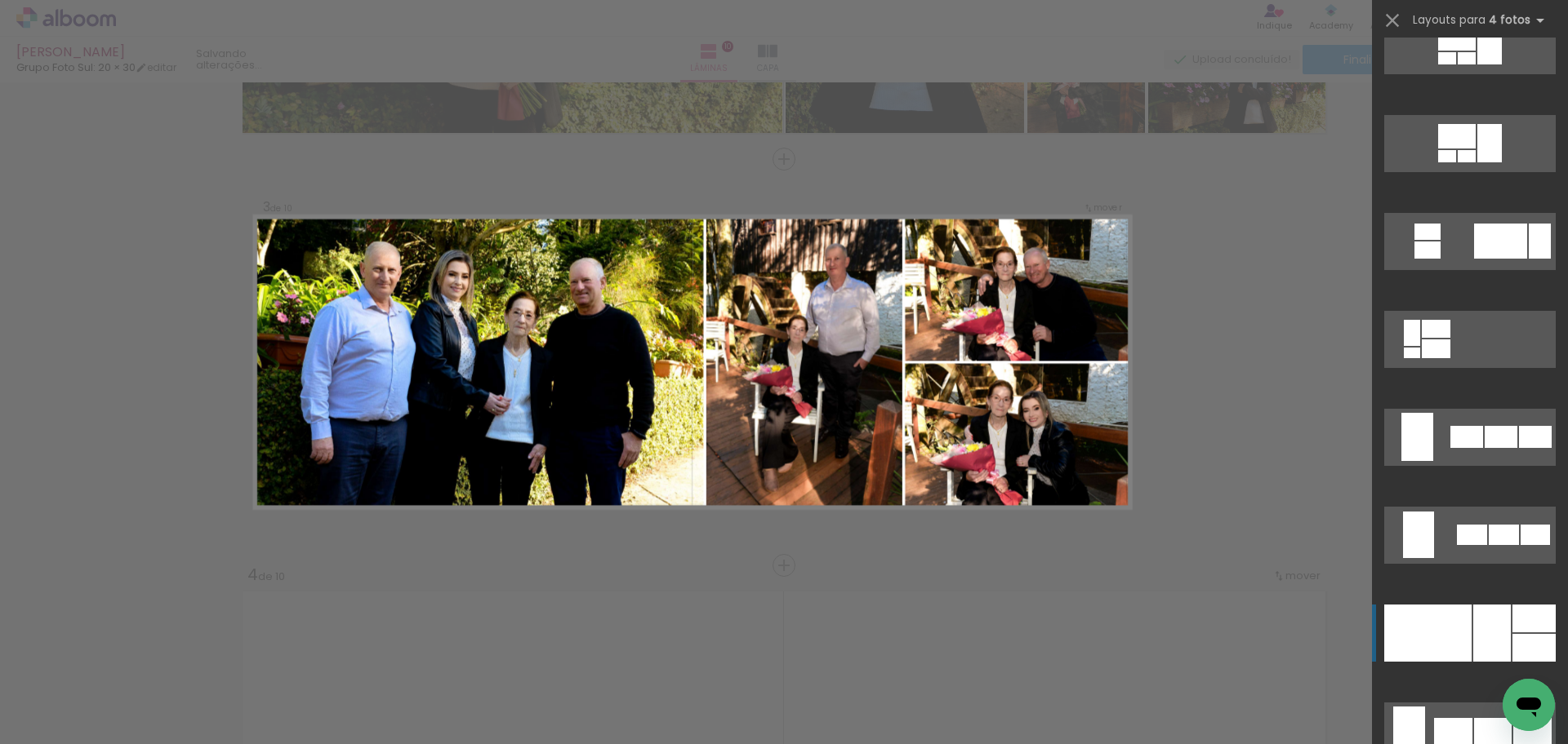
scroll to position [897, 0]
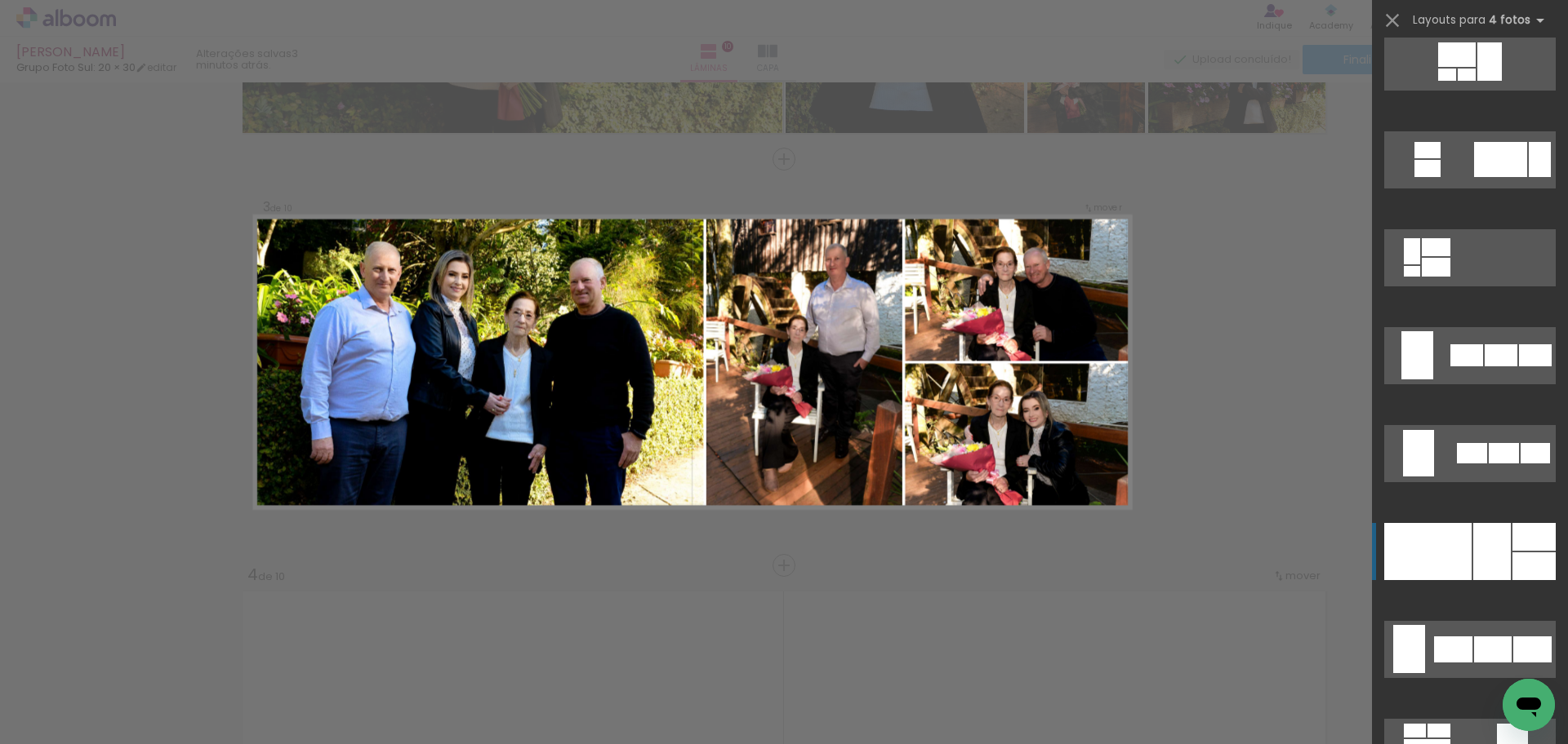
click at [1483, 555] on div at bounding box center [1492, 551] width 37 height 57
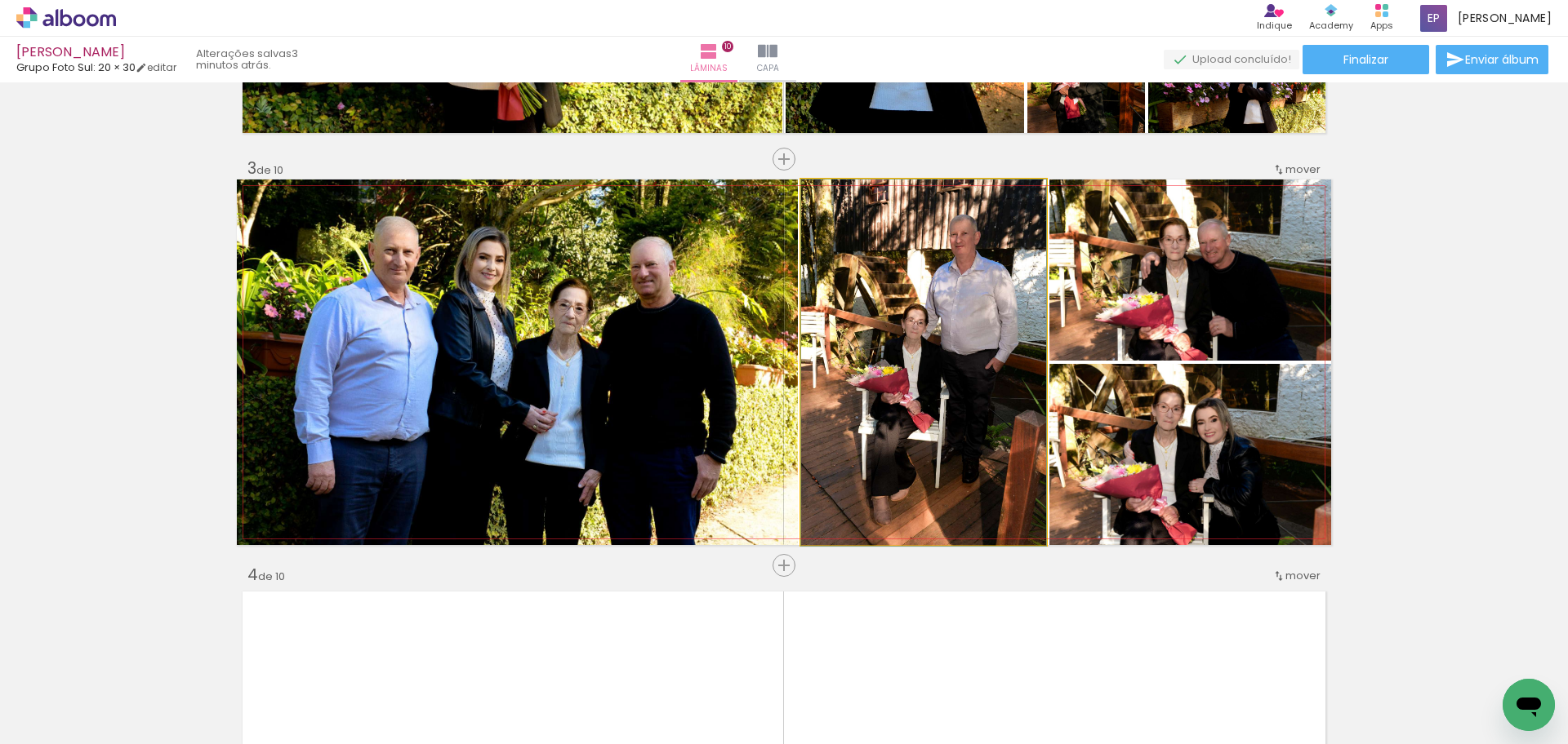
drag, startPoint x: 926, startPoint y: 371, endPoint x: 910, endPoint y: 373, distance: 16.1
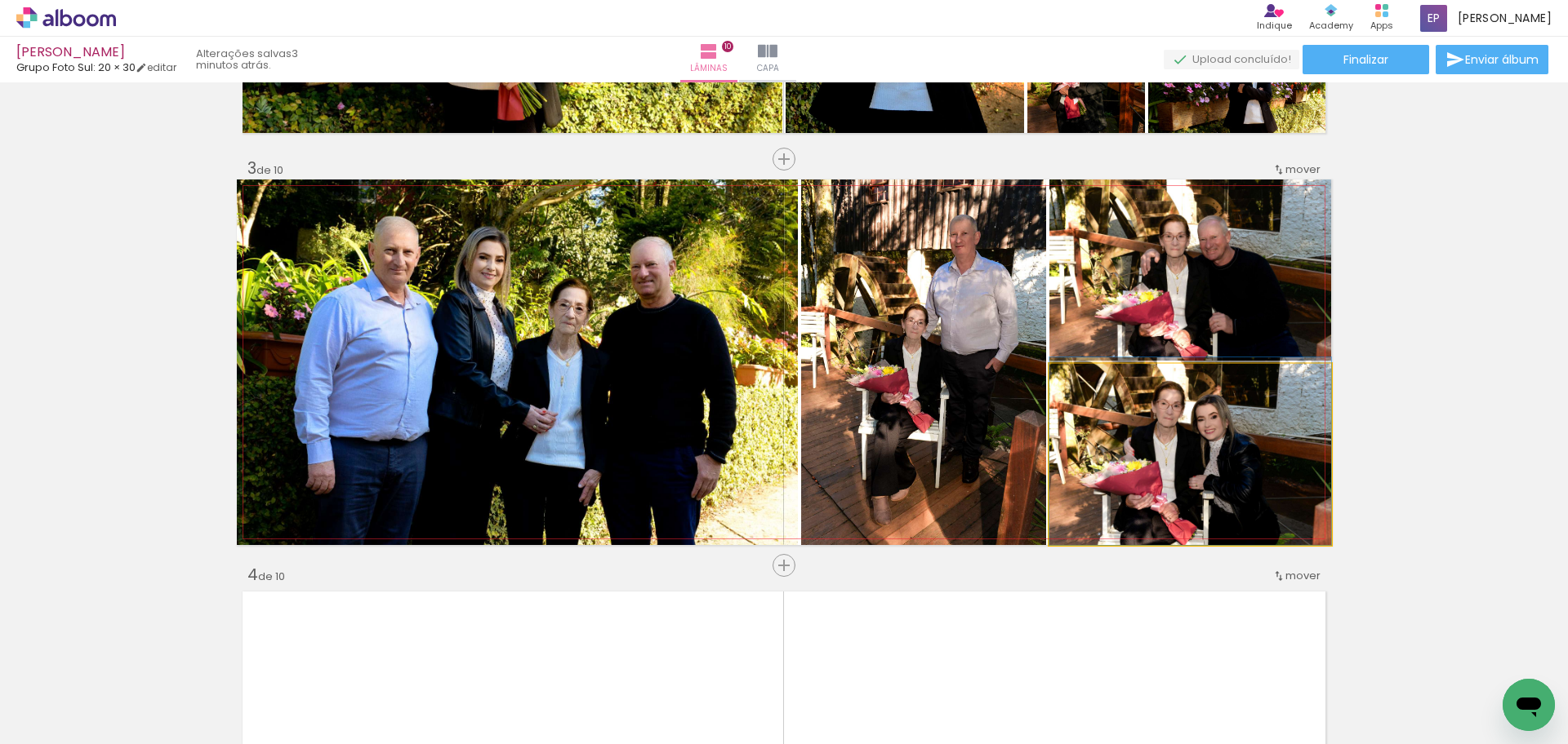
drag, startPoint x: 1165, startPoint y: 490, endPoint x: 1163, endPoint y: 475, distance: 15.1
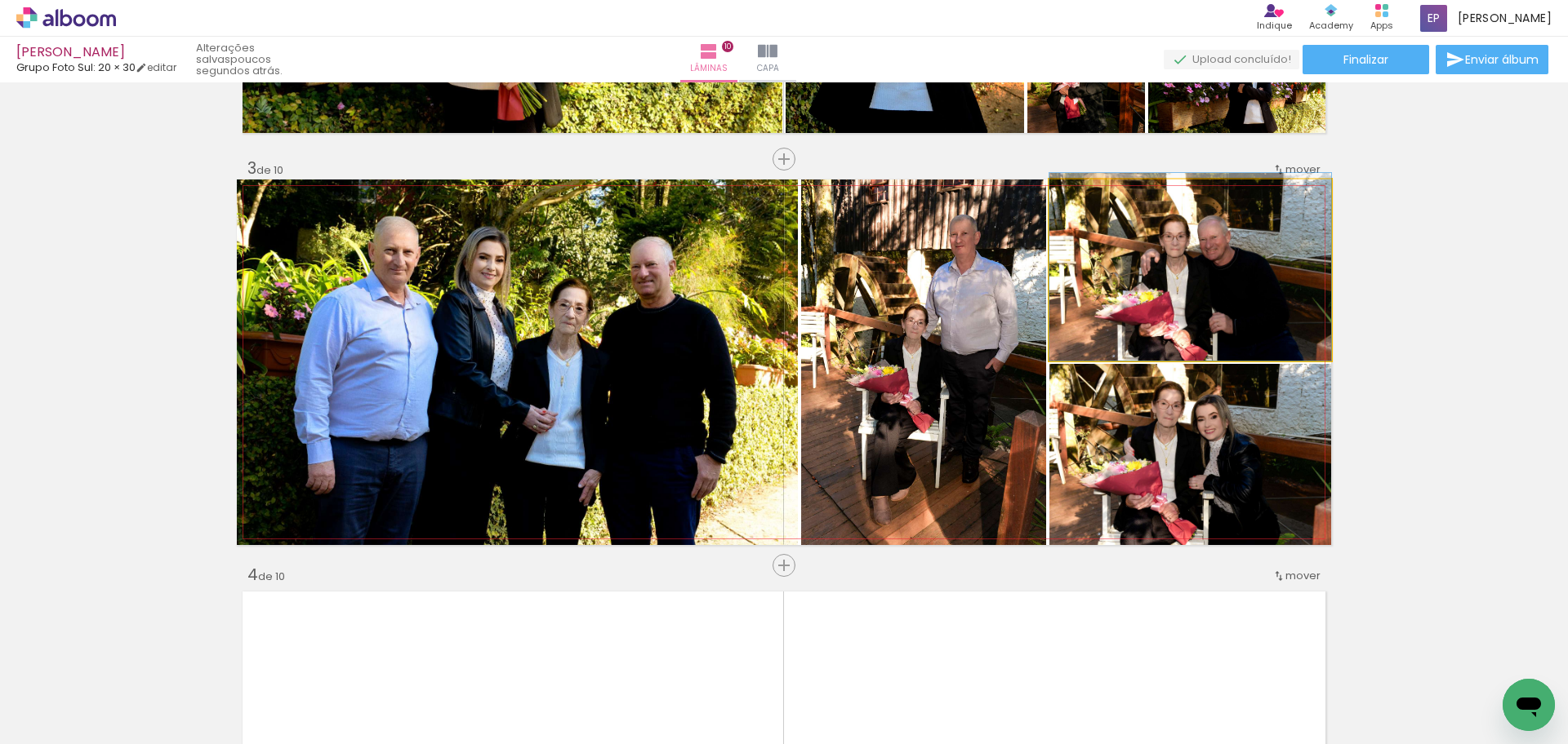
drag, startPoint x: 1233, startPoint y: 299, endPoint x: 1236, endPoint y: 279, distance: 20.2
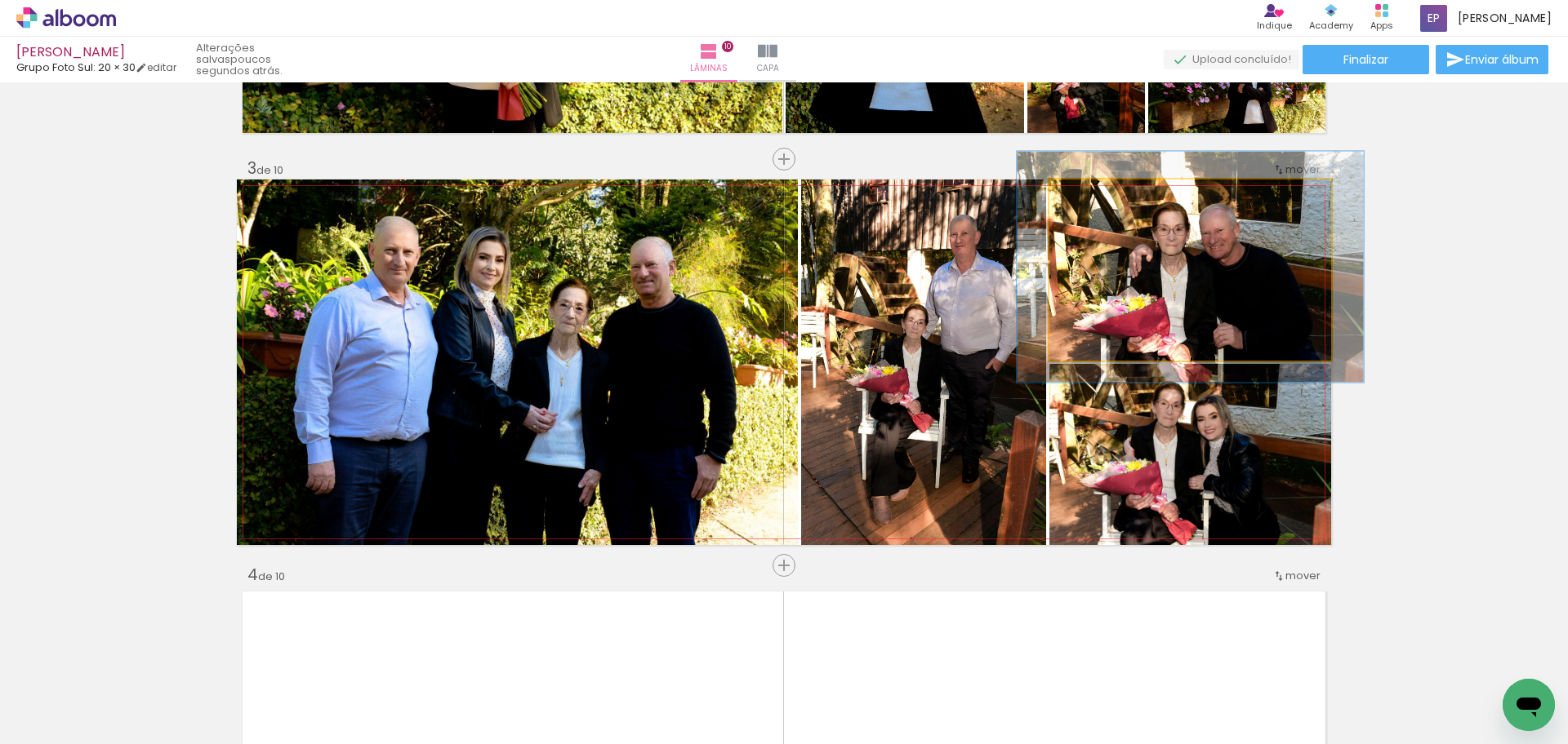
drag, startPoint x: 1083, startPoint y: 197, endPoint x: 1096, endPoint y: 199, distance: 13.2
type paper-slider "123"
click at [1096, 199] on div at bounding box center [1100, 196] width 14 height 14
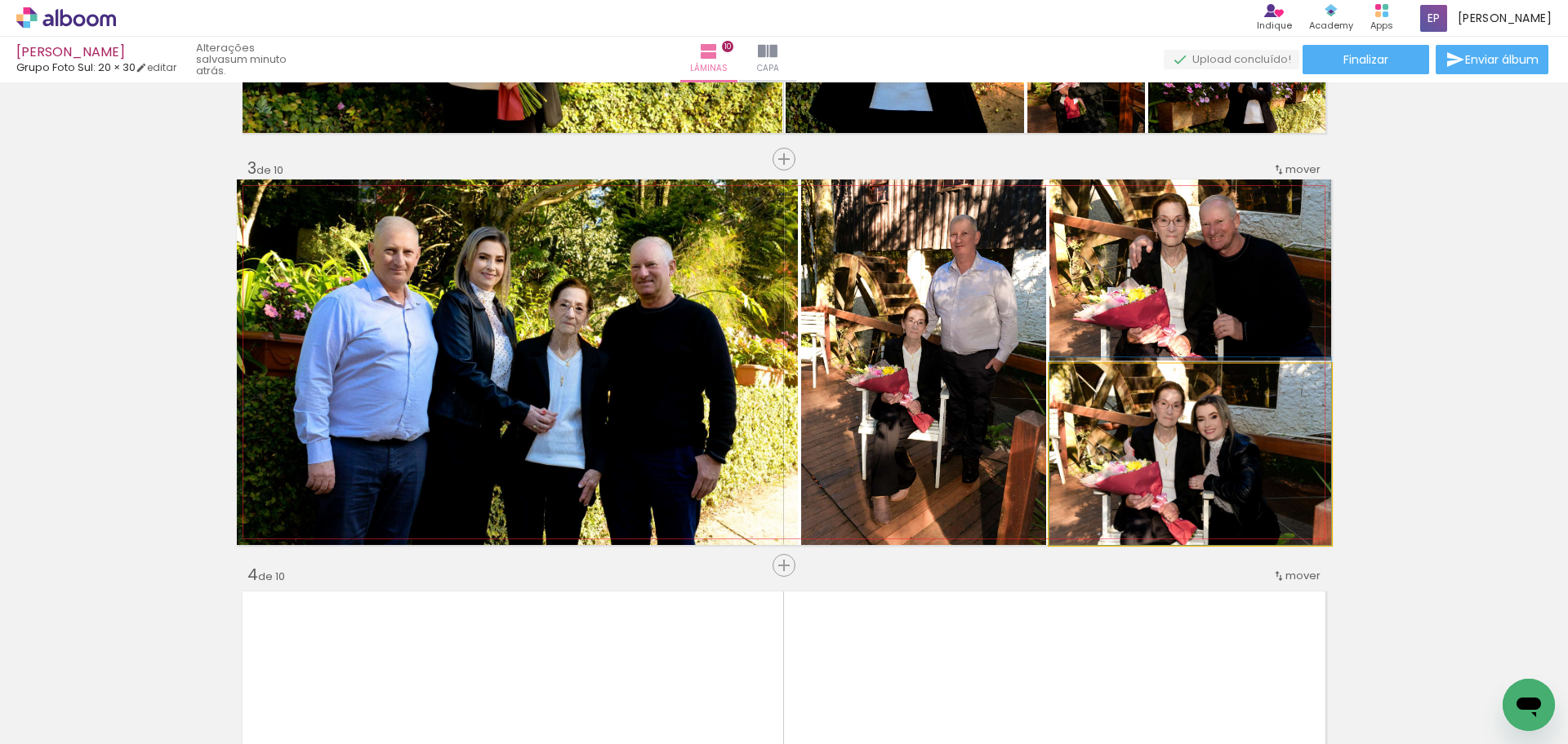
drag, startPoint x: 1191, startPoint y: 501, endPoint x: 1191, endPoint y: 491, distance: 10.0
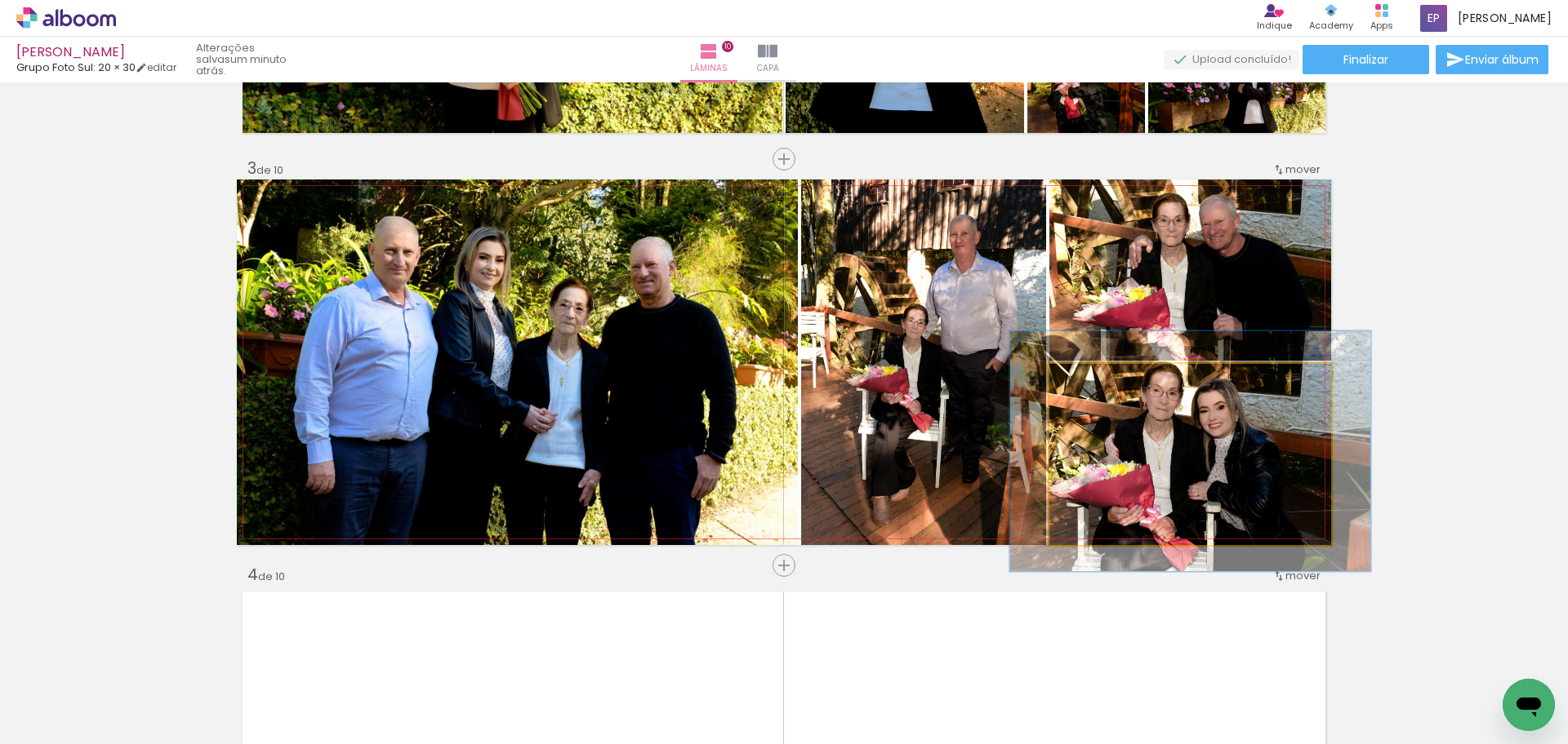
click at [1102, 383] on div at bounding box center [1119, 381] width 63 height 26
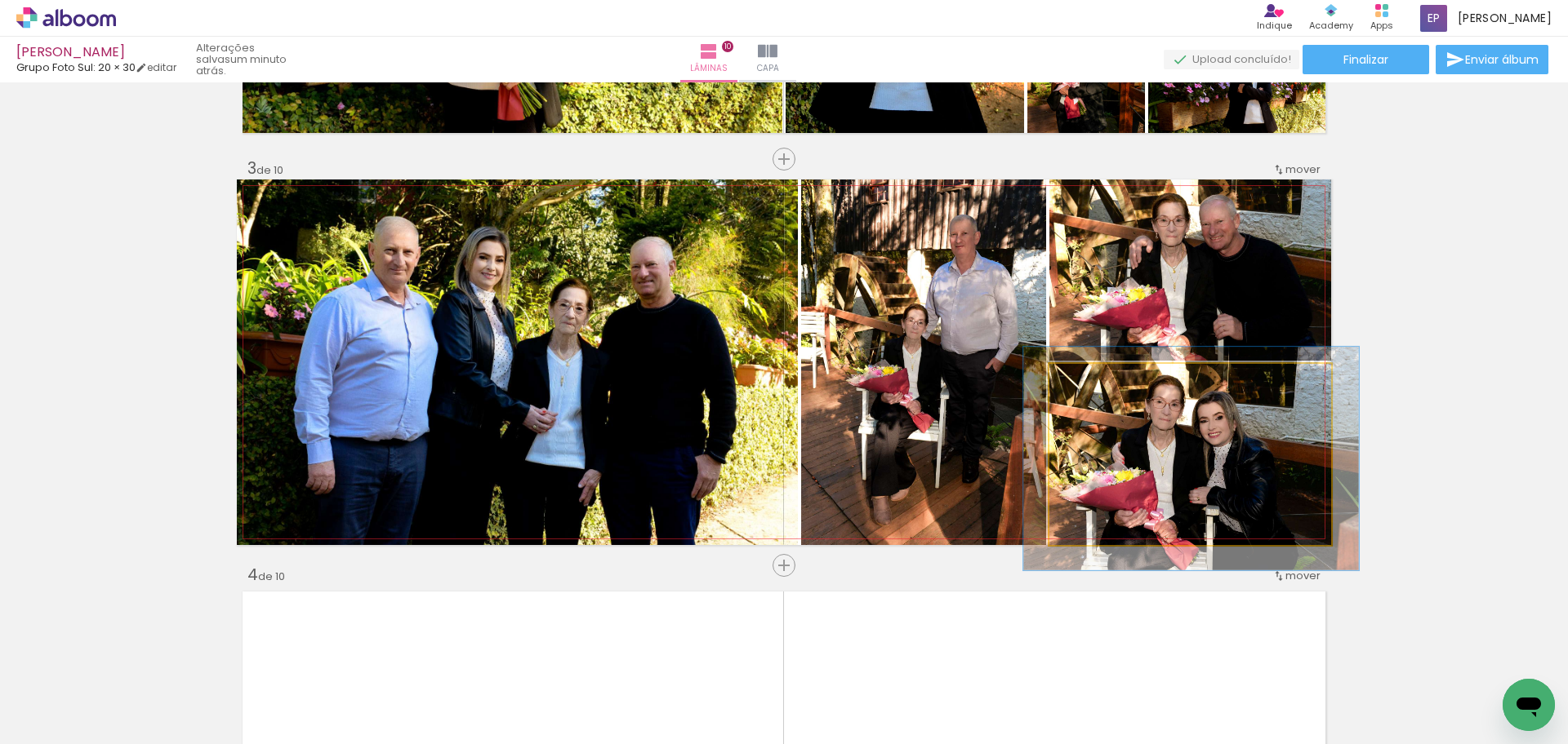
type paper-slider "119"
click at [1092, 387] on div at bounding box center [1099, 381] width 14 height 14
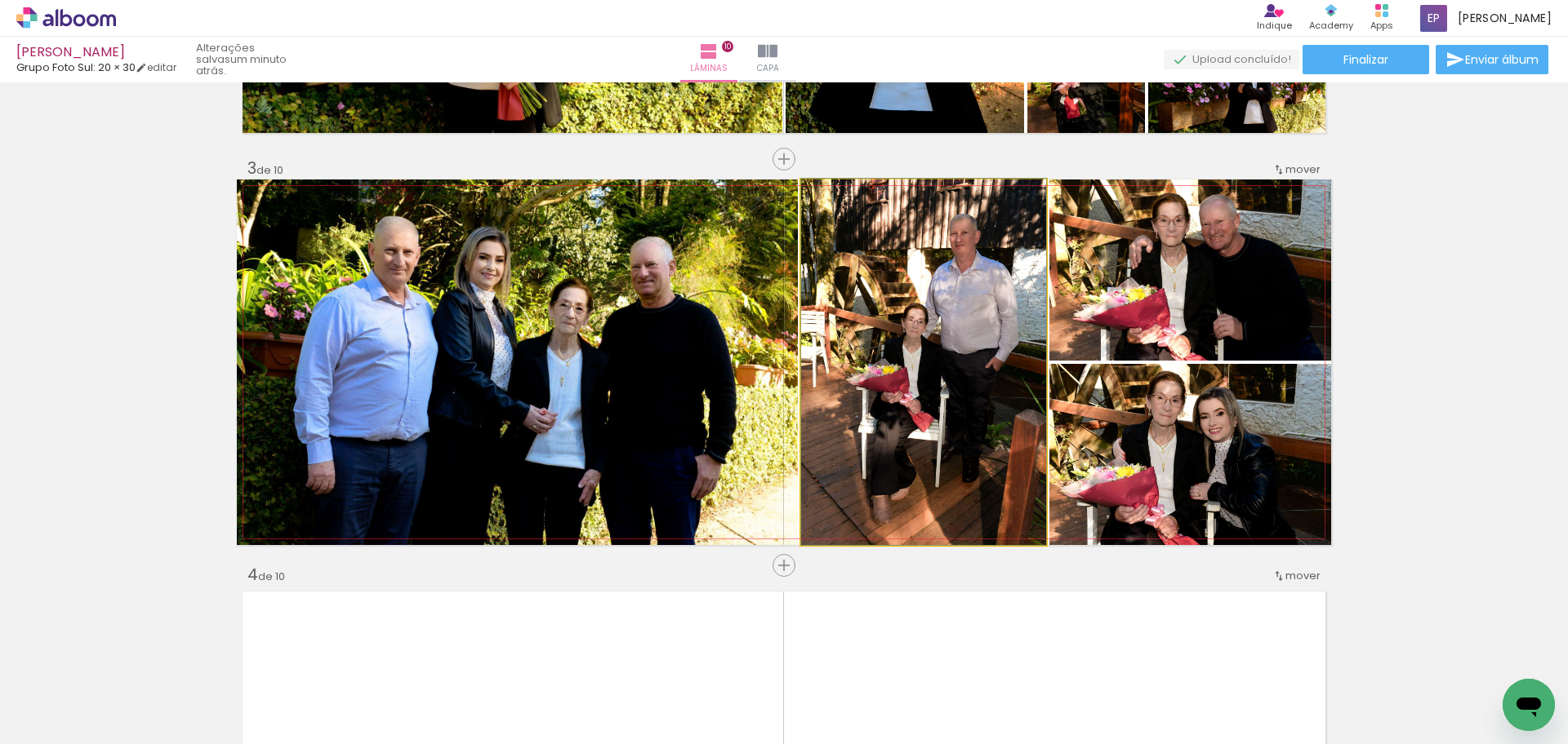
drag, startPoint x: 958, startPoint y: 437, endPoint x: 955, endPoint y: 428, distance: 9.5
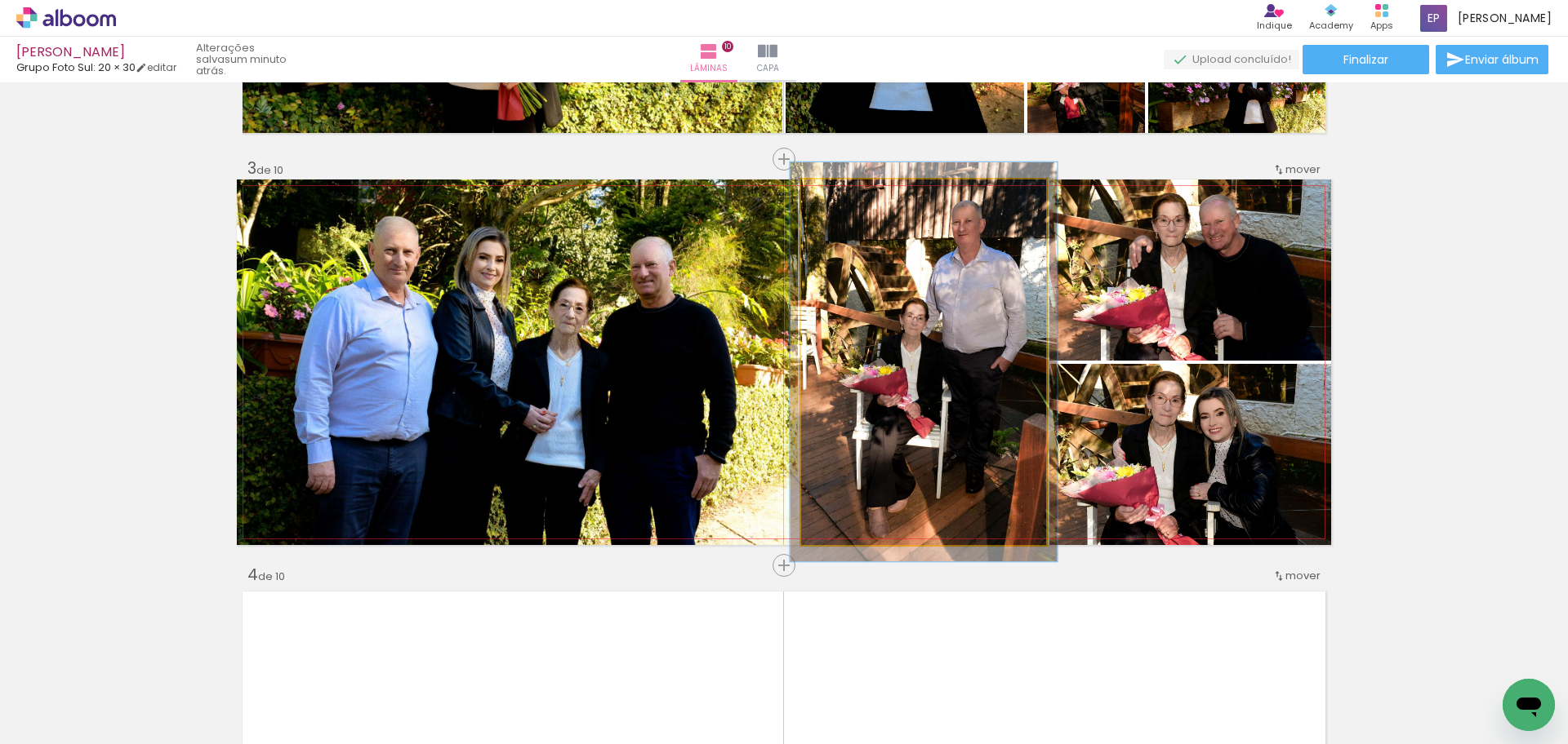
click at [846, 201] on div at bounding box center [843, 196] width 26 height 26
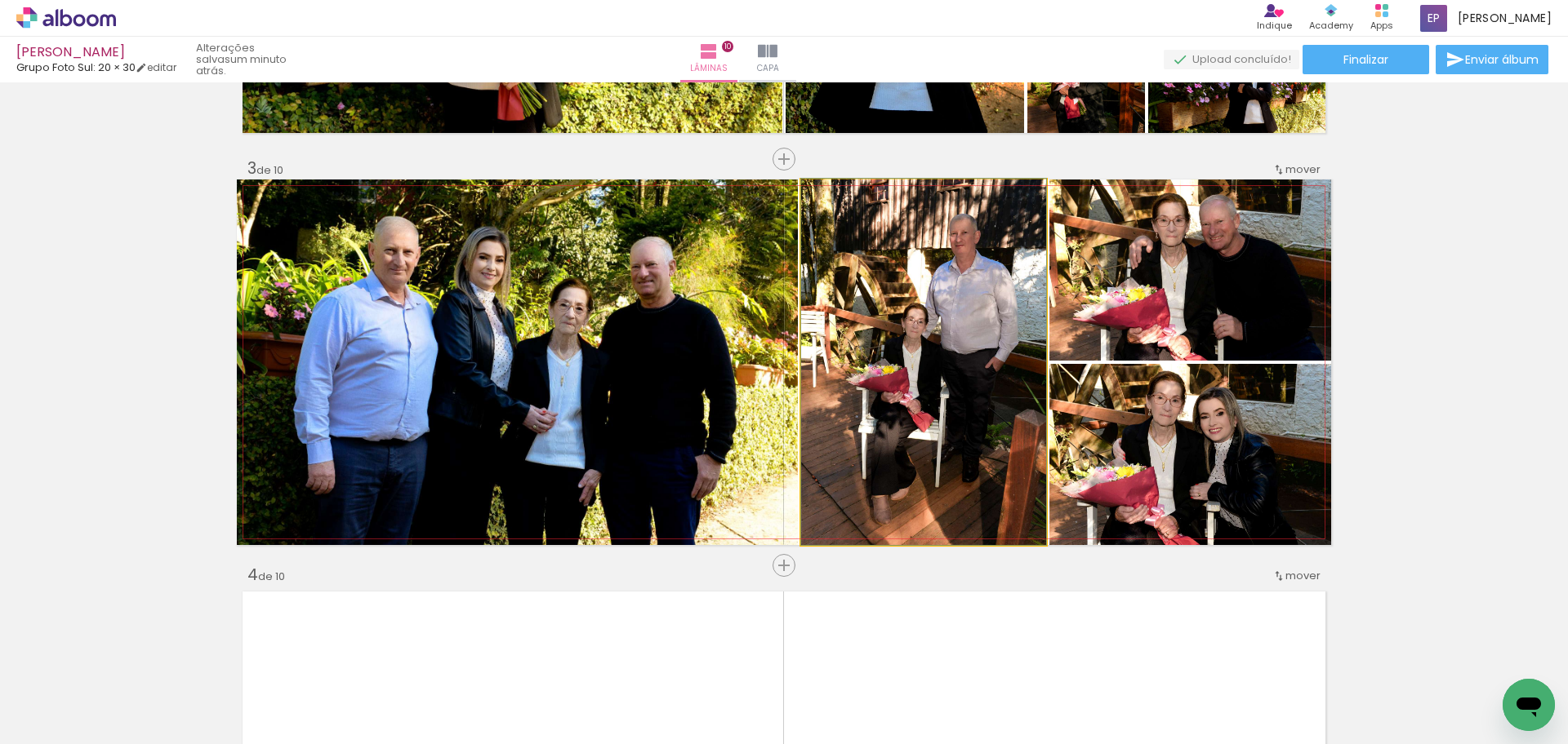
type paper-slider "100"
click at [834, 195] on div at bounding box center [839, 196] width 14 height 14
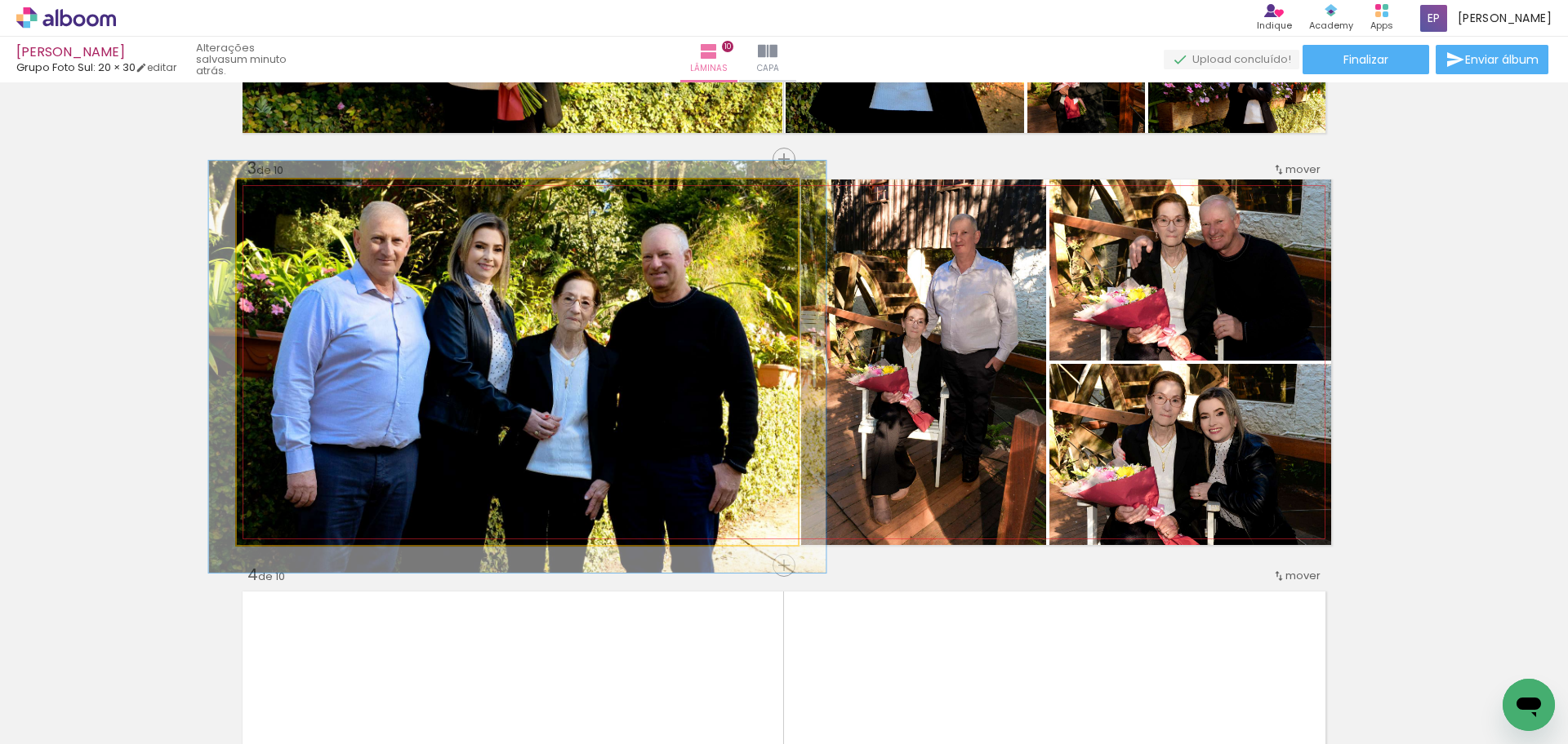
type paper-slider "110"
click at [279, 195] on div at bounding box center [280, 196] width 26 height 26
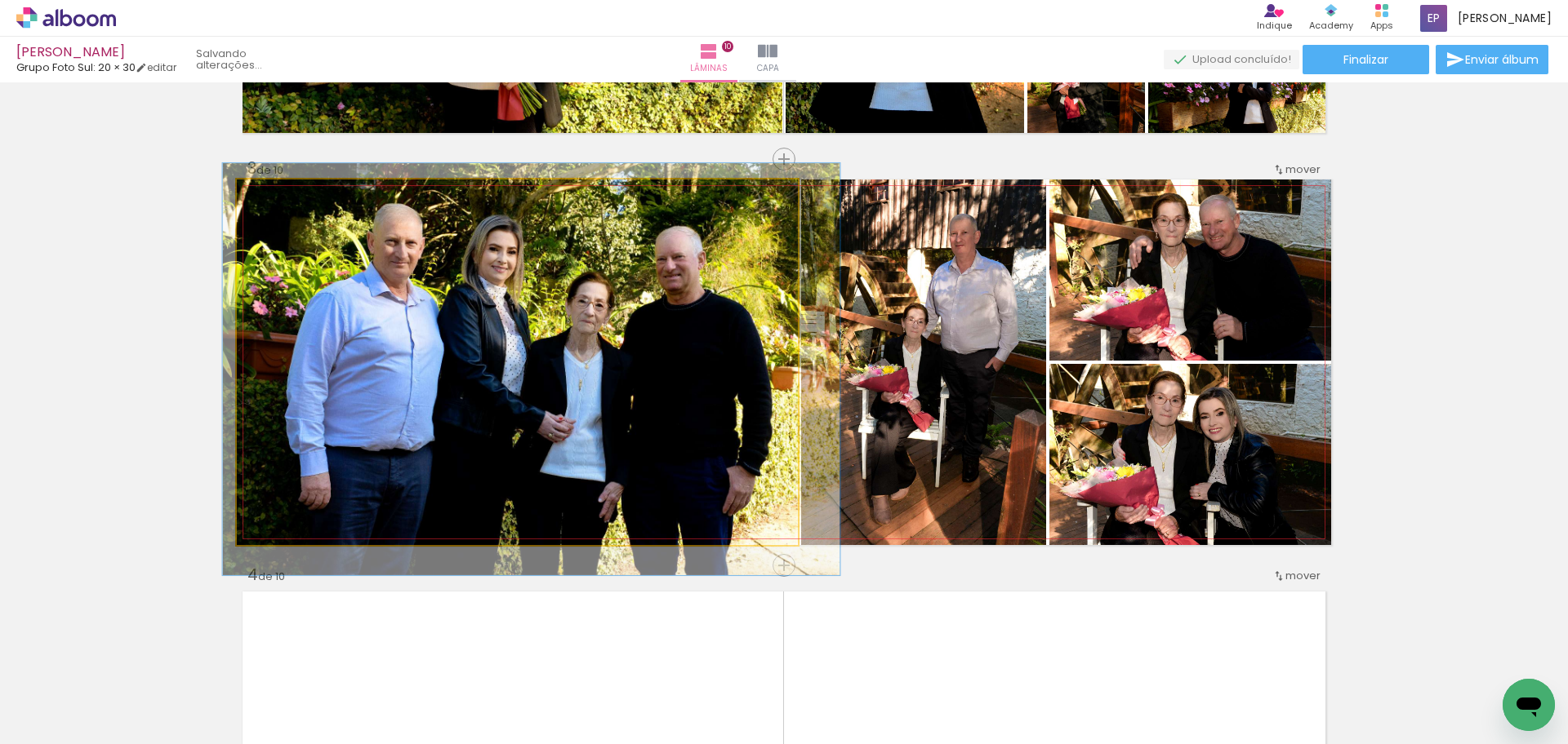
drag, startPoint x: 401, startPoint y: 384, endPoint x: 415, endPoint y: 387, distance: 14.3
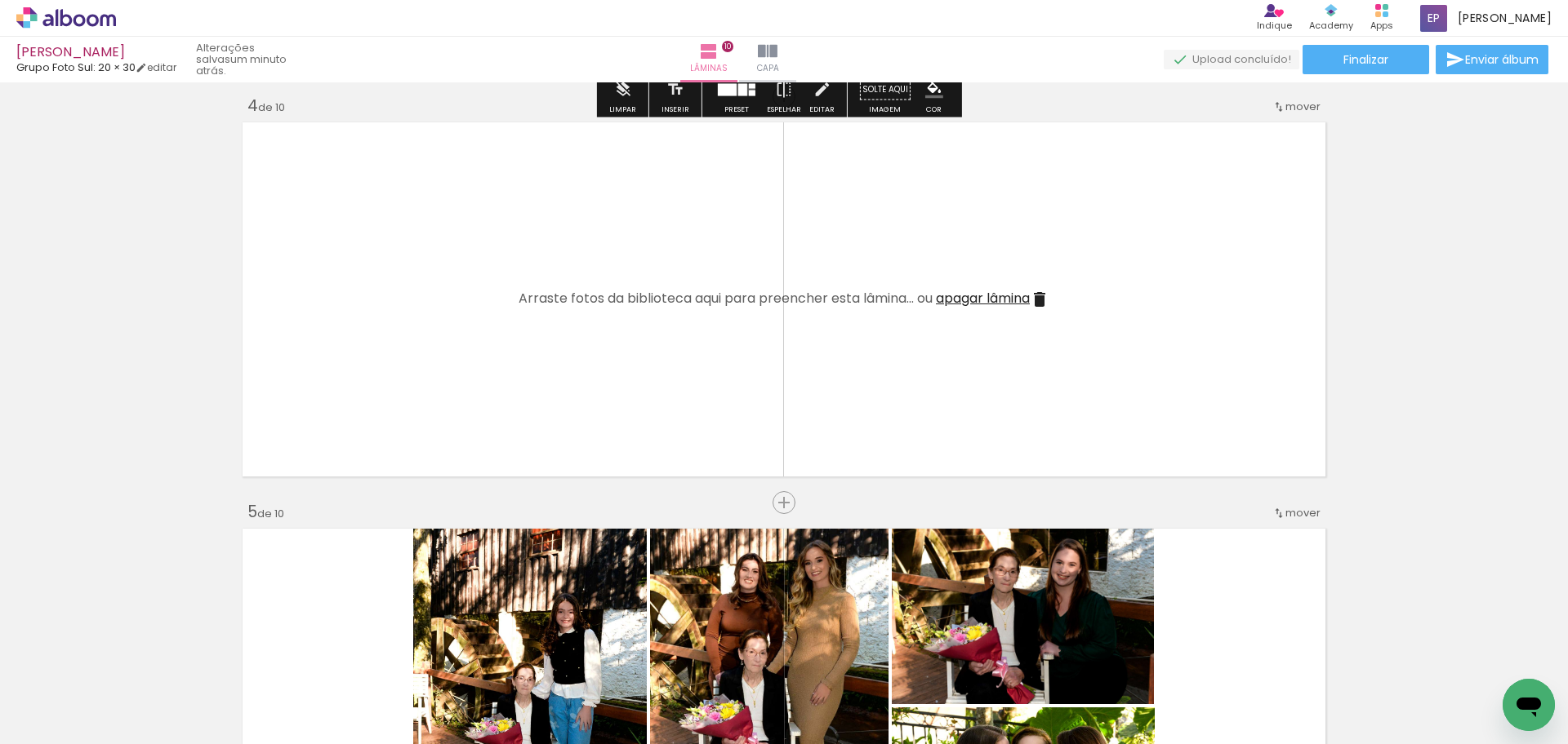
scroll to position [1252, 0]
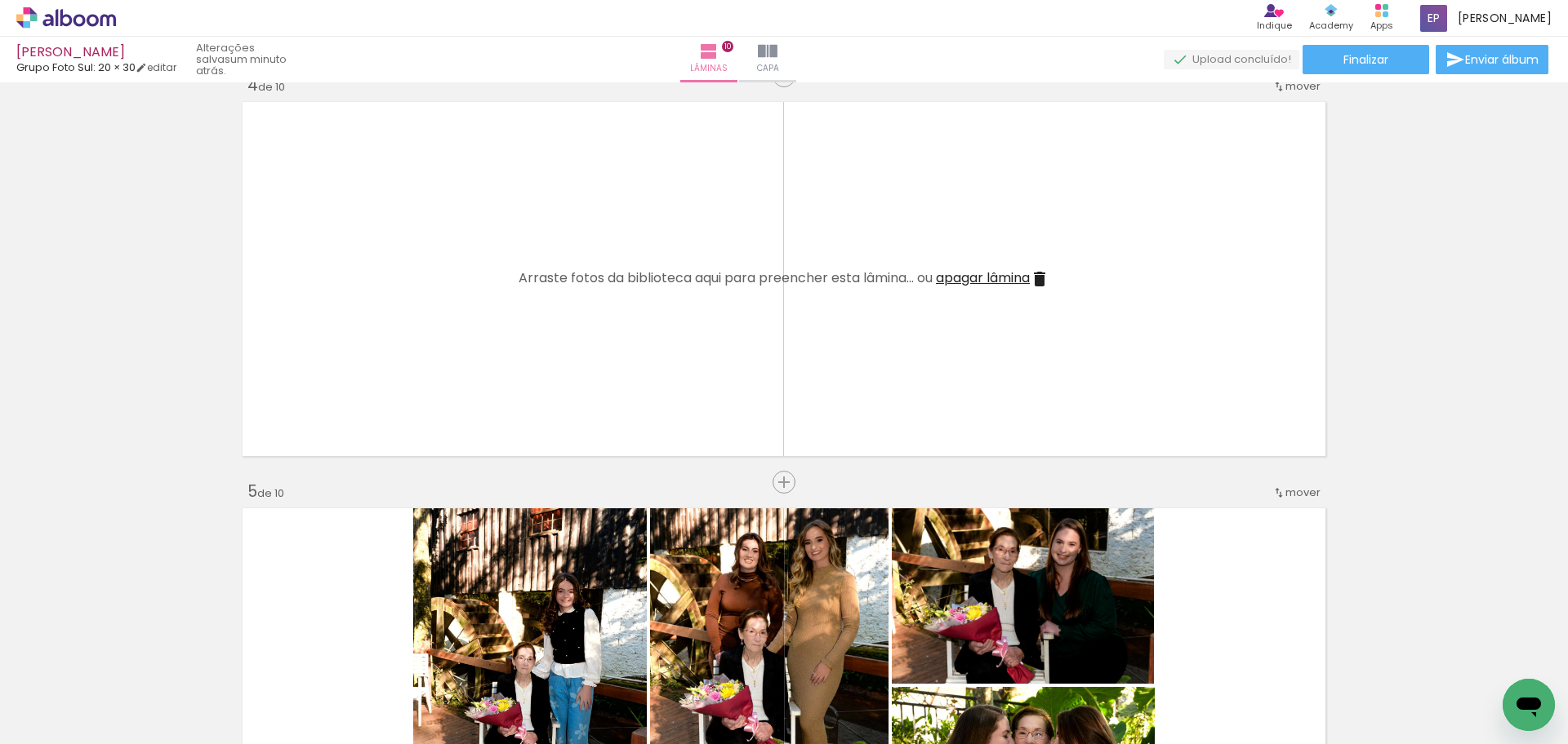
click at [1003, 277] on span "apagar lâmina" at bounding box center [983, 277] width 94 height 19
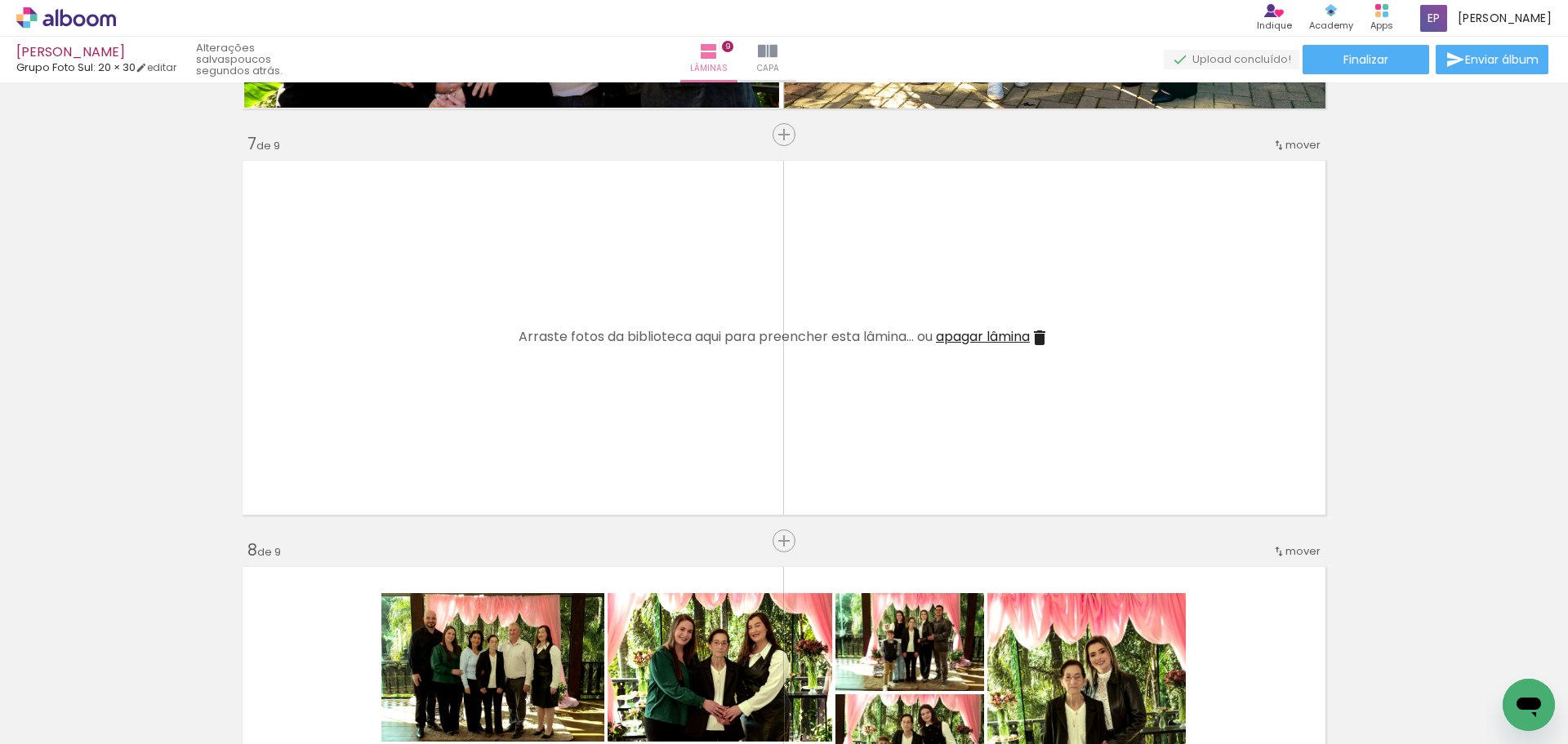
scroll to position [2419, 0]
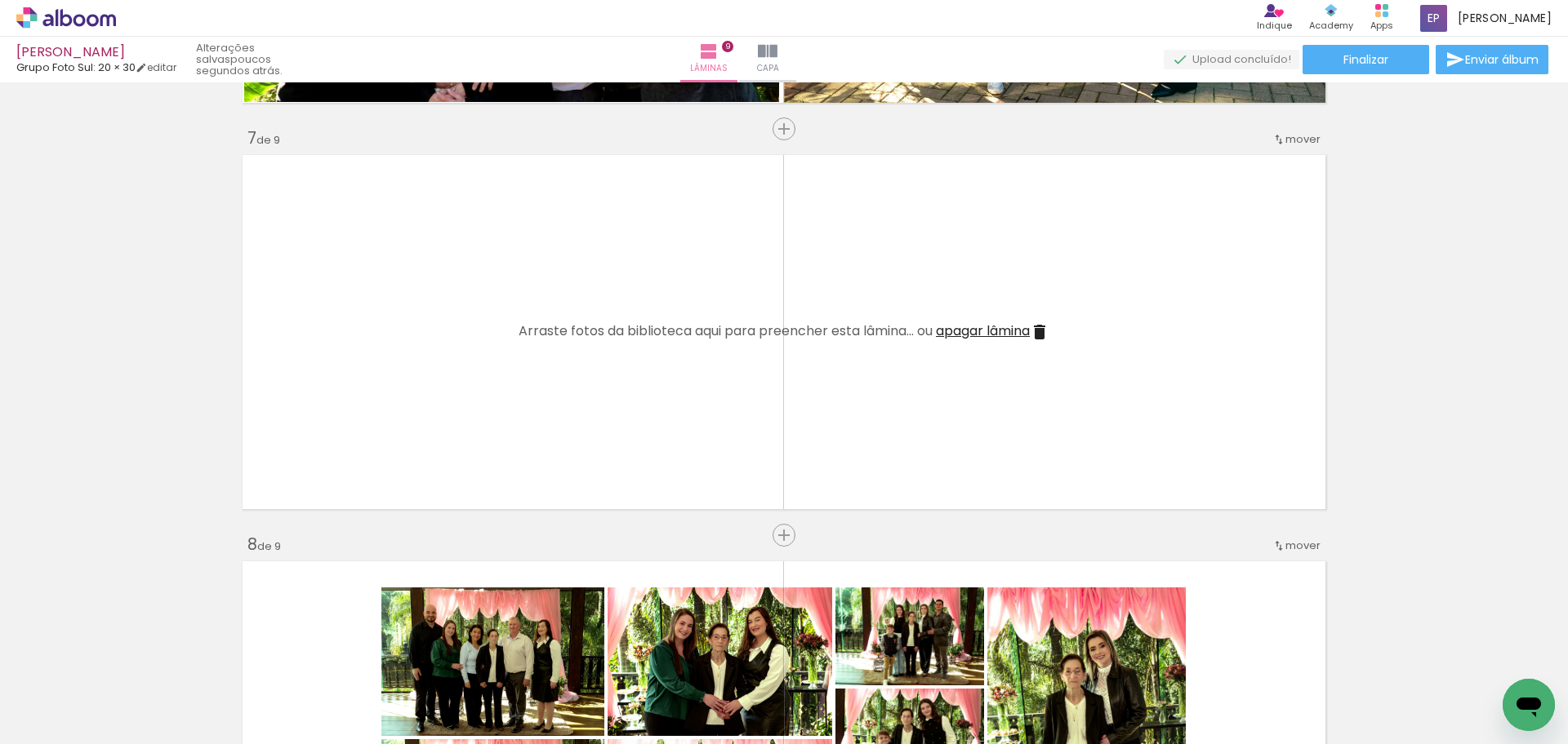
click at [991, 331] on span "apagar lâmina" at bounding box center [983, 330] width 94 height 19
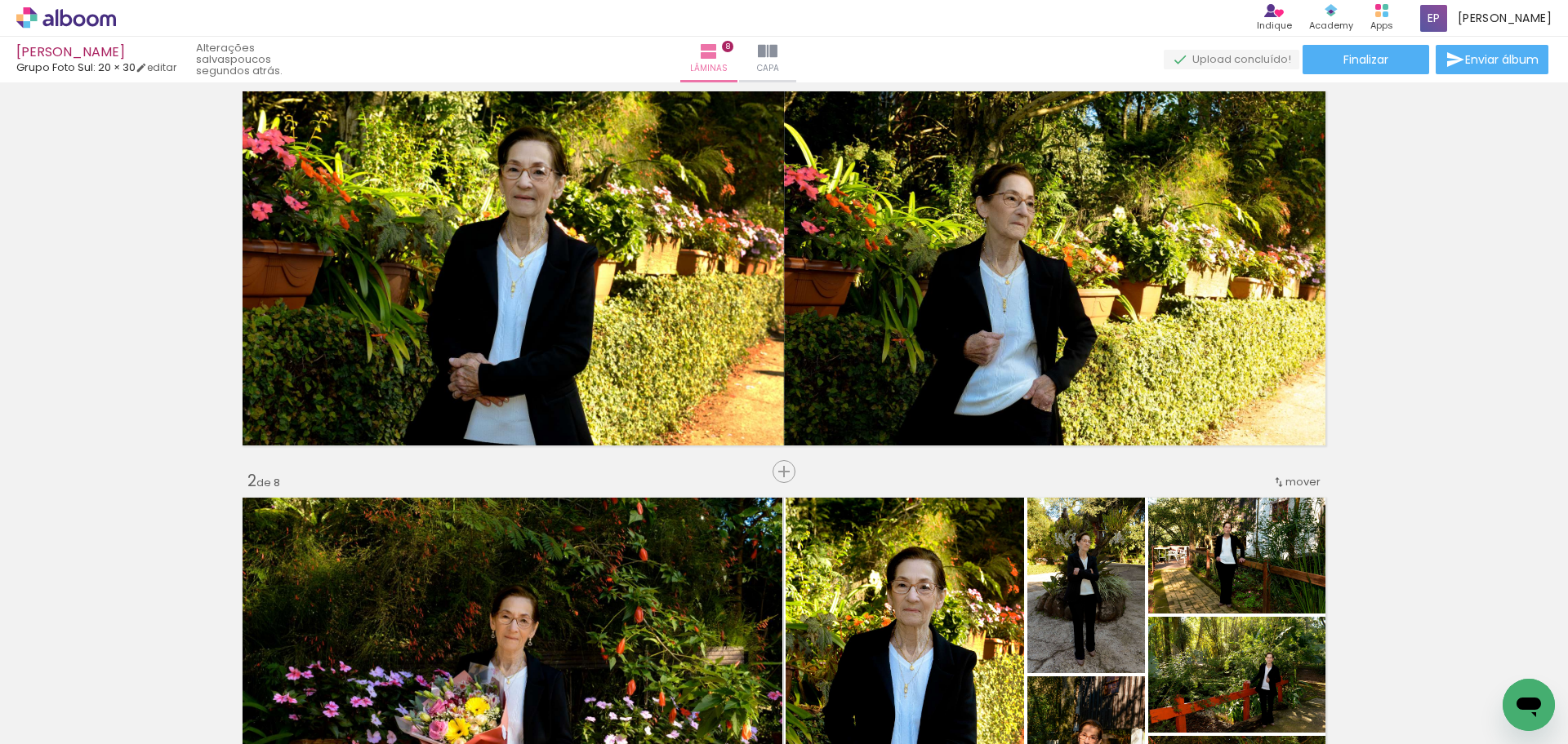
scroll to position [0, 0]
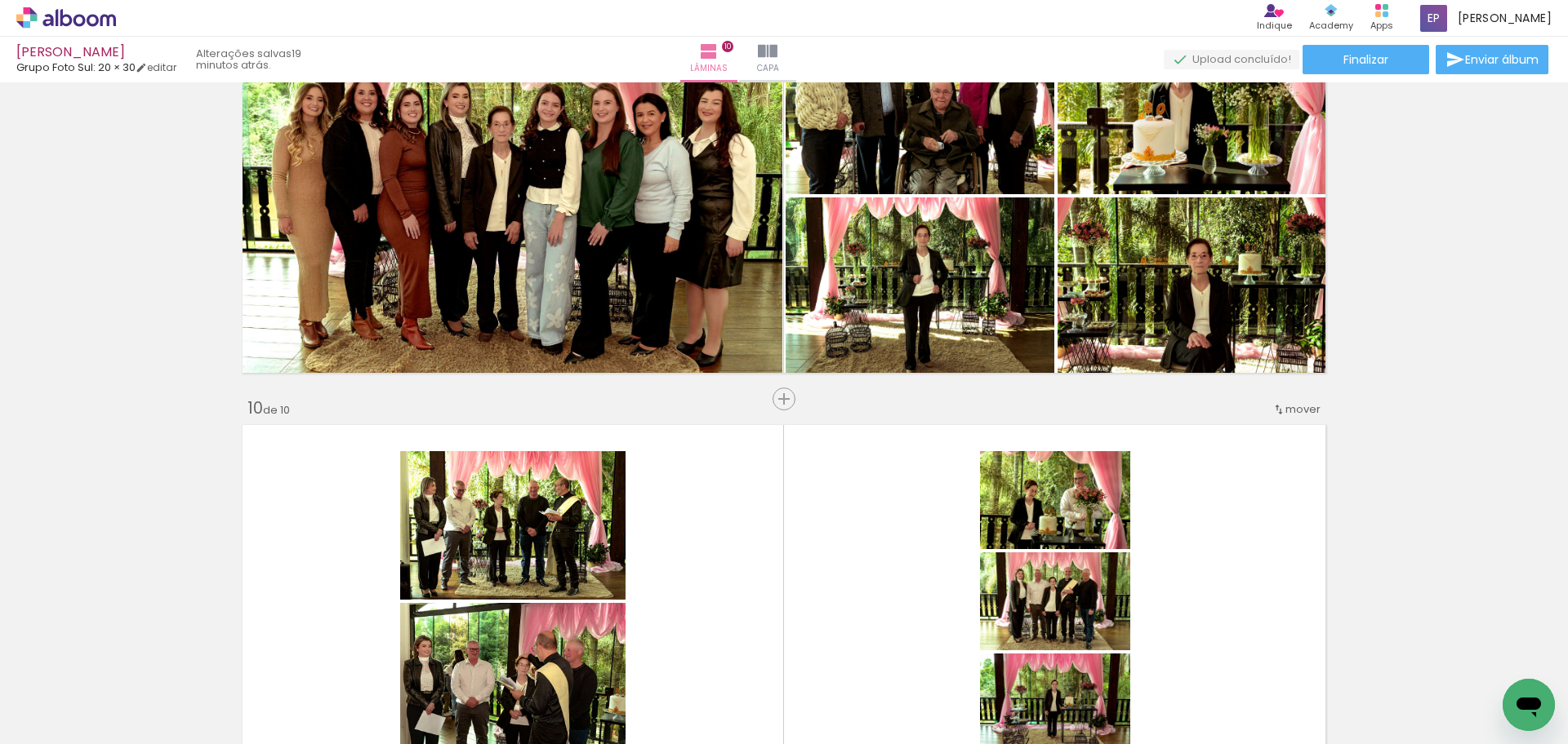
scroll to position [0, 2895]
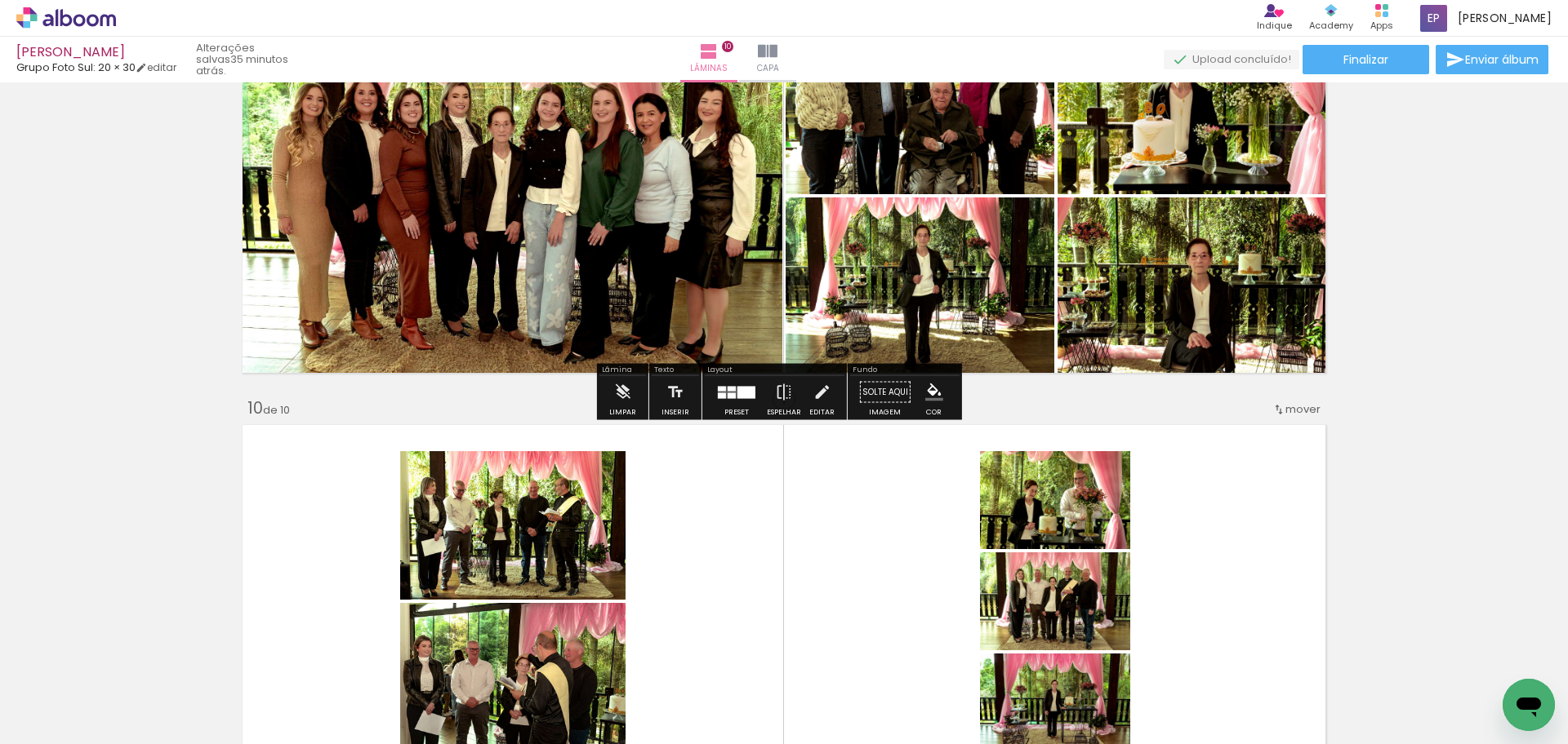
scroll to position [0, 2895]
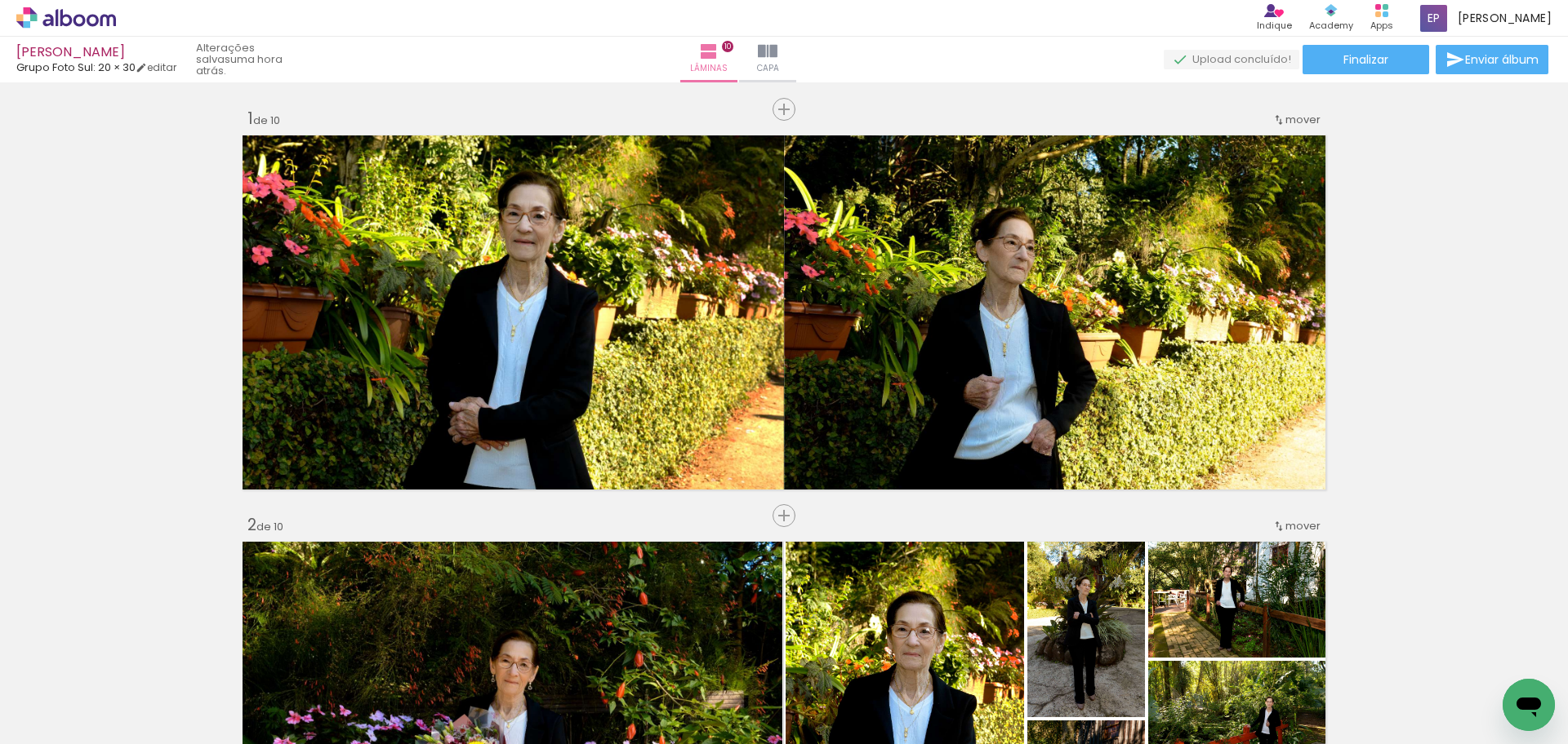
scroll to position [0, 2895]
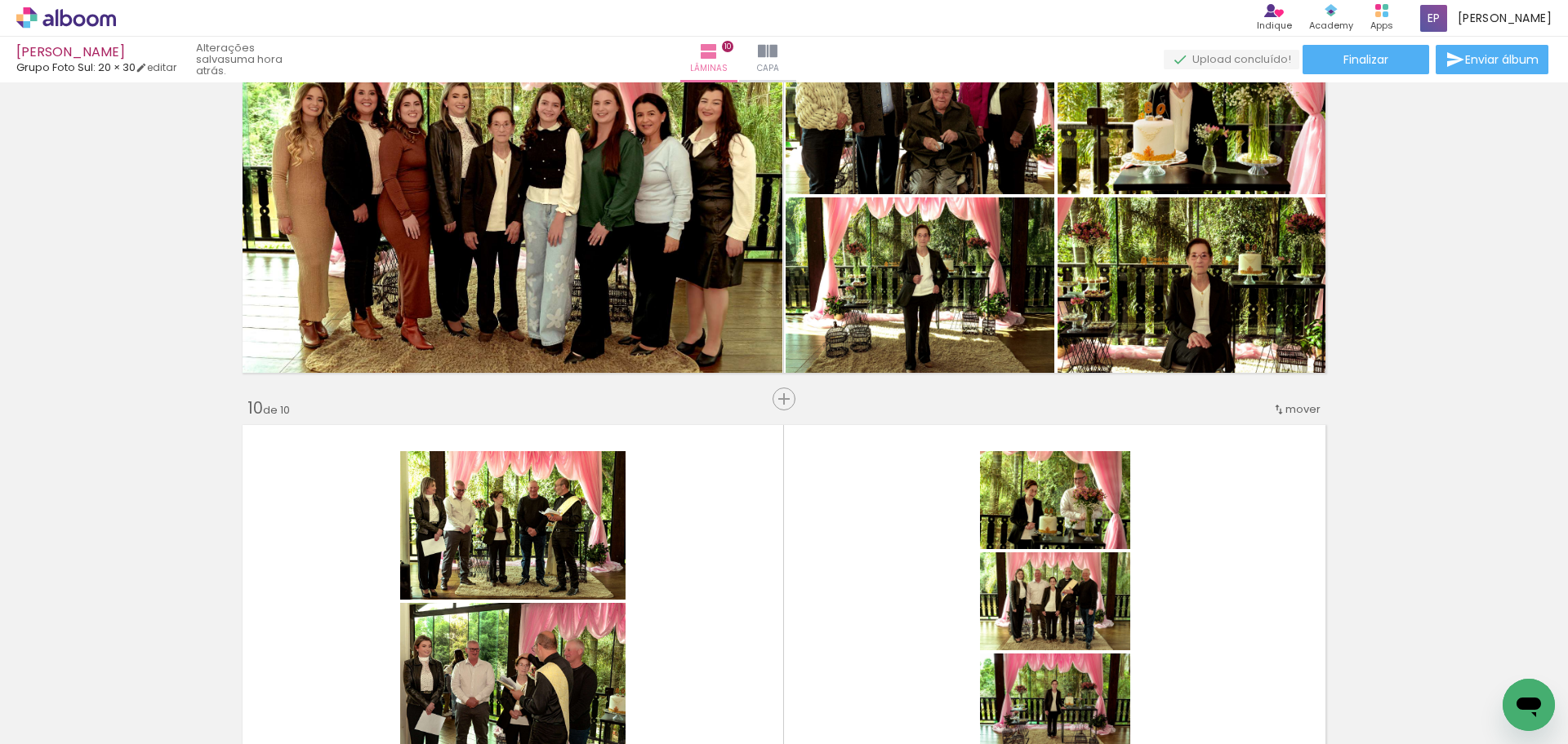
scroll to position [0, 2895]
